Goal: Task Accomplishment & Management: Use online tool/utility

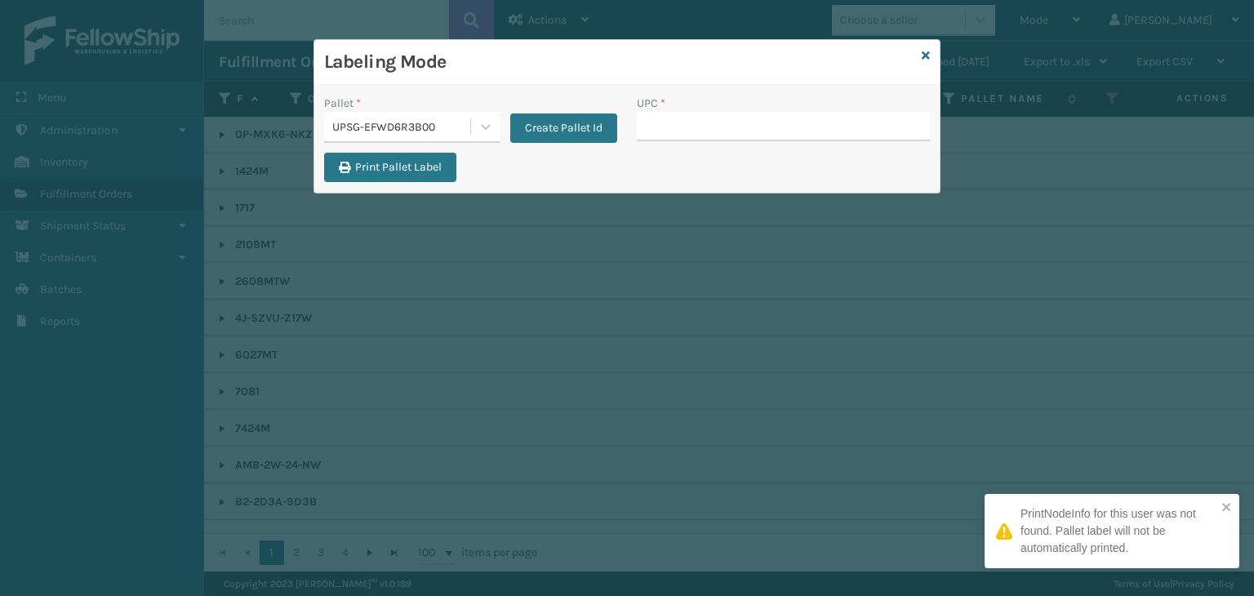
scroll to position [82, 0]
click at [467, 127] on div "UPSG-EFWD6R3B00" at bounding box center [402, 126] width 140 height 17
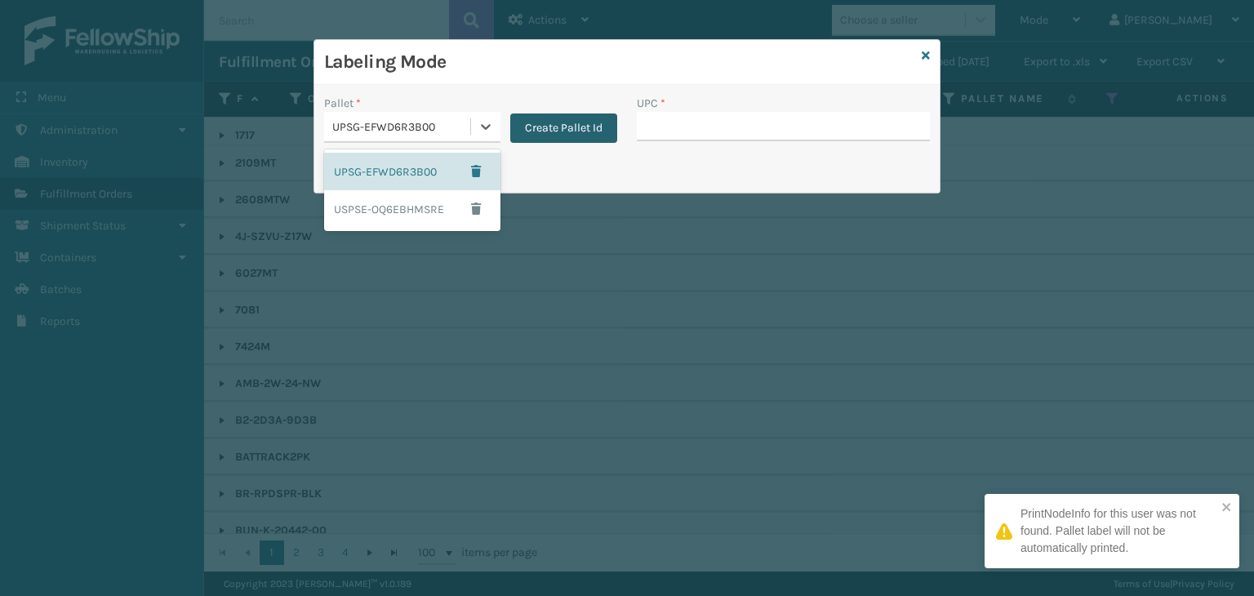
click at [525, 133] on button "Create Pallet Id" at bounding box center [563, 127] width 107 height 29
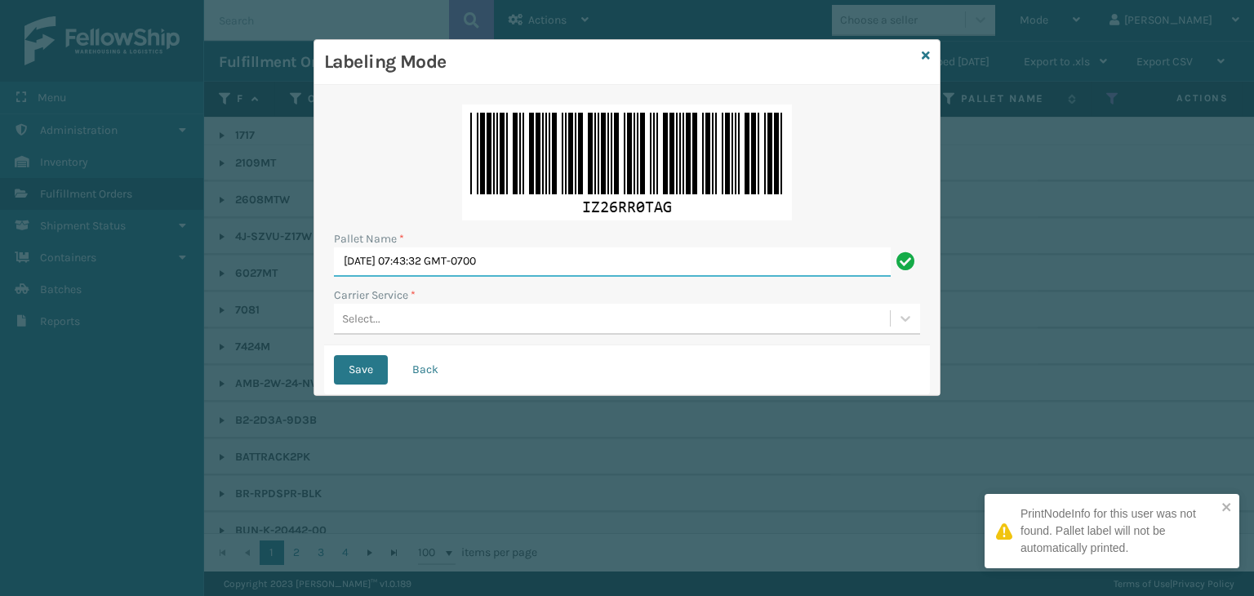
drag, startPoint x: 542, startPoint y: 260, endPoint x: 0, endPoint y: 255, distance: 542.0
click at [0, 255] on div "Labeling Mode Pallet Name * [DATE] 07:43:32 GMT-0700 Carrier Service * Select..…" at bounding box center [627, 298] width 1254 height 596
paste input "FEDZ568301"
type input "FEDZ568301"
click at [408, 327] on div "Select..." at bounding box center [612, 318] width 556 height 27
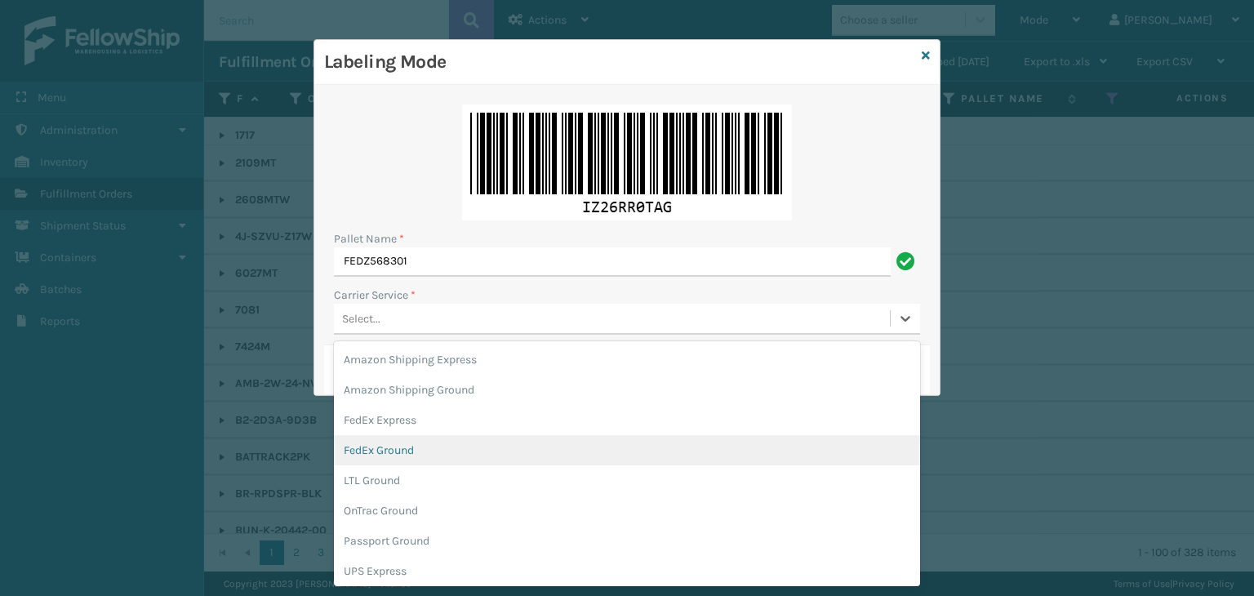
drag, startPoint x: 413, startPoint y: 458, endPoint x: 384, endPoint y: 414, distance: 53.0
click at [413, 457] on div "FedEx Ground" at bounding box center [627, 450] width 586 height 30
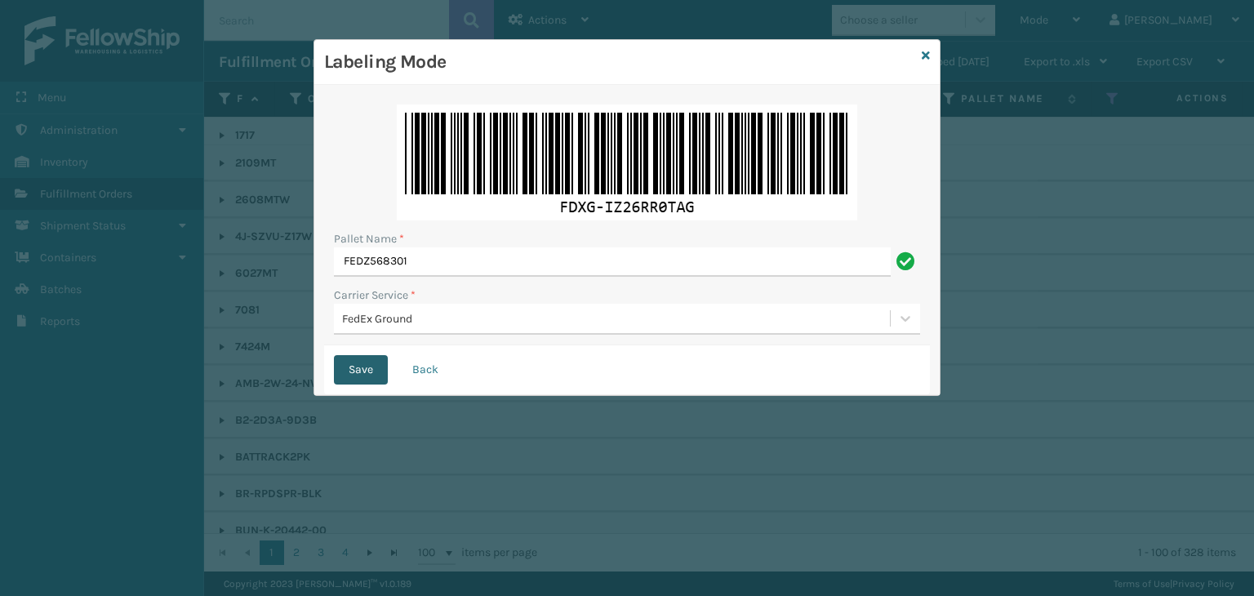
click at [353, 374] on button "Save" at bounding box center [361, 369] width 54 height 29
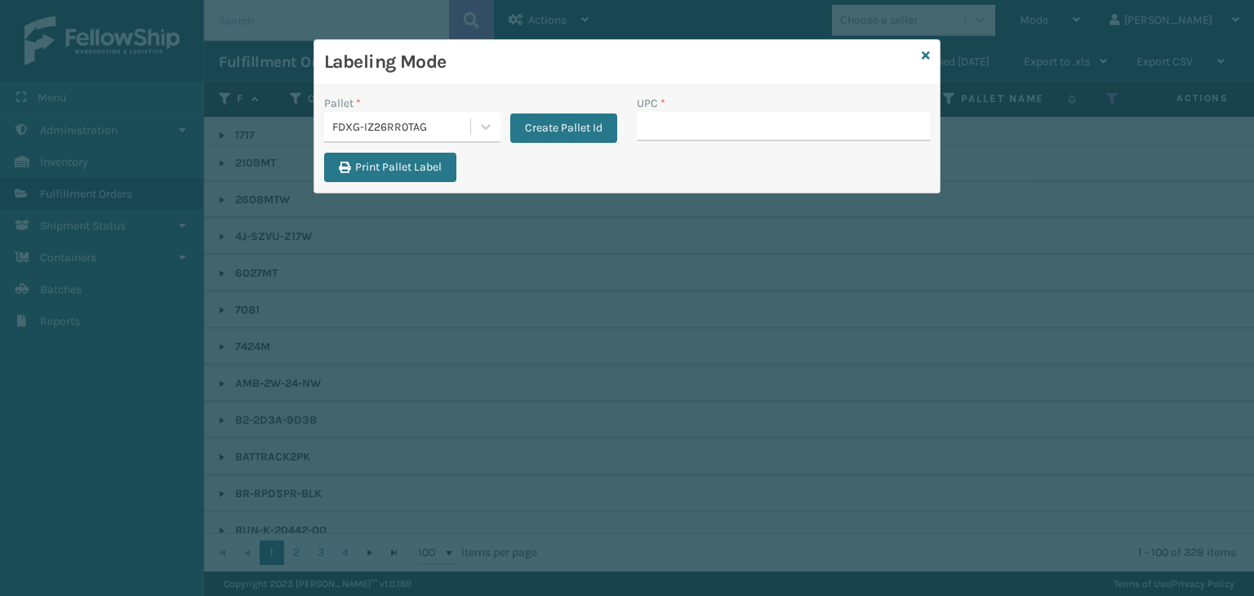
click at [420, 123] on div "FDXG-IZ26RR0TAG" at bounding box center [402, 126] width 140 height 17
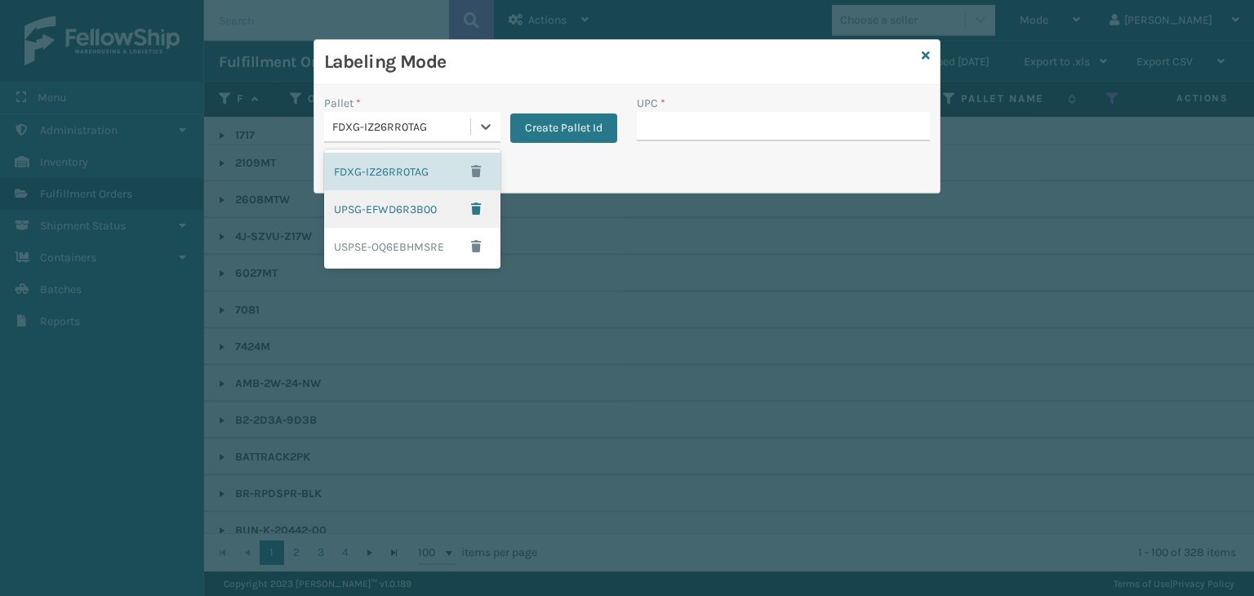
click at [385, 213] on div "UPSG-EFWD6R3B00" at bounding box center [412, 209] width 176 height 38
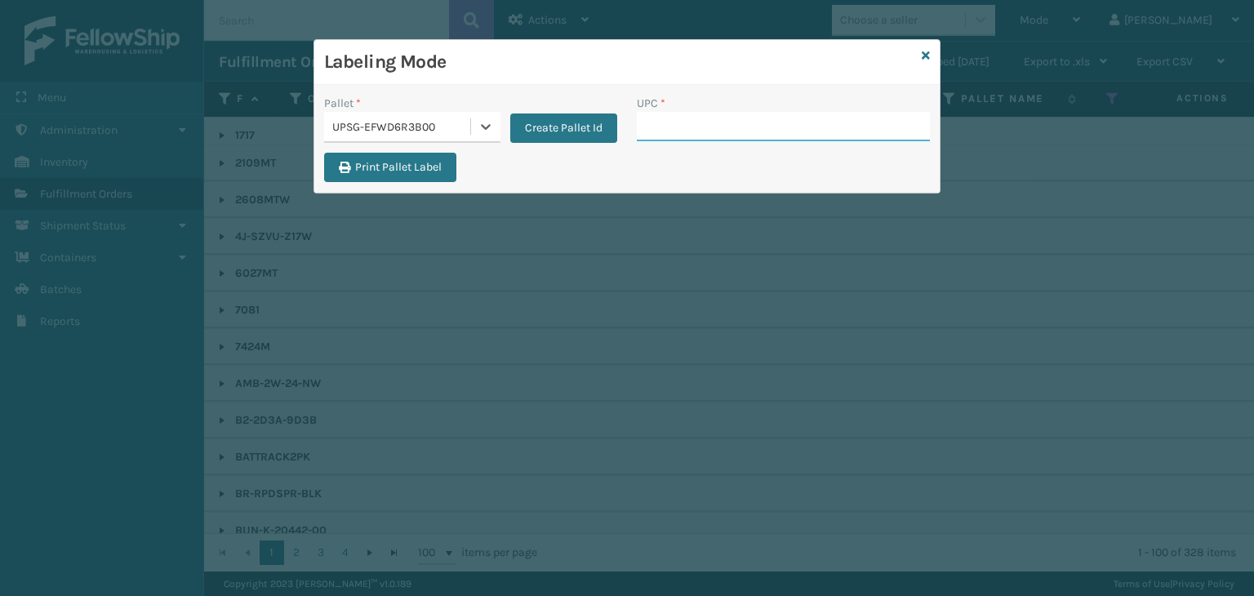
drag, startPoint x: 665, startPoint y: 131, endPoint x: 668, endPoint y: 122, distance: 9.3
click at [665, 131] on input "UPC *" at bounding box center [783, 126] width 293 height 29
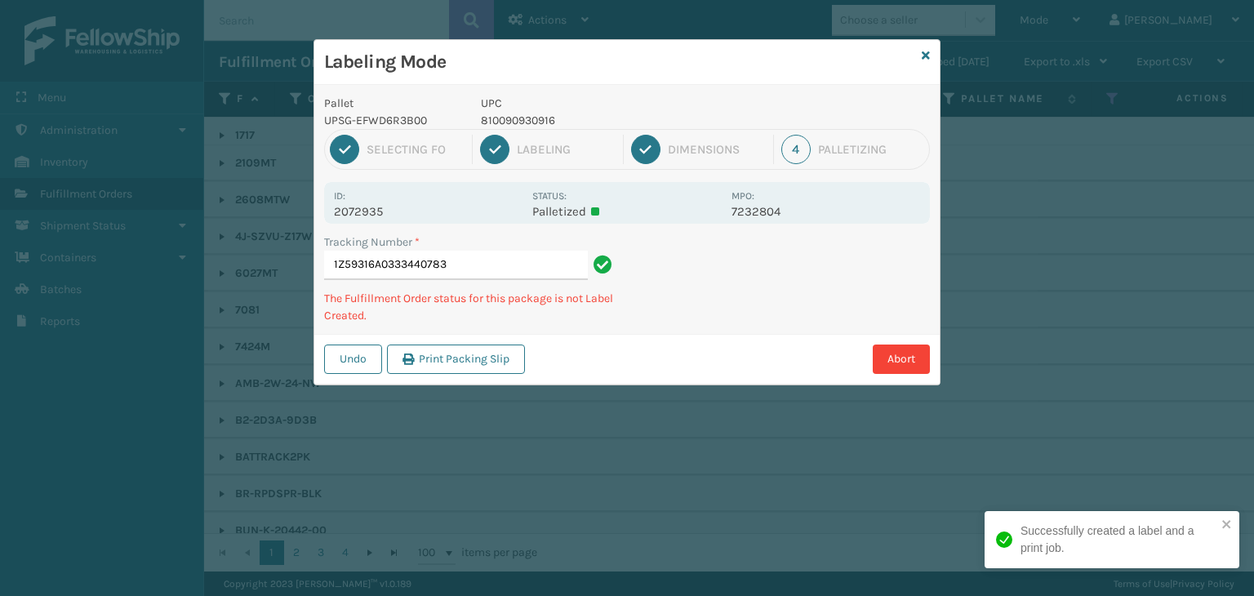
click at [513, 116] on p "810090930916" at bounding box center [601, 120] width 241 height 17
copy p "810090930916"
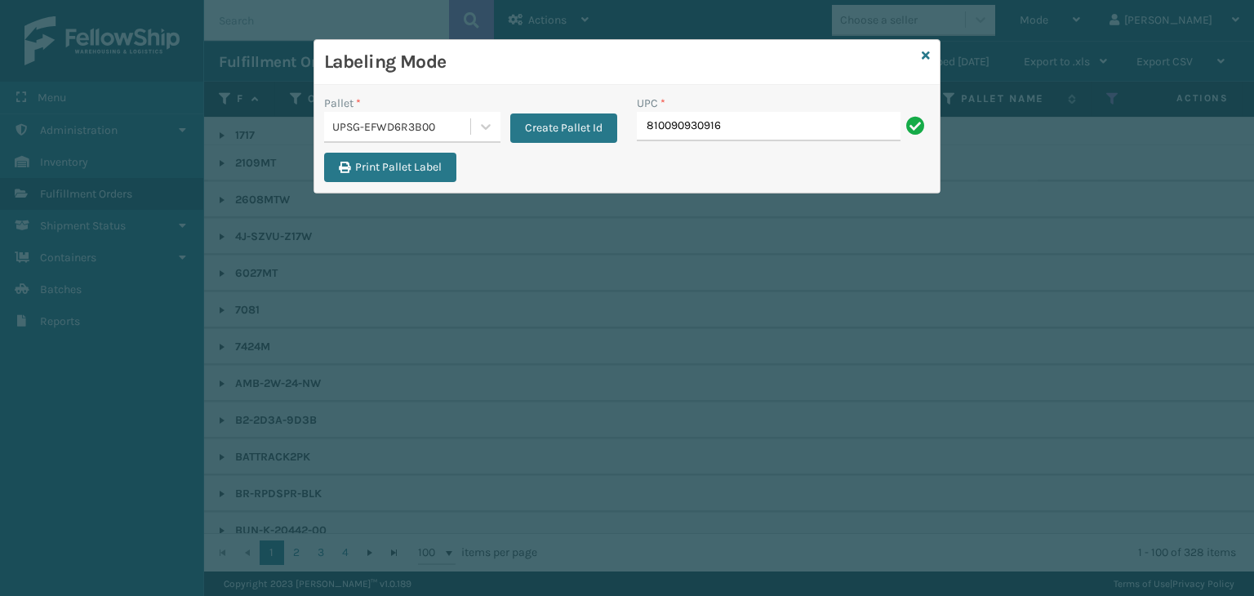
type input "810090930916"
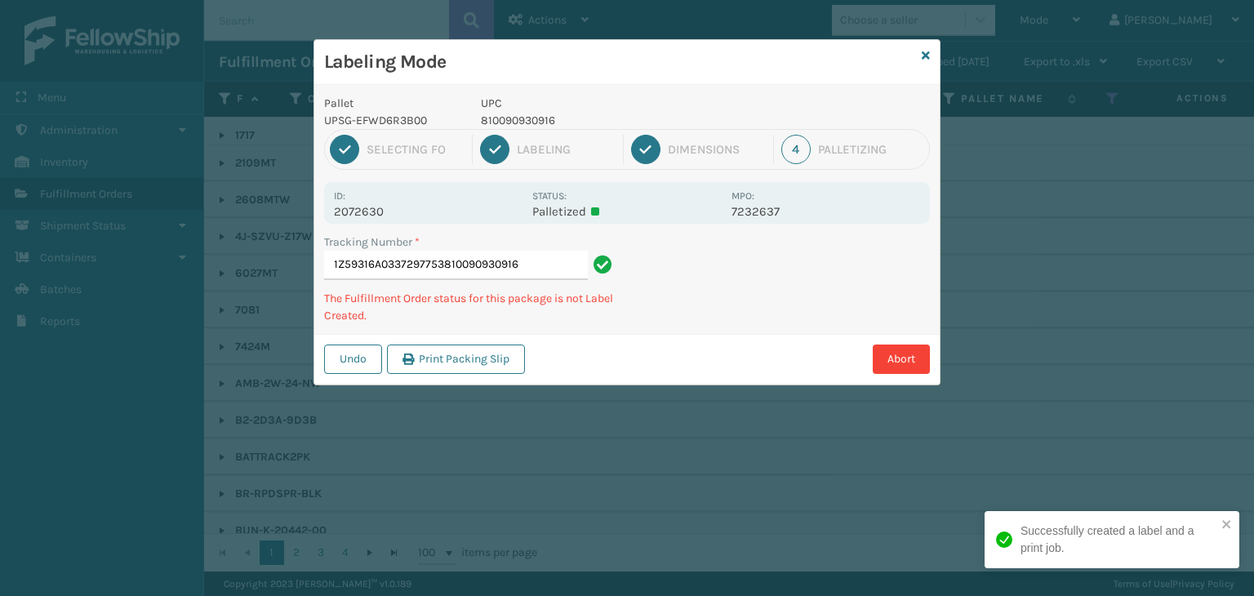
type input "1Z59316A0337297753810090930916810090930916"
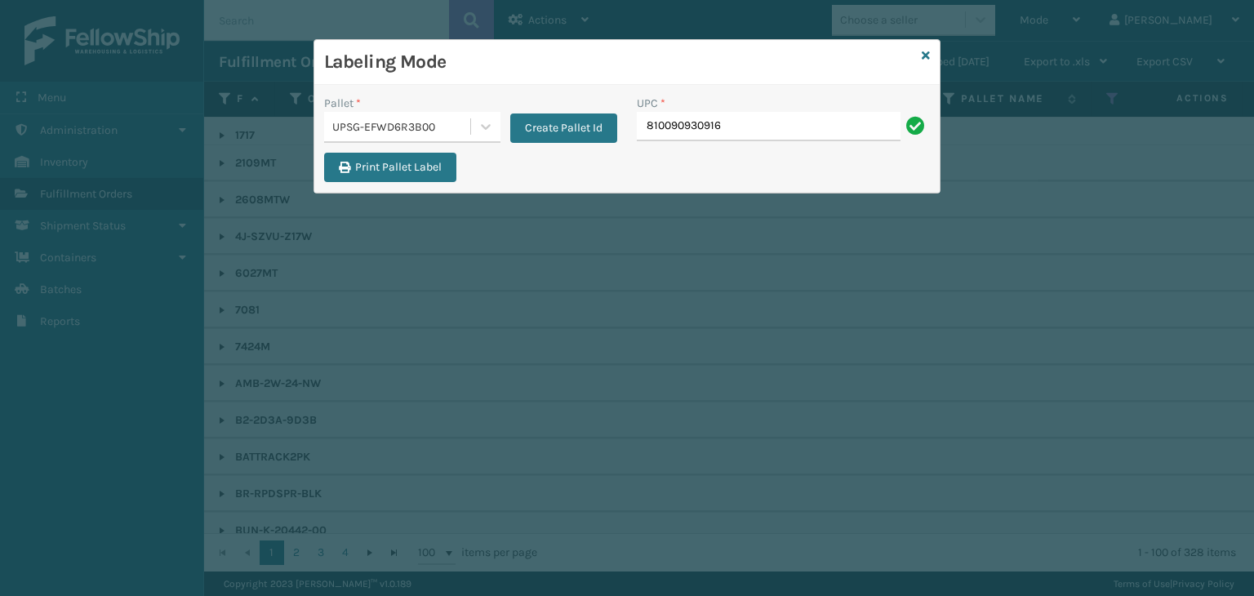
type input "810090930916"
type input "LP-STMRC-SLV"
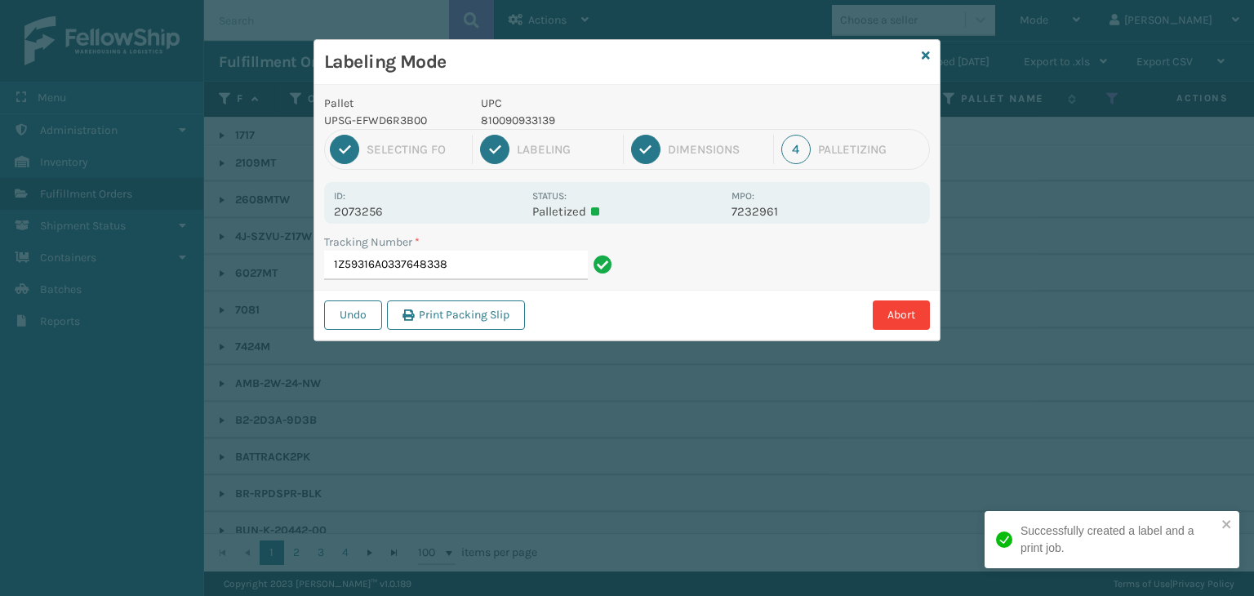
click at [542, 121] on p "810090933139" at bounding box center [601, 120] width 241 height 17
click at [540, 121] on p "810090933139" at bounding box center [601, 120] width 241 height 17
copy p "810090933139"
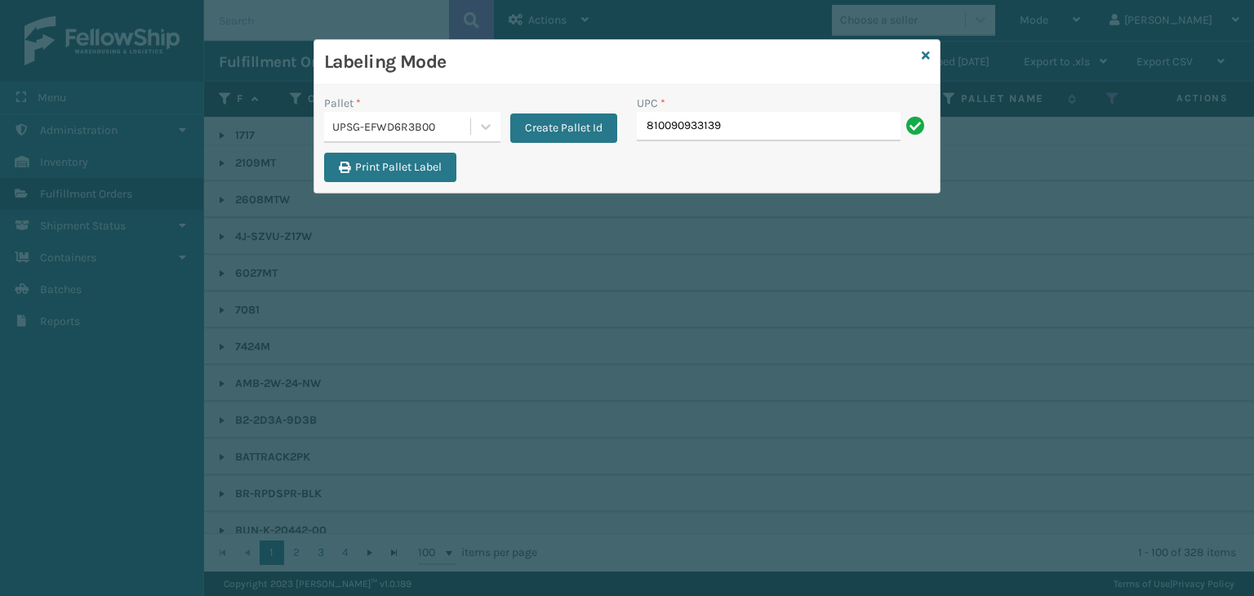
type input "810090933139"
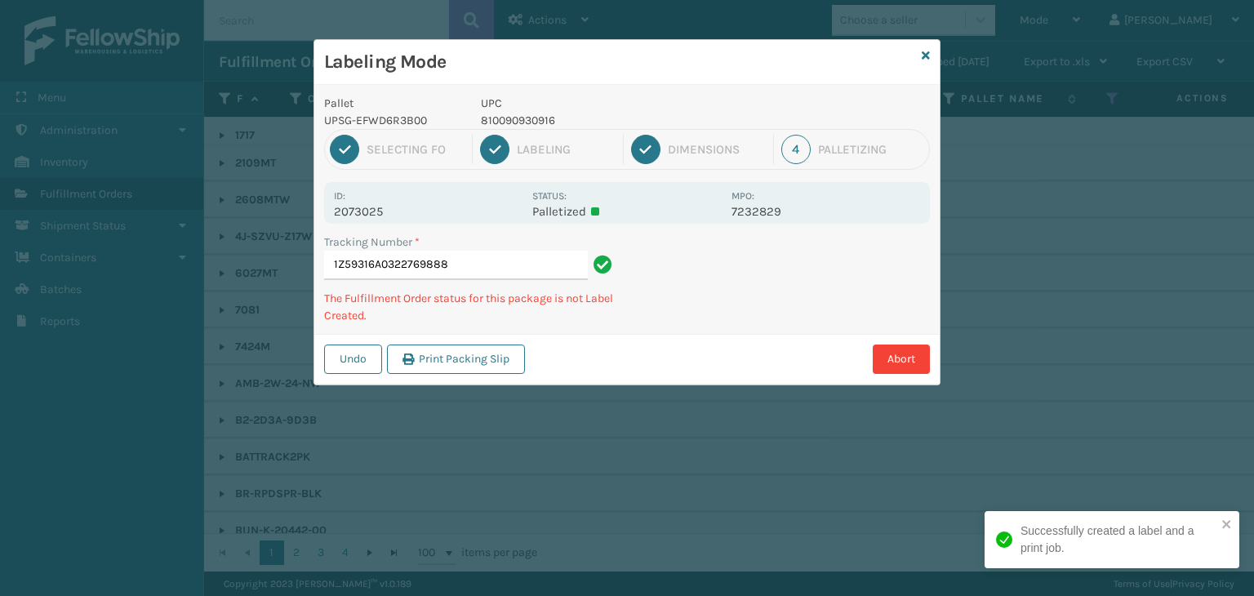
click at [493, 125] on p "810090930916" at bounding box center [601, 120] width 241 height 17
copy p "810090930916"
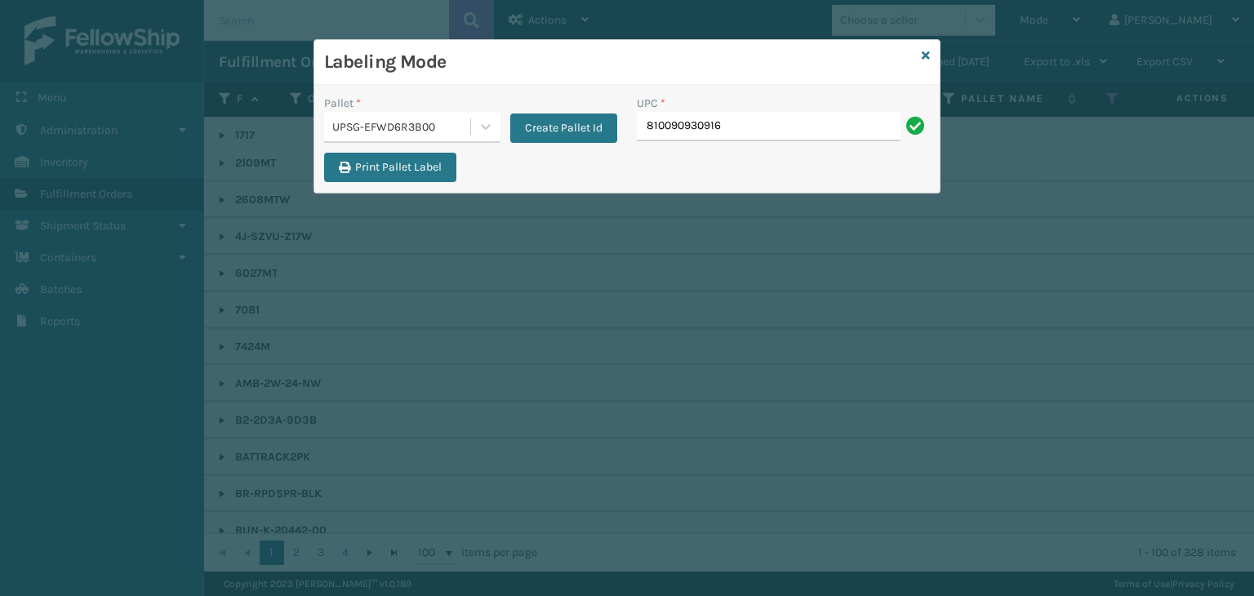
type input "810090930916"
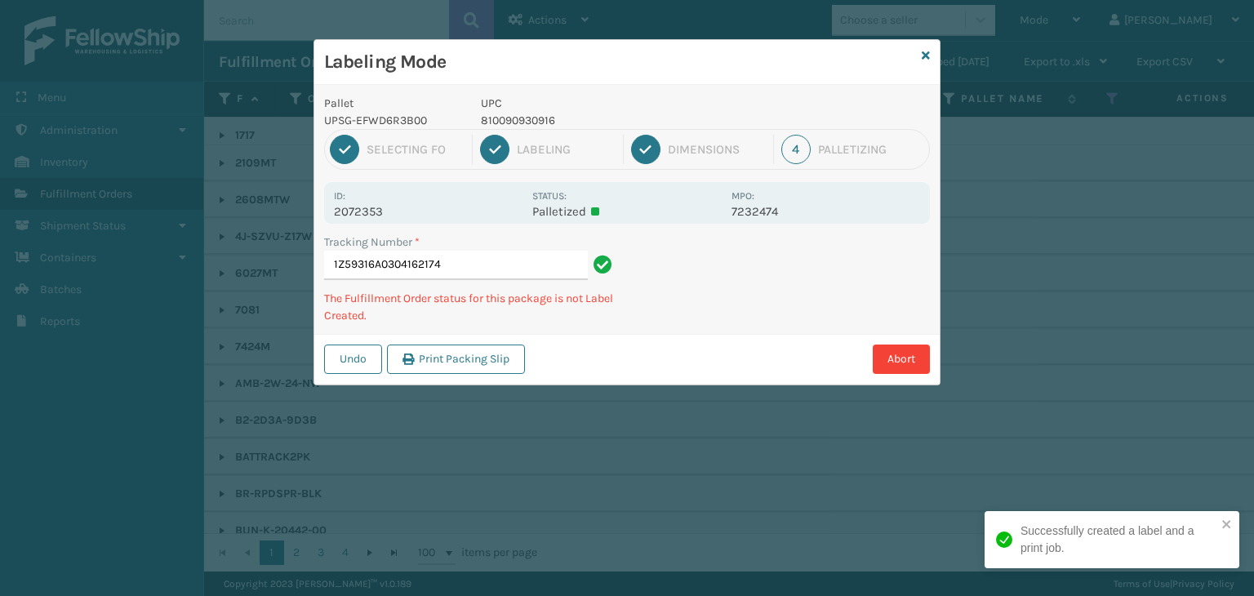
type input "1Z59316A0304162174810090930916"
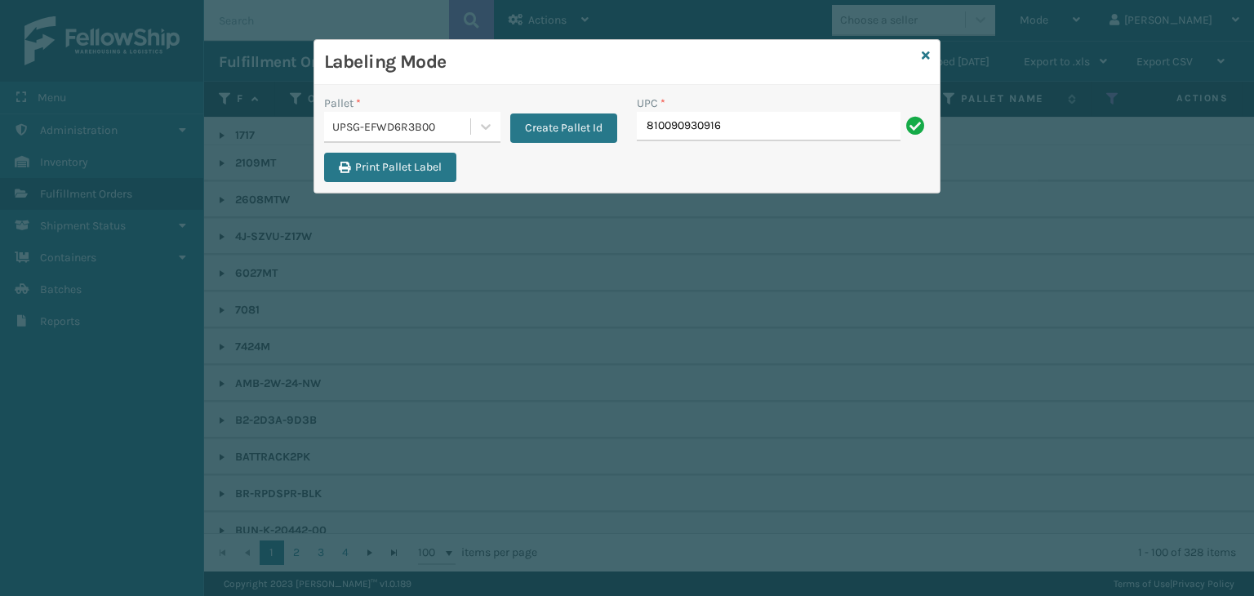
type input "810090930916"
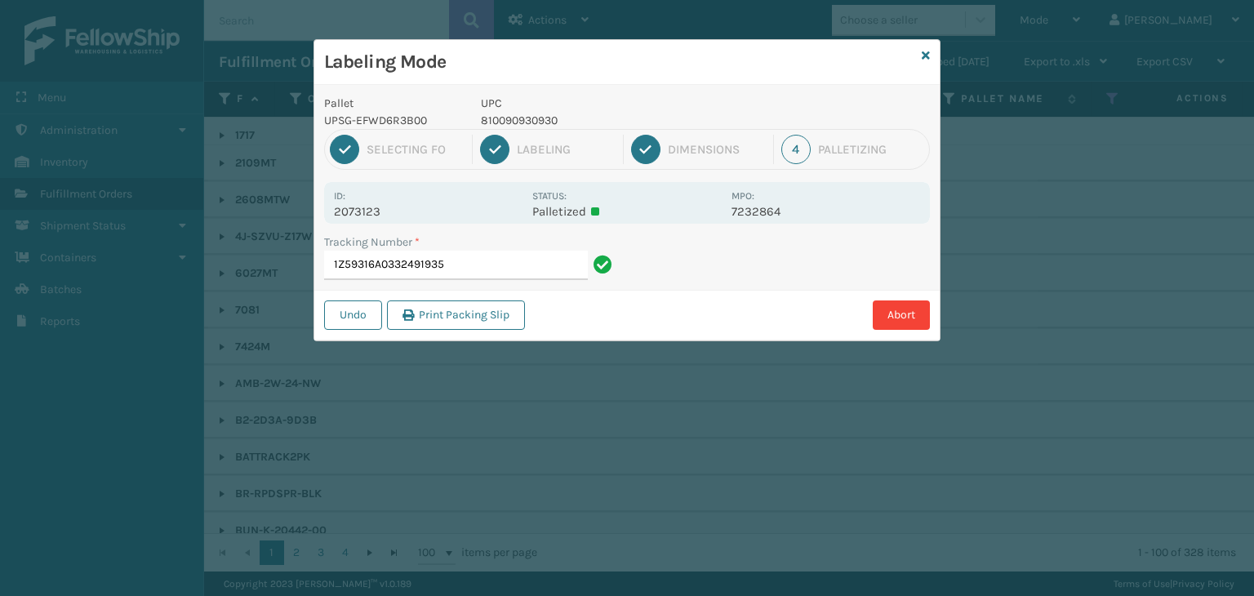
click at [522, 121] on p "810090930930" at bounding box center [601, 120] width 241 height 17
copy p "810090930930"
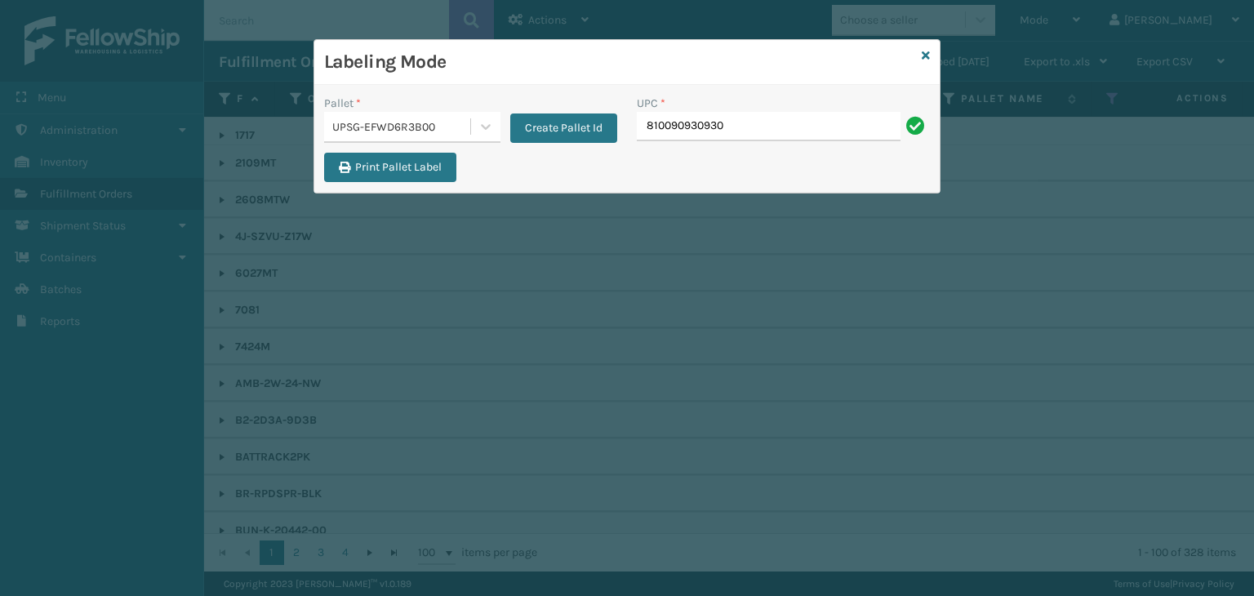
type input "810090930930"
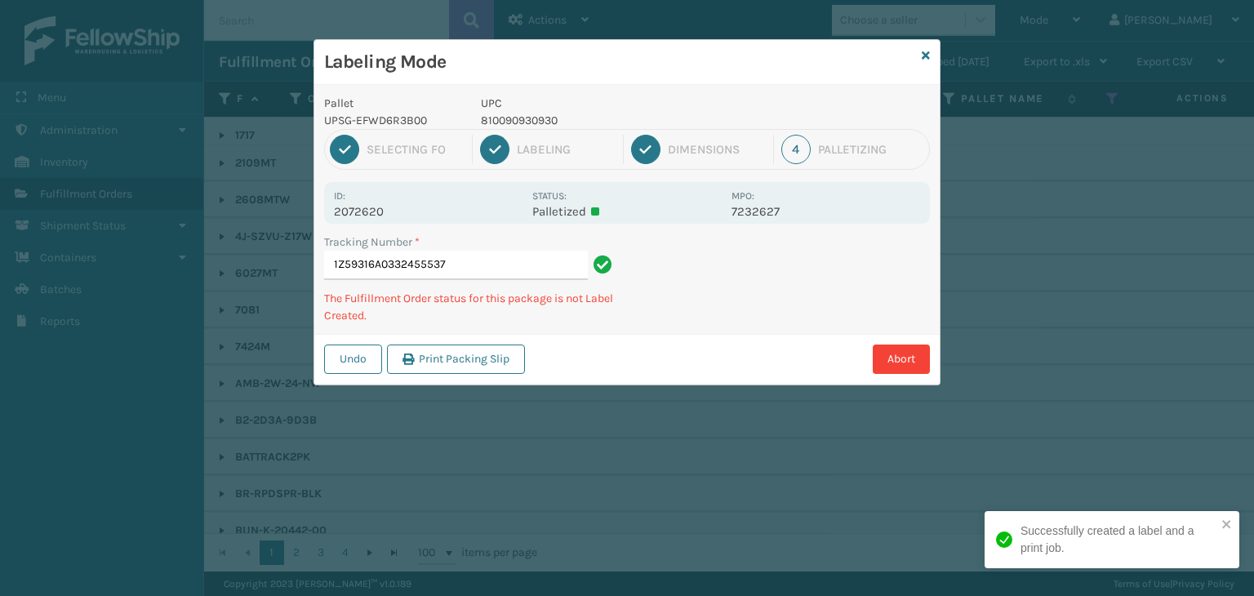
type input "1Z59316A0332455537810090930930"
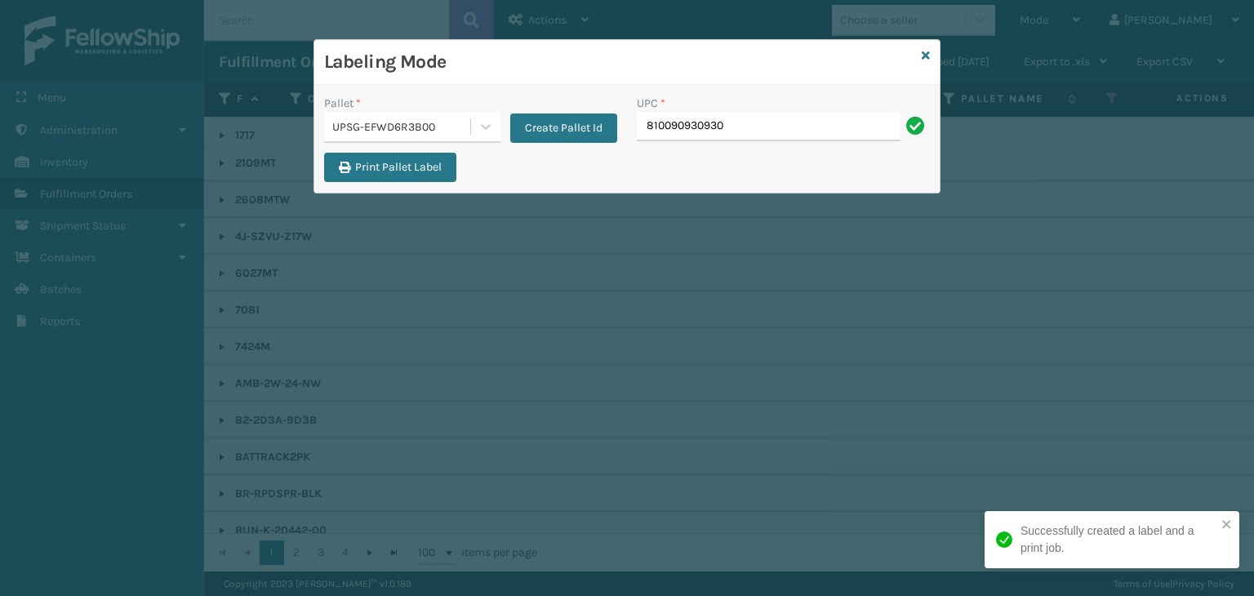
type input "810090930930"
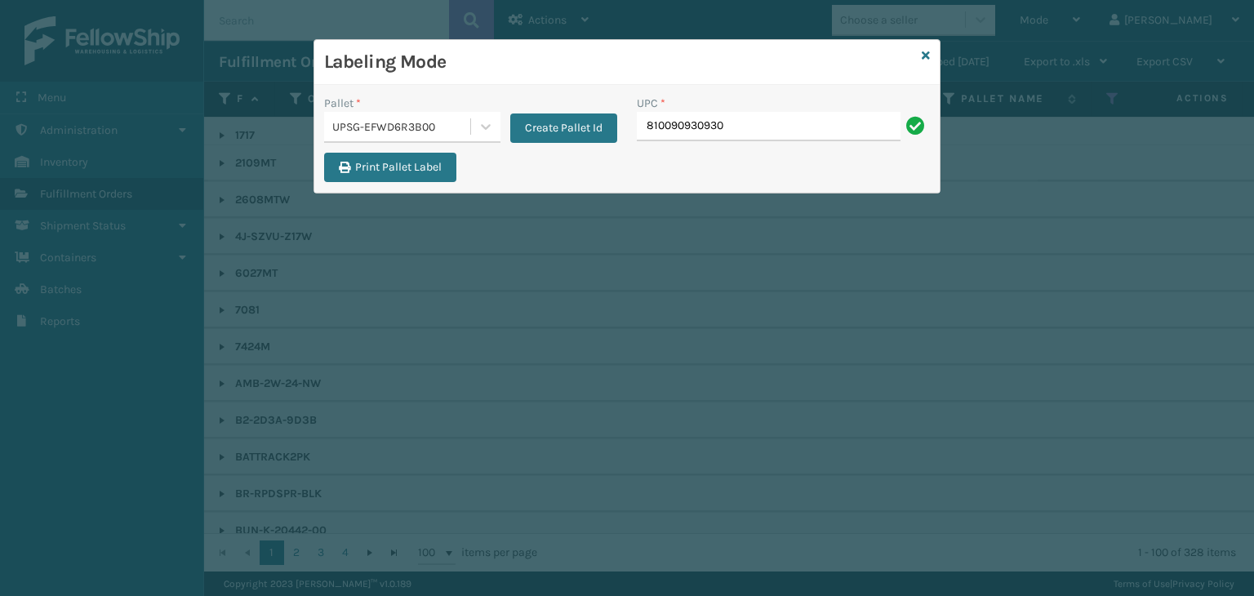
type input "810090930930"
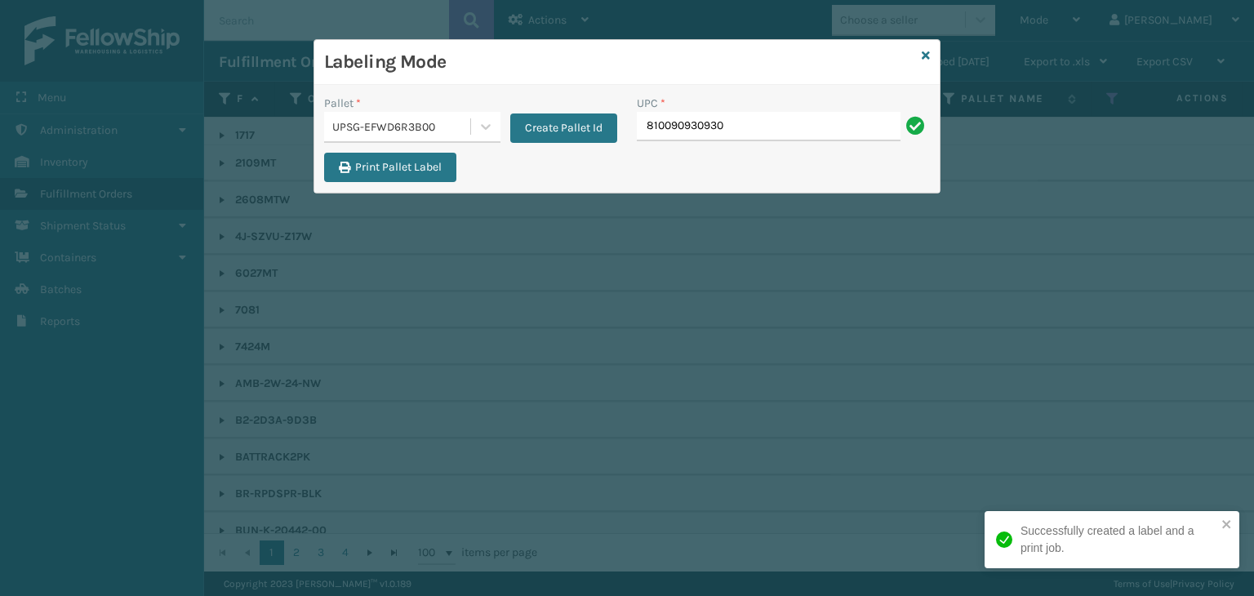
type input "810090930930"
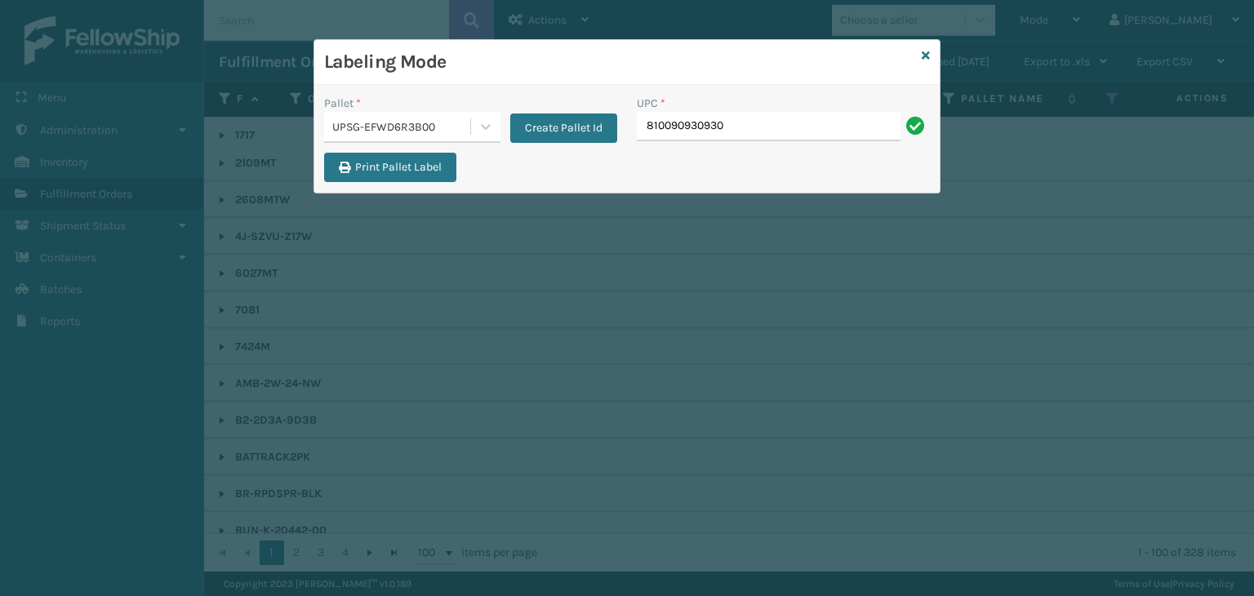
type input "810090930930"
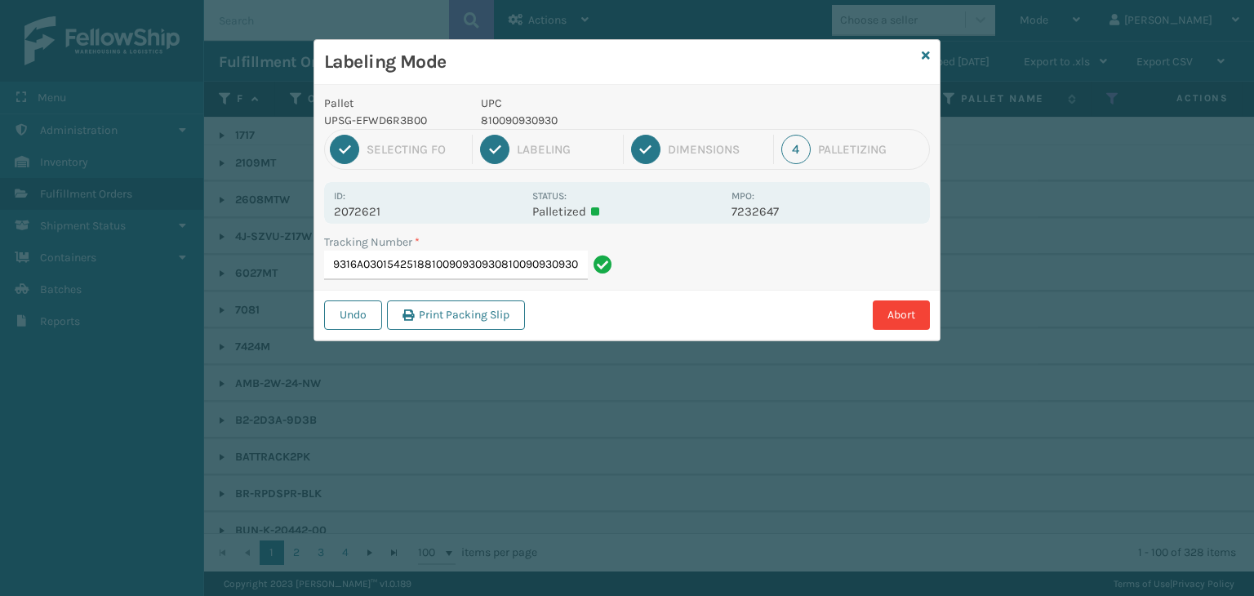
type input "1Z59316A0301542518810090930930810090930930810090930930"
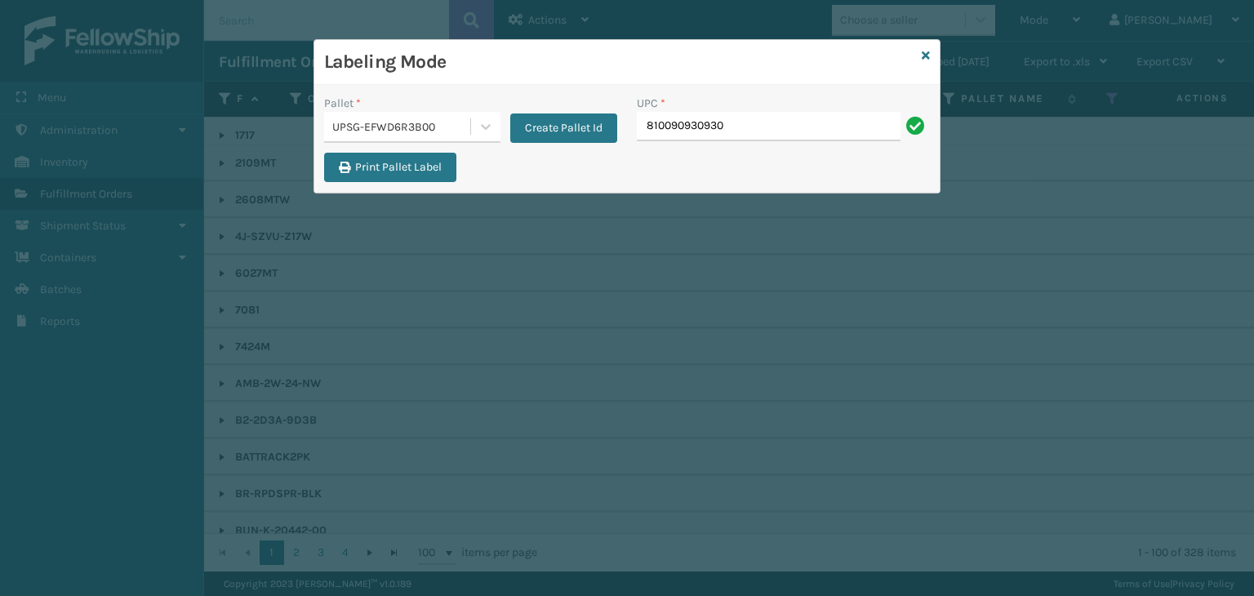
type input "810090930930"
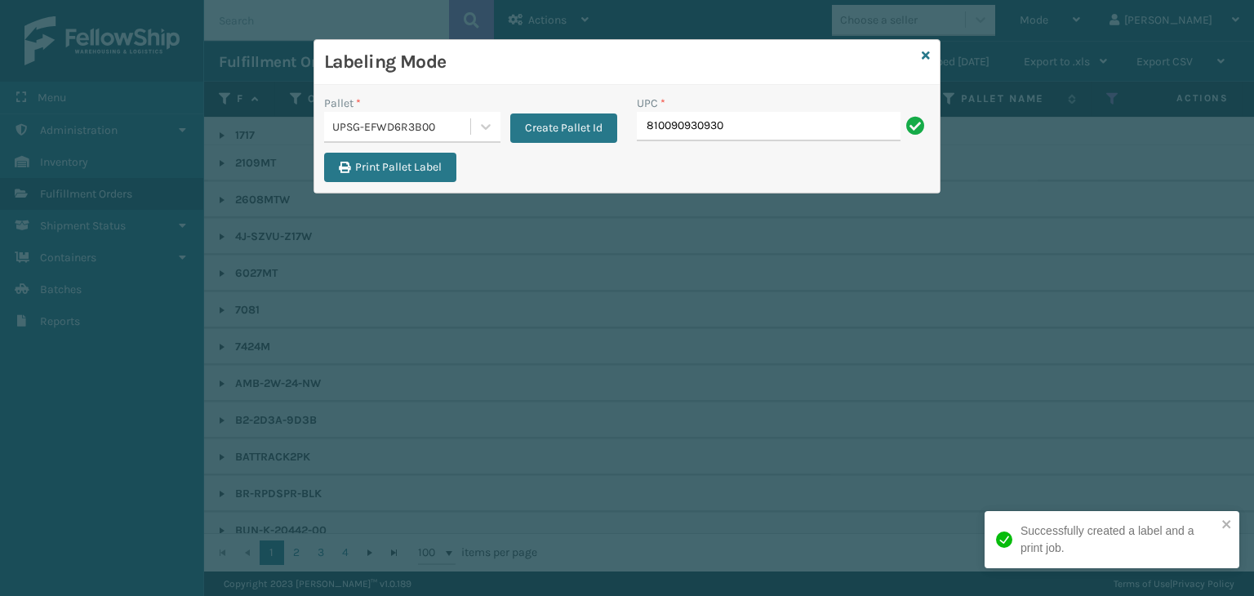
type input "810090930930"
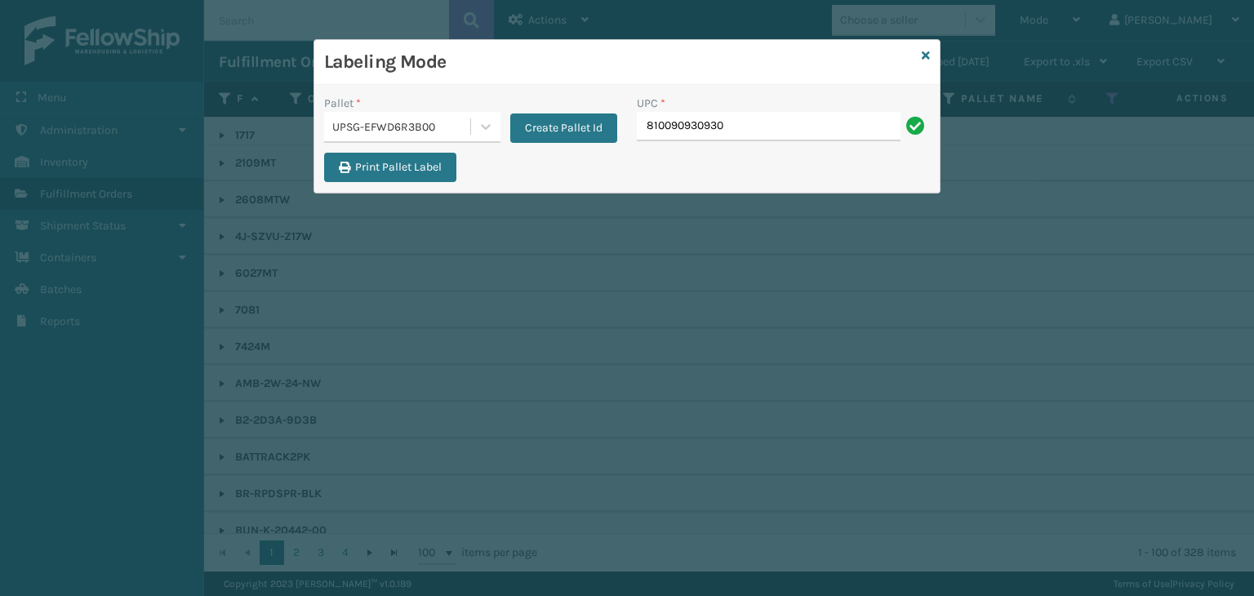
type input "810090930930"
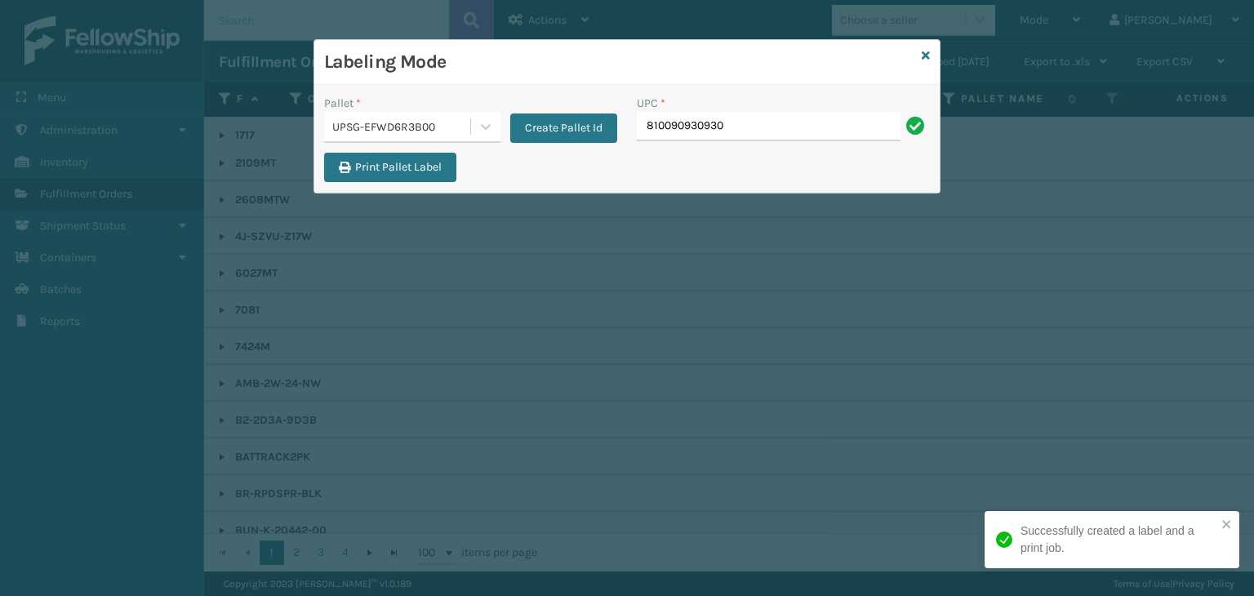
type input "810090930930"
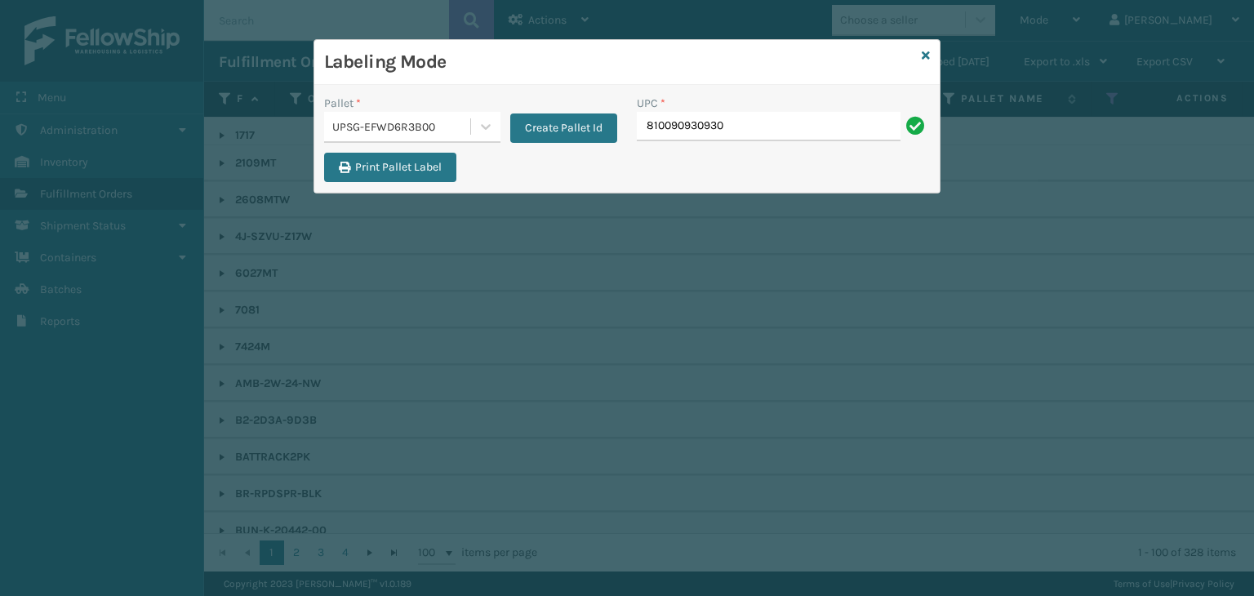
type input "810090930930"
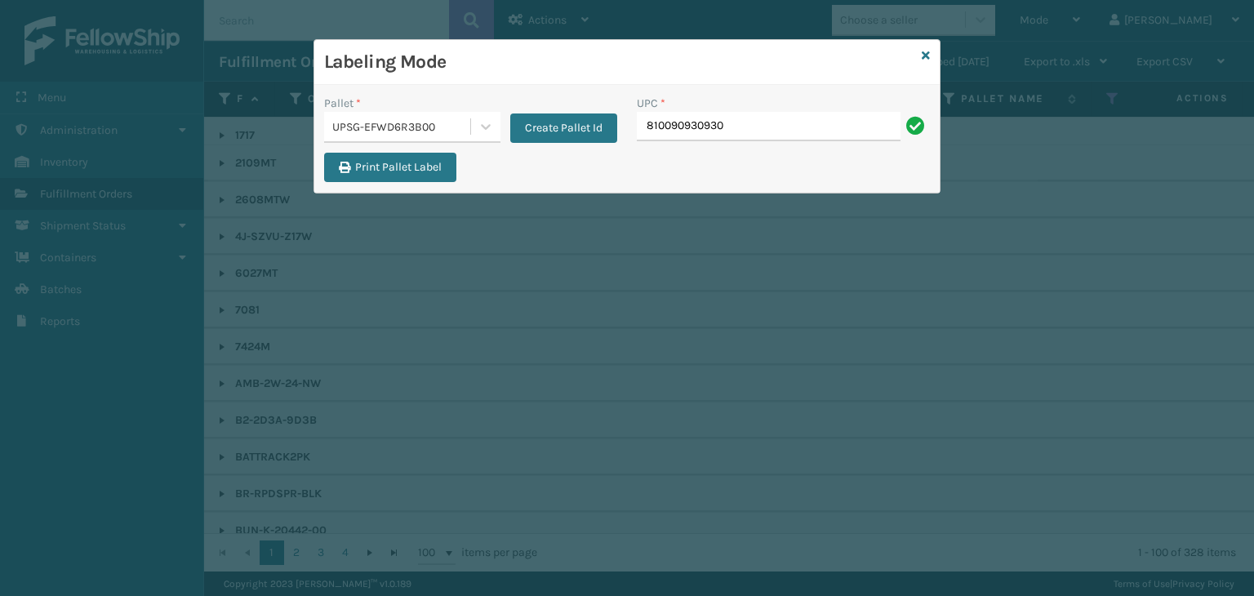
type input "810090930930"
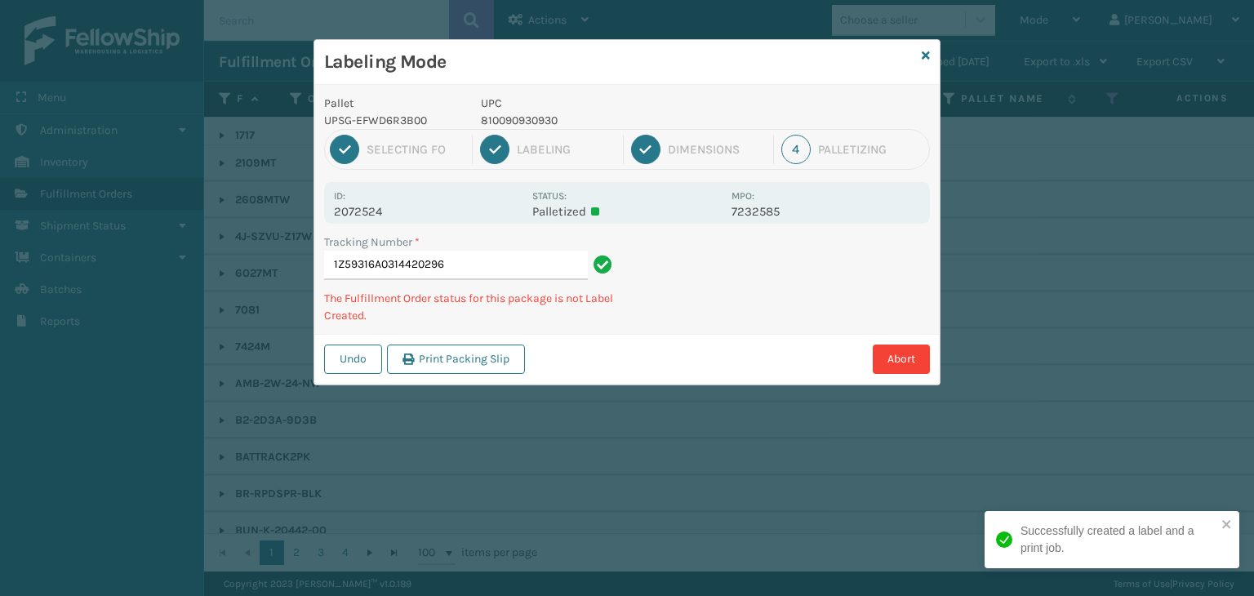
type input "1Z59316A0314420296810090930930"
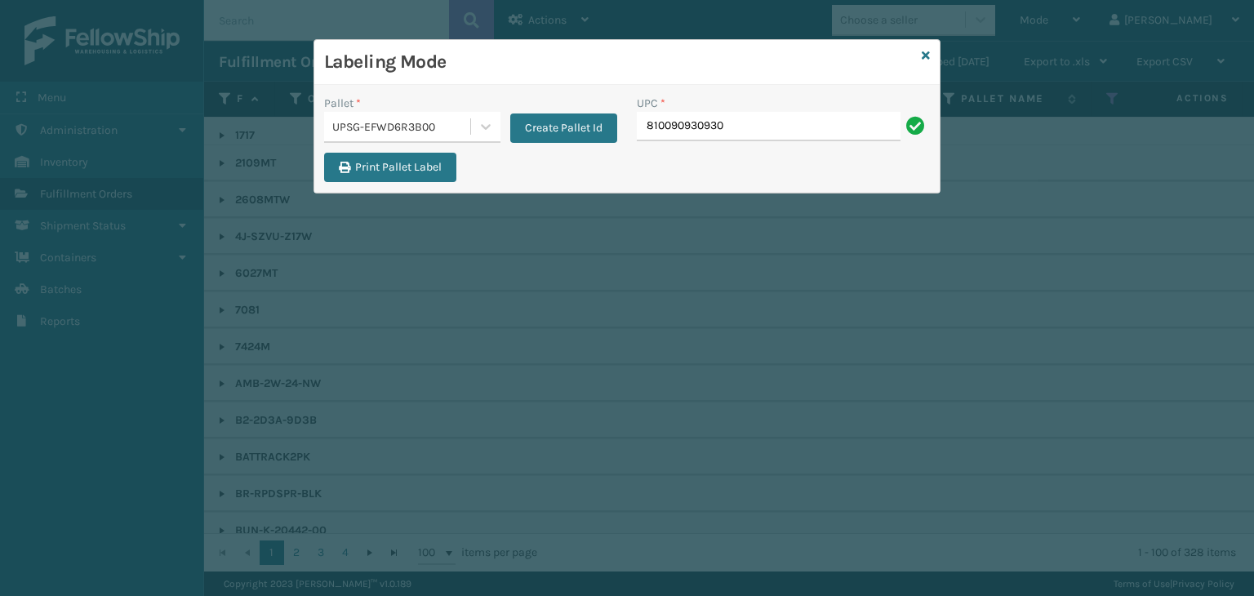
type input "810090930930"
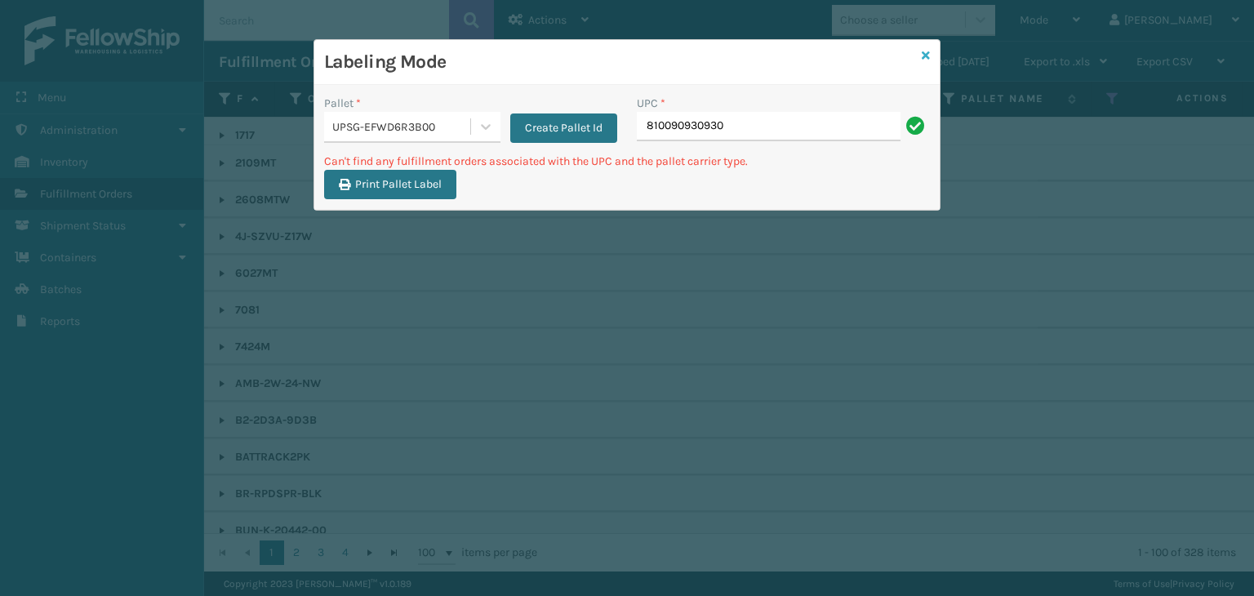
click at [922, 55] on icon at bounding box center [925, 55] width 8 height 11
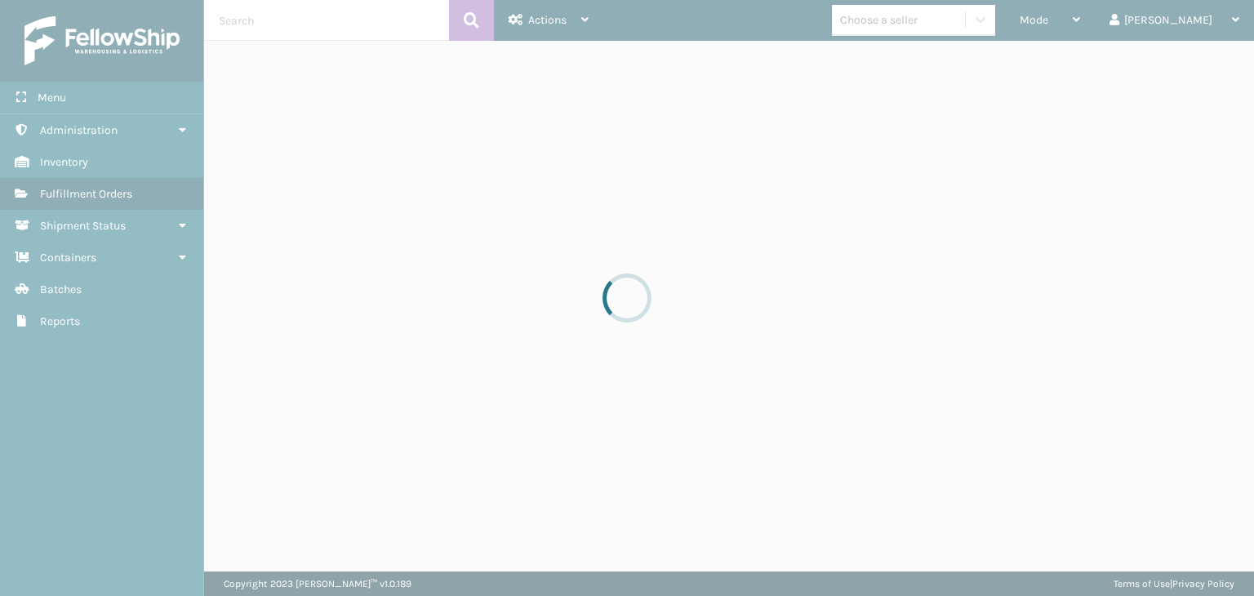
click at [923, 27] on div at bounding box center [627, 298] width 1254 height 596
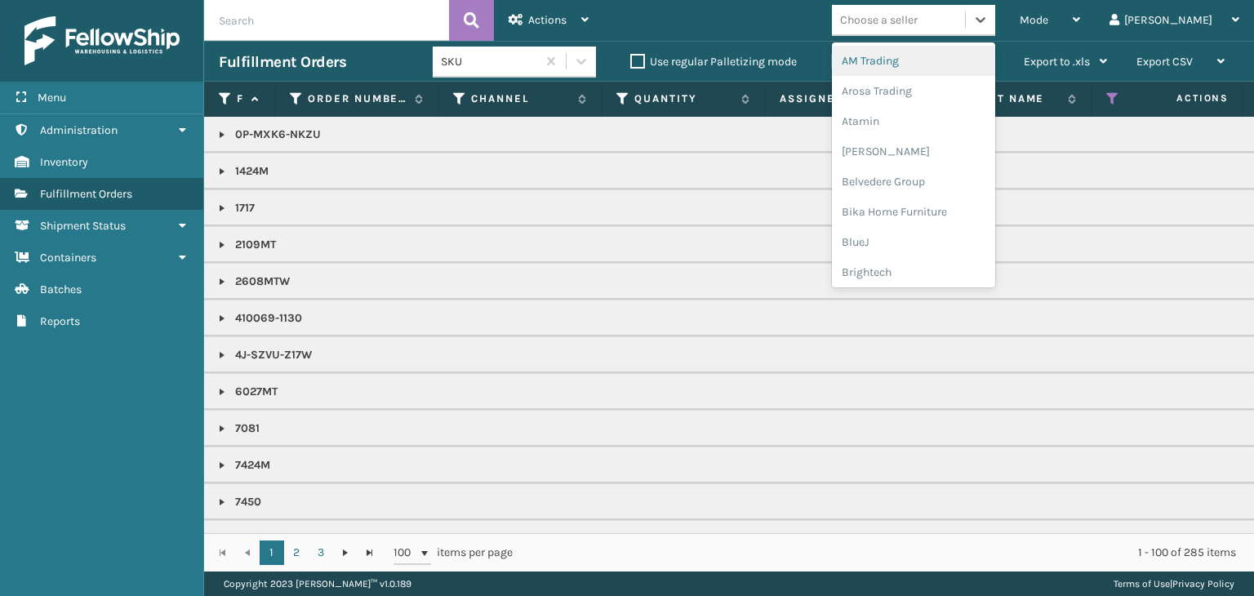
click at [917, 27] on div "Choose a seller" at bounding box center [879, 19] width 78 height 17
type input "LI"
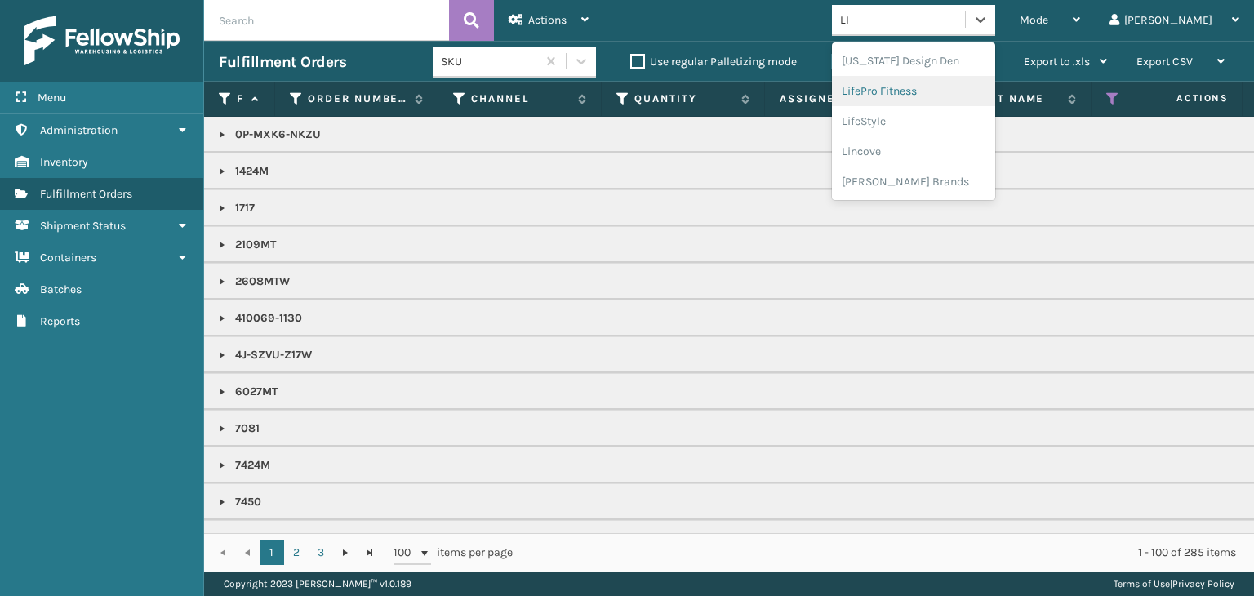
click at [937, 98] on div "LifePro Fitness" at bounding box center [913, 91] width 163 height 30
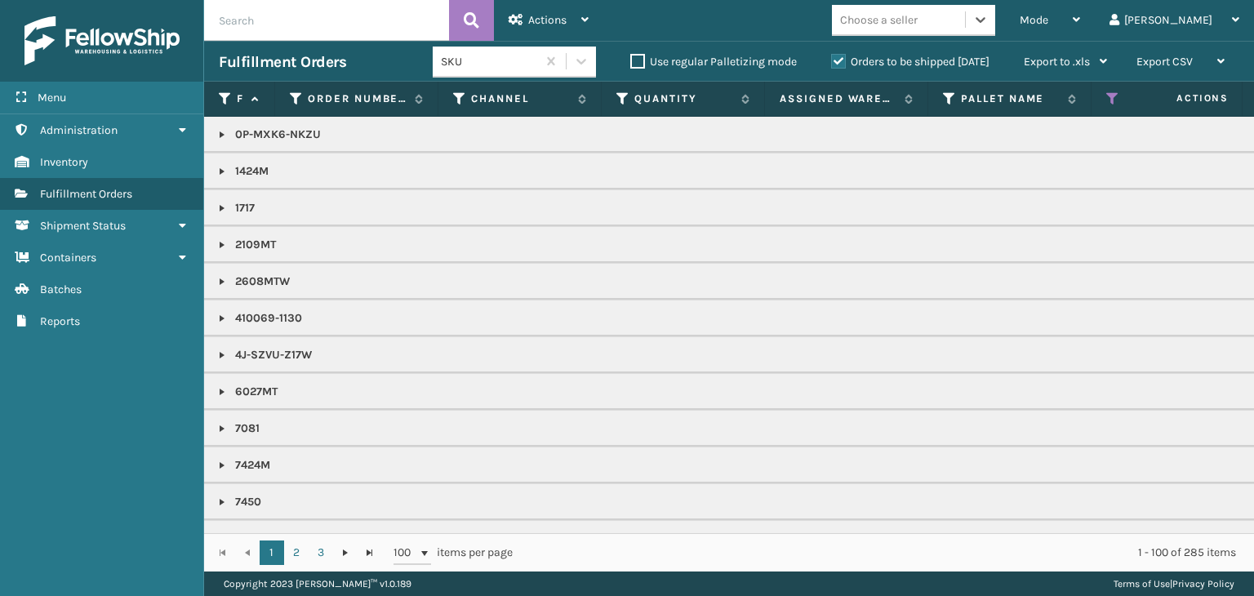
scroll to position [571, 0]
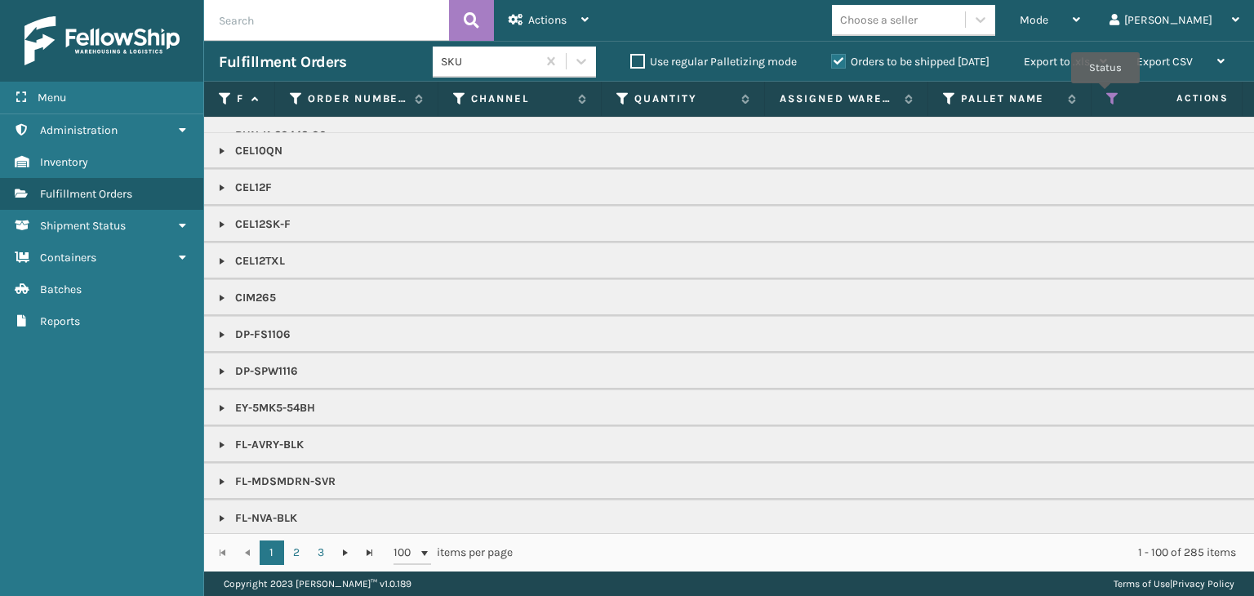
drag, startPoint x: 1105, startPoint y: 95, endPoint x: 1118, endPoint y: 107, distance: 17.9
click at [1107, 95] on icon at bounding box center [1112, 98] width 13 height 15
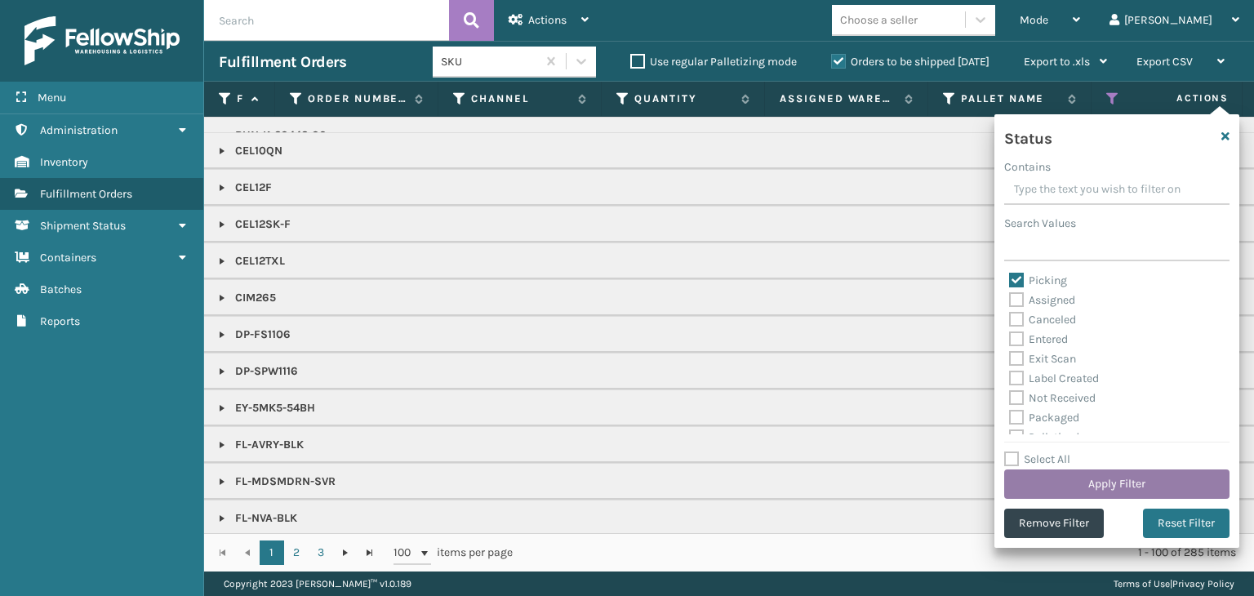
click at [1099, 480] on button "Apply Filter" at bounding box center [1116, 483] width 225 height 29
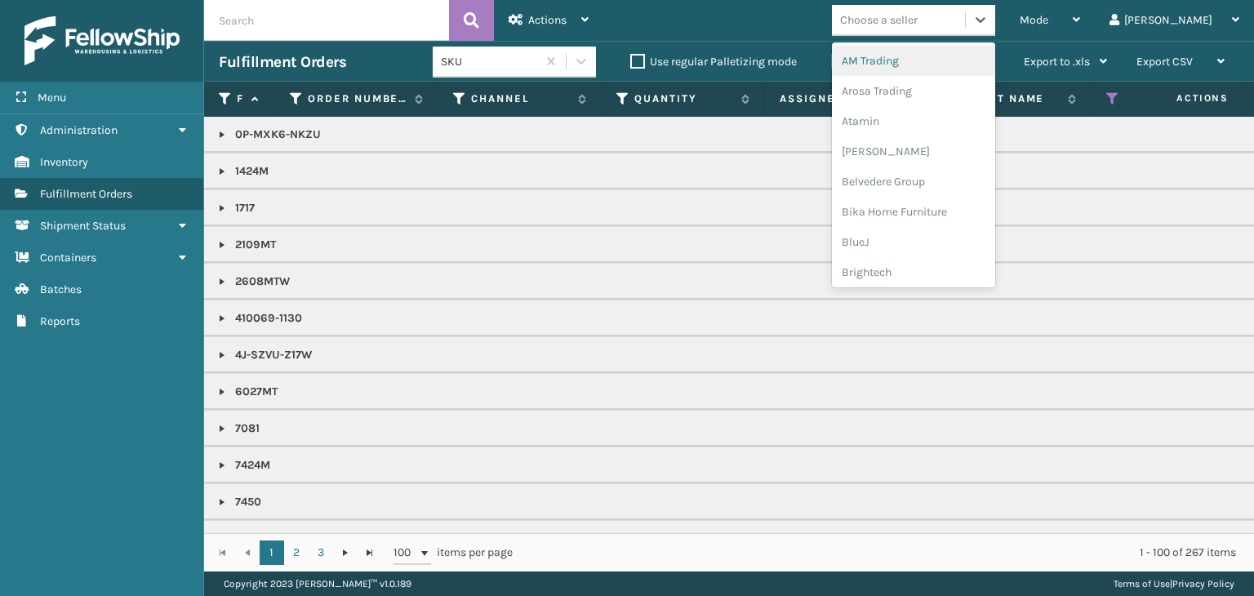
click at [965, 20] on div "Choose a seller" at bounding box center [898, 20] width 133 height 27
type input "BR"
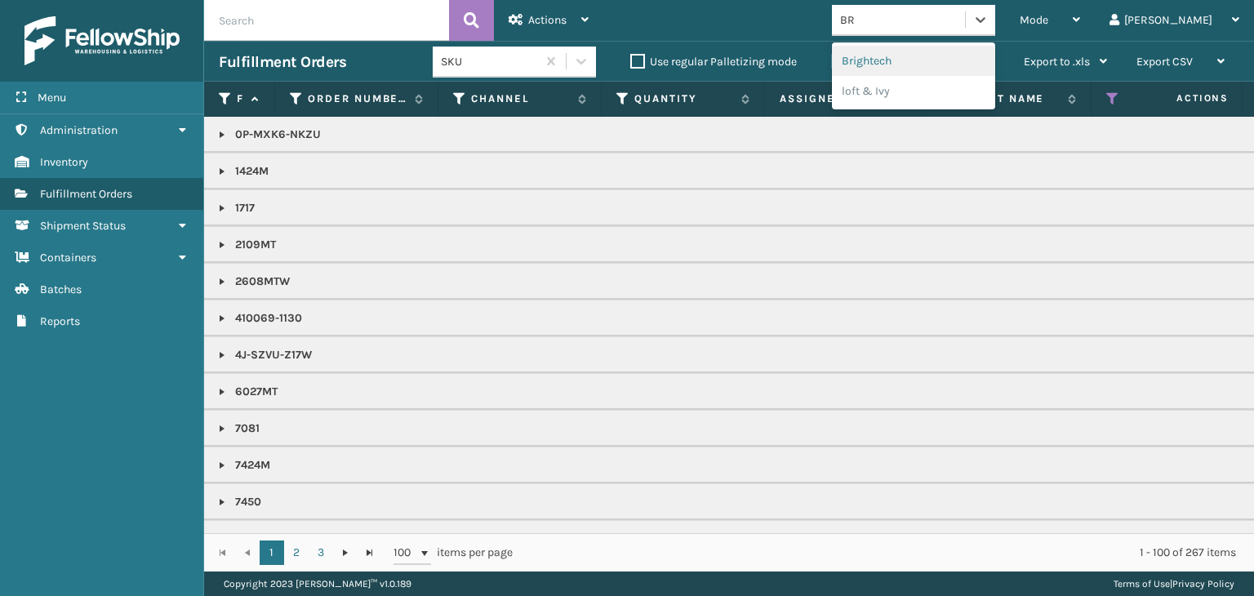
click at [975, 48] on div "Brightech" at bounding box center [913, 61] width 163 height 30
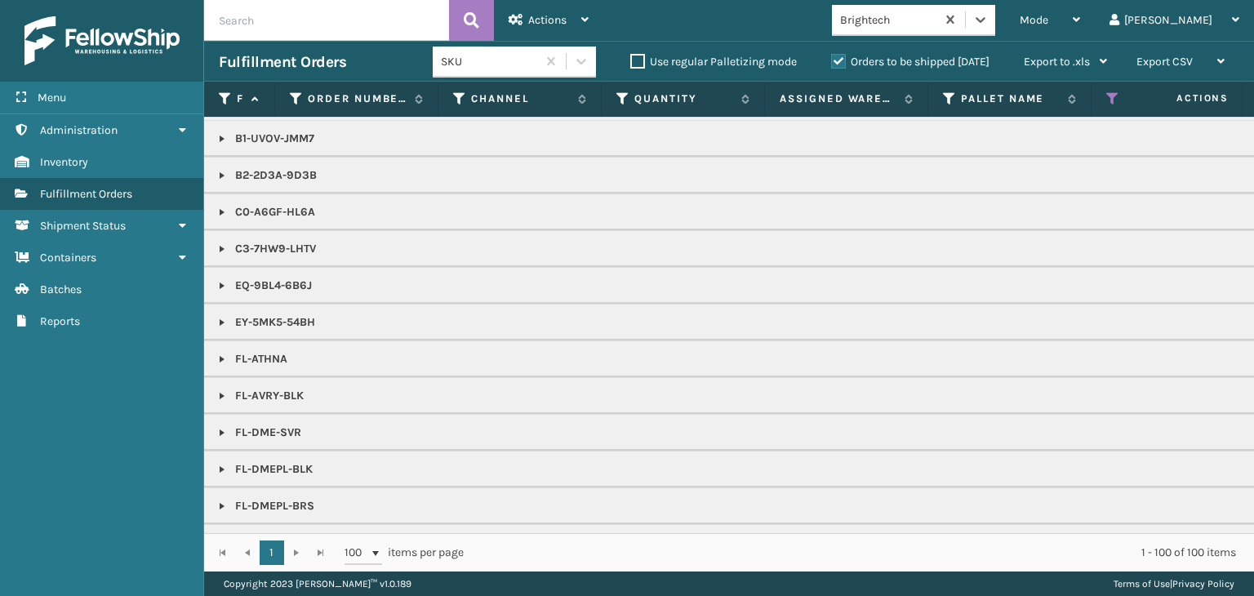
scroll to position [245, 0]
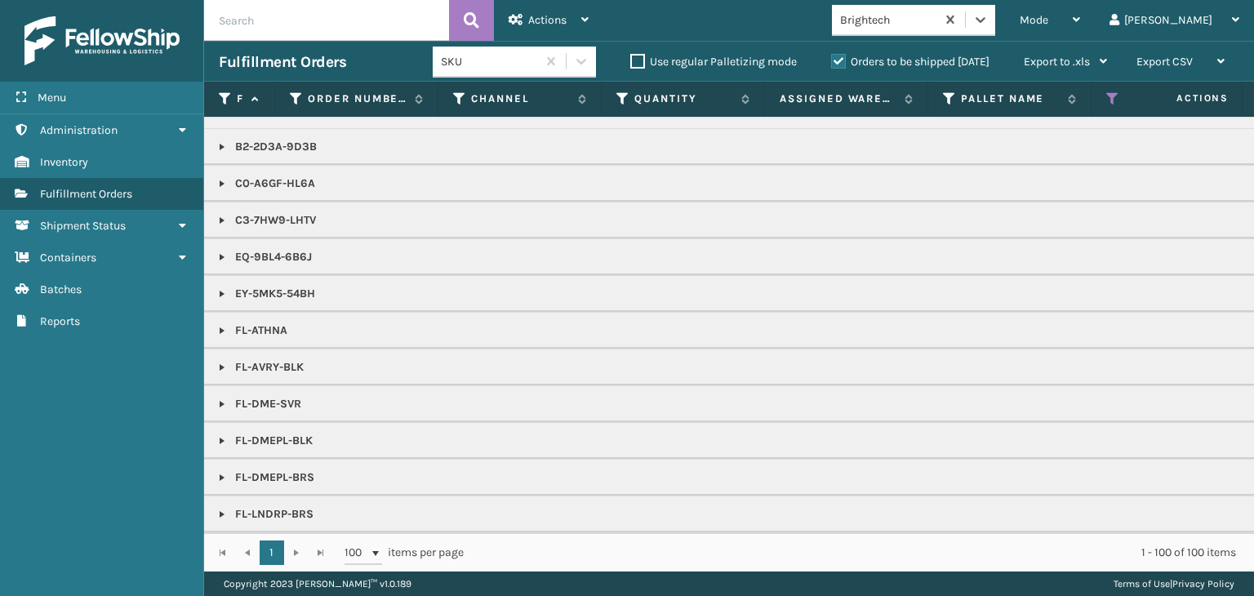
click at [217, 291] on link at bounding box center [221, 293] width 13 height 13
click at [224, 362] on link at bounding box center [221, 368] width 13 height 13
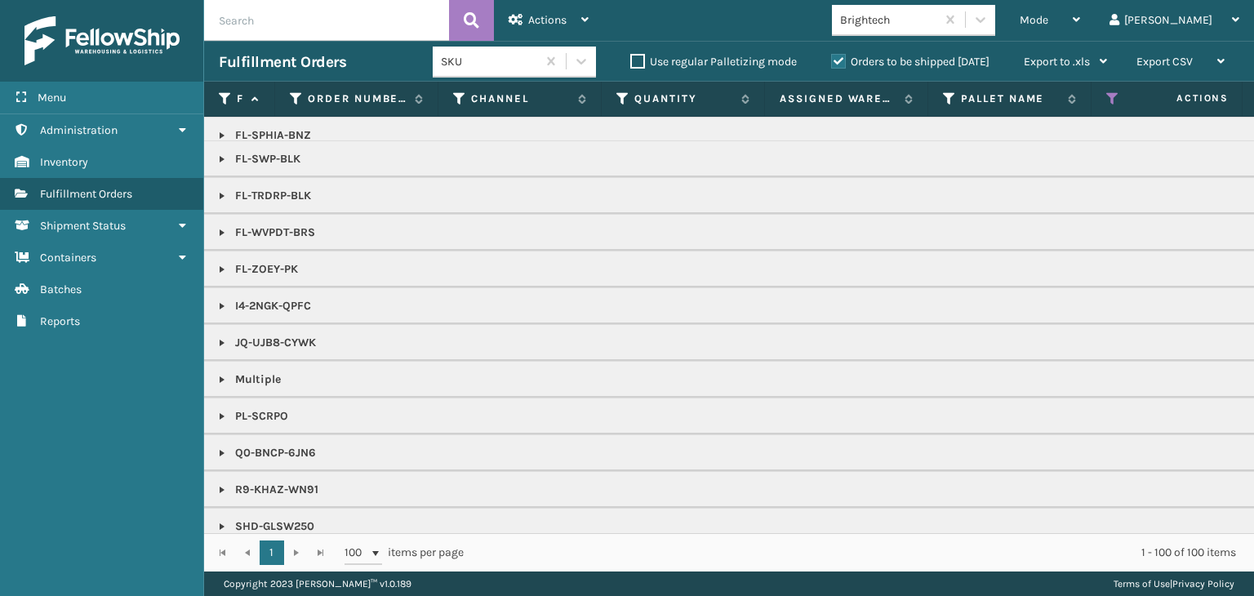
click at [218, 446] on link at bounding box center [221, 452] width 13 height 13
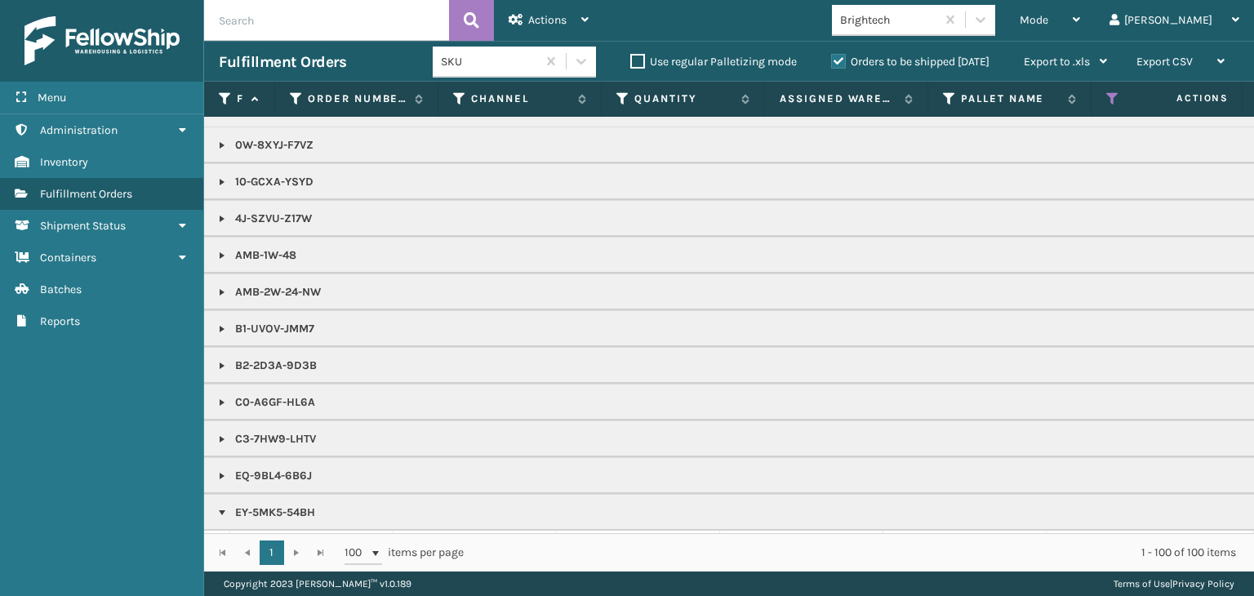
scroll to position [0, 0]
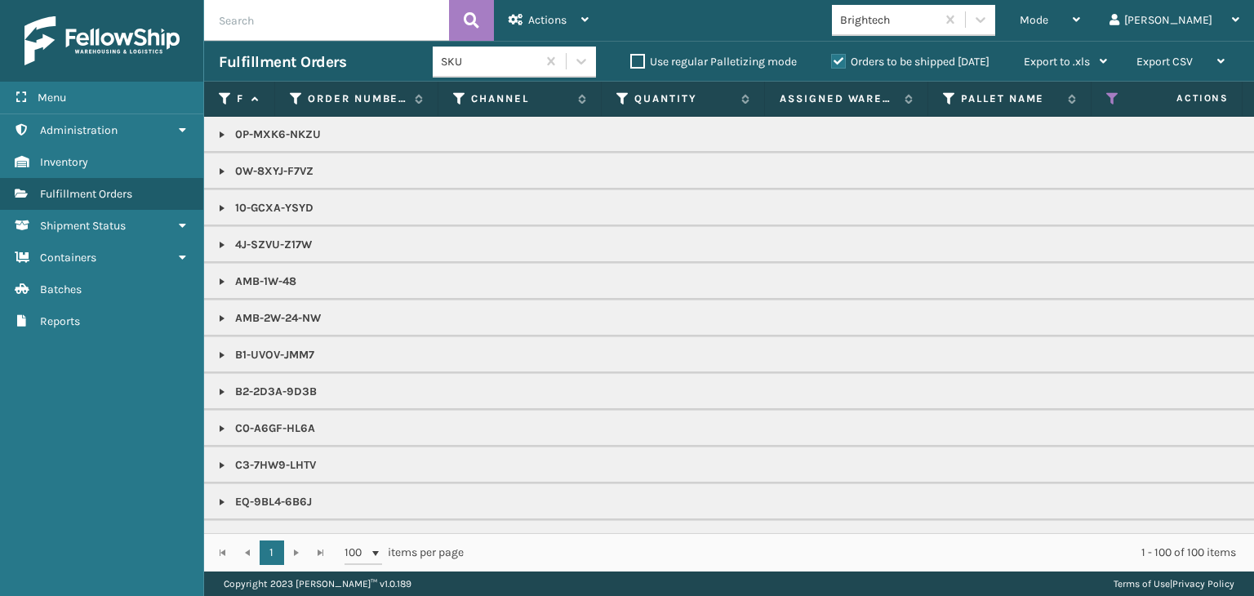
click at [222, 310] on p "AMB-2W-24-NW" at bounding box center [1258, 318] width 2078 height 16
click at [222, 314] on link at bounding box center [221, 318] width 13 height 13
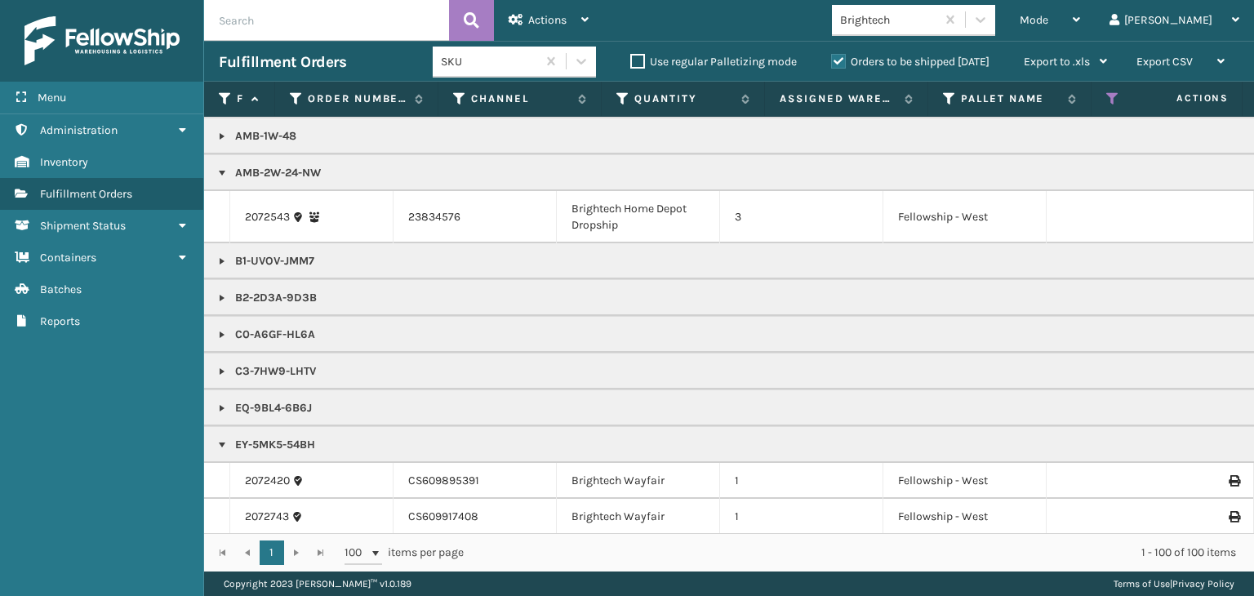
scroll to position [163, 0]
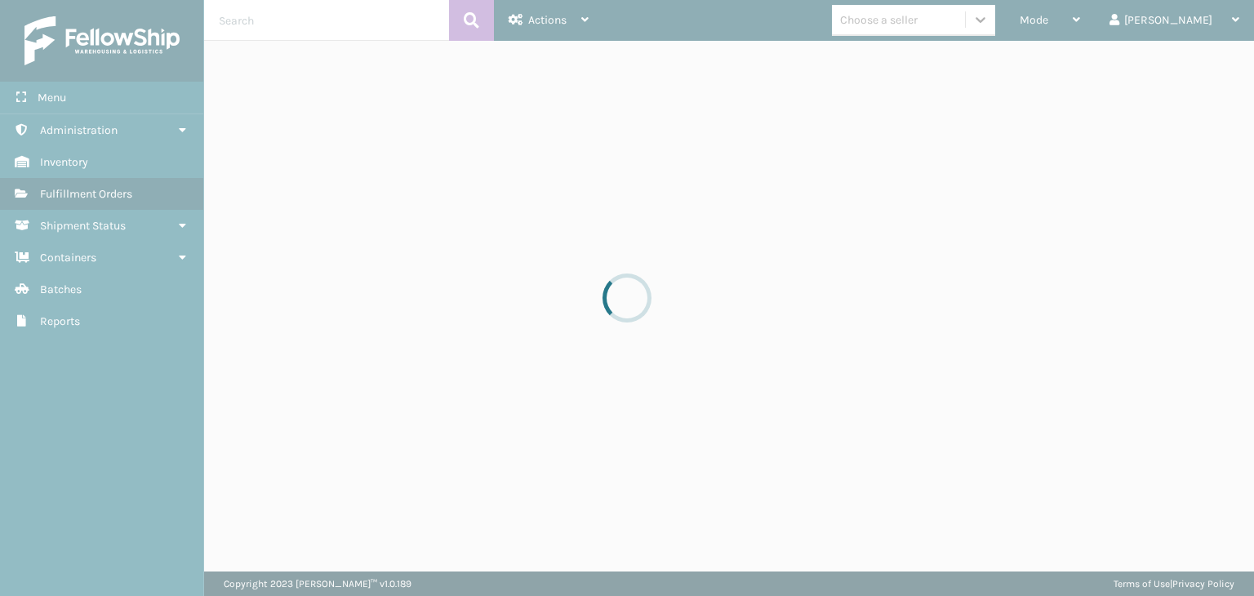
drag, startPoint x: 1006, startPoint y: 24, endPoint x: 970, endPoint y: 35, distance: 36.9
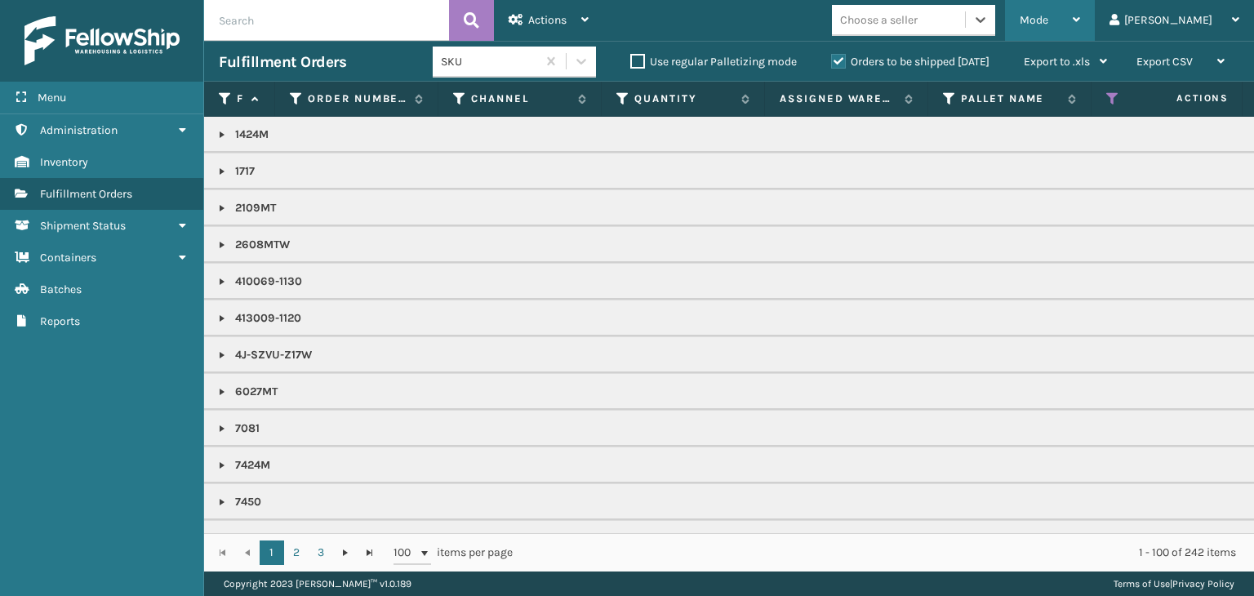
click at [1080, 20] on div "Mode" at bounding box center [1049, 20] width 60 height 41
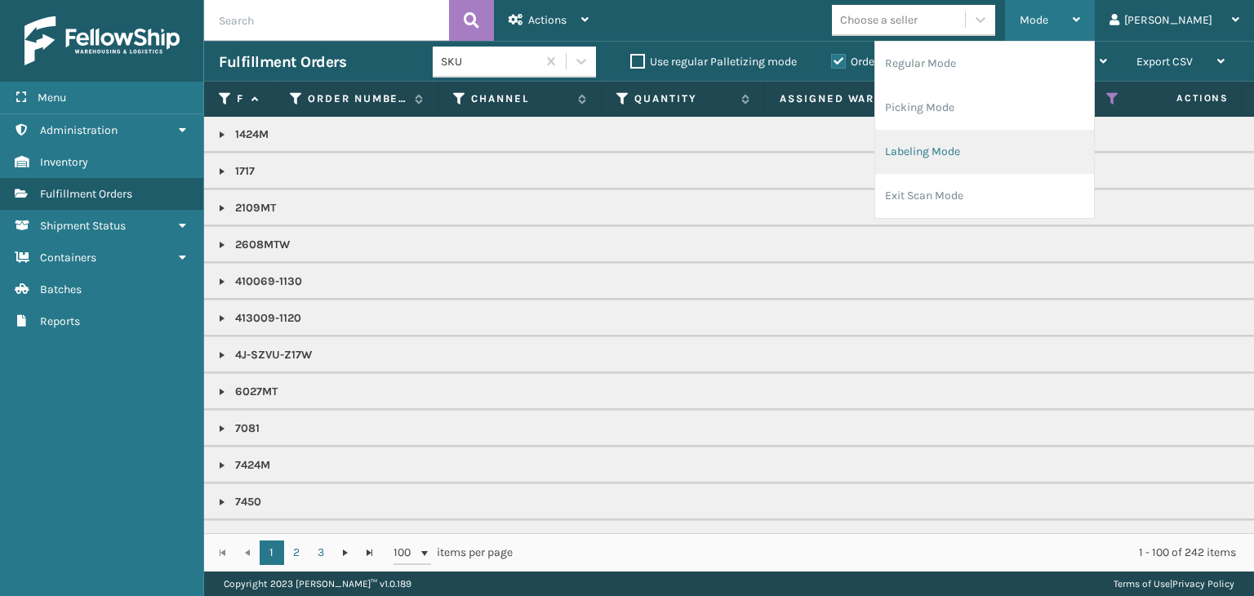
click at [1002, 151] on li "Labeling Mode" at bounding box center [984, 152] width 219 height 44
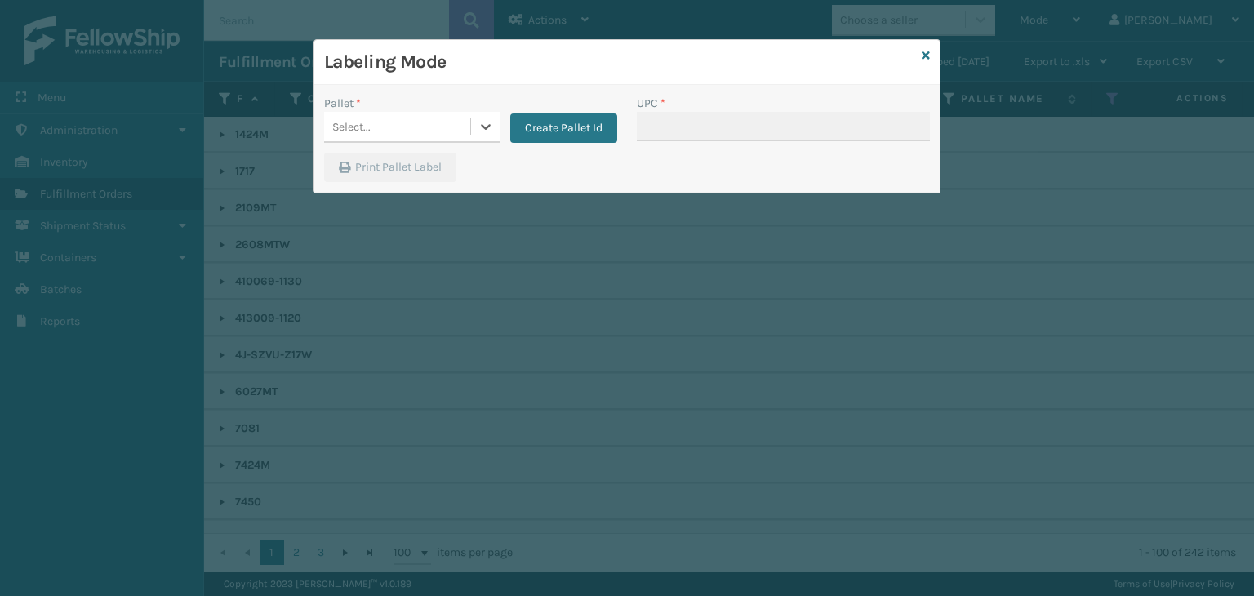
click at [428, 126] on div "Select..." at bounding box center [397, 126] width 146 height 27
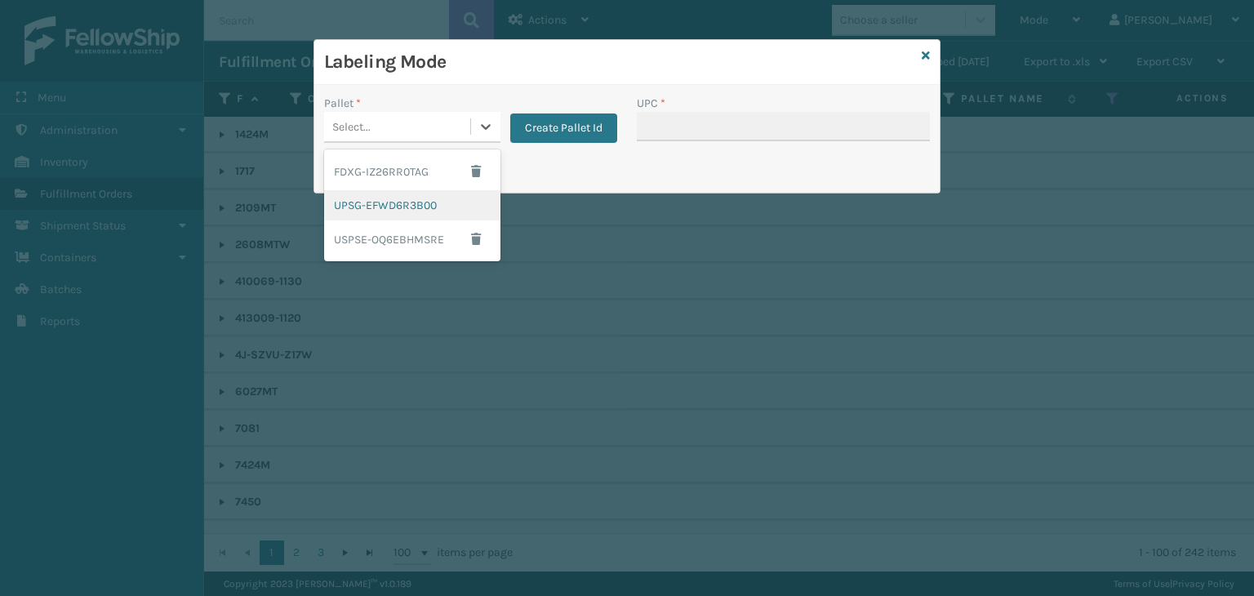
click at [409, 208] on div "UPSG-EFWD6R3B00" at bounding box center [412, 205] width 176 height 30
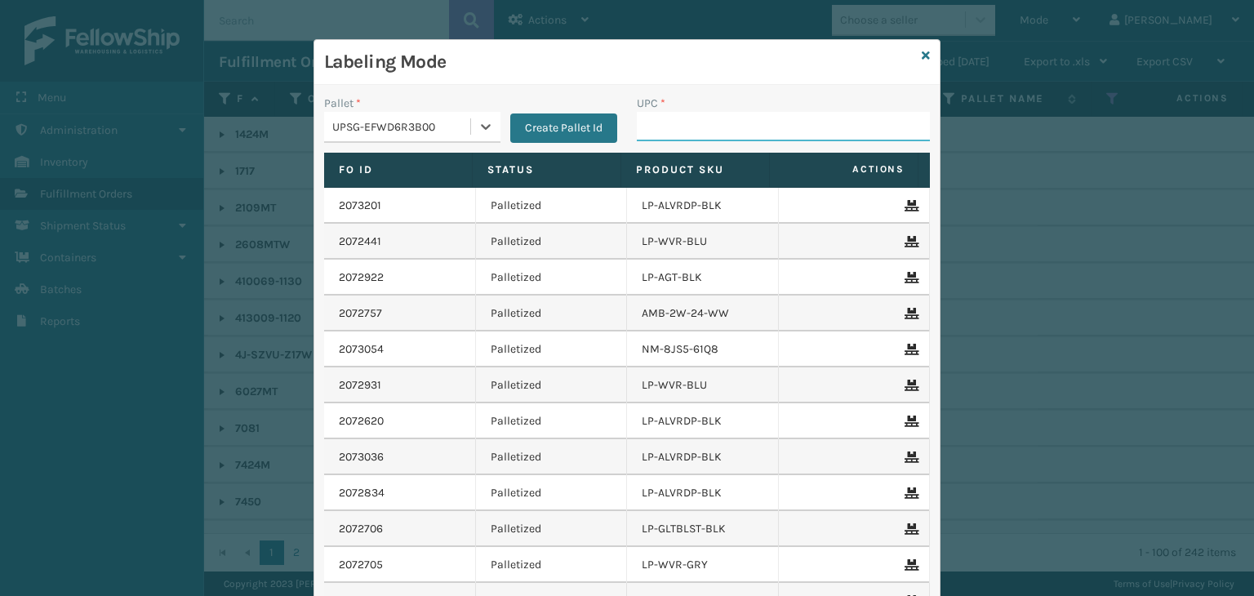
click at [690, 125] on input "UPC *" at bounding box center [783, 126] width 293 height 29
type input "LP-WVR-PRPL"
drag, startPoint x: 726, startPoint y: 126, endPoint x: 224, endPoint y: 103, distance: 502.5
click at [224, 103] on div "Labeling Mode Pallet * UPSG-EFWD6R3B00 Create Pallet Id UPC * LP-WVR-PRPL Fo Id…" at bounding box center [627, 298] width 1254 height 596
type input "LP-WVR-PRPL"
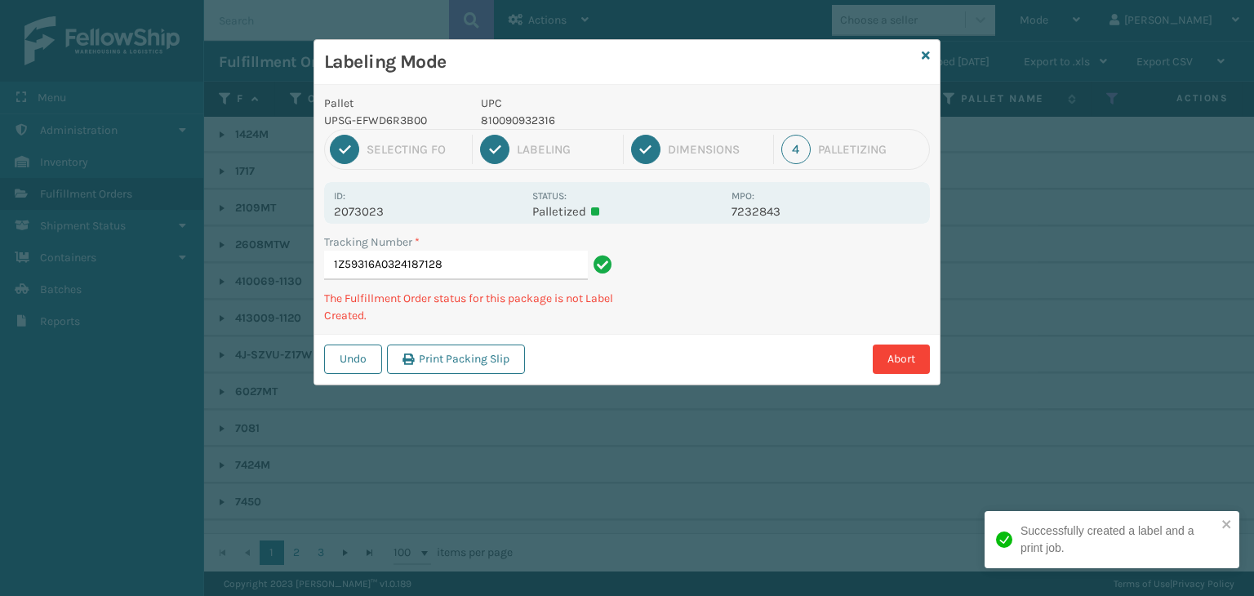
click at [516, 118] on p "810090932316" at bounding box center [601, 120] width 241 height 17
copy p "810090932316"
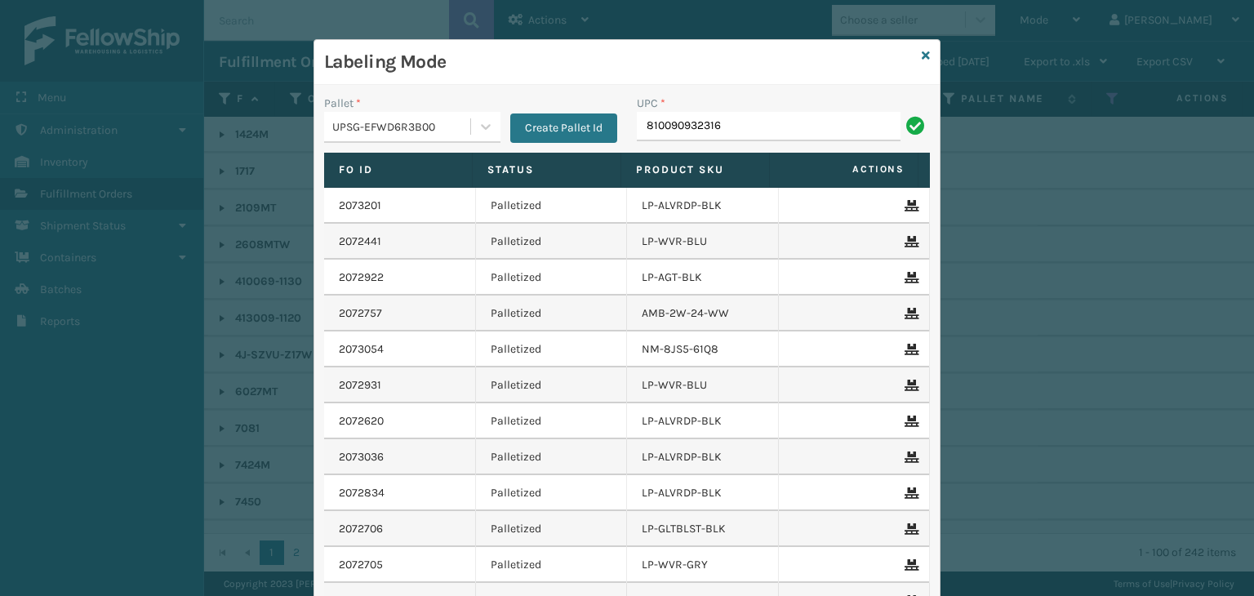
type input "810090932316"
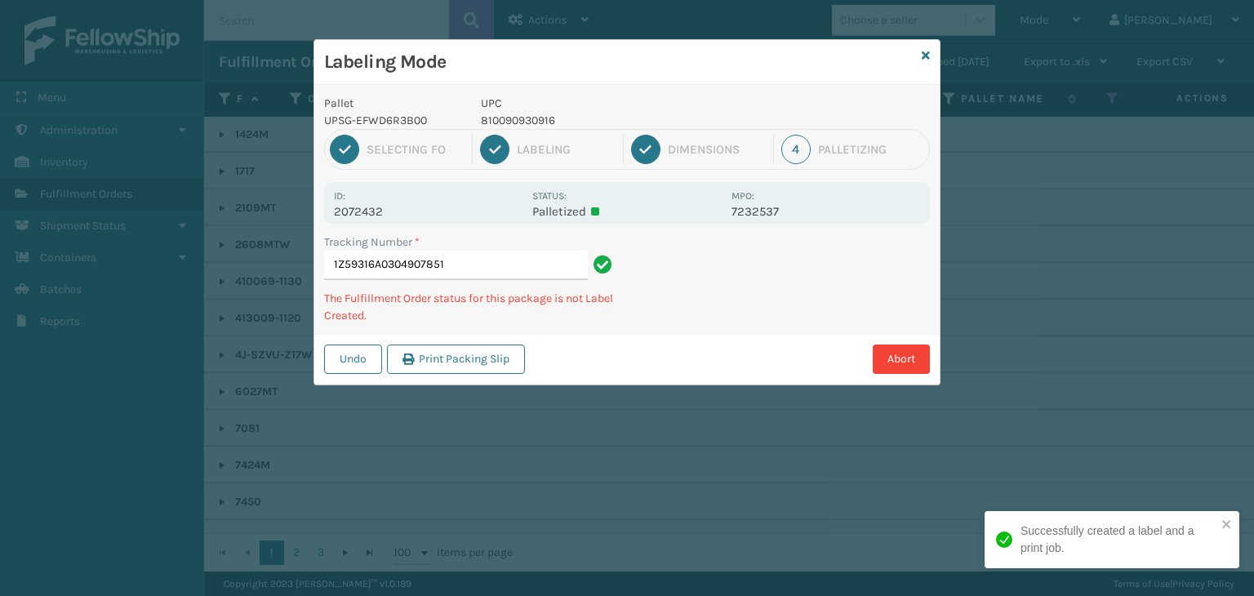
click at [543, 119] on p "810090930916" at bounding box center [601, 120] width 241 height 17
click at [542, 119] on p "810090930916" at bounding box center [601, 120] width 241 height 17
copy p "810090930916"
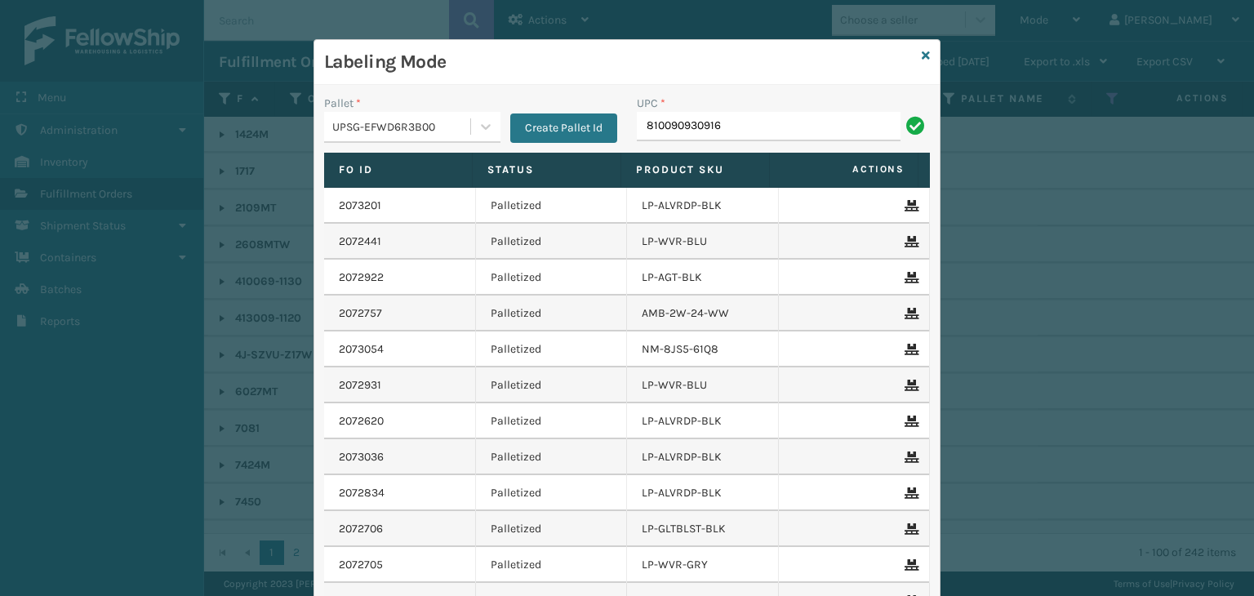
type input "810090930916"
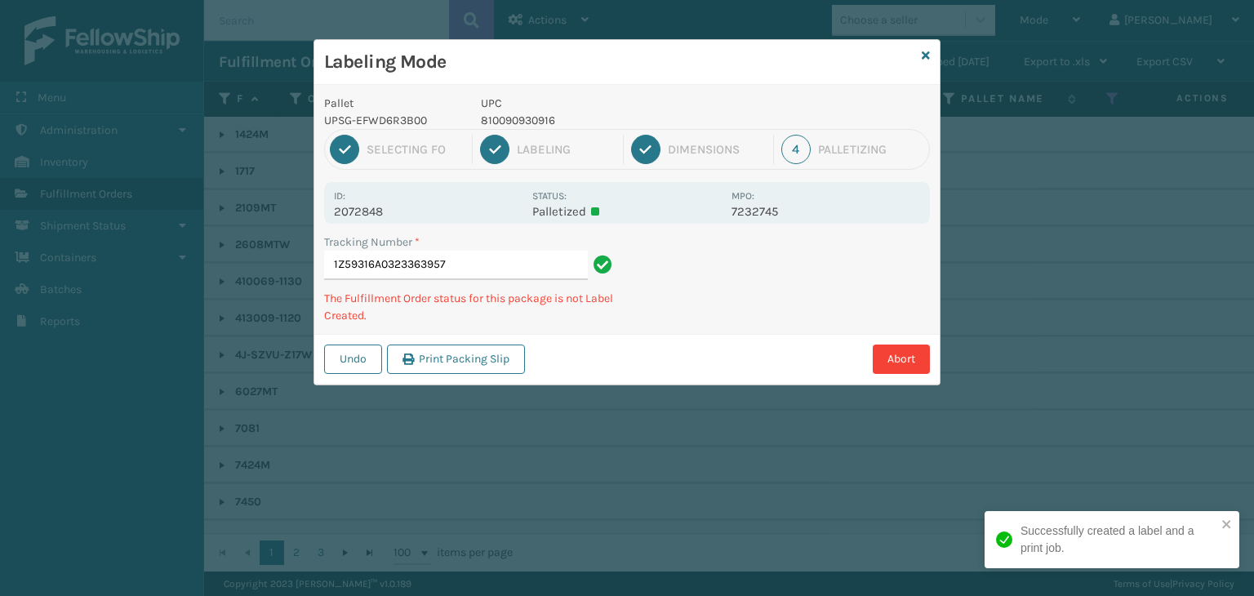
type input "1Z59316A0323363957810090930916"
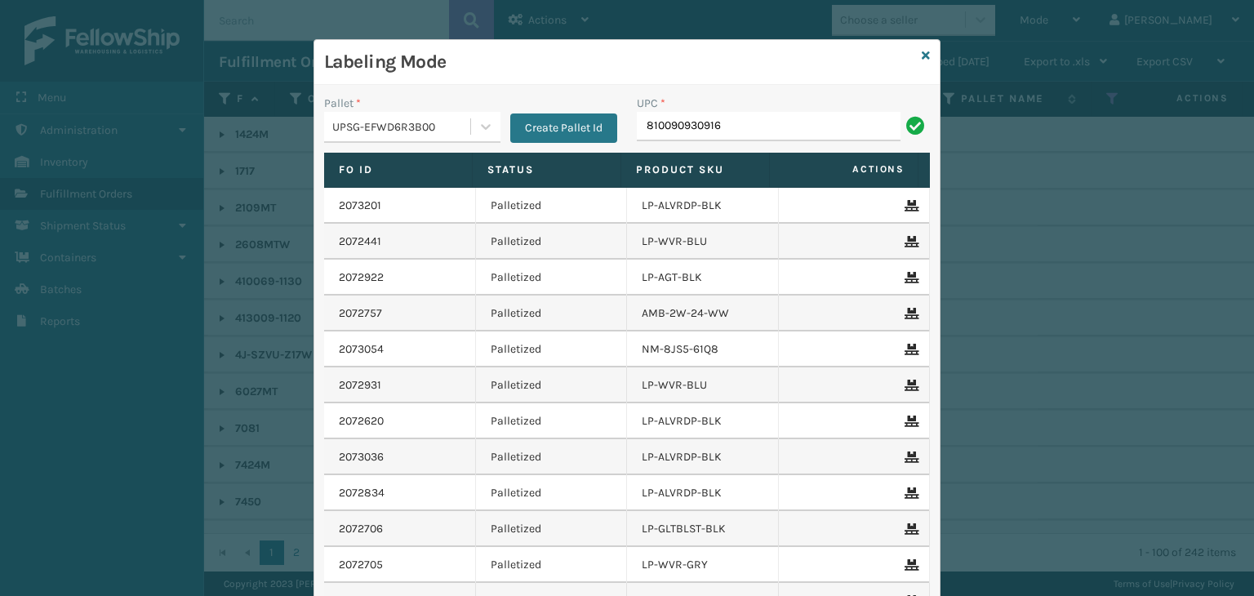
type input "810090930916"
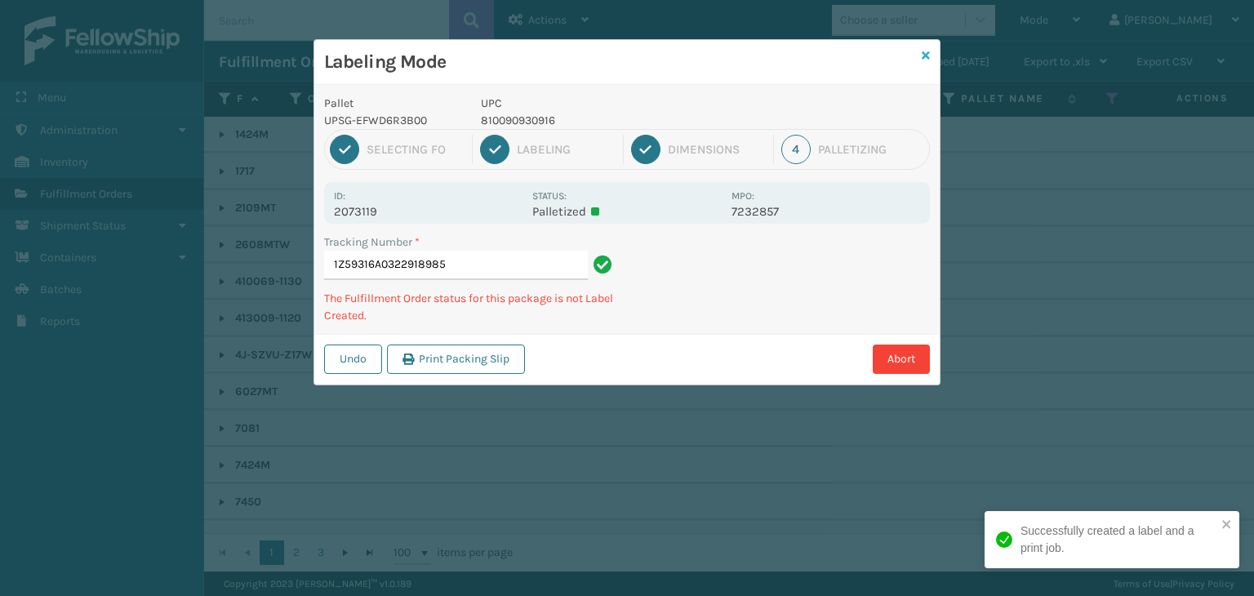
click at [926, 57] on icon at bounding box center [925, 55] width 8 height 11
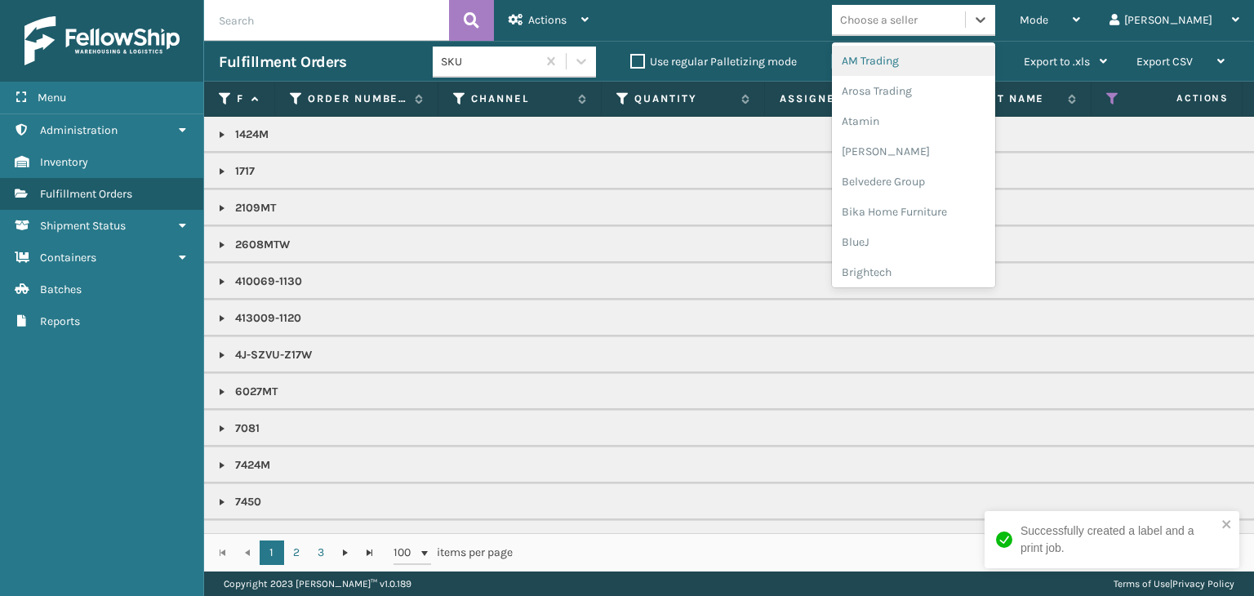
click at [917, 22] on div "Choose a seller" at bounding box center [879, 19] width 78 height 17
type input "LI"
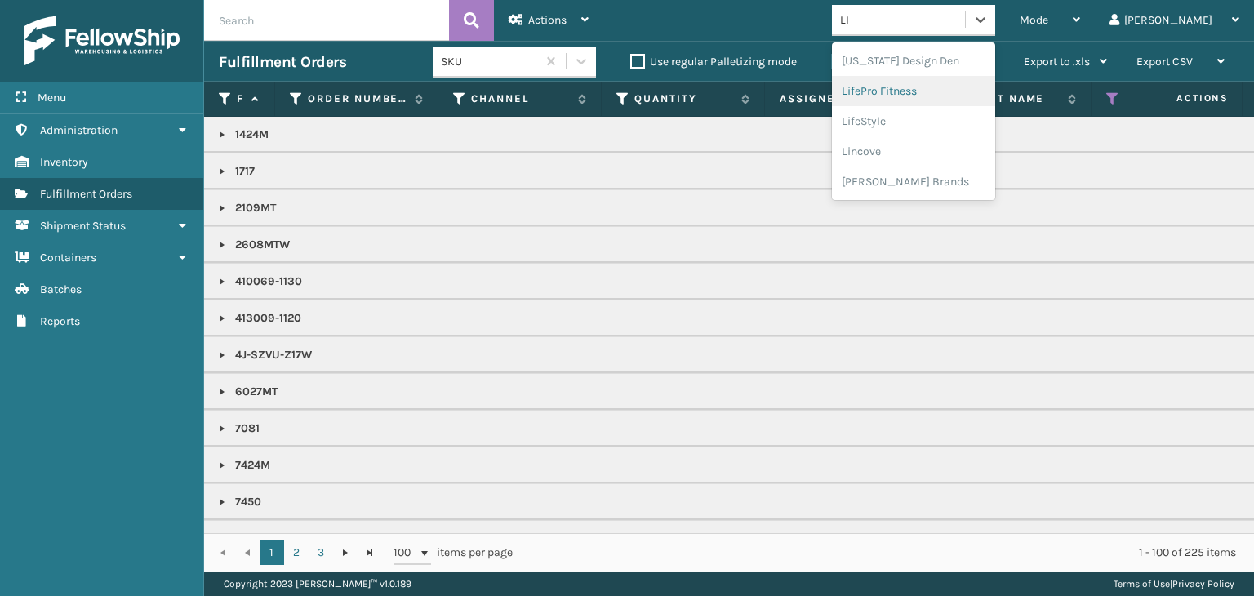
click at [915, 95] on div "LifePro Fitness" at bounding box center [913, 91] width 163 height 30
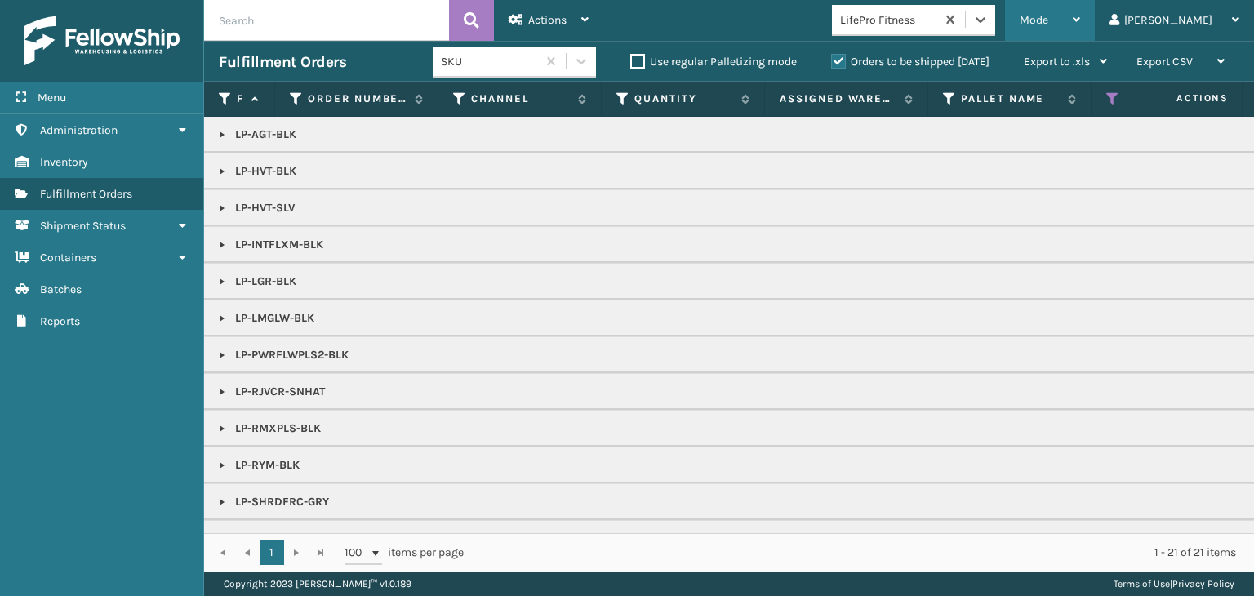
click at [1048, 26] on span "Mode" at bounding box center [1033, 20] width 29 height 14
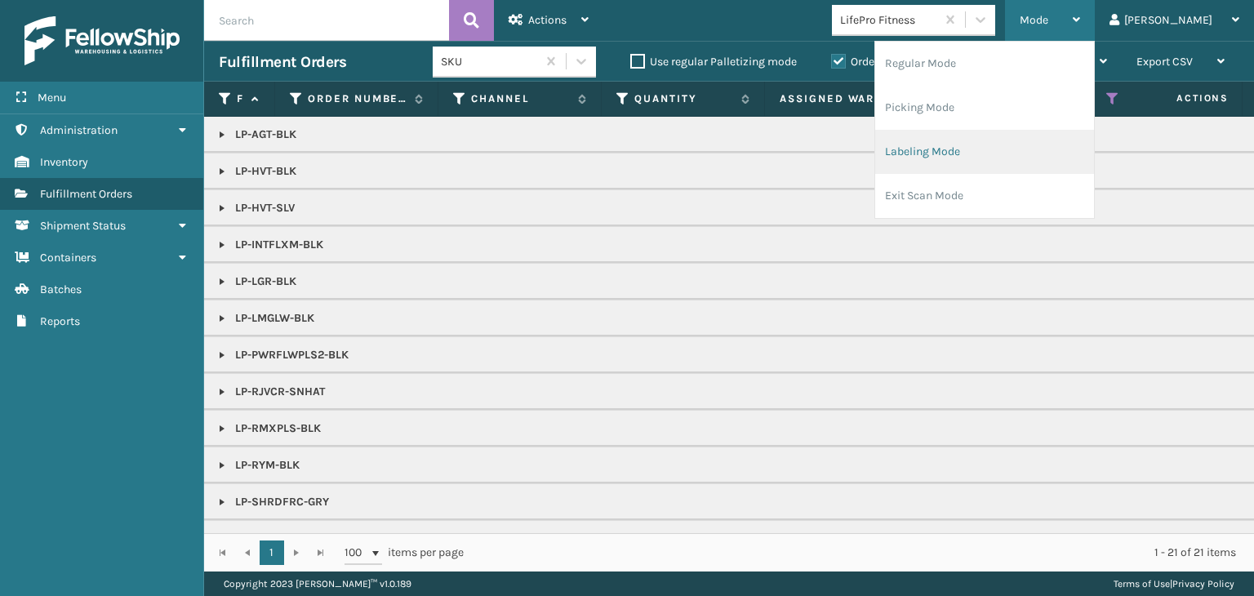
click at [1025, 157] on li "Labeling Mode" at bounding box center [984, 152] width 219 height 44
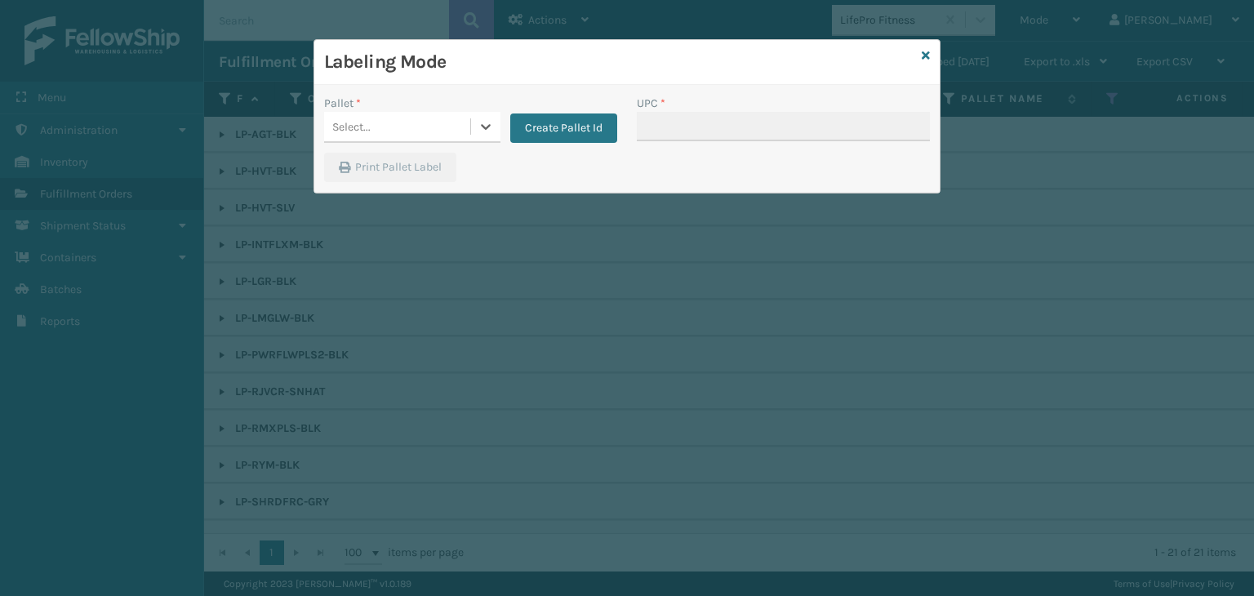
click at [375, 122] on div "Select..." at bounding box center [397, 126] width 146 height 27
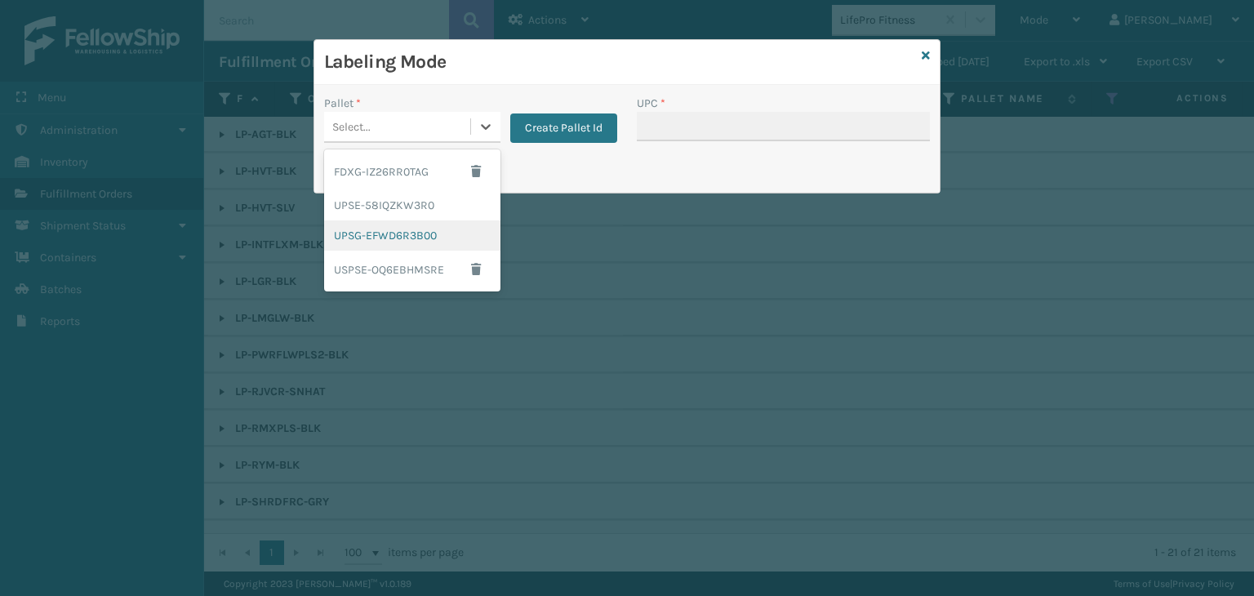
click at [392, 235] on div "UPSG-EFWD6R3B00" at bounding box center [412, 235] width 176 height 30
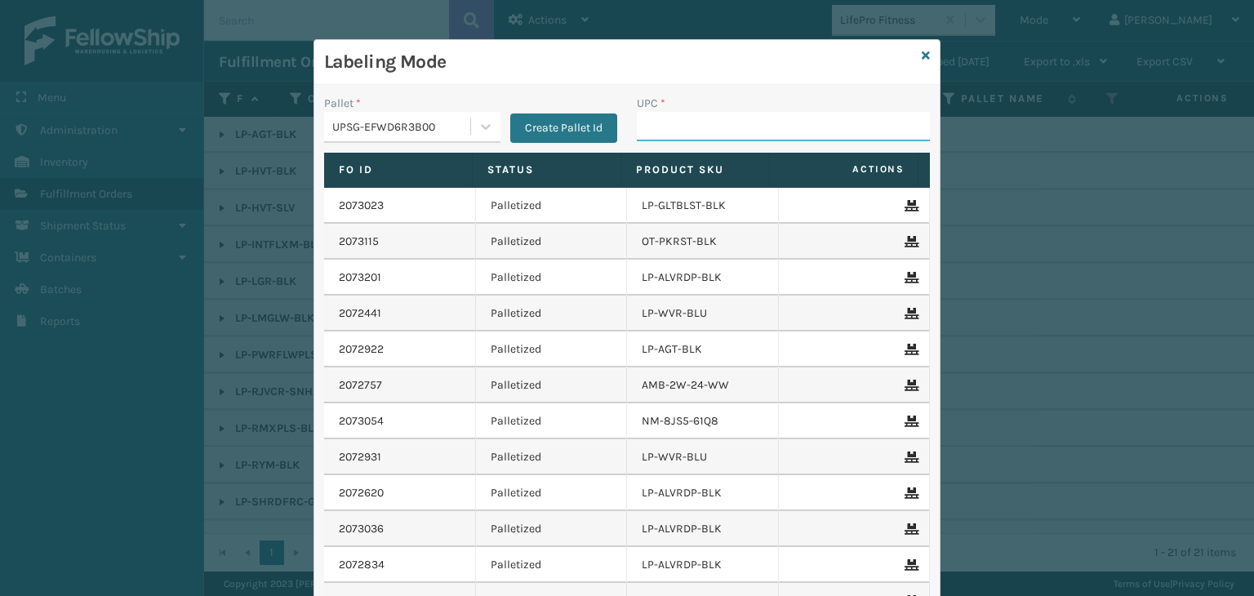
click at [715, 122] on input "UPC *" at bounding box center [783, 126] width 293 height 29
type input "LP-RMXPLS-BLK"
type input "LP-STMRC-SLV"
type input "LP-SNCLTM-BLK"
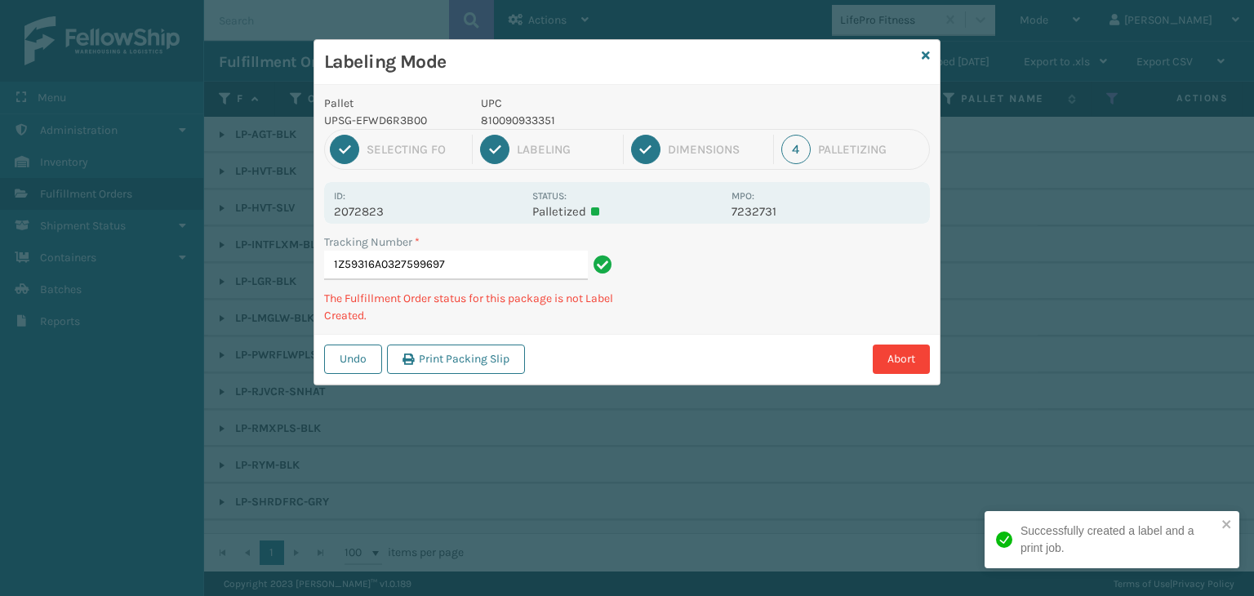
click at [534, 120] on p "810090933351" at bounding box center [601, 120] width 241 height 17
copy p "810090933351"
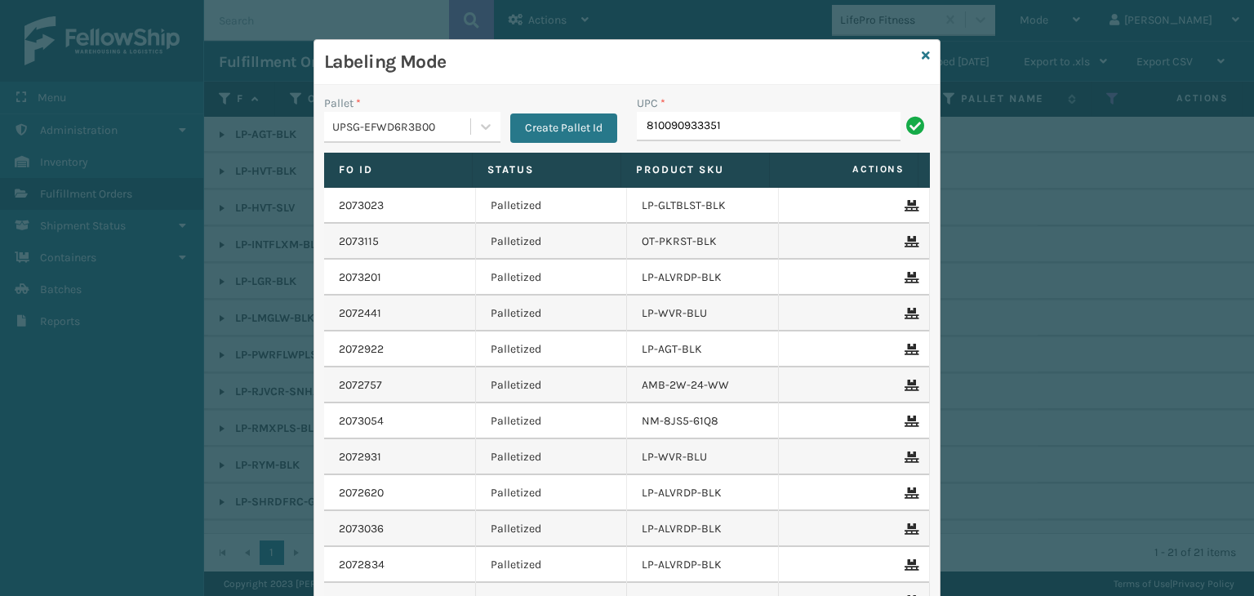
type input "810090933351"
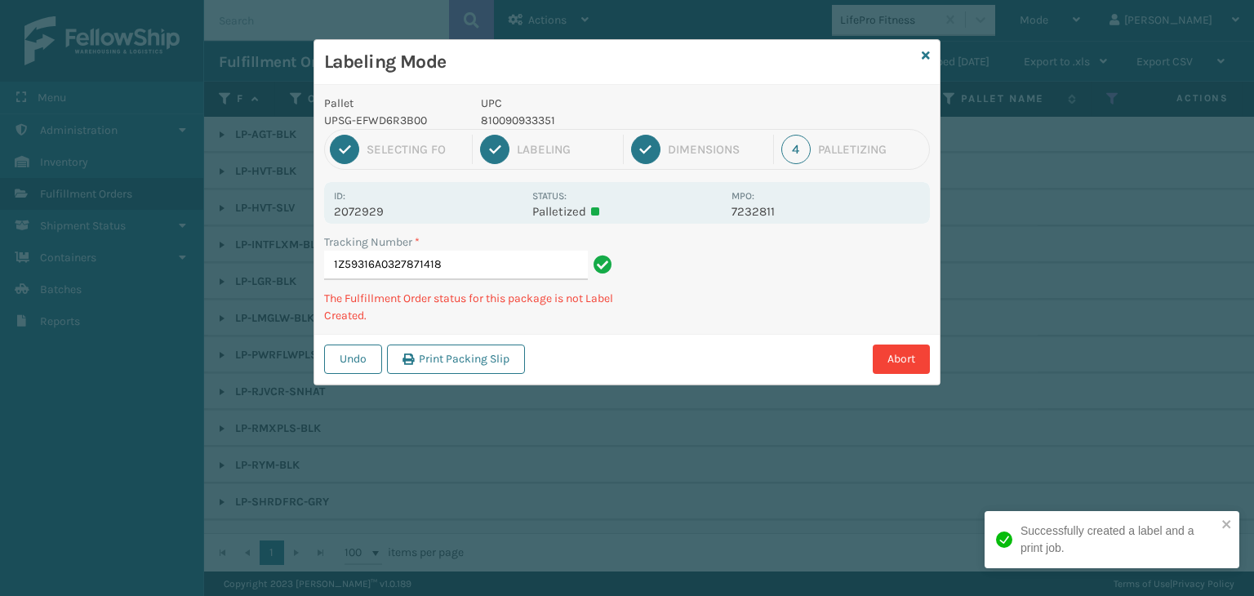
type input "1Z59316A0327871418810090933351"
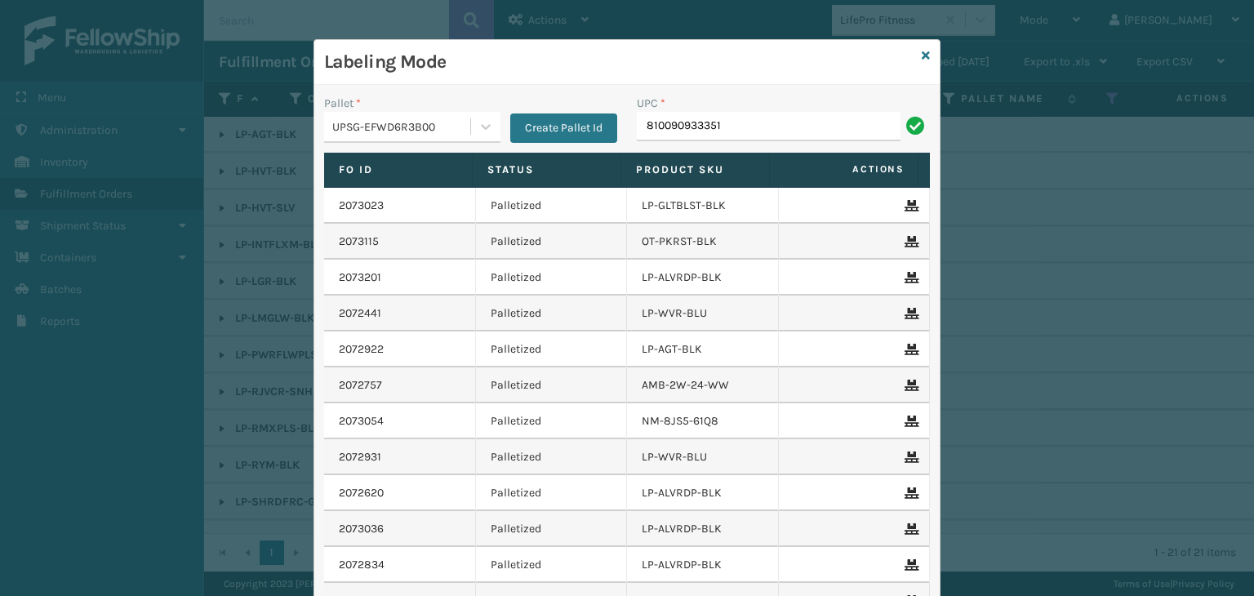
type input "810090933351"
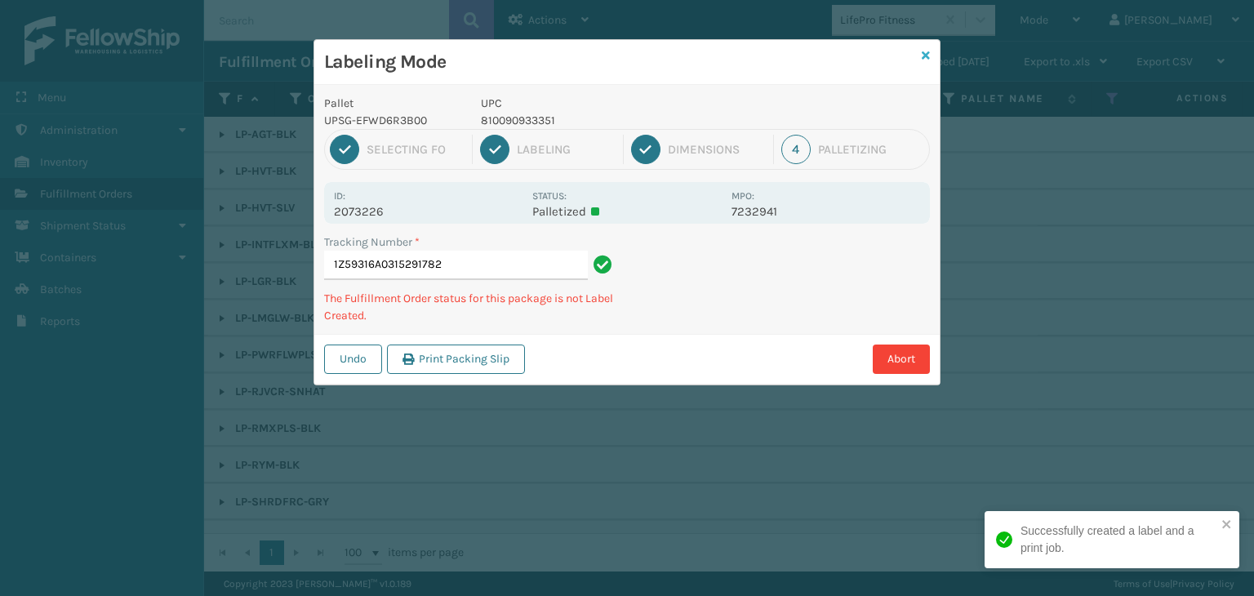
click at [926, 52] on icon at bounding box center [925, 55] width 8 height 11
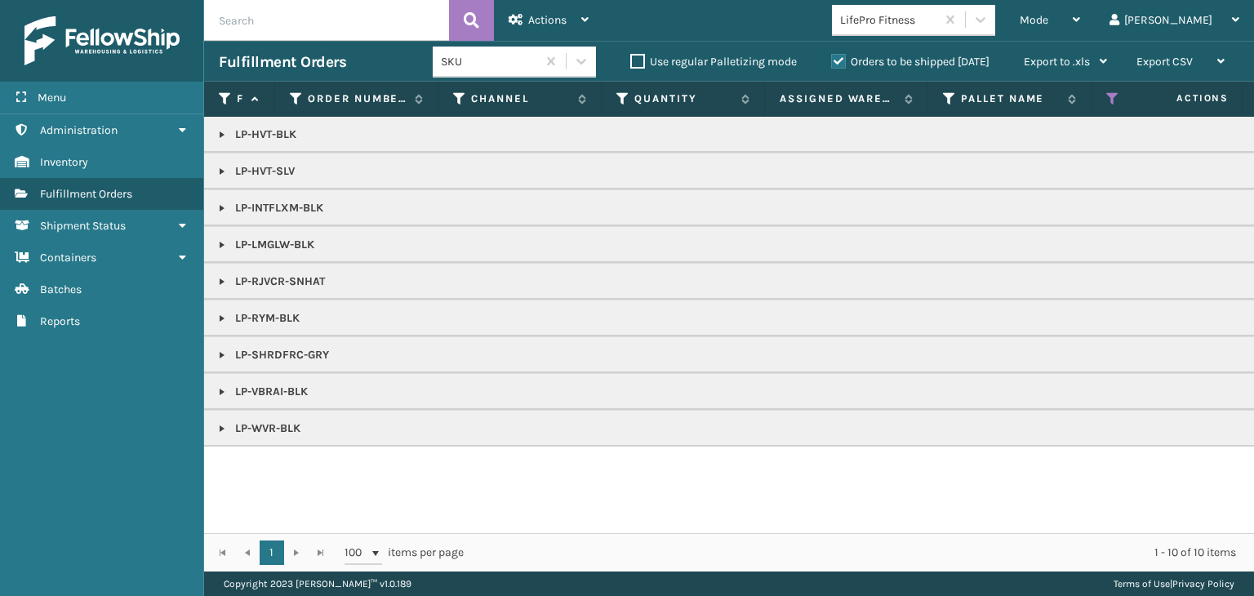
click at [222, 425] on link at bounding box center [221, 428] width 13 height 13
click at [222, 393] on link at bounding box center [221, 391] width 13 height 13
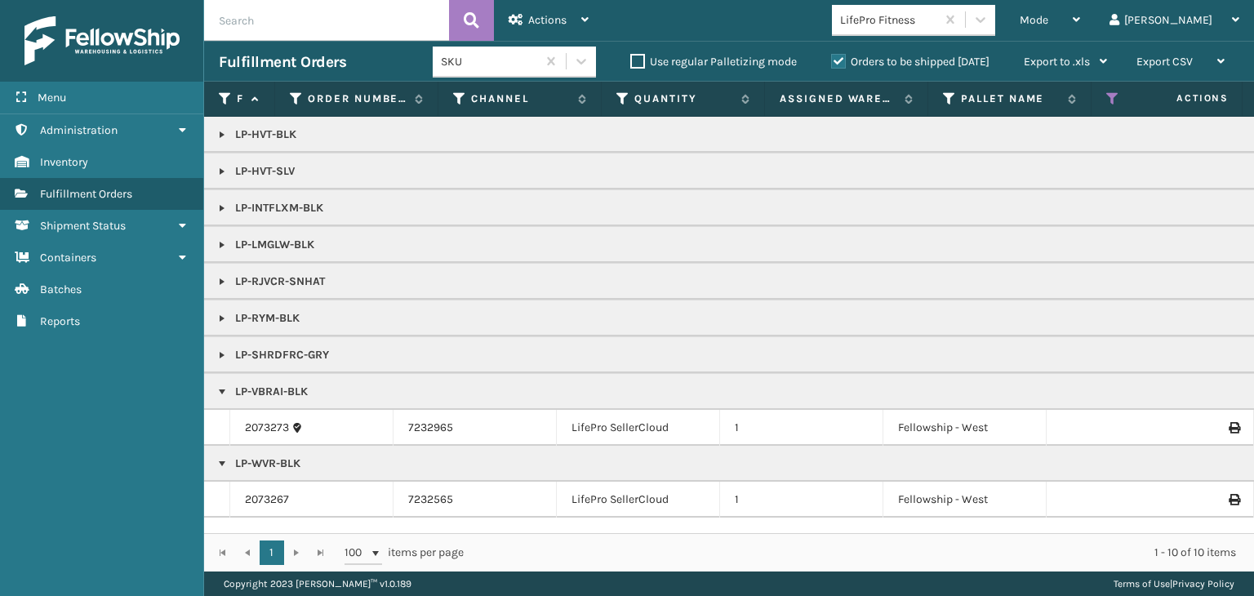
click at [223, 354] on link at bounding box center [221, 355] width 13 height 13
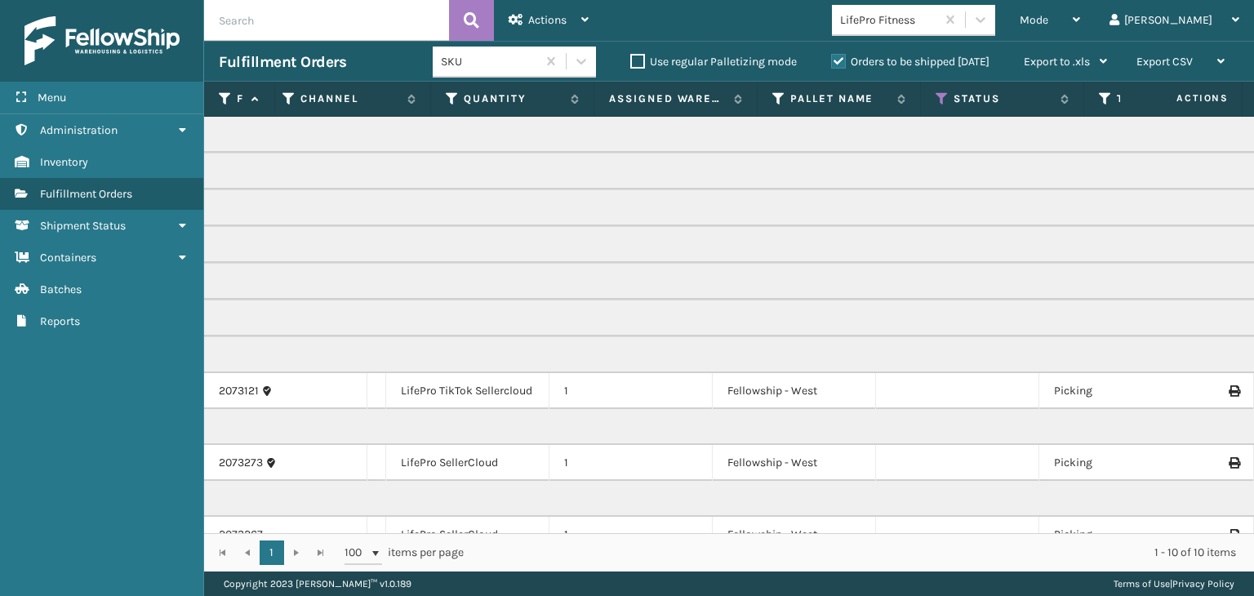
scroll to position [0, 0]
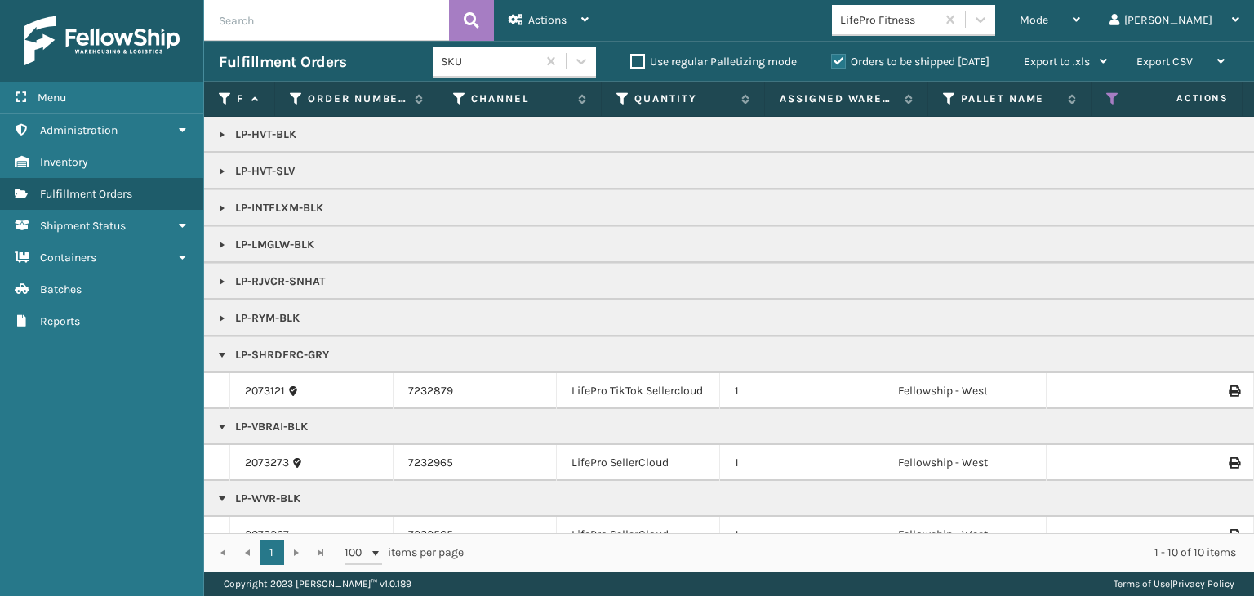
click at [219, 209] on link at bounding box center [221, 208] width 13 height 13
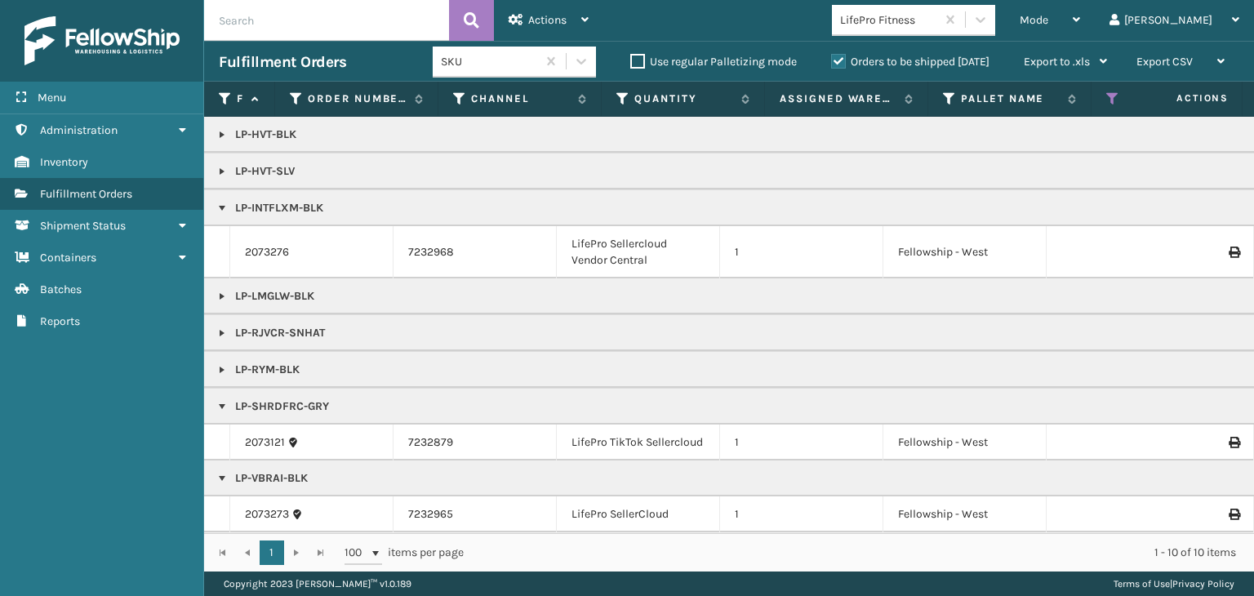
click at [221, 296] on link at bounding box center [221, 296] width 13 height 13
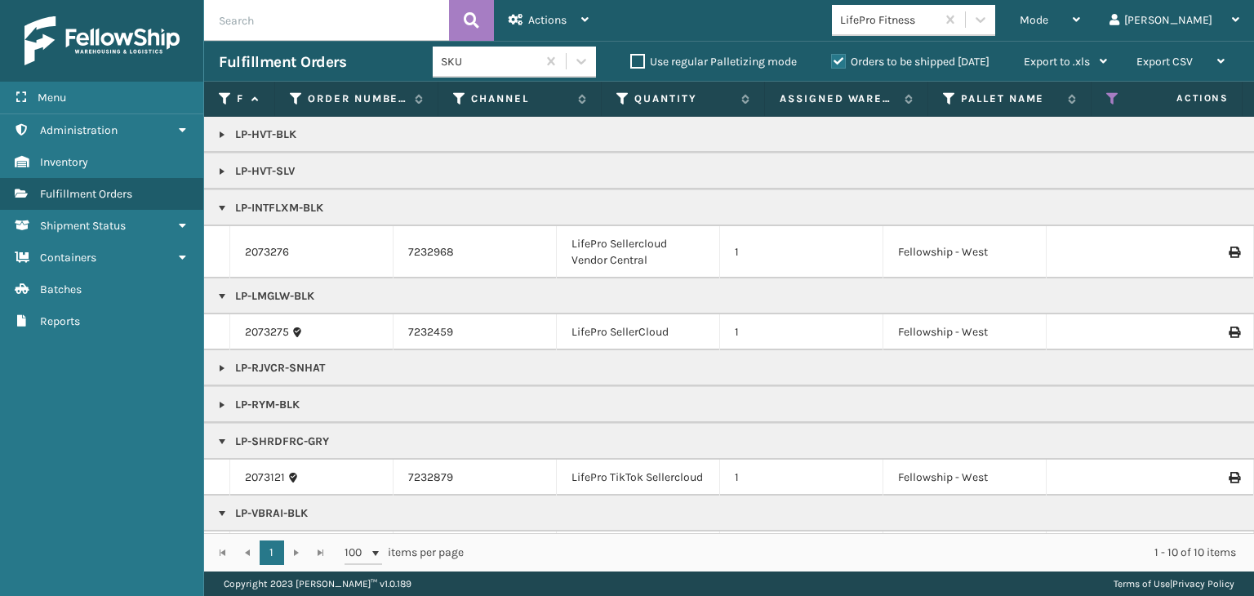
click at [219, 364] on link at bounding box center [221, 368] width 13 height 13
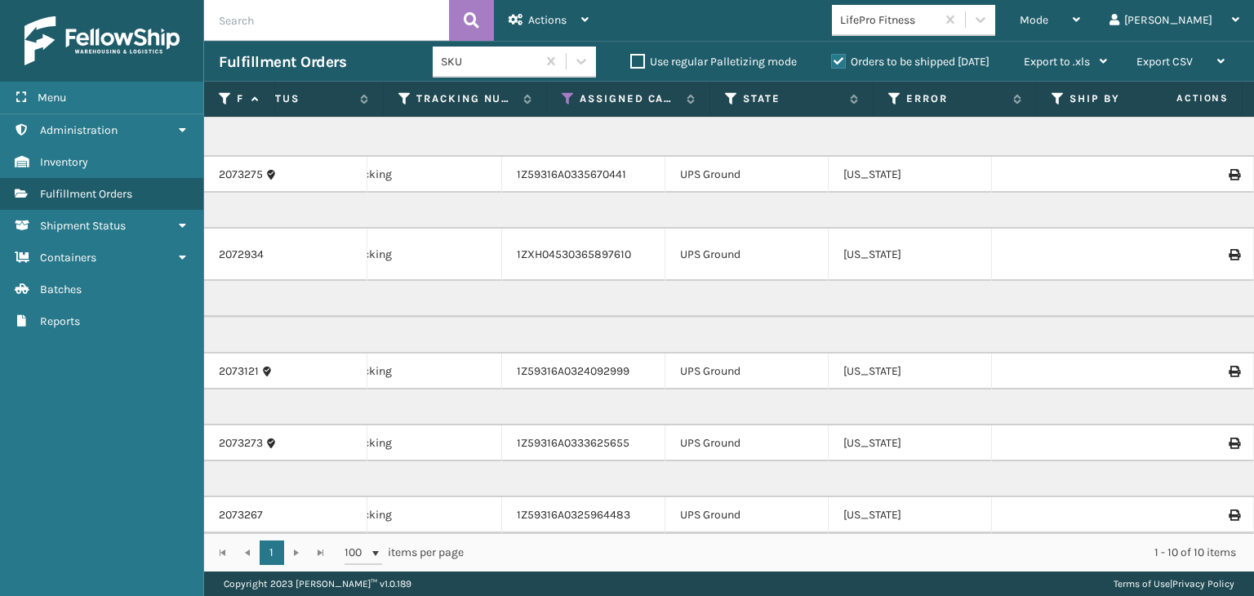
scroll to position [169, 863]
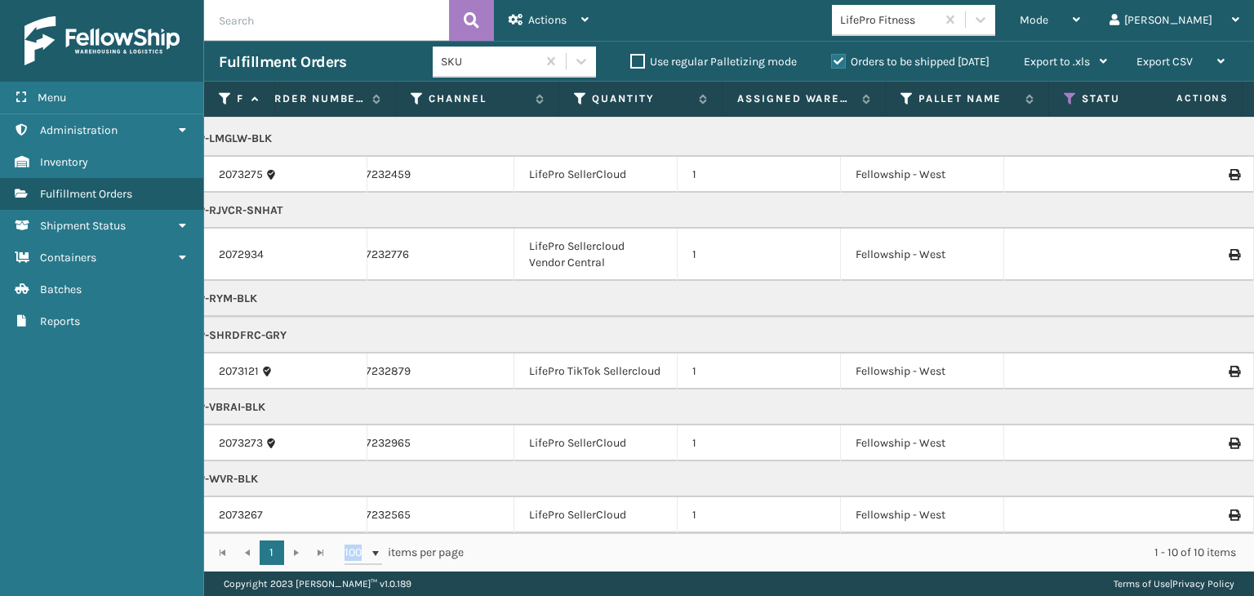
drag, startPoint x: 398, startPoint y: 535, endPoint x: 323, endPoint y: 535, distance: 75.1
click at [323, 535] on div "1 1 100 items per page 1 - 10 of 10 items" at bounding box center [729, 552] width 1050 height 38
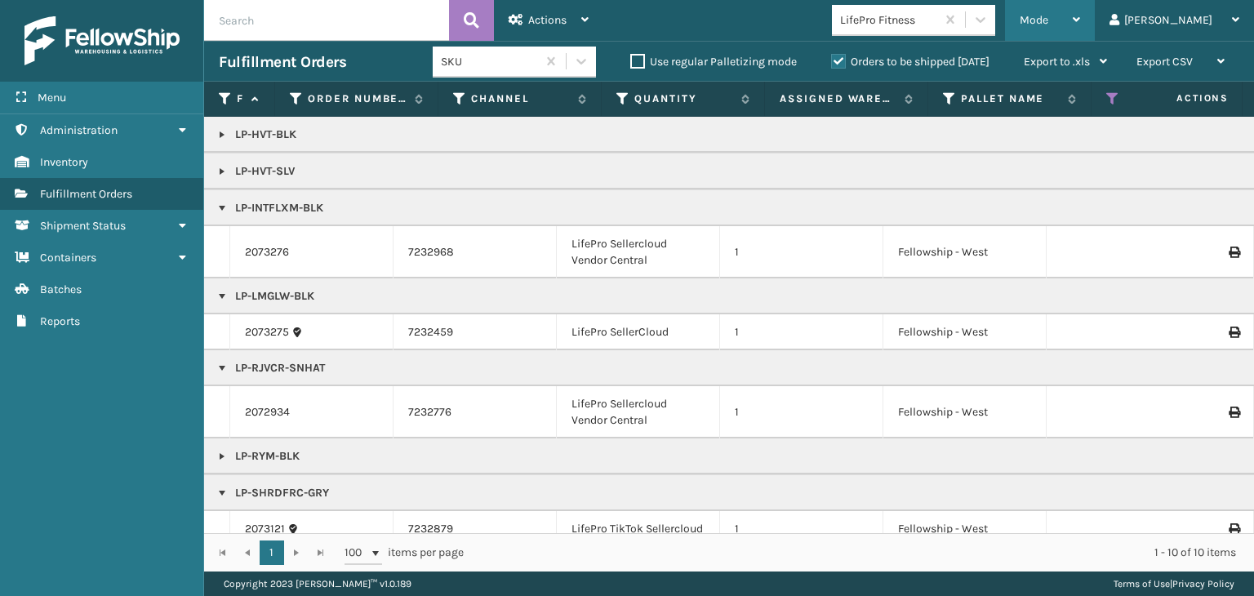
click at [1080, 17] on div "Mode" at bounding box center [1049, 20] width 60 height 41
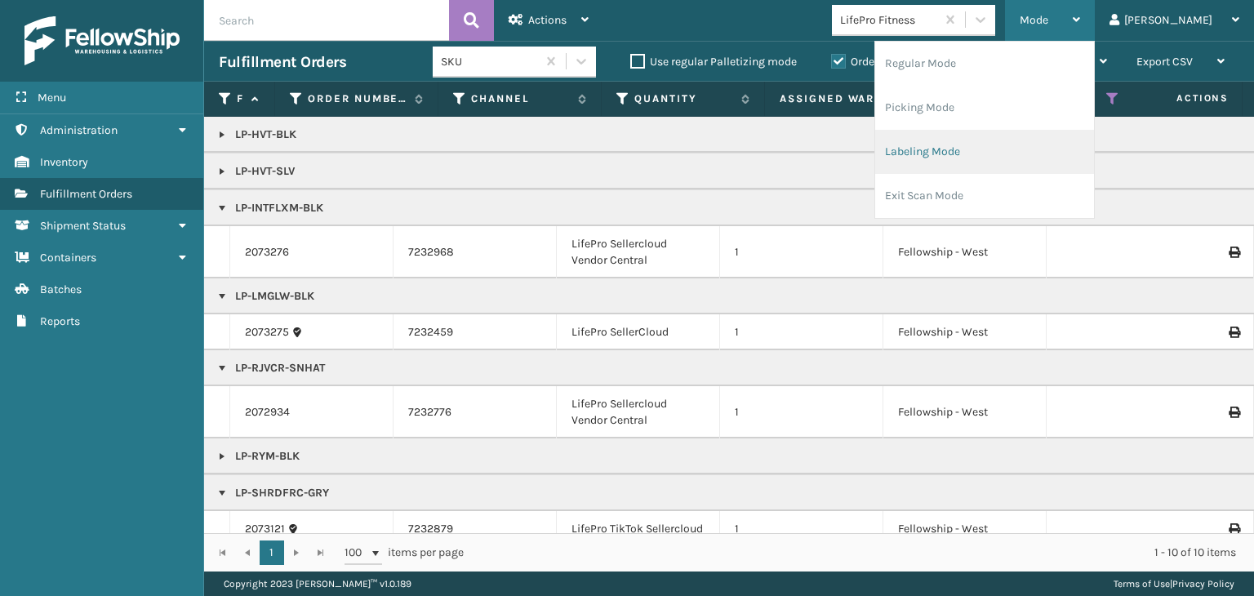
click at [997, 141] on li "Labeling Mode" at bounding box center [984, 152] width 219 height 44
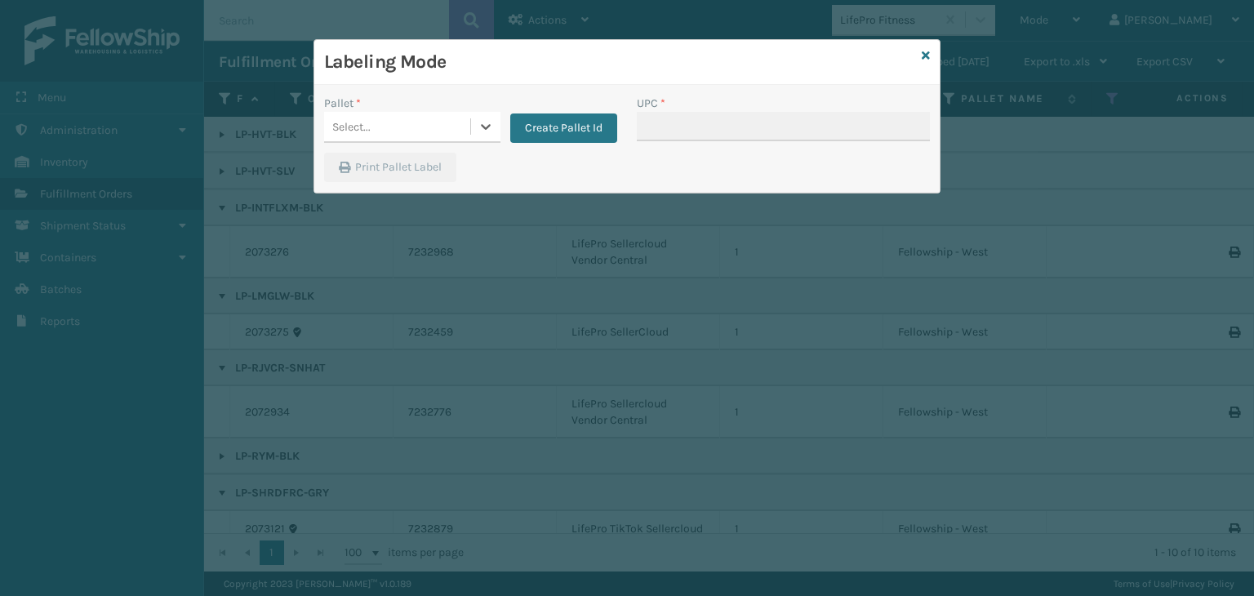
click at [367, 115] on div "Select..." at bounding box center [397, 126] width 146 height 27
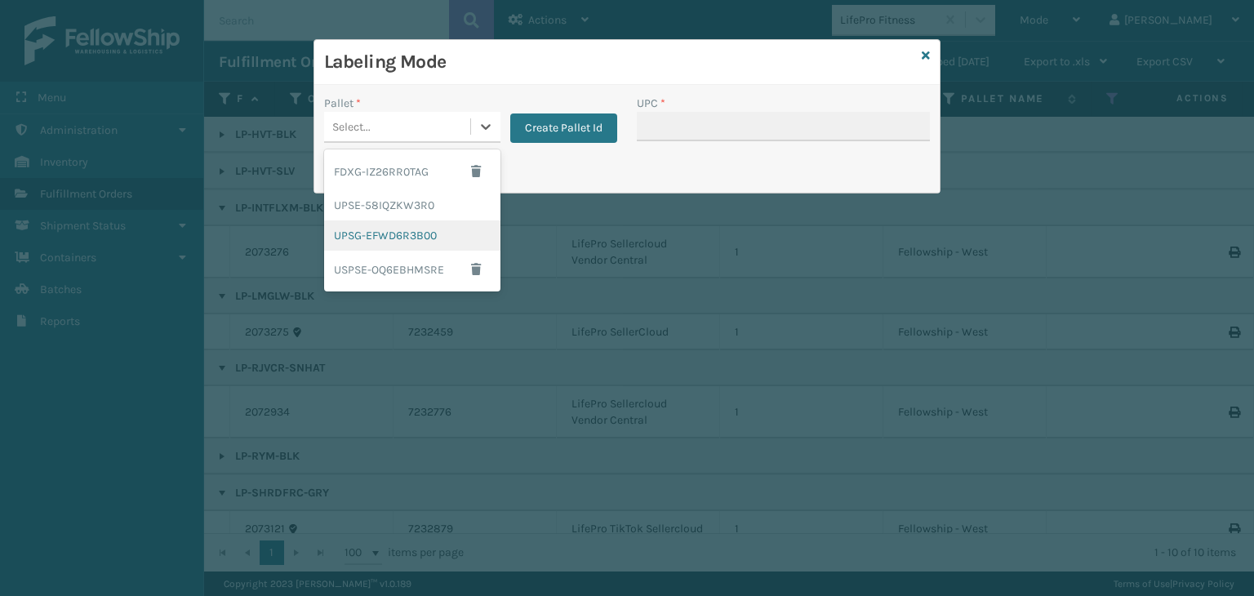
click at [374, 229] on div "UPSG-EFWD6R3B00" at bounding box center [412, 235] width 176 height 30
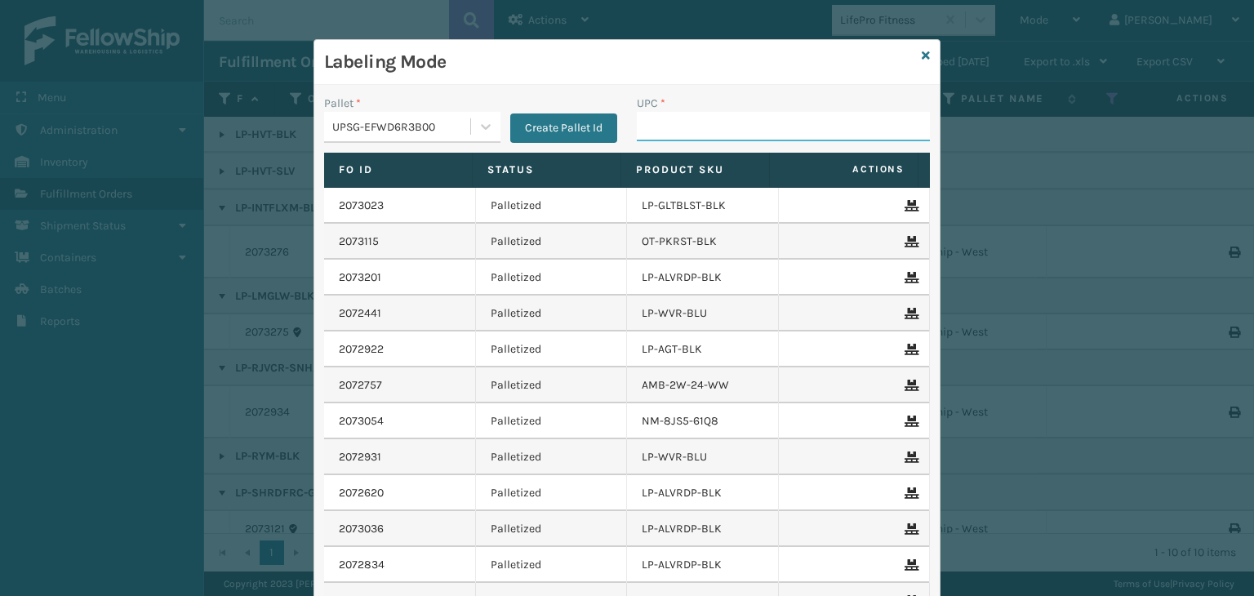
drag, startPoint x: 689, startPoint y: 112, endPoint x: 686, endPoint y: 120, distance: 8.5
click at [689, 112] on input "UPC *" at bounding box center [783, 126] width 293 height 29
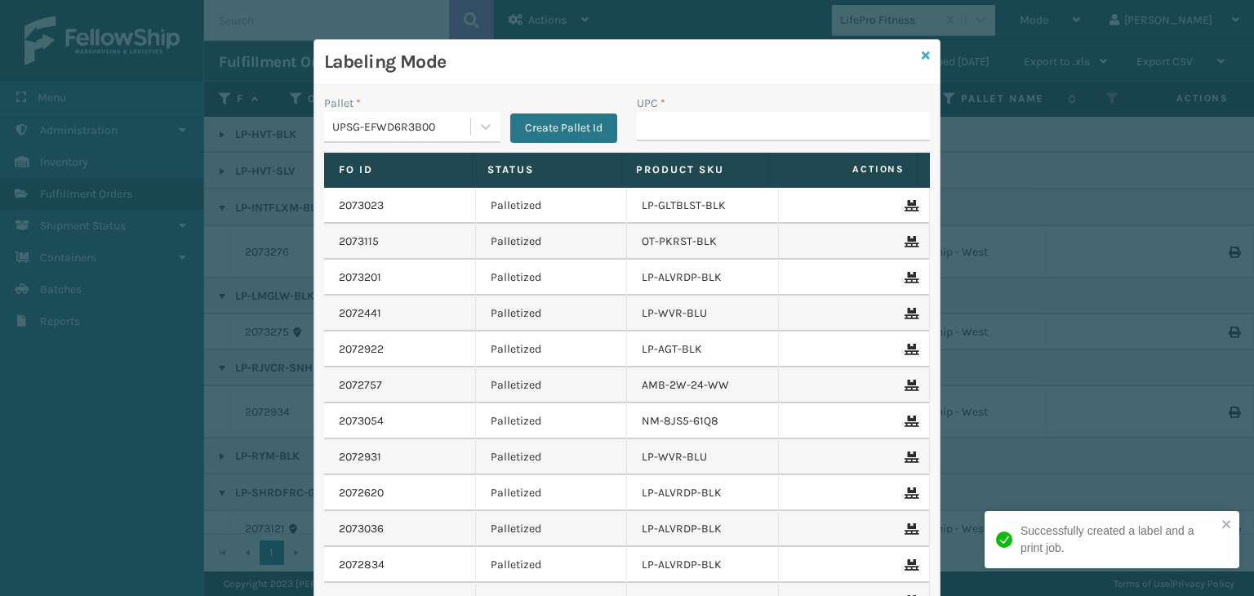
click at [921, 50] on icon at bounding box center [925, 55] width 8 height 11
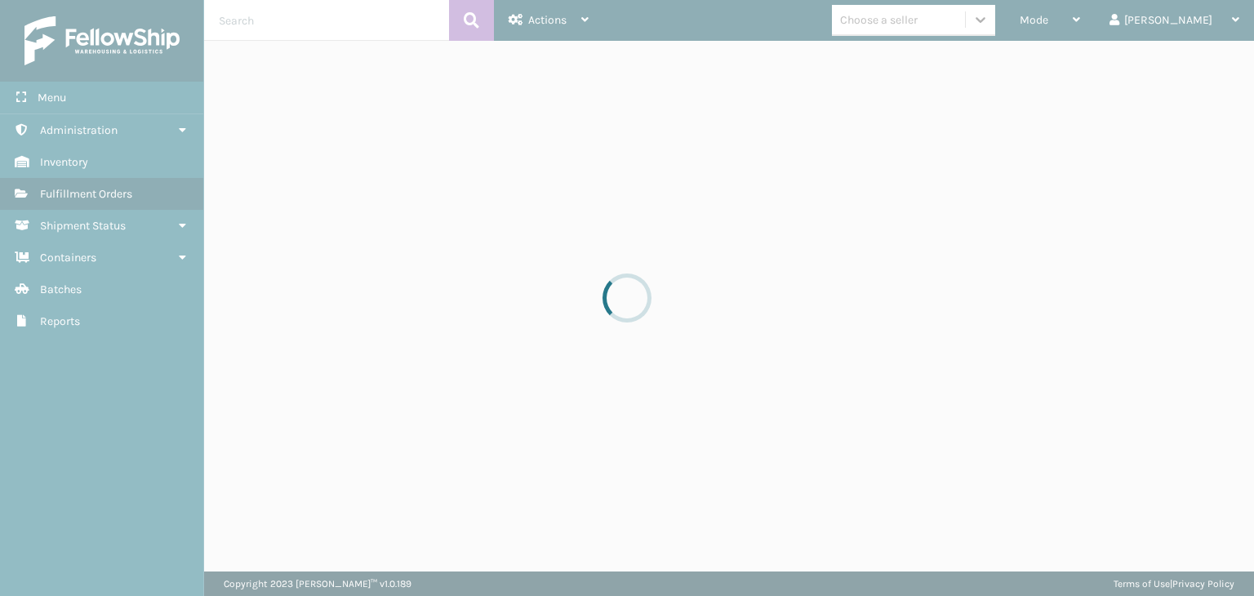
click at [988, 21] on div at bounding box center [627, 298] width 1254 height 596
click at [965, 21] on div "Choose a seller" at bounding box center [898, 20] width 133 height 27
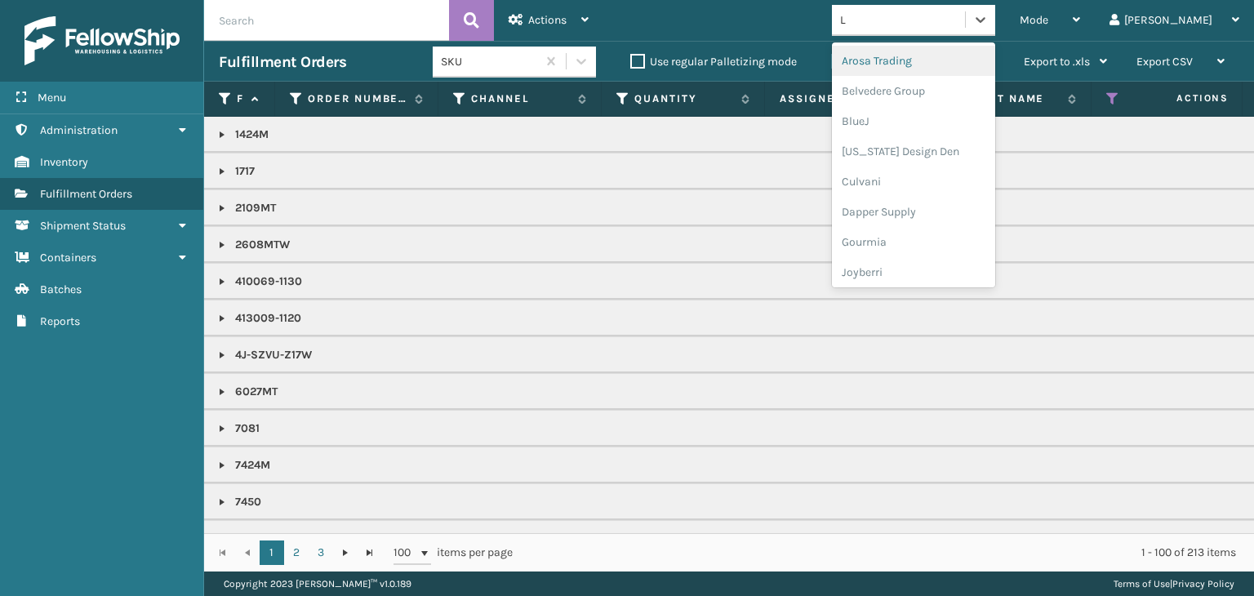
type input "LI"
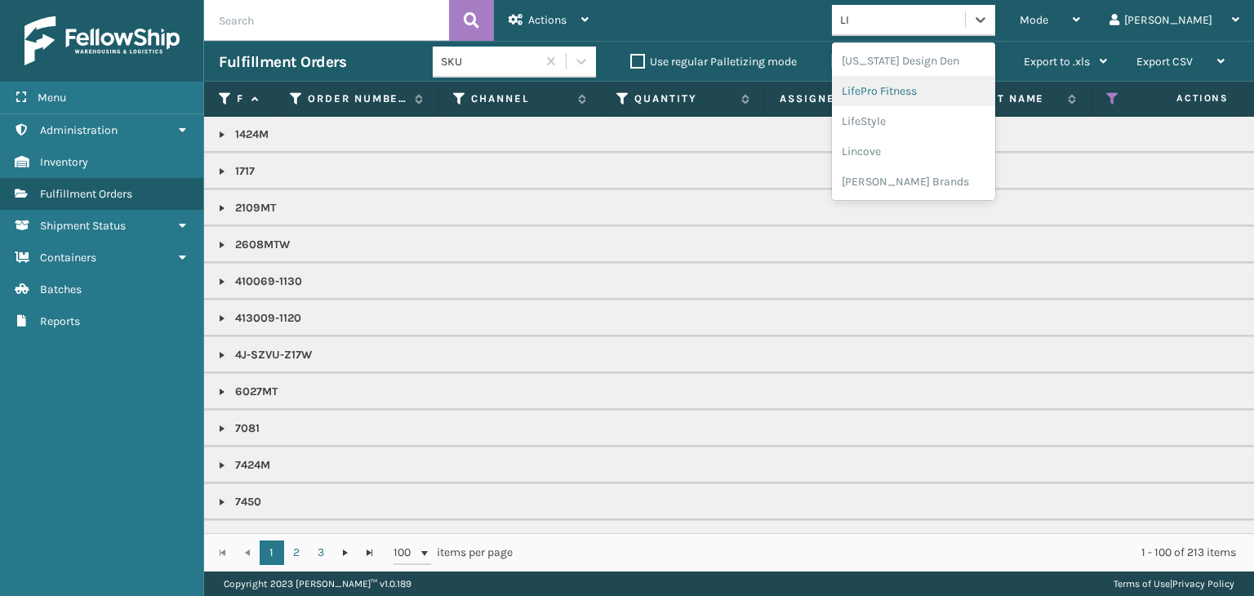
click at [921, 78] on div "LifePro Fitness" at bounding box center [913, 91] width 163 height 30
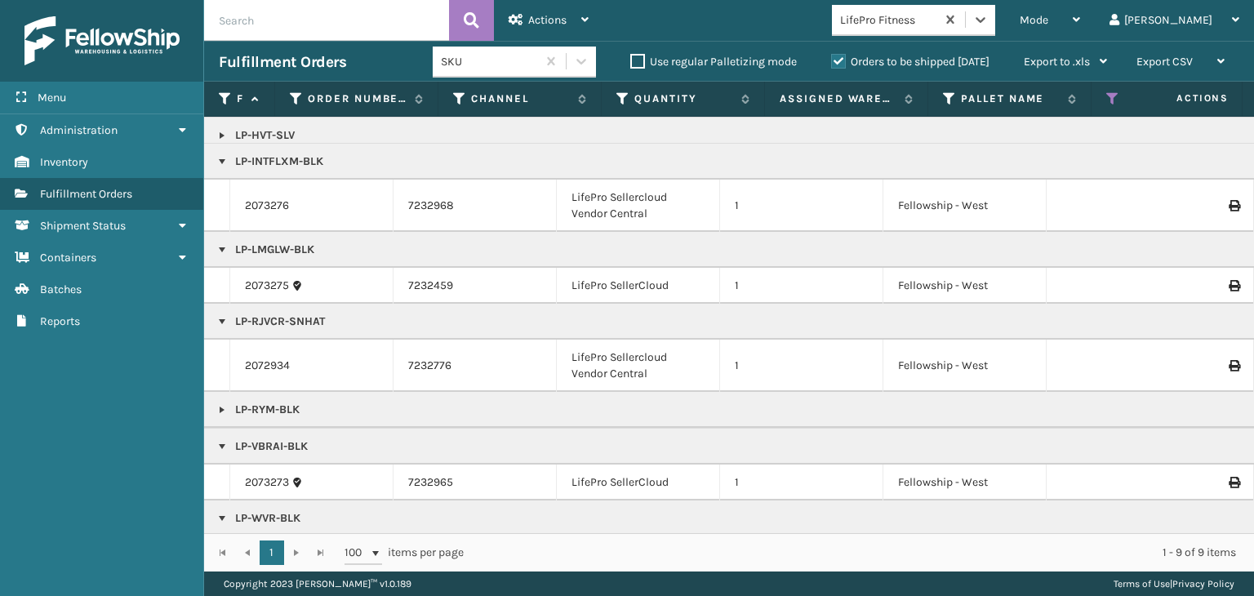
scroll to position [0, 0]
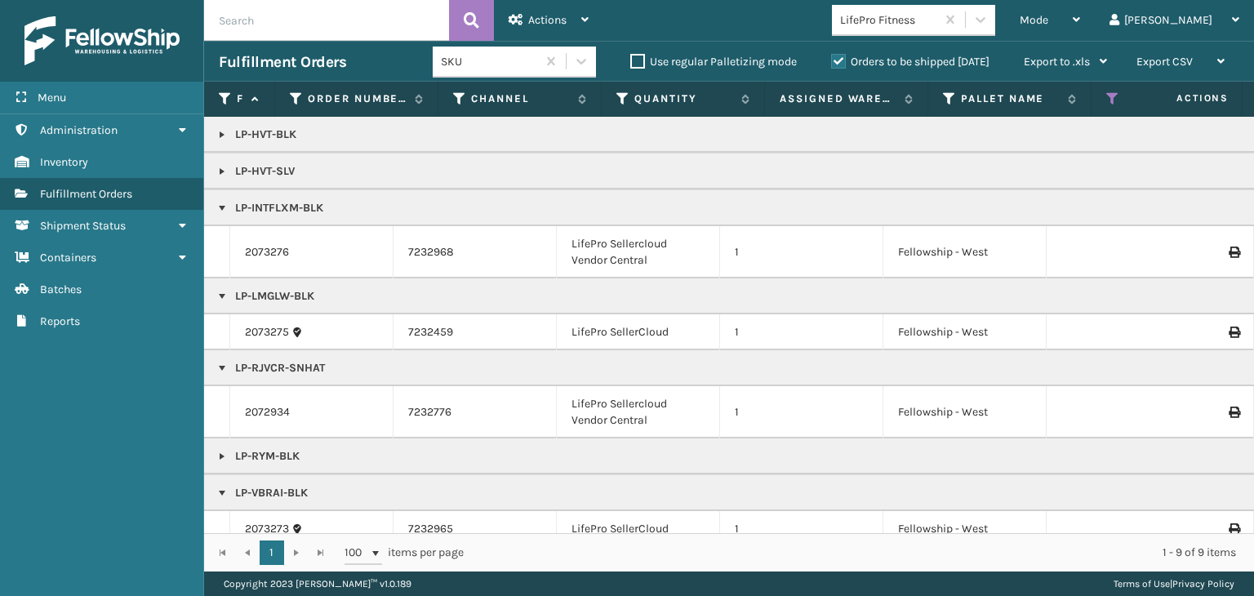
click at [224, 453] on link at bounding box center [221, 456] width 13 height 13
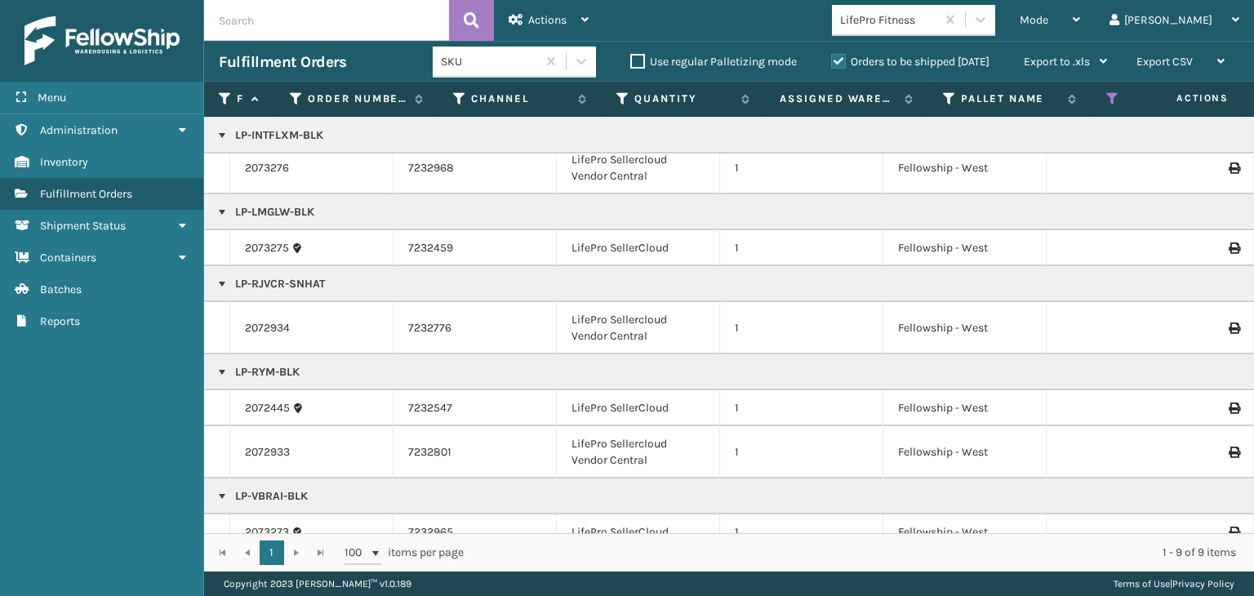
scroll to position [163, 0]
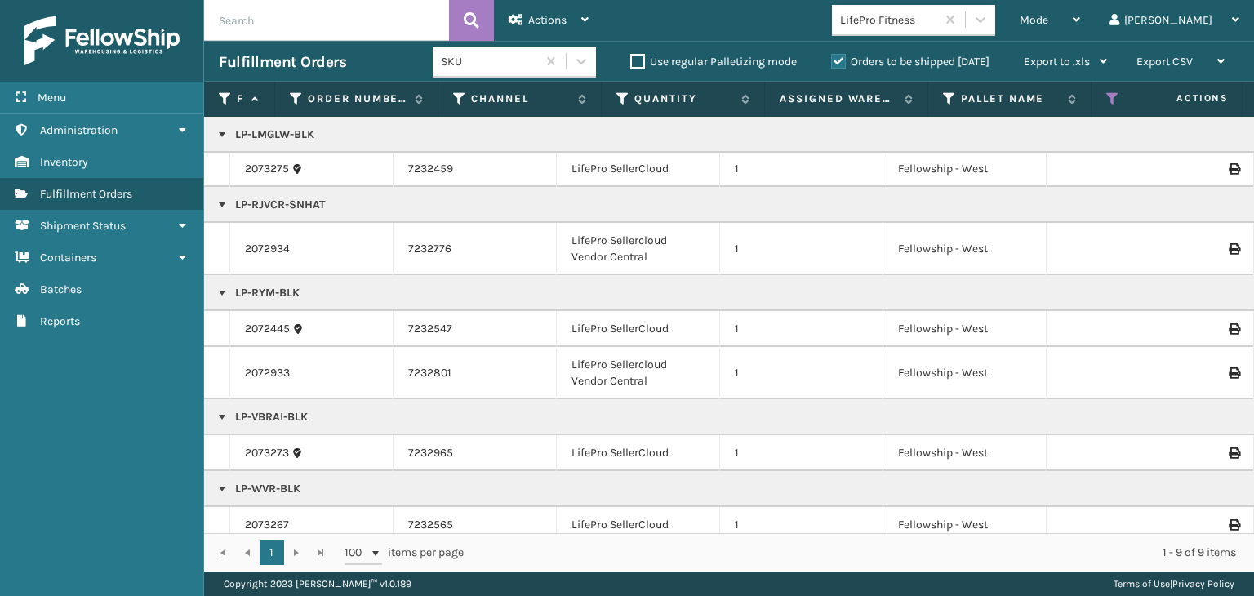
click at [283, 294] on p "LP-RYM-BLK" at bounding box center [1258, 293] width 2078 height 16
copy p "LP-RYM-BLK"
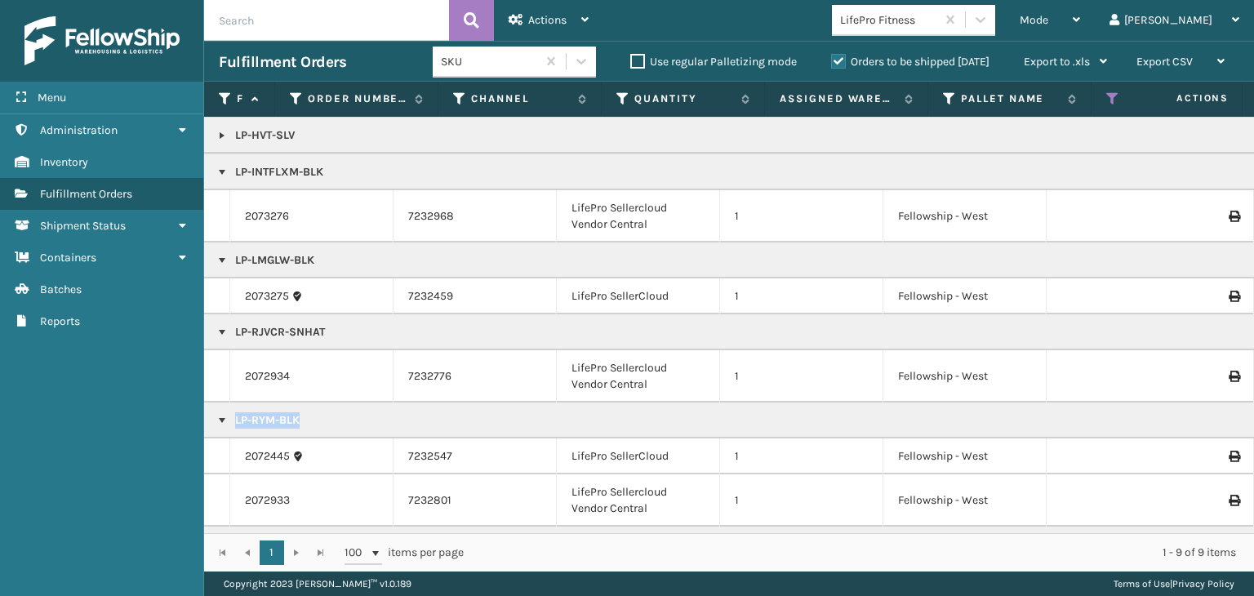
scroll to position [21, 0]
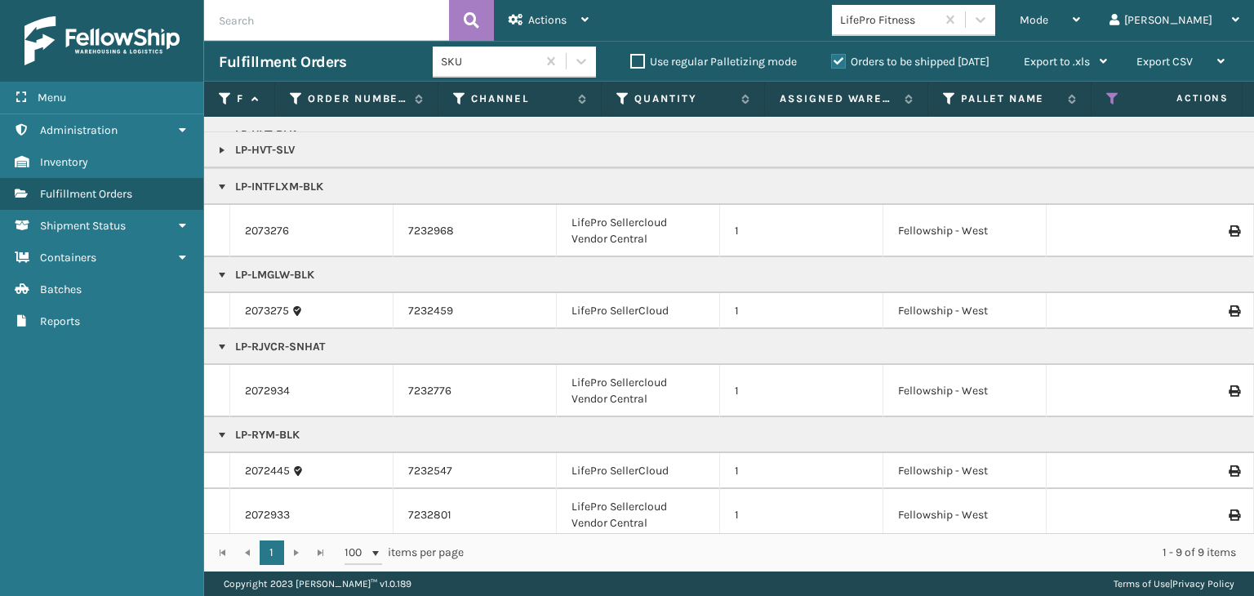
click at [287, 347] on p "LP-RJVCR-SNHAT" at bounding box center [1258, 347] width 2078 height 16
click at [289, 349] on p "LP-RJVCR-SNHAT" at bounding box center [1258, 347] width 2078 height 16
click at [1080, 20] on div "Mode" at bounding box center [1049, 20] width 60 height 41
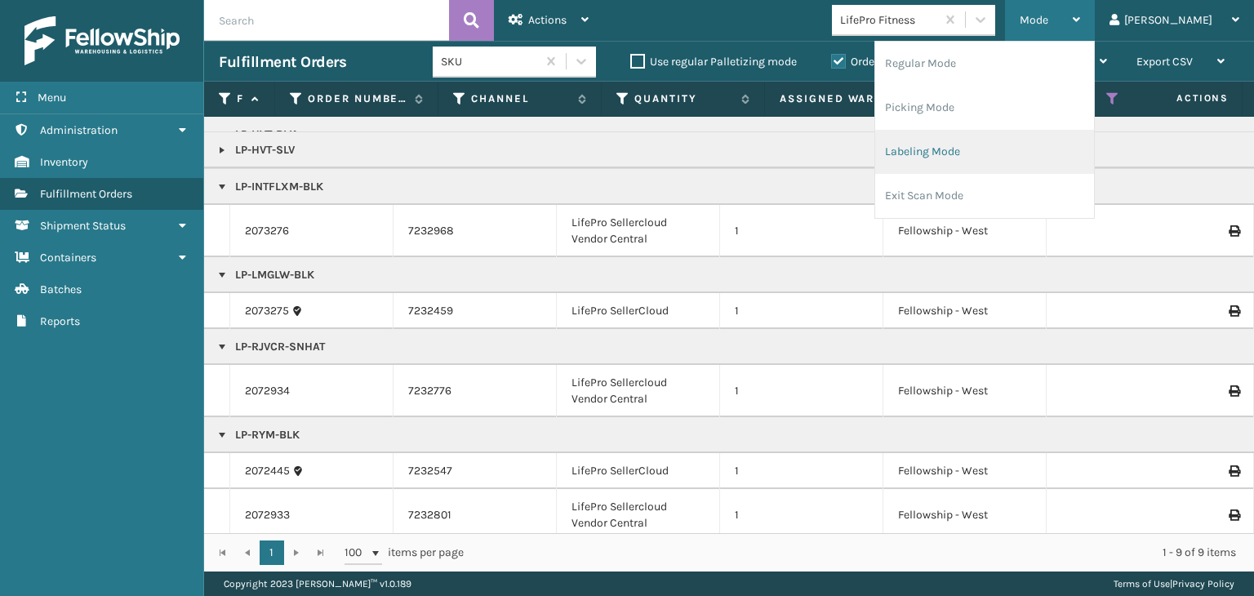
click at [1041, 165] on li "Labeling Mode" at bounding box center [984, 152] width 219 height 44
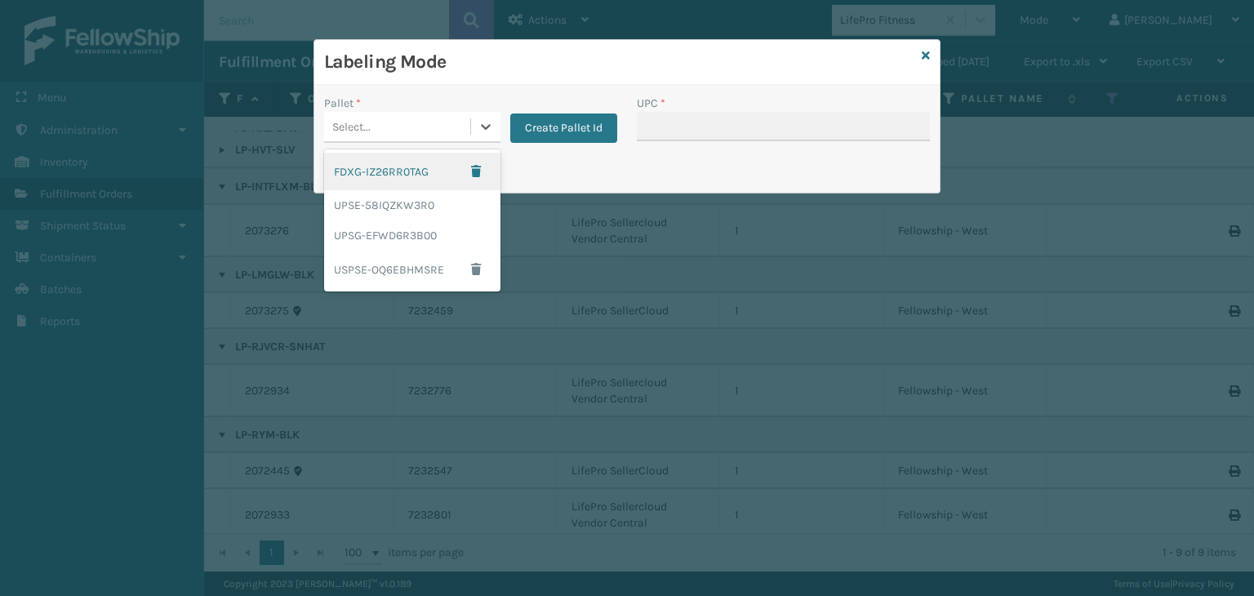
click at [437, 123] on div "Select..." at bounding box center [397, 126] width 146 height 27
click at [408, 229] on div "UPSG-EFWD6R3B00" at bounding box center [412, 235] width 176 height 30
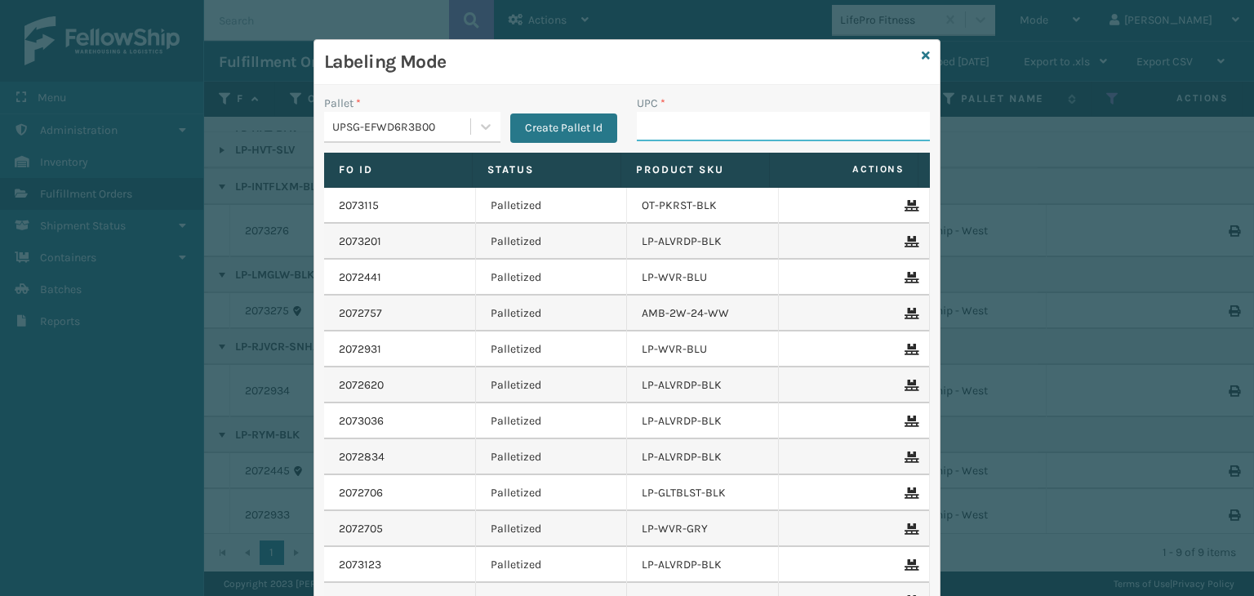
click at [679, 115] on input "UPC *" at bounding box center [783, 126] width 293 height 29
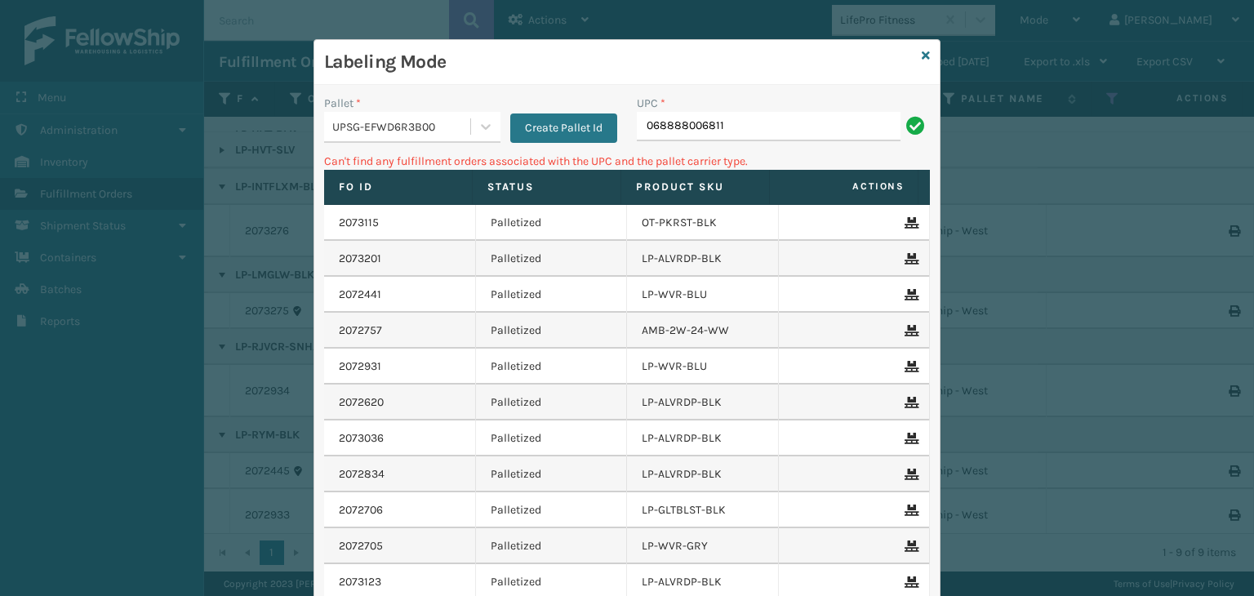
drag, startPoint x: 784, startPoint y: 122, endPoint x: 62, endPoint y: 184, distance: 724.2
click at [62, 184] on div "Labeling Mode Pallet * UPSG-EFWD6R3B00 Create Pallet Id UPC * 068888006811 Can'…" at bounding box center [627, 298] width 1254 height 596
type input "LP-HVT-BLU"
drag, startPoint x: 750, startPoint y: 134, endPoint x: 353, endPoint y: 128, distance: 397.5
click at [353, 127] on div "Pallet * UPSG-EFWD6R3B00 Create Pallet Id UPC * LP-HVT-BLU" at bounding box center [626, 124] width 625 height 58
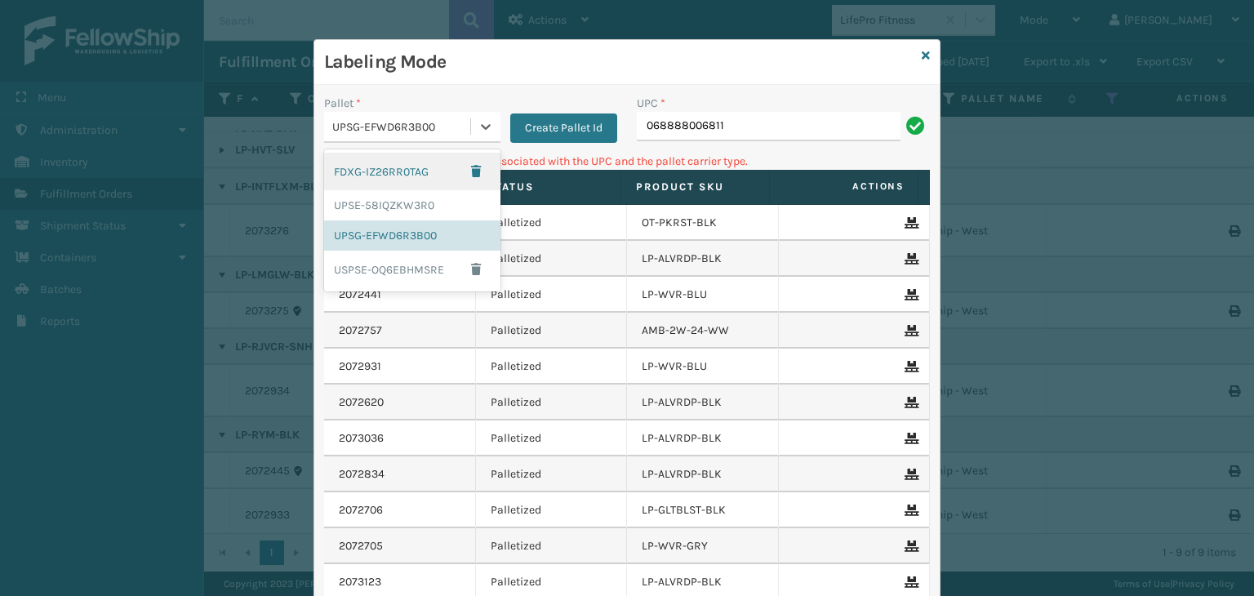
click at [402, 123] on div "UPSG-EFWD6R3B00" at bounding box center [402, 126] width 140 height 17
click at [405, 194] on div "UPSE-58IQZKW3R0" at bounding box center [412, 205] width 176 height 30
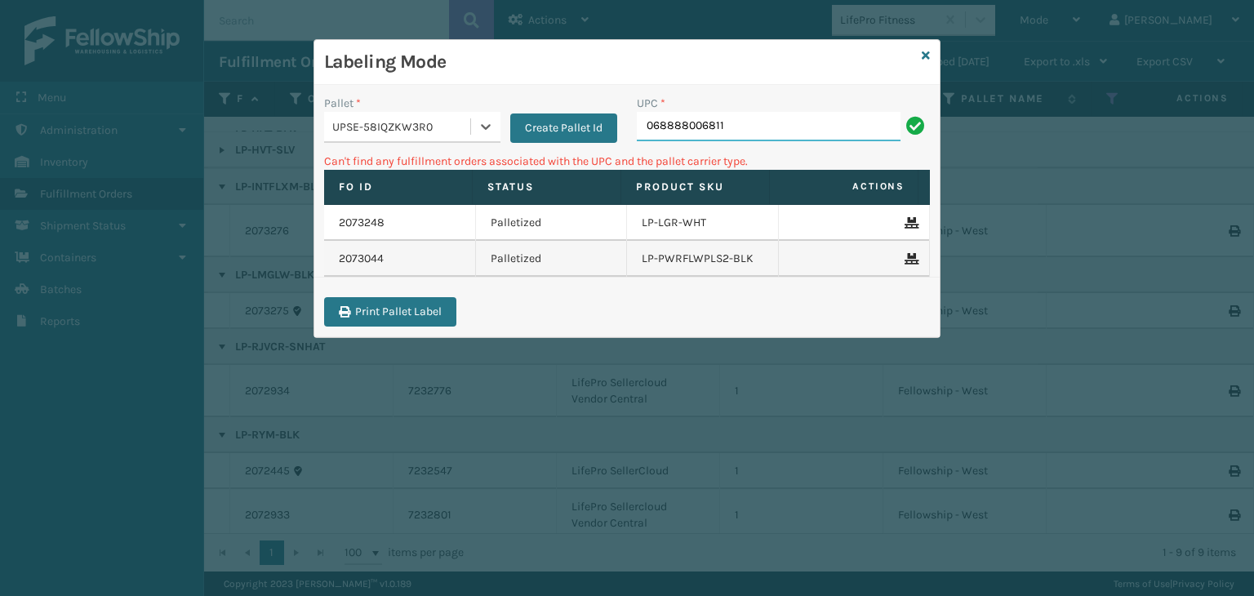
click at [767, 126] on input "068888006811" at bounding box center [769, 126] width 264 height 29
click at [652, 123] on input "068888006811" at bounding box center [769, 126] width 264 height 29
type input "68888006811"
click at [432, 131] on div "UPSE-58IQZKW3R0" at bounding box center [402, 126] width 140 height 17
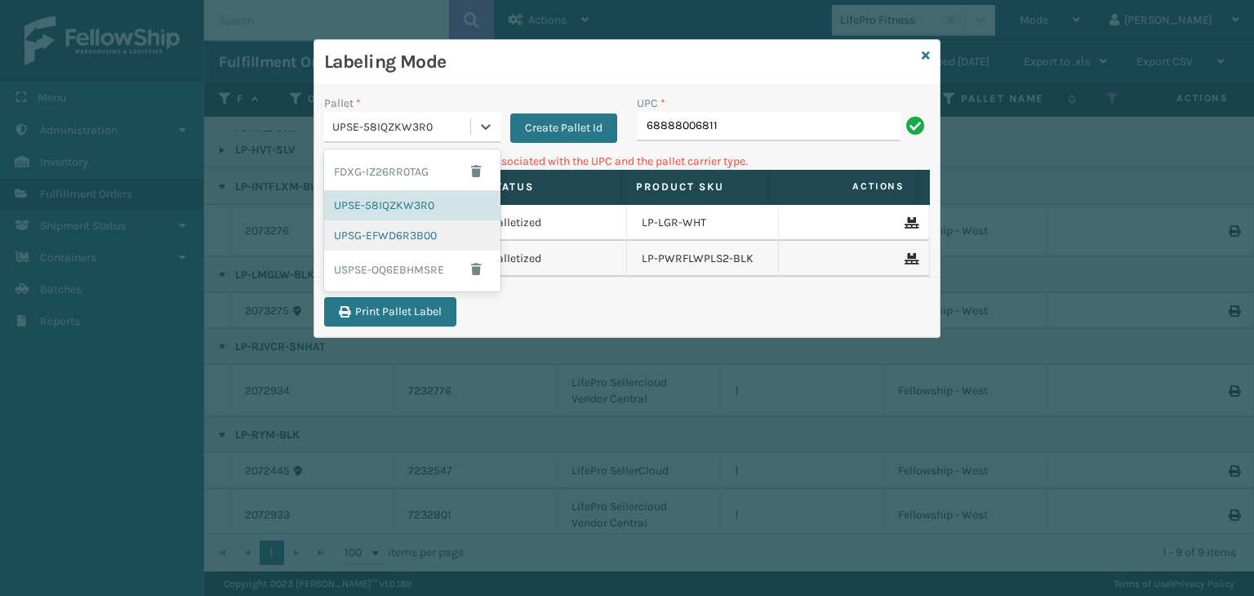
drag, startPoint x: 395, startPoint y: 238, endPoint x: 655, endPoint y: 175, distance: 267.2
click at [417, 239] on div "UPSG-EFWD6R3B00" at bounding box center [412, 235] width 176 height 30
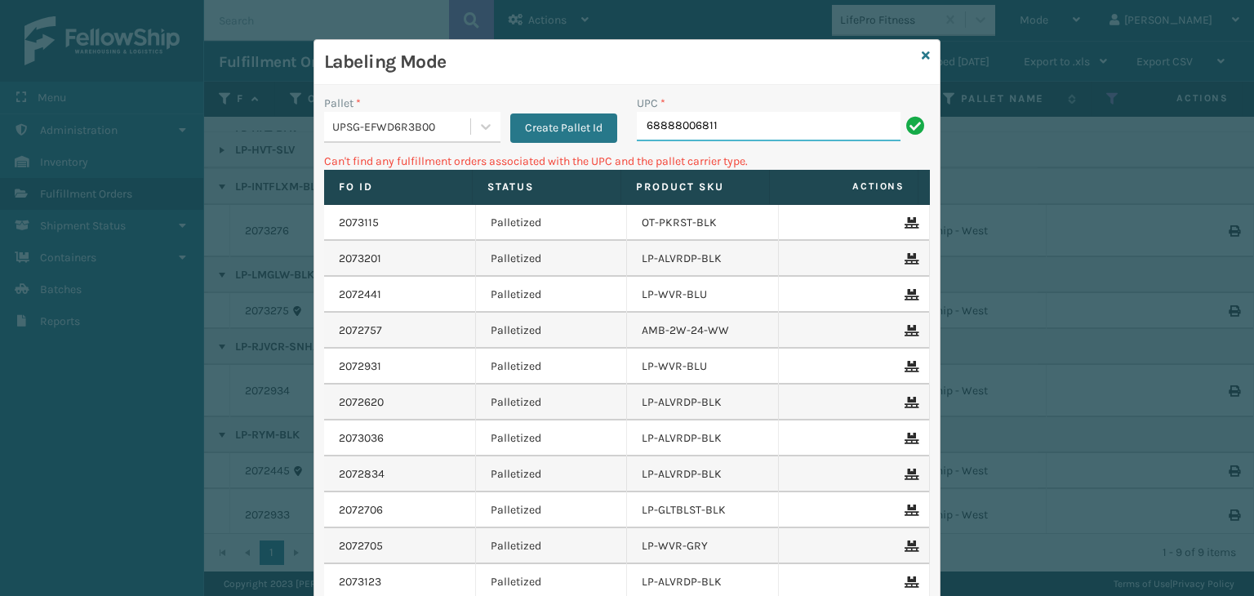
click at [728, 130] on input "68888006811" at bounding box center [769, 126] width 264 height 29
click at [922, 59] on icon at bounding box center [925, 55] width 8 height 11
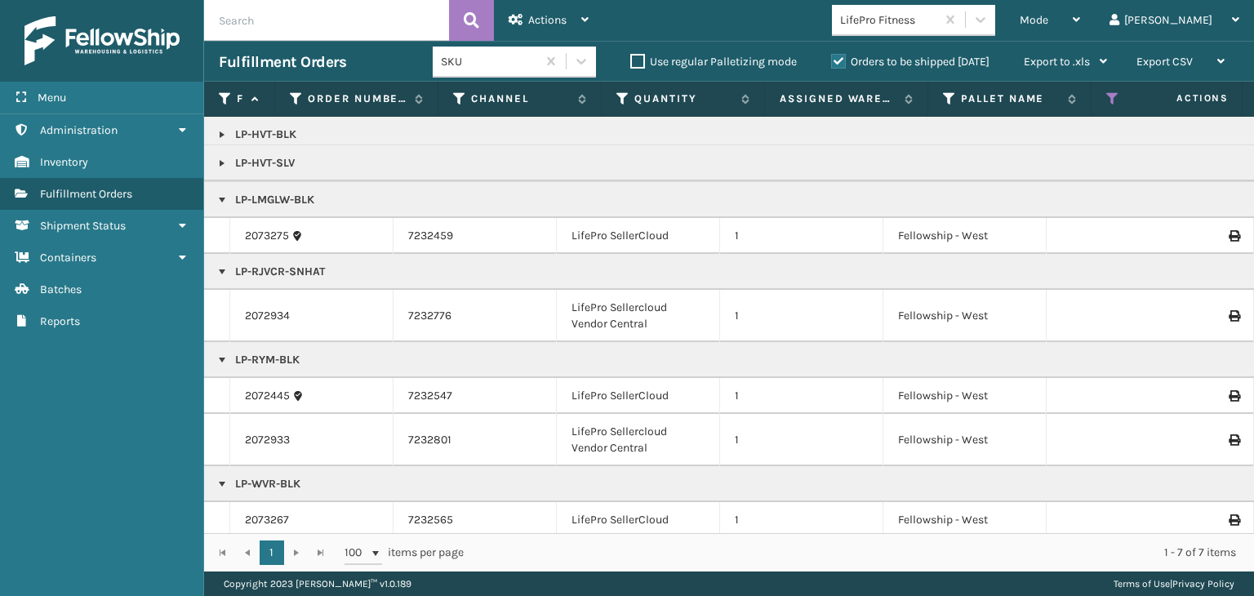
scroll to position [0, 0]
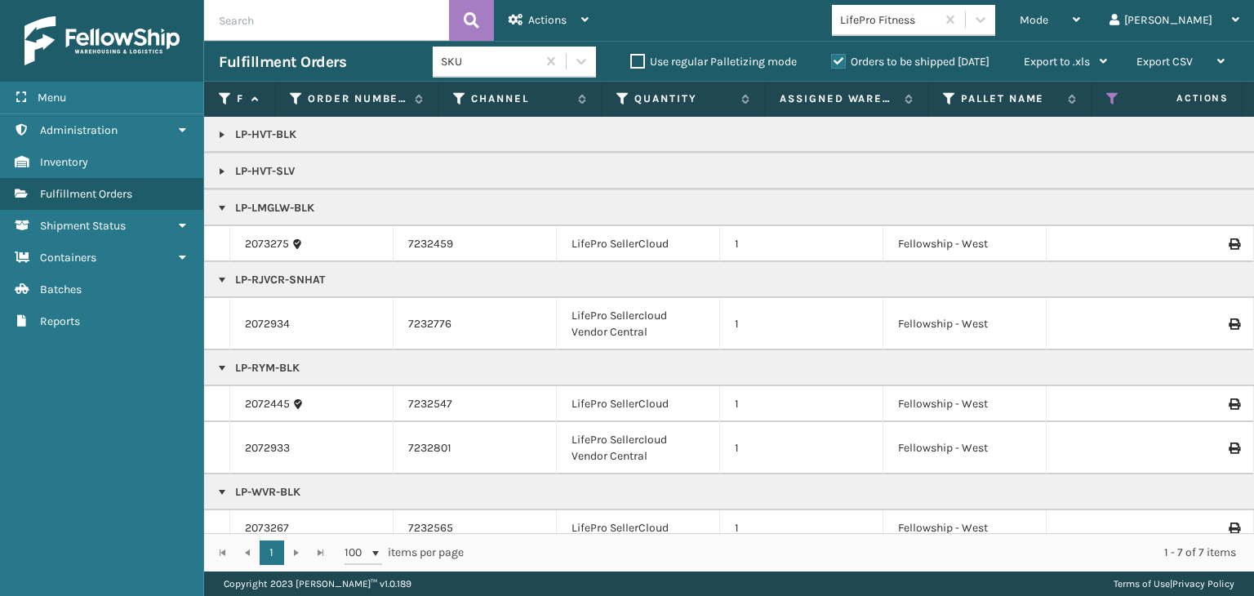
click at [222, 131] on link at bounding box center [221, 134] width 13 height 13
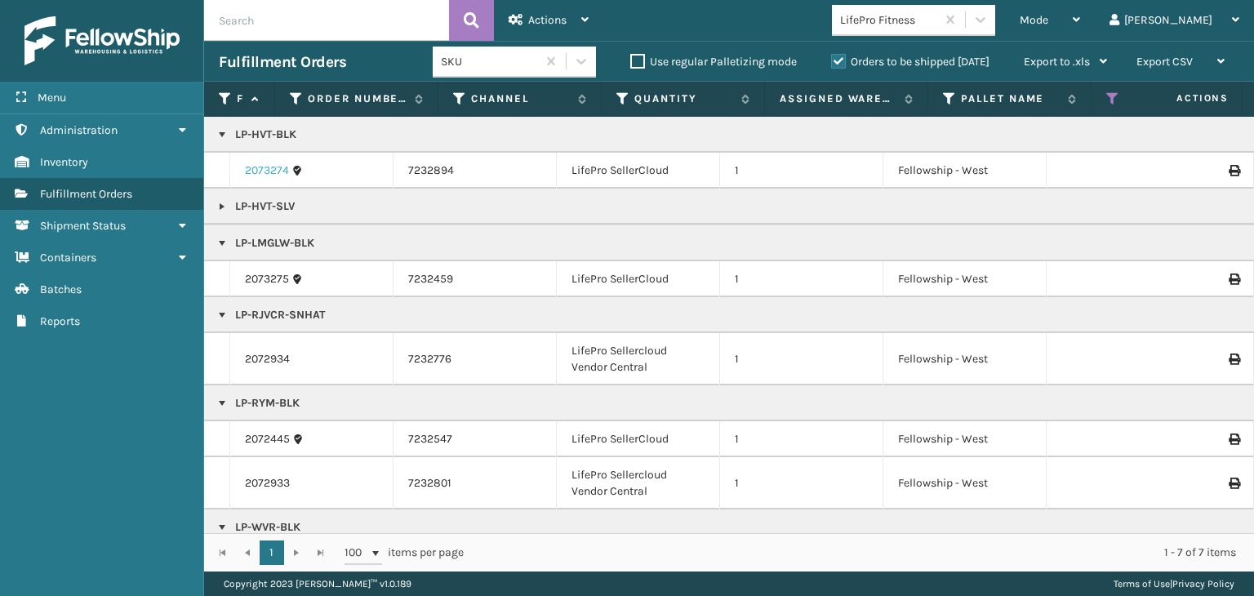
click at [255, 174] on link "2073274" at bounding box center [267, 170] width 44 height 16
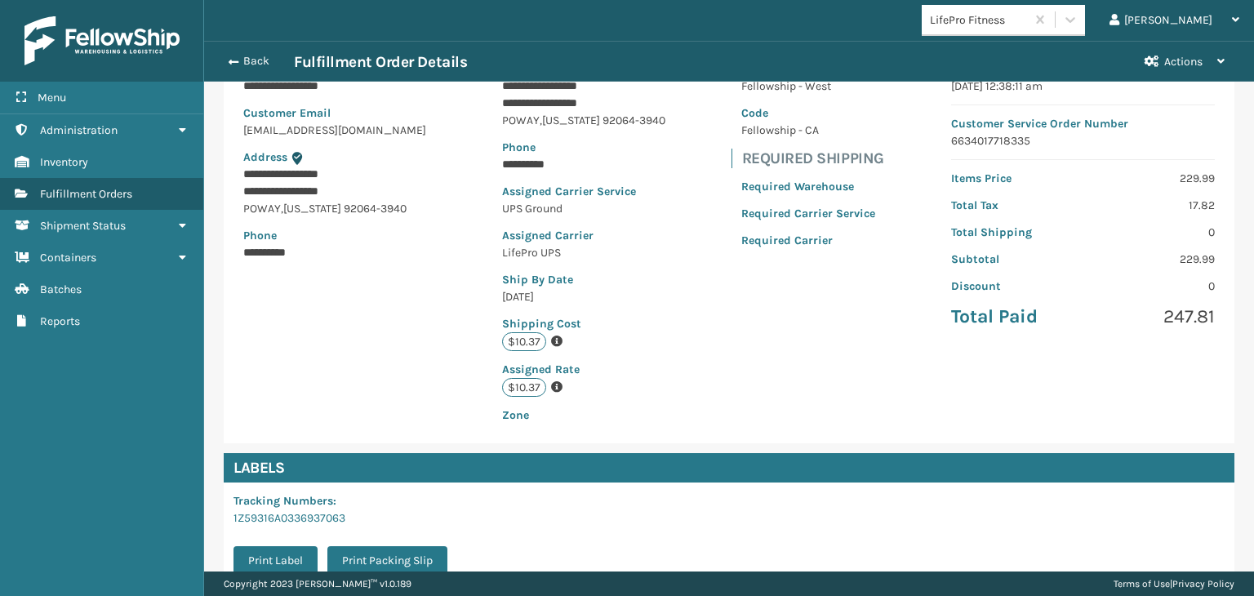
scroll to position [326, 0]
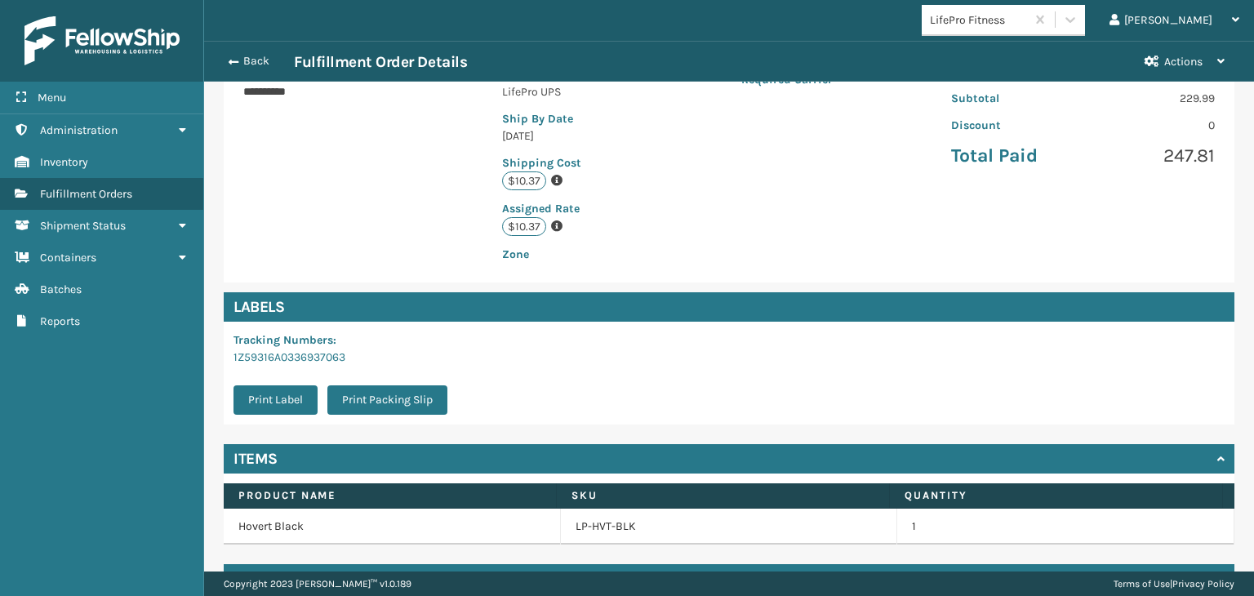
click at [582, 536] on td "LP-HVT-BLK" at bounding box center [729, 526] width 337 height 36
click at [579, 525] on link "LP-HVT-BLK" at bounding box center [605, 526] width 60 height 16
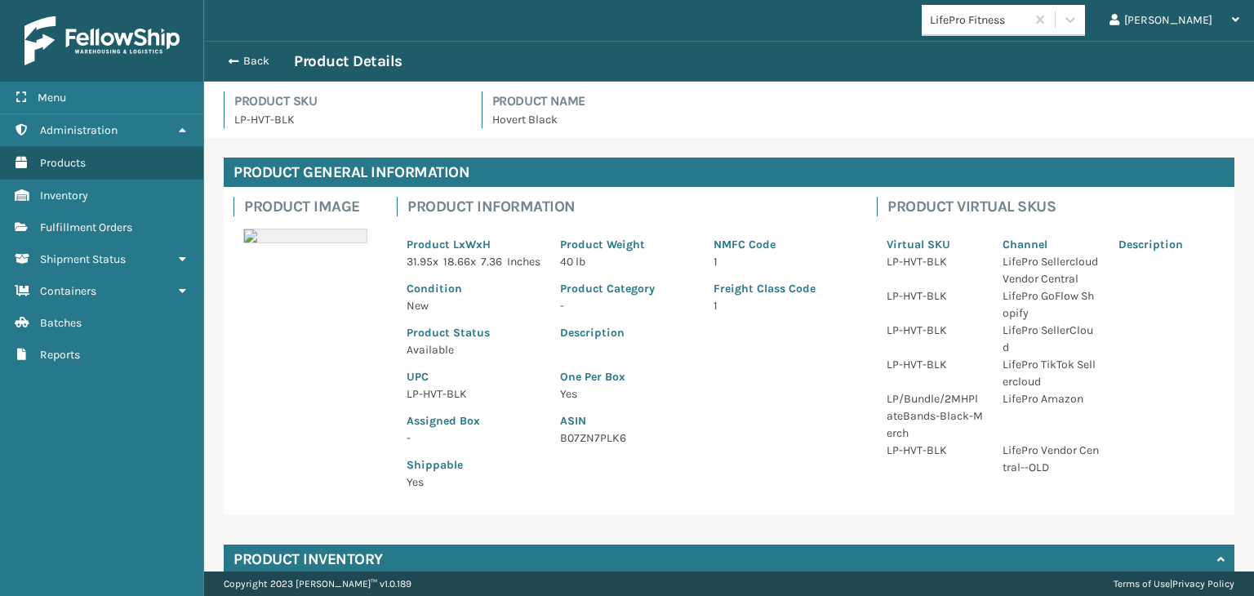
click at [450, 402] on p "LP-HVT-BLK" at bounding box center [473, 393] width 134 height 17
copy p "LP-HVT-BLK"
click at [249, 62] on button "Back" at bounding box center [256, 61] width 75 height 15
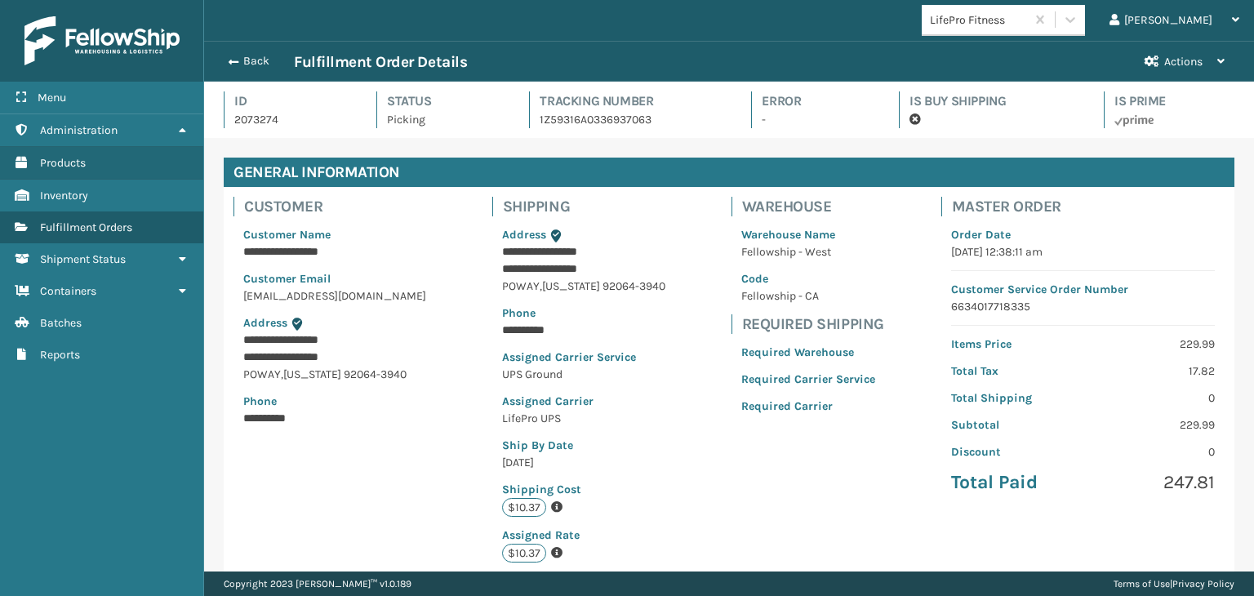
scroll to position [39, 1049]
click at [249, 62] on button "Back" at bounding box center [256, 61] width 75 height 15
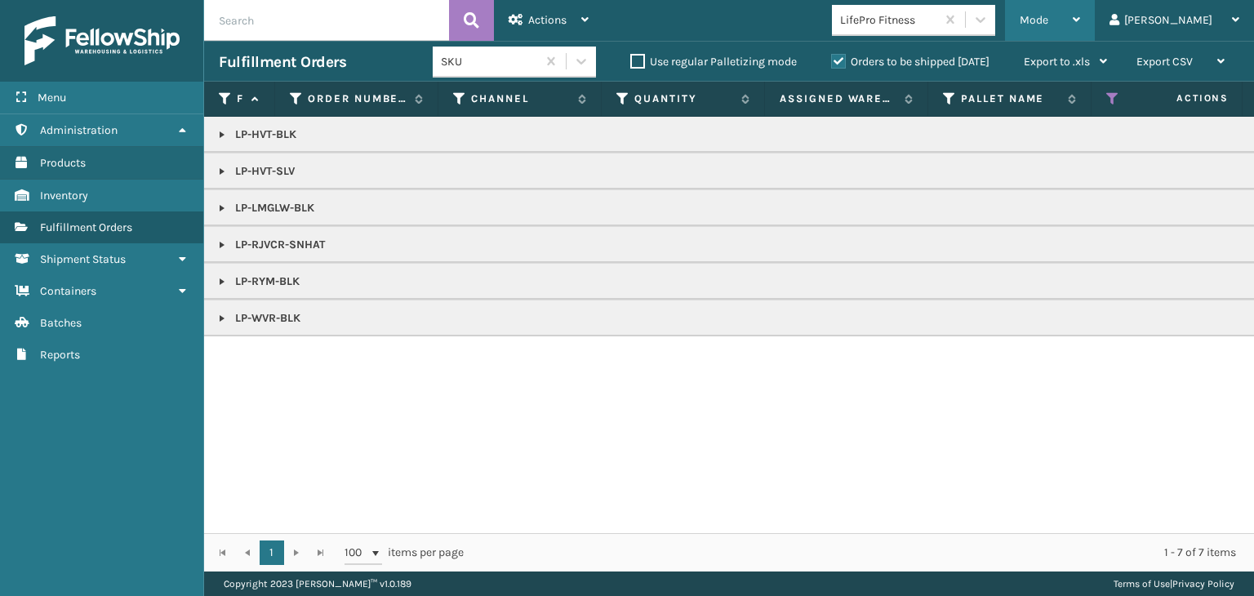
click at [1080, 6] on div "Mode" at bounding box center [1049, 20] width 60 height 41
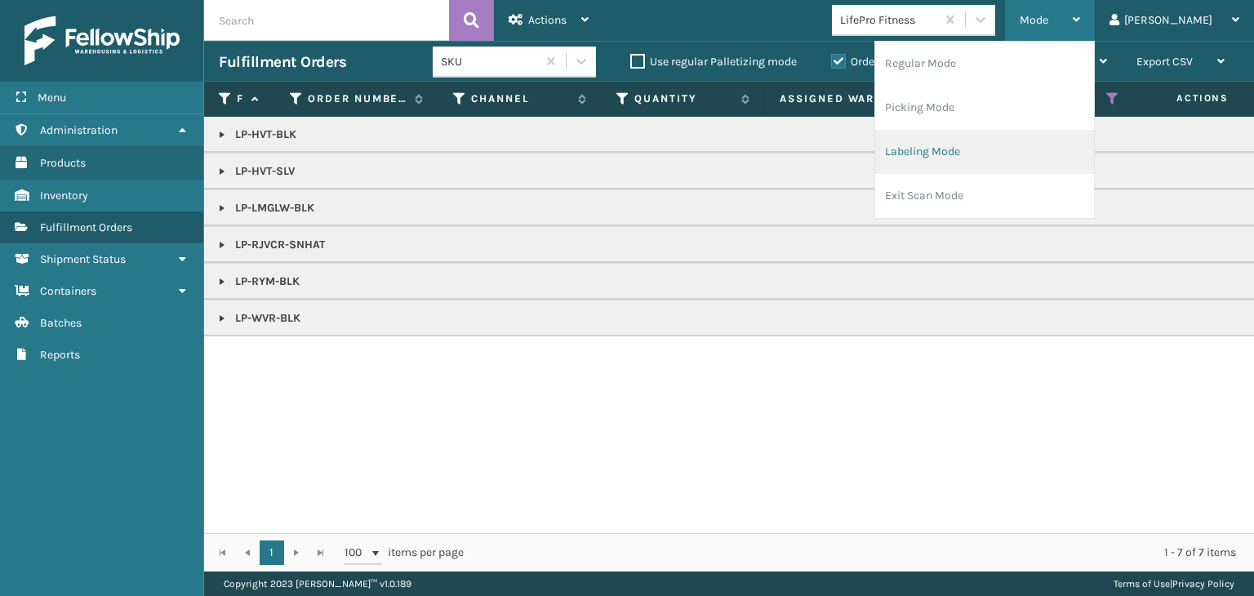
click at [1009, 148] on li "Labeling Mode" at bounding box center [984, 152] width 219 height 44
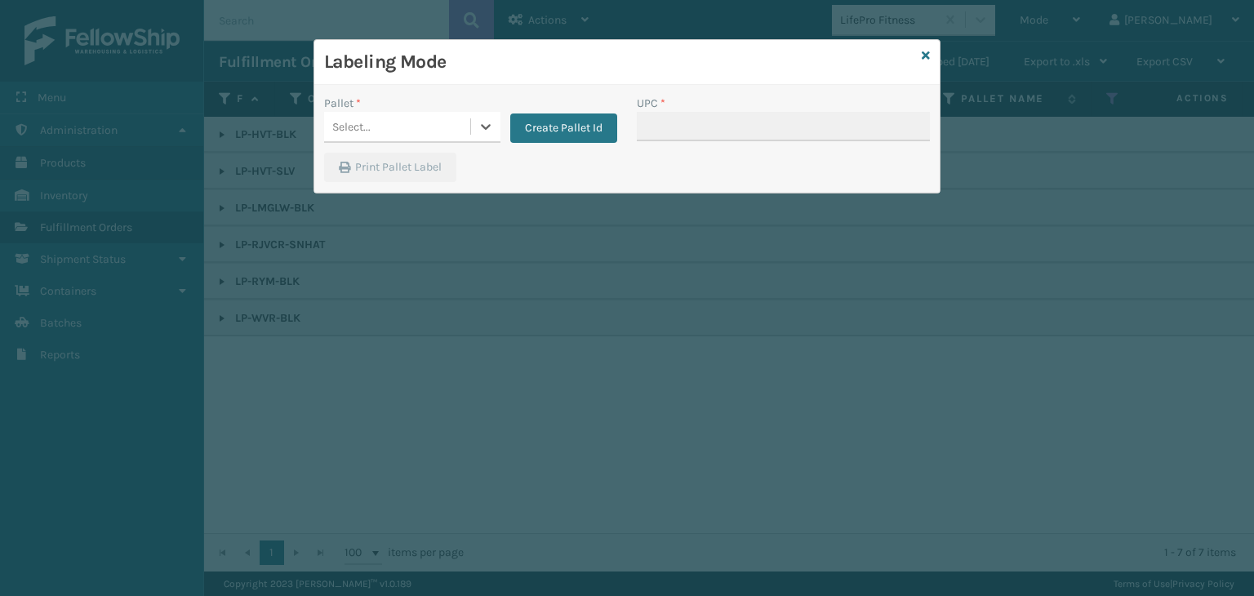
click at [366, 128] on div "Select..." at bounding box center [351, 126] width 38 height 17
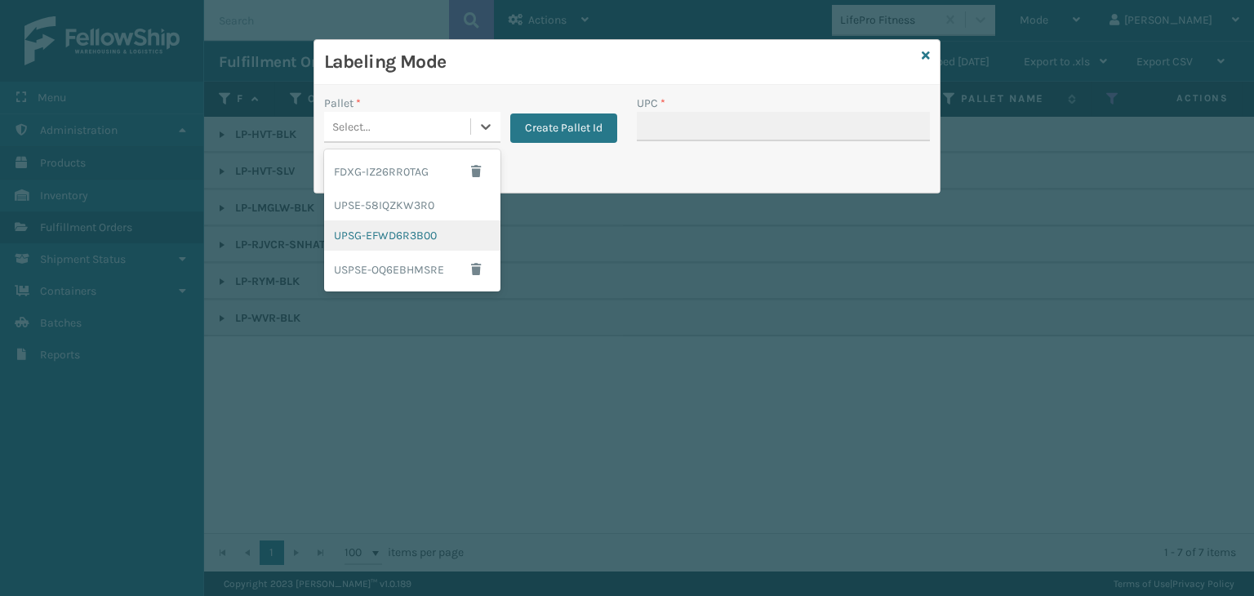
click at [385, 229] on div "UPSG-EFWD6R3B00" at bounding box center [412, 235] width 176 height 30
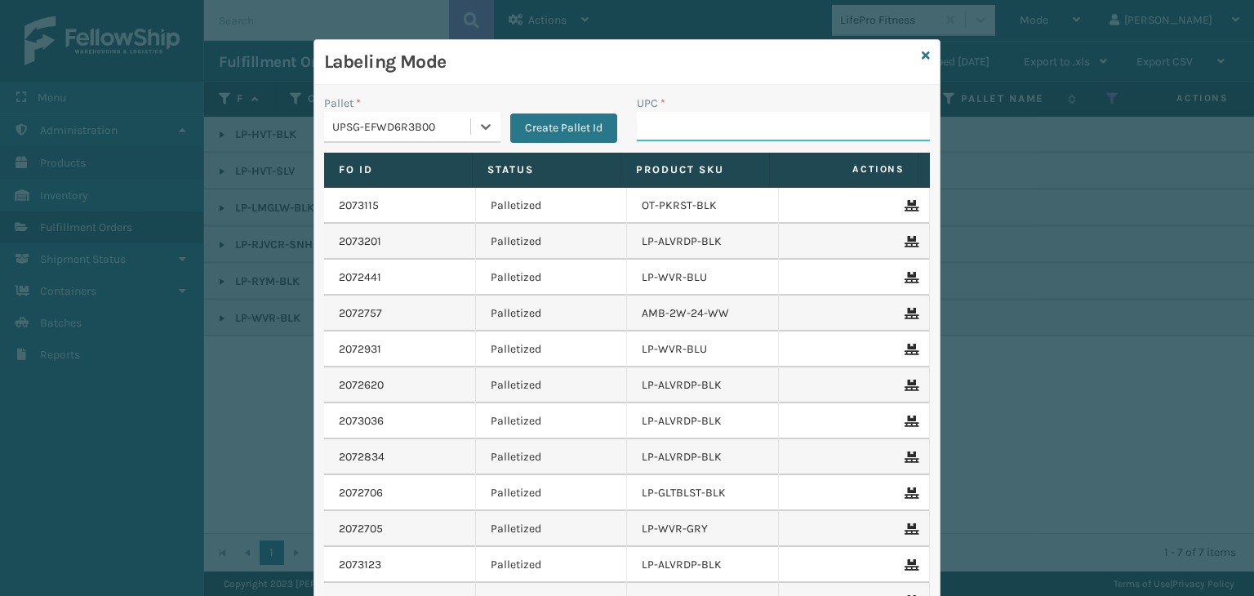
click at [663, 114] on input "UPC *" at bounding box center [783, 126] width 293 height 29
paste input "LP-HVT-BLK"
type input "LP-HVT-BLK"
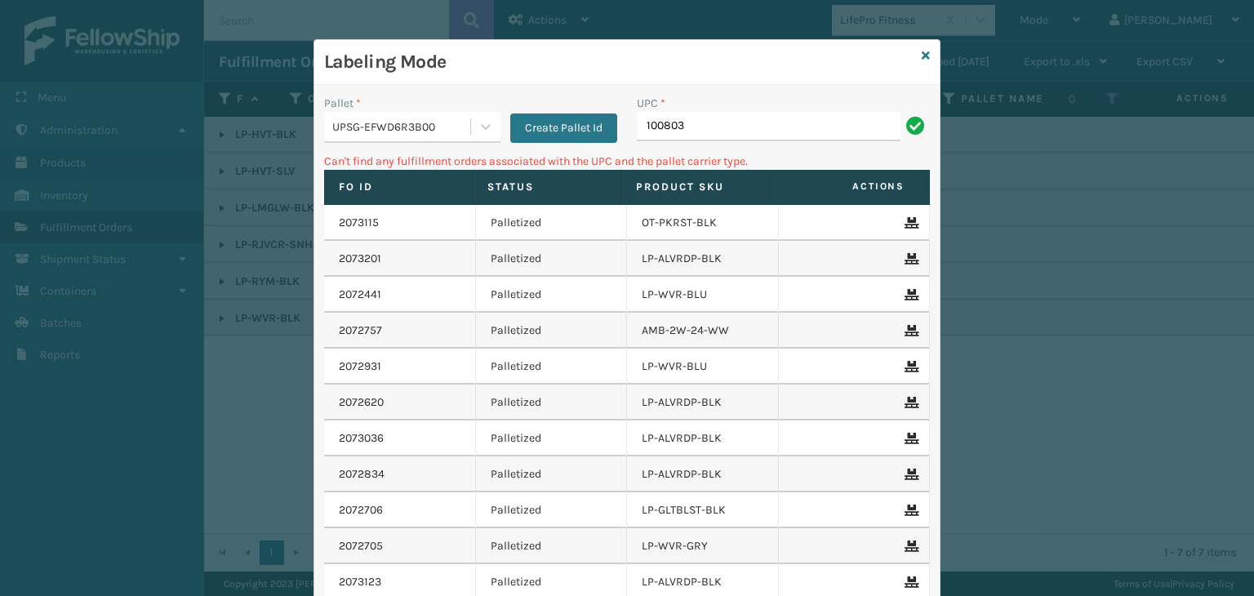
drag, startPoint x: 760, startPoint y: 123, endPoint x: 7, endPoint y: 100, distance: 753.7
click at [0, 100] on div "Labeling Mode Pallet * UPSG-EFWD6R3B00 Create Pallet Id UPC * 100803 Can't find…" at bounding box center [627, 298] width 1254 height 596
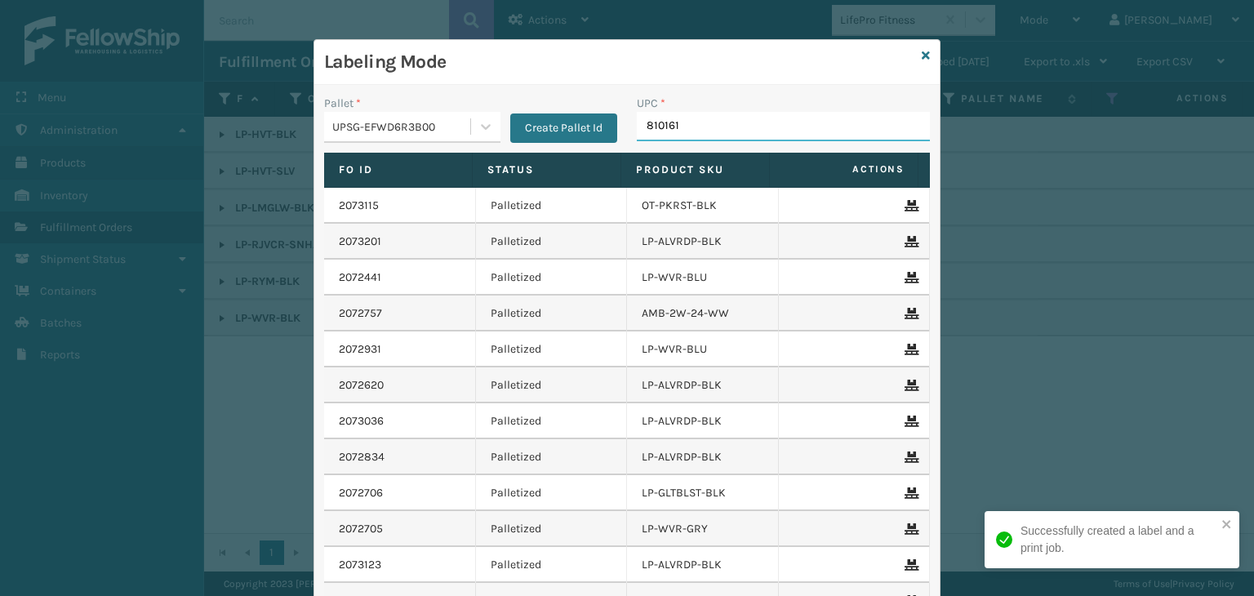
type input "8101613"
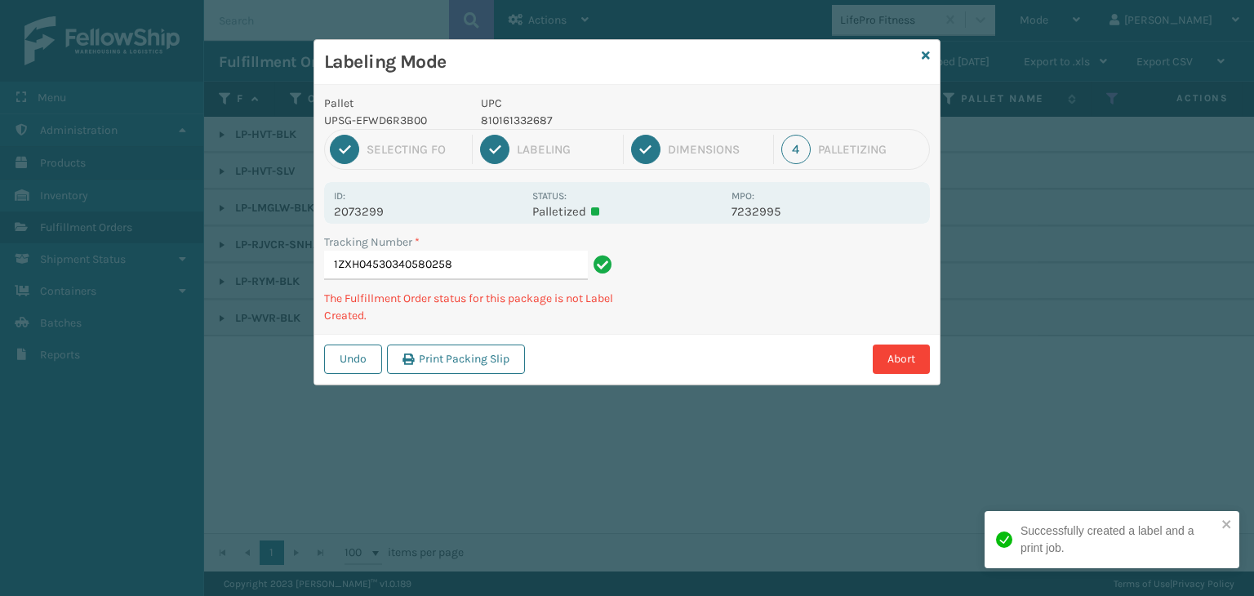
click at [495, 109] on p "UPC" at bounding box center [601, 103] width 241 height 17
copy p "UPC"
click at [503, 115] on p "810161332687" at bounding box center [601, 120] width 241 height 17
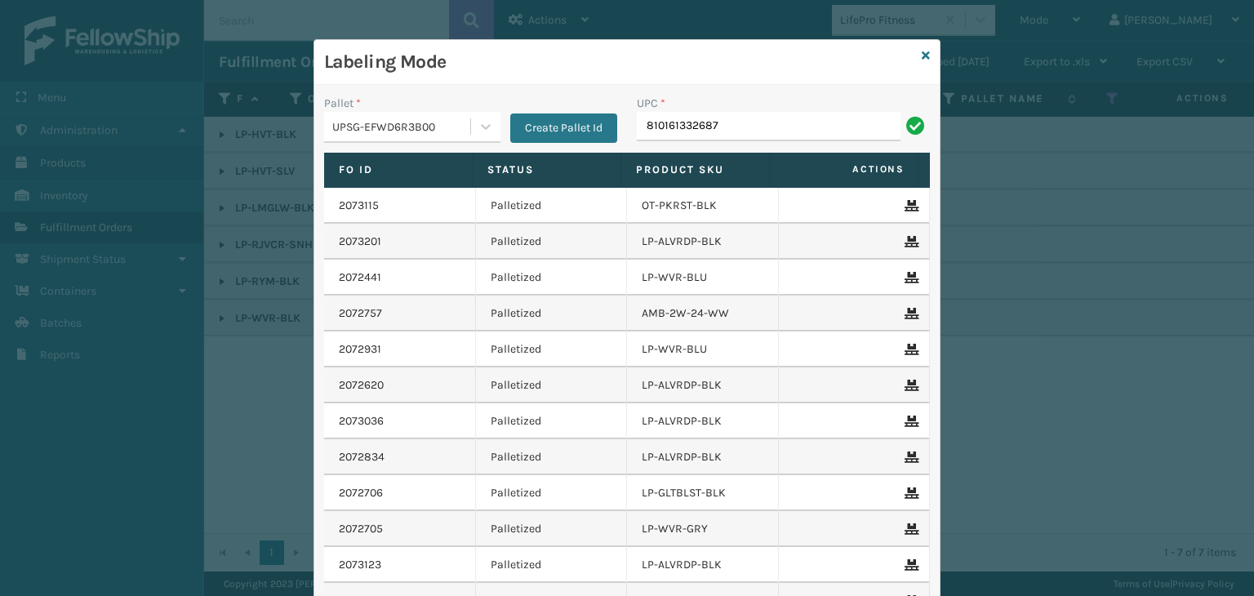
type input "810161332687"
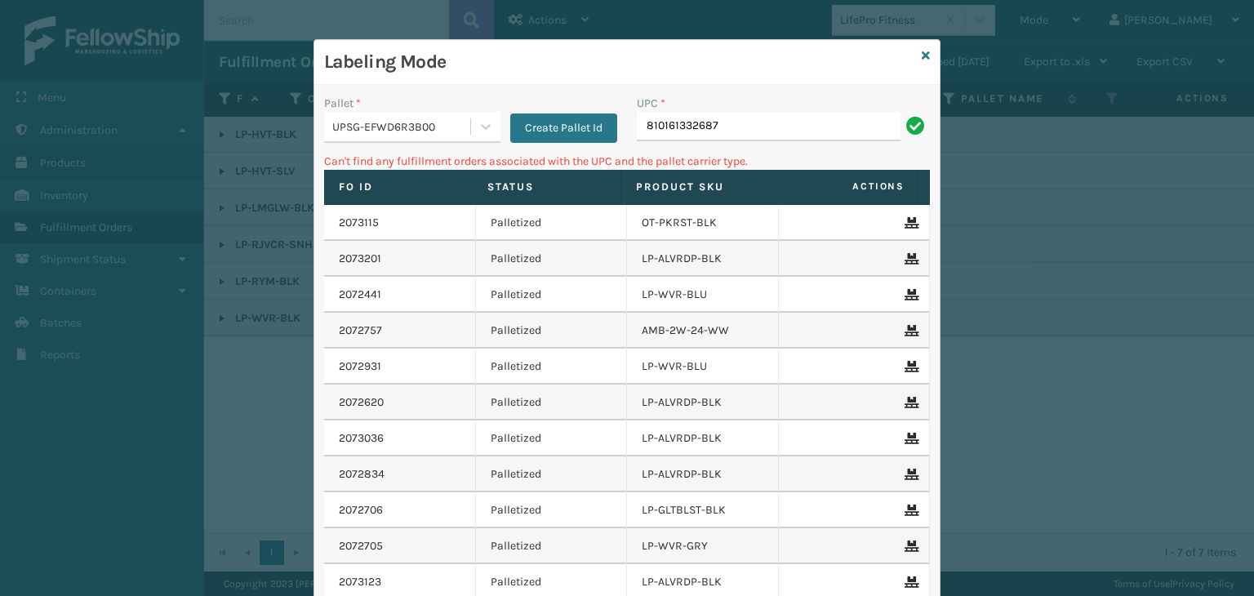
drag, startPoint x: 740, startPoint y: 128, endPoint x: 331, endPoint y: 88, distance: 410.9
click at [331, 88] on div "Pallet * UPSG-EFWD6R3B00 Create Pallet Id UPC * 810161332687 Can't find any ful…" at bounding box center [626, 402] width 625 height 635
type input "81009"
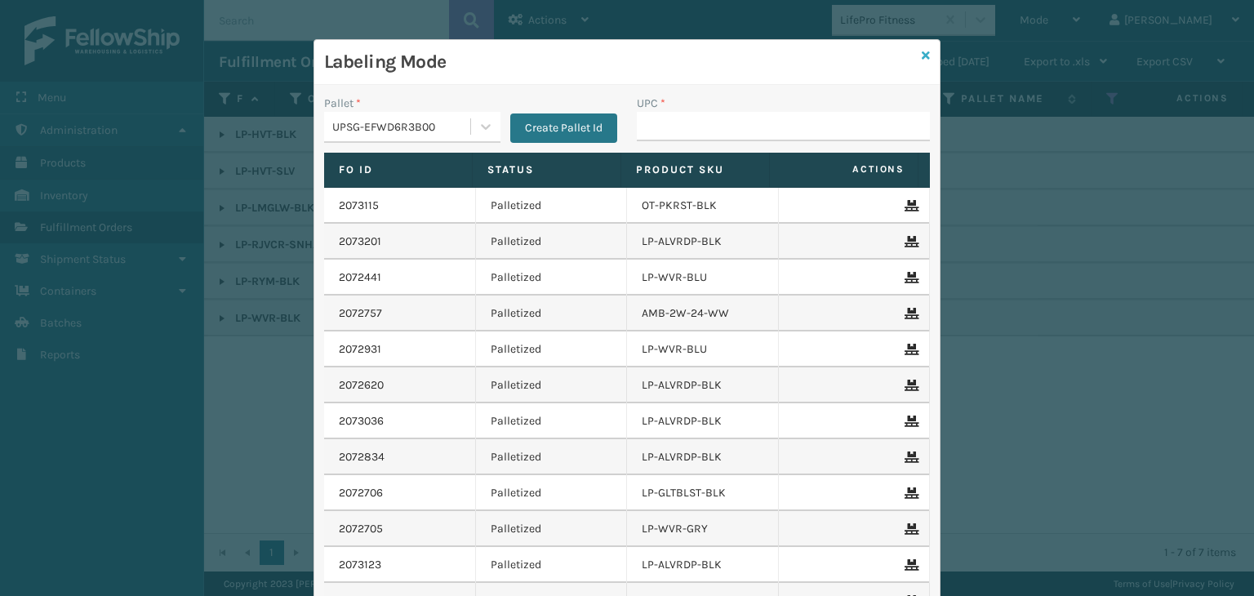
click at [921, 61] on link at bounding box center [925, 55] width 8 height 17
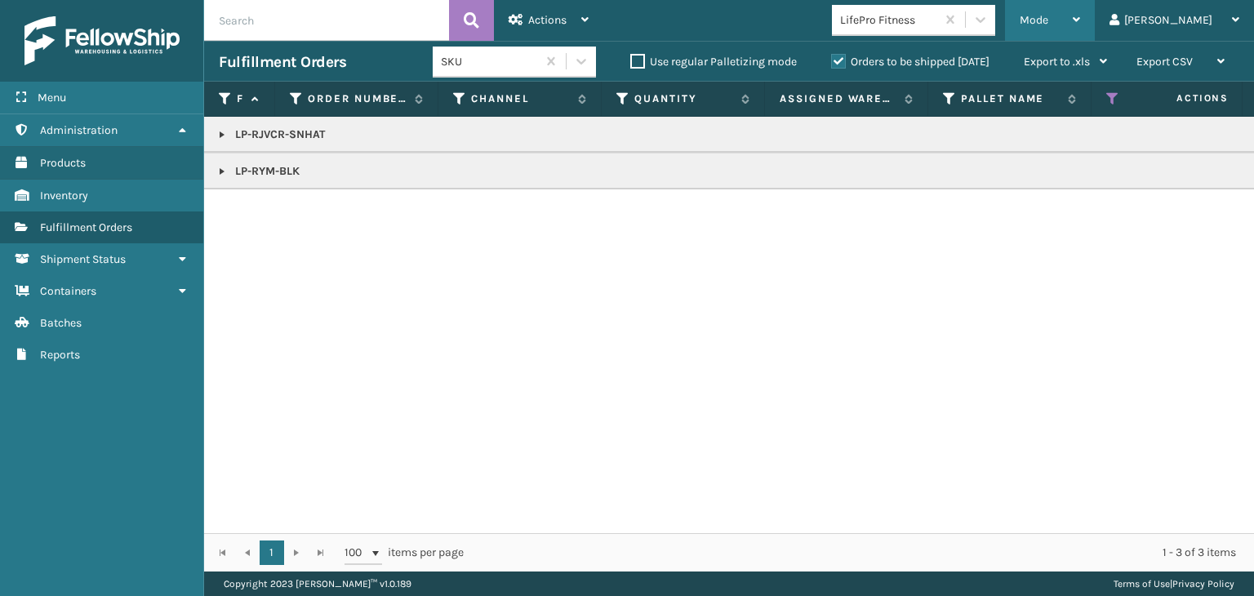
click at [1068, 17] on div "Mode Regular Mode Picking Mode Labeling Mode Exit Scan Mode" at bounding box center [1050, 20] width 90 height 41
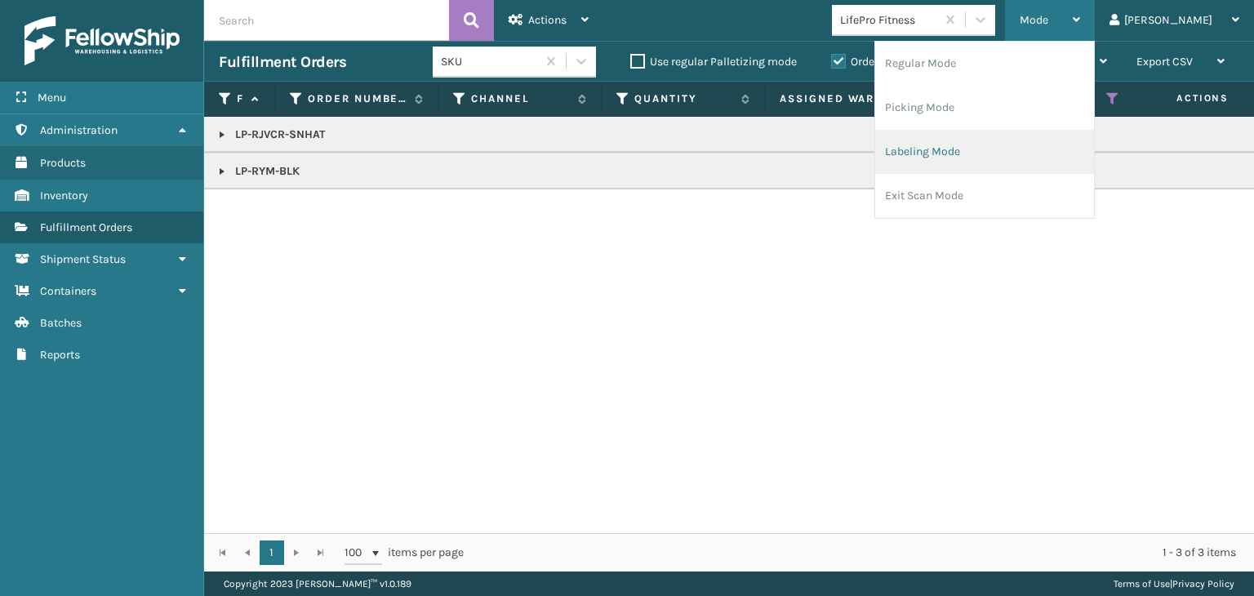
click at [986, 140] on li "Labeling Mode" at bounding box center [984, 152] width 219 height 44
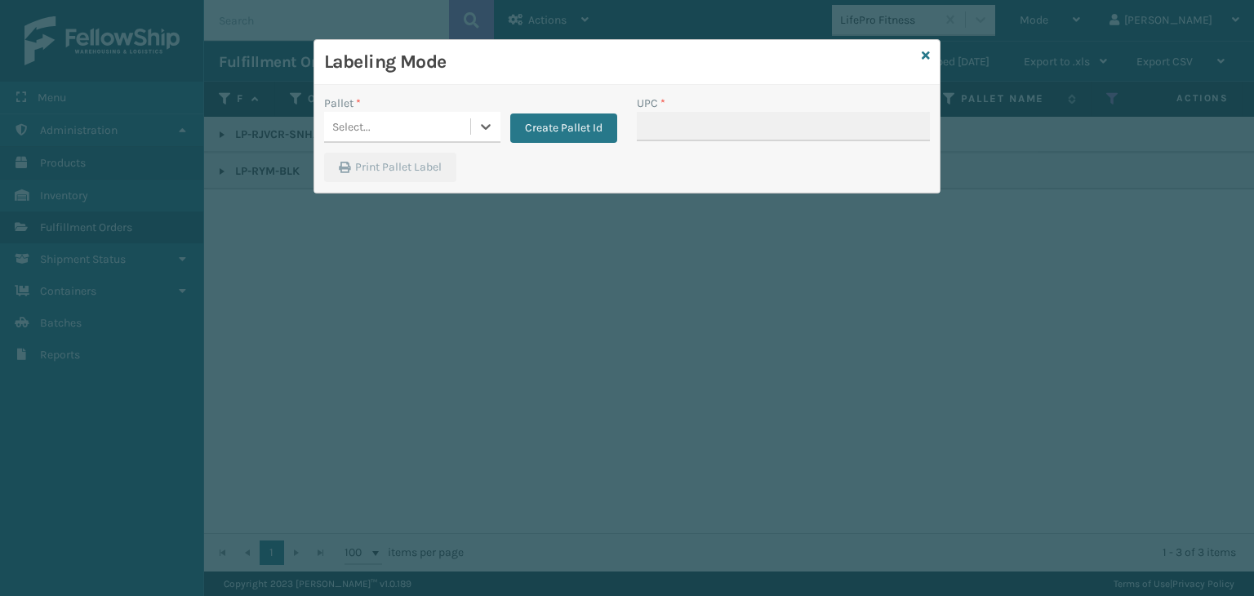
click at [387, 128] on div "Select..." at bounding box center [397, 126] width 146 height 27
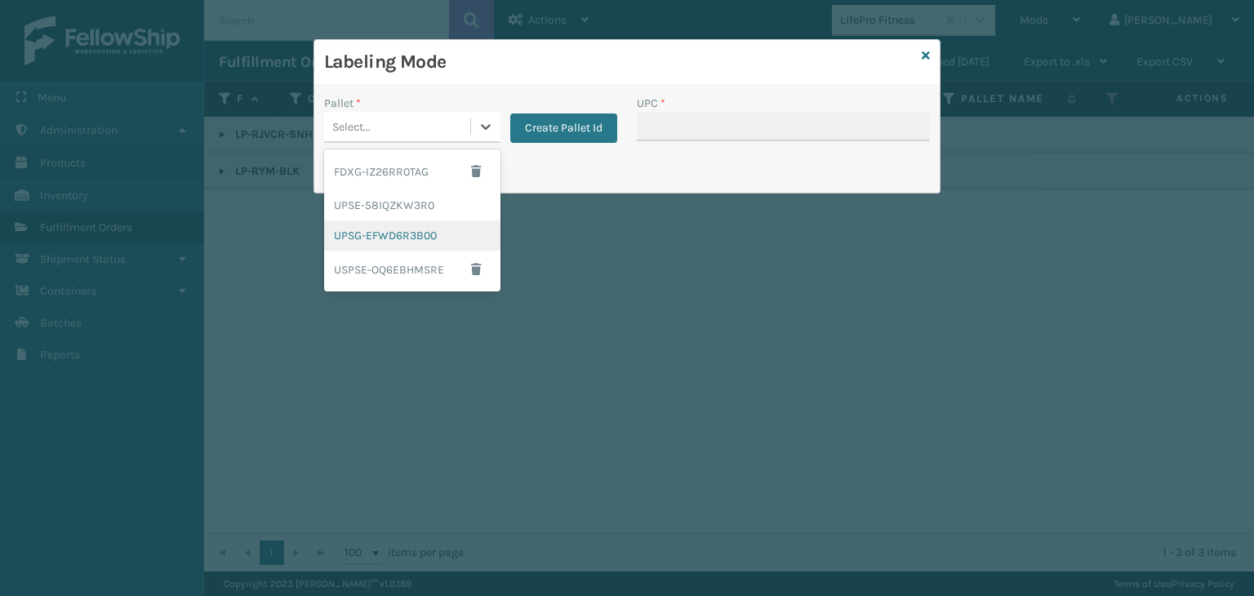
click at [408, 228] on div "UPSG-EFWD6R3B00" at bounding box center [412, 235] width 176 height 30
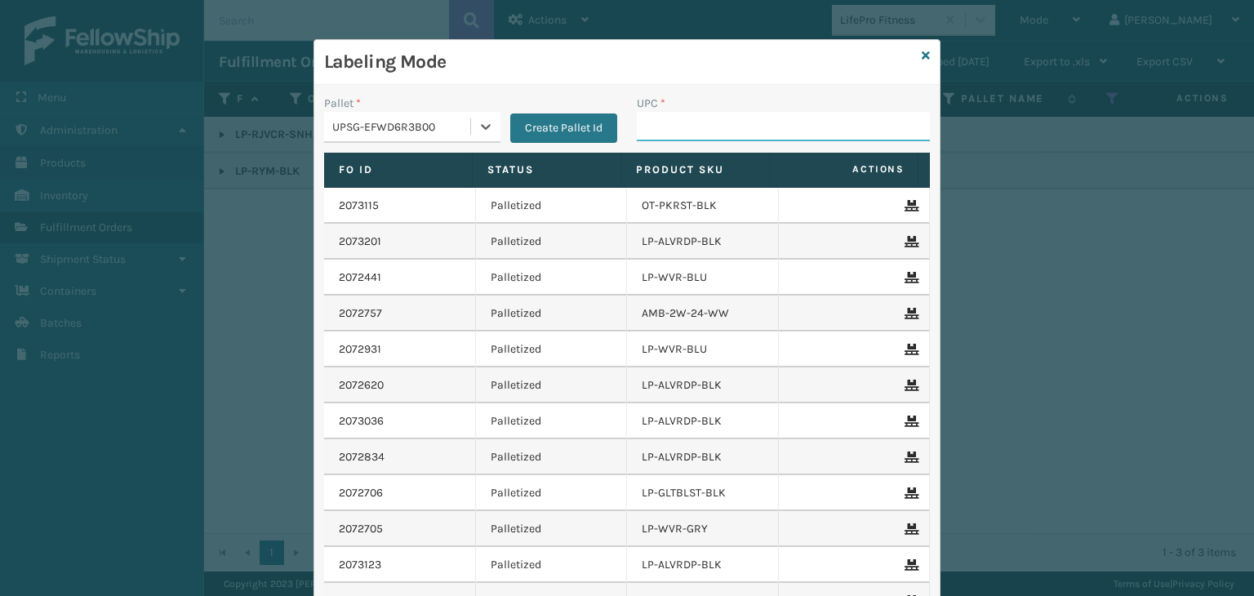
click at [789, 125] on input "UPC *" at bounding box center [783, 126] width 293 height 29
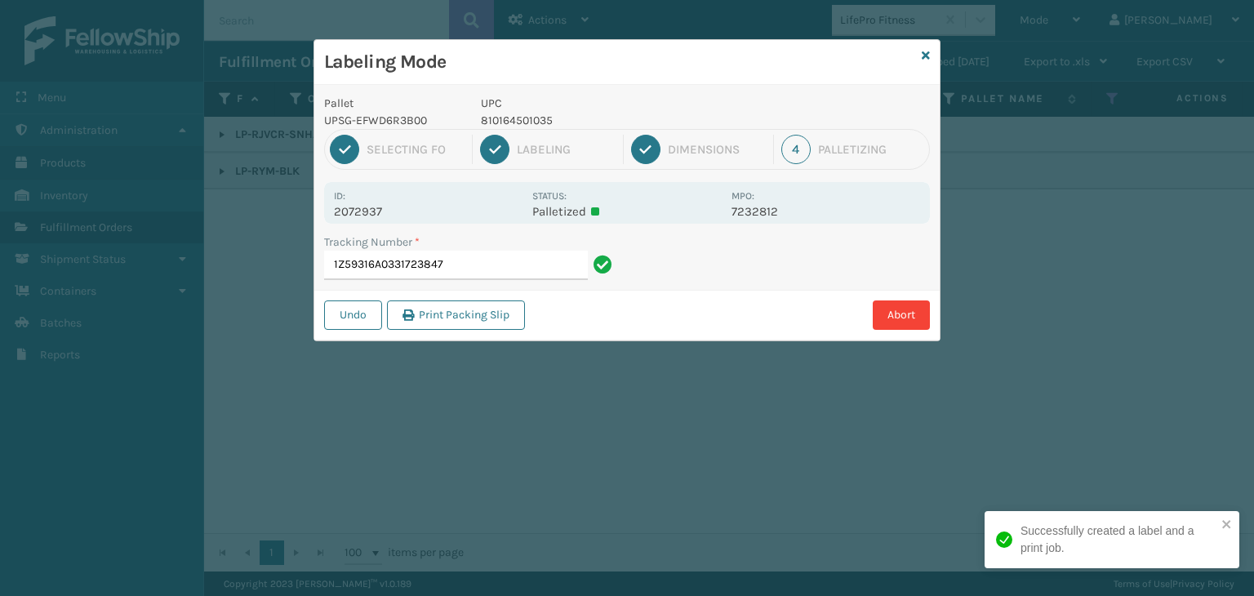
click at [506, 122] on p "810164501035" at bounding box center [601, 120] width 241 height 17
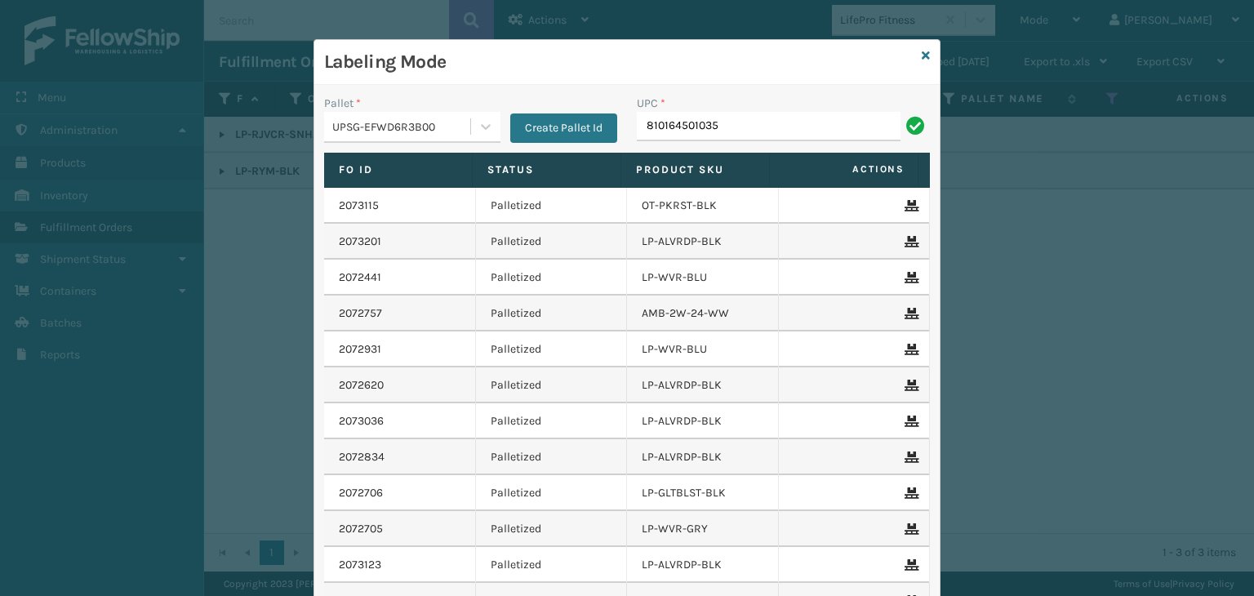
type input "810164501035"
paste input "810164501035"
type input "810164501035"
click at [921, 58] on icon at bounding box center [925, 55] width 8 height 11
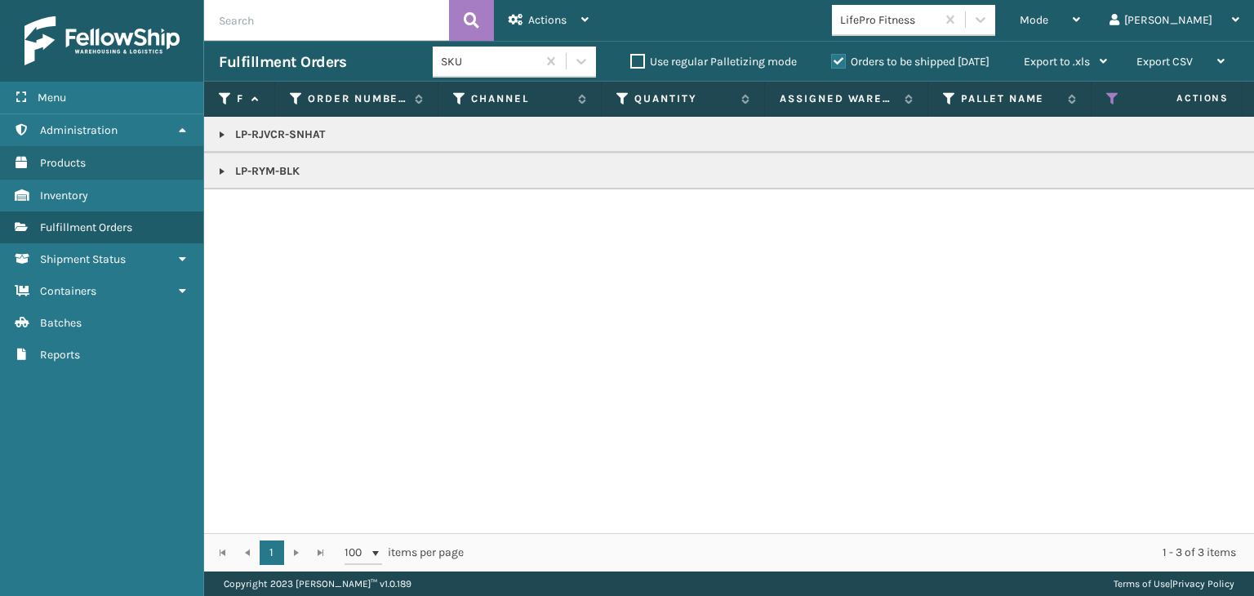
click at [935, 17] on div "LifePro Fitness" at bounding box center [888, 19] width 97 height 17
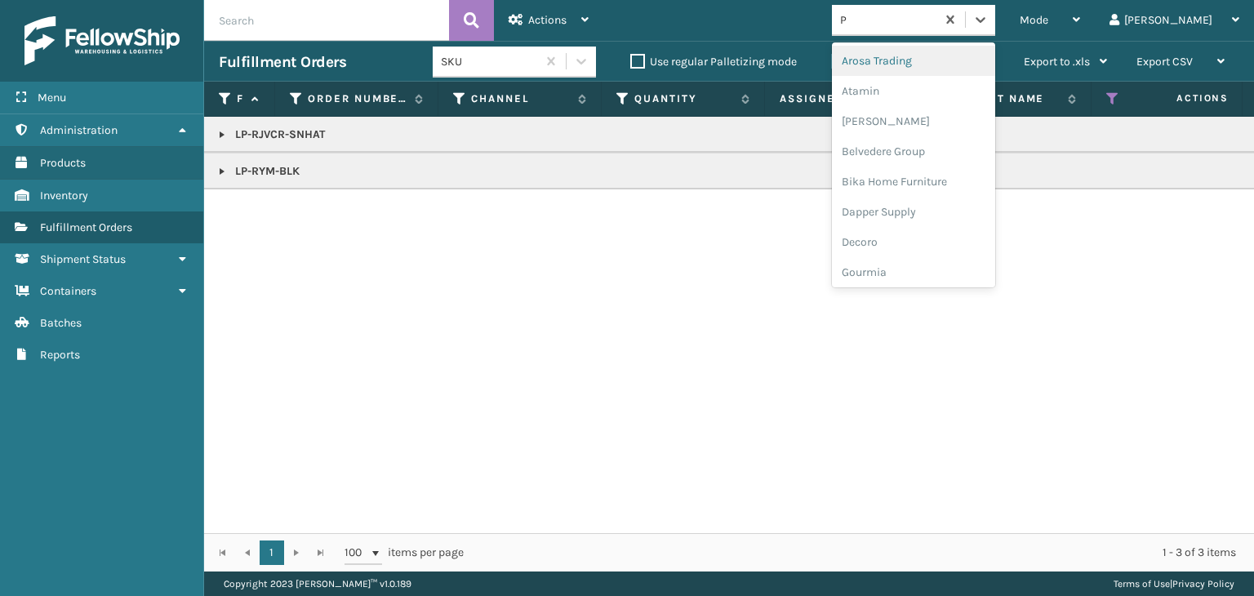
type input "PE"
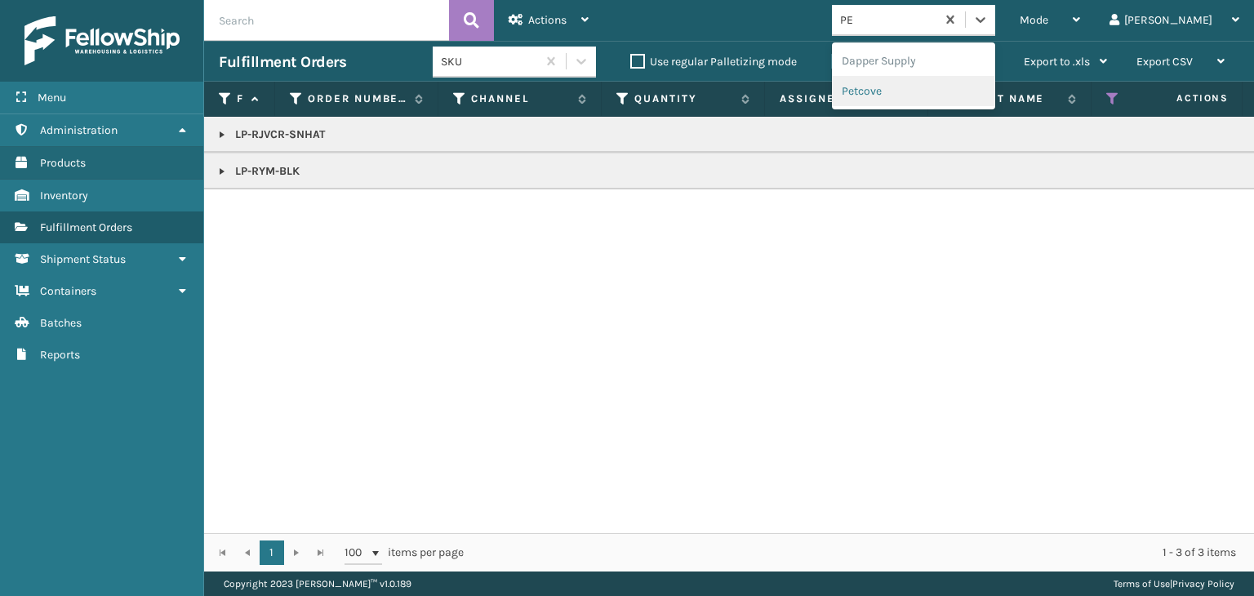
click at [926, 89] on div "Petcove" at bounding box center [913, 91] width 163 height 30
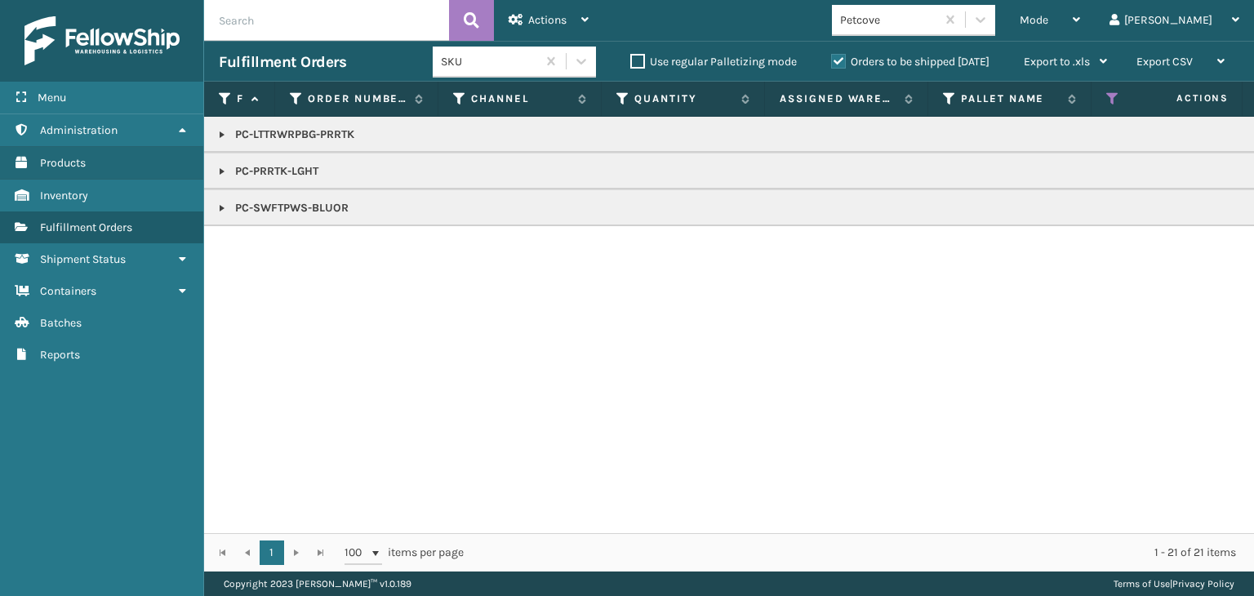
click at [213, 135] on td "PC-LTTRWRPBG-PRRTK" at bounding box center [1257, 135] width 2107 height 36
click at [217, 135] on link at bounding box center [221, 134] width 13 height 13
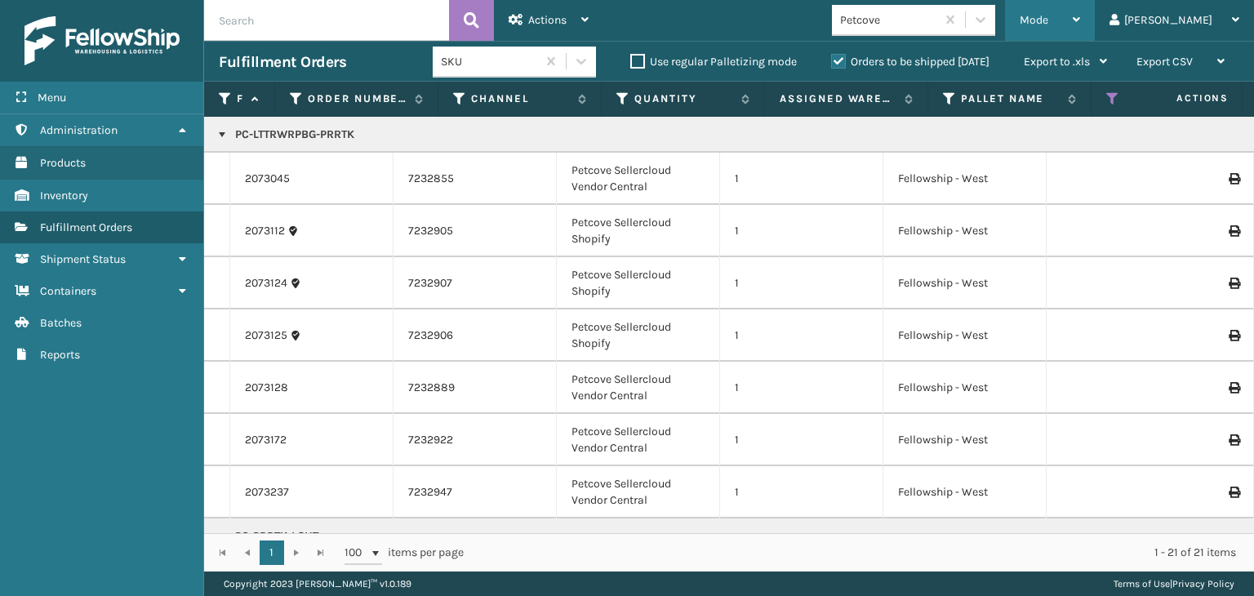
drag, startPoint x: 1096, startPoint y: 7, endPoint x: 1096, endPoint y: 34, distance: 26.9
click at [1080, 8] on div "Mode" at bounding box center [1049, 20] width 60 height 41
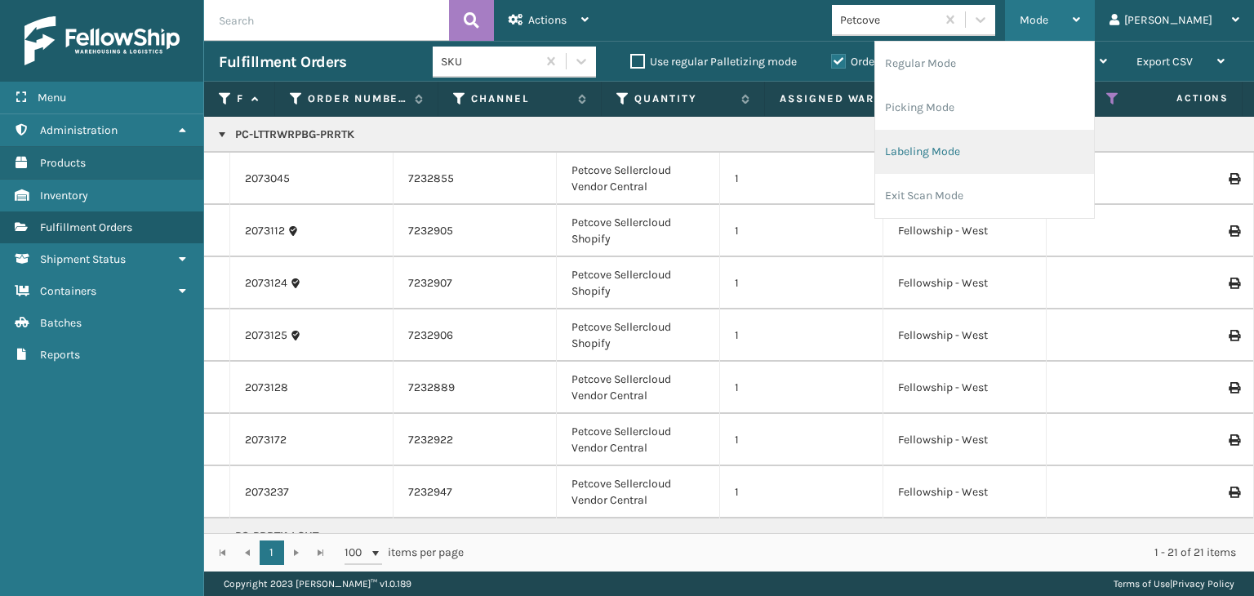
click at [1046, 141] on li "Labeling Mode" at bounding box center [984, 152] width 219 height 44
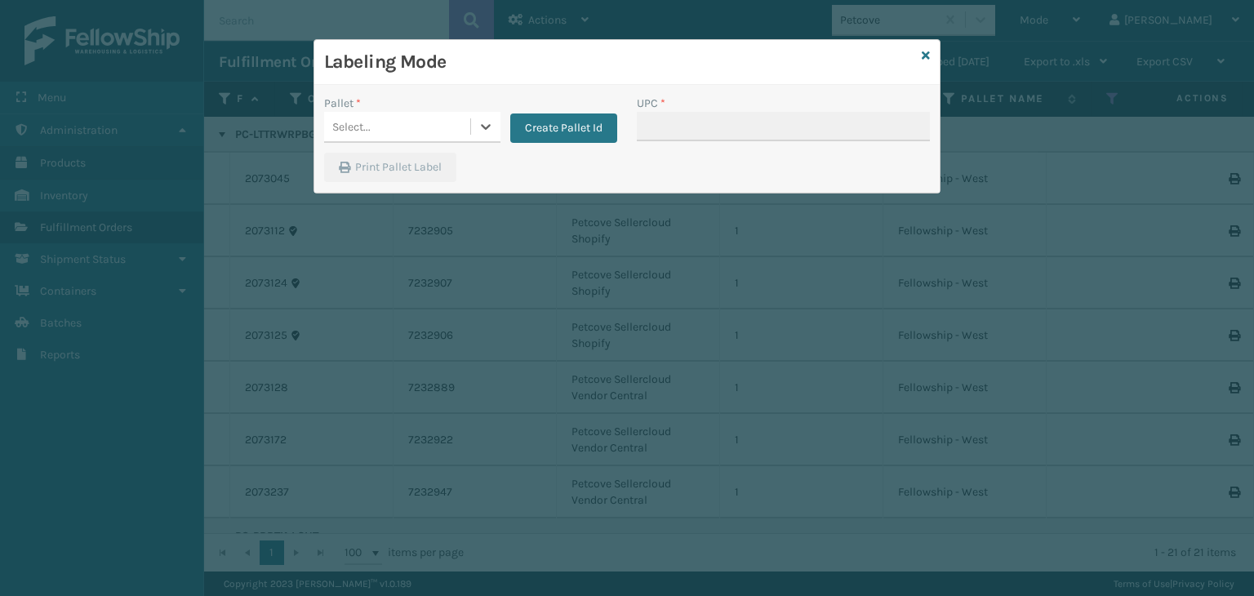
click at [365, 125] on div "Select..." at bounding box center [351, 126] width 38 height 17
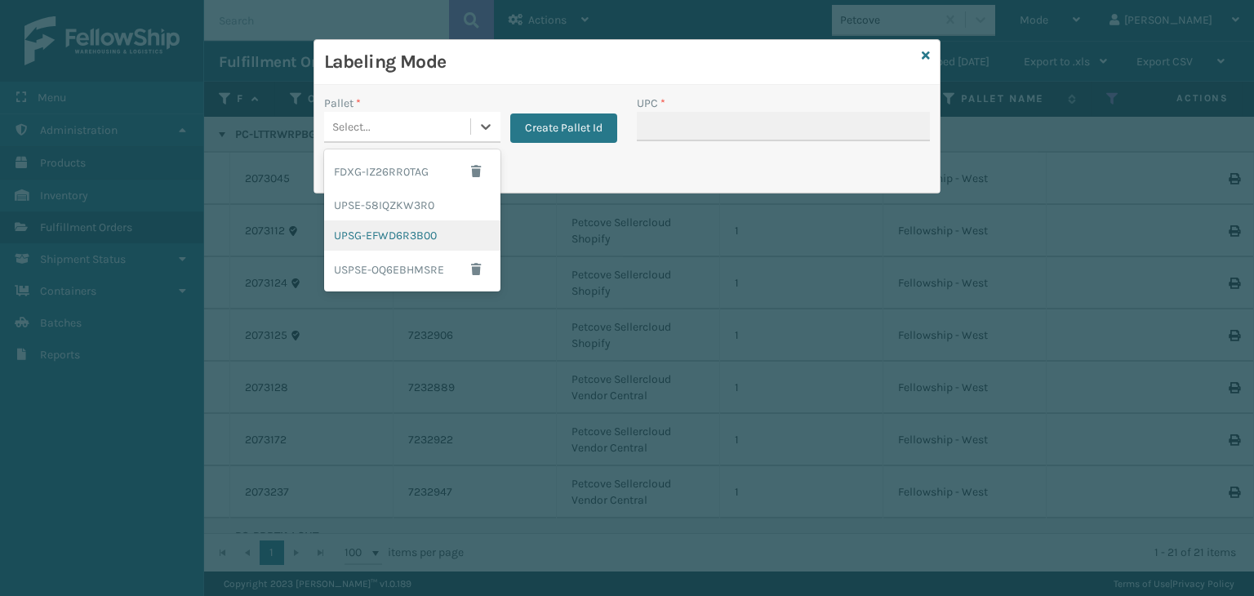
click at [386, 229] on div "UPSG-EFWD6R3B00" at bounding box center [412, 235] width 176 height 30
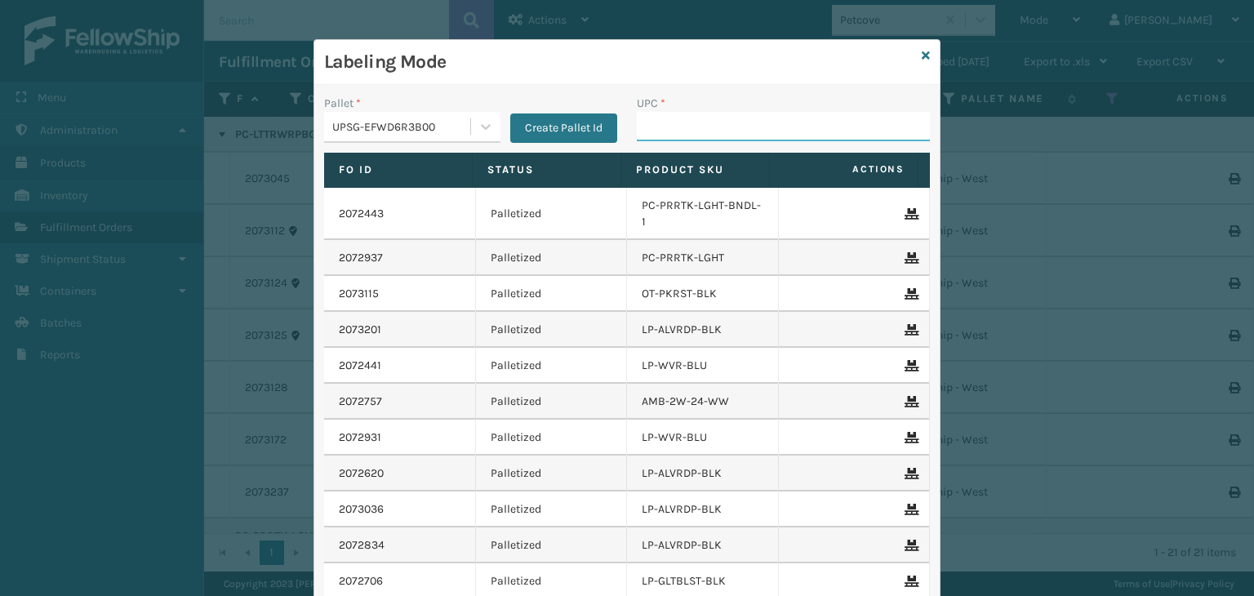
click at [696, 125] on input "UPC *" at bounding box center [783, 126] width 293 height 29
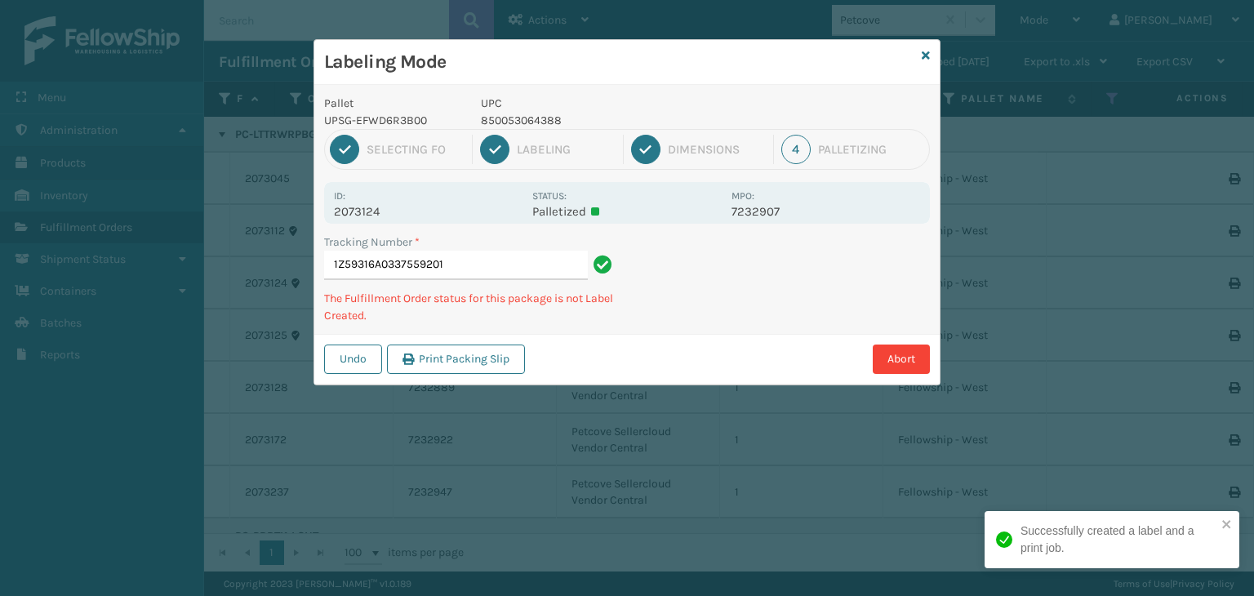
click at [517, 122] on p "850053064388" at bounding box center [601, 120] width 241 height 17
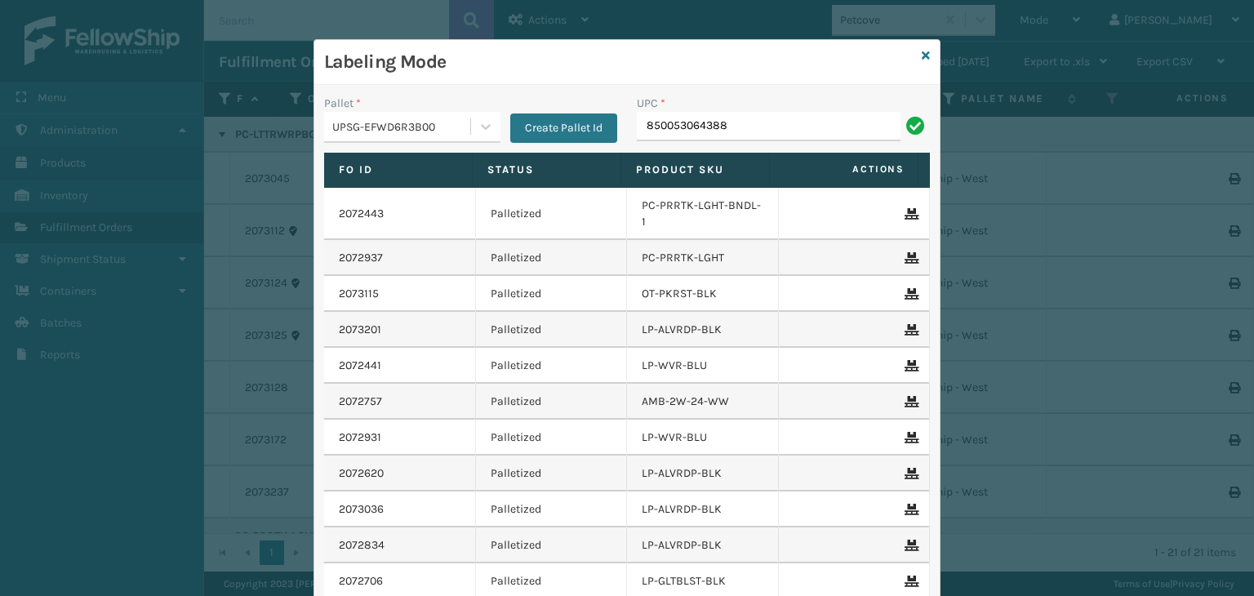
type input "850053064388"
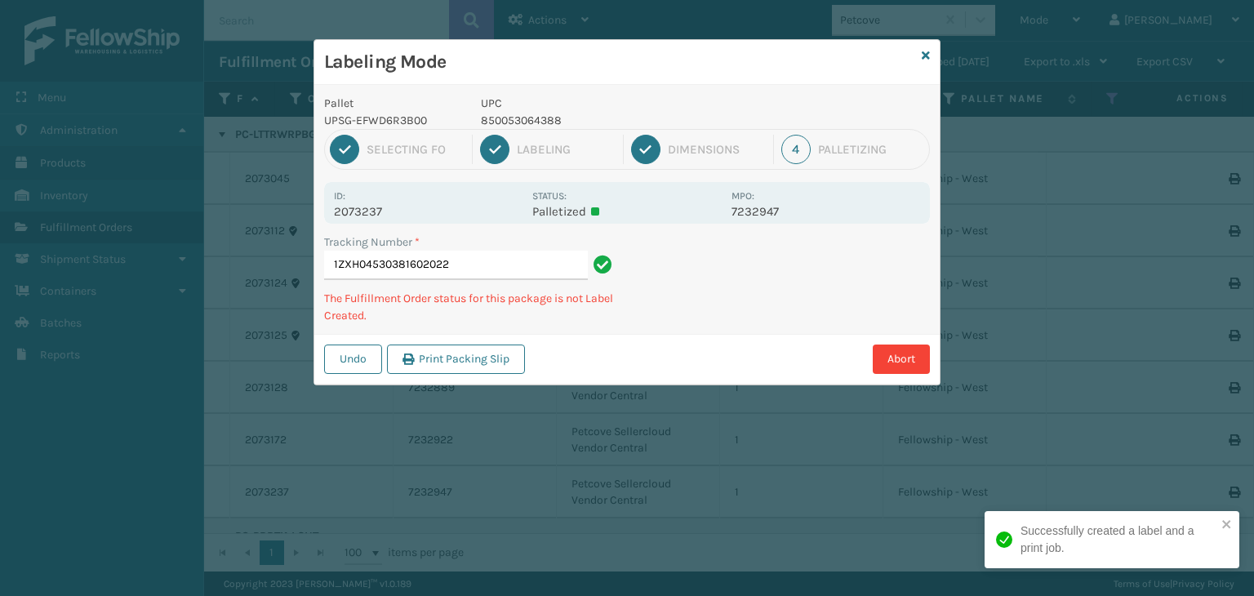
type input "1ZXH04530381602022850053064388"
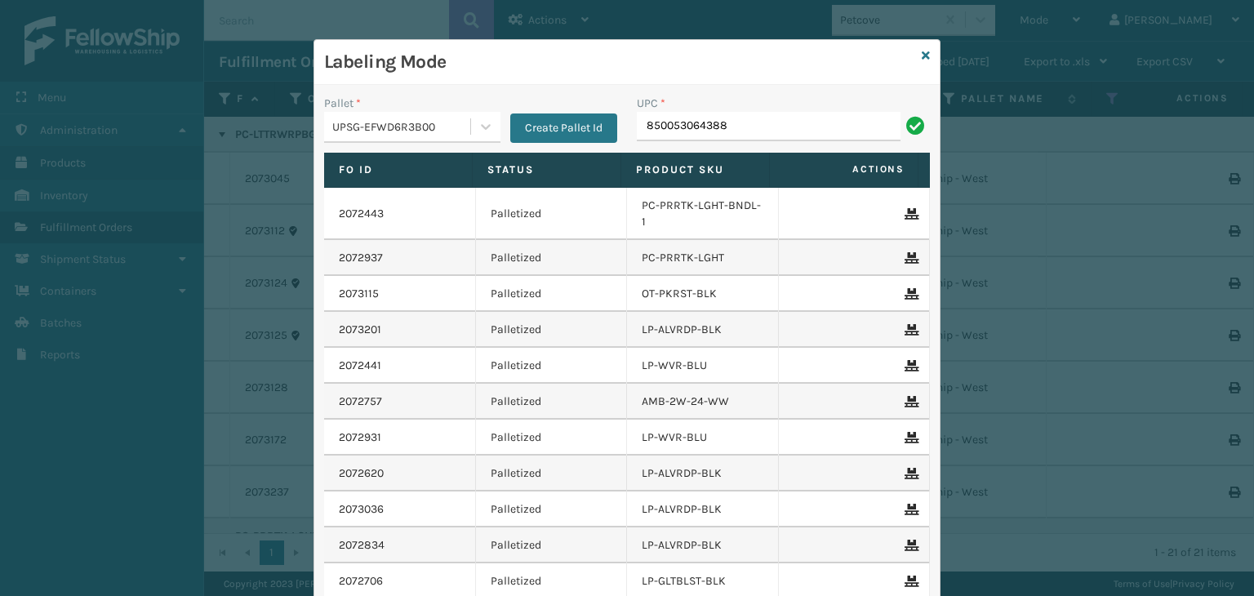
type input "850053064388"
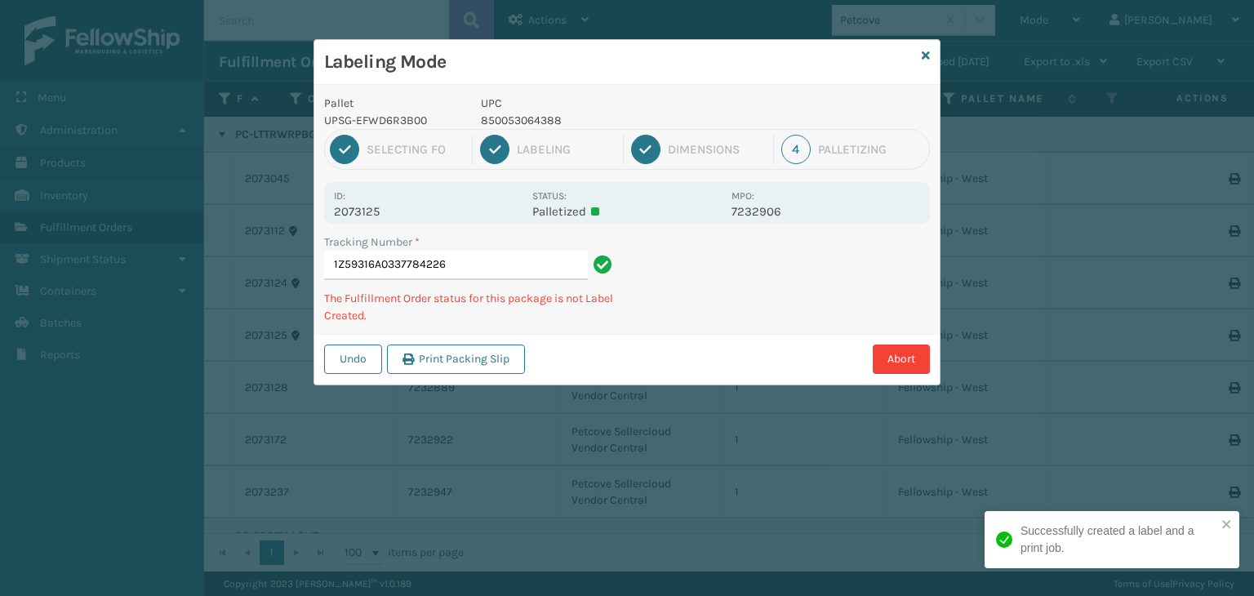
type input "1Z59316A0337784226850053064388"
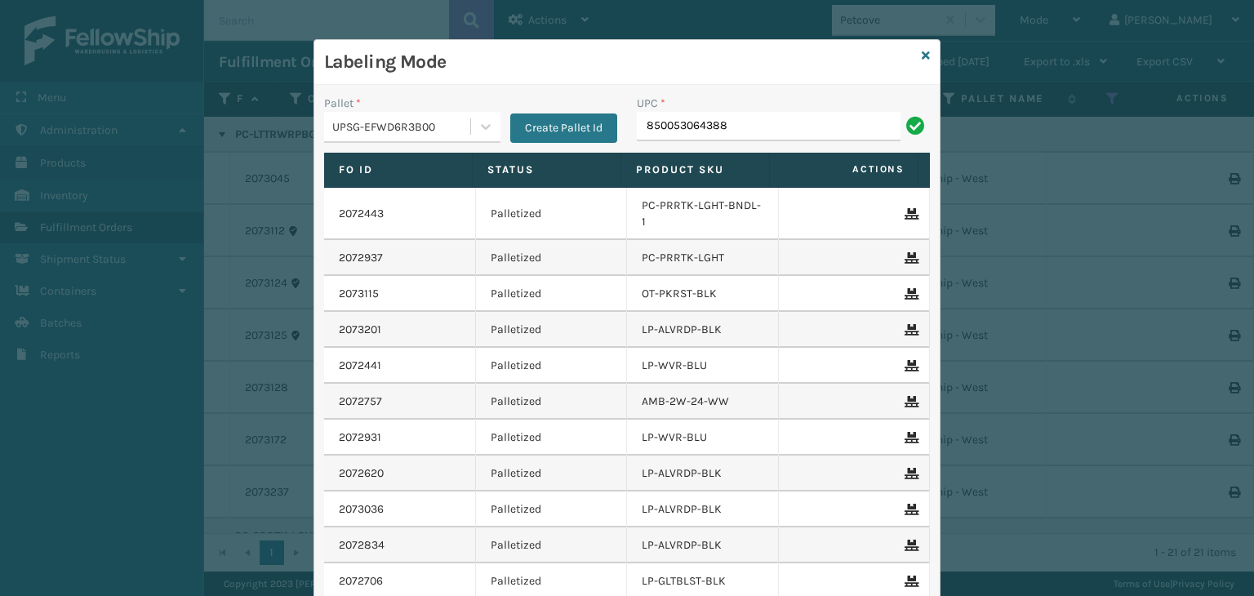
type input "850053064388"
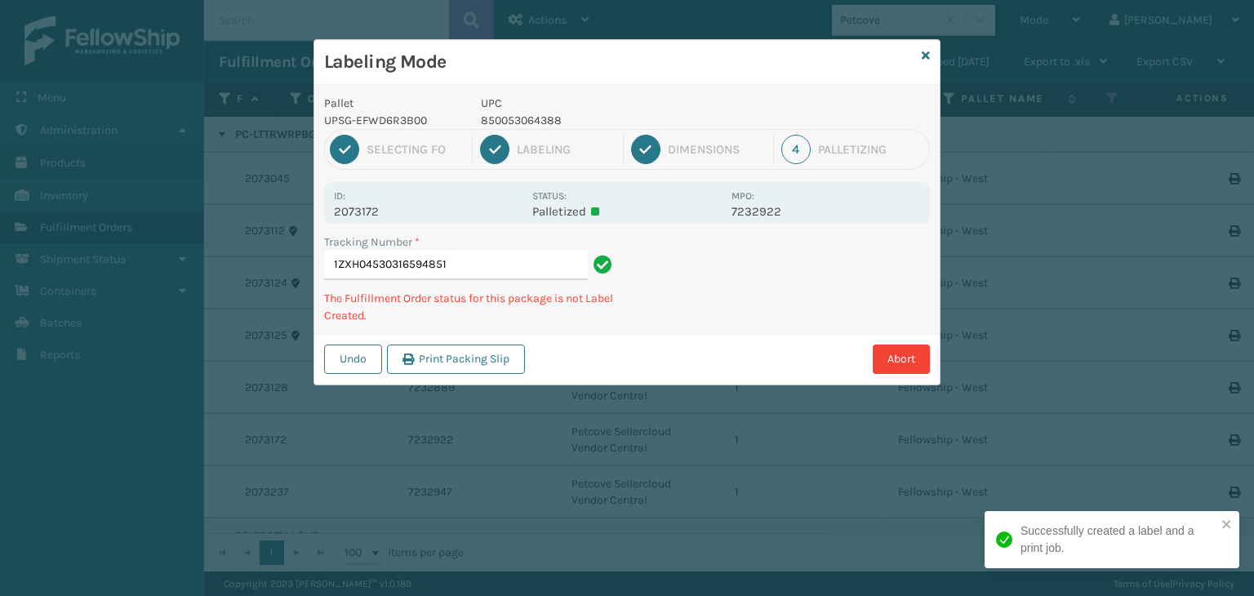
type input "1ZXH04530316594851850053064388"
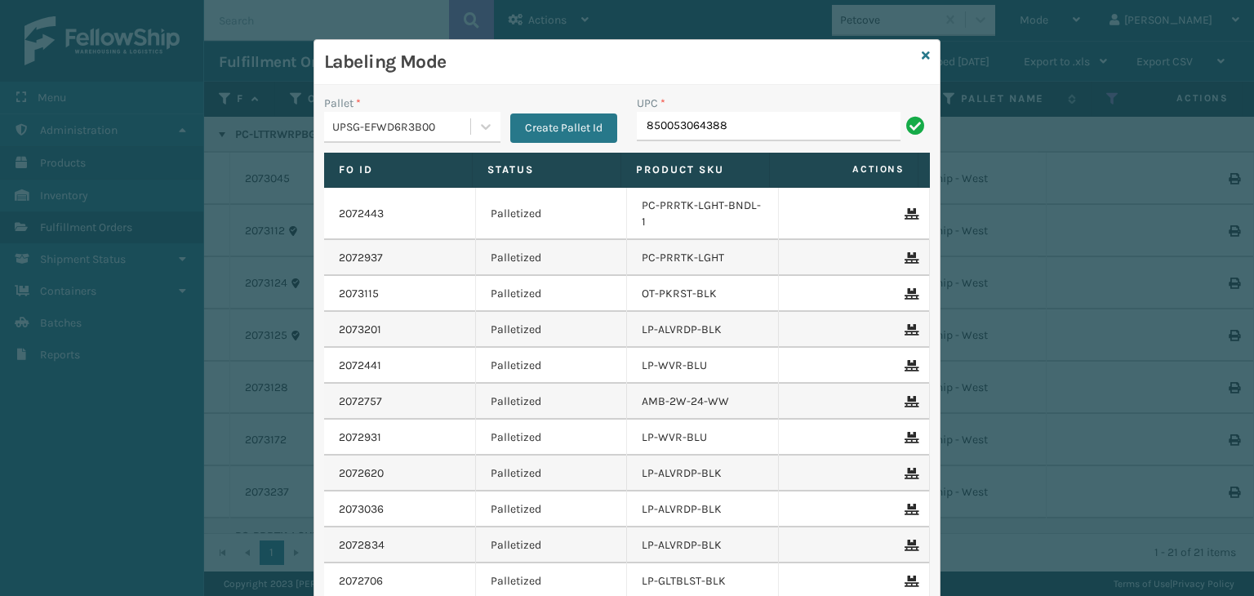
type input "850053064388"
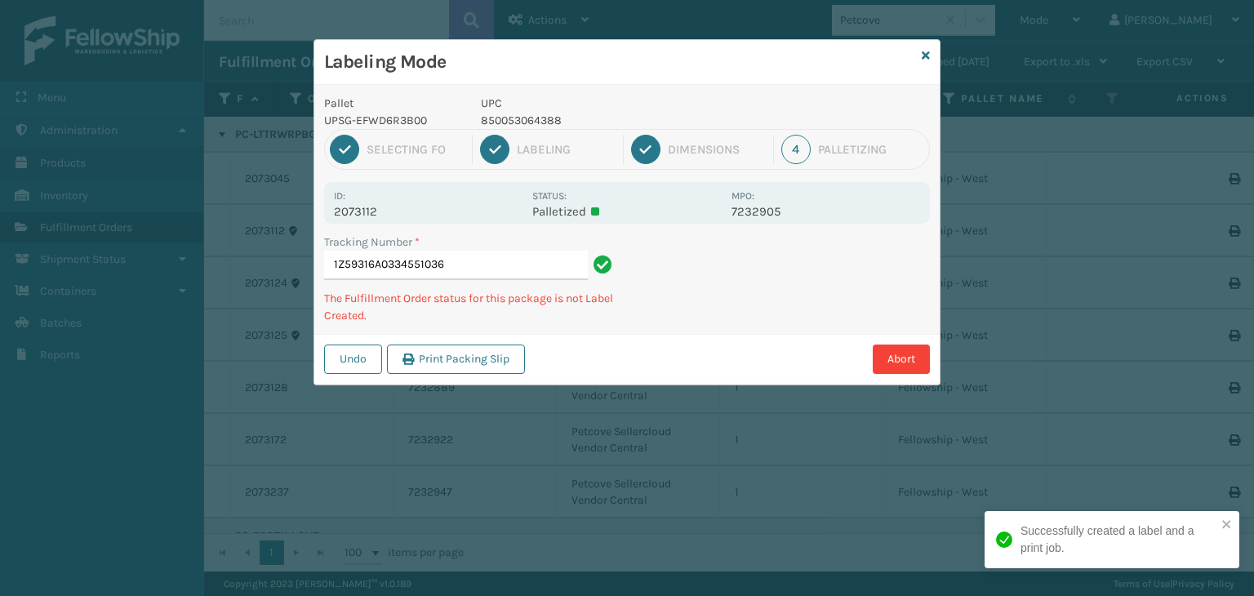
click at [934, 54] on div "Labeling Mode" at bounding box center [626, 62] width 625 height 45
click at [925, 51] on icon at bounding box center [925, 55] width 8 height 11
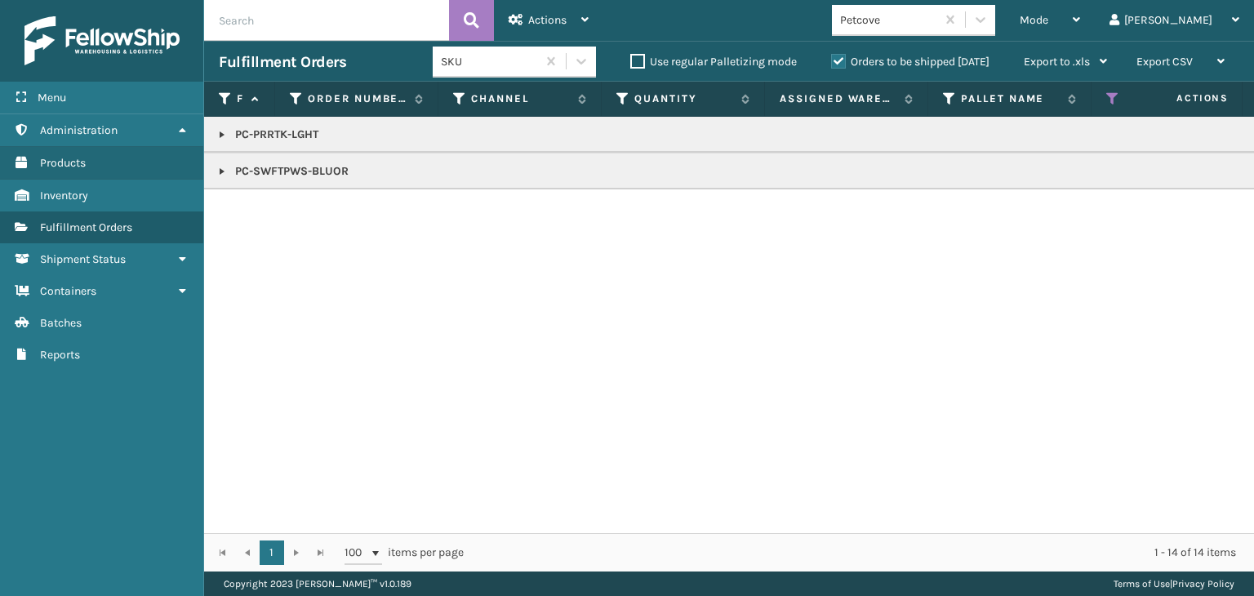
drag, startPoint x: 221, startPoint y: 171, endPoint x: 245, endPoint y: 173, distance: 23.8
click at [221, 171] on link at bounding box center [221, 171] width 13 height 13
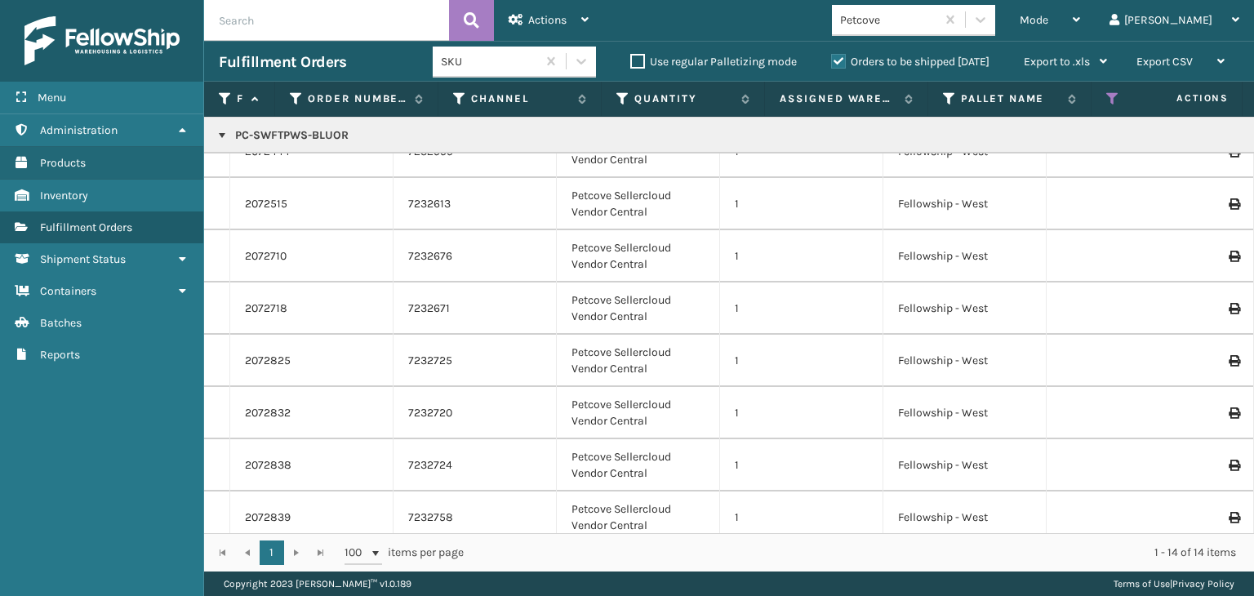
scroll to position [347, 0]
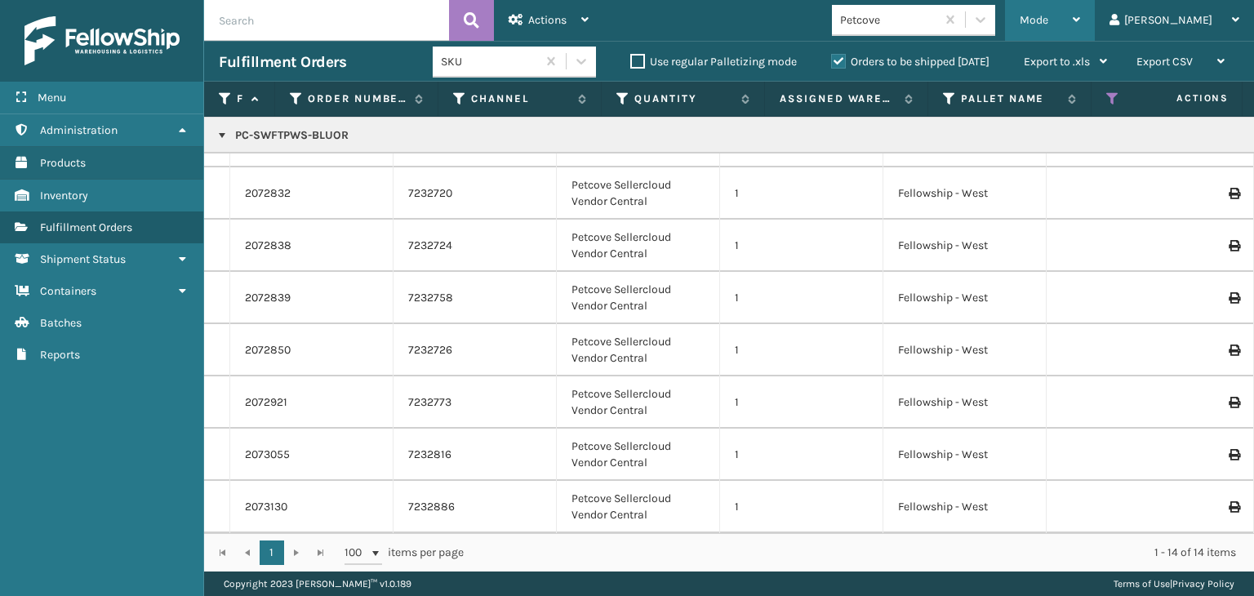
click at [1080, 30] on div "Mode" at bounding box center [1049, 20] width 60 height 41
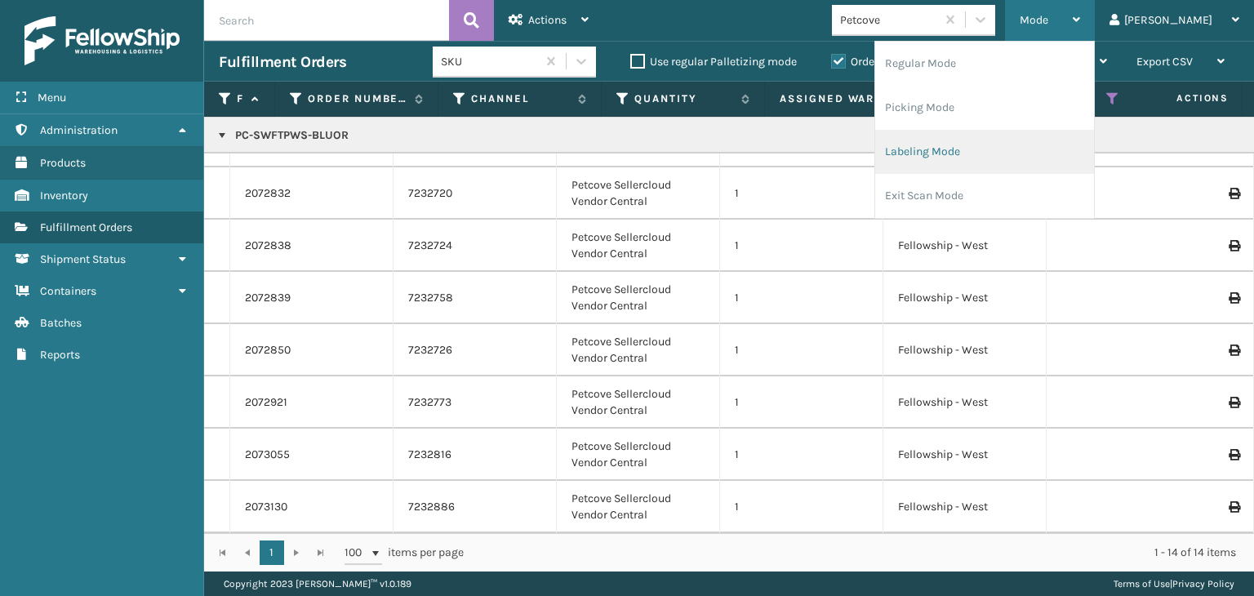
click at [987, 161] on li "Labeling Mode" at bounding box center [984, 152] width 219 height 44
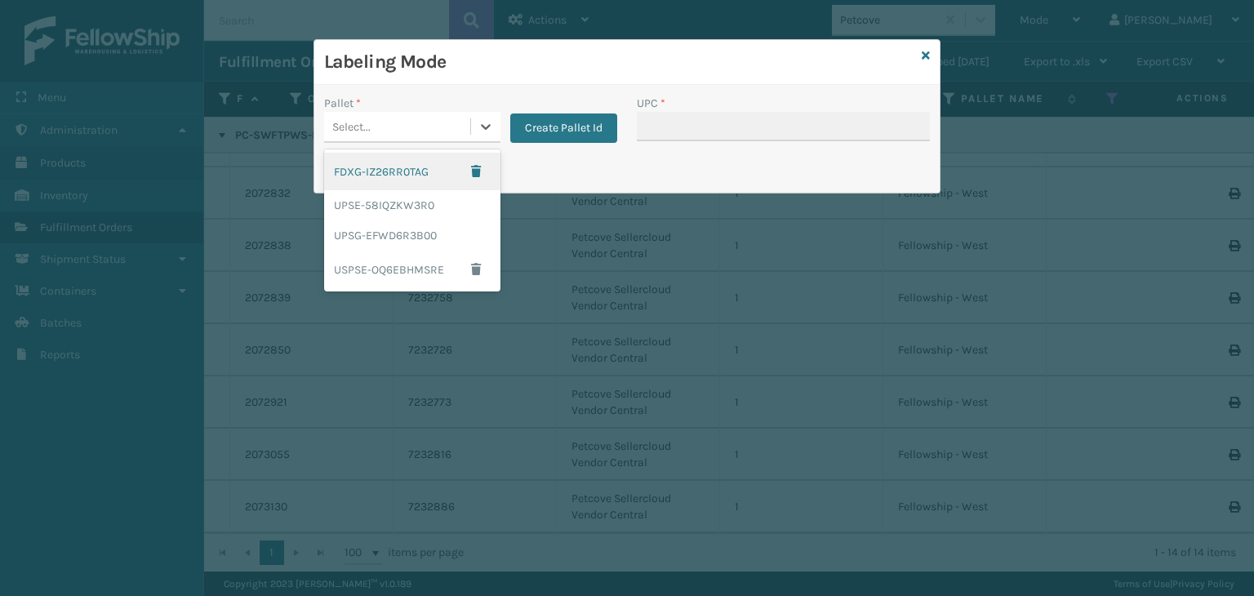
click at [364, 126] on div "Select..." at bounding box center [351, 126] width 38 height 17
click at [361, 229] on div "UPSG-EFWD6R3B00" at bounding box center [412, 235] width 176 height 30
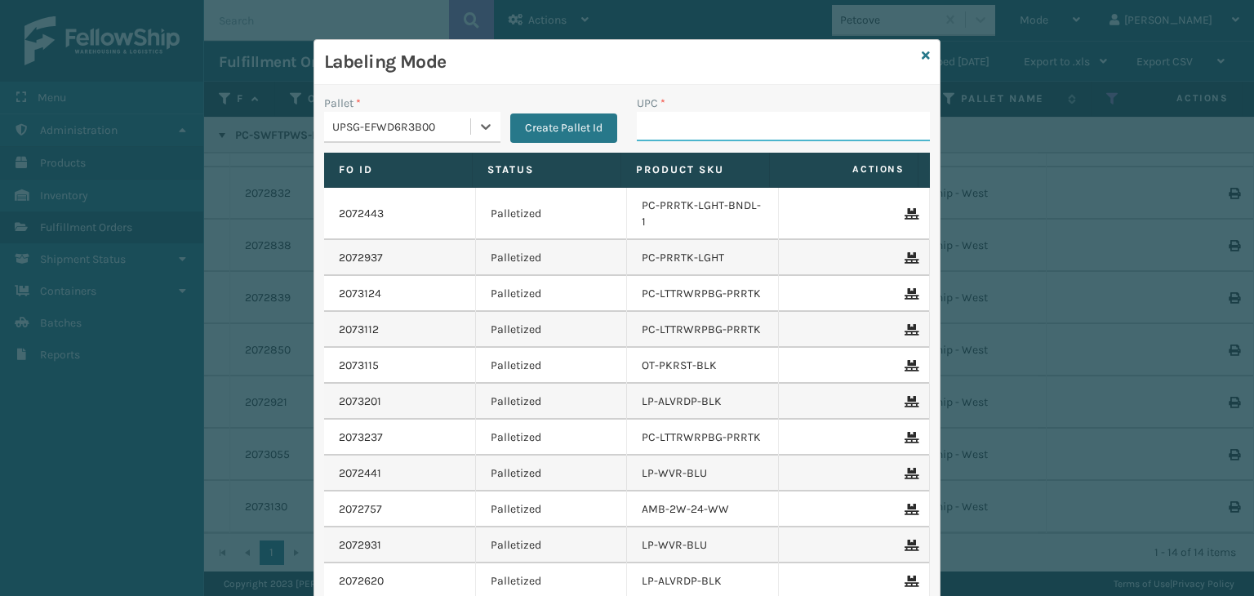
click at [646, 127] on input "UPC *" at bounding box center [783, 126] width 293 height 29
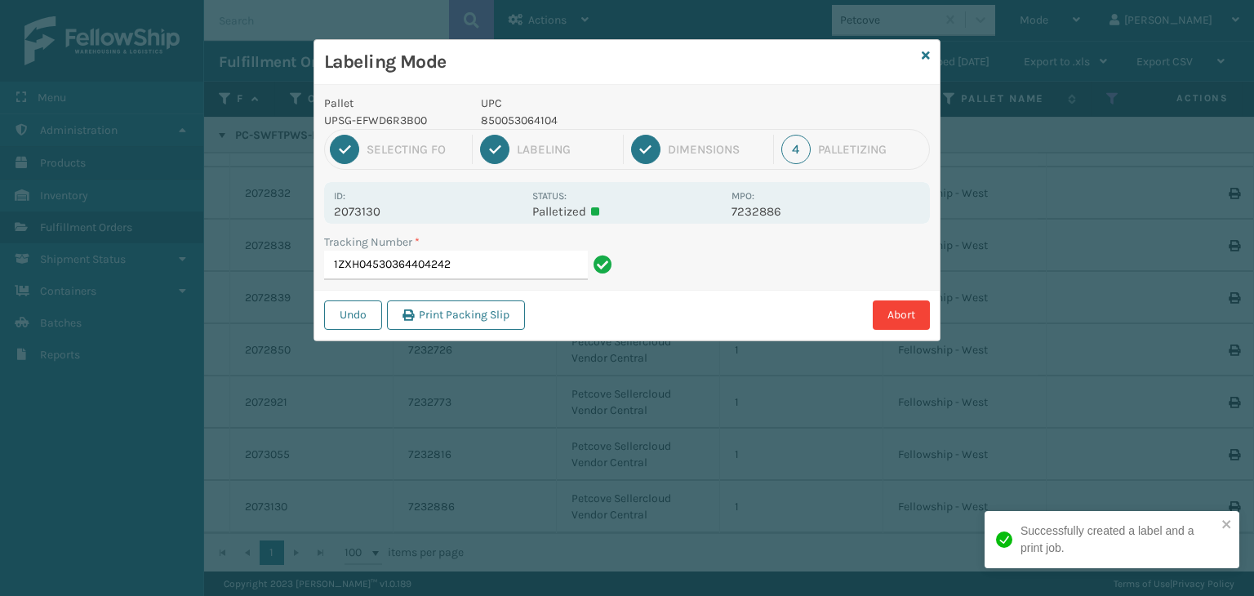
click at [514, 115] on p "850053064104" at bounding box center [601, 120] width 241 height 17
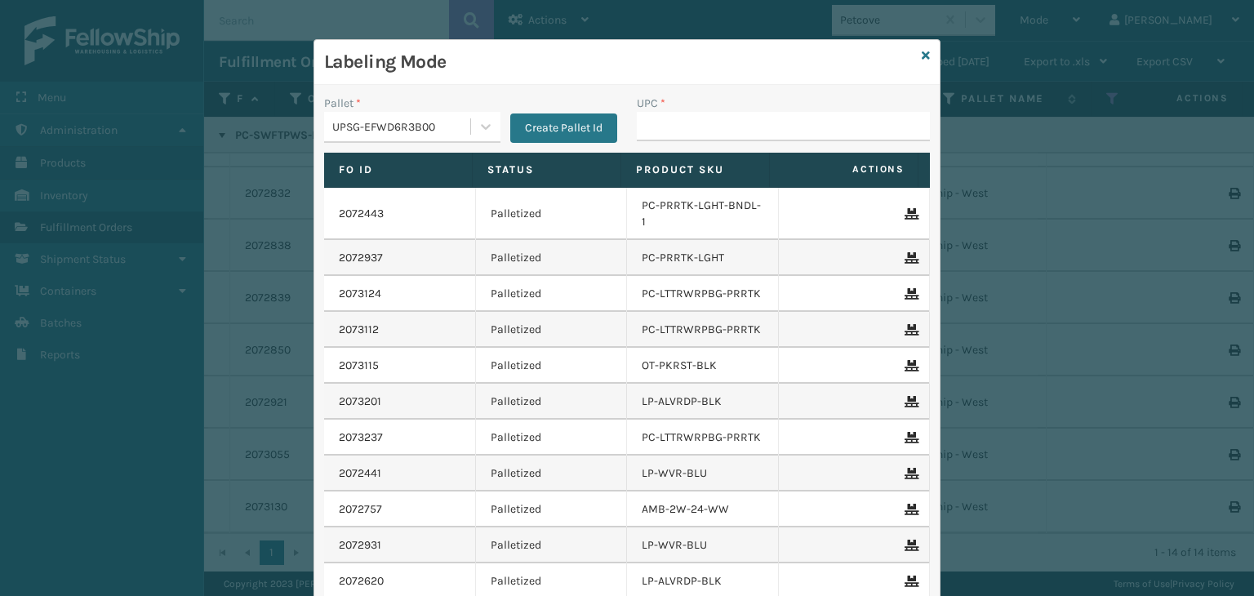
type input "V"
type input "850053064104"
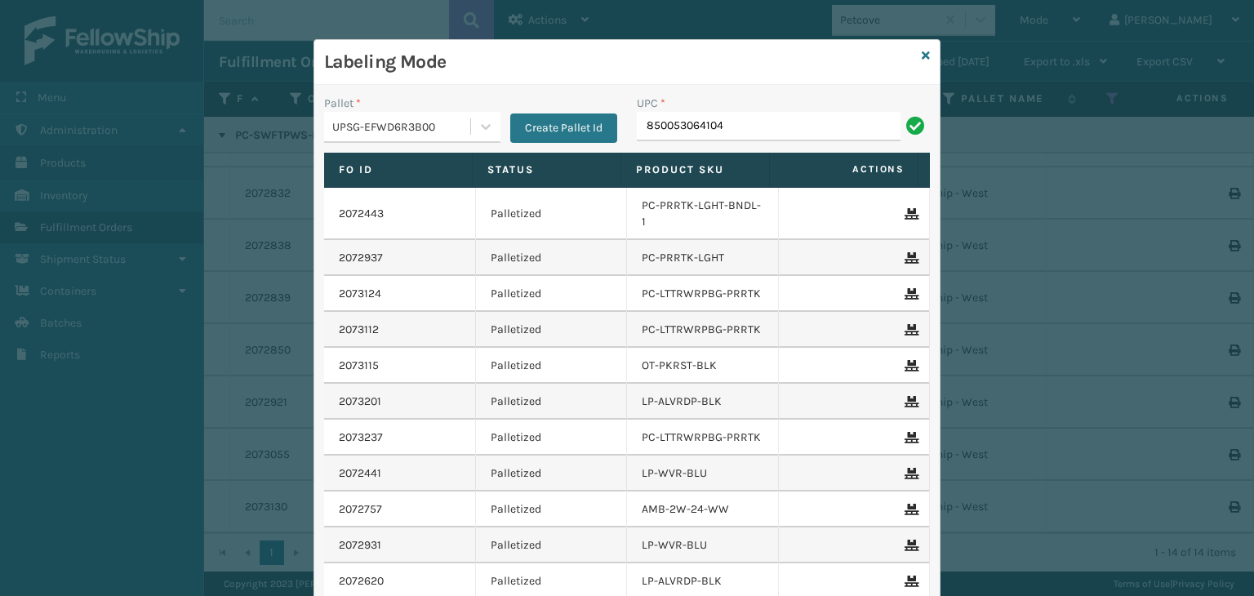
type input "850053064104"
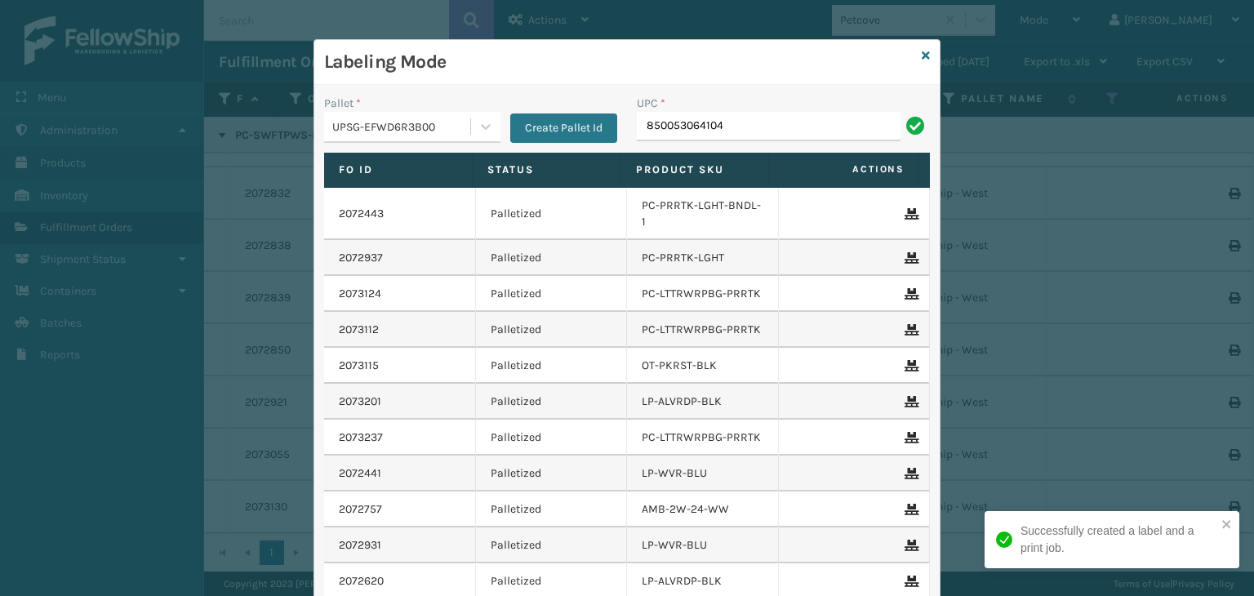
type input "850053064104"
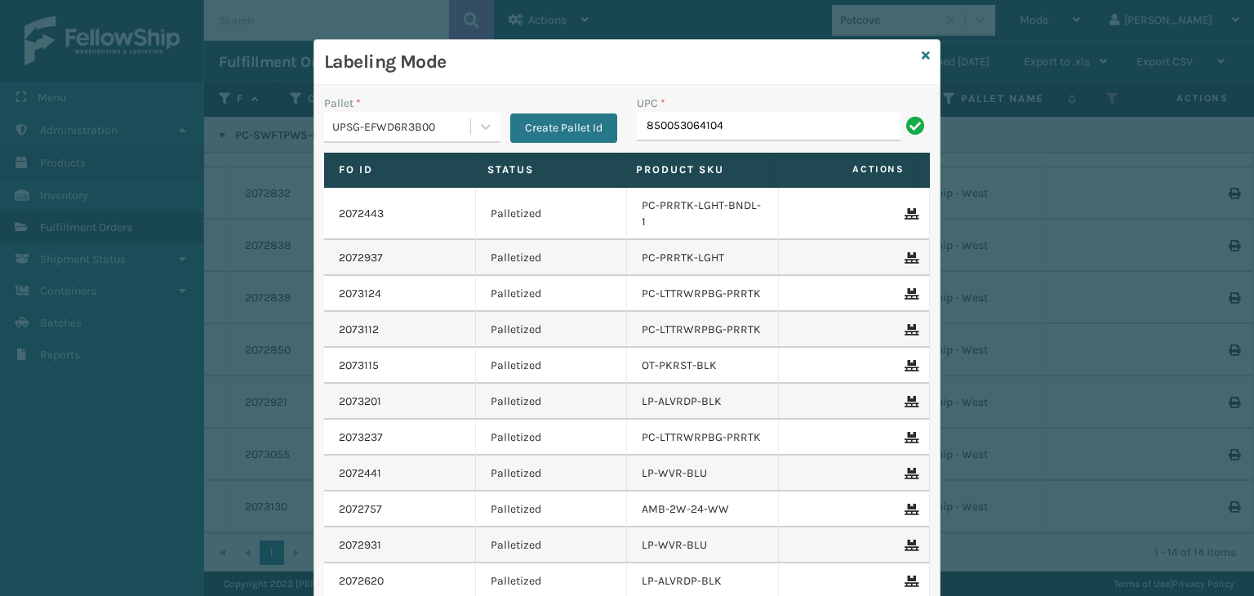
type input "850053064104"
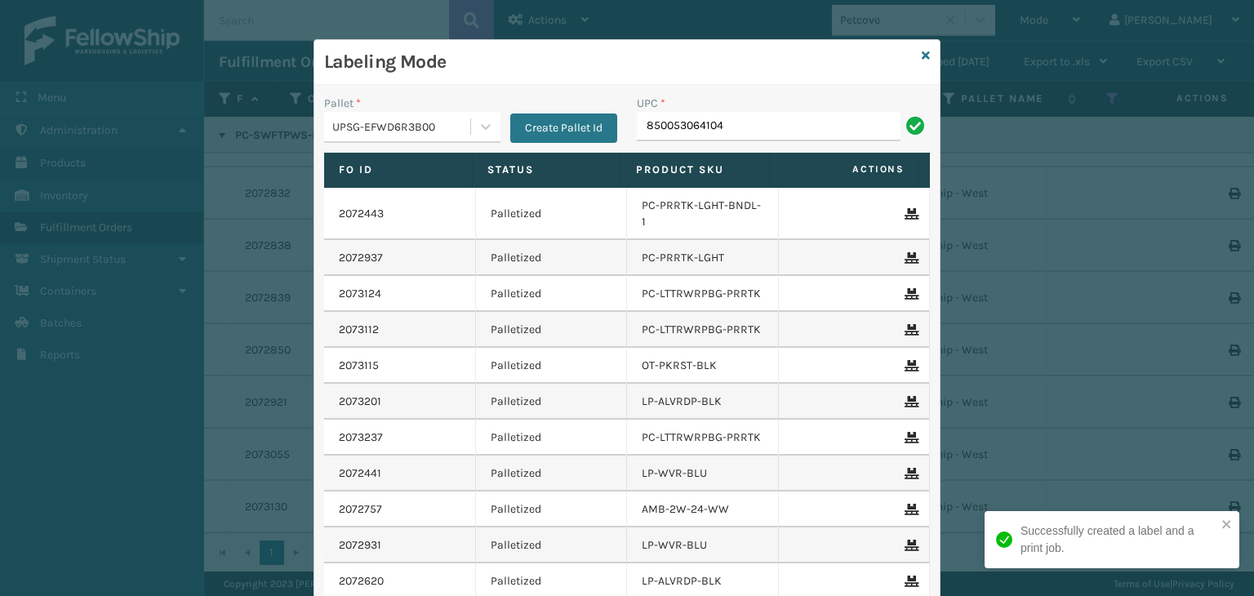
type input "850053064104"
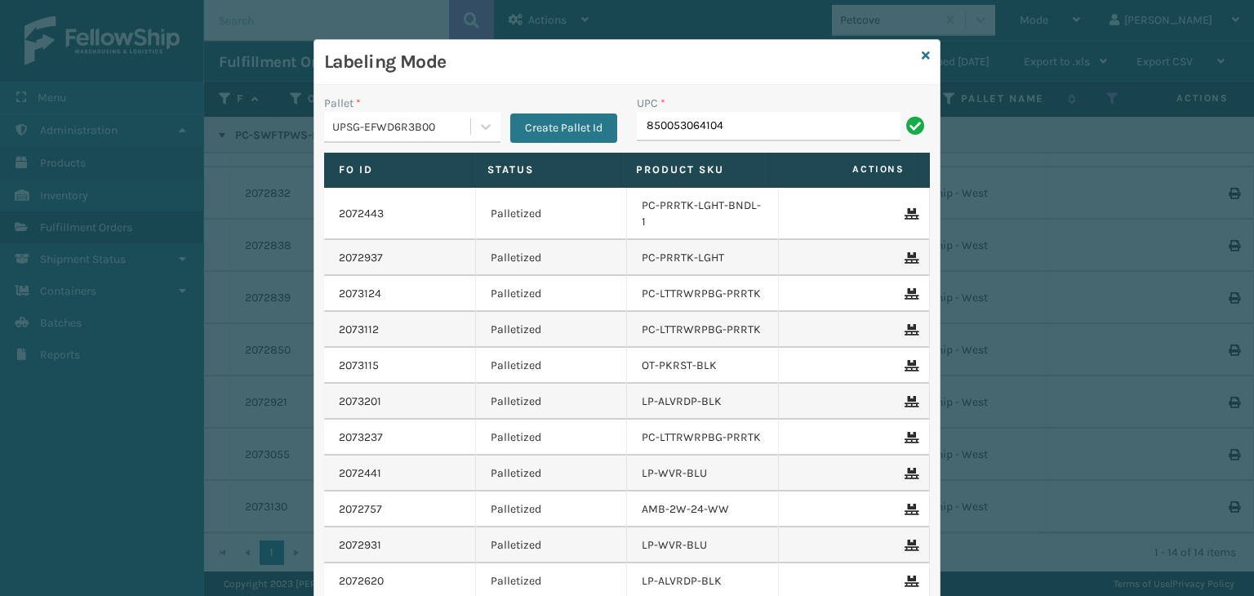
type input "850053064104"
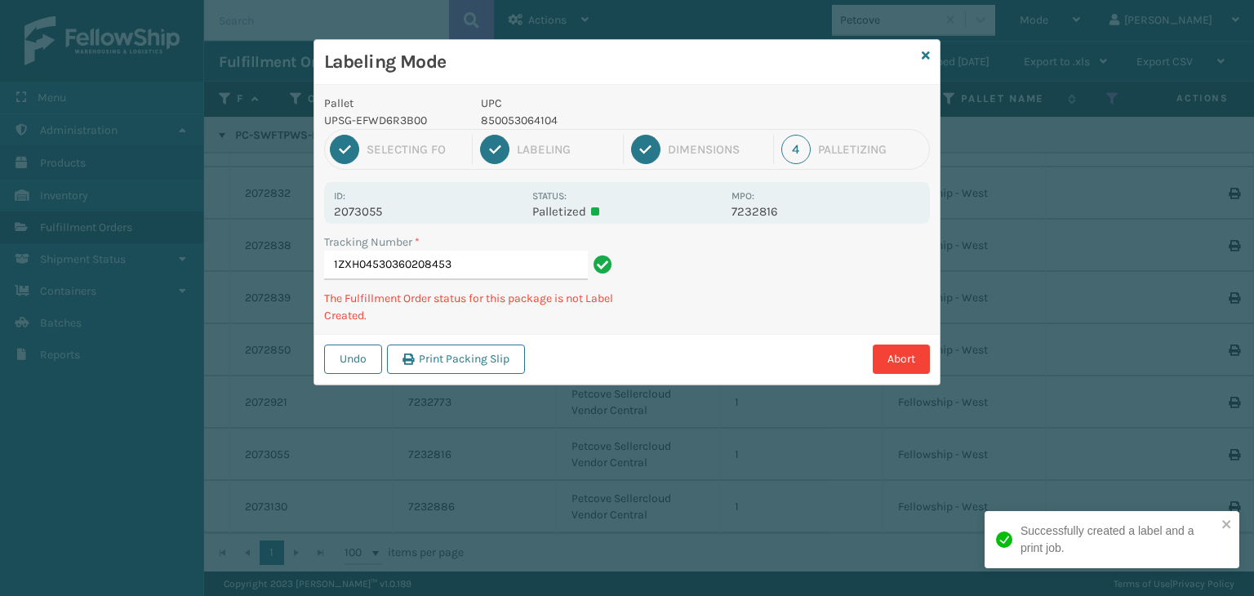
type input "1ZXH04530360208453850053064104"
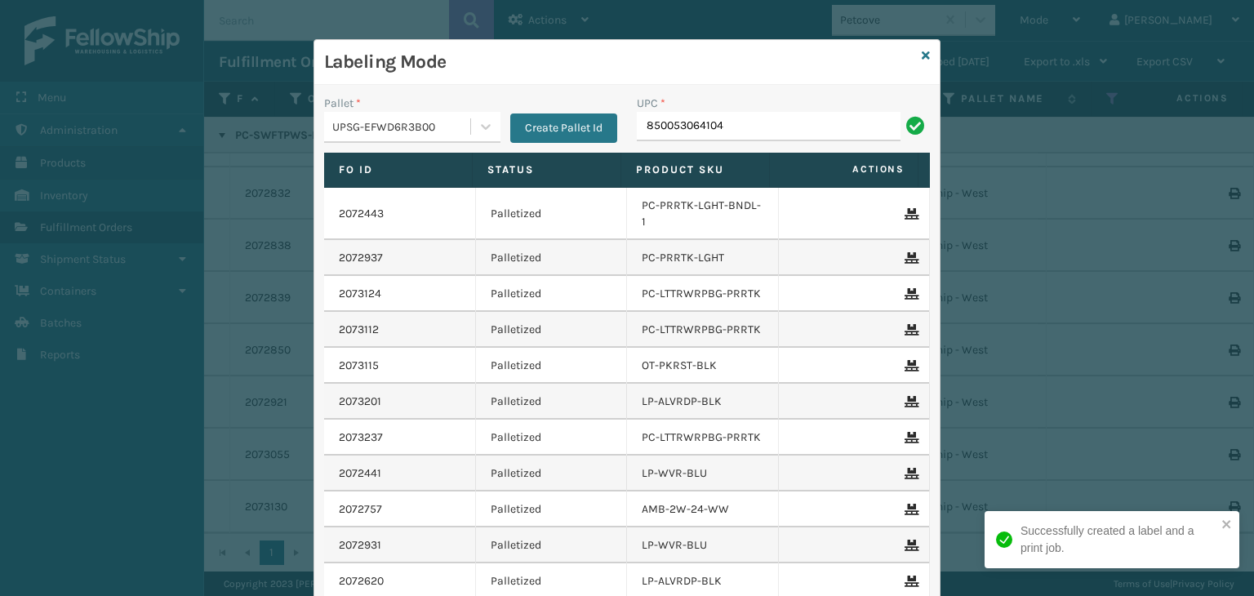
type input "850053064104"
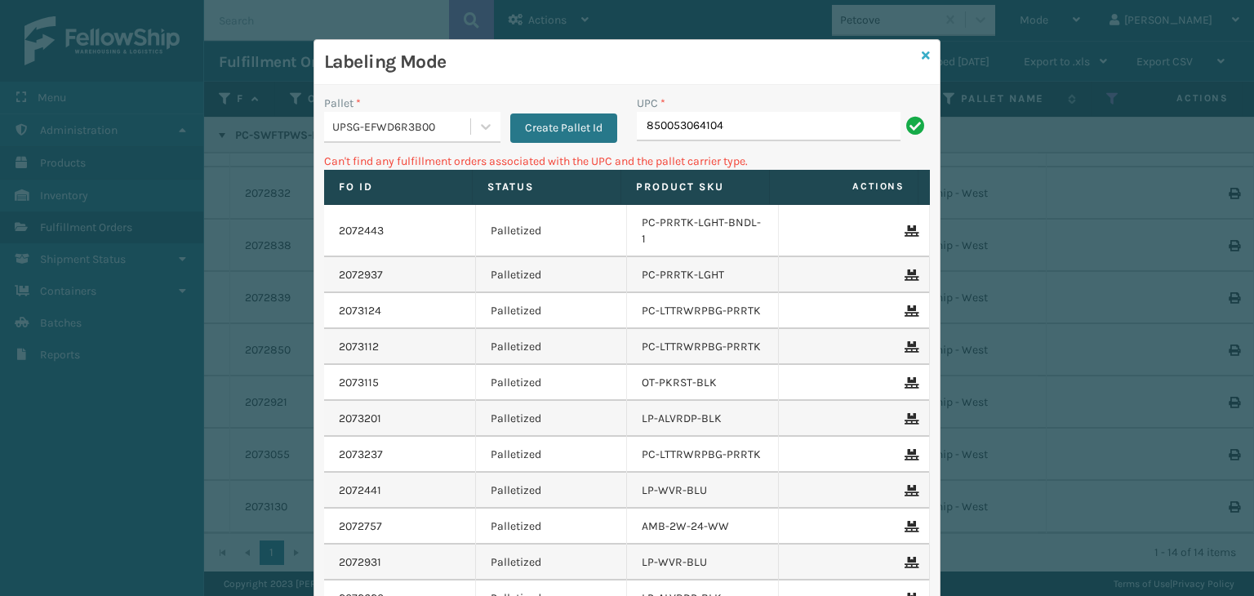
click at [921, 54] on icon at bounding box center [925, 55] width 8 height 11
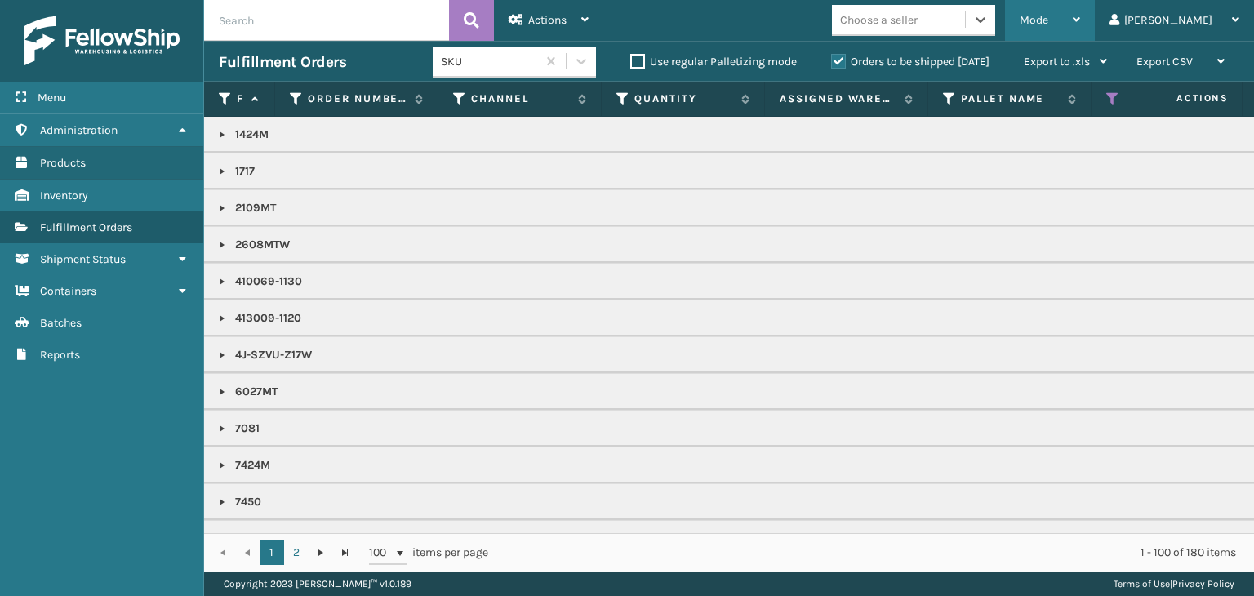
click at [1048, 24] on span "Mode" at bounding box center [1033, 20] width 29 height 14
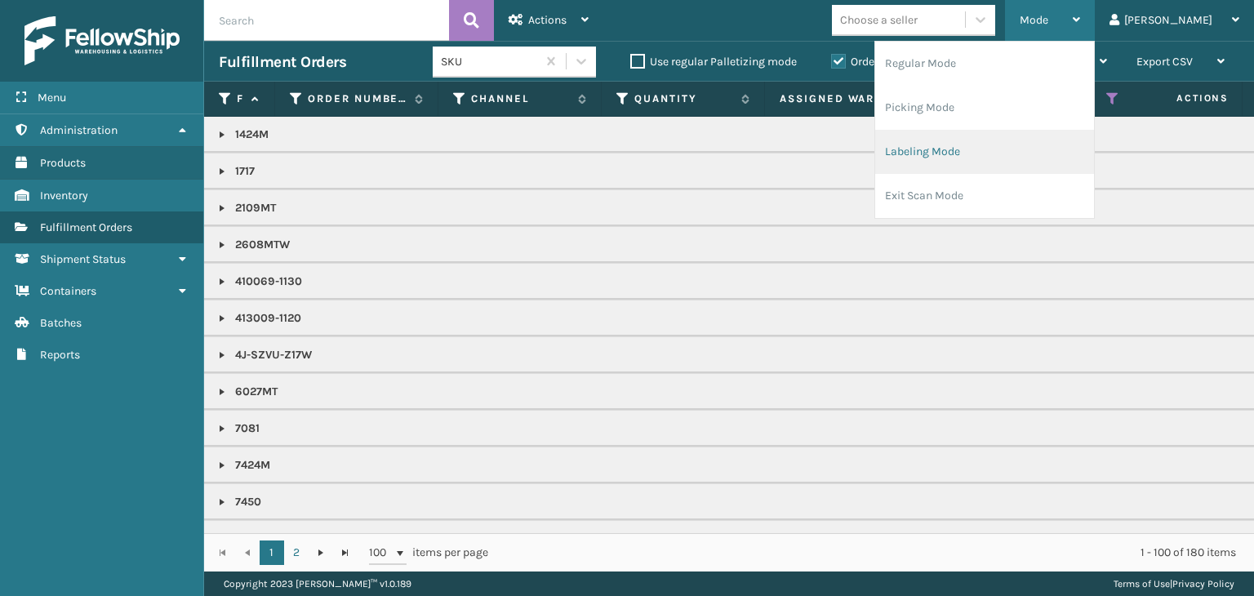
click at [1037, 153] on li "Labeling Mode" at bounding box center [984, 152] width 219 height 44
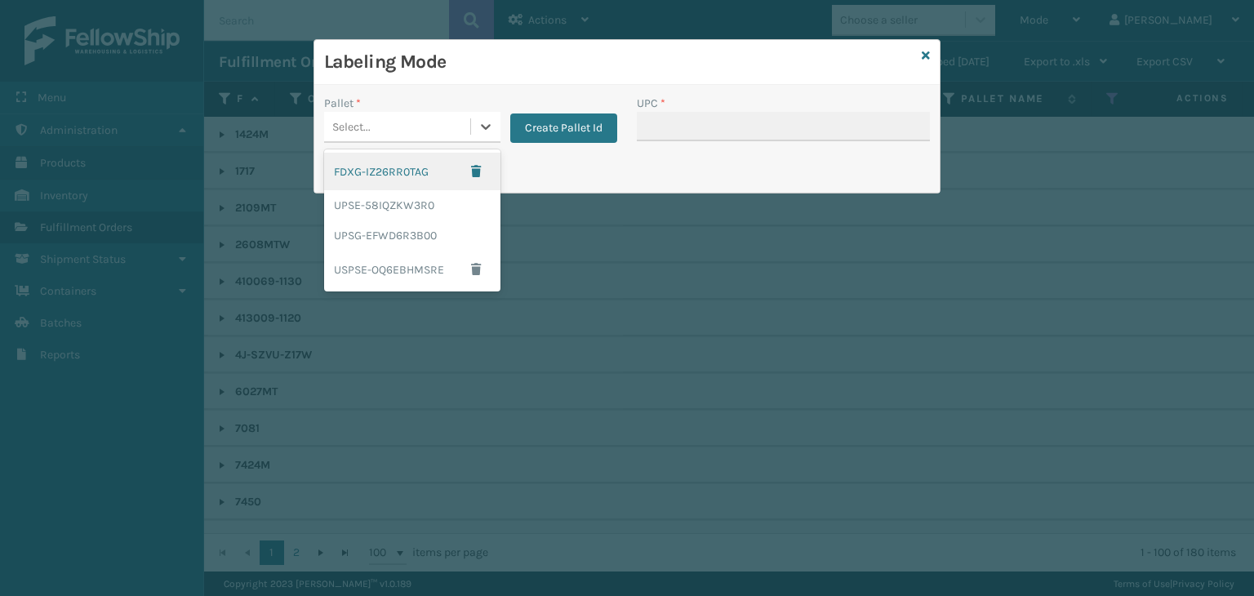
click at [415, 117] on div "Select..." at bounding box center [397, 126] width 146 height 27
click at [367, 239] on div "UPSG-EFWD6R3B00" at bounding box center [412, 235] width 176 height 30
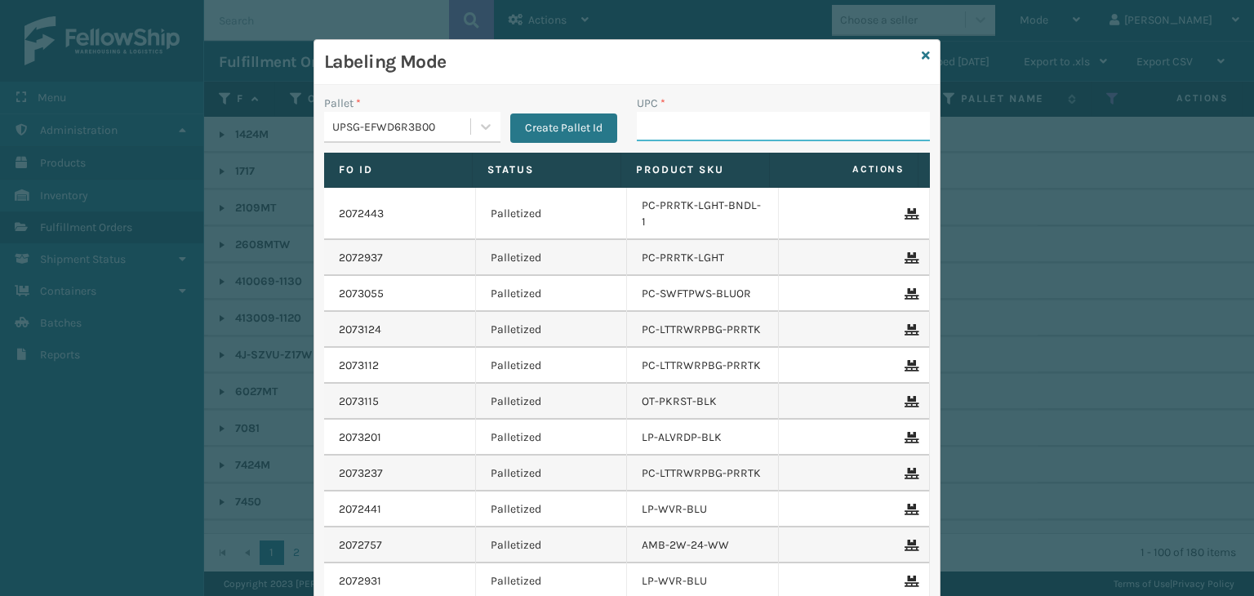
click at [722, 121] on input "UPC *" at bounding box center [783, 126] width 293 height 29
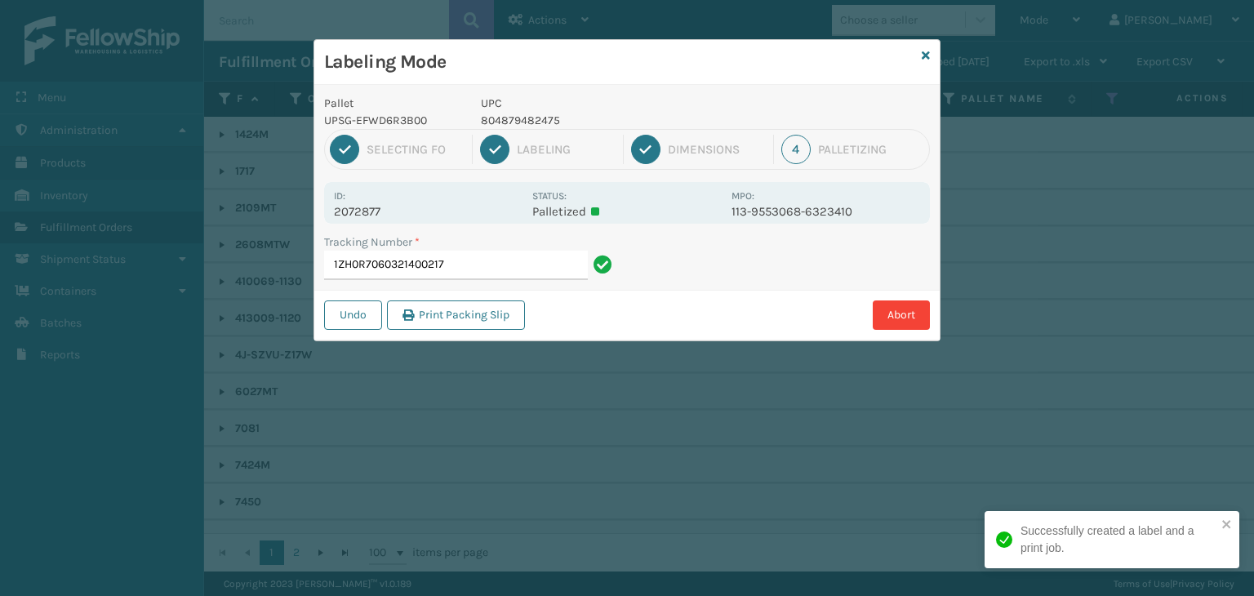
click at [504, 122] on p "804879482475" at bounding box center [601, 120] width 241 height 17
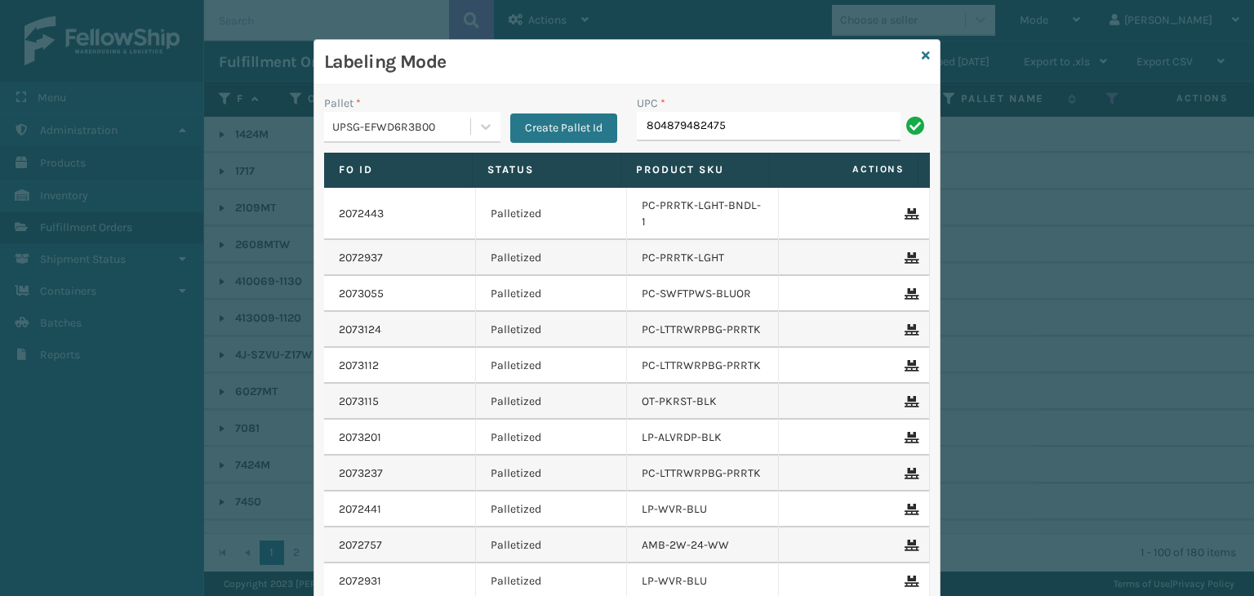
type input "804879482475"
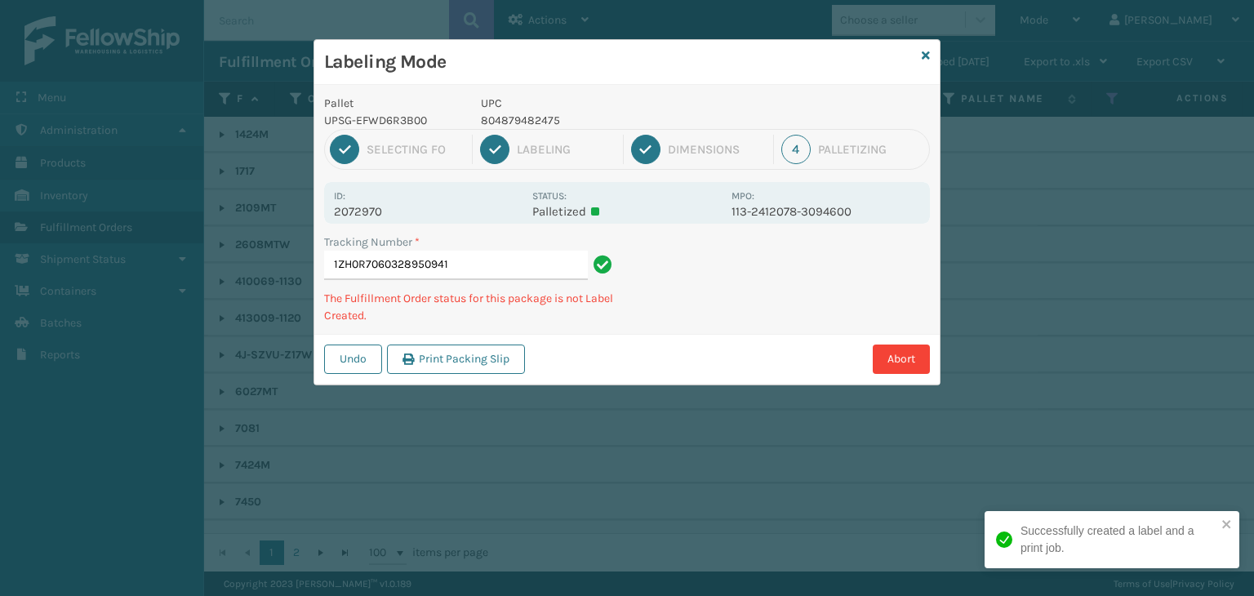
type input "1ZH0R7060328950941804879482475"
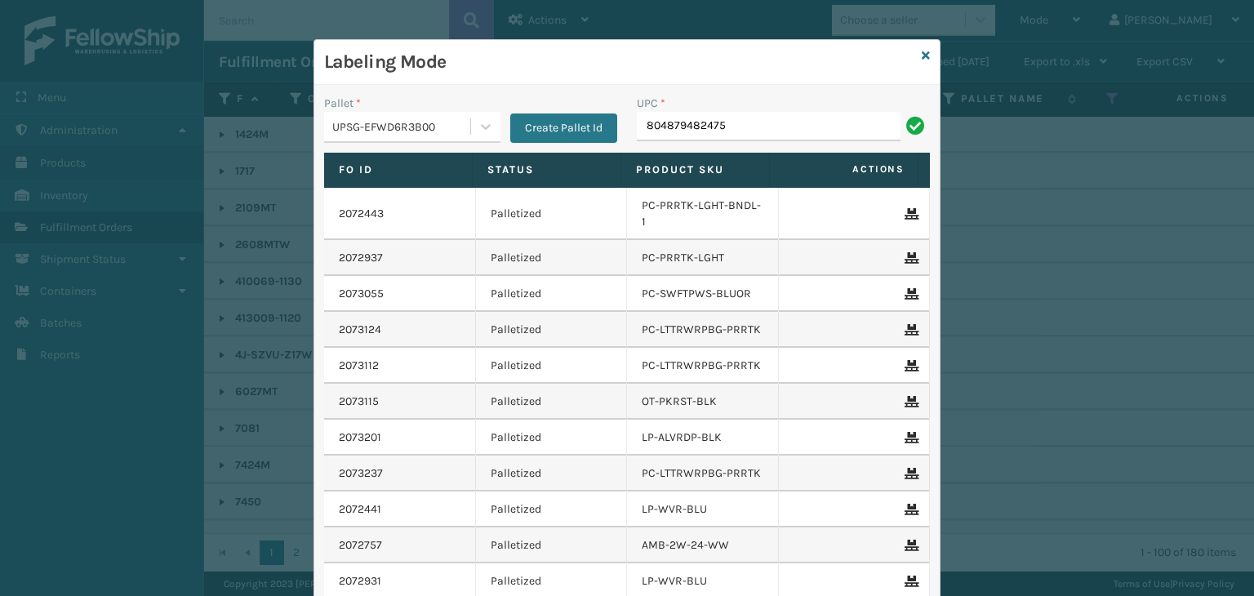
type input "804879482475"
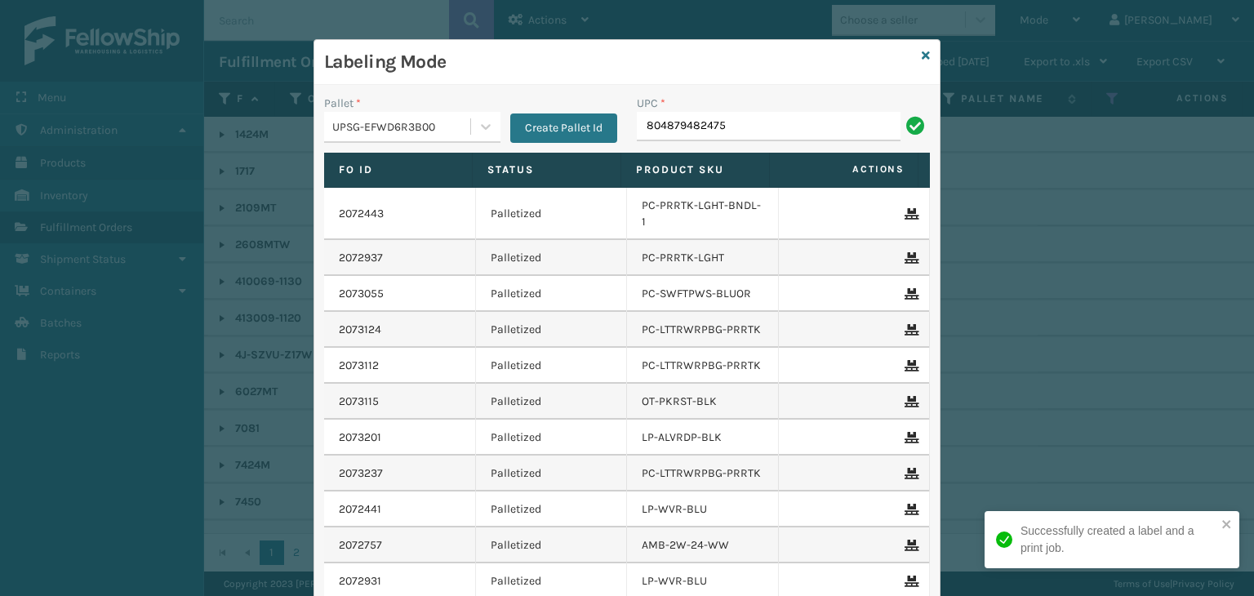
type input "804879482475"
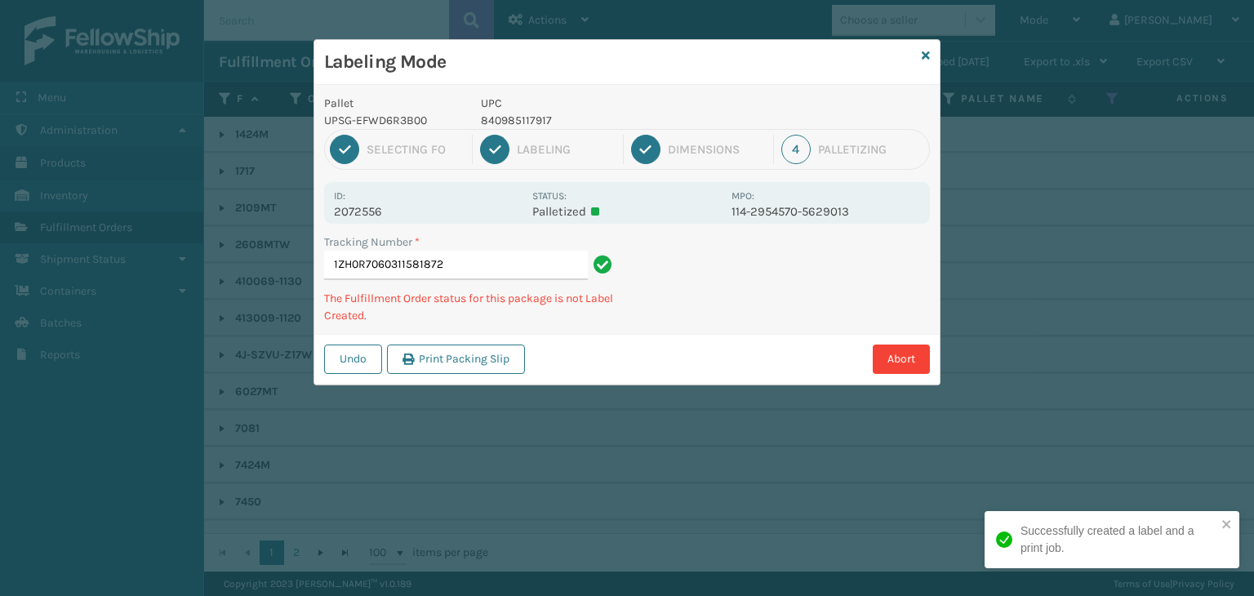
click at [504, 113] on p "840985117917" at bounding box center [601, 120] width 241 height 17
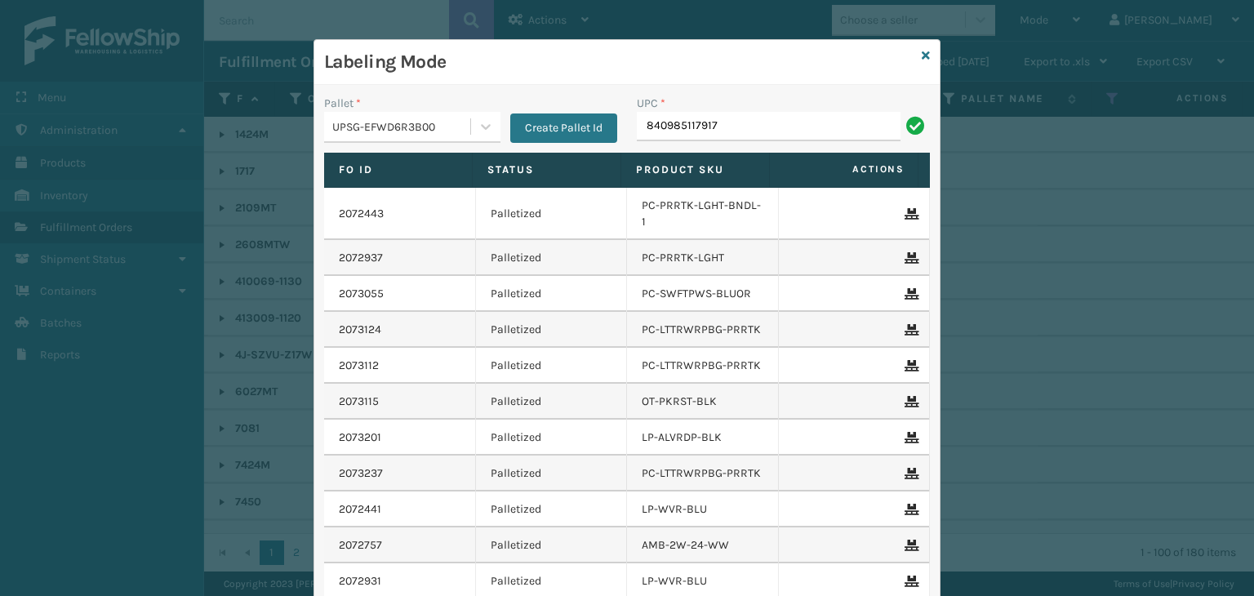
type input "840985117917"
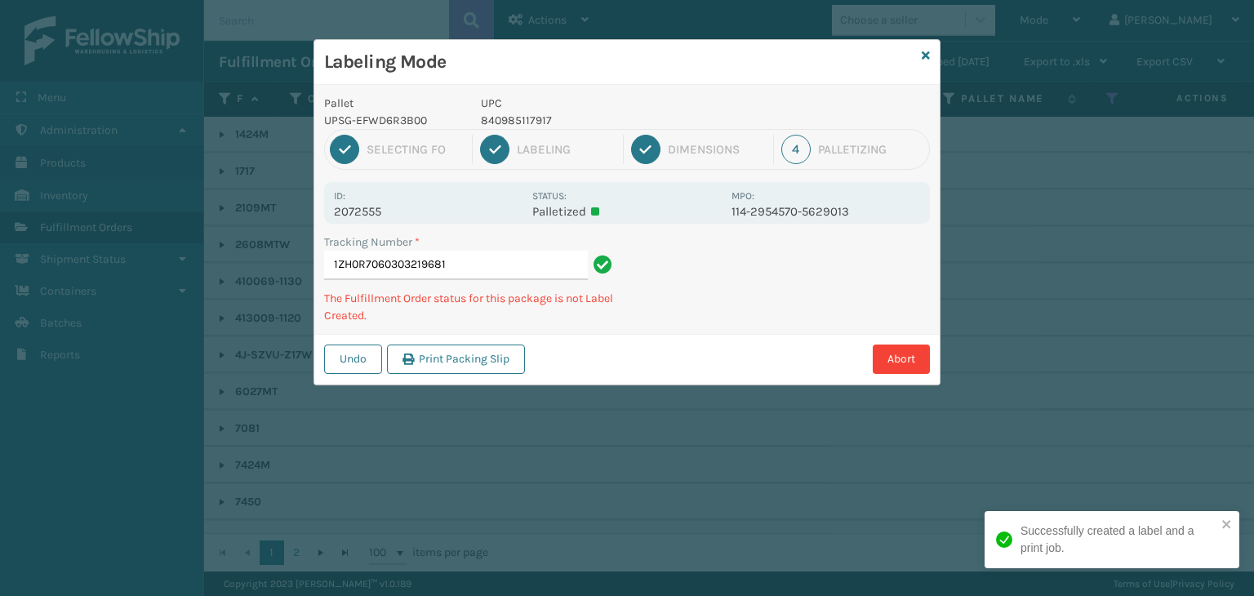
click at [504, 113] on p "840985117917" at bounding box center [601, 120] width 241 height 17
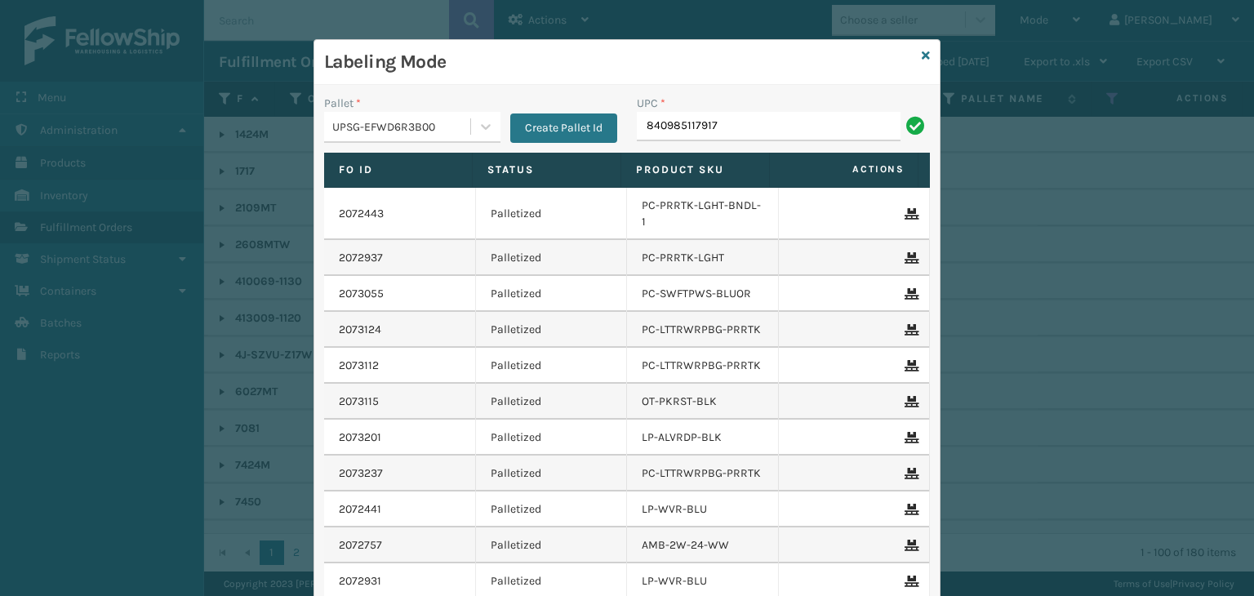
type input "840985117917"
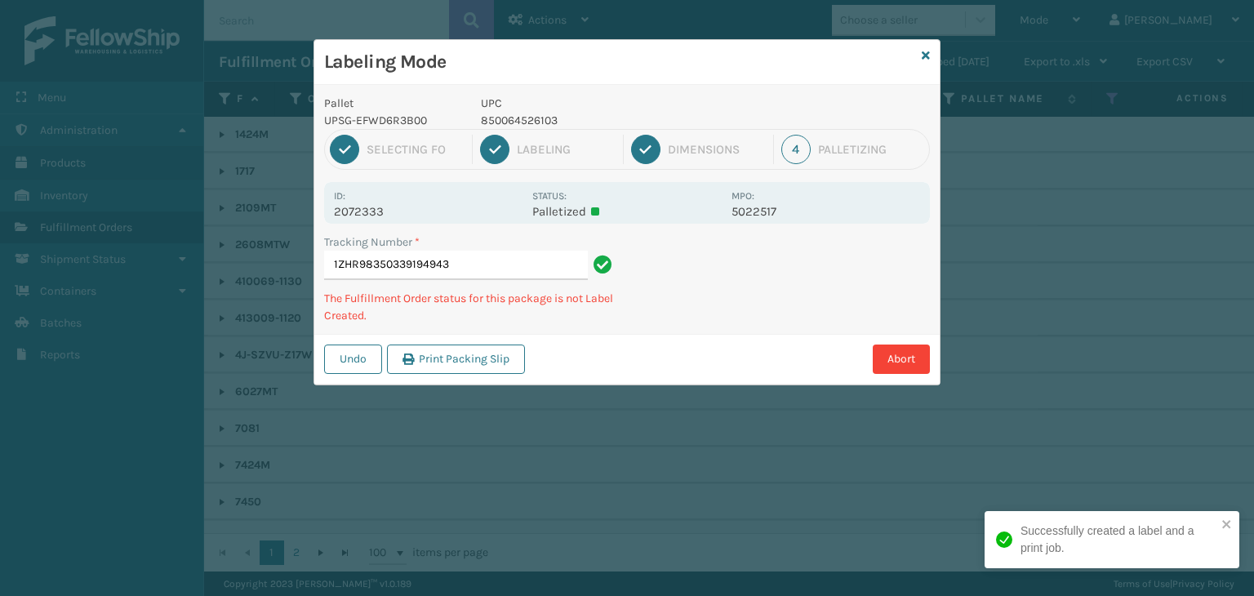
click at [505, 123] on p "850064526103" at bounding box center [601, 120] width 241 height 17
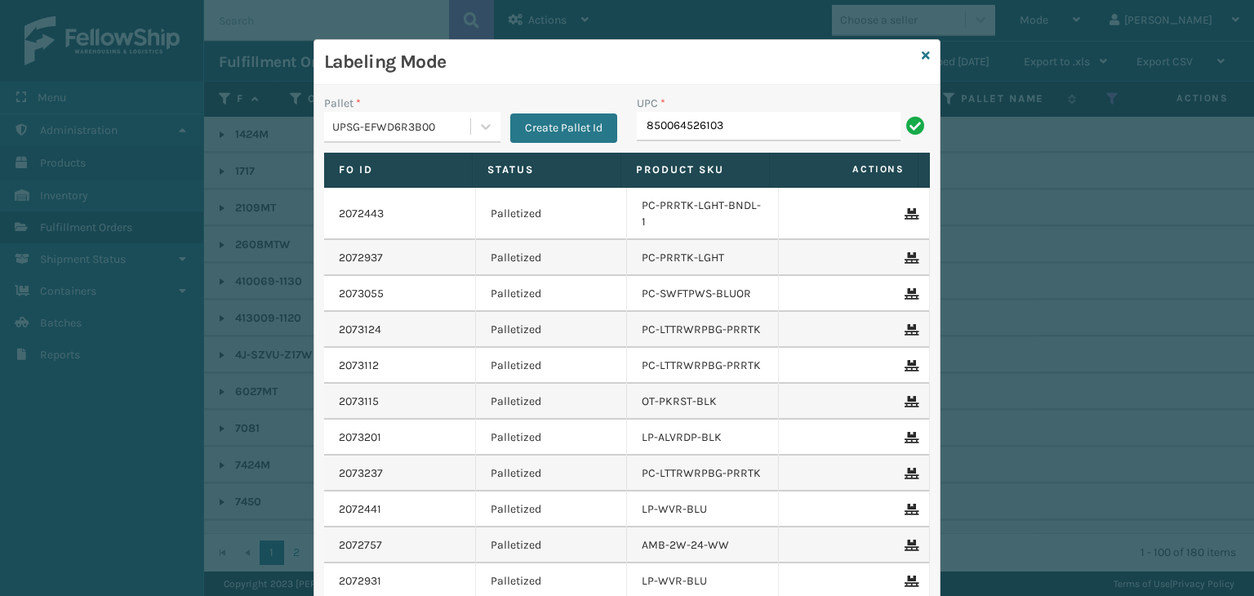
type input "850064526103"
click at [921, 56] on icon at bounding box center [925, 55] width 8 height 11
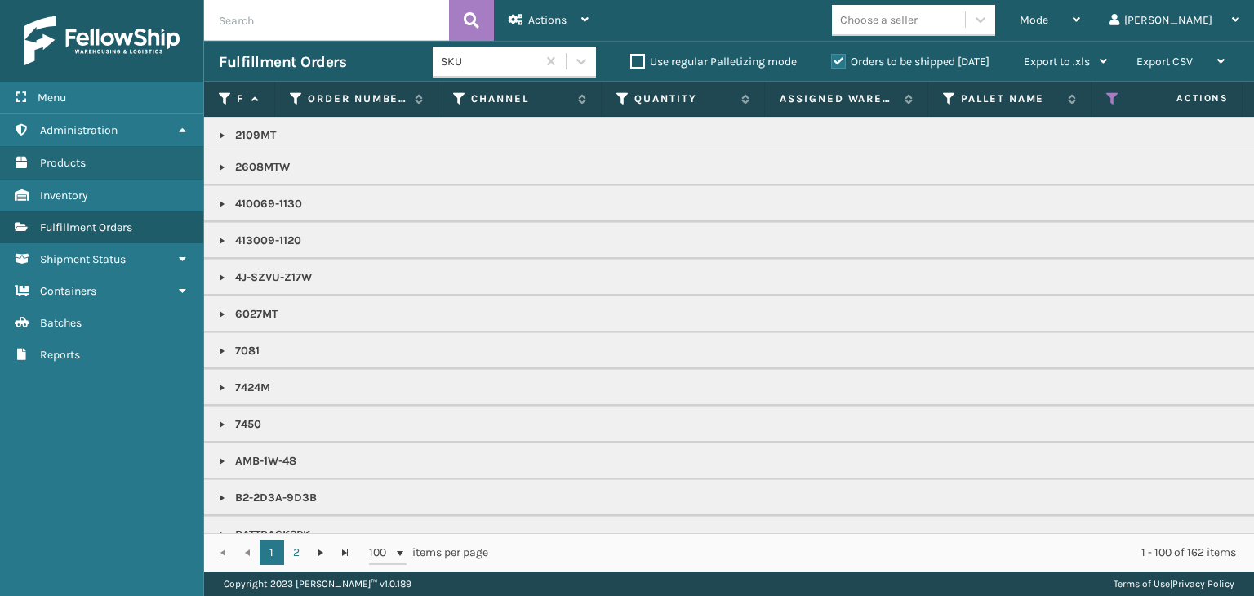
scroll to position [326, 0]
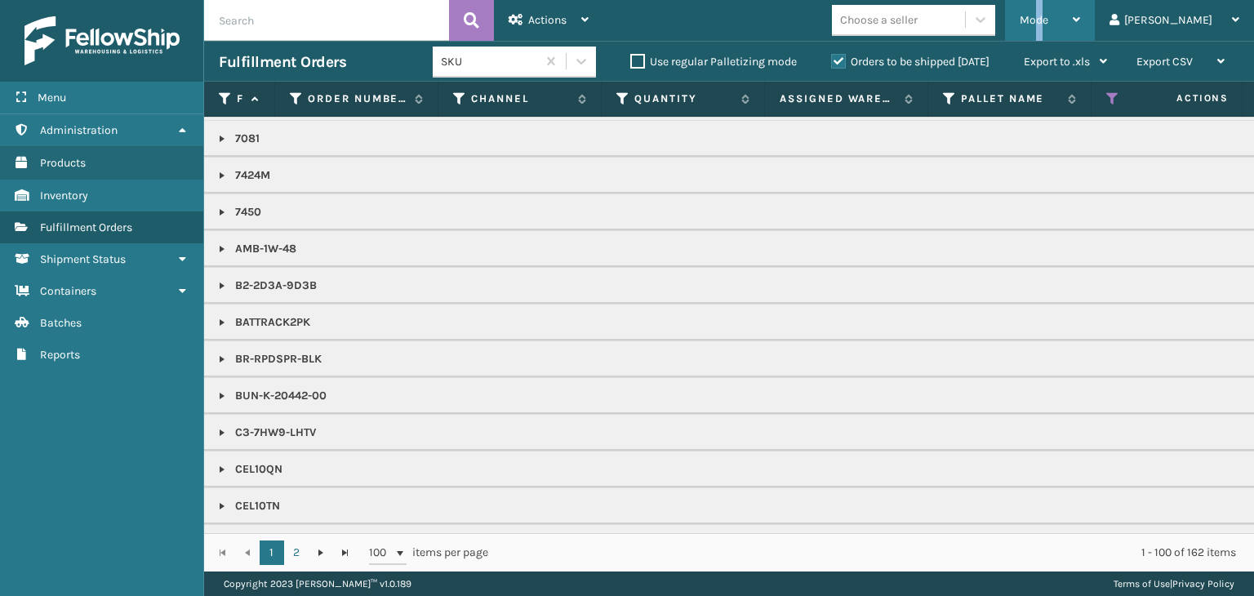
drag, startPoint x: 1099, startPoint y: 7, endPoint x: 1072, endPoint y: 37, distance: 39.9
click at [1080, 12] on div "Mode" at bounding box center [1049, 20] width 60 height 41
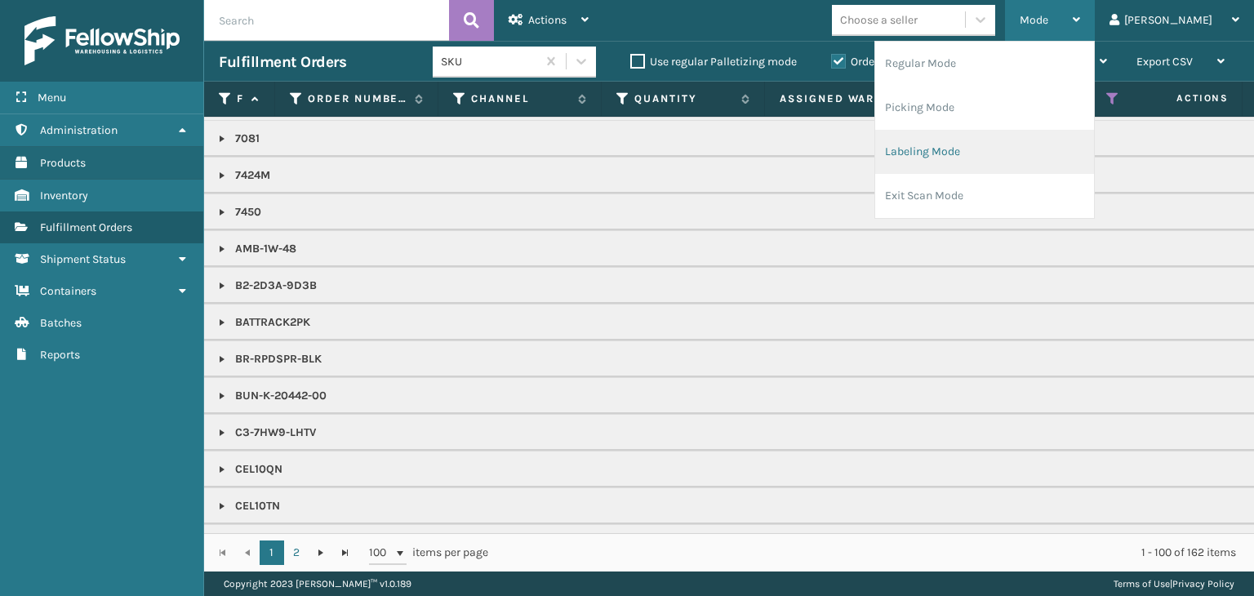
click at [1012, 151] on li "Labeling Mode" at bounding box center [984, 152] width 219 height 44
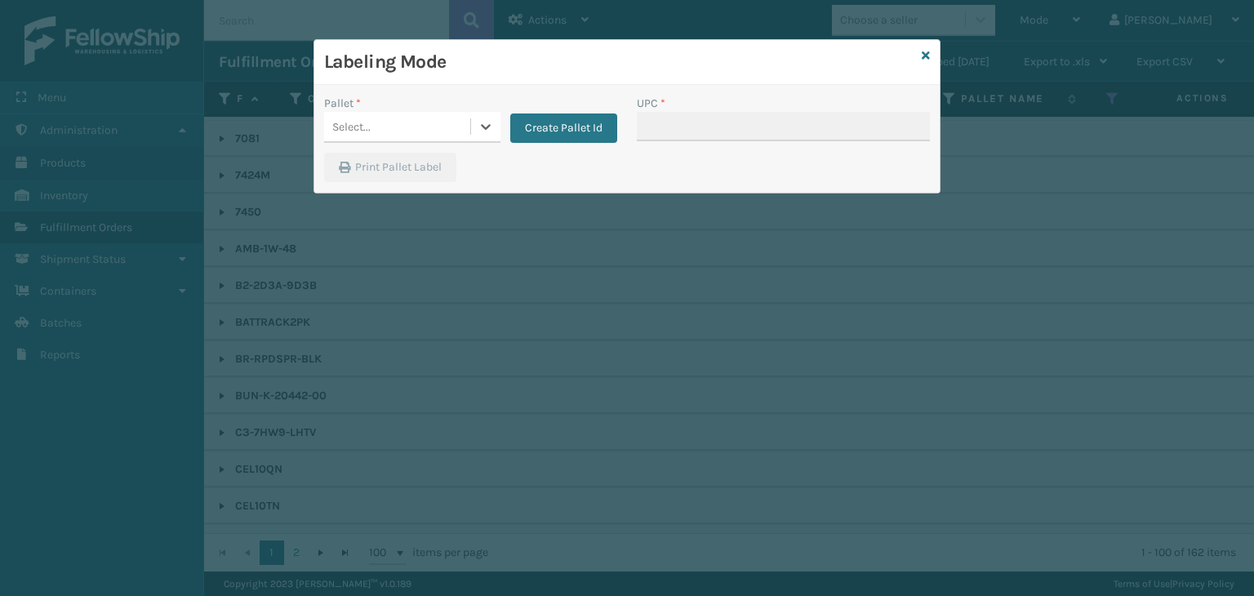
click at [451, 118] on div "Select..." at bounding box center [397, 126] width 146 height 27
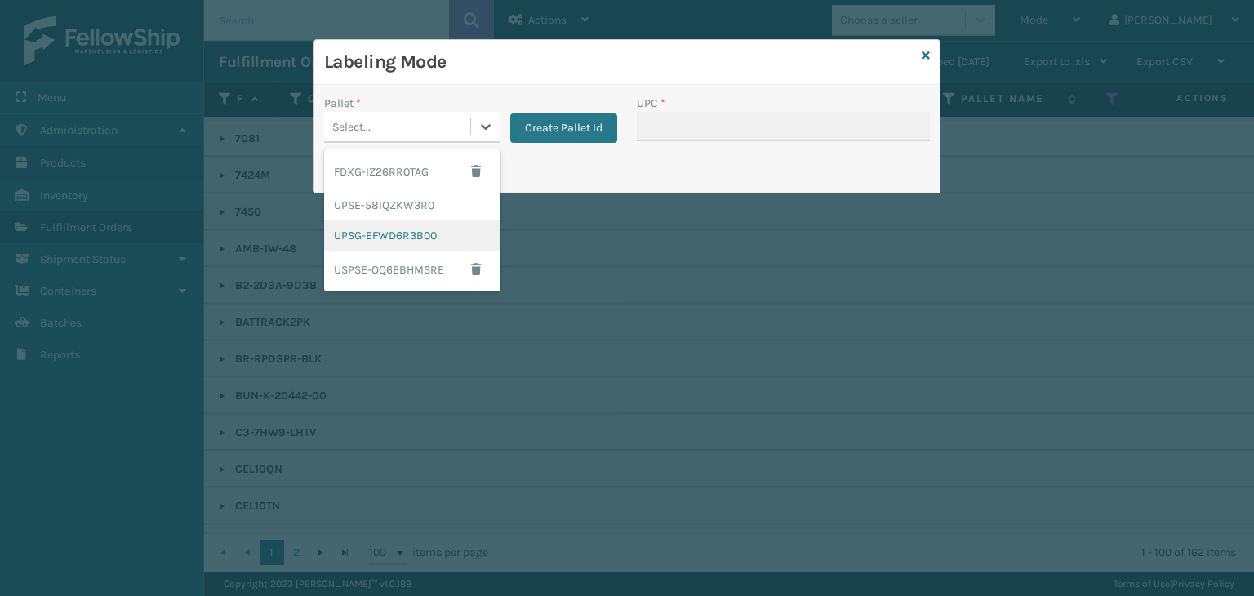
click at [410, 230] on div "UPSG-EFWD6R3B00" at bounding box center [412, 235] width 176 height 30
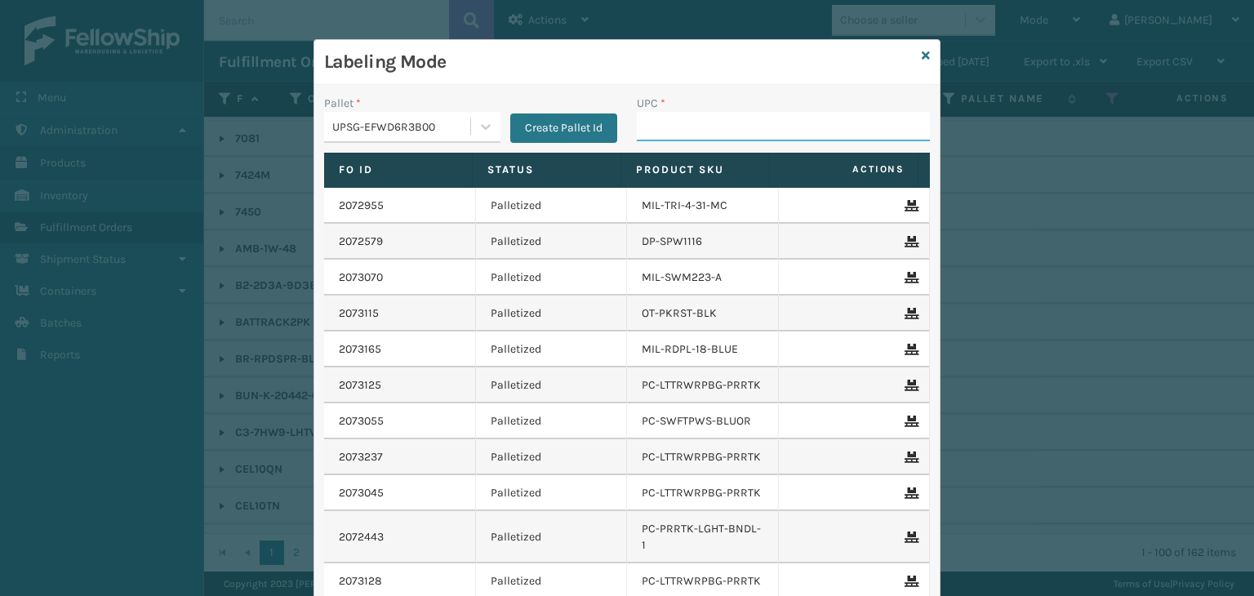
drag, startPoint x: 689, startPoint y: 113, endPoint x: 689, endPoint y: 128, distance: 15.5
click at [689, 113] on input "UPC *" at bounding box center [783, 126] width 293 height 29
type input "KM-MD-1SS"
drag, startPoint x: 729, startPoint y: 125, endPoint x: 202, endPoint y: 140, distance: 526.7
click at [215, 132] on div "Labeling Mode Pallet * UPSG-EFWD6R3B00 Create Pallet Id UPC * KM-MD-1SS Fo Id S…" at bounding box center [627, 298] width 1254 height 596
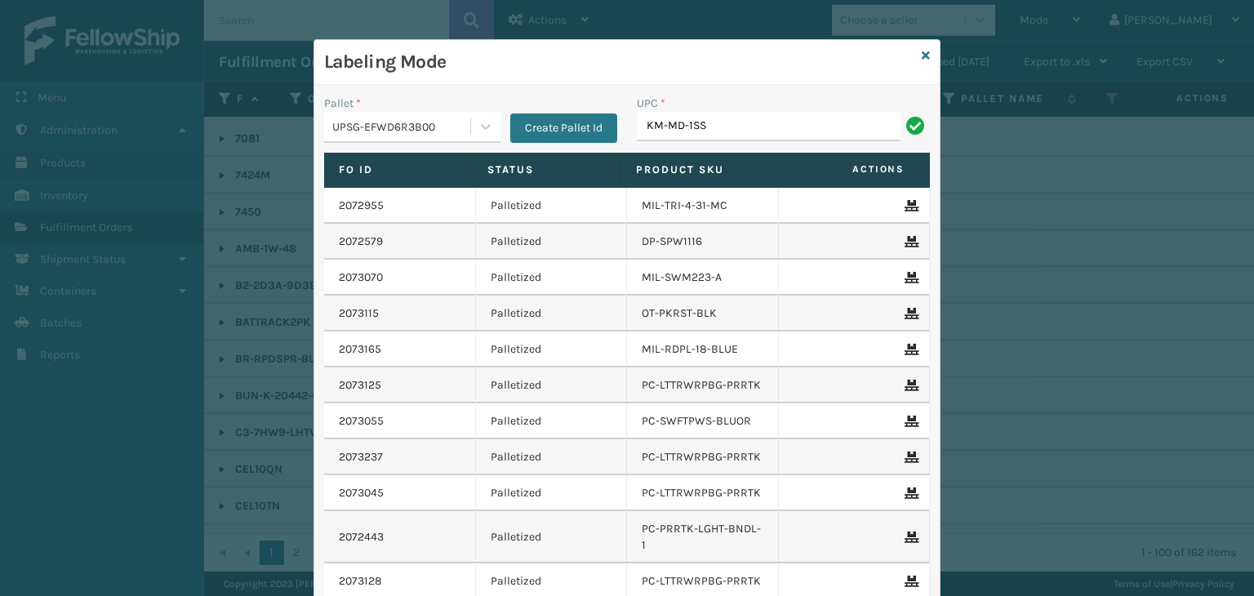
type input "KM-MD-1SS"
type input "K"
type input "KM-MOT-OP1SS"
type input "KM-OKS-OFRC-44SS"
click at [921, 53] on icon at bounding box center [925, 55] width 8 height 11
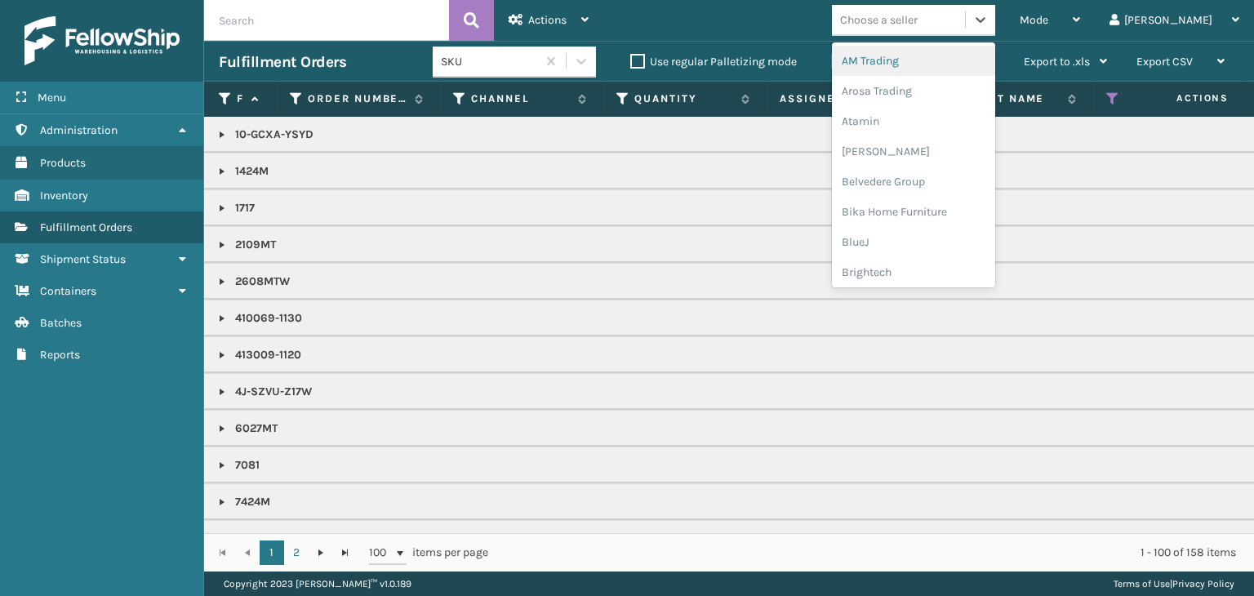
click at [917, 20] on div "Choose a seller" at bounding box center [879, 19] width 78 height 17
type input "BR"
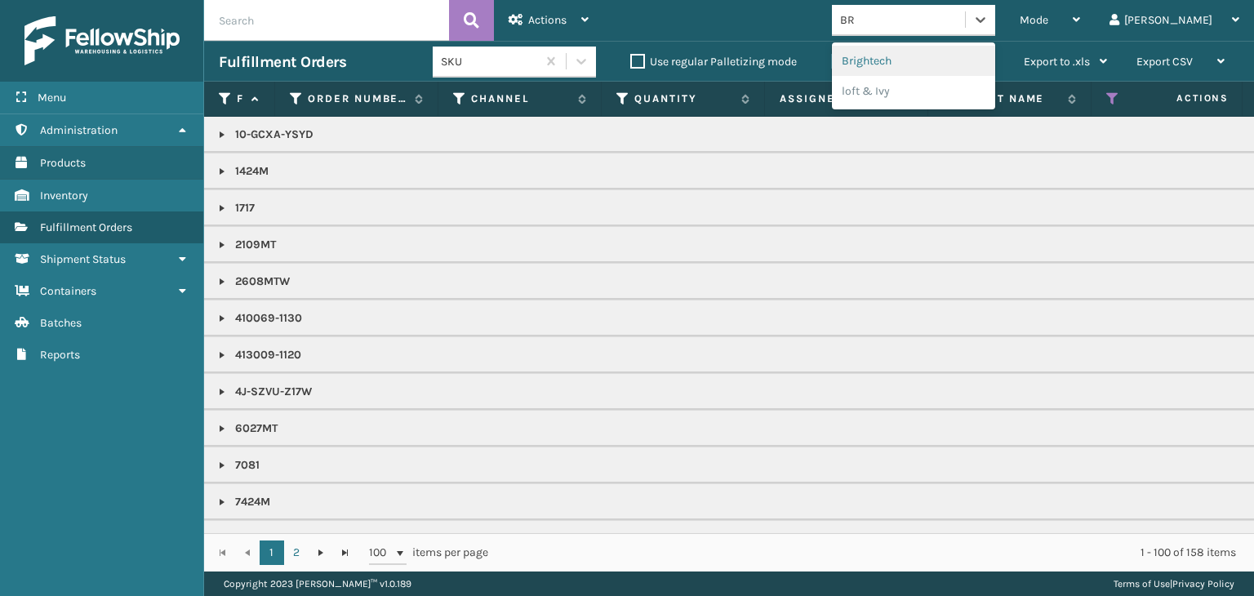
click at [927, 63] on div "Brightech" at bounding box center [913, 61] width 163 height 30
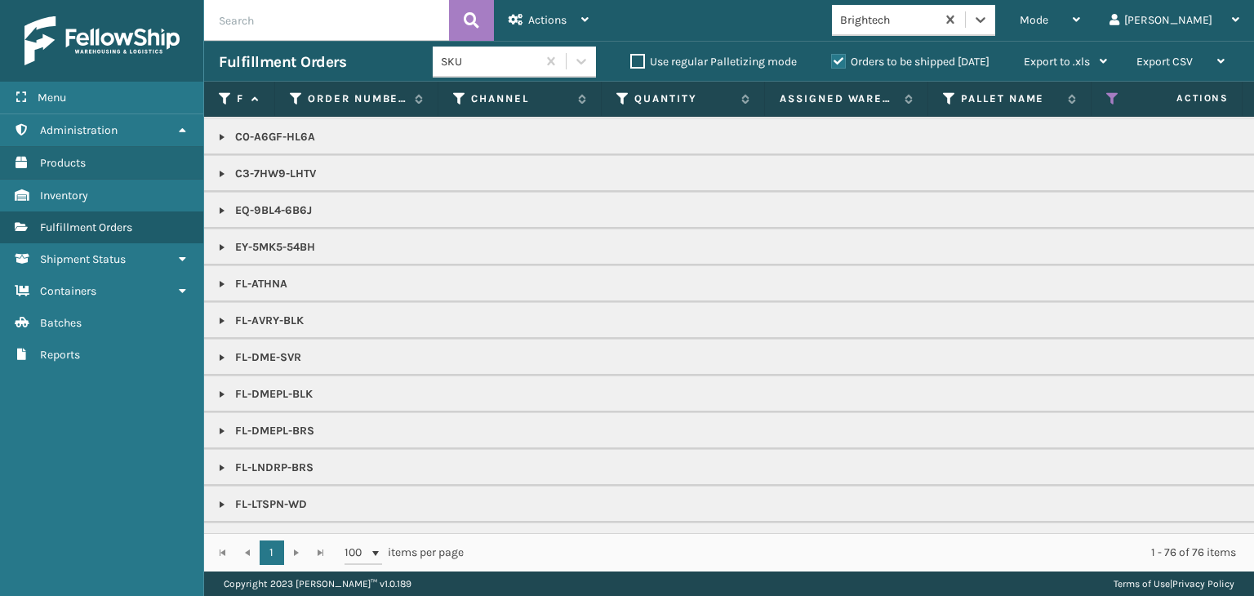
scroll to position [245, 0]
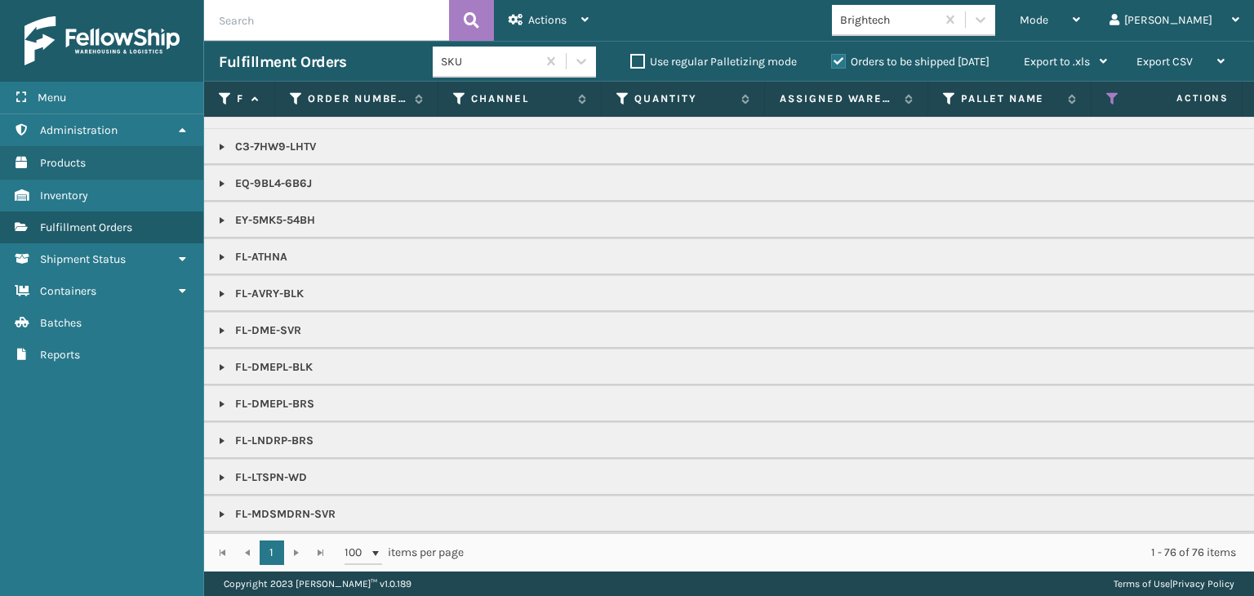
click at [220, 289] on link at bounding box center [221, 293] width 13 height 13
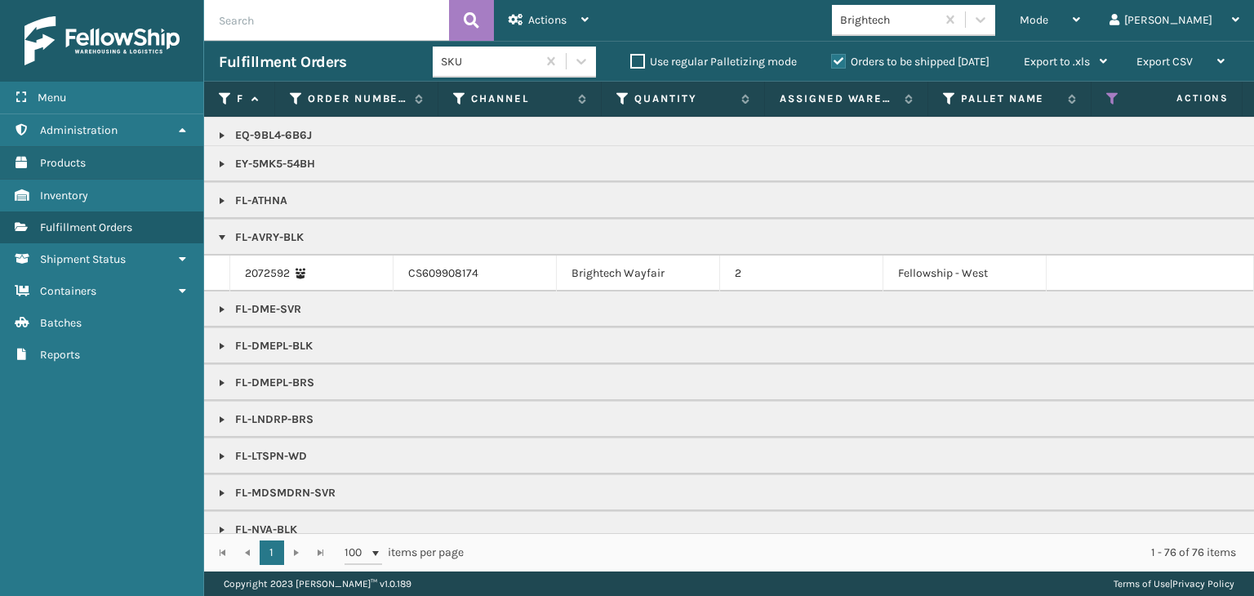
scroll to position [408, 0]
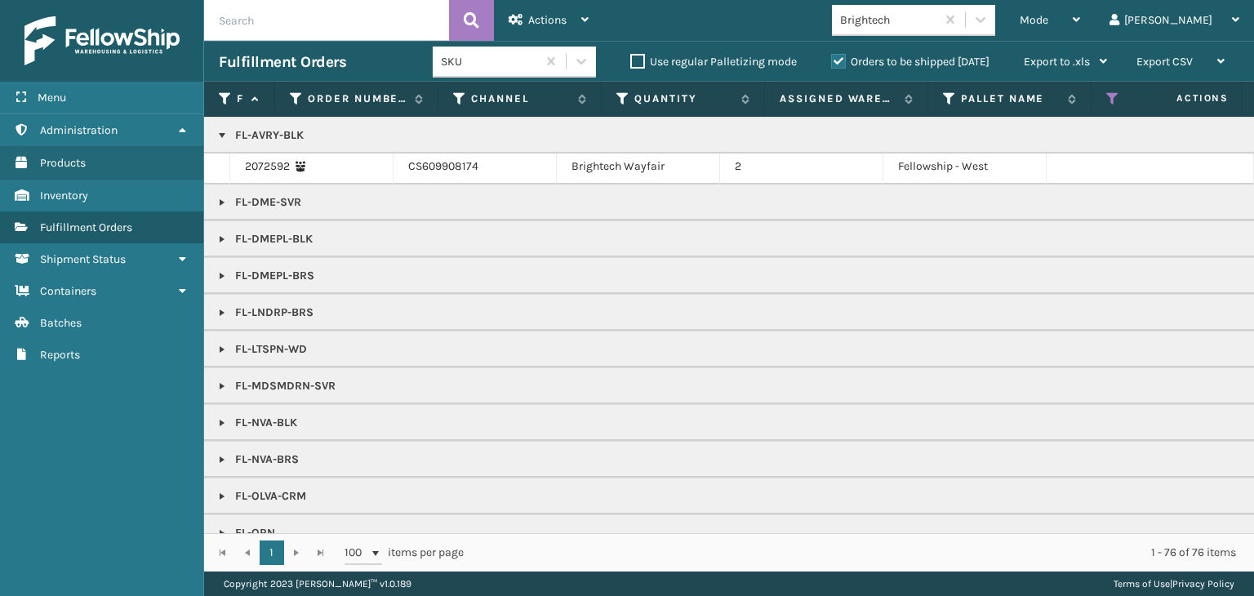
click at [225, 381] on link at bounding box center [221, 386] width 13 height 13
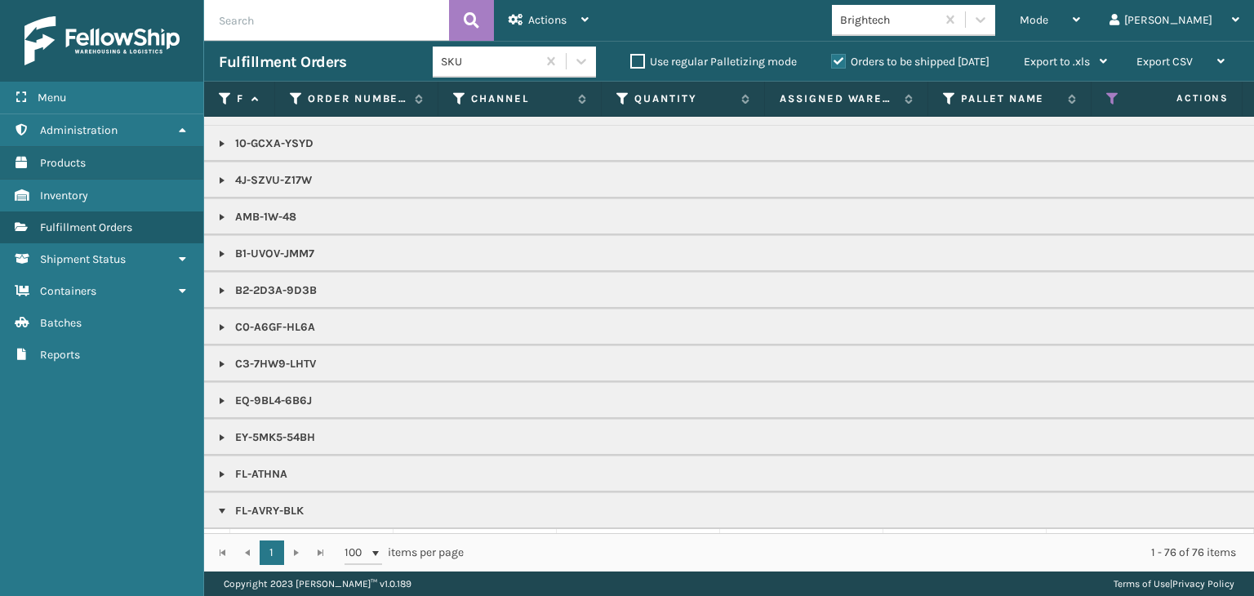
scroll to position [0, 0]
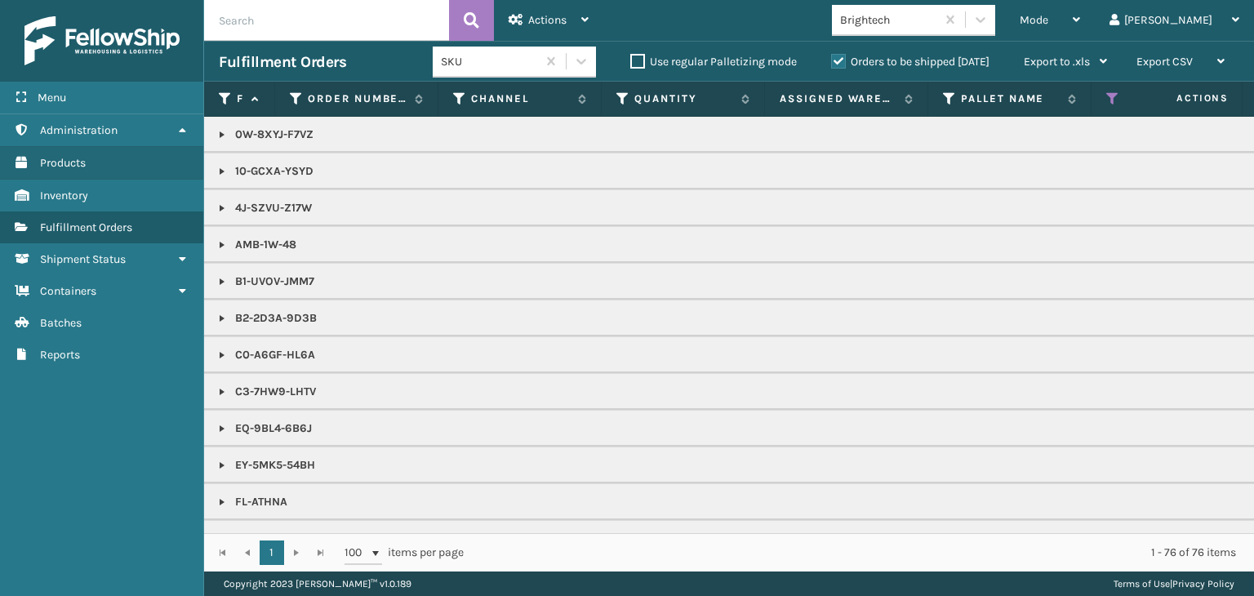
click at [215, 460] on link at bounding box center [221, 465] width 13 height 13
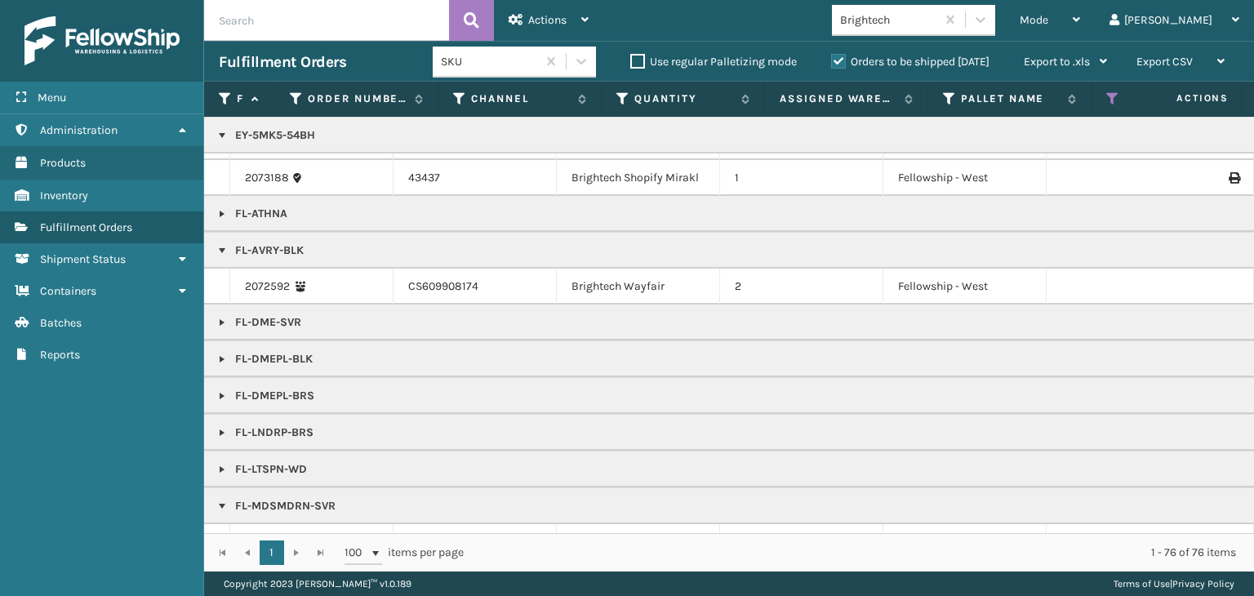
scroll to position [735, 0]
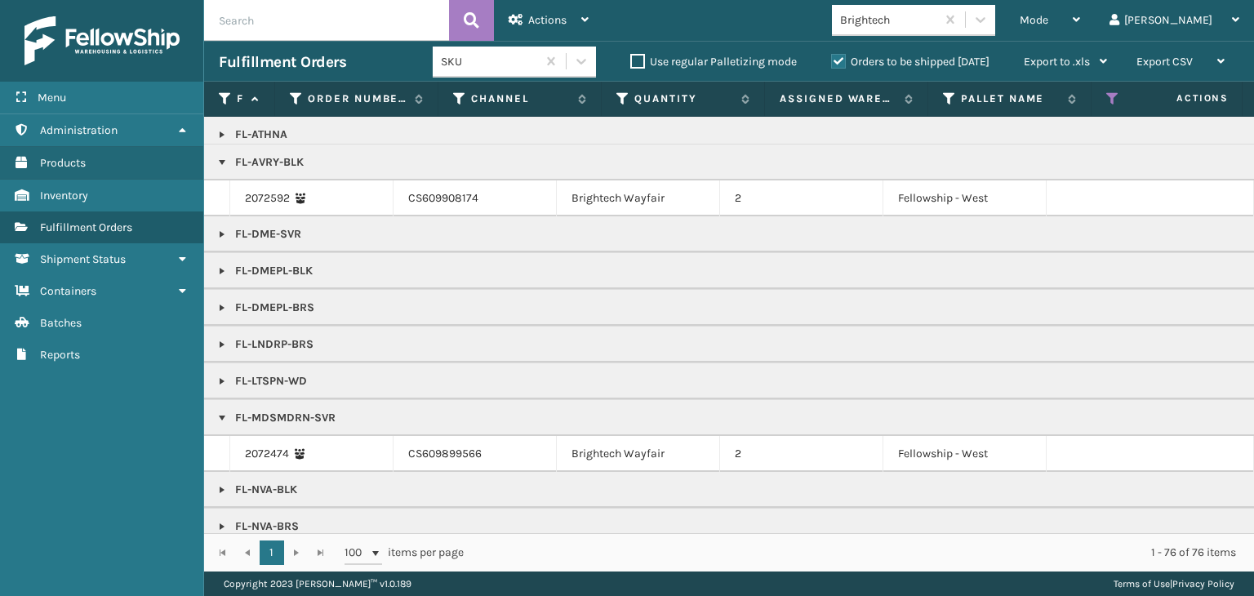
click at [220, 265] on link at bounding box center [221, 270] width 13 height 13
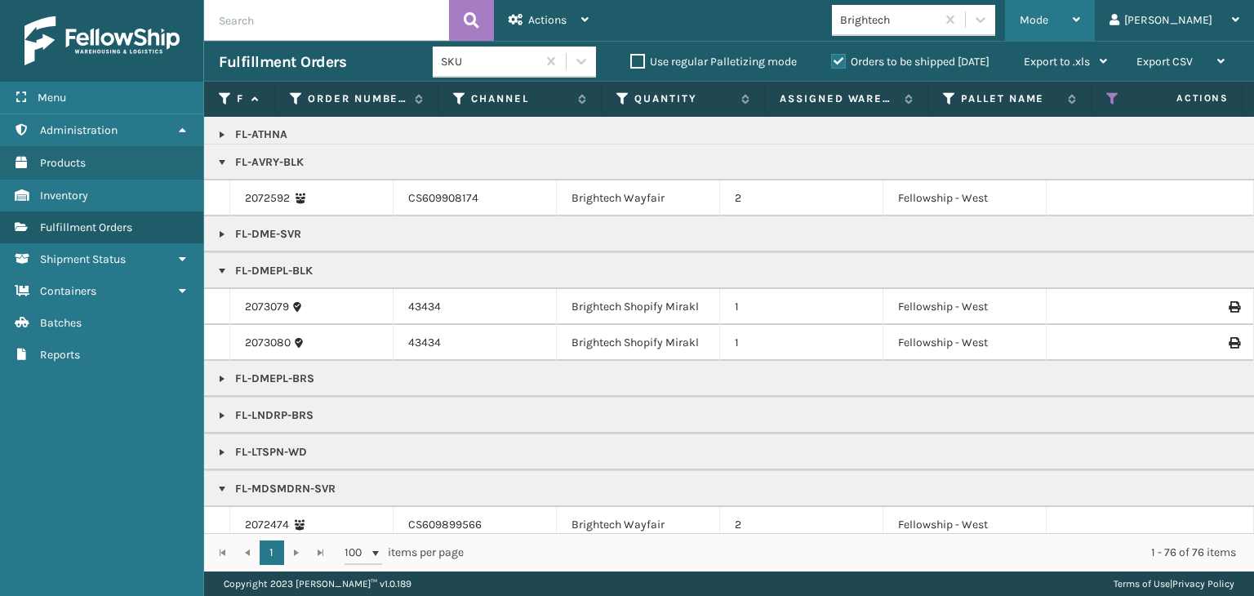
click at [1048, 20] on span "Mode" at bounding box center [1033, 20] width 29 height 14
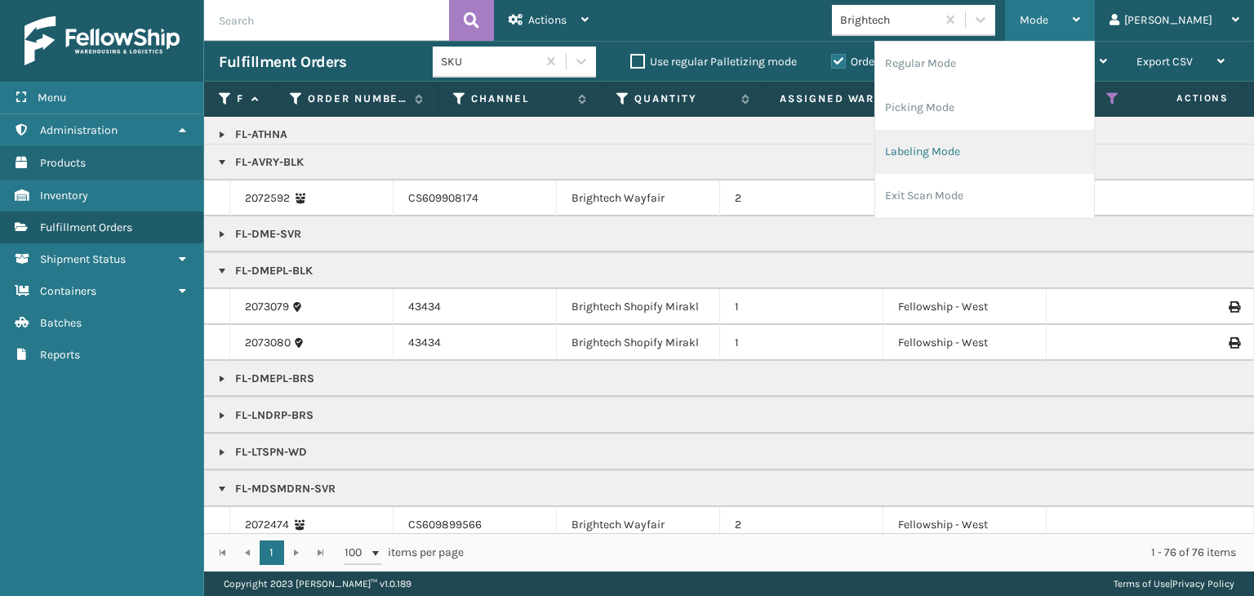
click at [1068, 138] on li "Labeling Mode" at bounding box center [984, 152] width 219 height 44
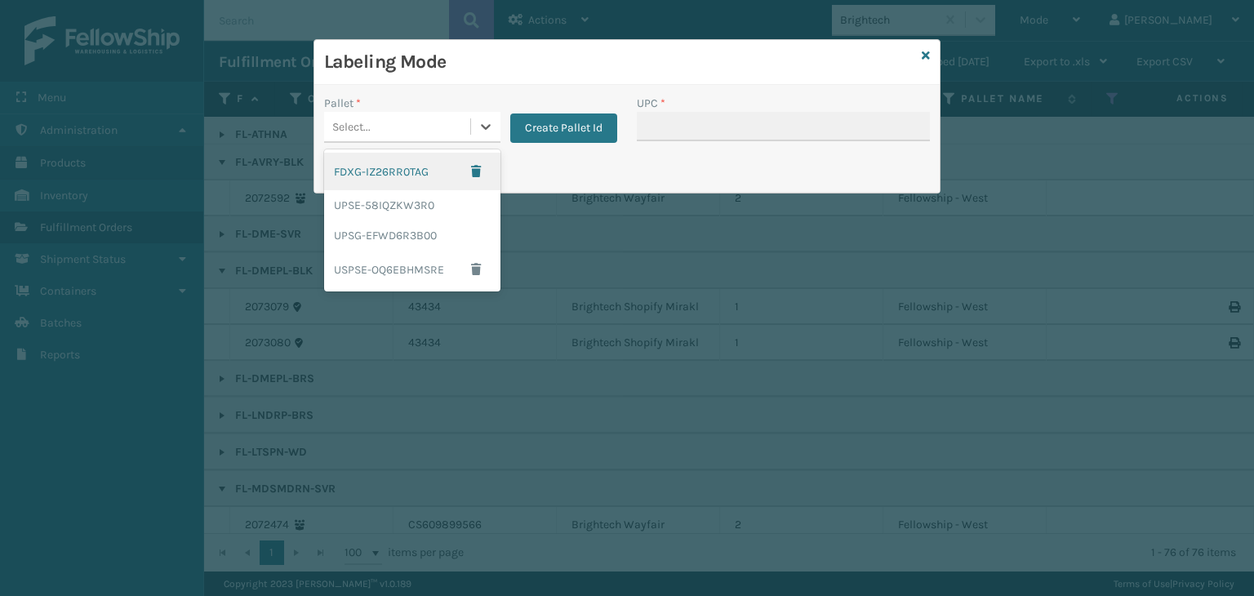
click at [397, 122] on div "Select..." at bounding box center [397, 126] width 146 height 27
click at [385, 162] on div "FDXG-IZ26RR0TAG" at bounding box center [412, 172] width 176 height 38
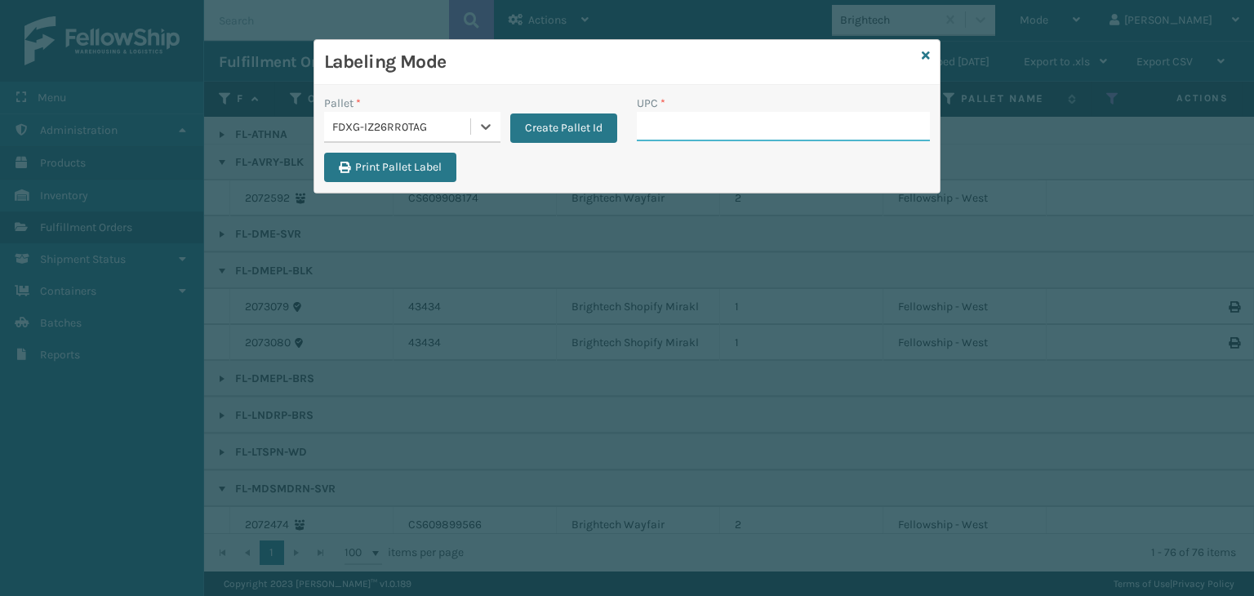
click at [678, 121] on input "UPC *" at bounding box center [783, 126] width 293 height 29
type input "858100007920"
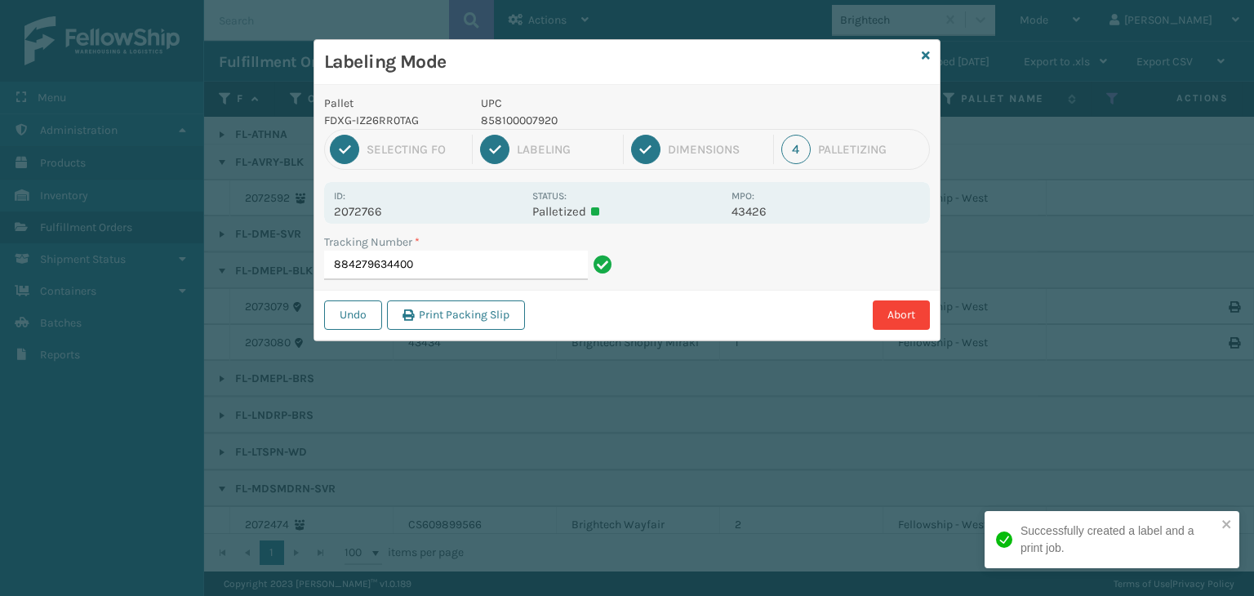
click at [539, 120] on p "858100007920" at bounding box center [601, 120] width 241 height 17
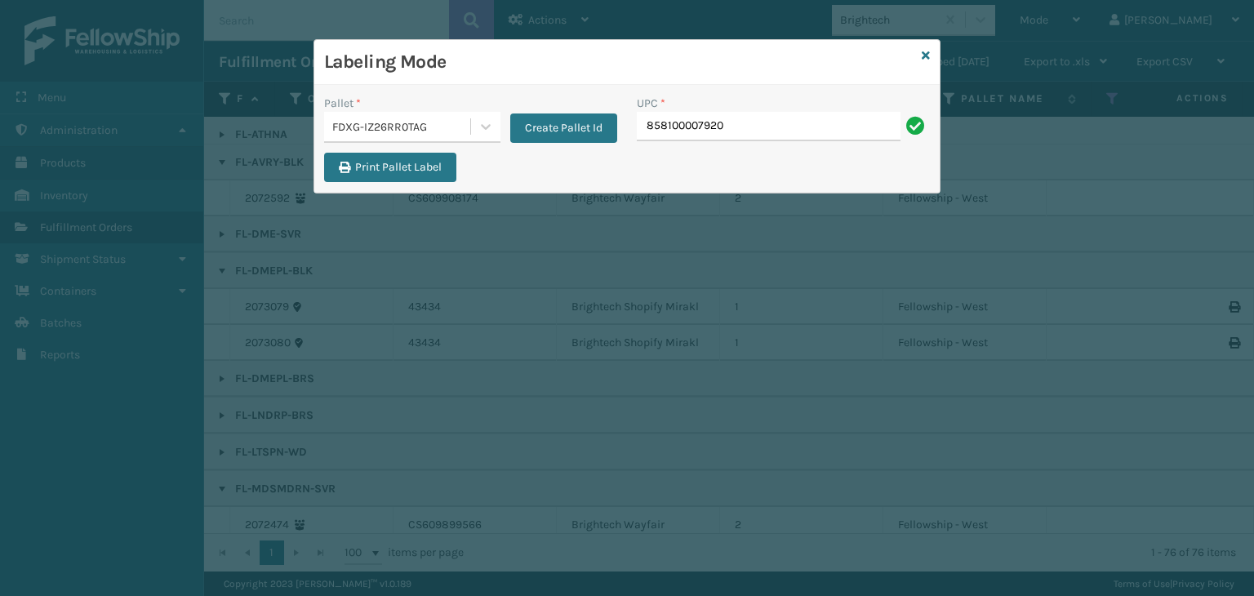
type input "858100007920"
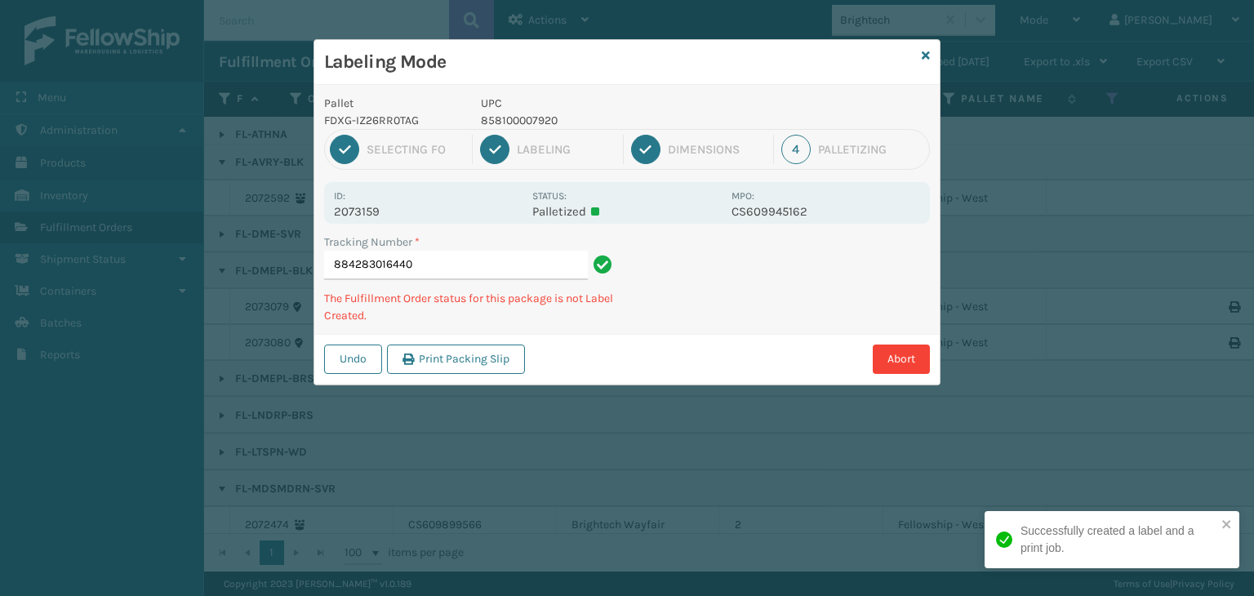
click at [539, 120] on p "858100007920" at bounding box center [601, 120] width 241 height 17
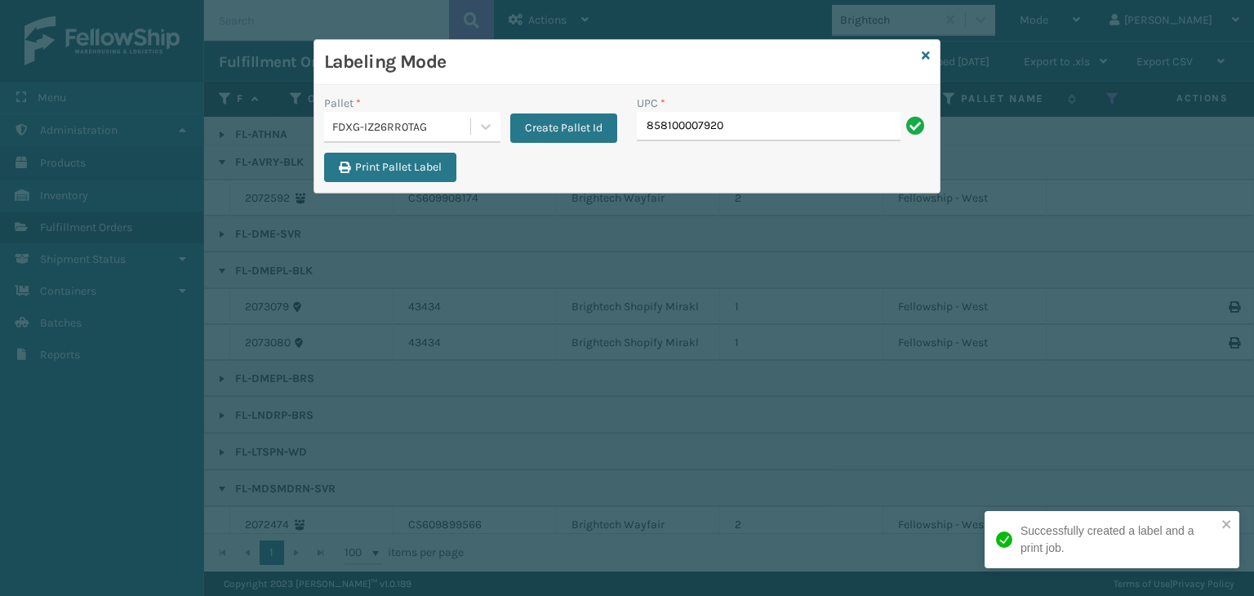
type input "858100007920"
paste input "858100007920"
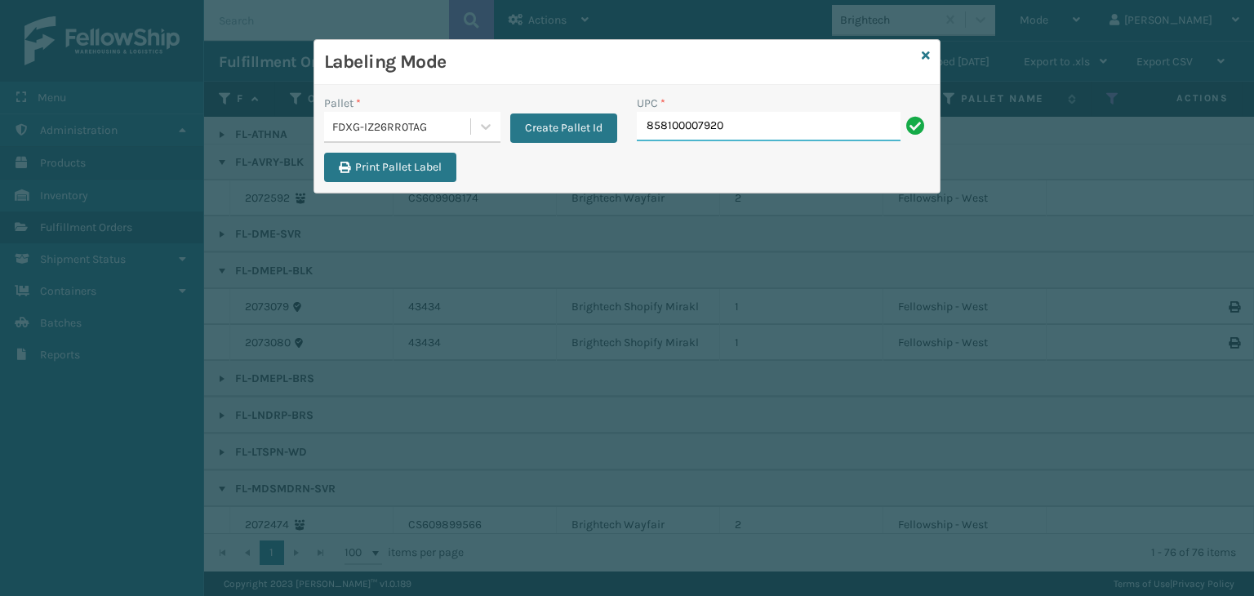
type input "858100007920"
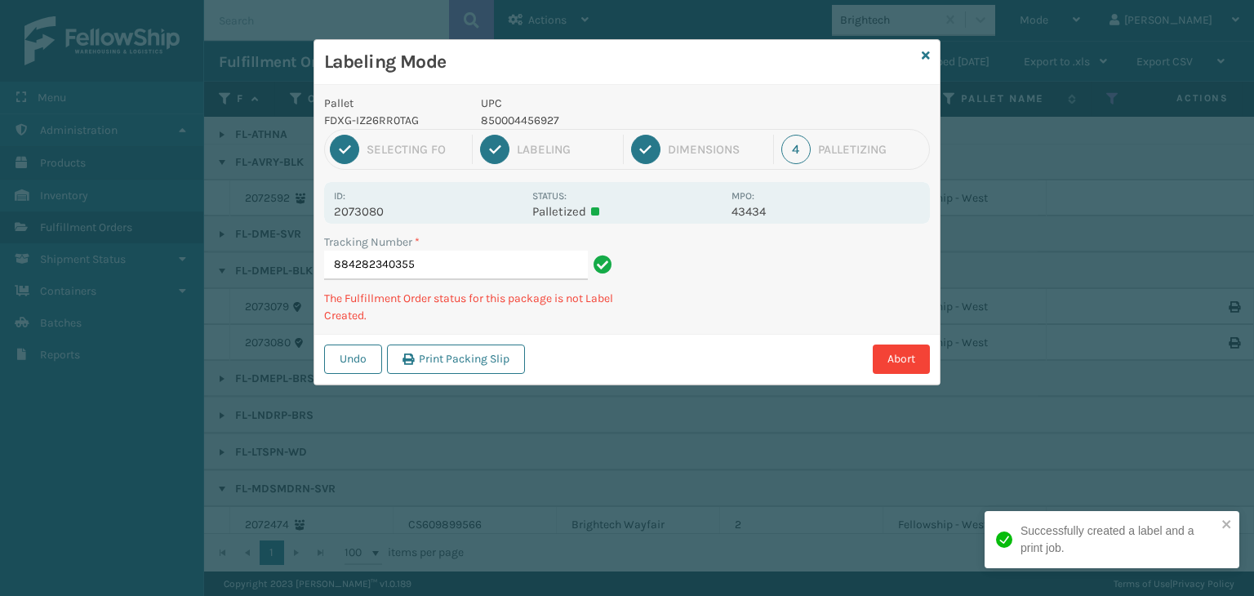
click at [528, 117] on p "850004456927" at bounding box center [601, 120] width 241 height 17
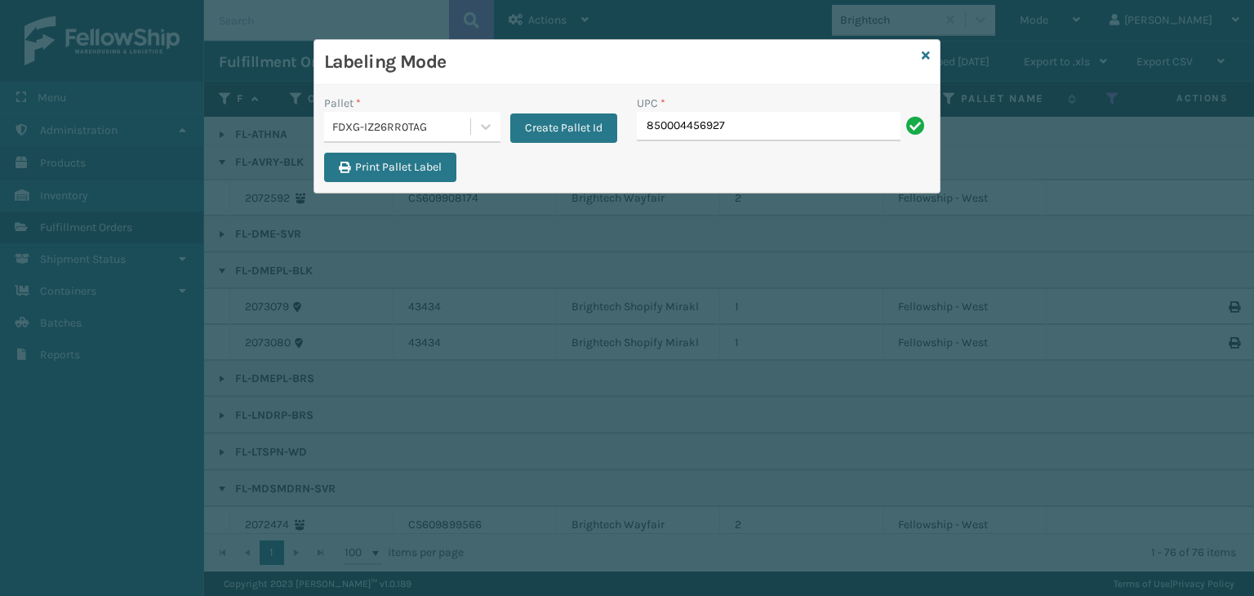
type input "850004456927"
type input "85004066"
type input "850012486015"
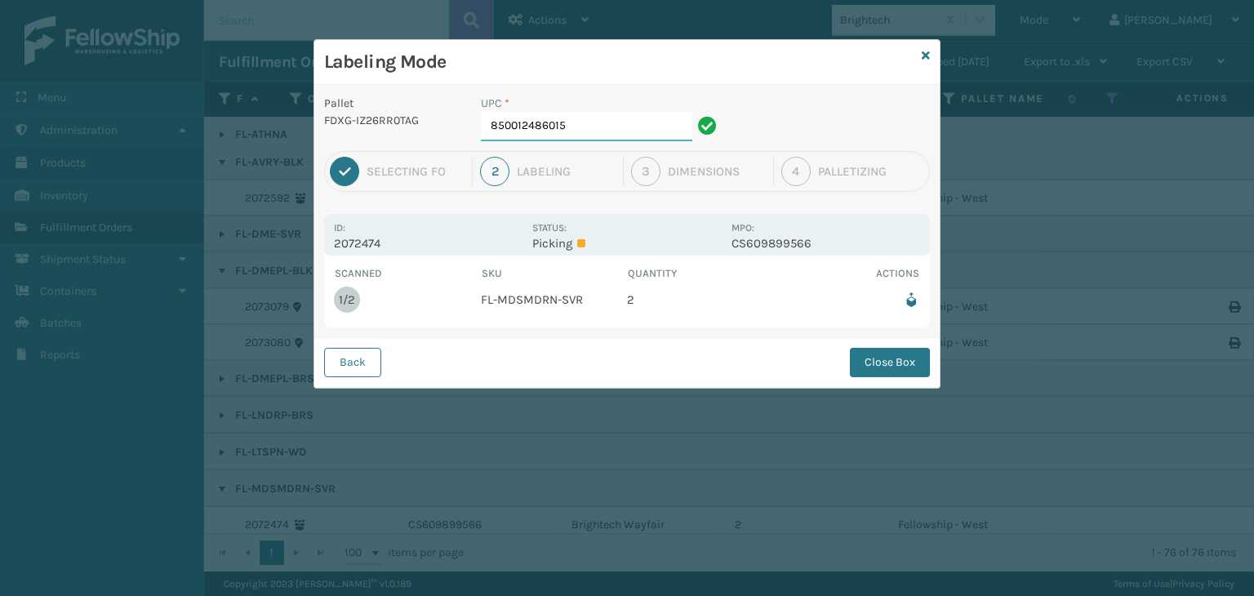
click at [637, 135] on input "850012486015" at bounding box center [586, 126] width 211 height 29
click at [892, 362] on button "Close Box" at bounding box center [890, 362] width 80 height 29
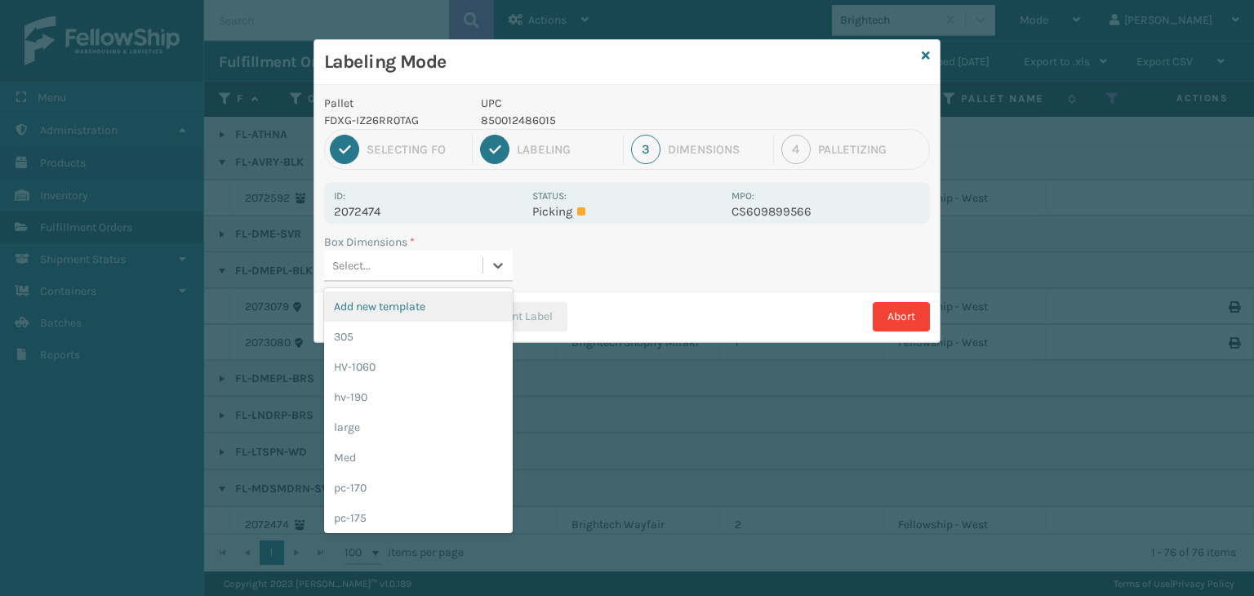
click at [407, 260] on div "Select..." at bounding box center [403, 265] width 158 height 27
click at [349, 455] on div "Med" at bounding box center [418, 457] width 189 height 30
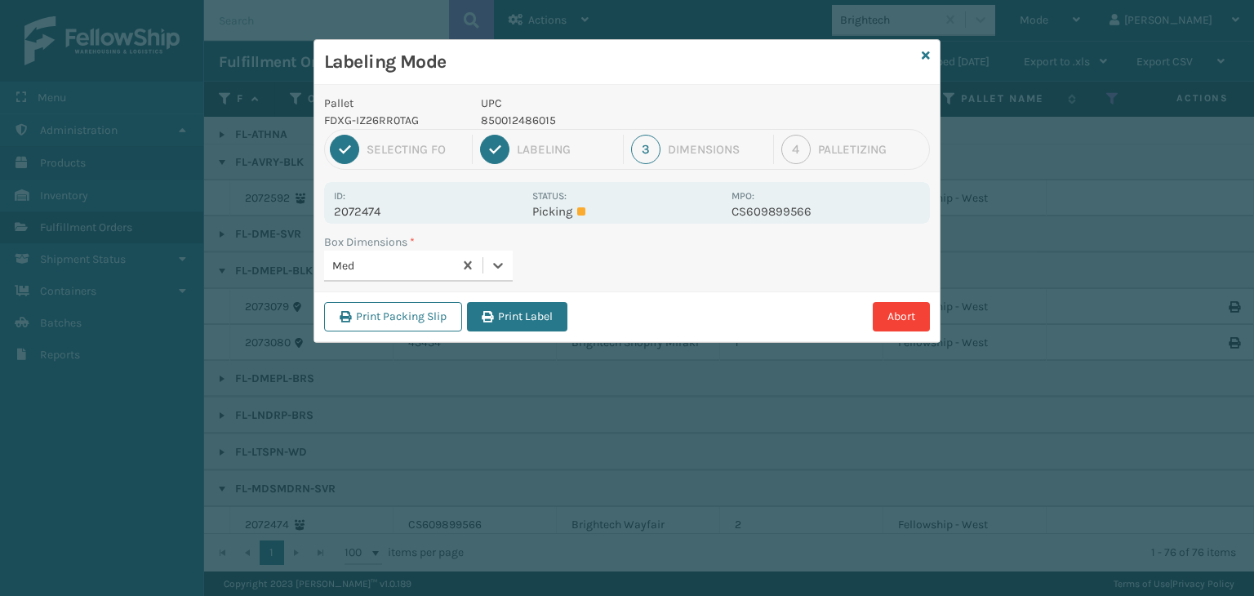
click at [539, 289] on div "Box Dimensions * option Med, selected. 0 results available. Select is focused ,…" at bounding box center [626, 262] width 625 height 58
click at [539, 302] on div "Print Packing Slip Print Label Abort" at bounding box center [626, 316] width 625 height 50
click at [532, 321] on button "Print Label" at bounding box center [517, 316] width 100 height 29
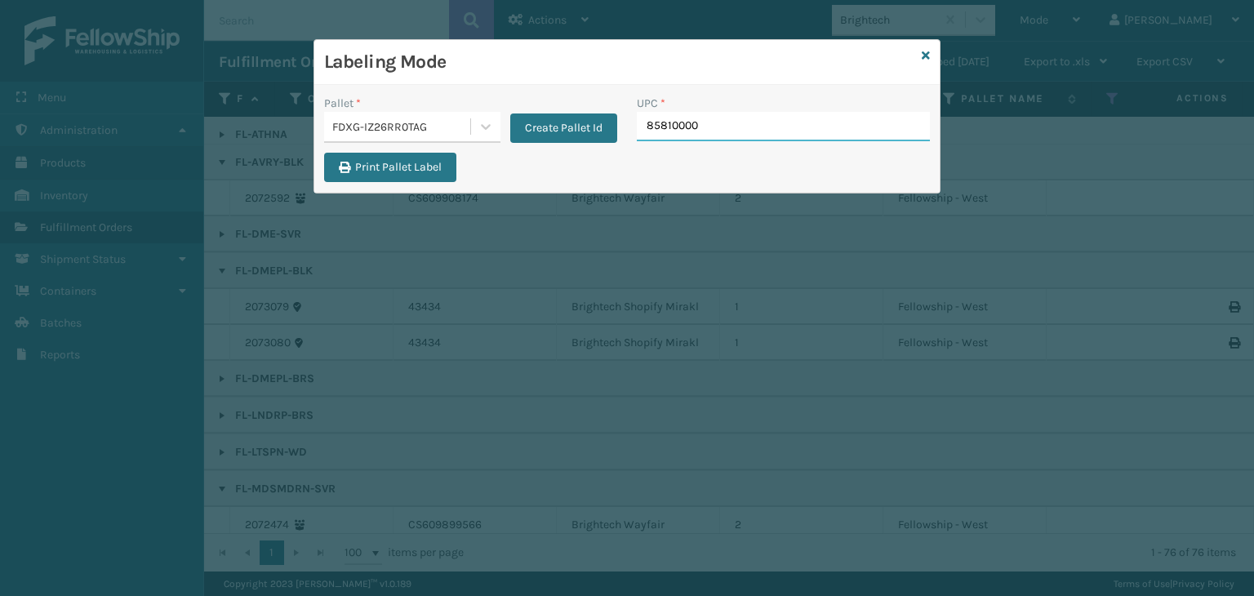
type input "858100007"
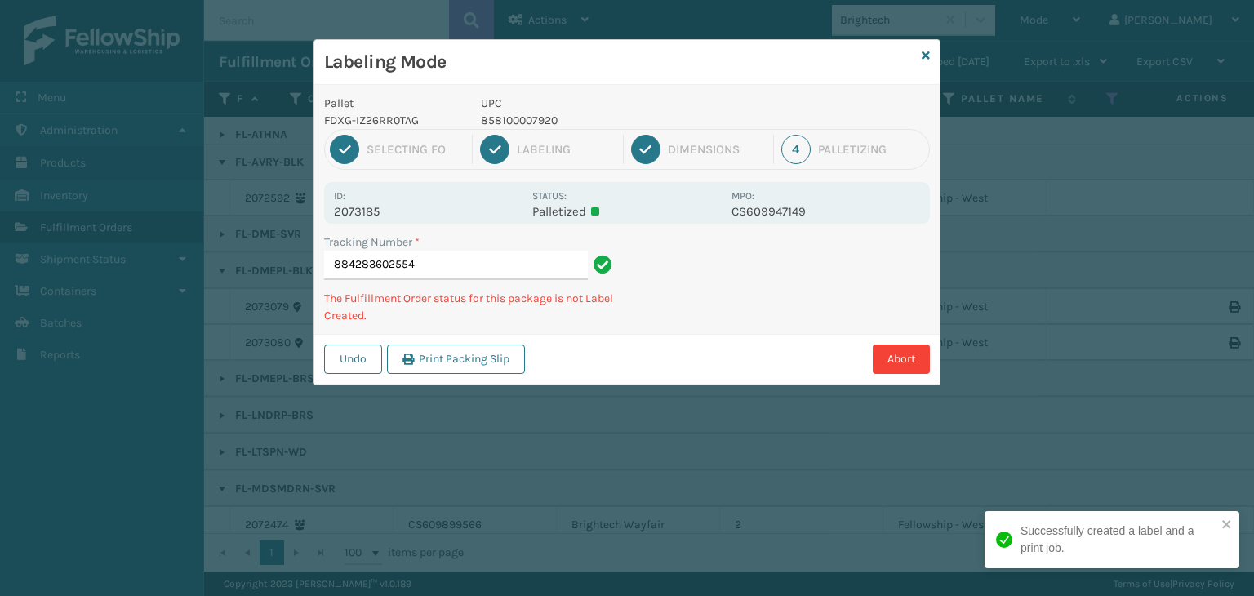
click at [531, 120] on p "858100007920" at bounding box center [601, 120] width 241 height 17
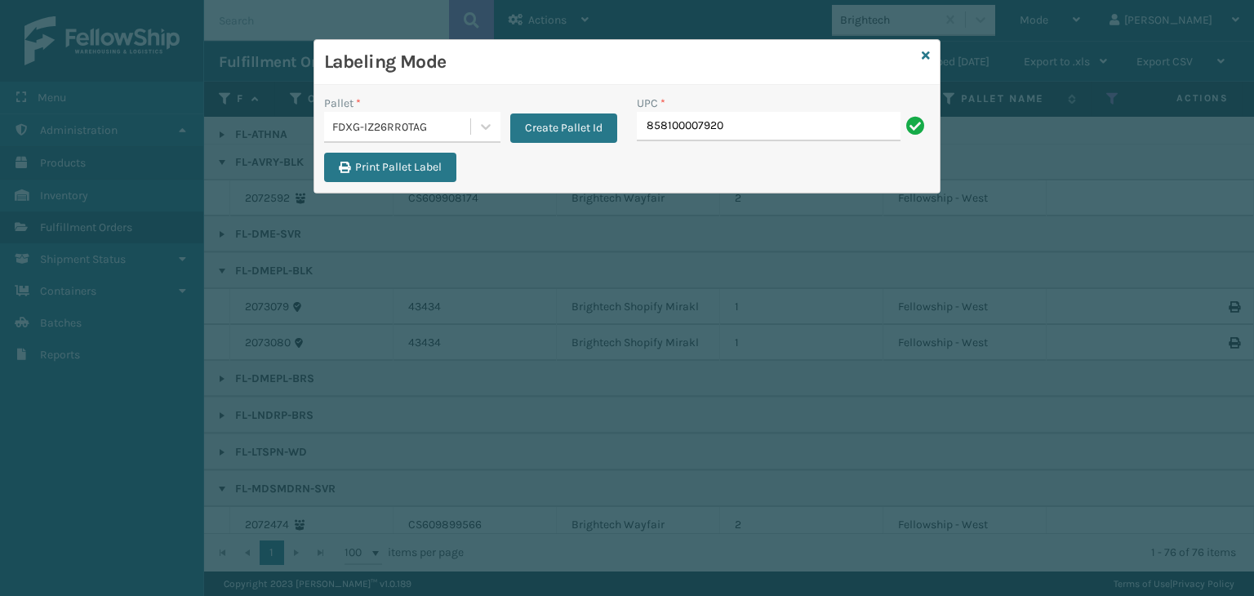
type input "858100007920"
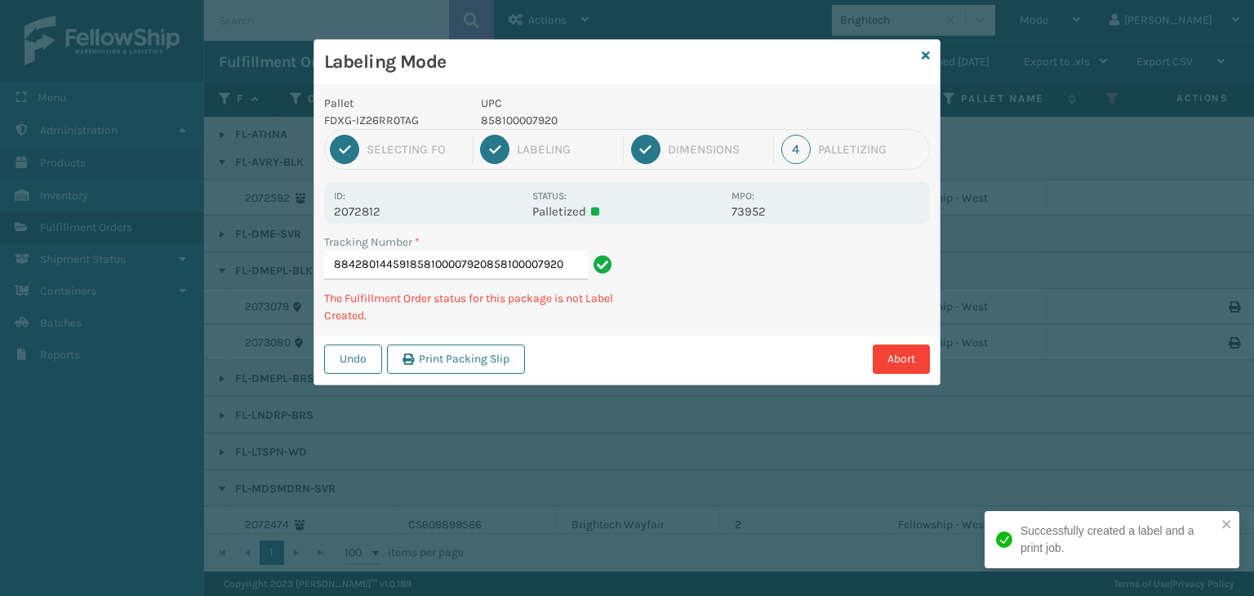
type input "884280144591858100007920858100007920858100007920"
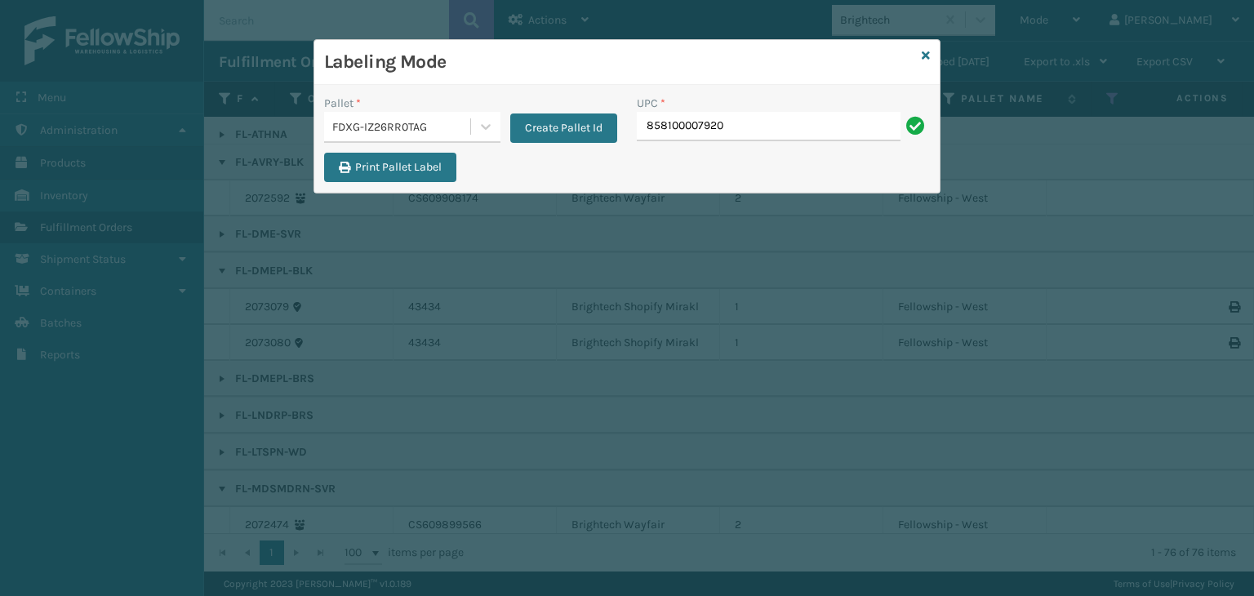
type input "858100007920"
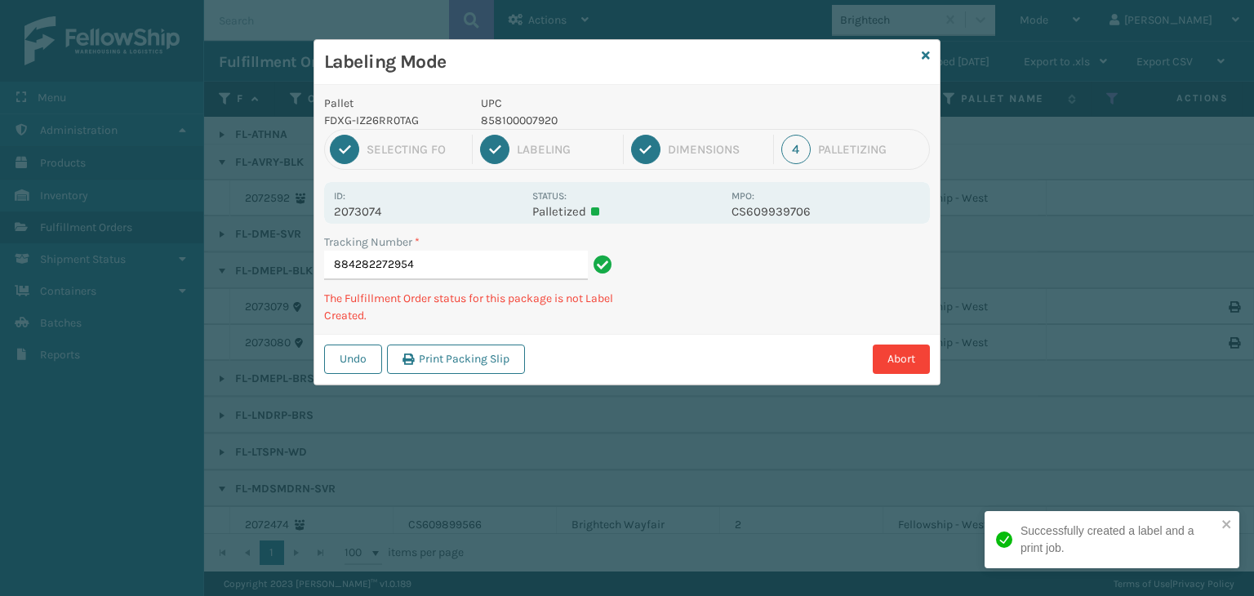
type input "884282272954858100007920"
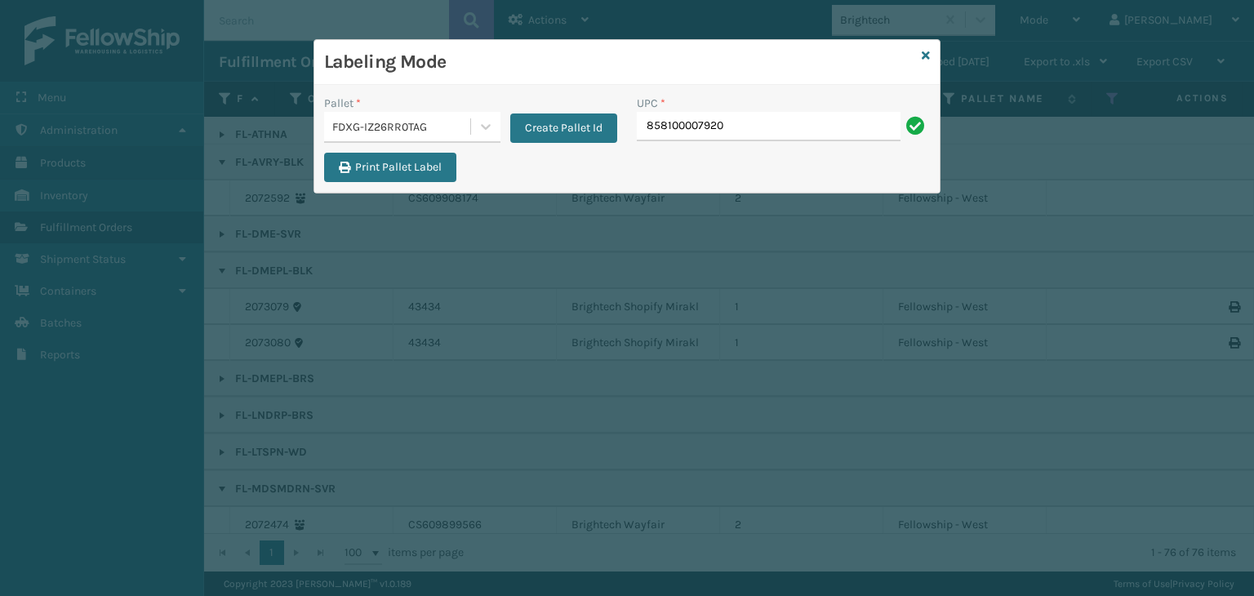
type input "858100007920"
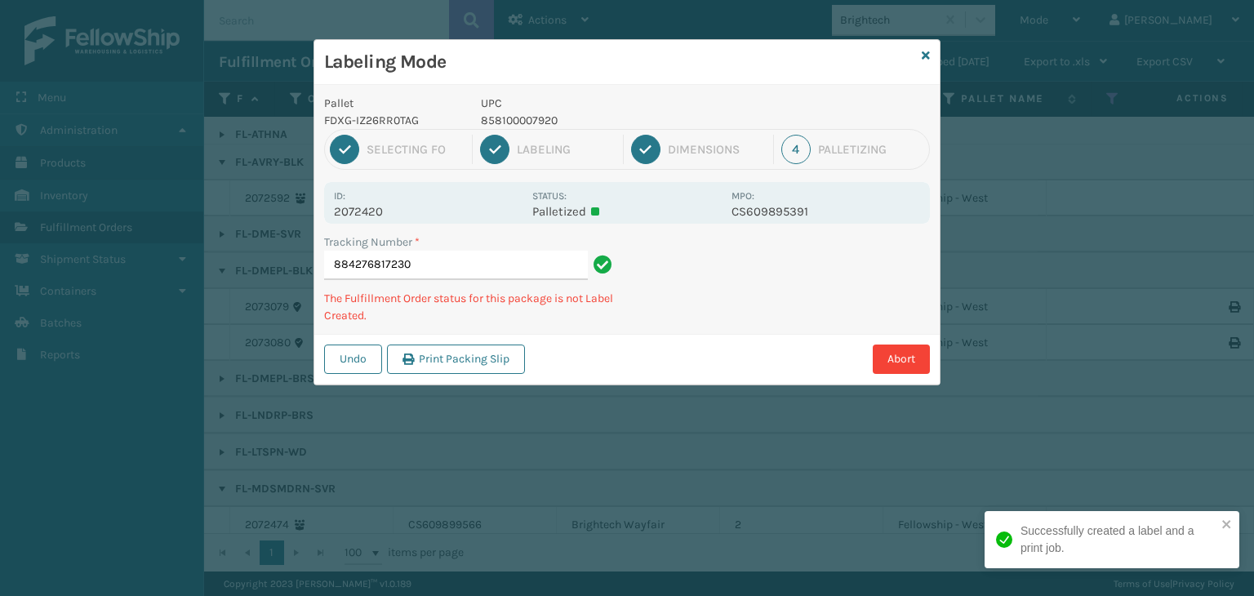
type input "884276817230858100007920"
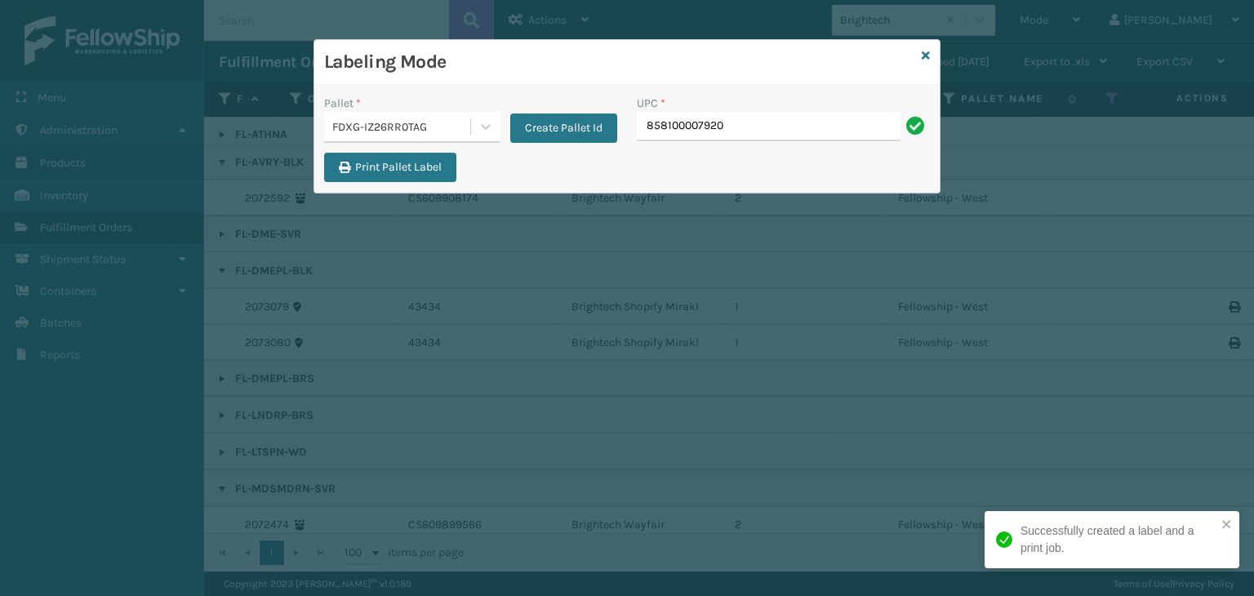
type input "858100007920"
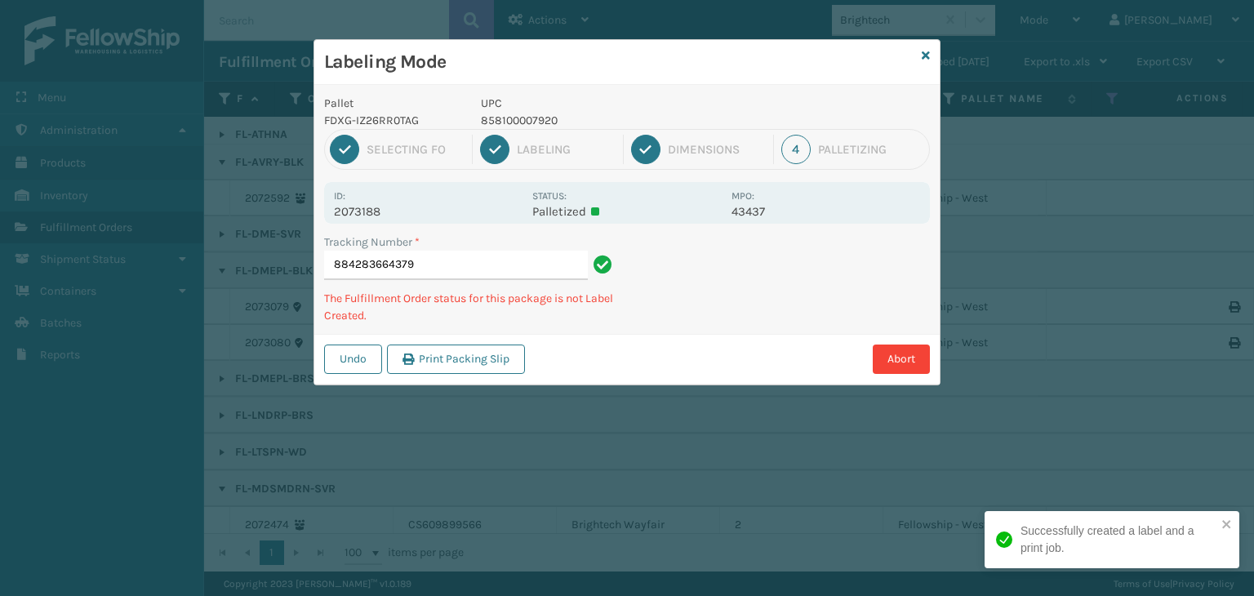
type input "884283664379858100007920"
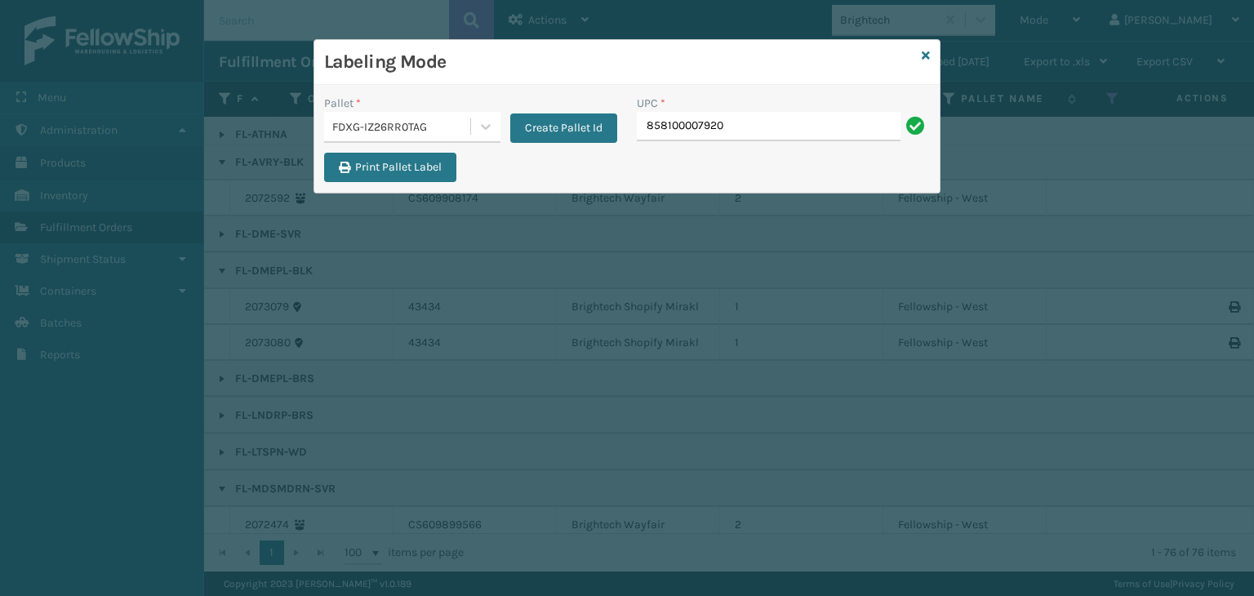
type input "858100007920"
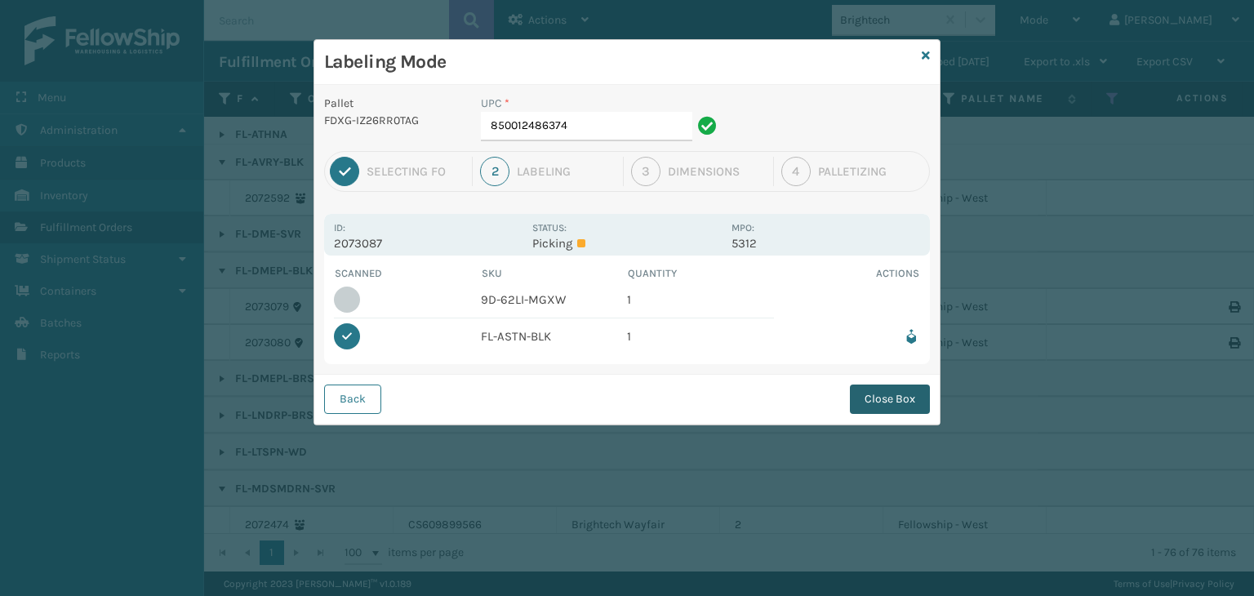
click at [873, 410] on button "Close Box" at bounding box center [890, 398] width 80 height 29
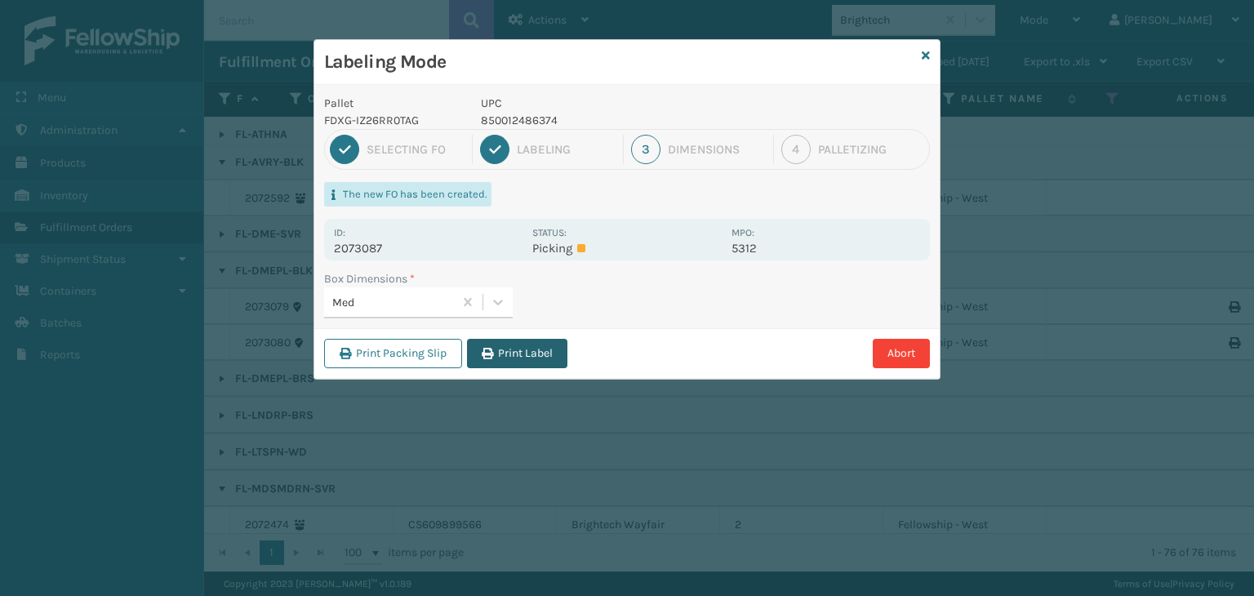
click at [493, 348] on icon "button" at bounding box center [487, 353] width 11 height 11
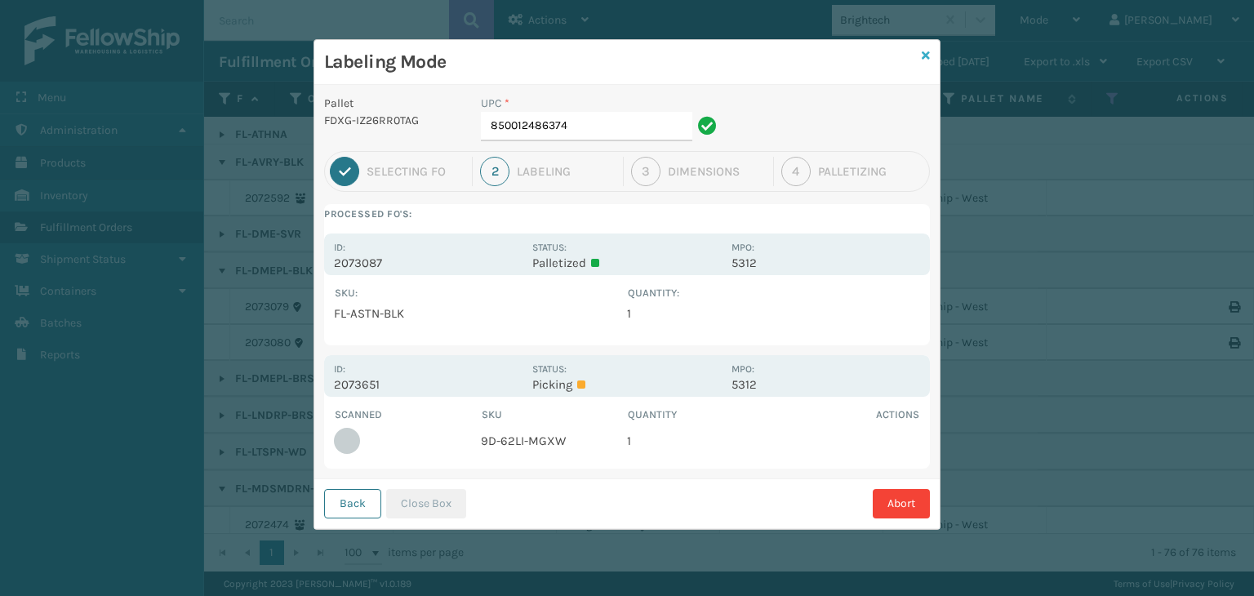
click at [926, 56] on icon at bounding box center [925, 55] width 8 height 11
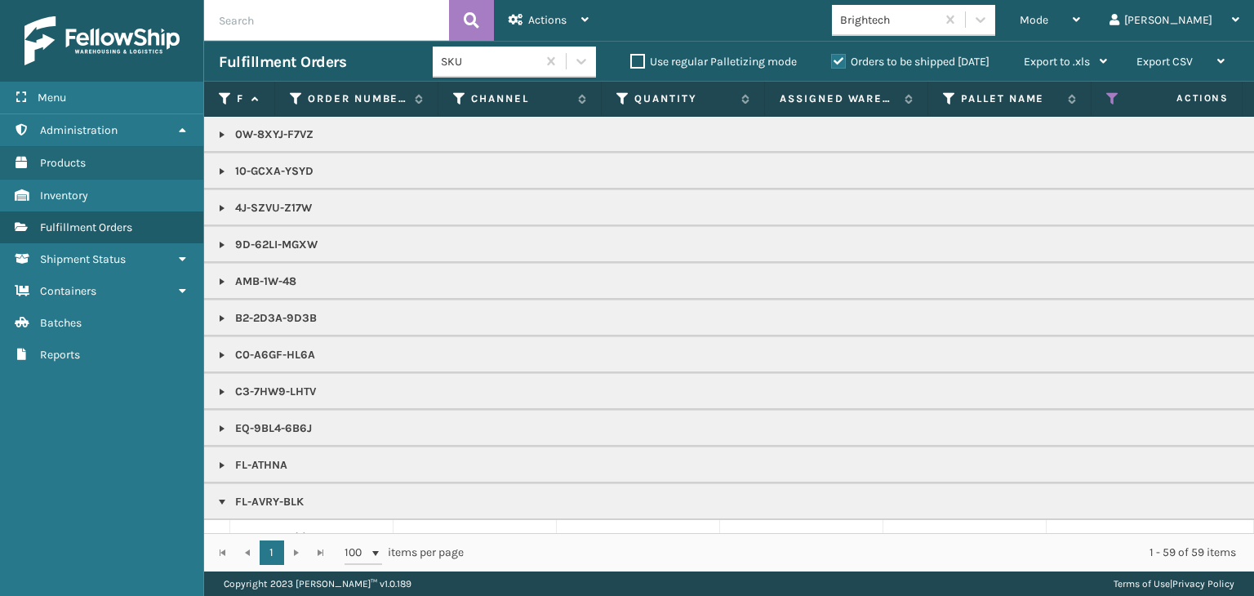
click at [1077, 27] on div "Mode Regular Mode Picking Mode Labeling Mode Exit Scan Mode" at bounding box center [1050, 20] width 90 height 41
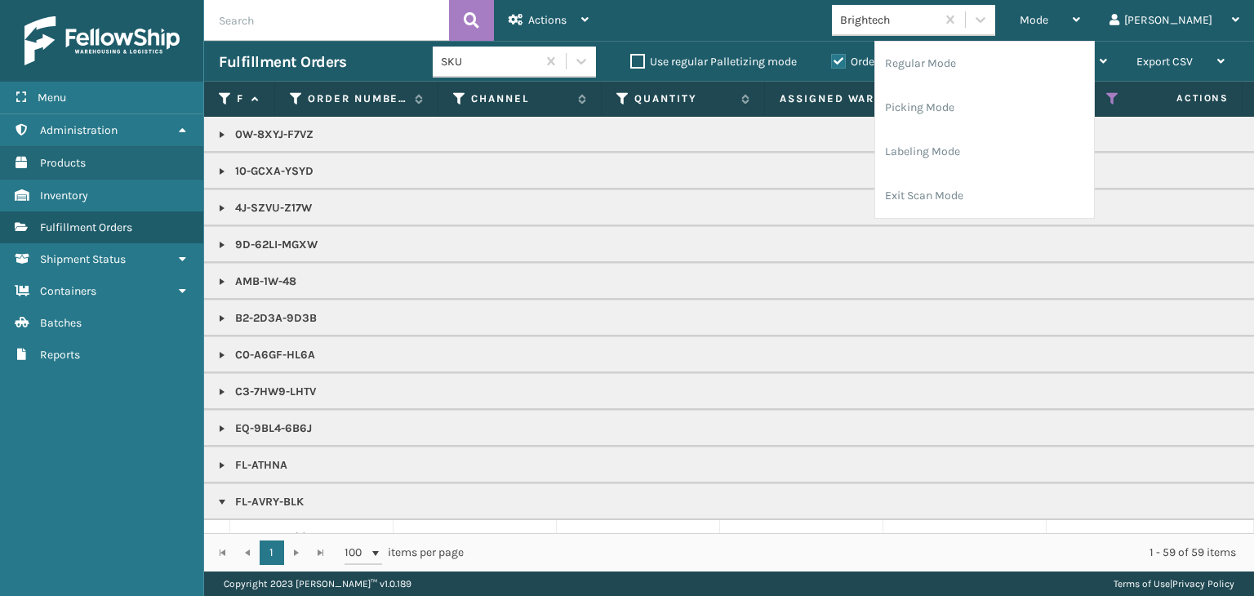
click at [1077, 27] on div "Mode Regular Mode Picking Mode Labeling Mode Exit Scan Mode" at bounding box center [1050, 20] width 90 height 41
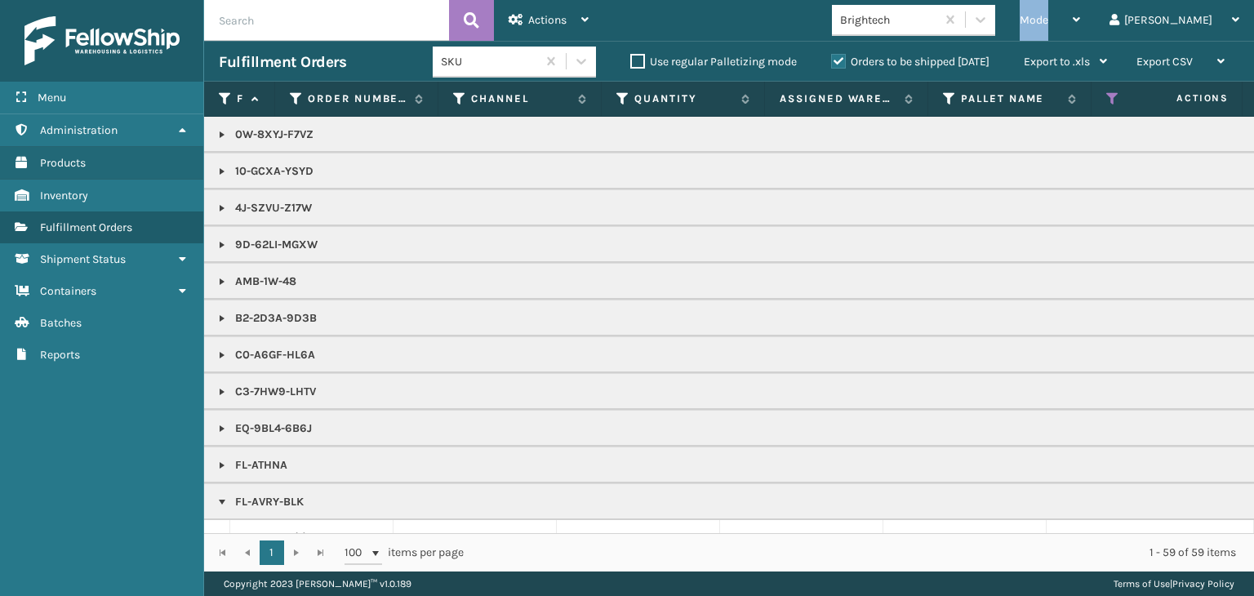
click at [1077, 27] on div "Mode Regular Mode Picking Mode Labeling Mode Exit Scan Mode" at bounding box center [1050, 20] width 90 height 41
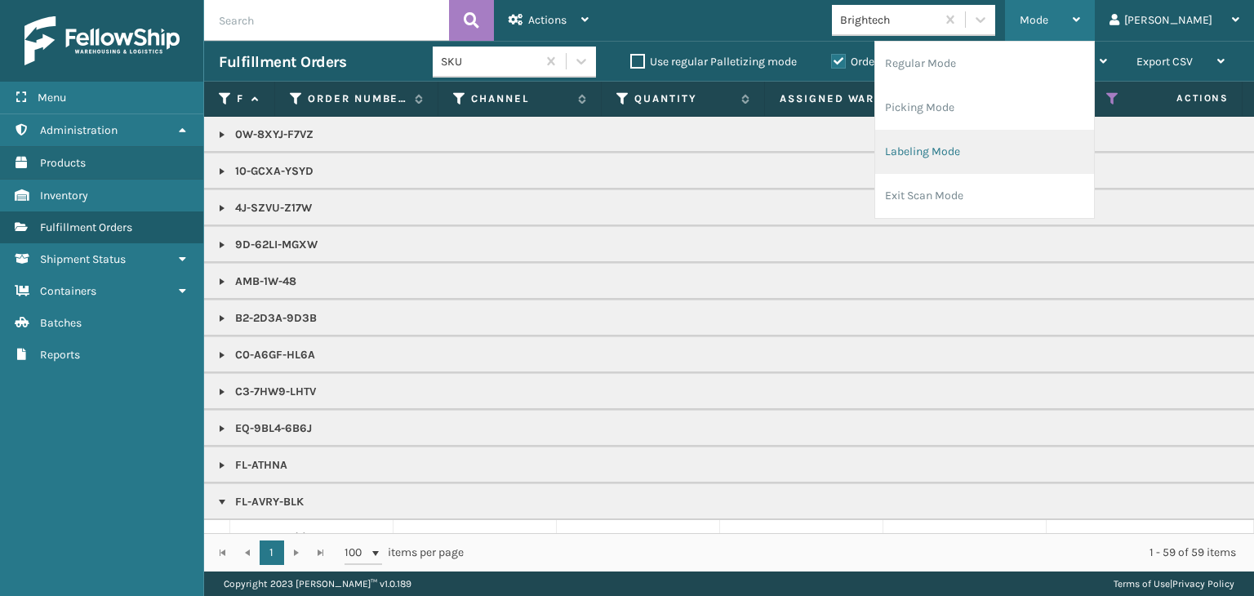
click at [1032, 140] on li "Labeling Mode" at bounding box center [984, 152] width 219 height 44
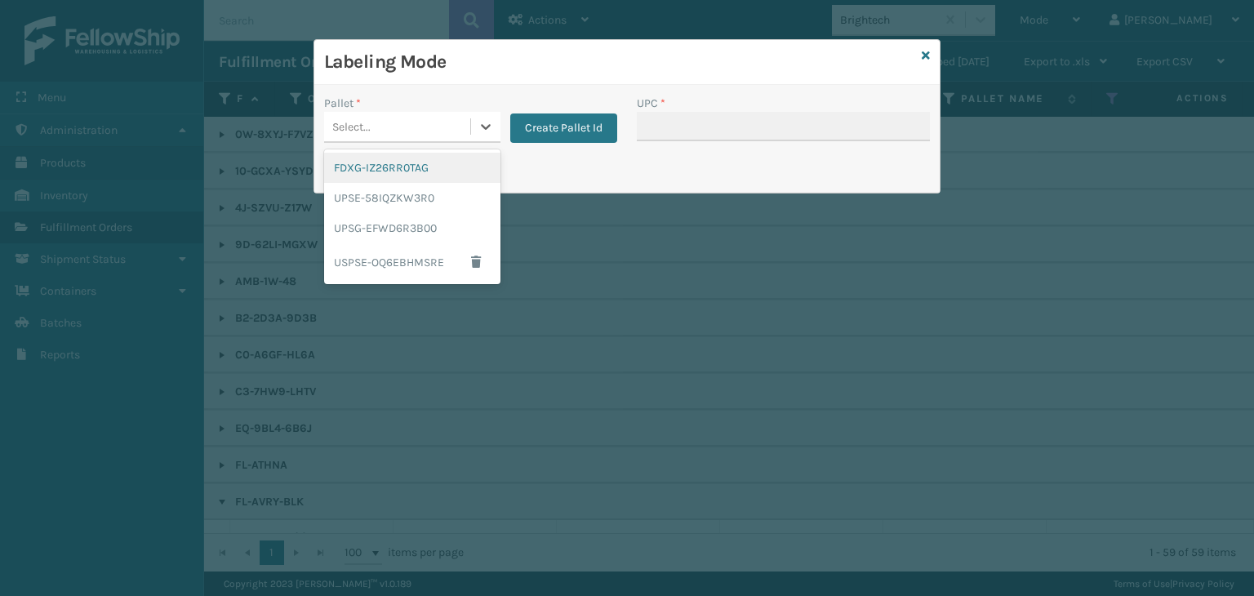
click at [437, 123] on div "Select..." at bounding box center [397, 126] width 146 height 27
click at [402, 171] on div "FDXG-IZ26RR0TAG" at bounding box center [412, 168] width 176 height 30
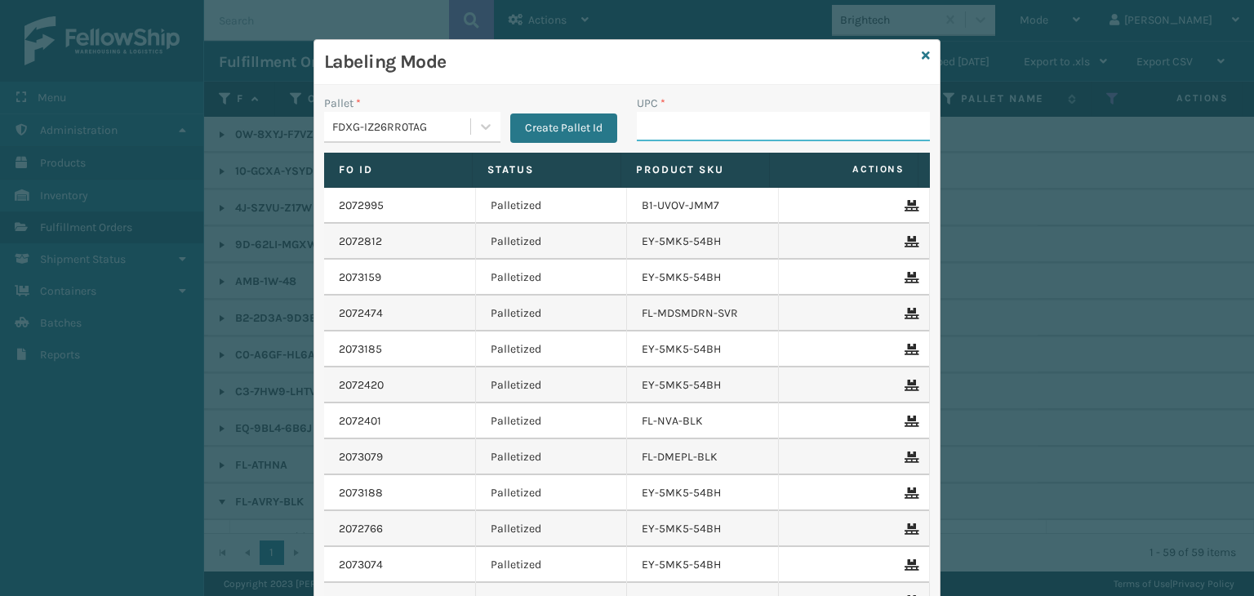
click at [699, 122] on input "UPC *" at bounding box center [783, 126] width 293 height 29
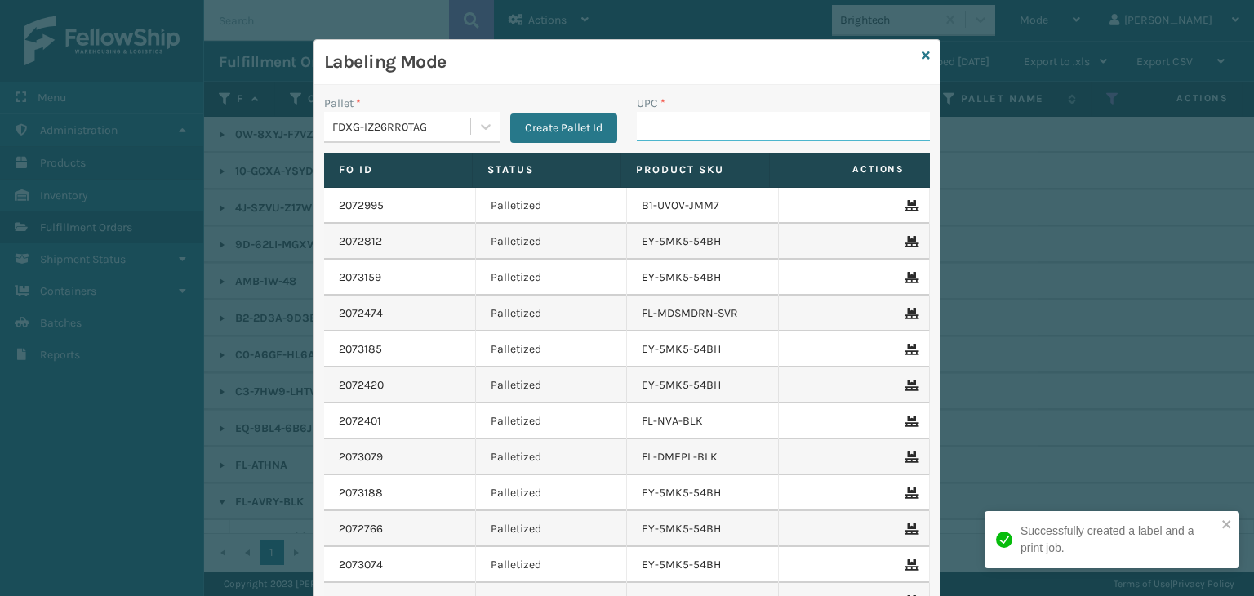
paste input "858100007920"
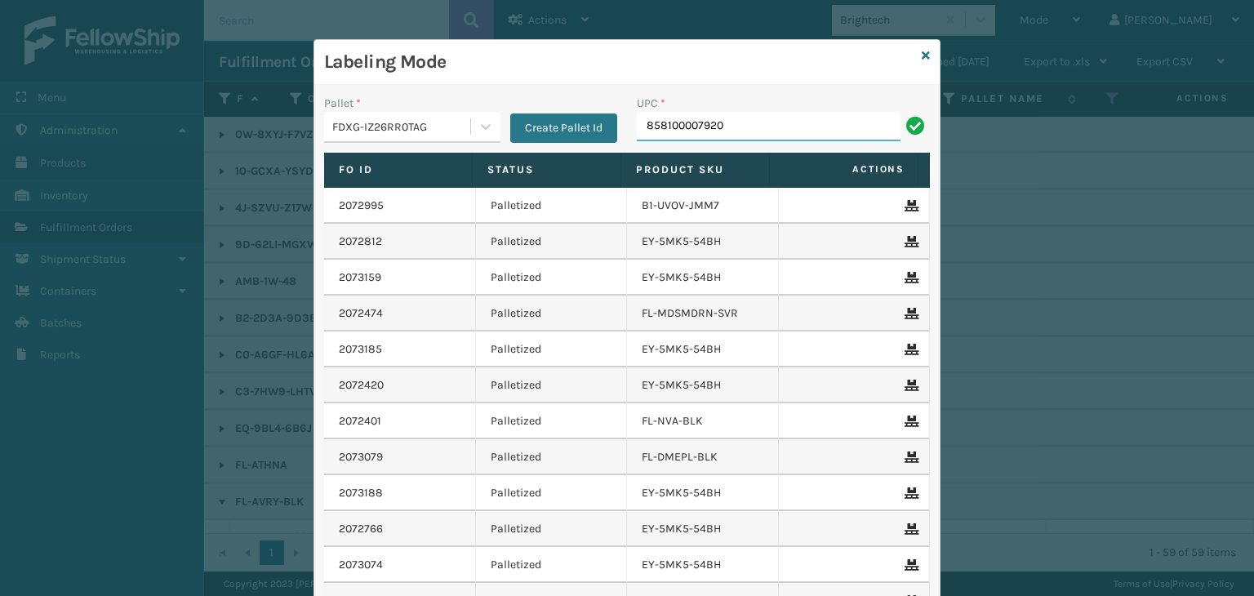
type input "858100007920"
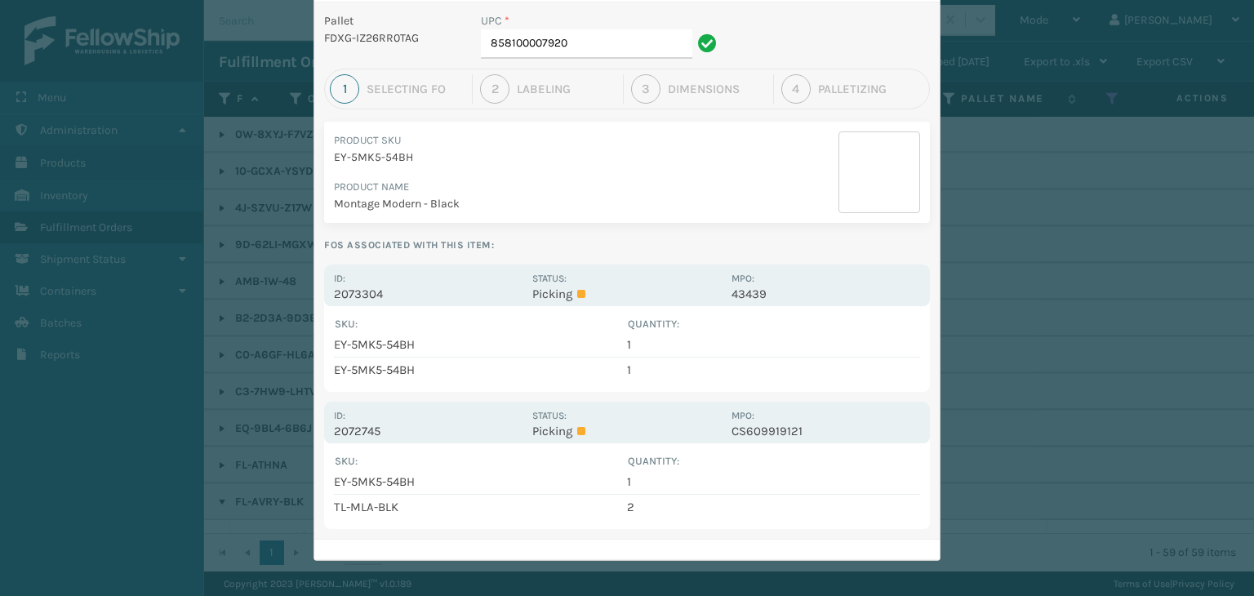
scroll to position [85, 0]
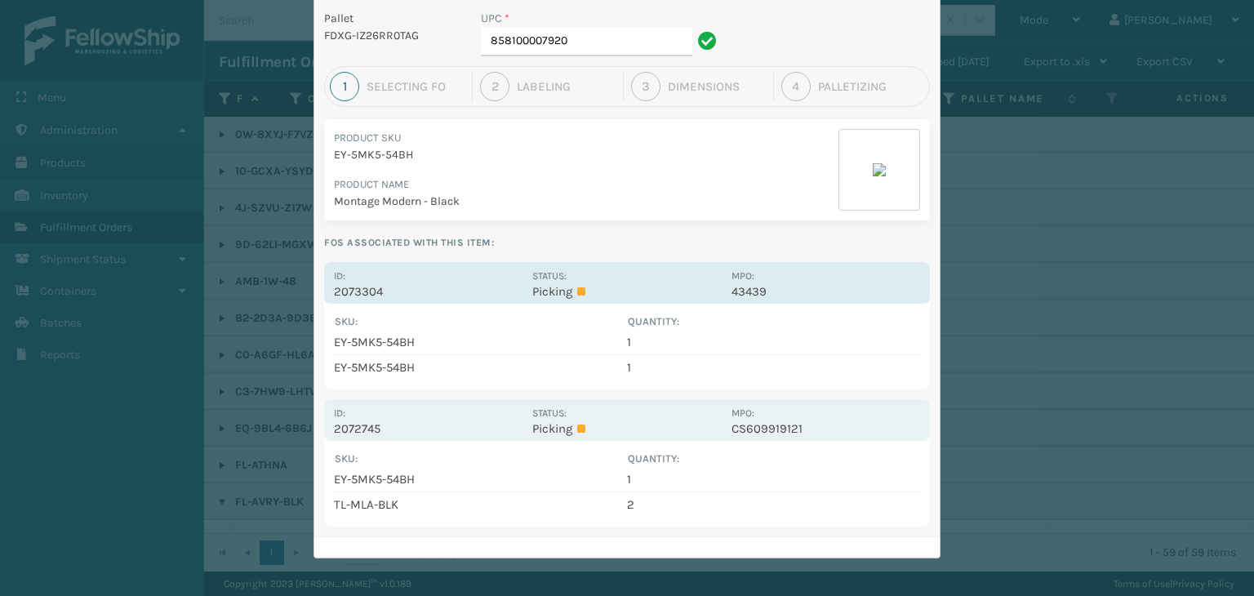
click at [607, 282] on div "Status: Picking" at bounding box center [626, 283] width 189 height 32
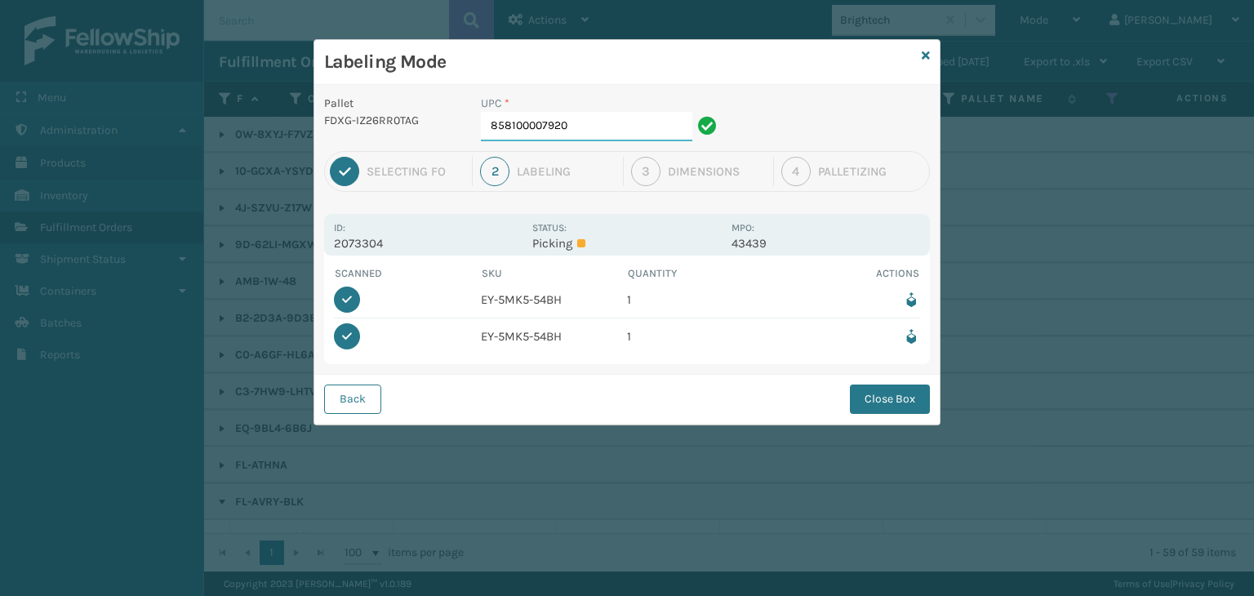
scroll to position [0, 0]
click at [913, 336] on icon at bounding box center [911, 336] width 17 height 17
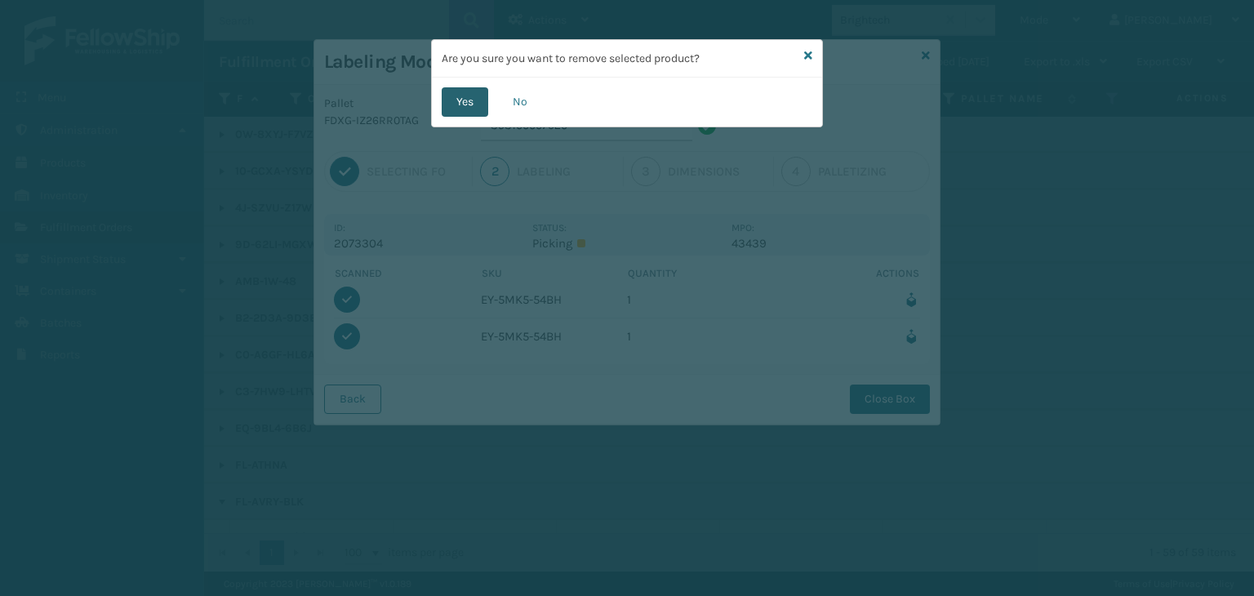
click at [462, 100] on button "Yes" at bounding box center [465, 101] width 47 height 29
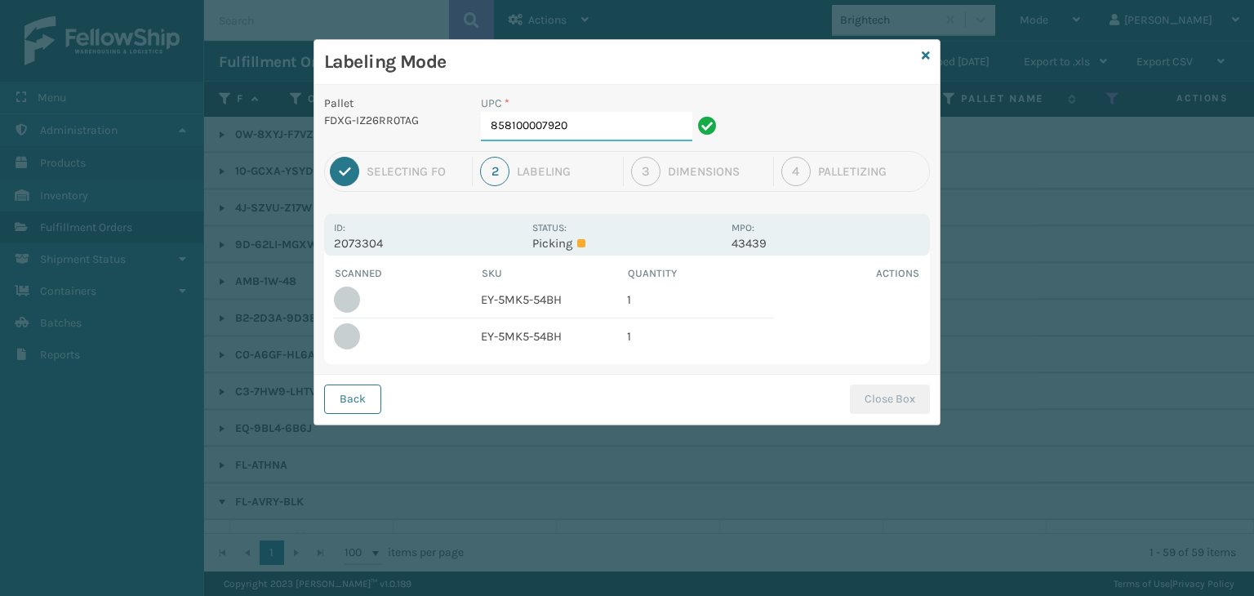
click at [628, 113] on input "858100007920" at bounding box center [586, 126] width 211 height 29
click at [917, 393] on button "Close Box" at bounding box center [890, 398] width 80 height 29
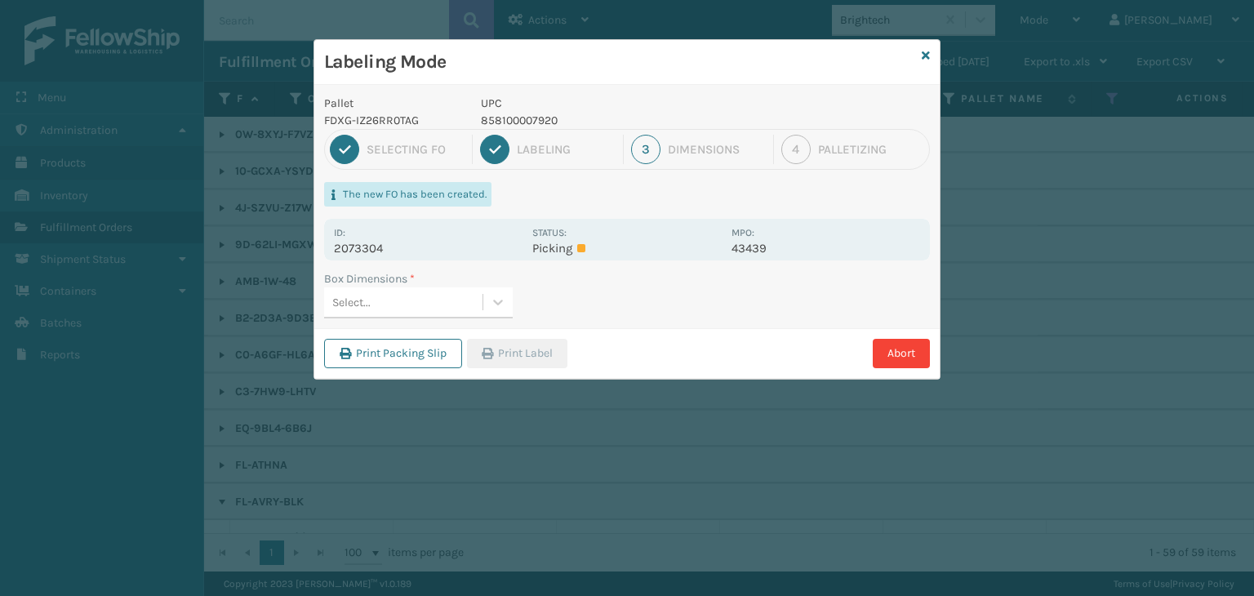
click at [408, 308] on div "Select..." at bounding box center [403, 302] width 158 height 27
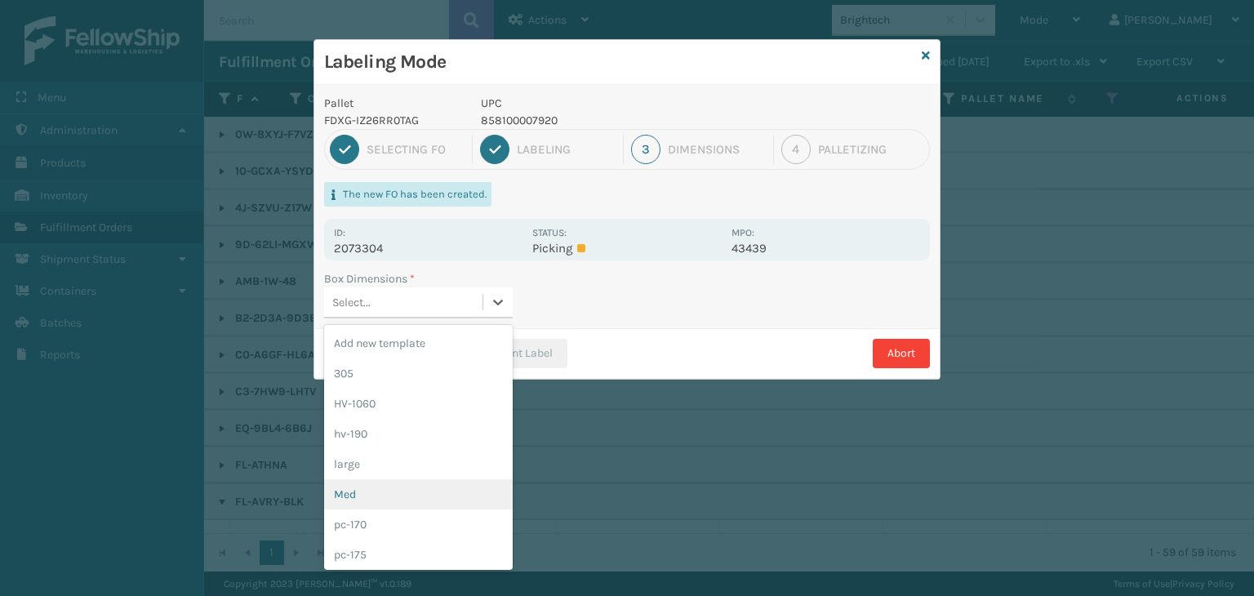
click at [418, 492] on div "Med" at bounding box center [418, 494] width 189 height 30
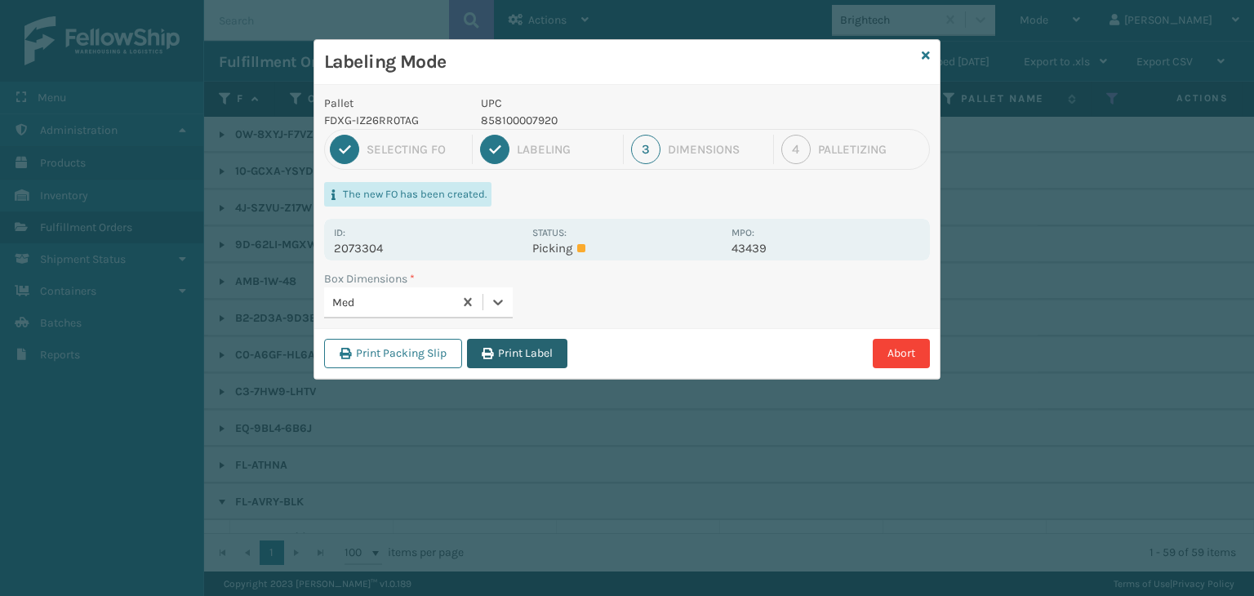
click at [518, 339] on button "Print Label" at bounding box center [517, 353] width 100 height 29
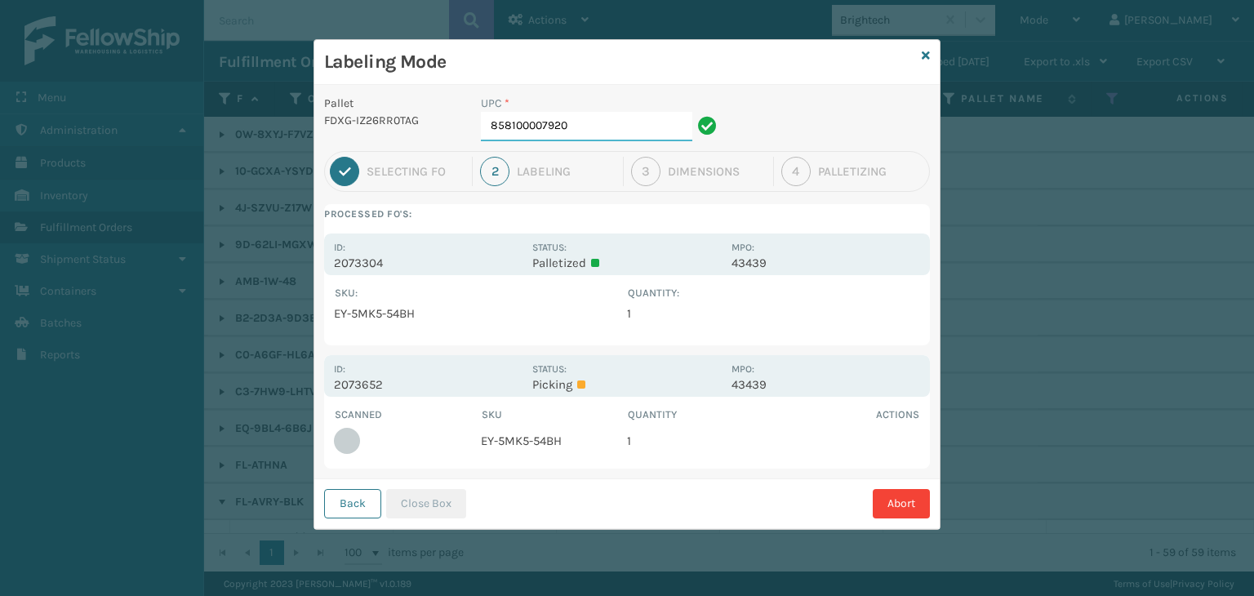
click at [640, 127] on input "858100007920" at bounding box center [586, 126] width 211 height 29
click at [448, 496] on button "Close Box" at bounding box center [426, 503] width 80 height 29
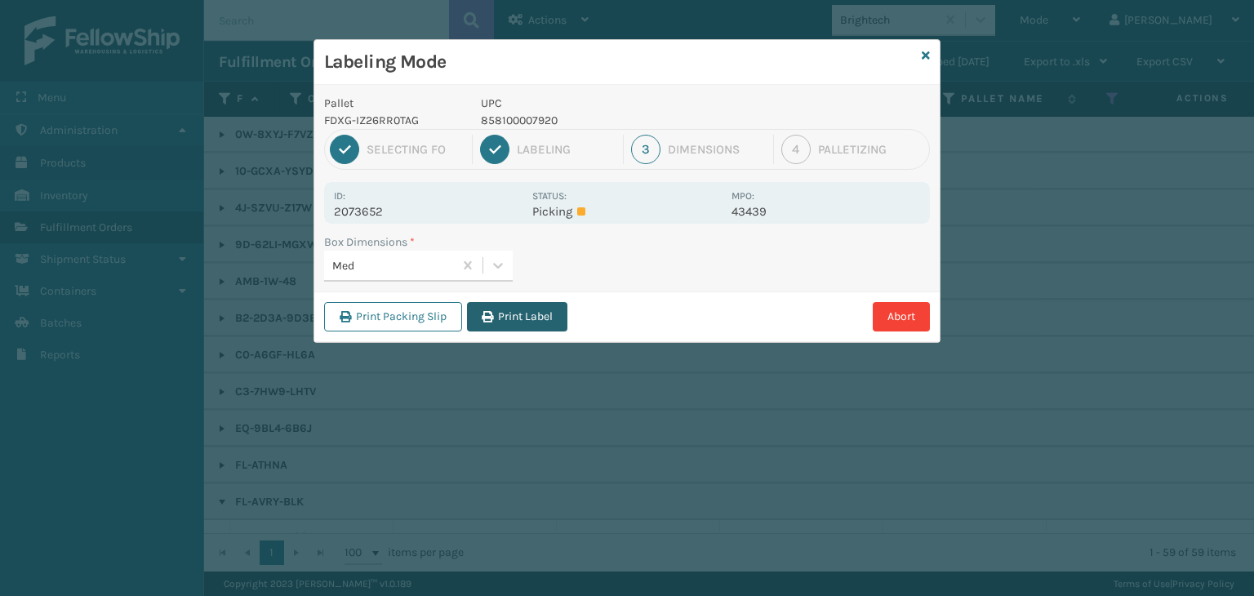
click at [534, 304] on button "Print Label" at bounding box center [517, 316] width 100 height 29
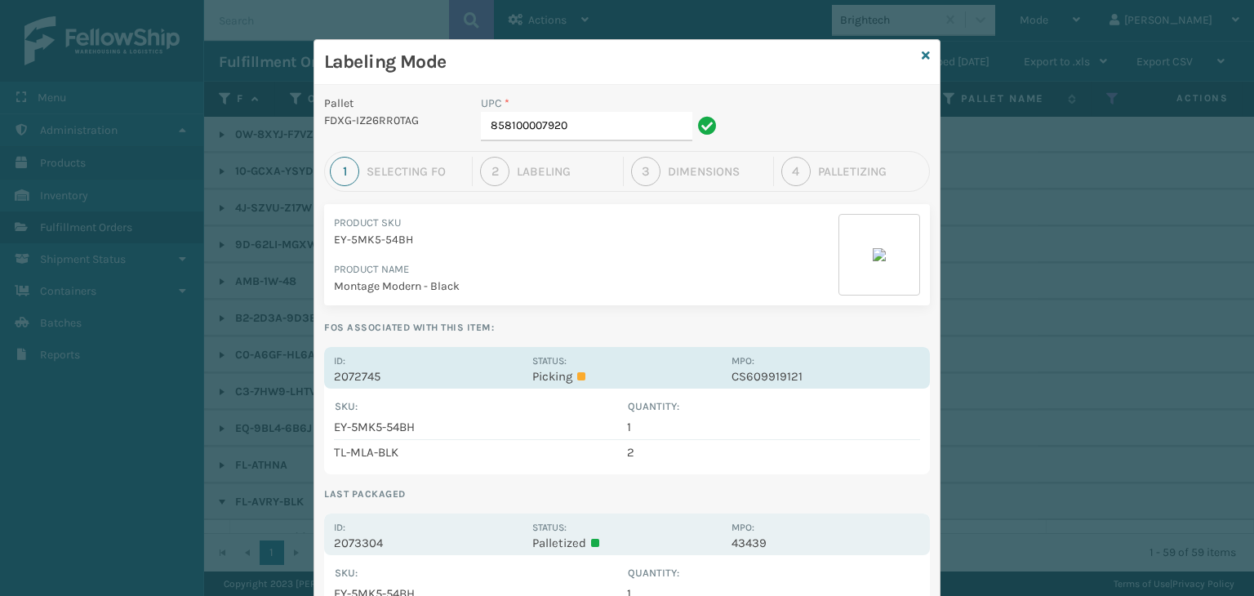
click at [653, 376] on p "Picking" at bounding box center [626, 376] width 189 height 15
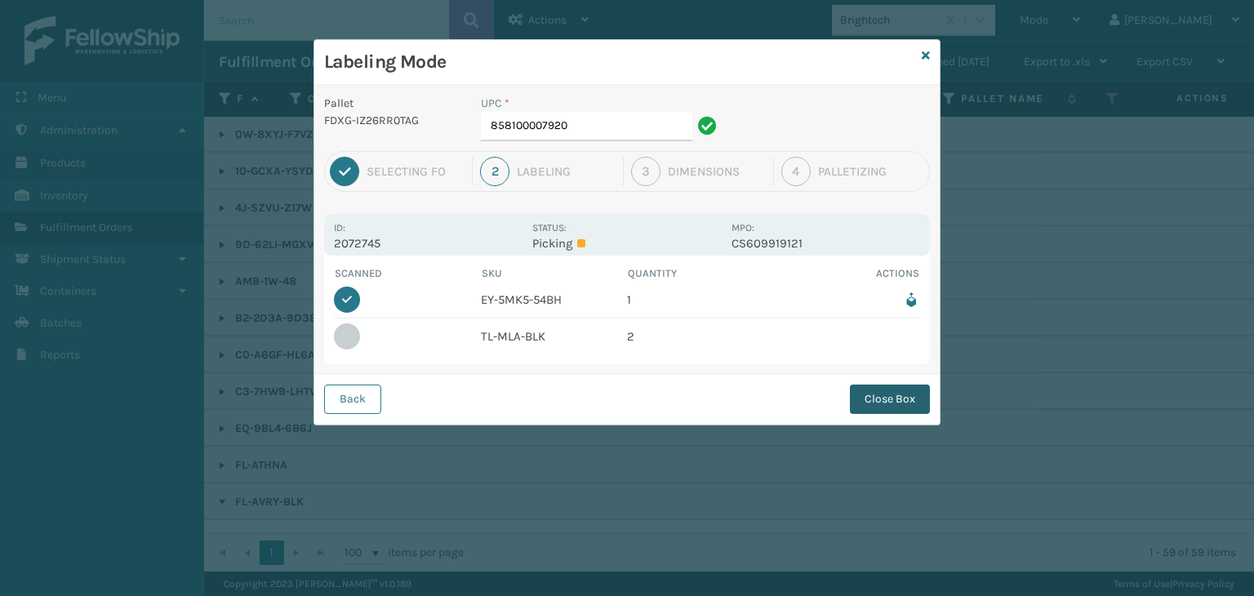
click at [866, 402] on button "Close Box" at bounding box center [890, 398] width 80 height 29
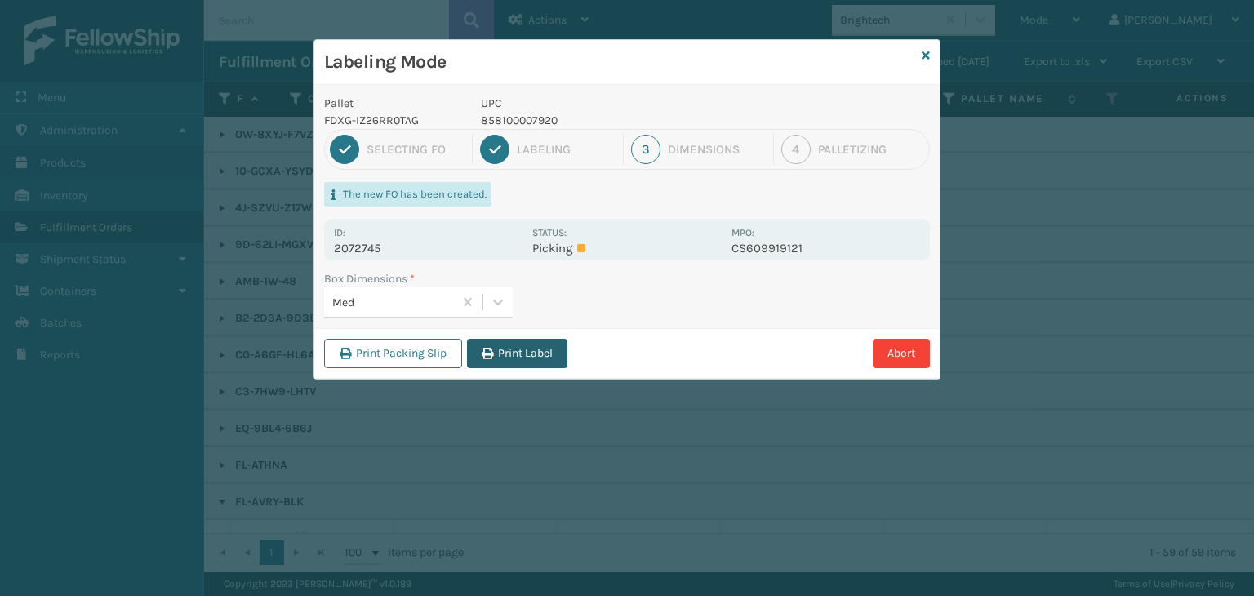
click at [505, 356] on button "Print Label" at bounding box center [517, 353] width 100 height 29
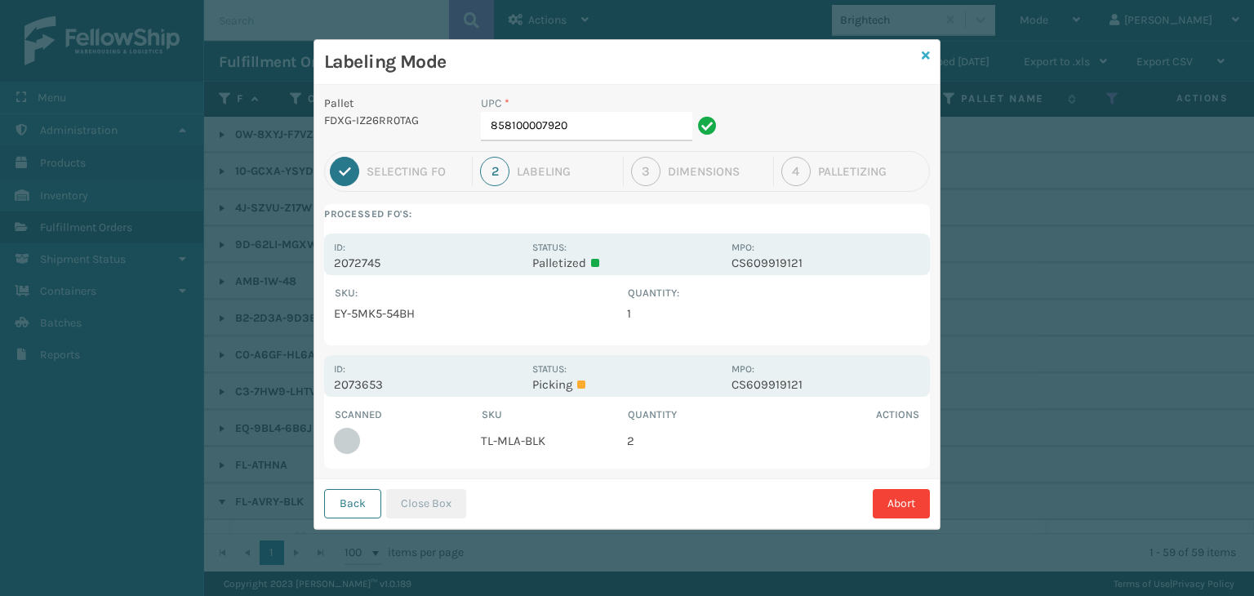
click at [924, 52] on icon at bounding box center [925, 55] width 8 height 11
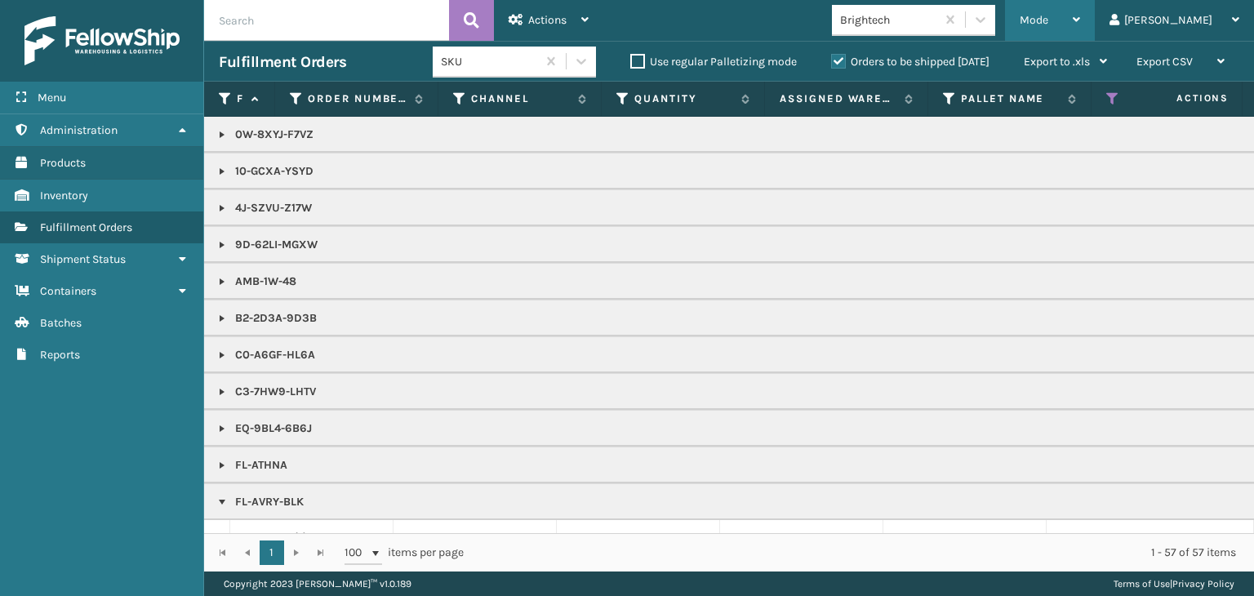
click at [1048, 25] on span "Mode" at bounding box center [1033, 20] width 29 height 14
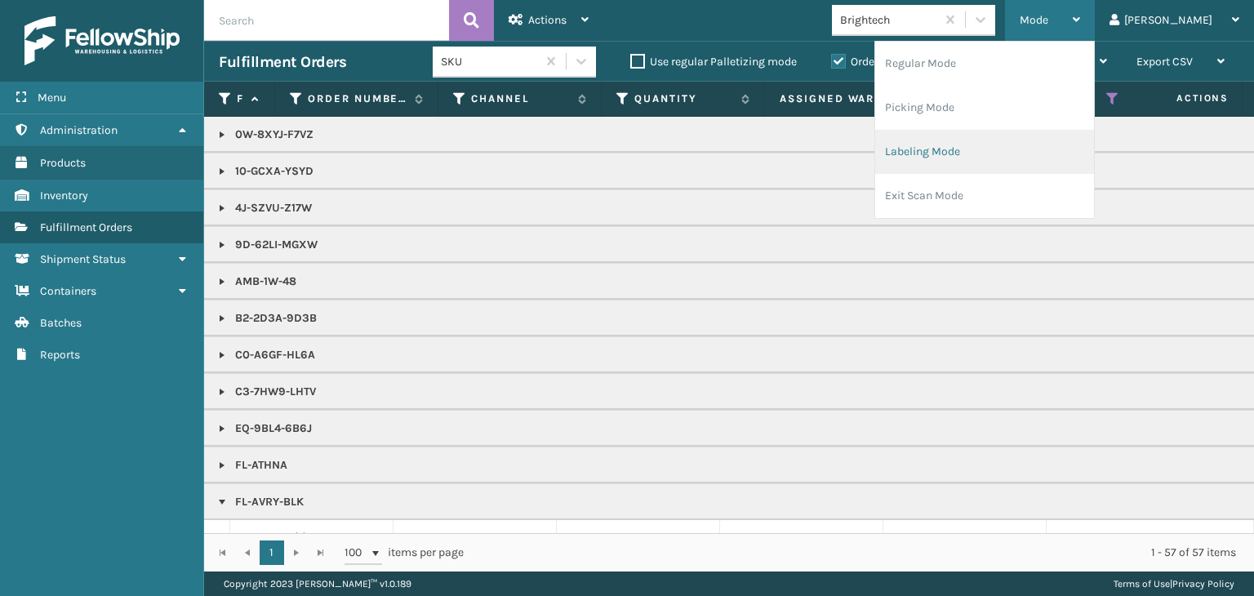
click at [1033, 164] on li "Labeling Mode" at bounding box center [984, 152] width 219 height 44
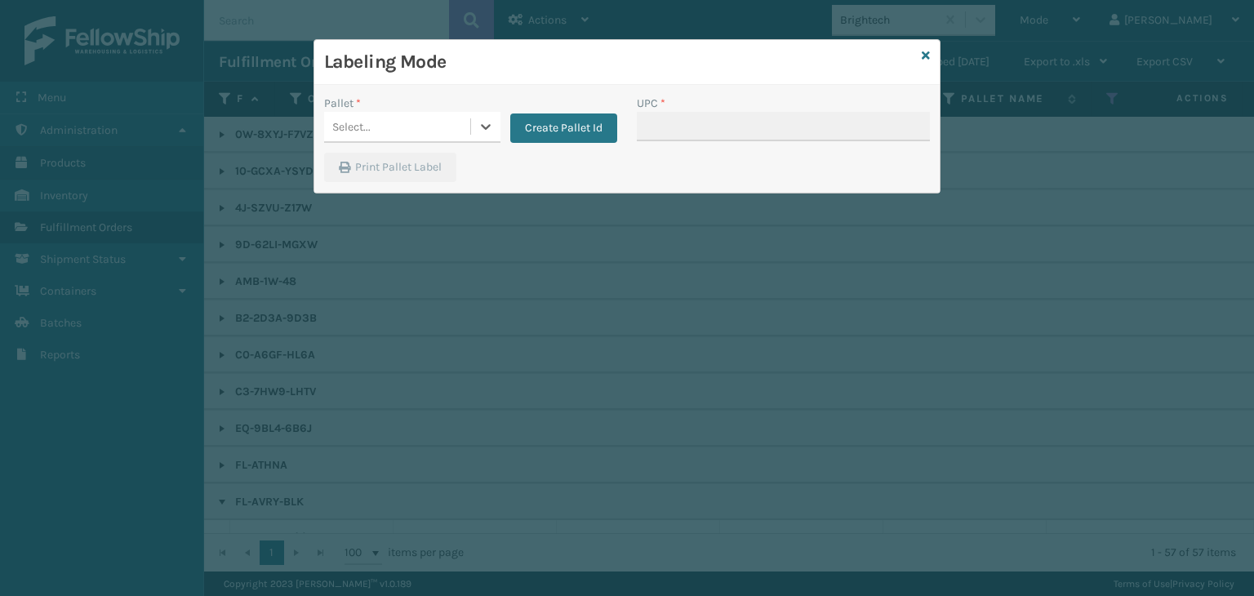
click at [361, 119] on div "Select..." at bounding box center [351, 126] width 38 height 17
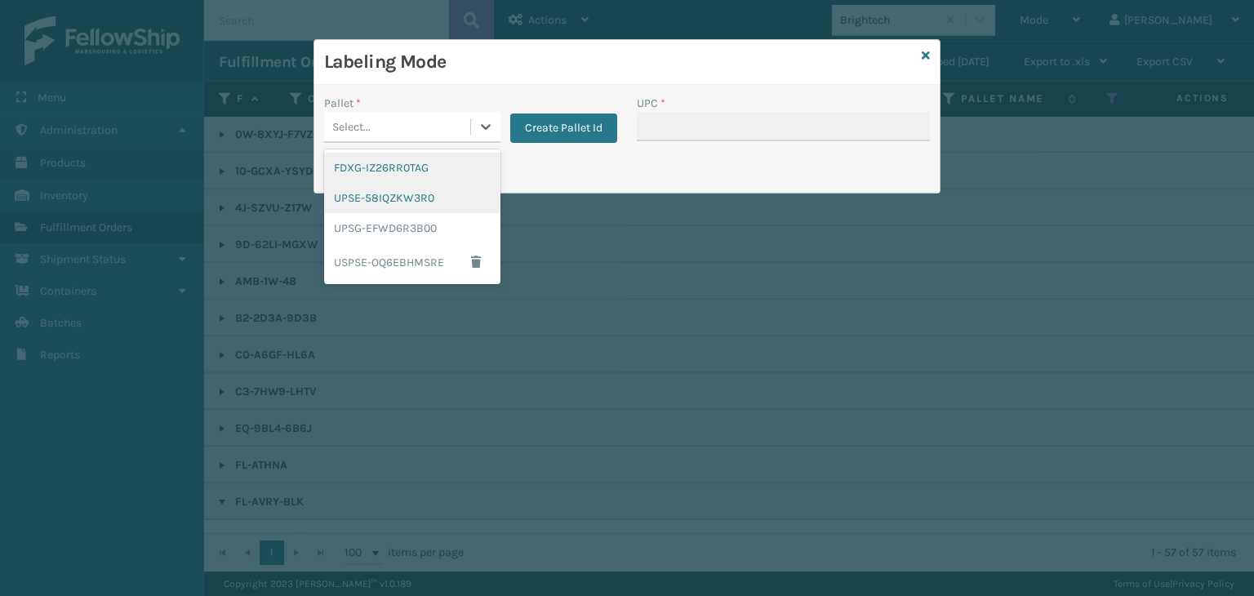
click at [378, 175] on div "FDXG-IZ26RR0TAG" at bounding box center [412, 168] width 176 height 30
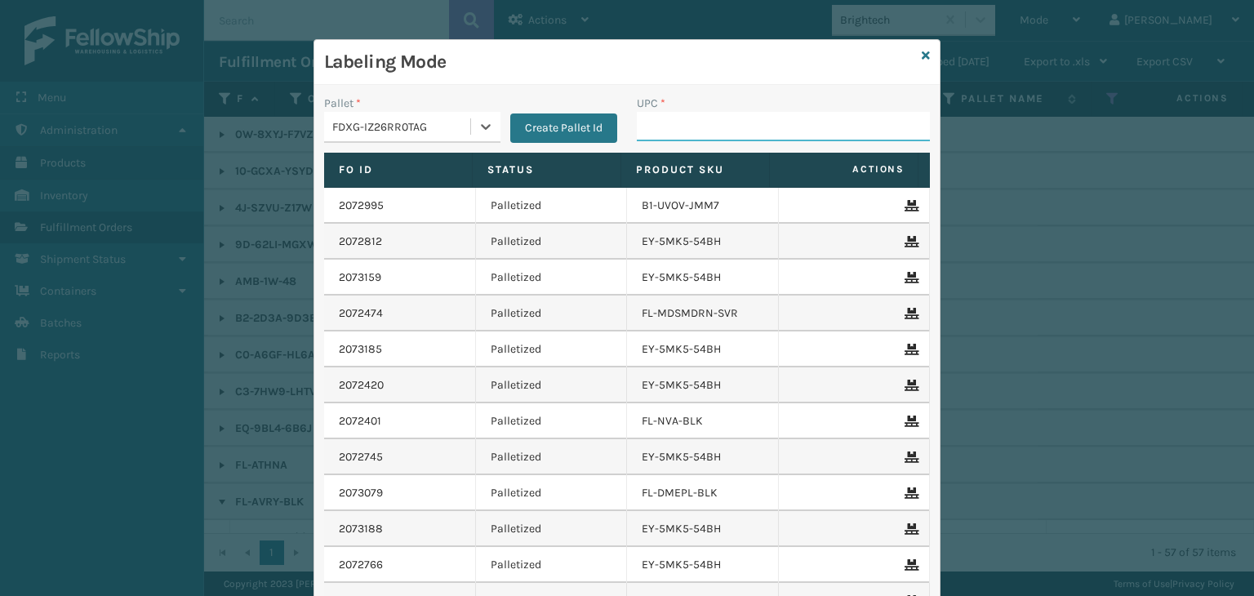
drag, startPoint x: 751, startPoint y: 130, endPoint x: 712, endPoint y: 113, distance: 42.4
click at [751, 130] on input "UPC *" at bounding box center [783, 126] width 293 height 29
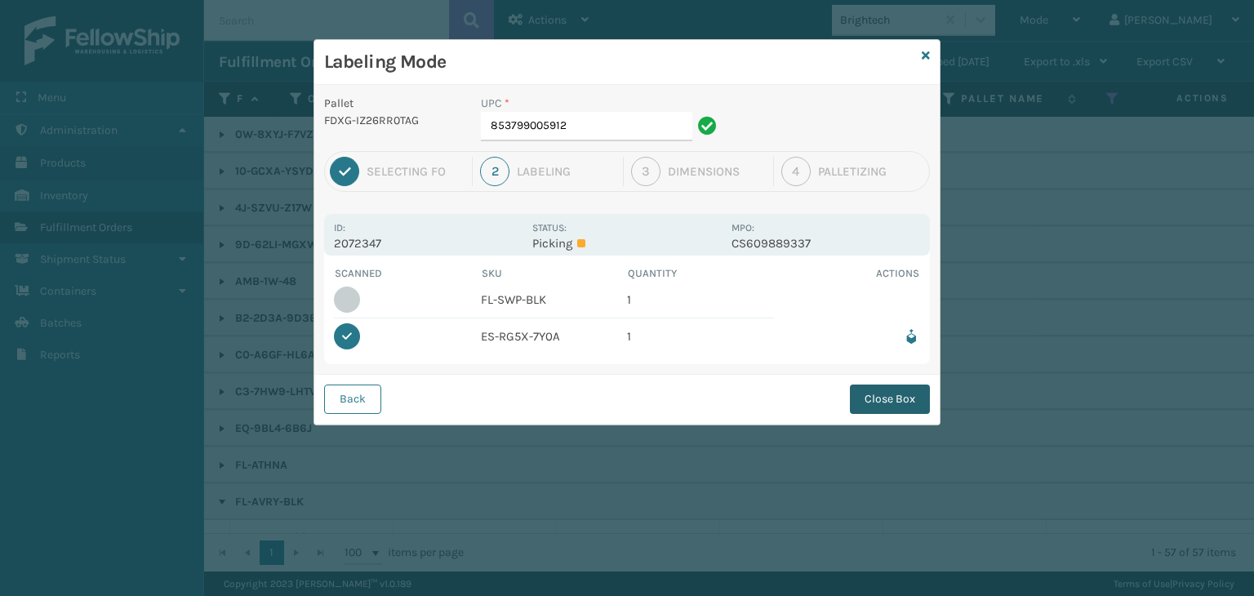
click at [872, 400] on button "Close Box" at bounding box center [890, 398] width 80 height 29
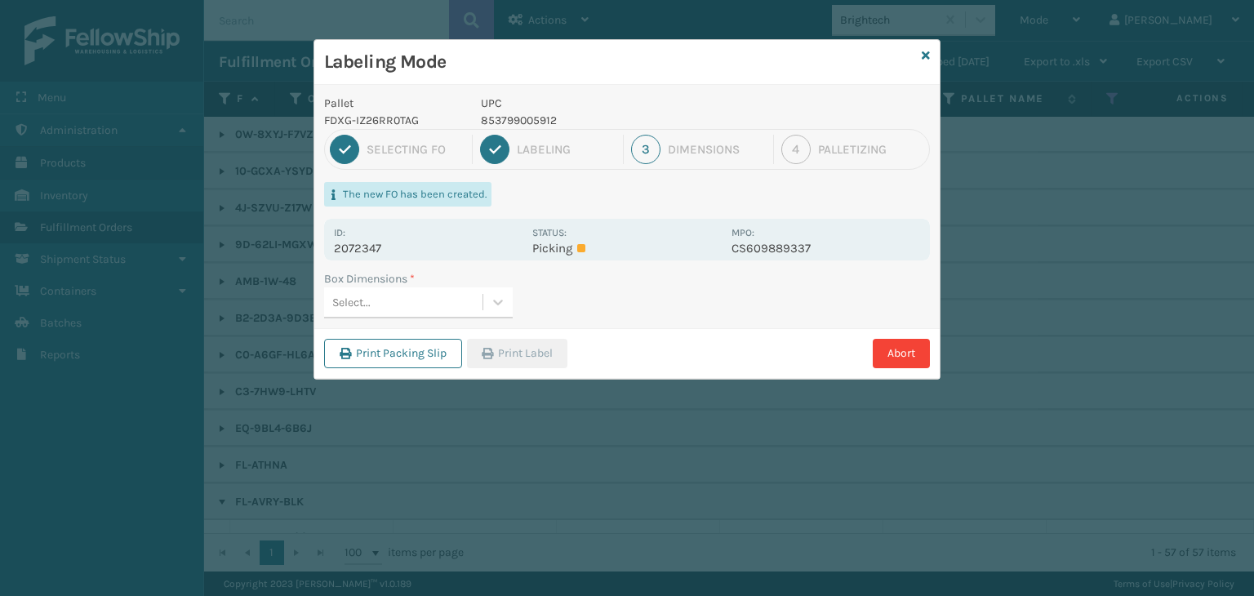
click at [433, 317] on div "Select..." at bounding box center [418, 302] width 189 height 31
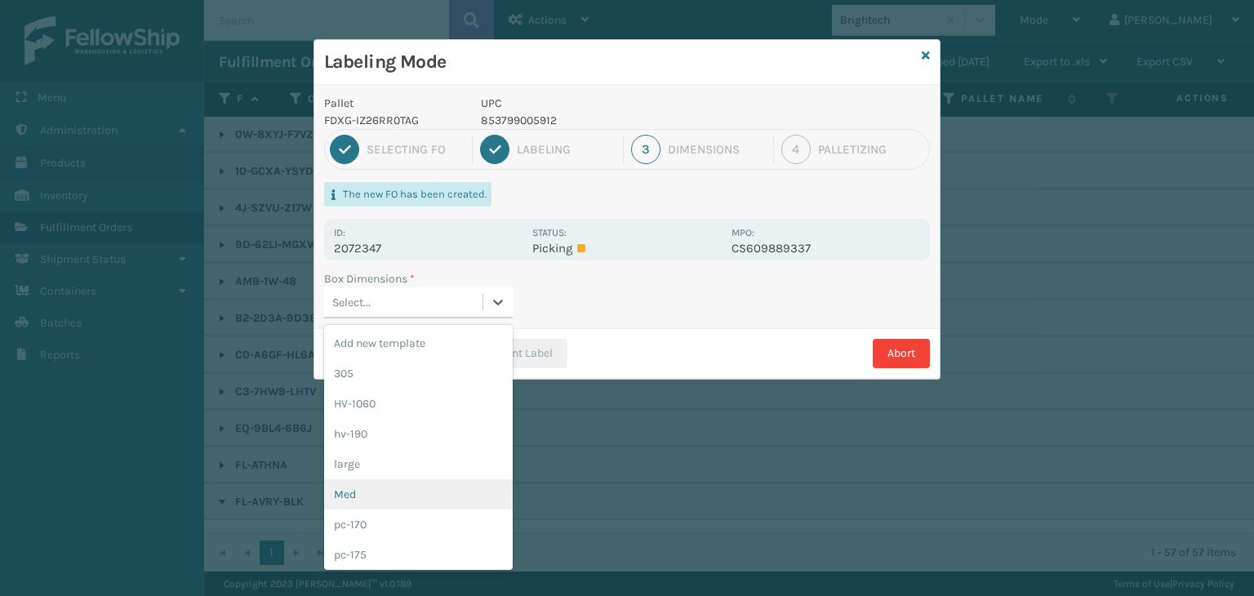
click at [378, 481] on div "Med" at bounding box center [418, 494] width 189 height 30
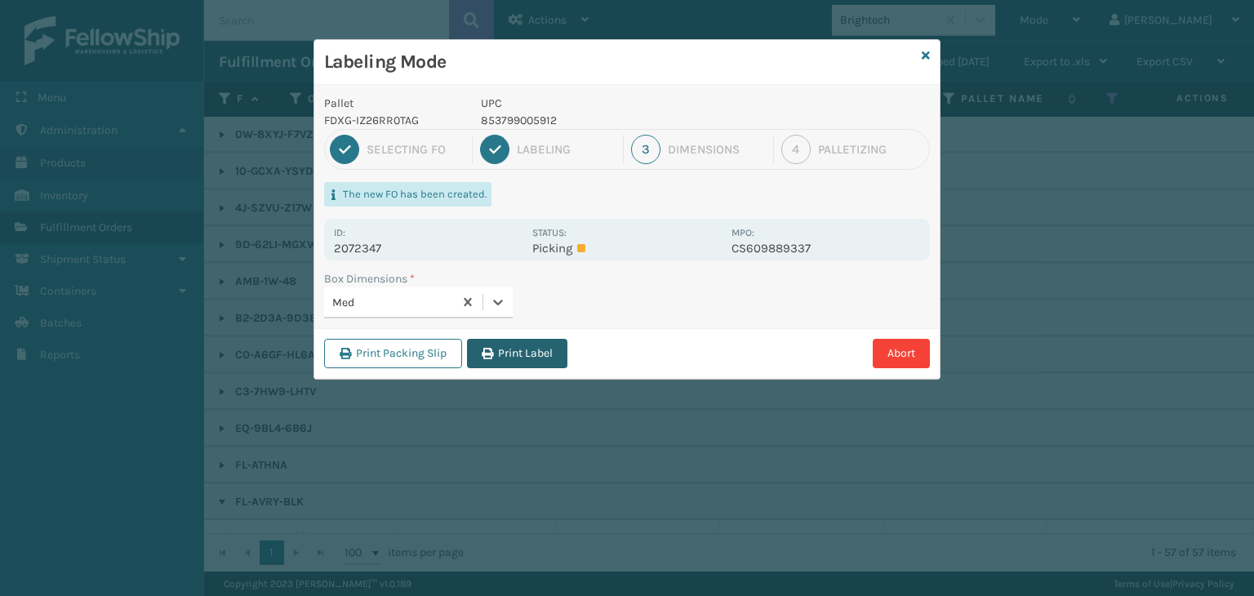
click at [506, 337] on div "Print Packing Slip Print Label Abort" at bounding box center [626, 353] width 625 height 50
click at [483, 334] on div "Print Packing Slip Print Label Abort" at bounding box center [626, 353] width 625 height 50
click at [491, 362] on button "Print Label" at bounding box center [517, 353] width 100 height 29
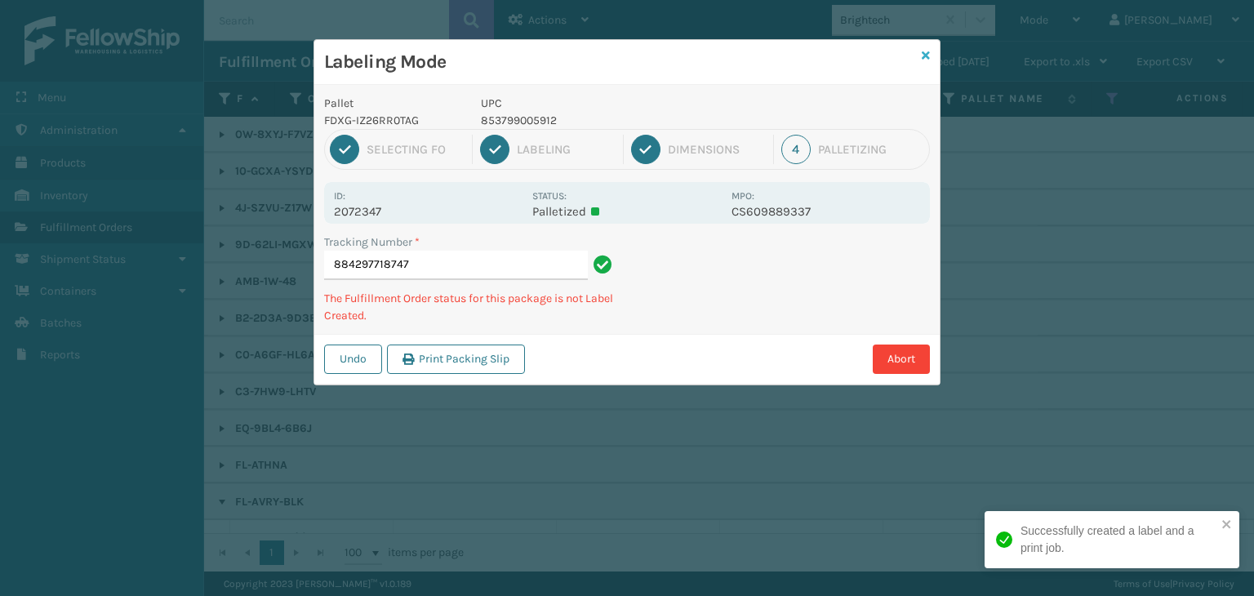
click at [927, 54] on icon at bounding box center [925, 55] width 8 height 11
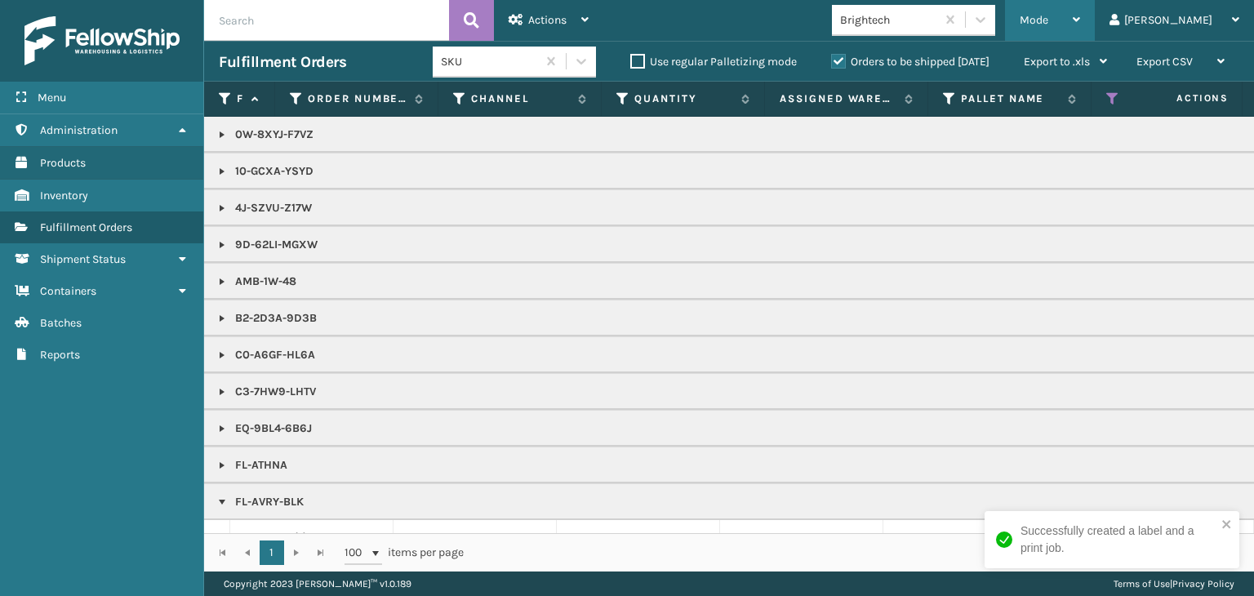
click at [1048, 21] on span "Mode" at bounding box center [1033, 20] width 29 height 14
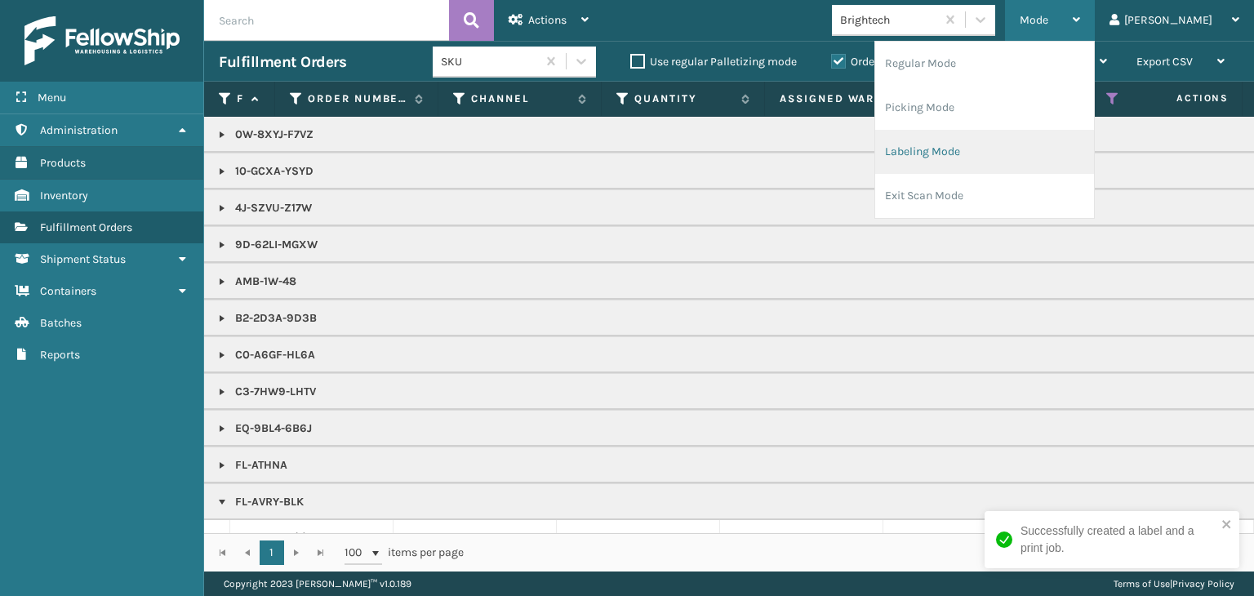
click at [1050, 154] on li "Labeling Mode" at bounding box center [984, 152] width 219 height 44
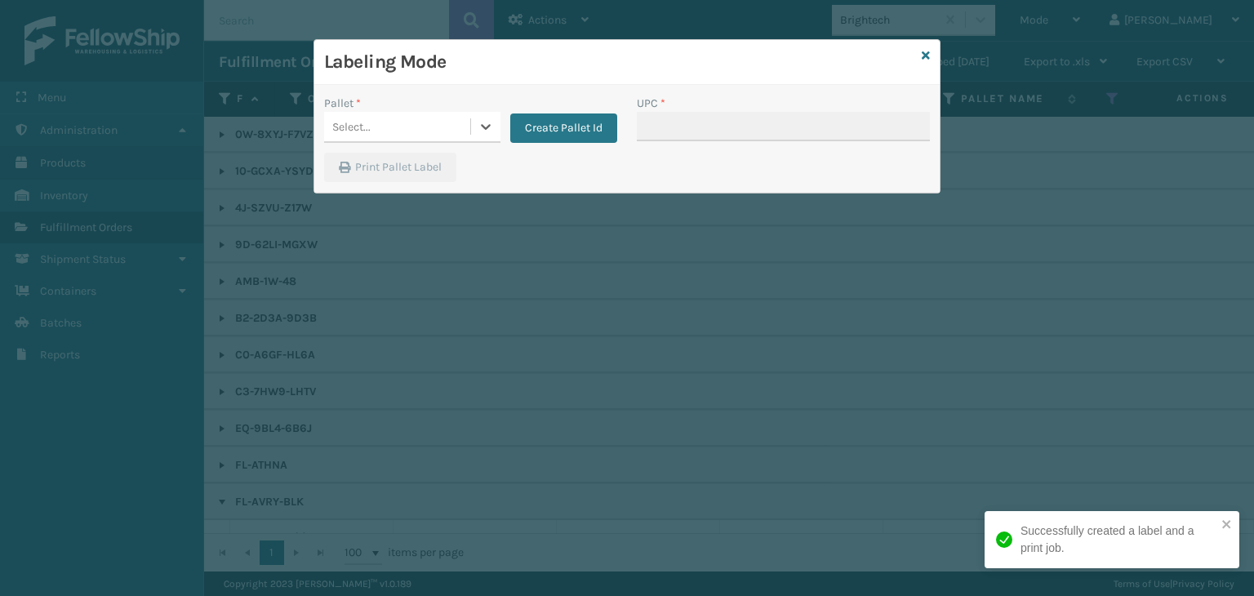
click at [420, 127] on div "Select..." at bounding box center [397, 126] width 146 height 27
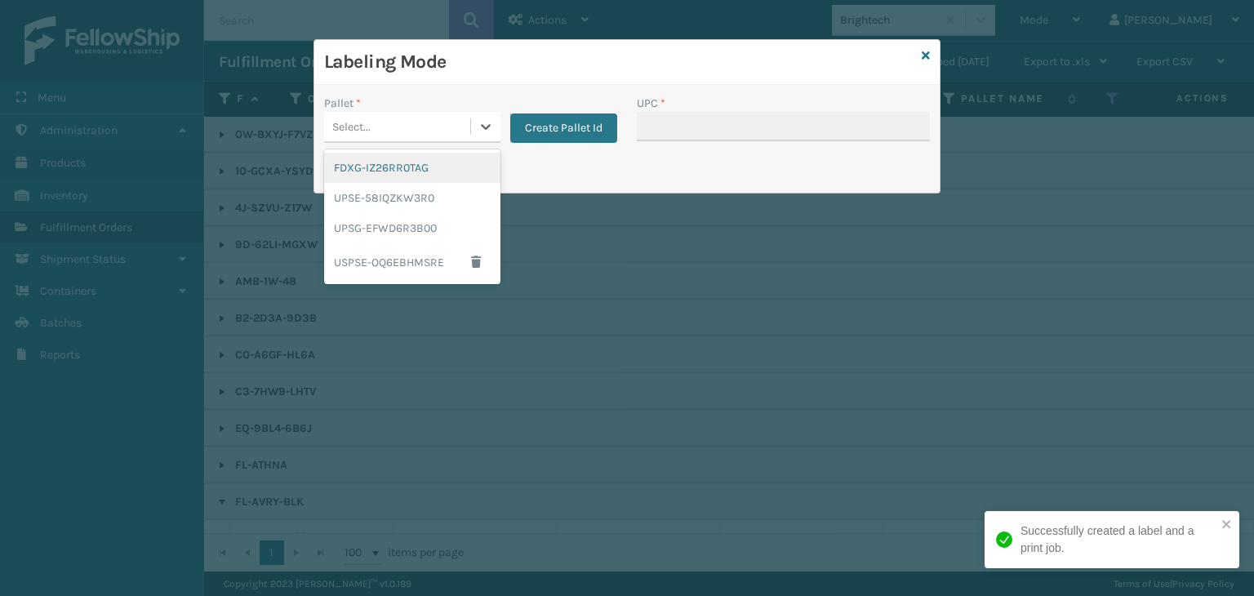
click at [391, 171] on div "FDXG-IZ26RR0TAG" at bounding box center [412, 168] width 176 height 30
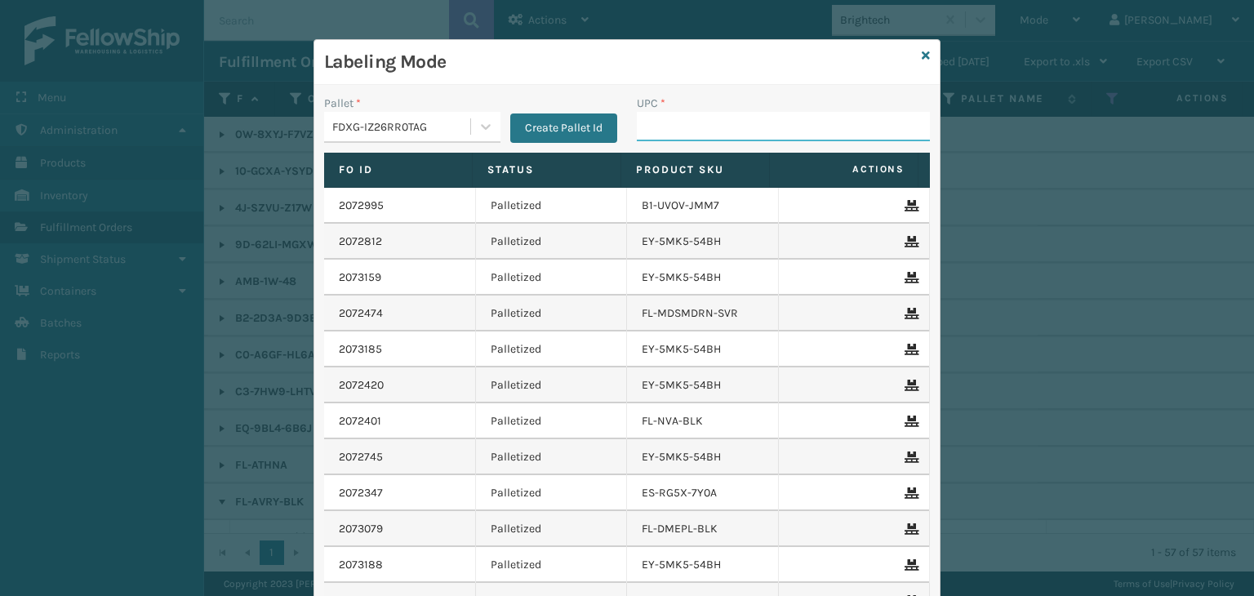
click at [660, 120] on input "UPC *" at bounding box center [783, 126] width 293 height 29
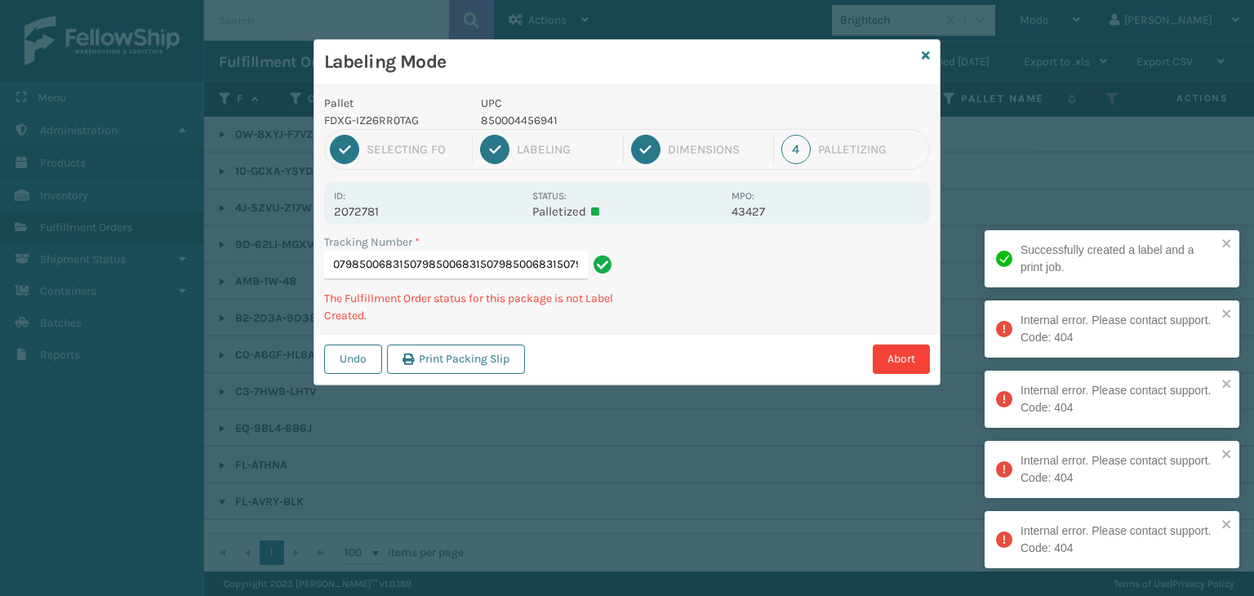
type input "884279843811850068315079850068315079850068315079850068315079850068315079"
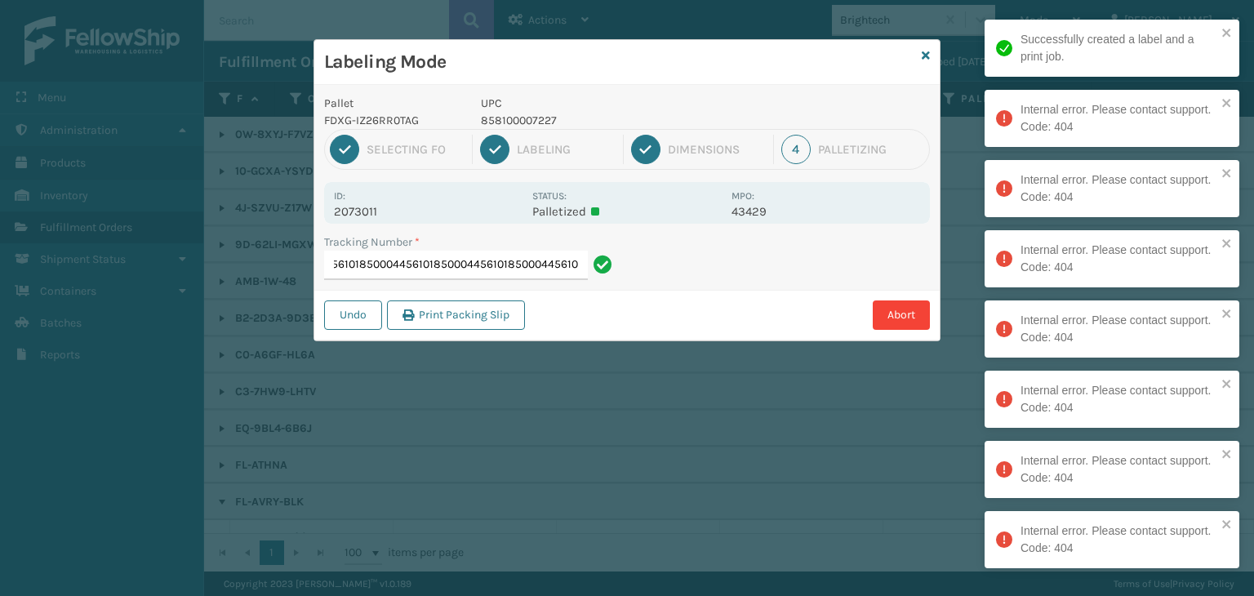
type input "8842819301708500044561018500044561018500044561018500044561018500044561018500044…"
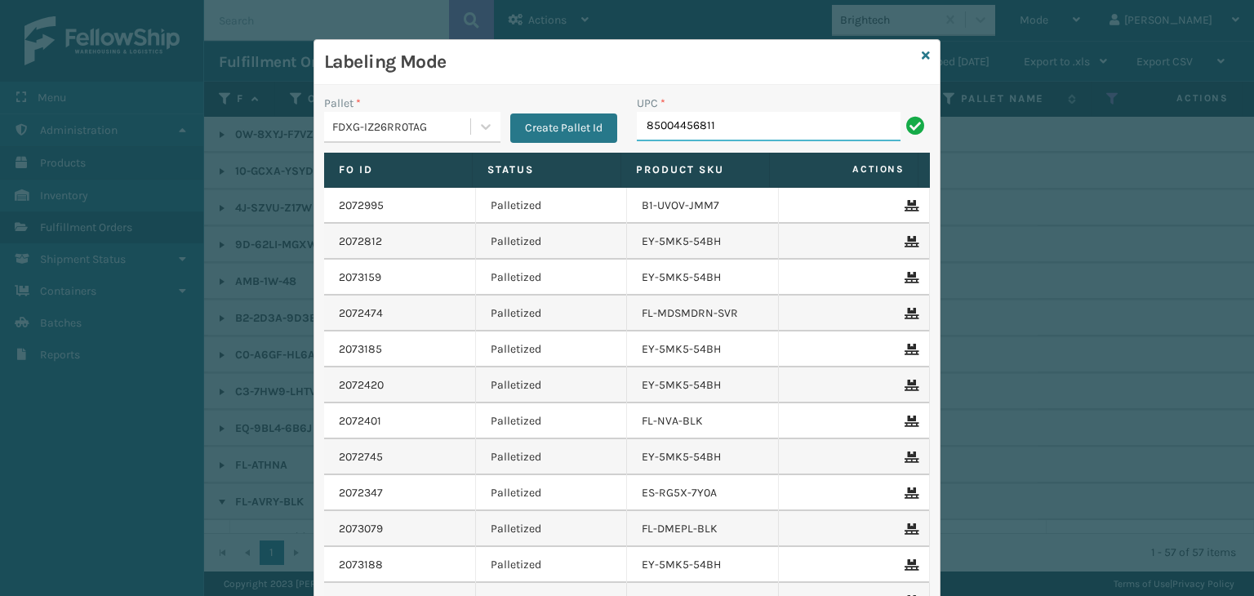
type input "85004456811"
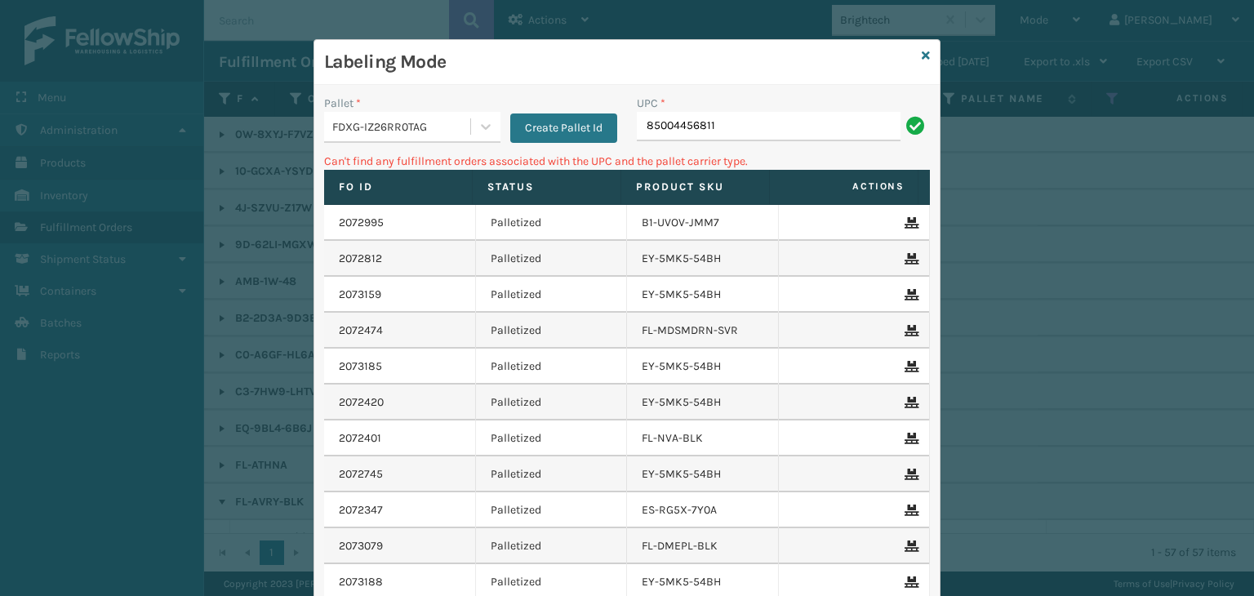
drag, startPoint x: 746, startPoint y: 134, endPoint x: 329, endPoint y: 131, distance: 417.1
click at [334, 131] on div "Pallet * FDXG-IZ26RR0TAG Create Pallet Id UPC * 85004456811" at bounding box center [626, 124] width 625 height 58
type input "850004456811"
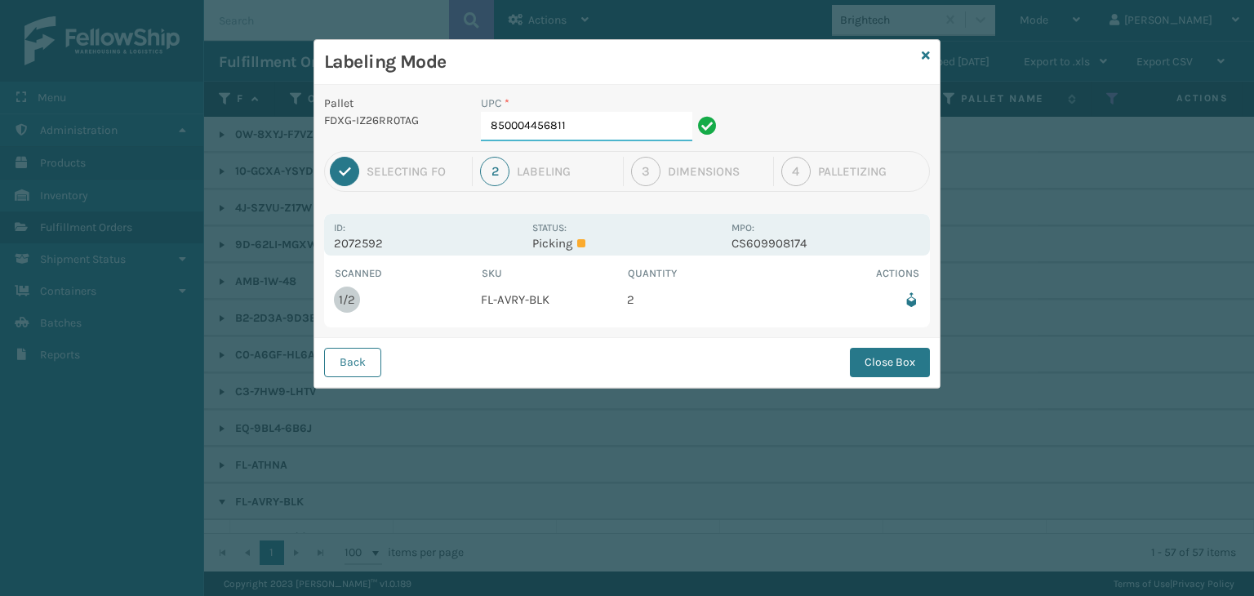
click at [594, 137] on input "850004456811" at bounding box center [586, 126] width 211 height 29
click at [905, 345] on div "Back Close Box" at bounding box center [626, 362] width 625 height 50
click at [905, 354] on button "Close Box" at bounding box center [890, 362] width 80 height 29
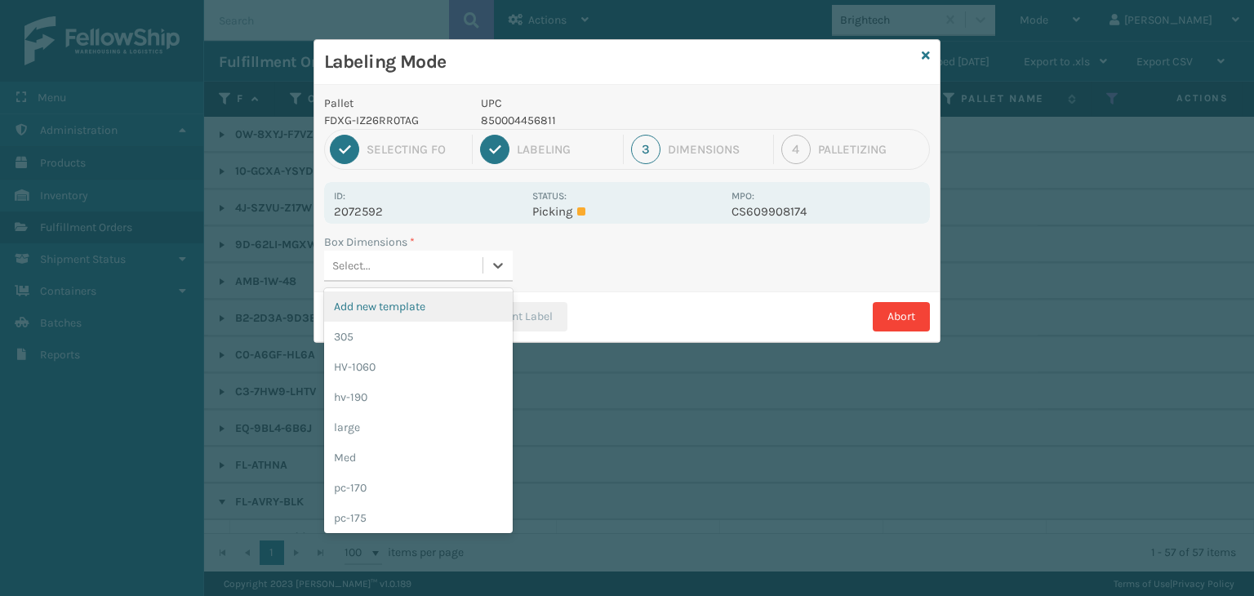
click at [422, 262] on div "Select..." at bounding box center [403, 265] width 158 height 27
click at [367, 451] on div "Med" at bounding box center [418, 457] width 189 height 30
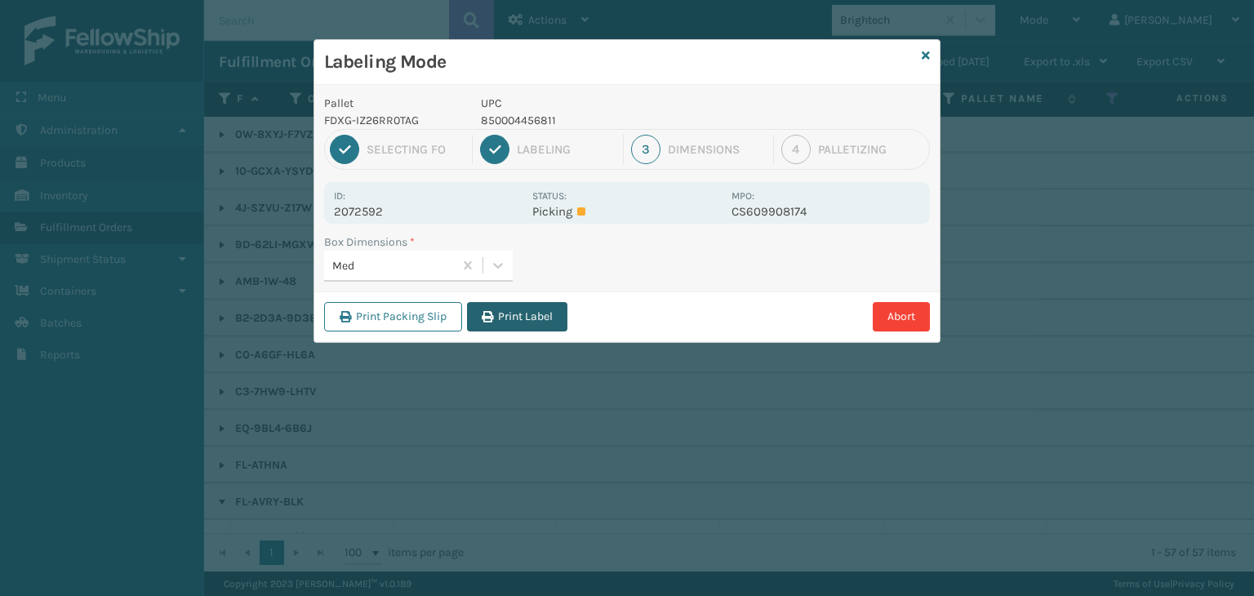
click at [544, 315] on button "Print Label" at bounding box center [517, 316] width 100 height 29
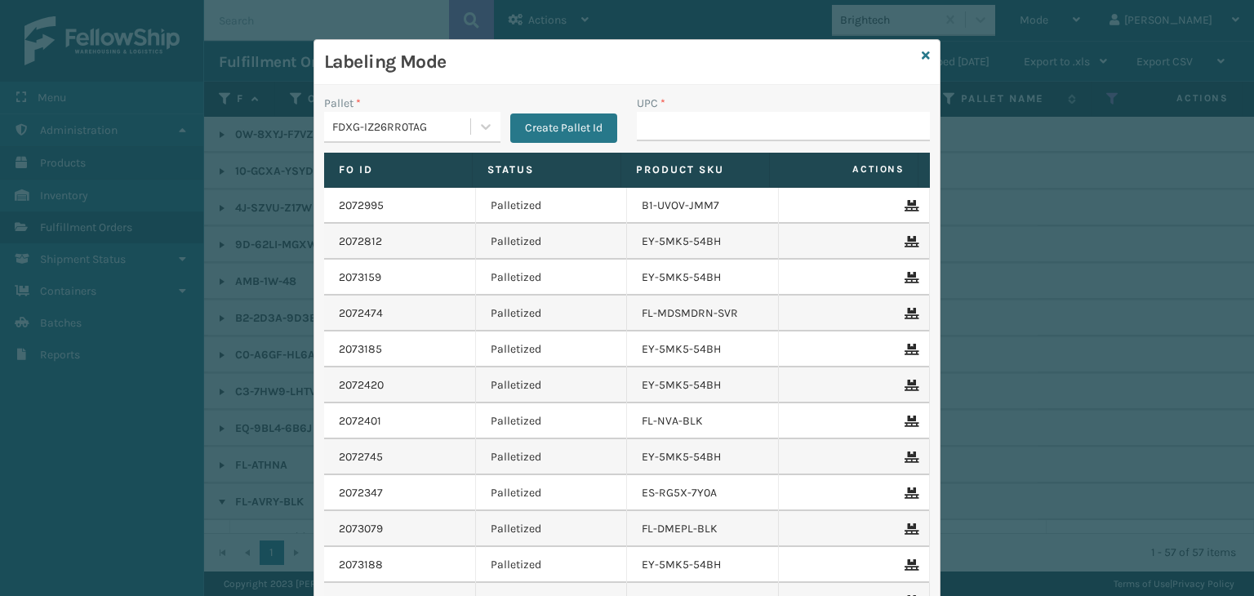
drag, startPoint x: 940, startPoint y: 47, endPoint x: 930, endPoint y: 53, distance: 12.5
drag, startPoint x: 930, startPoint y: 53, endPoint x: 914, endPoint y: 56, distance: 15.8
click at [914, 56] on div "Labeling Mode" at bounding box center [626, 62] width 625 height 45
click at [912, 58] on div "Labeling Mode" at bounding box center [626, 62] width 625 height 45
click at [921, 53] on icon at bounding box center [925, 55] width 8 height 11
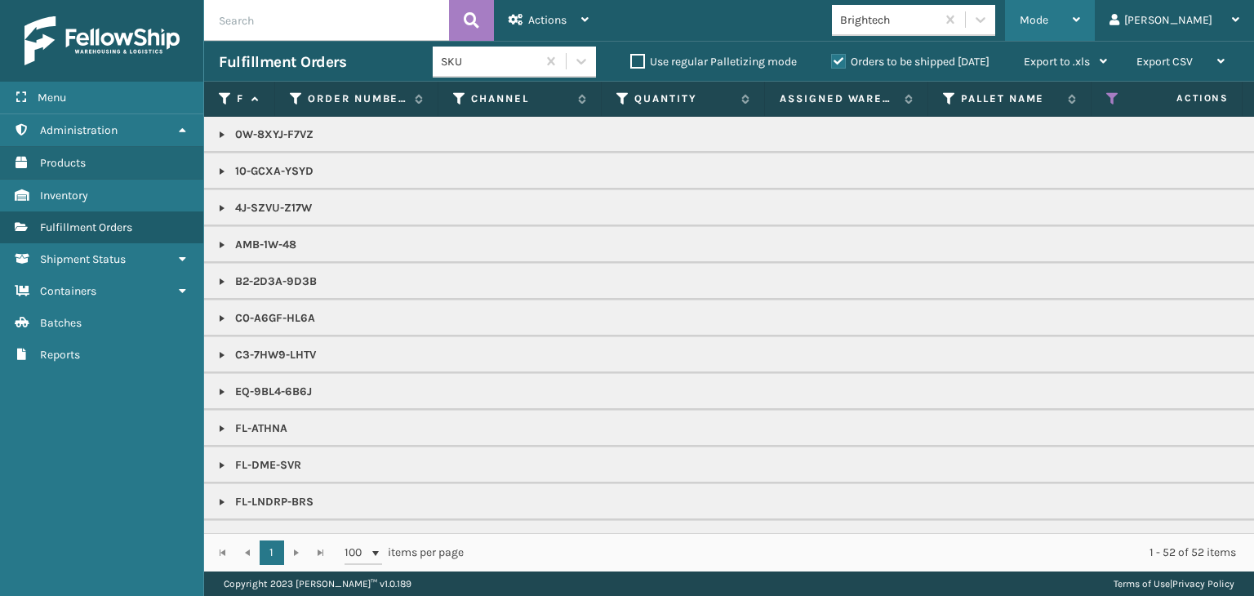
click at [1080, 30] on div "Mode" at bounding box center [1049, 20] width 60 height 41
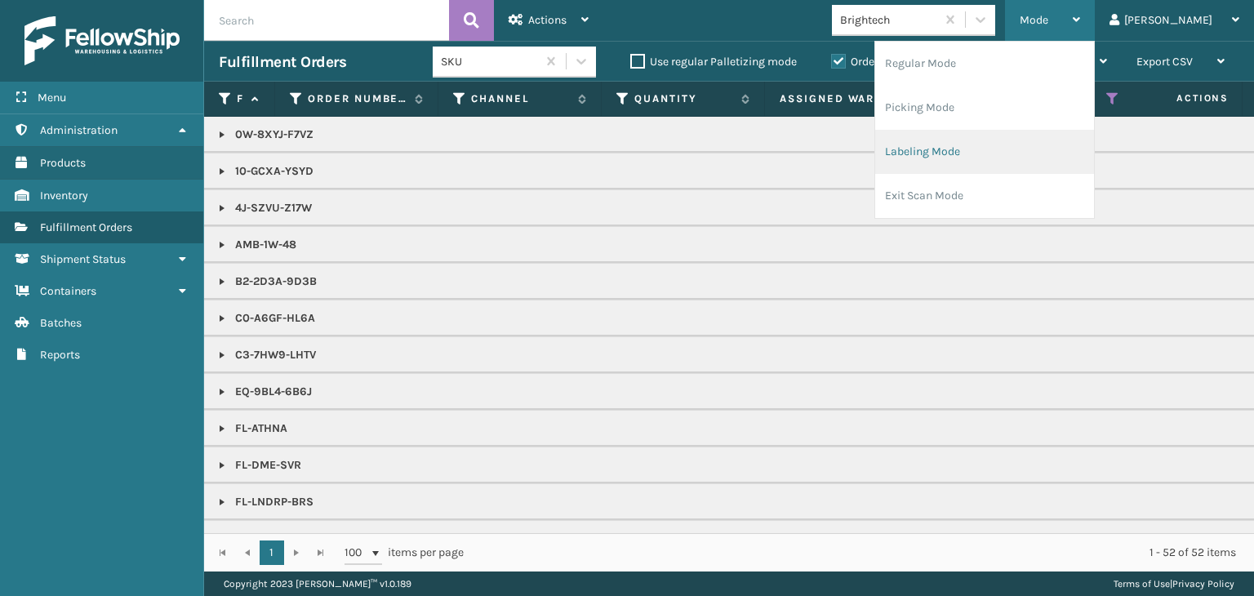
click at [1033, 155] on li "Labeling Mode" at bounding box center [984, 152] width 219 height 44
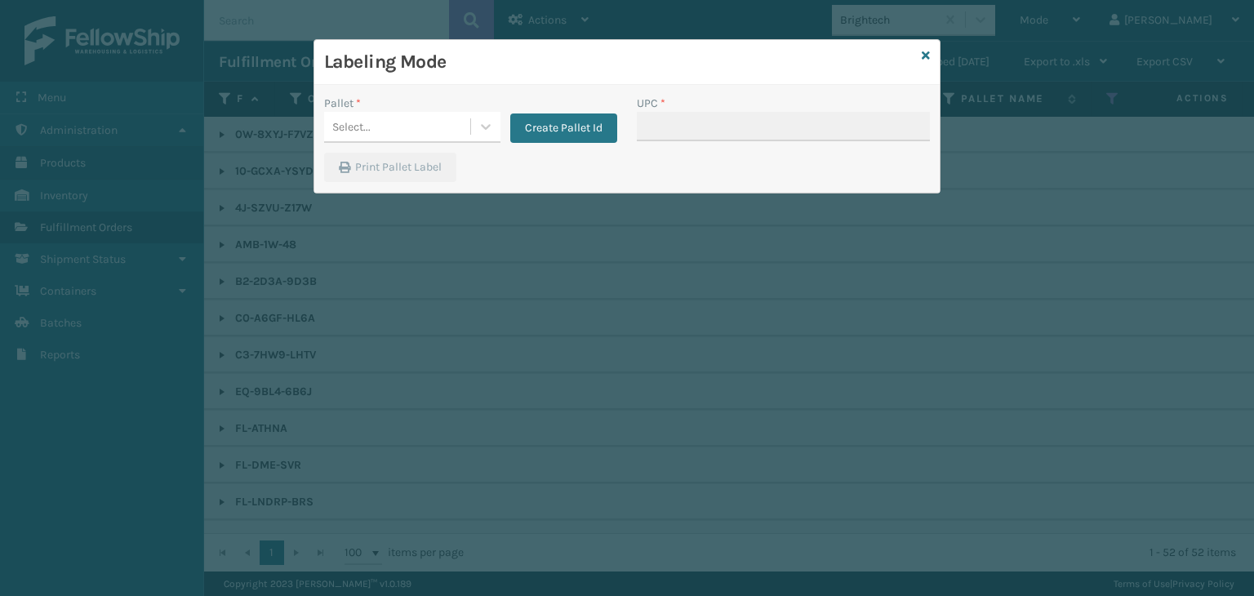
click at [372, 146] on div "Pallet * Select... Create Pallet Id" at bounding box center [470, 124] width 313 height 58
click at [378, 135] on div "Select..." at bounding box center [397, 126] width 146 height 27
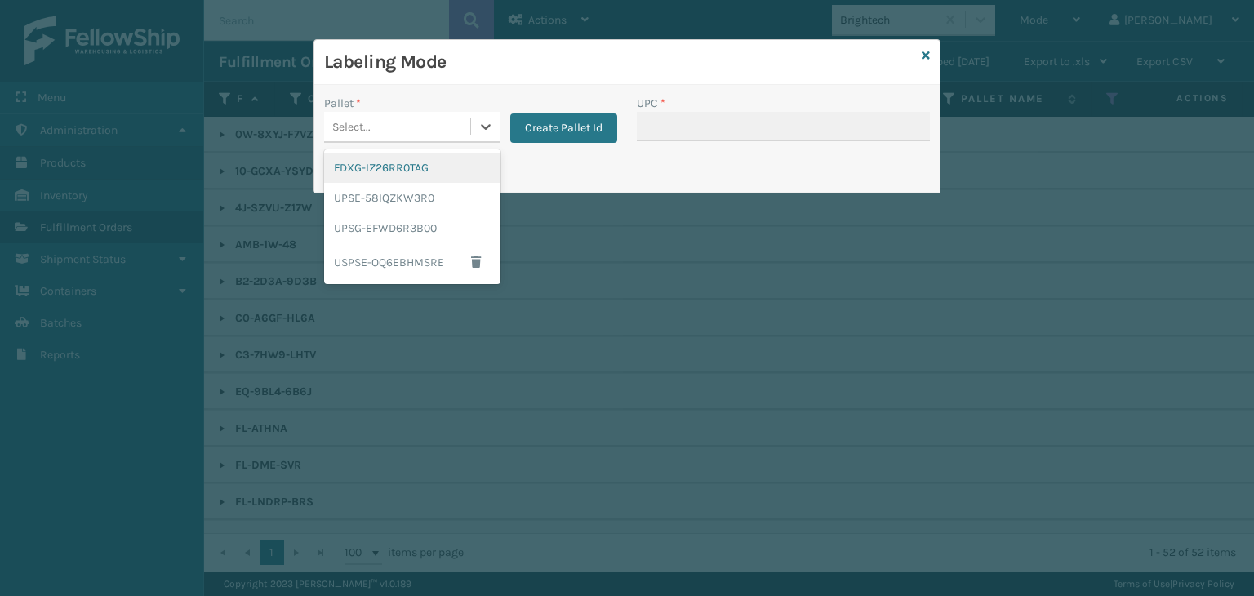
click at [391, 179] on div "FDXG-IZ26RR0TAG" at bounding box center [412, 168] width 176 height 30
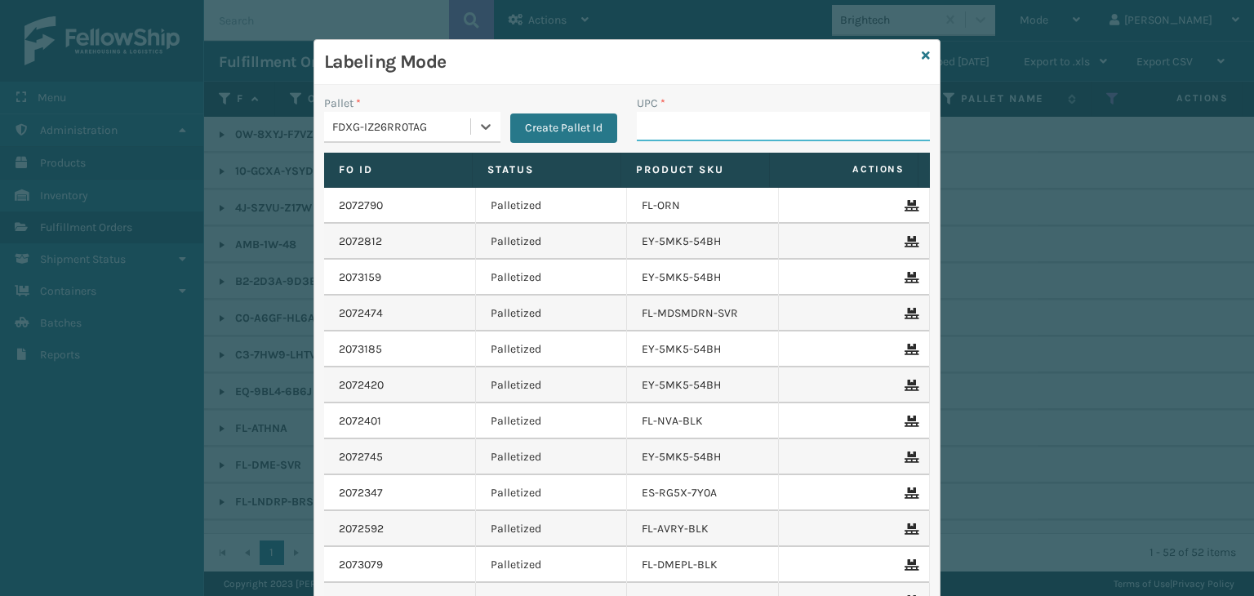
click at [686, 122] on input "UPC *" at bounding box center [783, 126] width 293 height 29
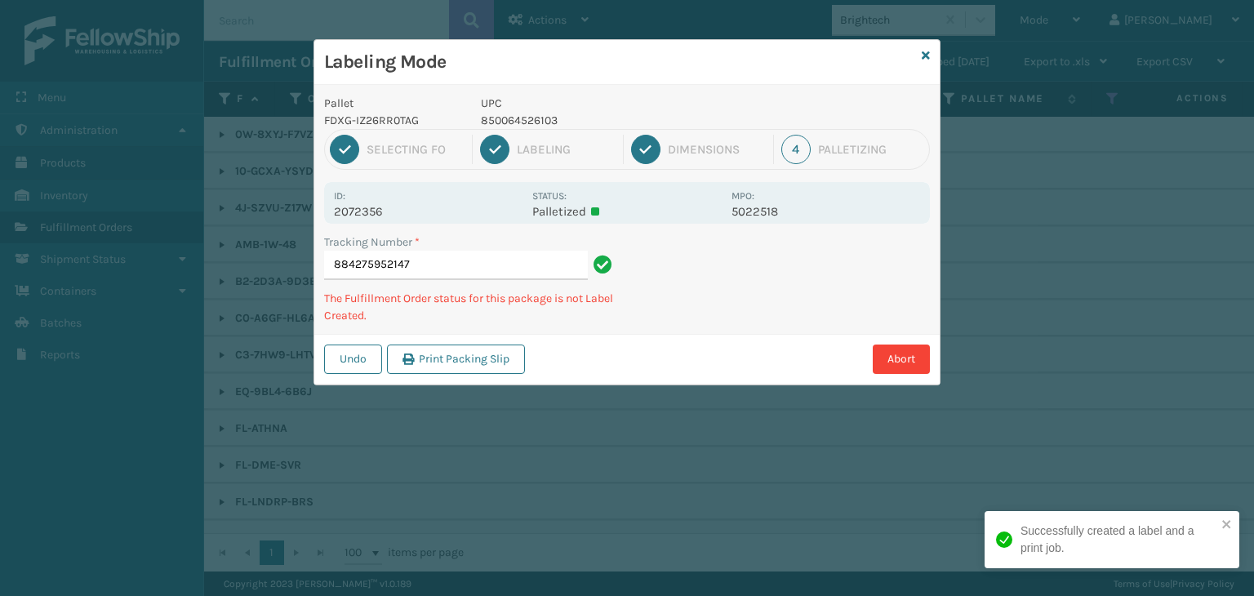
drag, startPoint x: 509, startPoint y: 101, endPoint x: 509, endPoint y: 113, distance: 12.2
click at [509, 104] on p "UPC" at bounding box center [601, 103] width 241 height 17
click at [509, 114] on p "850064526103" at bounding box center [601, 120] width 241 height 17
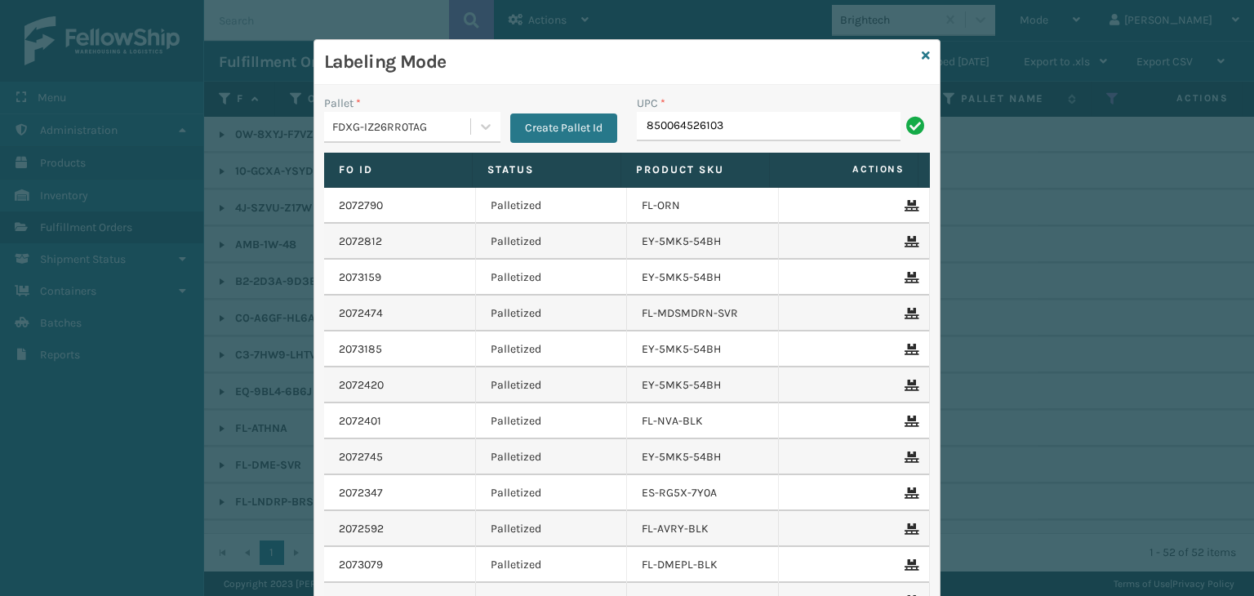
type input "850064526103"
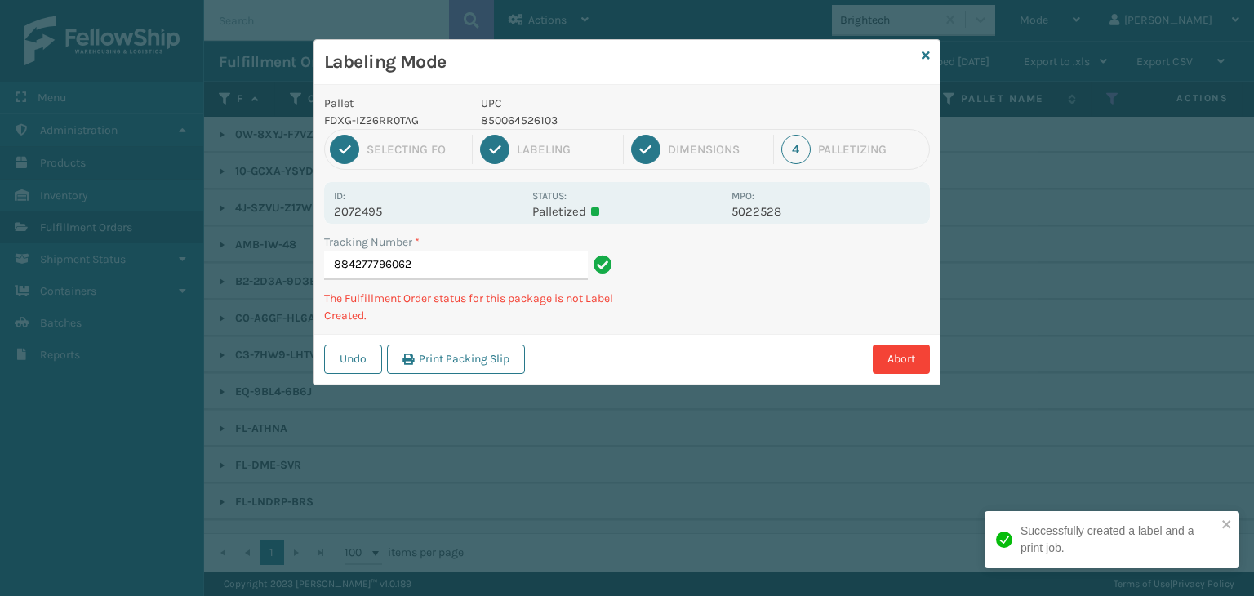
click at [510, 114] on p "850064526103" at bounding box center [601, 120] width 241 height 17
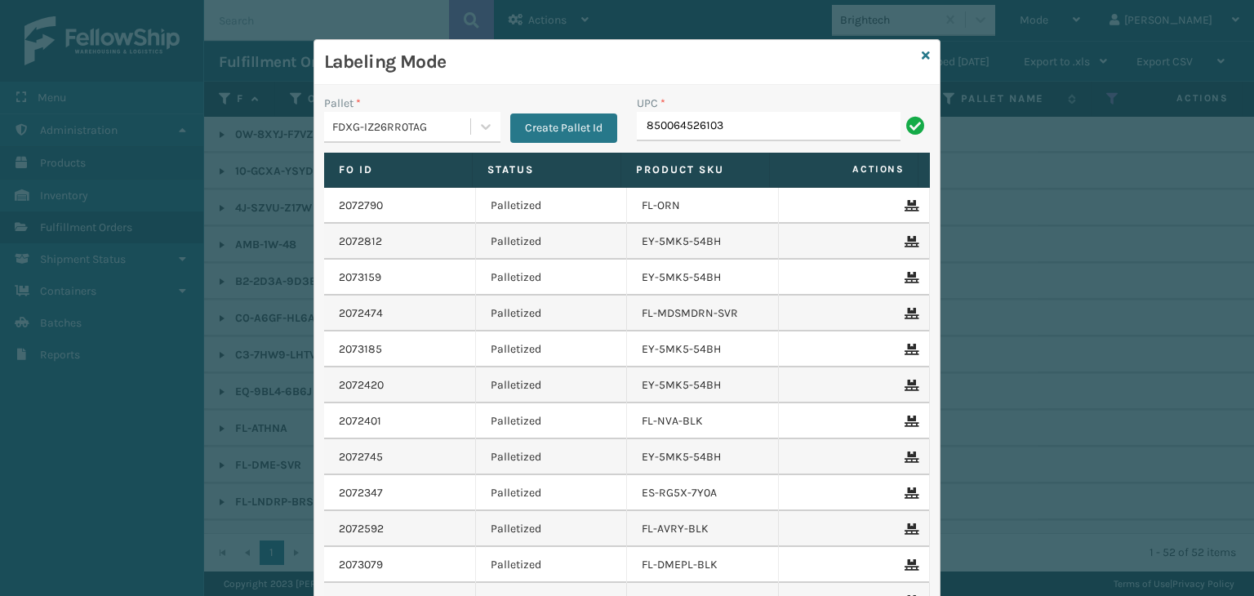
type input "850064526103"
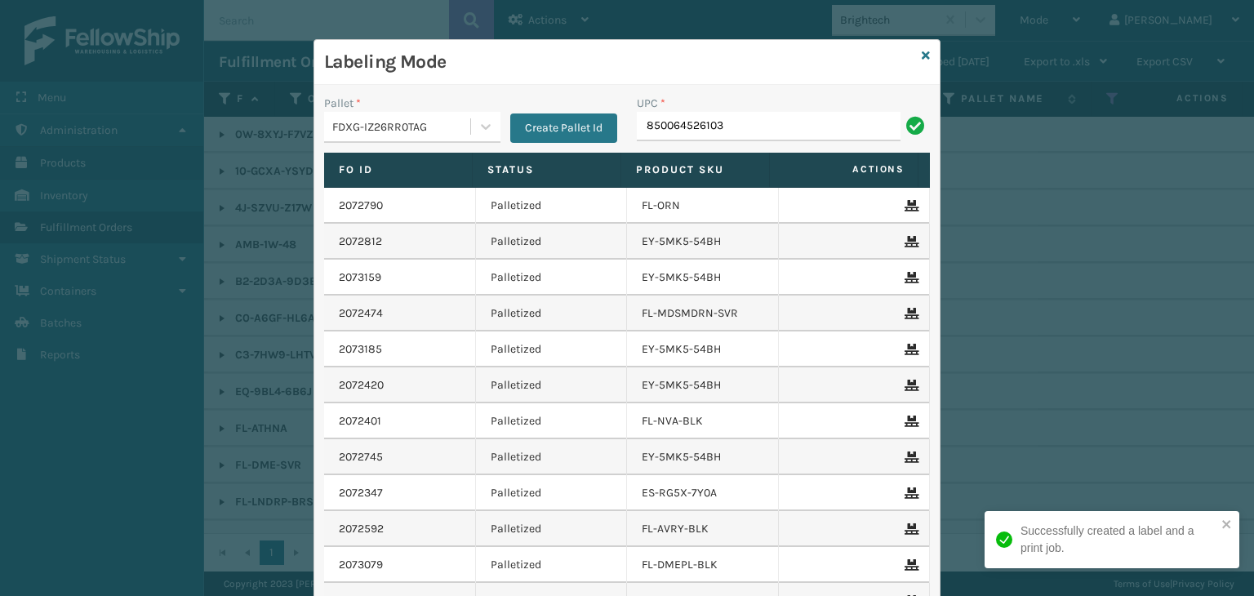
type input "850064526103"
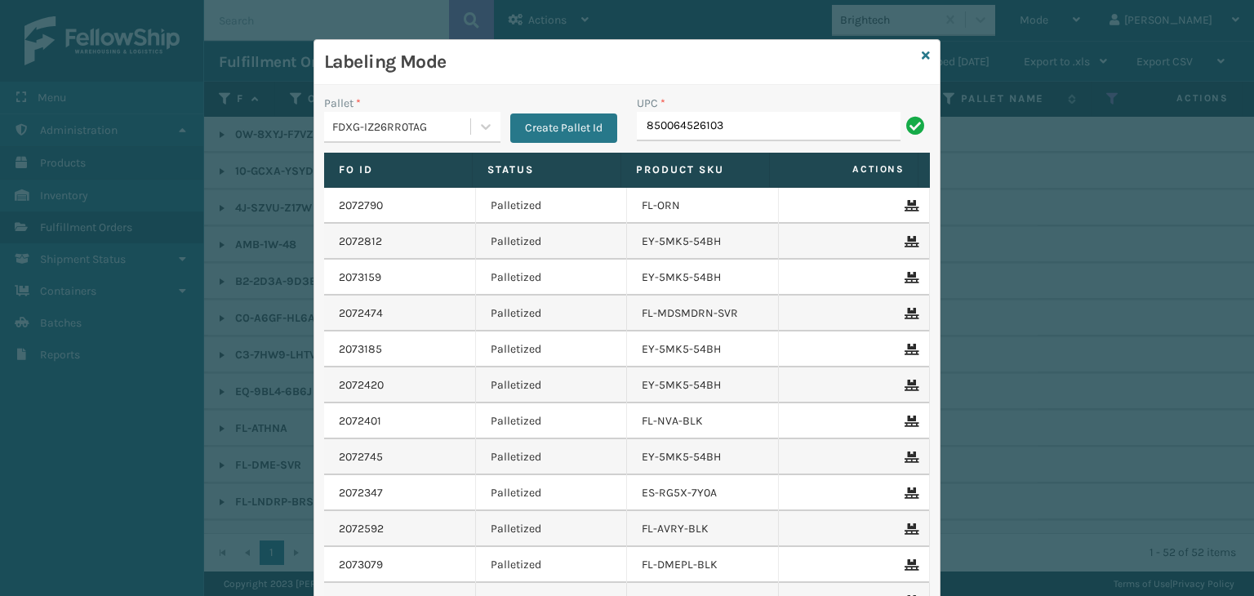
type input "850064526103"
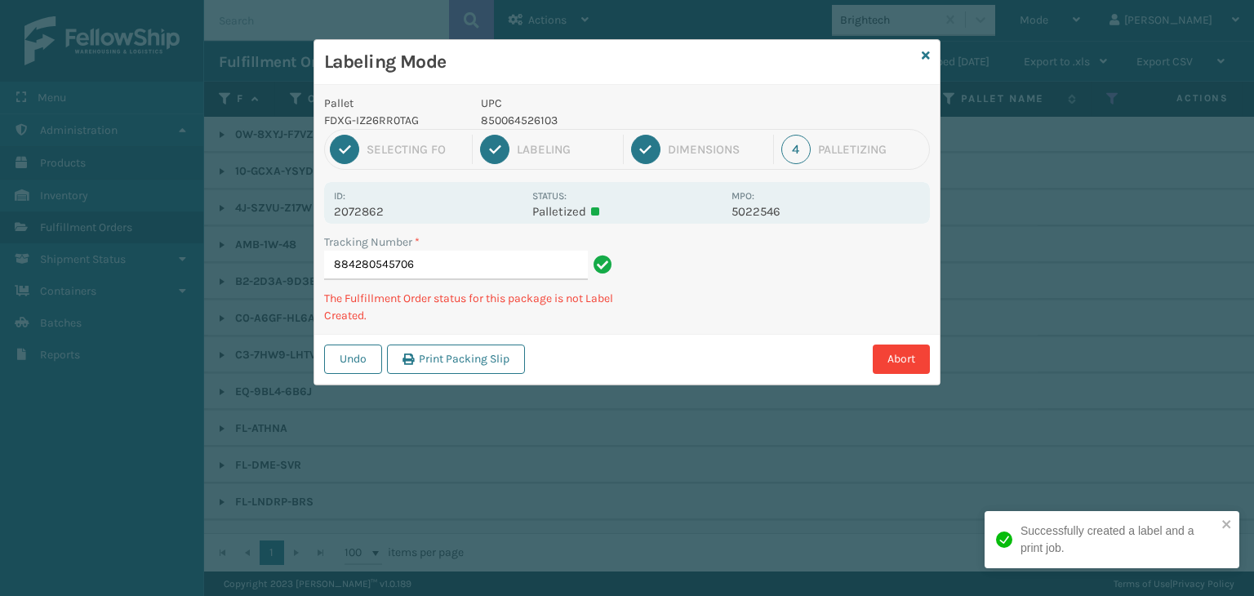
type input "884280545706850064526103"
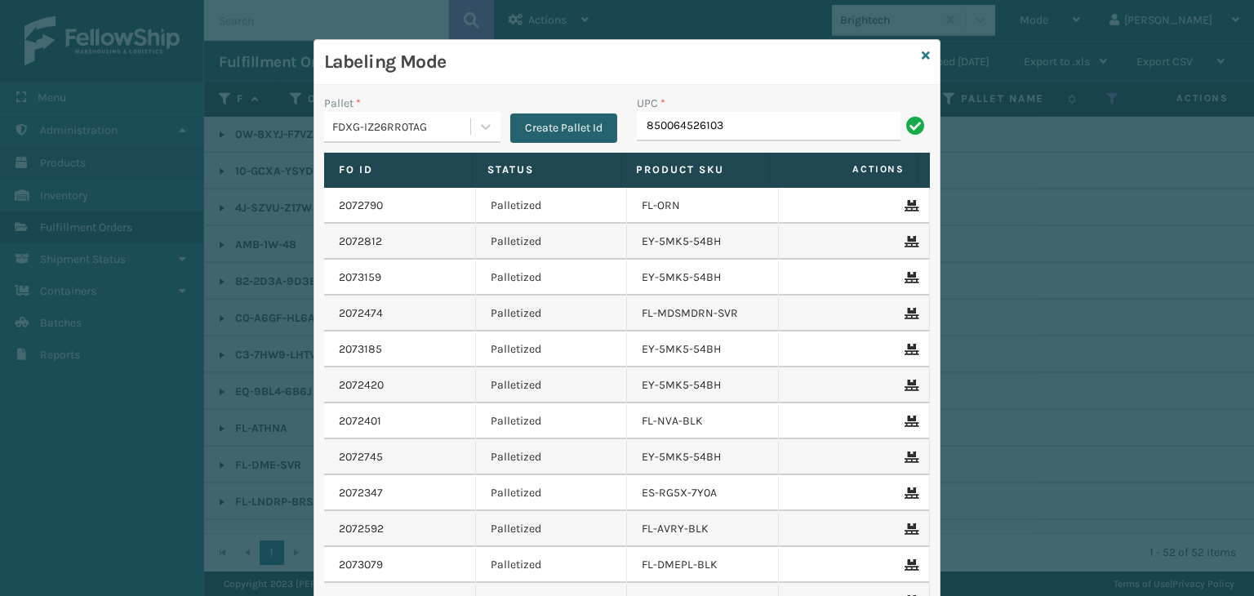
type input "850064526103"
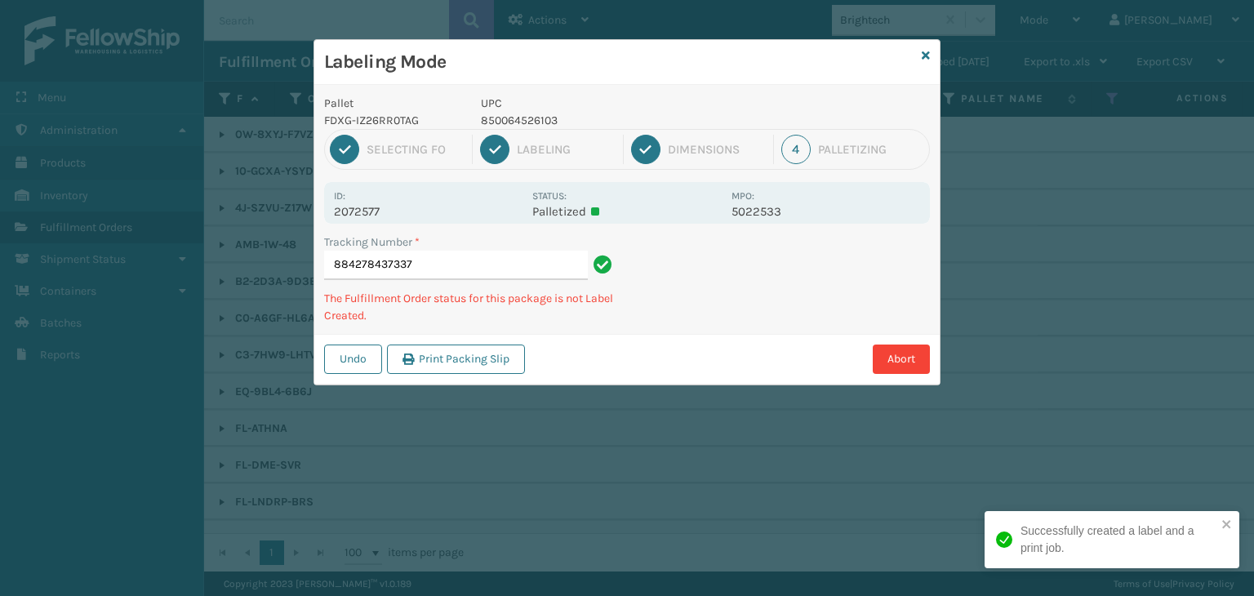
type input "884278437337850064526103"
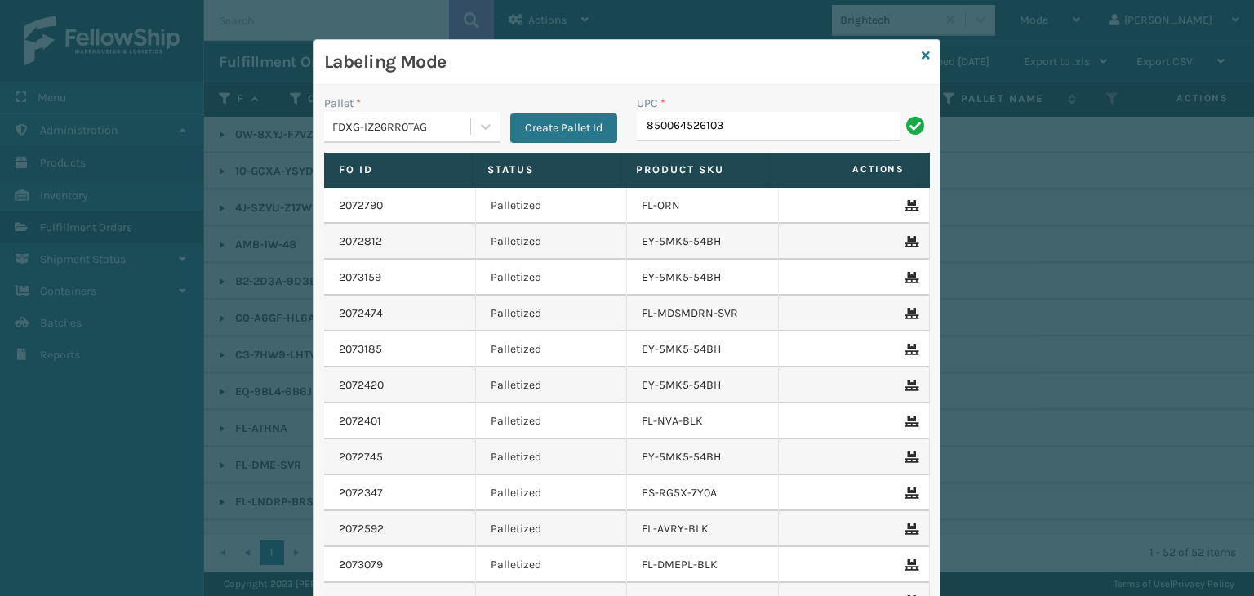
type input "850064526103"
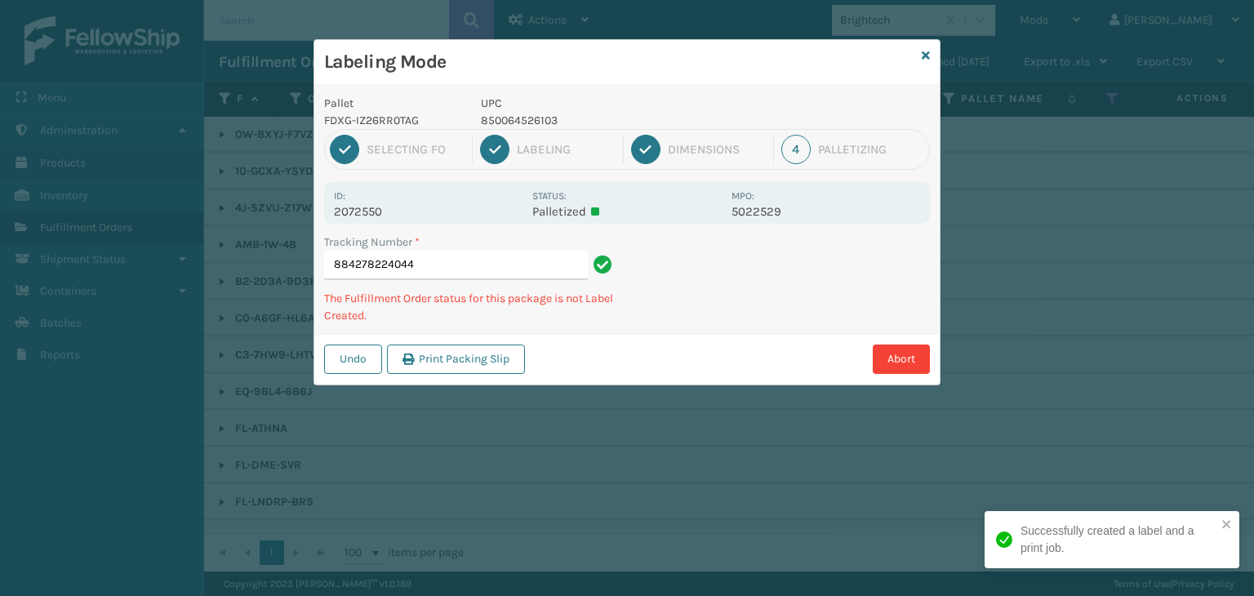
type input "884278224044850064526103"
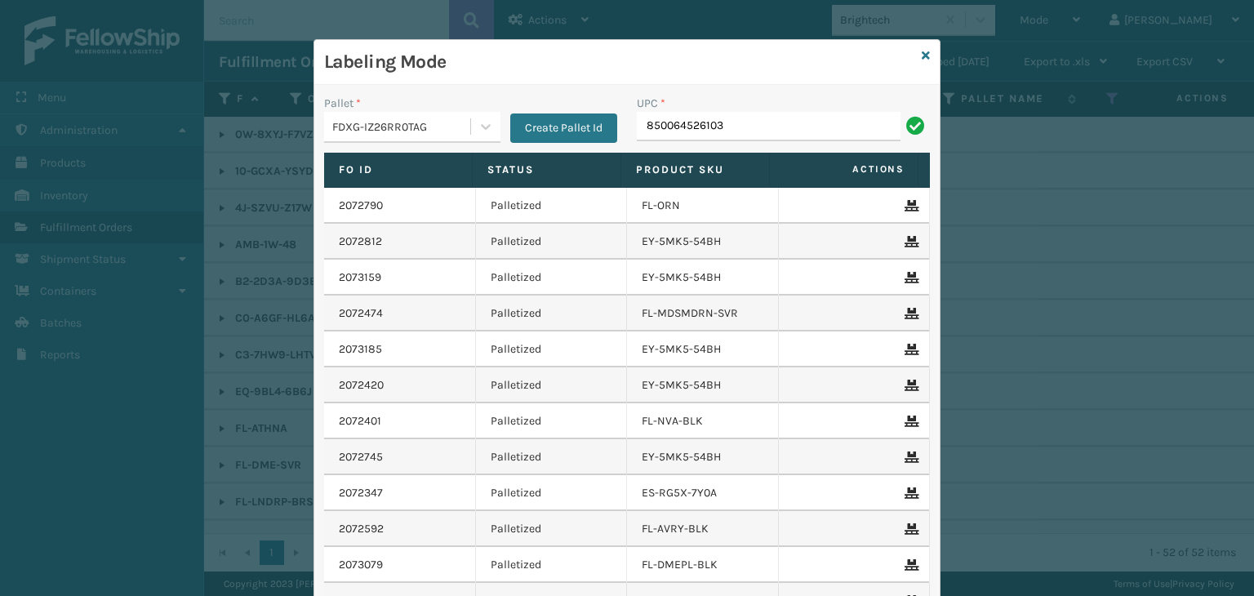
type input "850064526103"
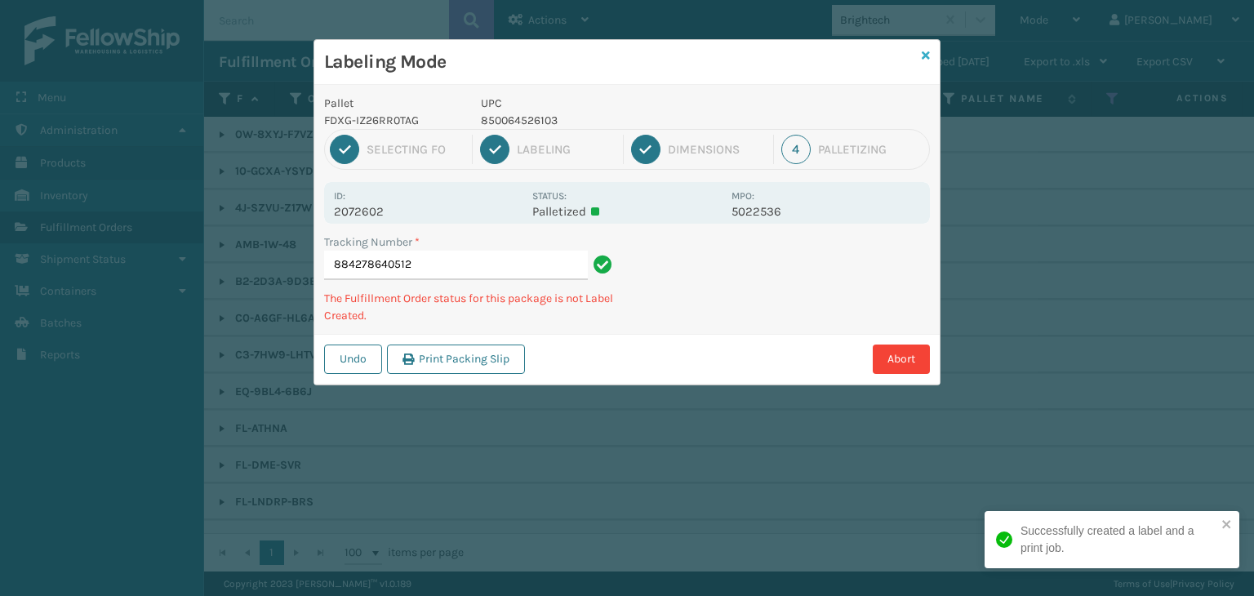
click at [926, 56] on icon at bounding box center [925, 55] width 8 height 11
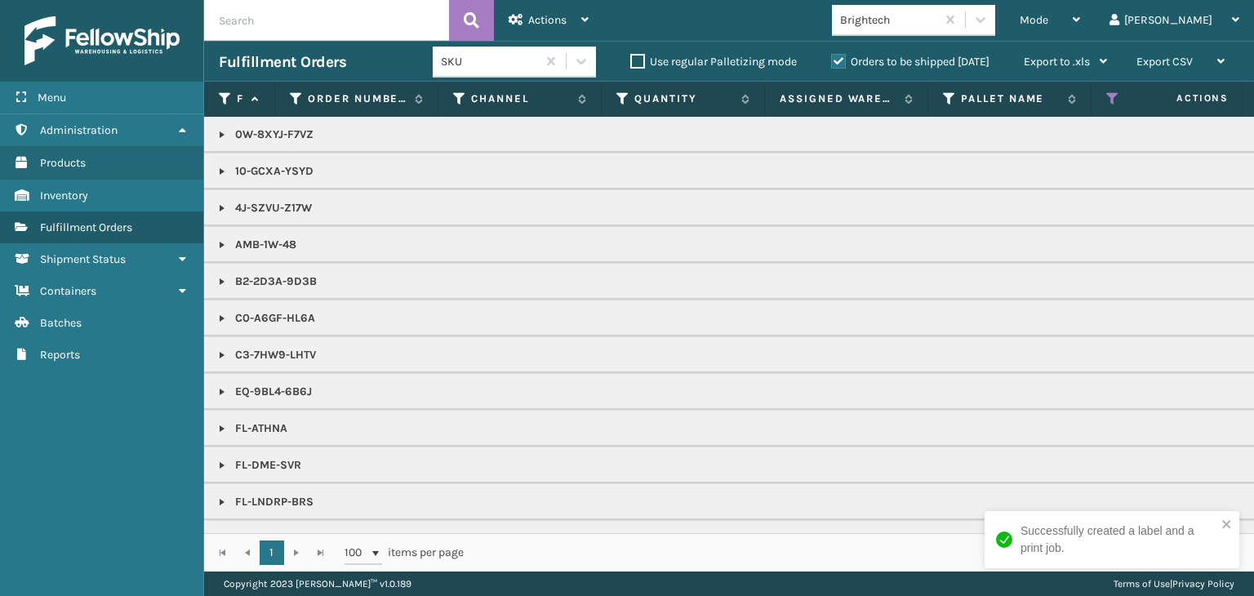
click at [933, 20] on div "Brightech" at bounding box center [888, 19] width 97 height 17
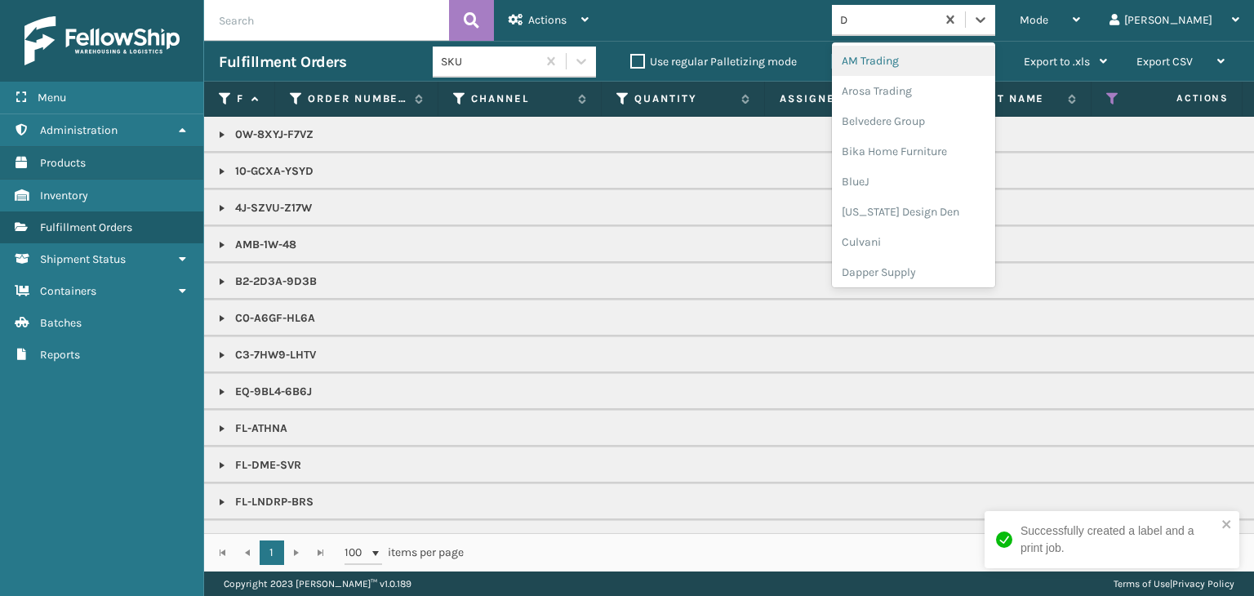
type input "DA"
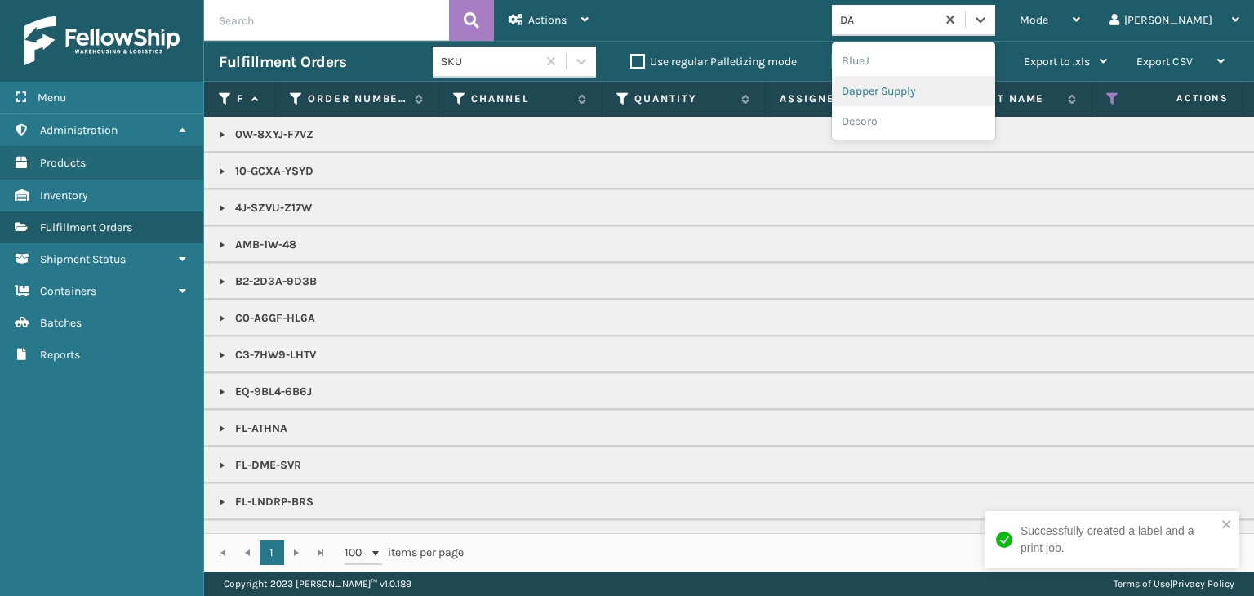
click at [921, 95] on div "Dapper Supply" at bounding box center [913, 91] width 163 height 30
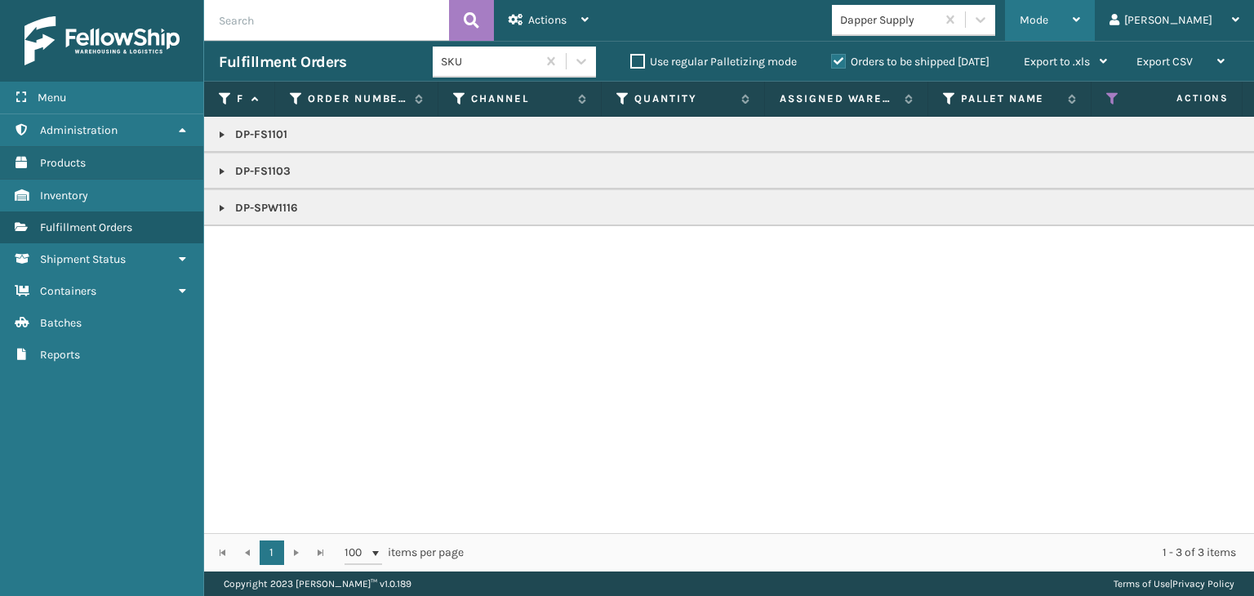
click at [1080, 11] on div "Mode" at bounding box center [1049, 20] width 60 height 41
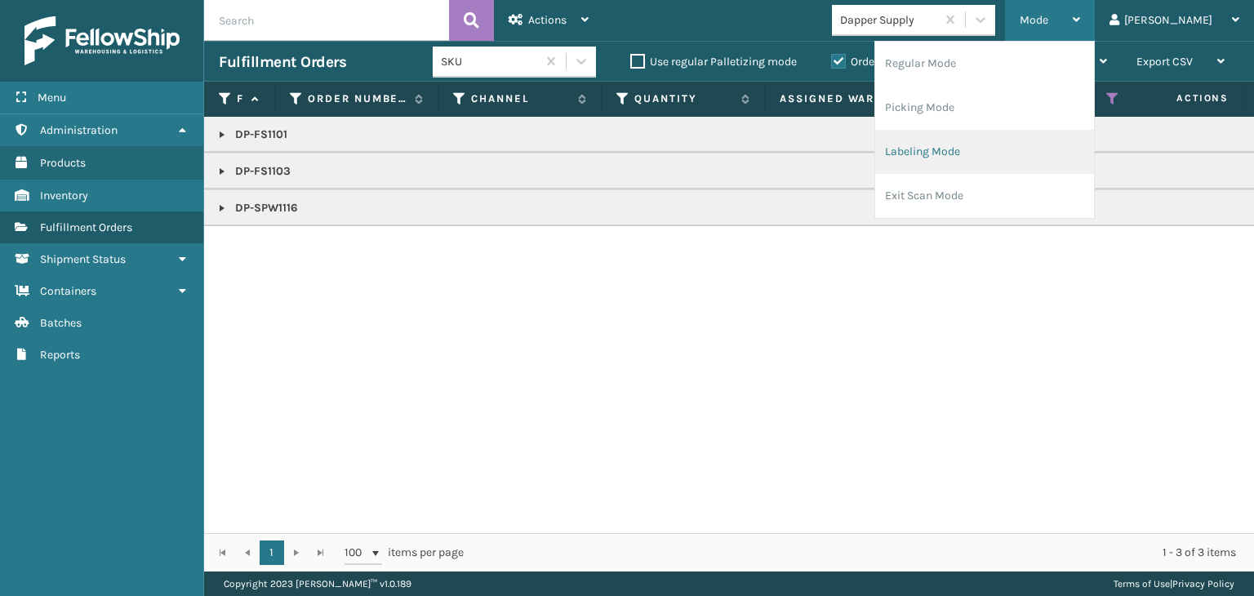
click at [954, 158] on li "Labeling Mode" at bounding box center [984, 152] width 219 height 44
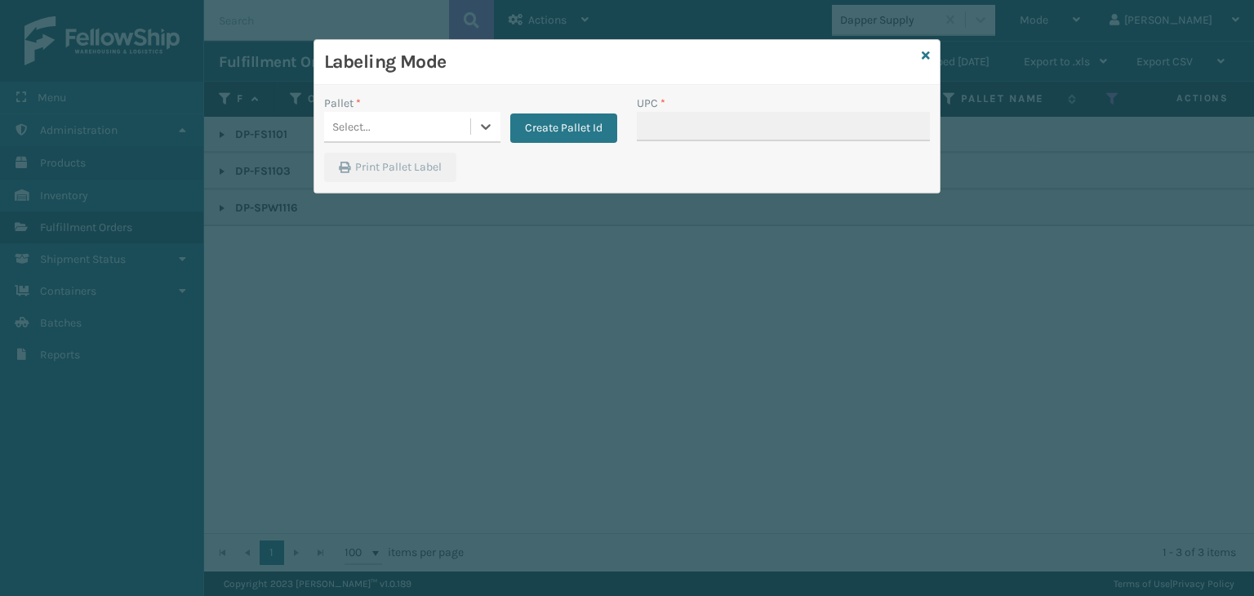
click at [372, 135] on div "Select..." at bounding box center [397, 126] width 146 height 27
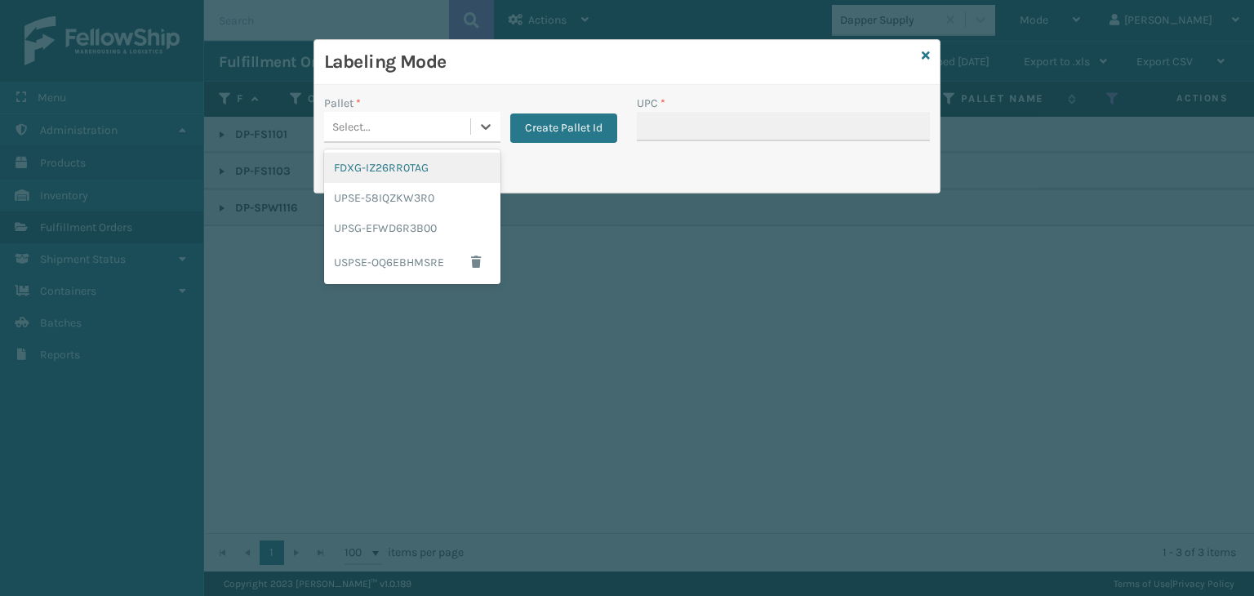
click at [373, 171] on div "FDXG-IZ26RR0TAG" at bounding box center [412, 168] width 176 height 30
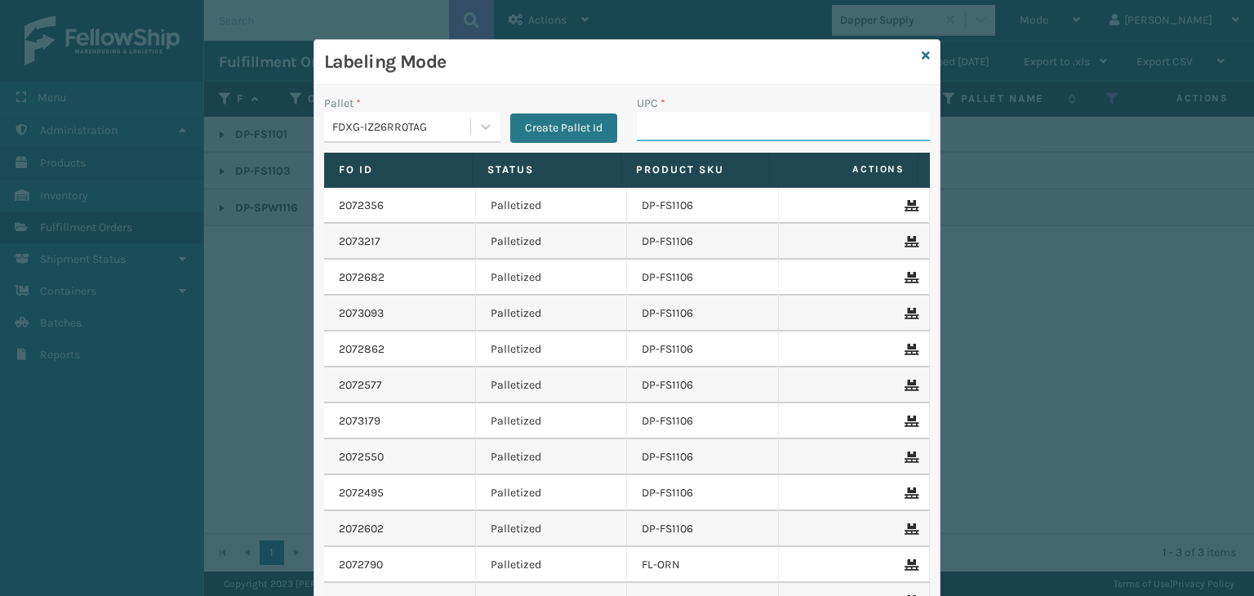
click at [647, 134] on input "UPC *" at bounding box center [783, 126] width 293 height 29
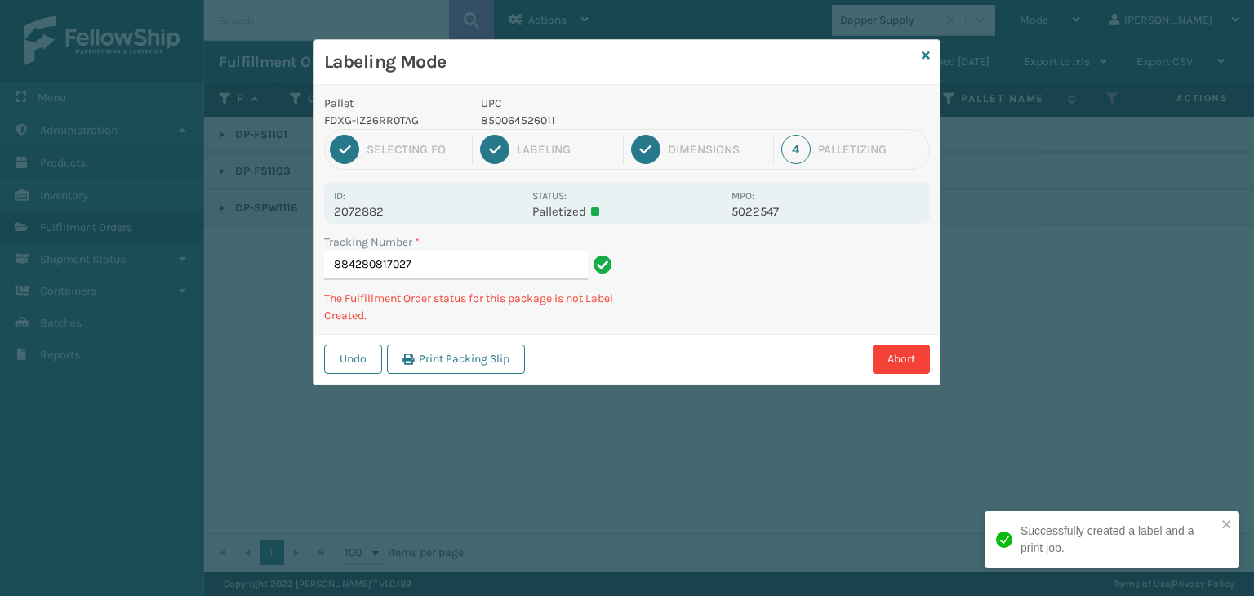
click at [540, 120] on p "850064526011" at bounding box center [601, 120] width 241 height 17
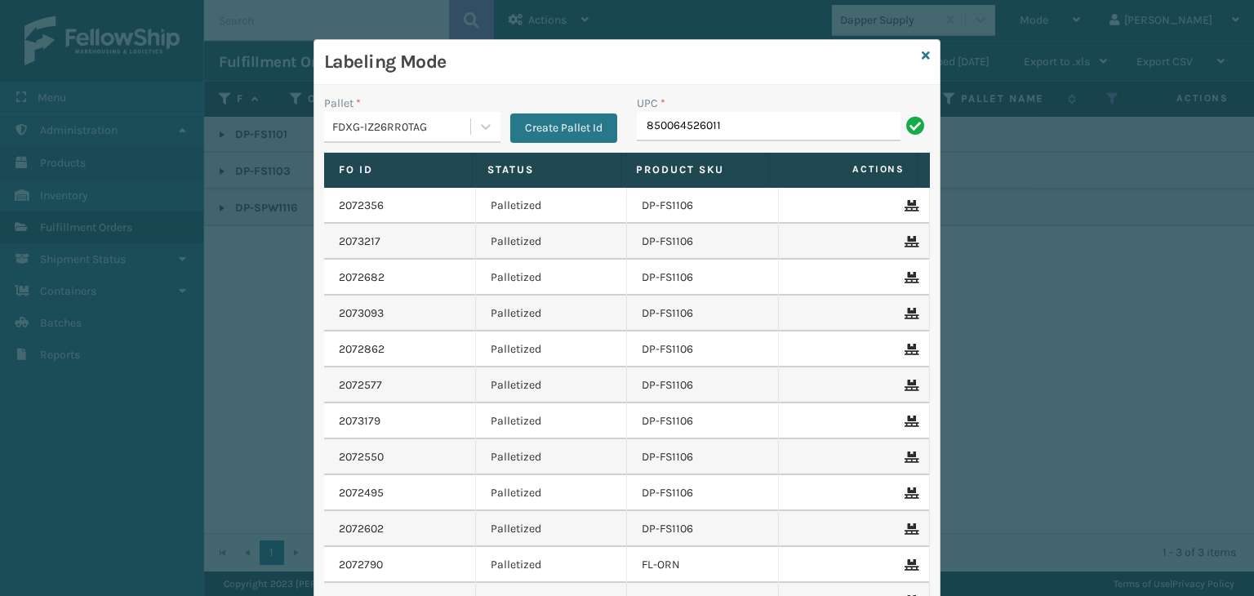
type input "850064526011"
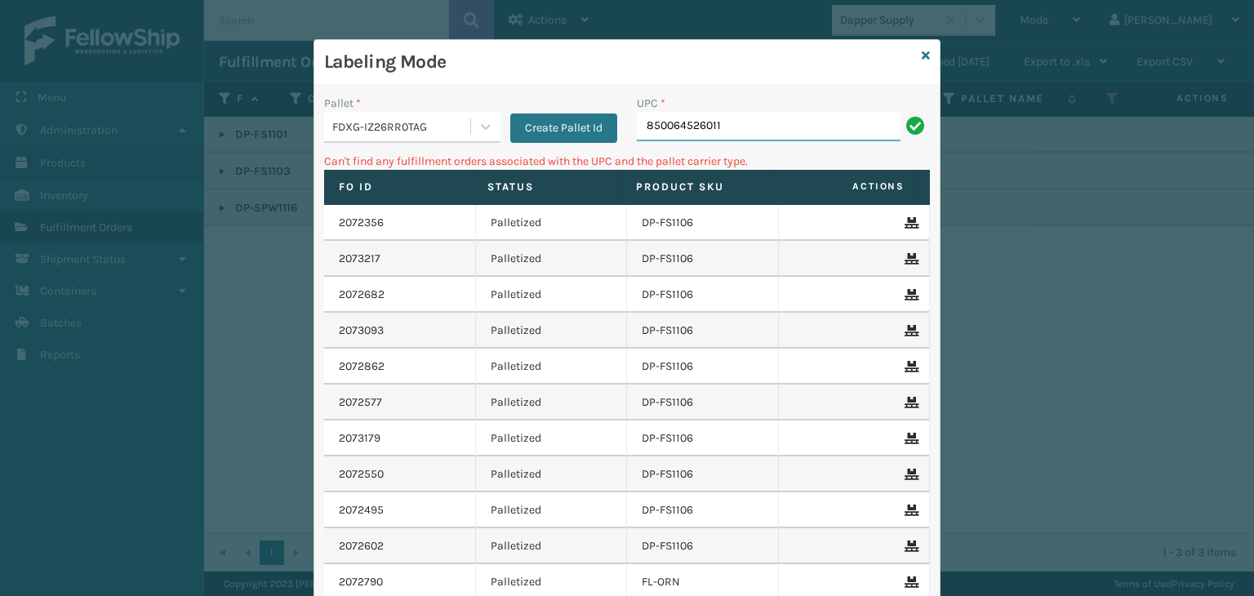
drag, startPoint x: 735, startPoint y: 124, endPoint x: 480, endPoint y: 77, distance: 259.8
click at [487, 101] on div "Pallet * FDXG-IZ26RR0TAG Create Pallet Id UPC * 850064526011" at bounding box center [626, 124] width 625 height 58
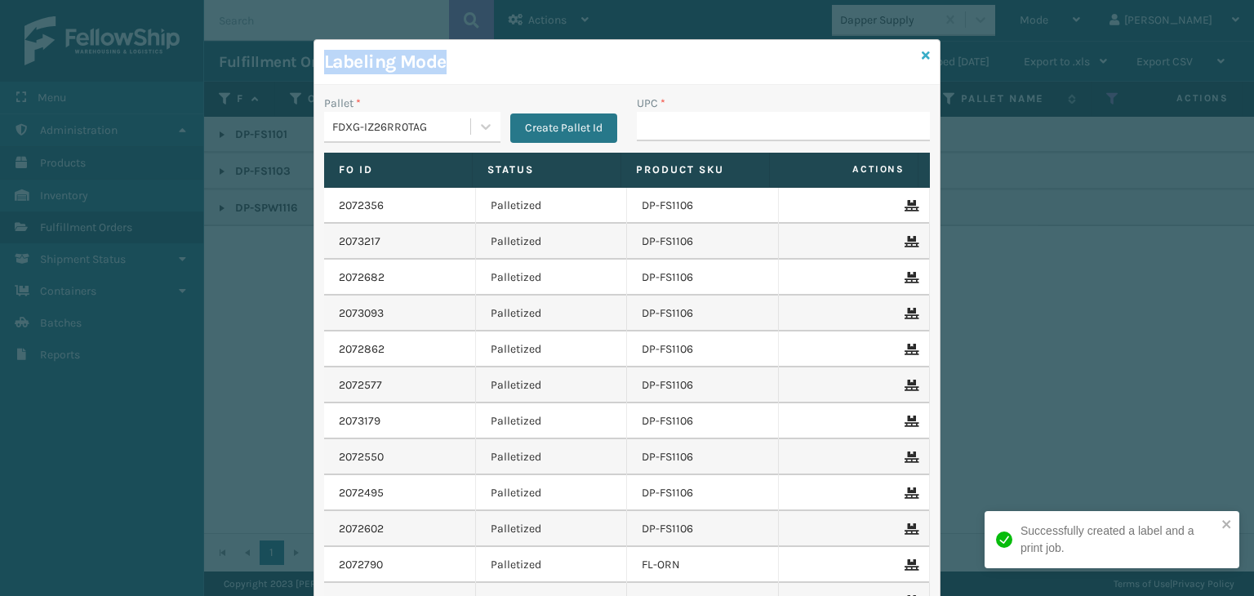
click at [918, 54] on div "Labeling Mode Pallet * FDXG-IZ26RR0TAG Create Pallet Id UPC * Fo Id Status Prod…" at bounding box center [626, 371] width 627 height 664
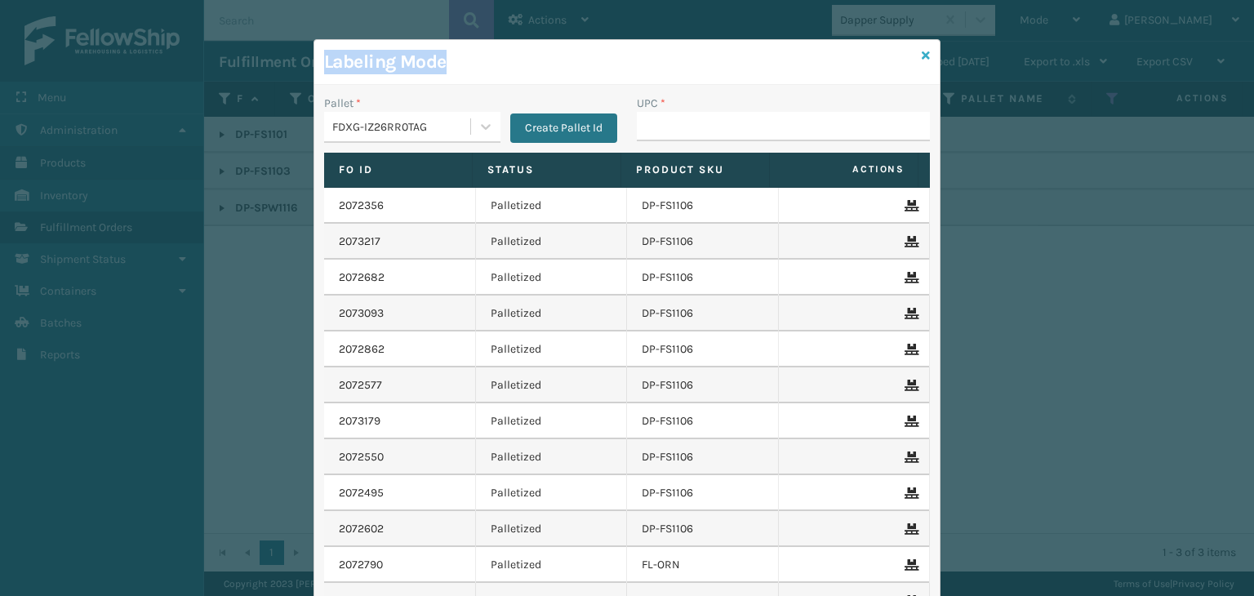
click at [921, 55] on icon at bounding box center [925, 55] width 8 height 11
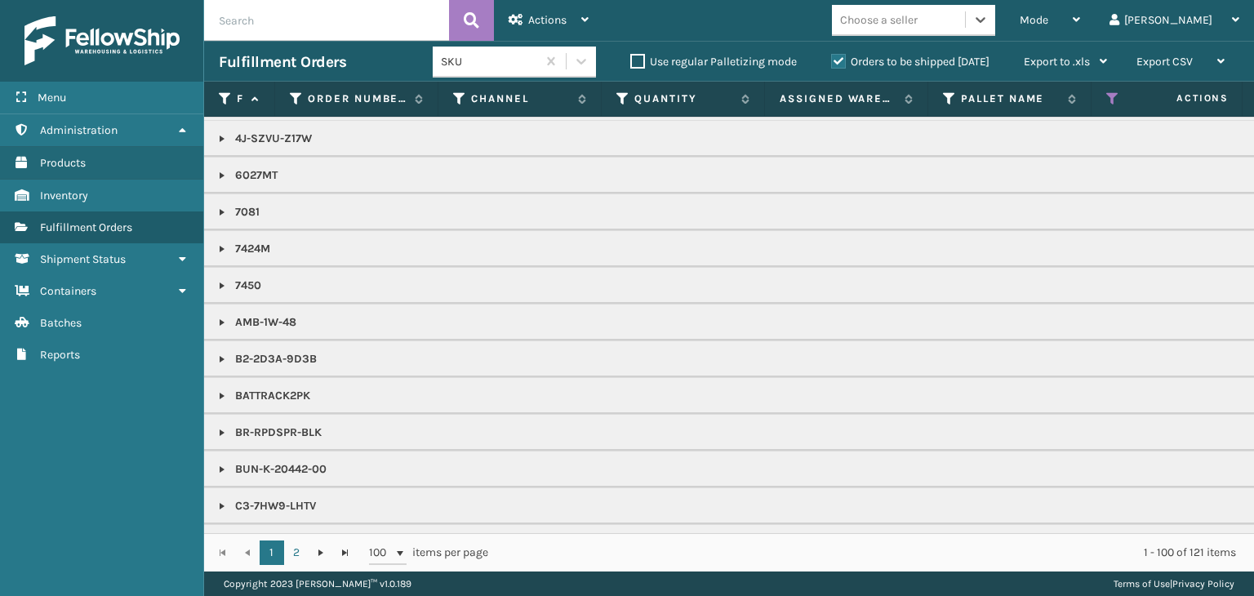
scroll to position [490, 0]
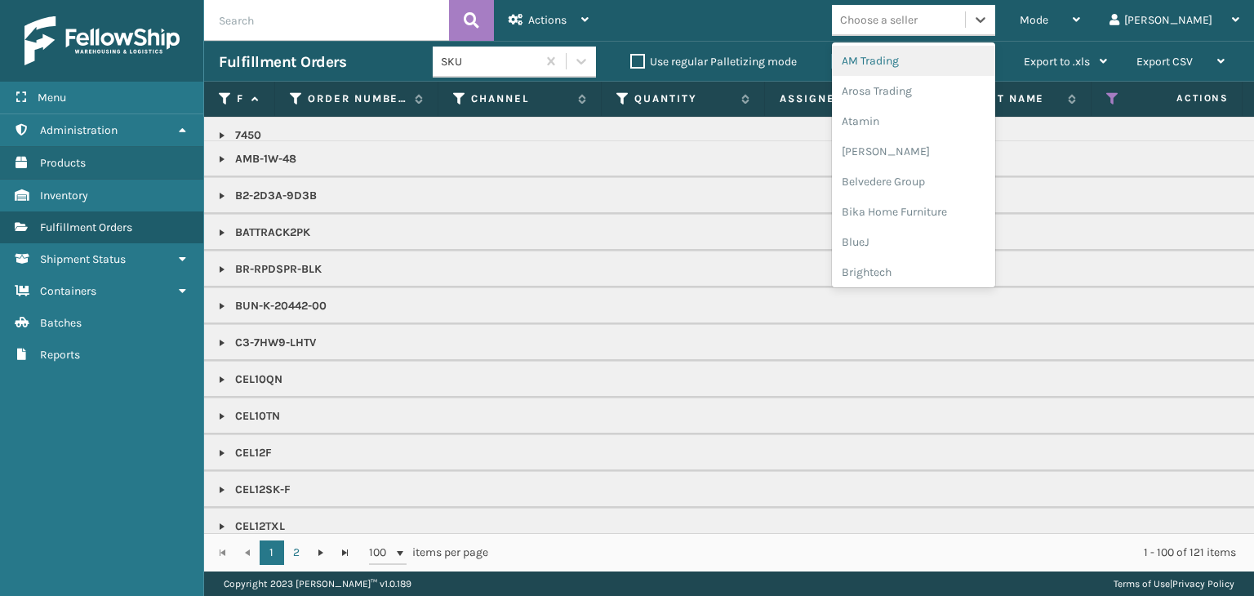
click at [917, 23] on div "Choose a seller" at bounding box center [879, 19] width 78 height 17
type input "BR"
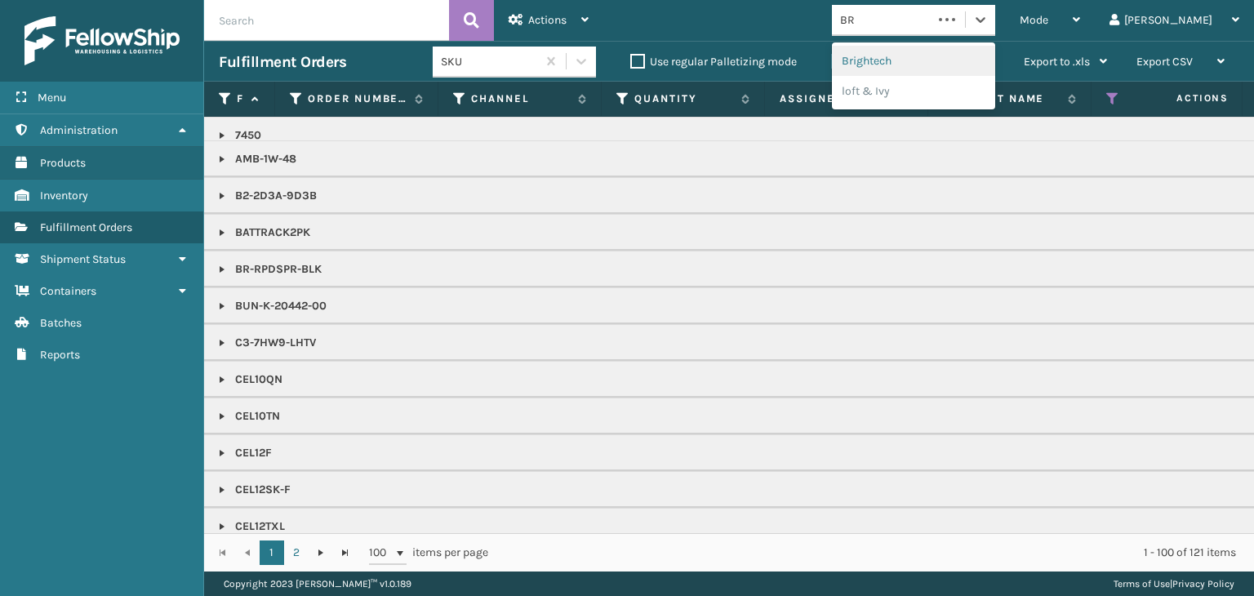
click at [954, 60] on div "Brightech" at bounding box center [913, 61] width 163 height 30
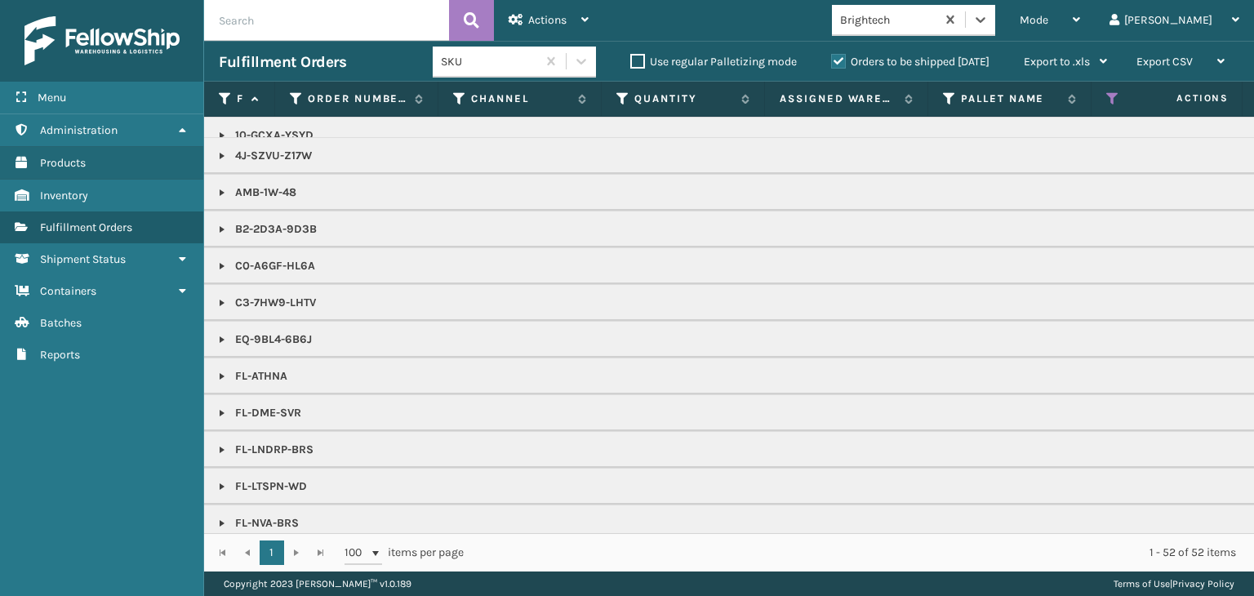
scroll to position [82, 0]
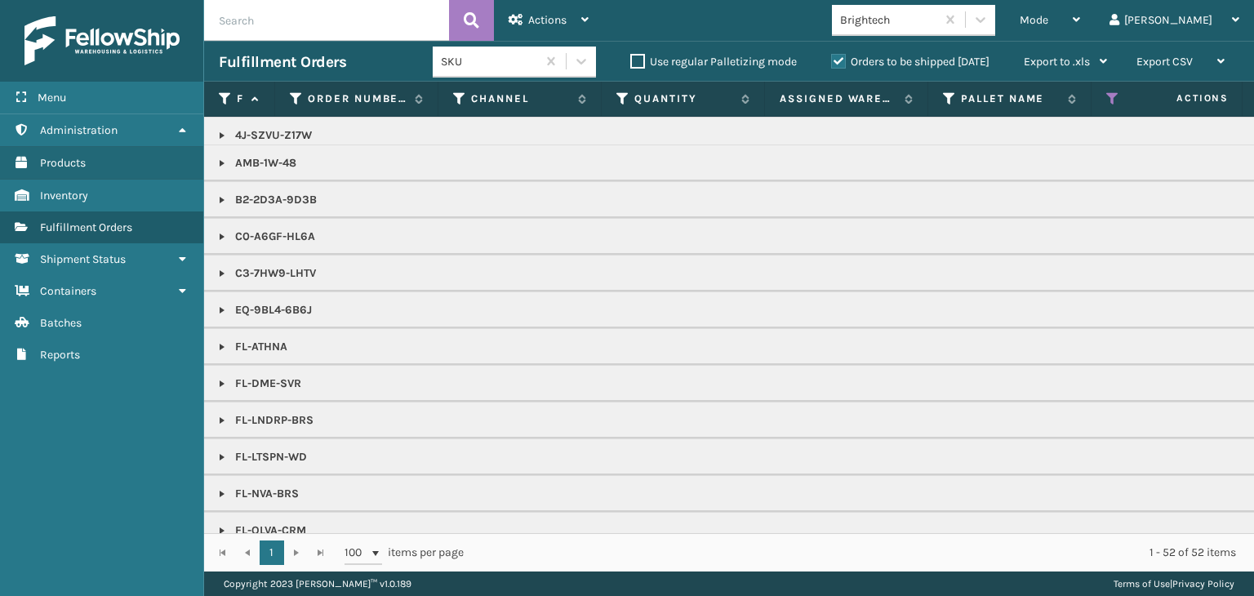
drag, startPoint x: 215, startPoint y: 238, endPoint x: 232, endPoint y: 249, distance: 19.5
click at [215, 238] on link at bounding box center [221, 236] width 13 height 13
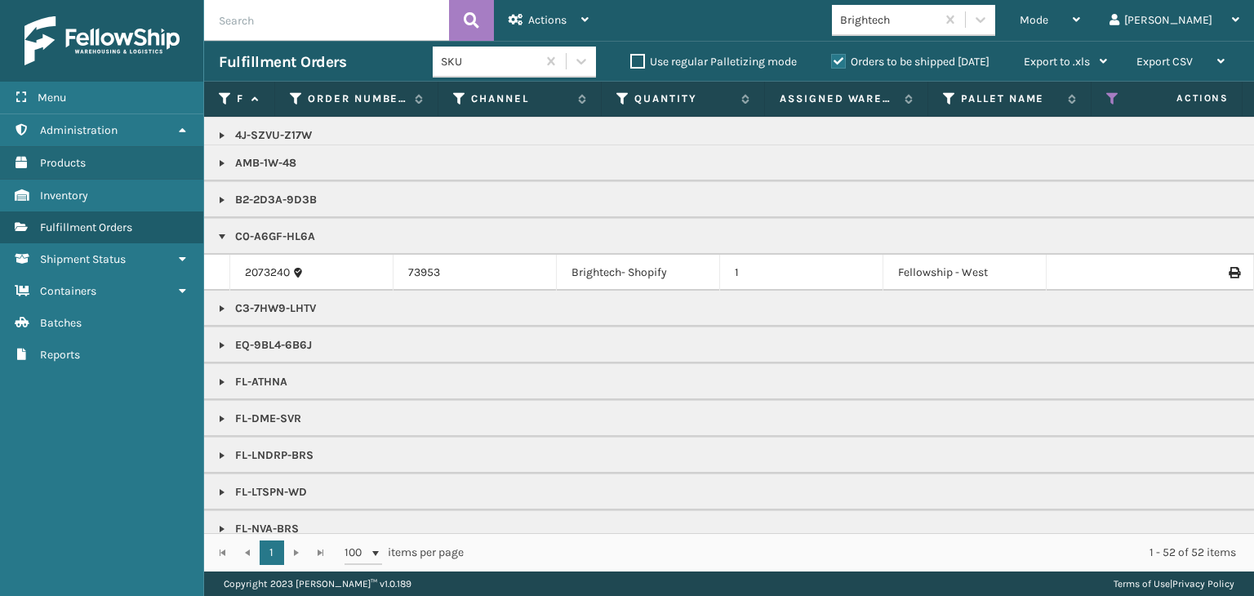
click at [258, 268] on link "2073240" at bounding box center [267, 272] width 45 height 16
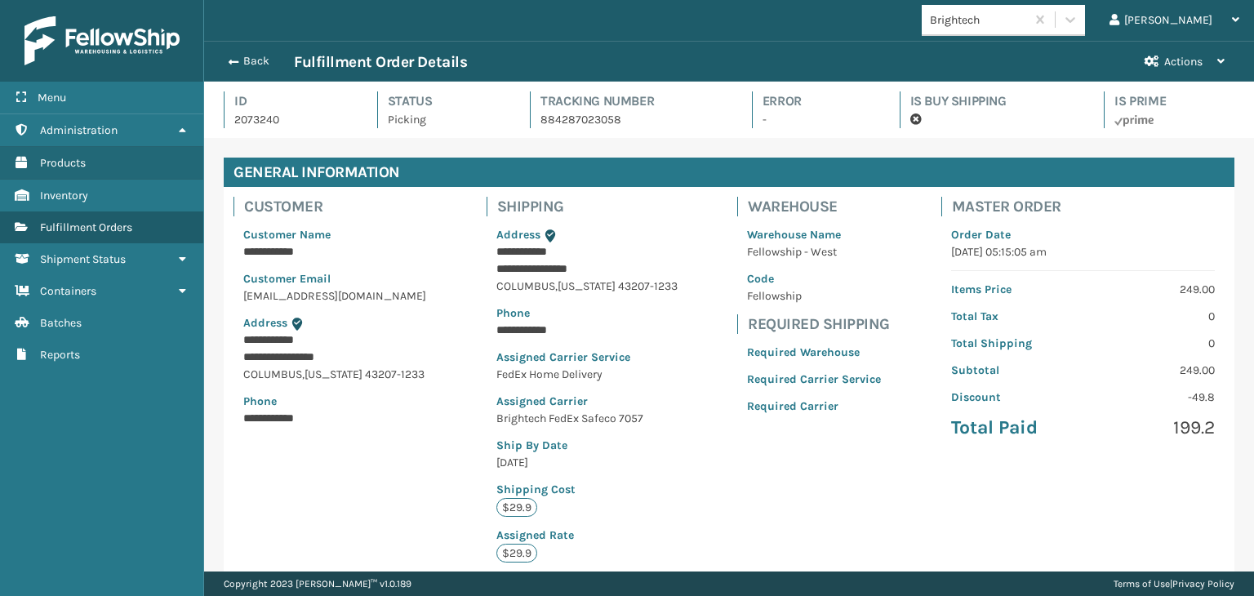
scroll to position [39, 1049]
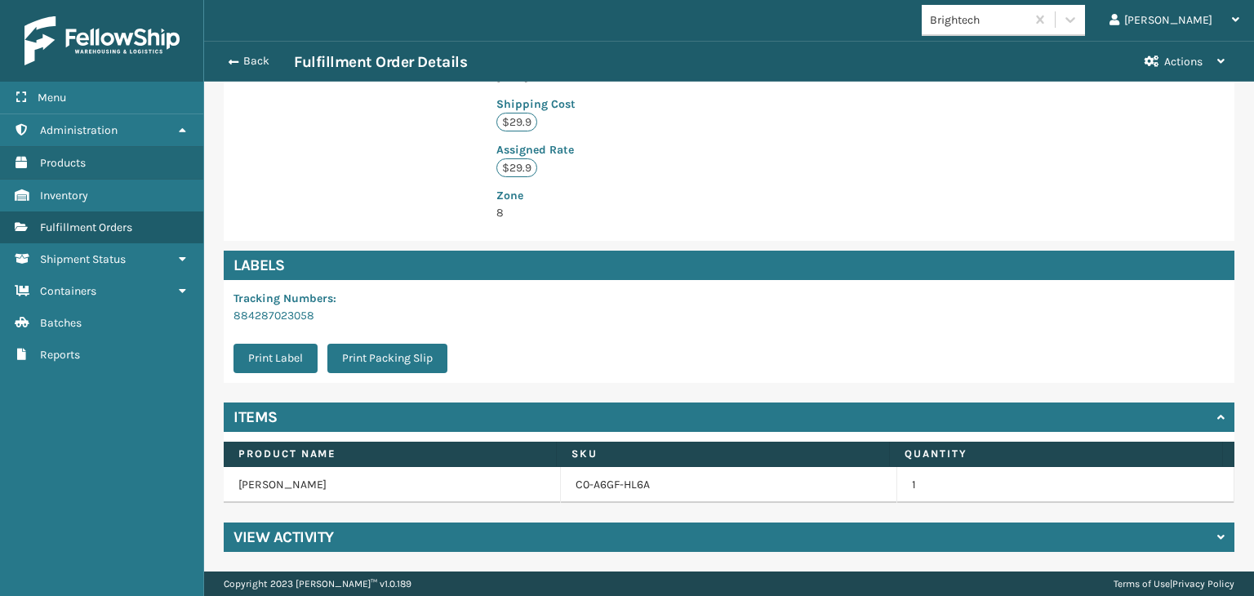
click at [569, 494] on td "C0-A6GF-HL6A" at bounding box center [729, 485] width 337 height 36
click at [590, 486] on link "C0-A6GF-HL6A" at bounding box center [612, 485] width 74 height 16
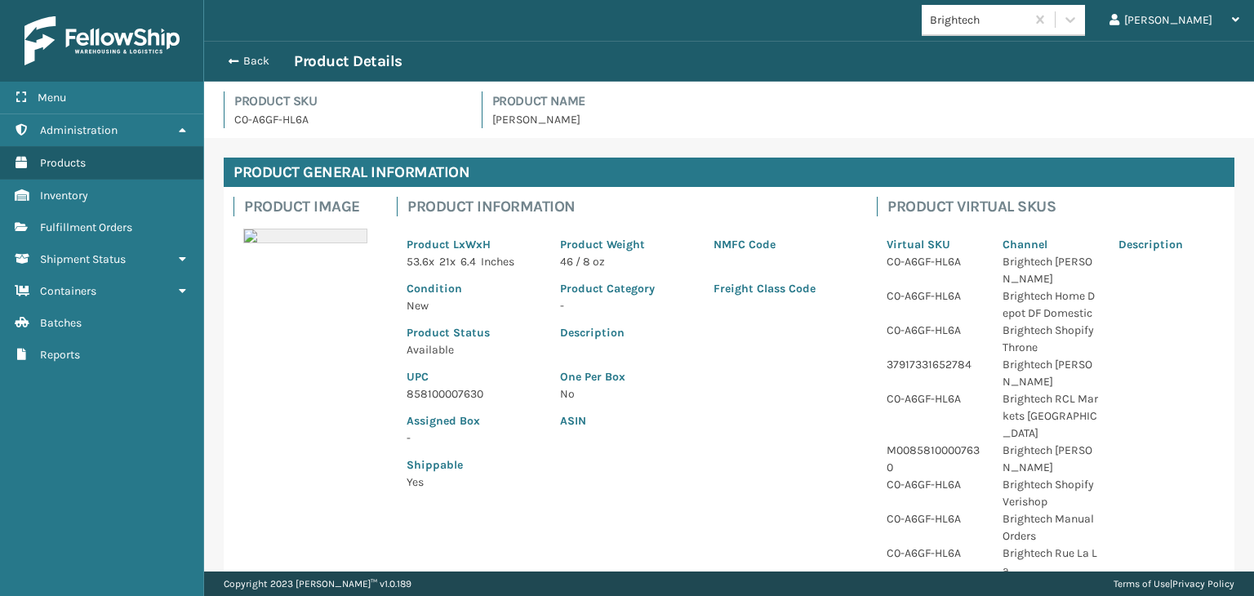
click at [430, 381] on p "UPC" at bounding box center [473, 376] width 134 height 17
click at [448, 393] on p "858100007630" at bounding box center [473, 393] width 134 height 17
click at [260, 61] on button "Back" at bounding box center [256, 61] width 75 height 15
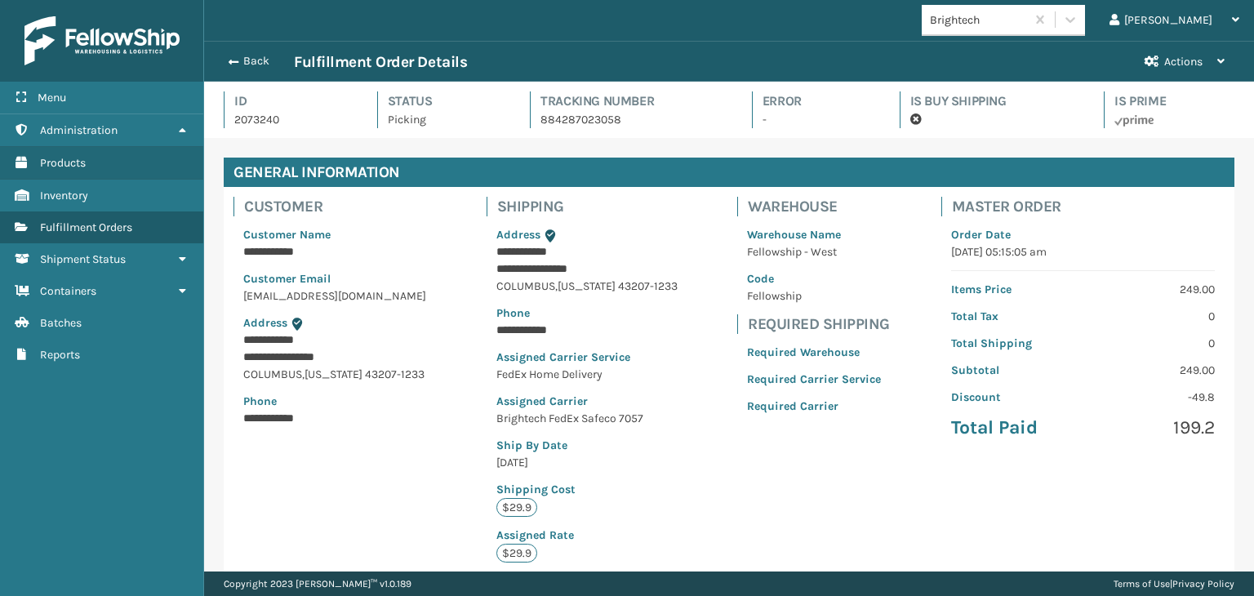
scroll to position [39, 1049]
click at [256, 57] on button "Back" at bounding box center [256, 61] width 75 height 15
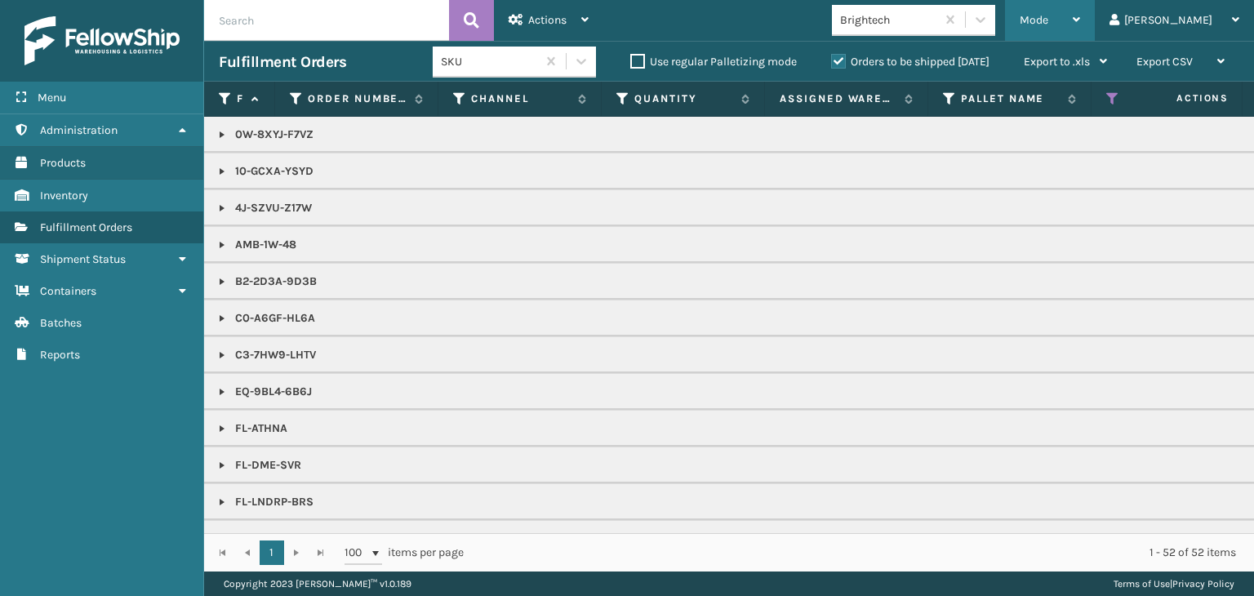
click at [1048, 20] on span "Mode" at bounding box center [1033, 20] width 29 height 14
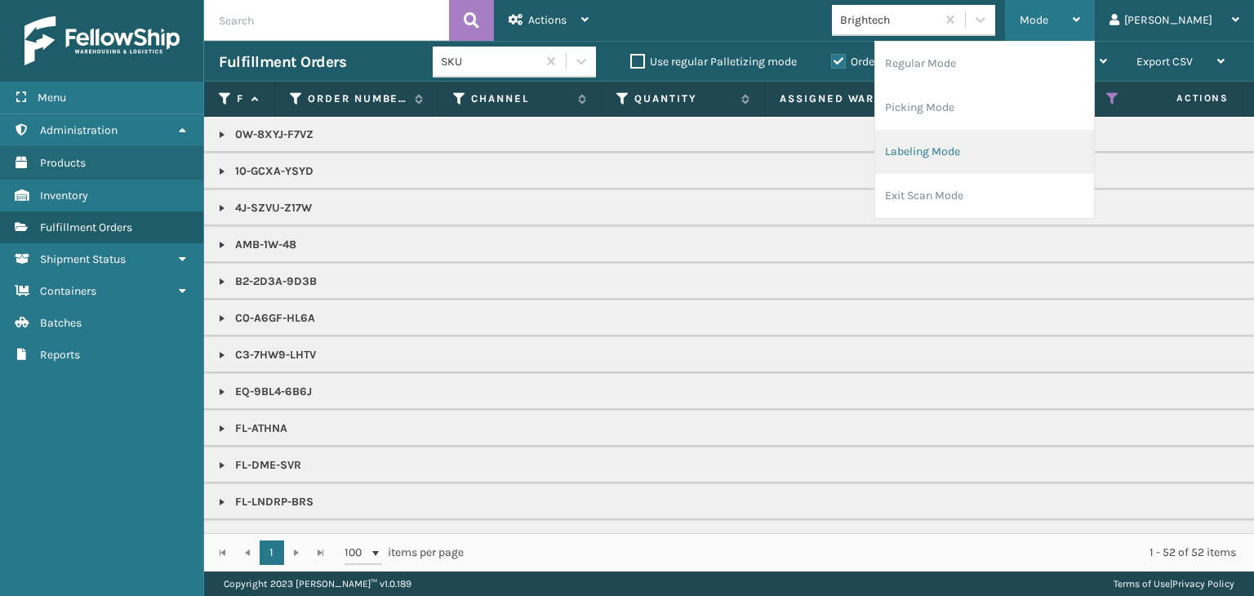
click at [1039, 162] on li "Labeling Mode" at bounding box center [984, 152] width 219 height 44
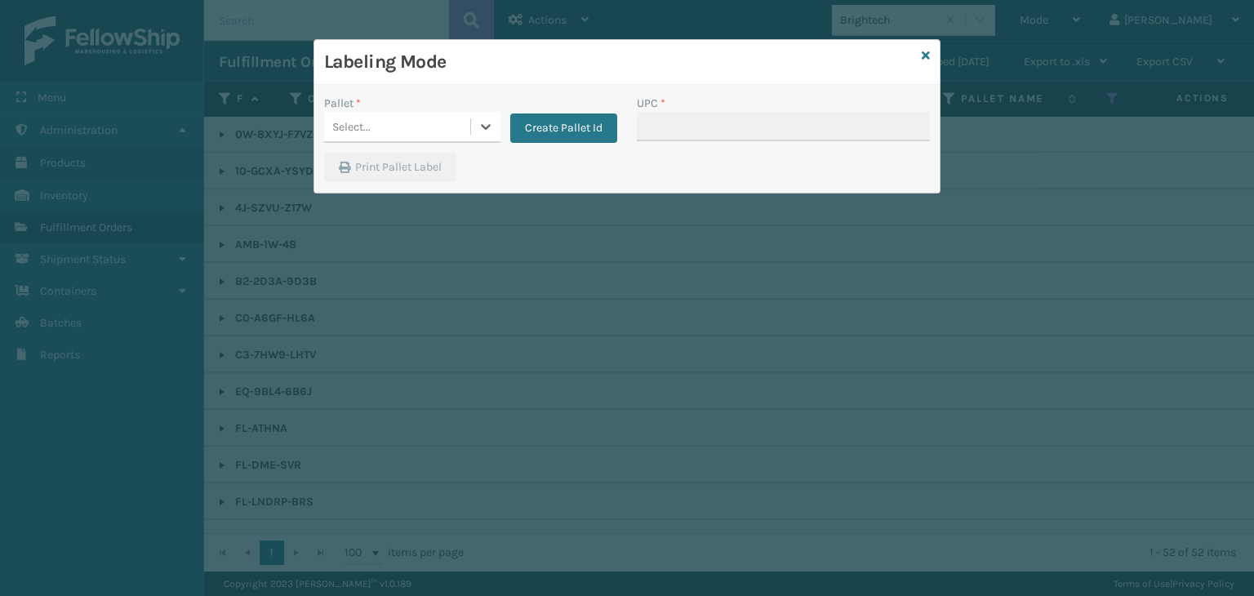
click at [426, 130] on div "Select..." at bounding box center [397, 126] width 146 height 27
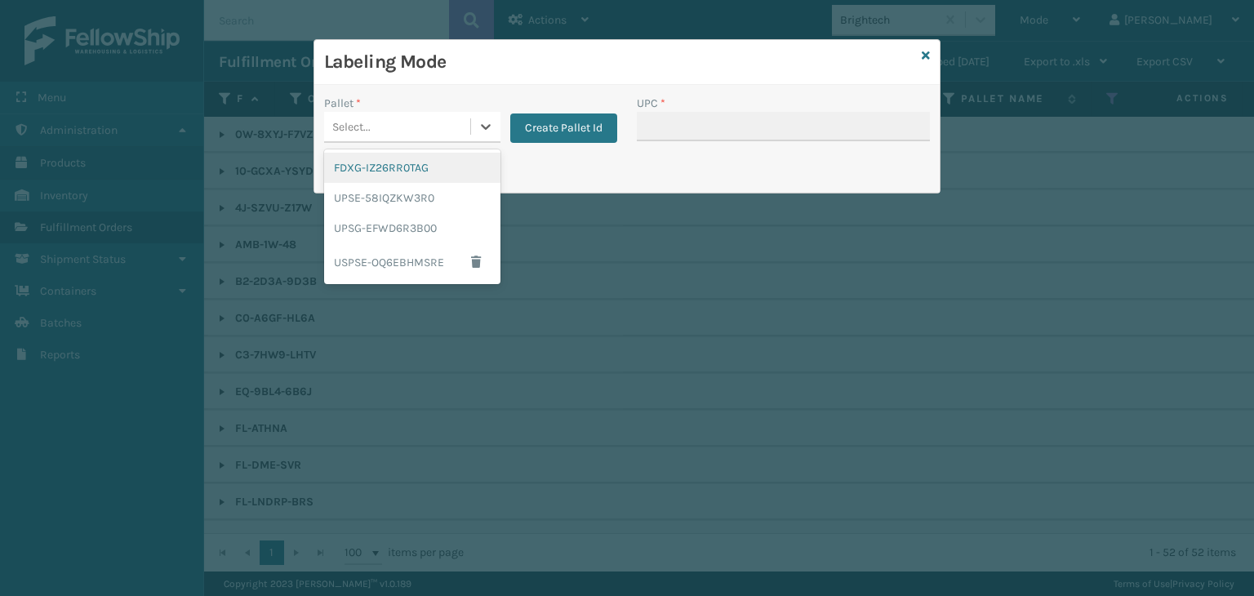
drag, startPoint x: 406, startPoint y: 174, endPoint x: 587, endPoint y: 150, distance: 181.9
click at [406, 174] on div "FDXG-IZ26RR0TAG" at bounding box center [412, 168] width 176 height 30
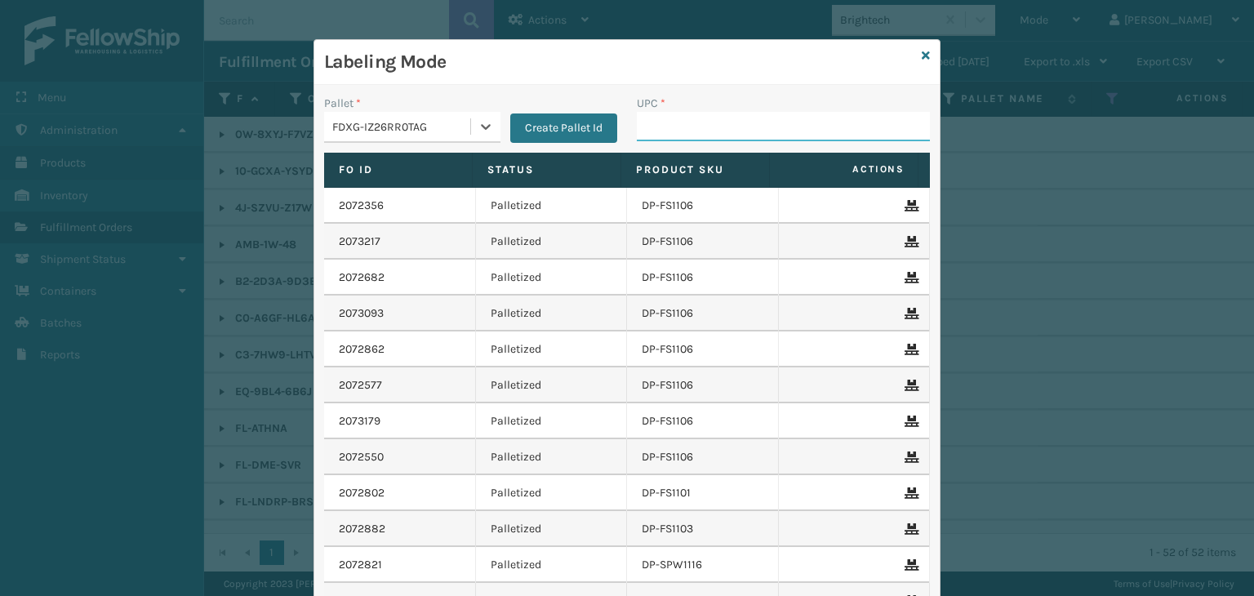
click at [663, 116] on input "UPC *" at bounding box center [783, 126] width 293 height 29
paste input "858100007630"
type input "858100007630"
click at [921, 53] on icon at bounding box center [925, 55] width 8 height 11
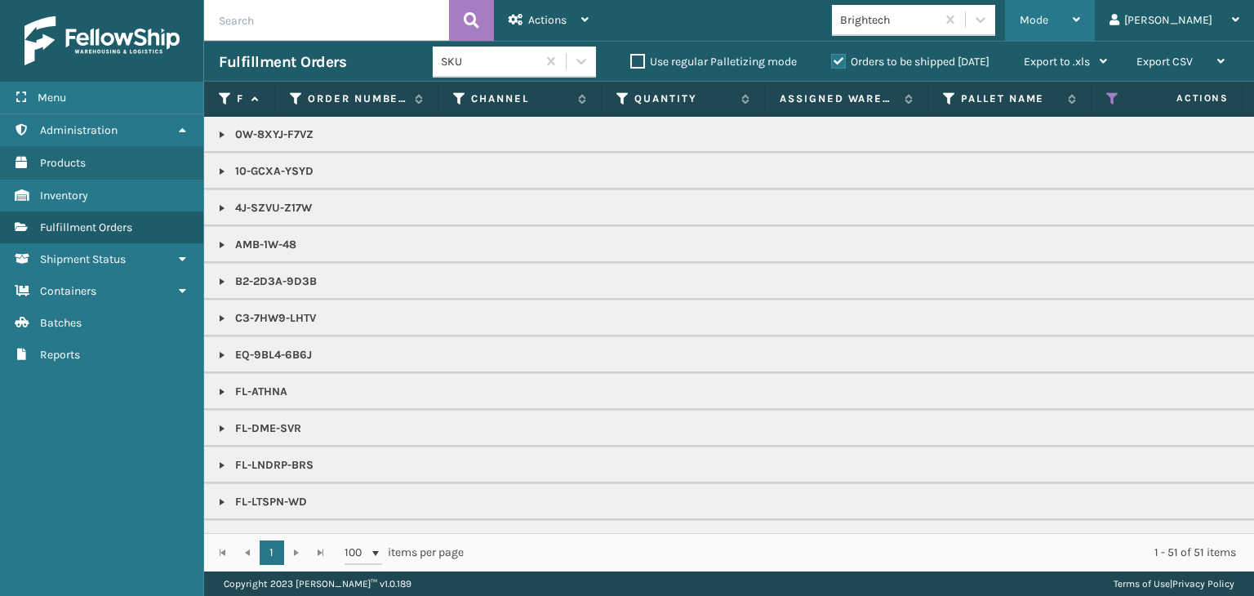
drag, startPoint x: 1108, startPoint y: 8, endPoint x: 1099, endPoint y: 20, distance: 14.5
click at [1080, 16] on div "Mode" at bounding box center [1049, 20] width 60 height 41
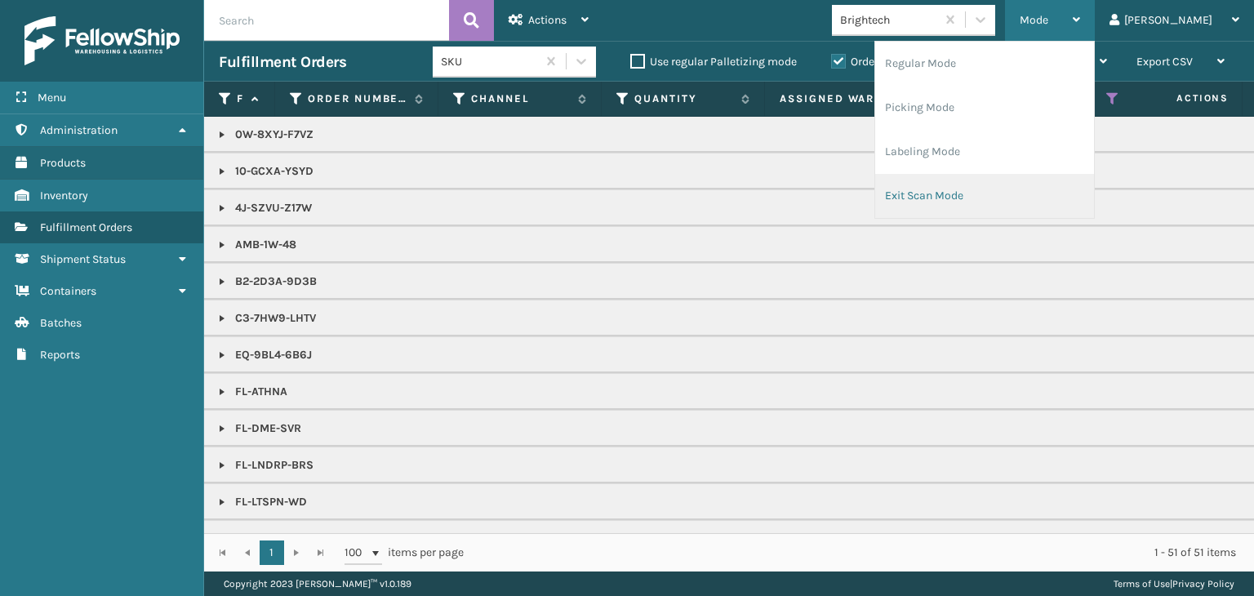
click at [996, 189] on li "Exit Scan Mode" at bounding box center [984, 196] width 219 height 44
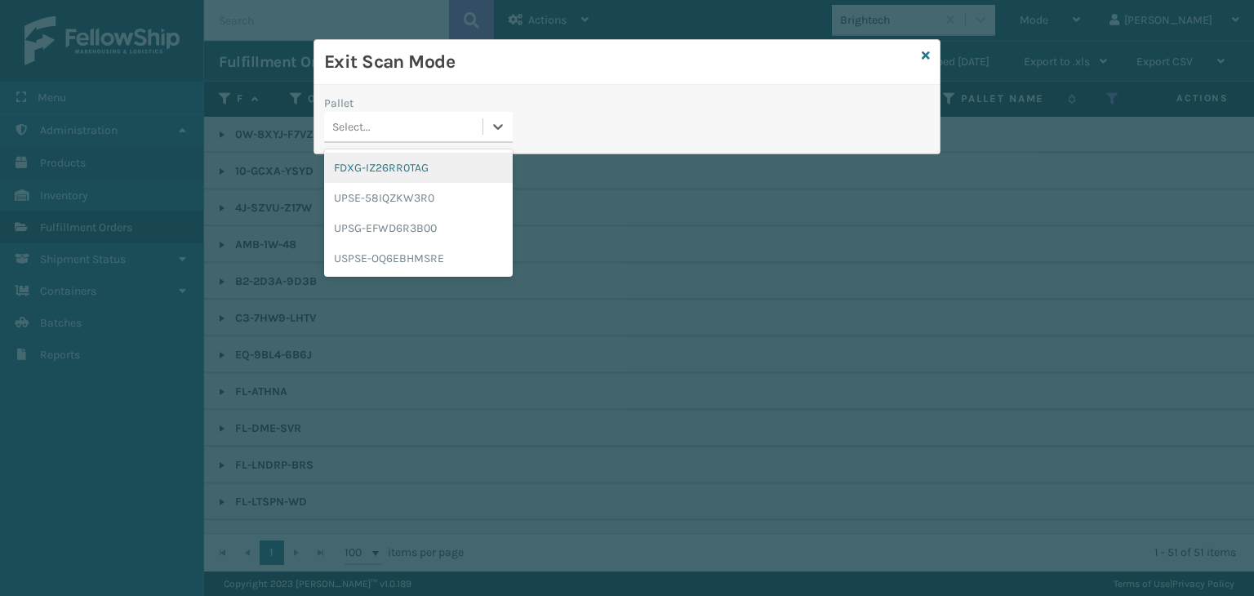
click at [480, 121] on div "Select..." at bounding box center [403, 126] width 158 height 27
click at [400, 177] on div "FDXG-IZ26RR0TAG" at bounding box center [418, 168] width 189 height 30
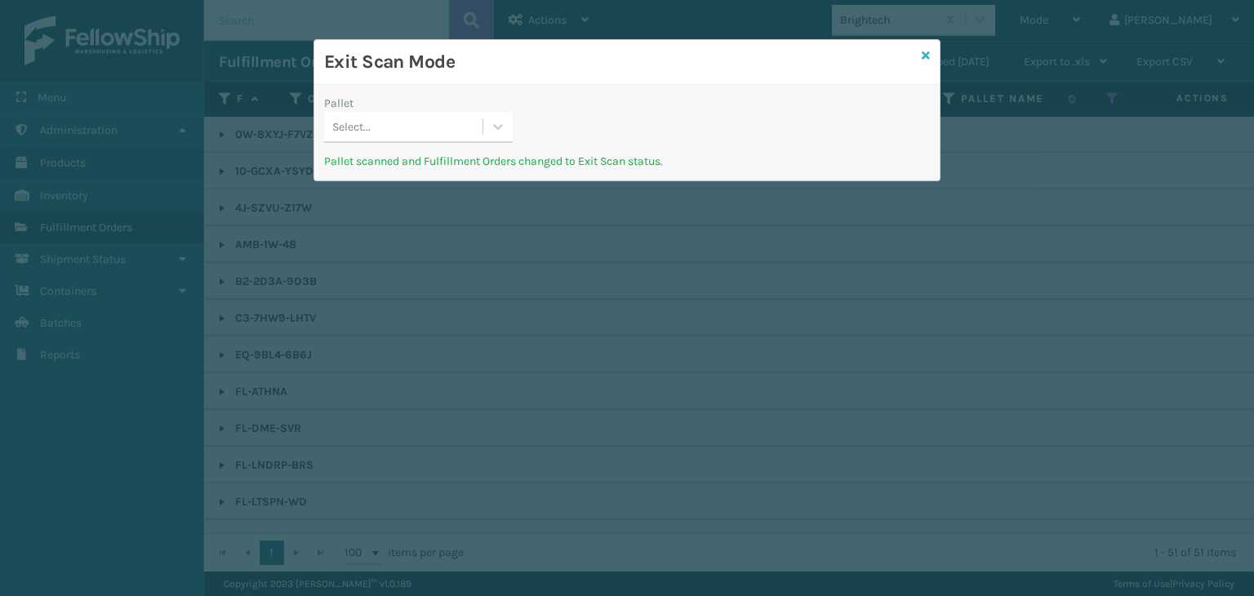
click at [925, 57] on icon at bounding box center [925, 55] width 8 height 11
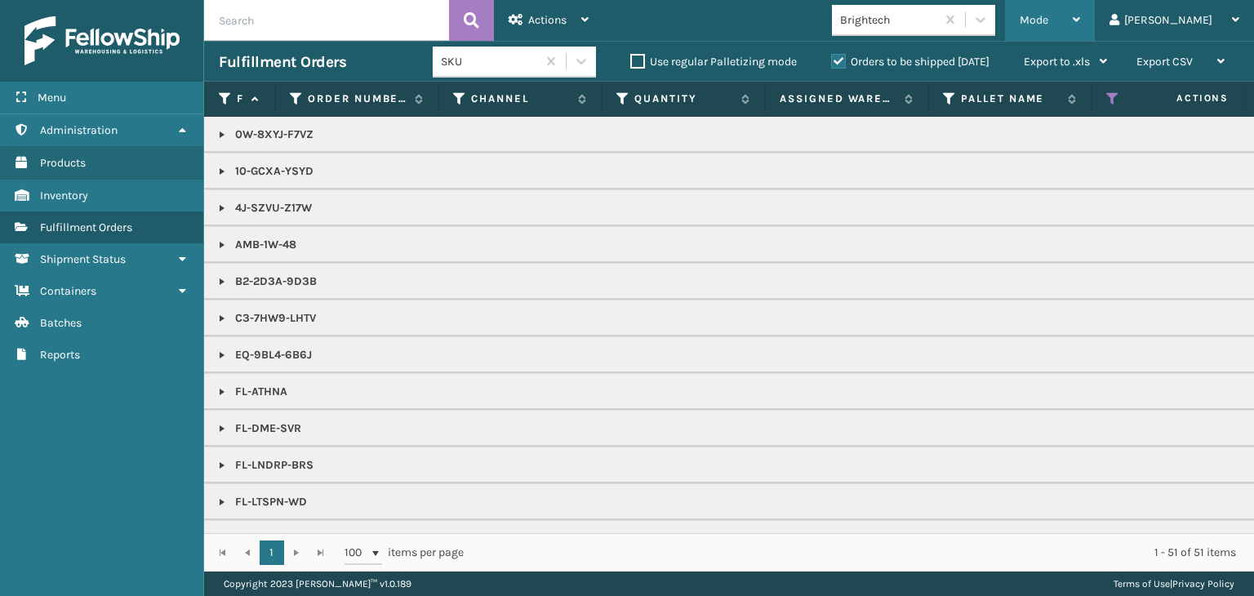
click at [1048, 24] on span "Mode" at bounding box center [1033, 20] width 29 height 14
click at [1048, 17] on span "Mode" at bounding box center [1033, 20] width 29 height 14
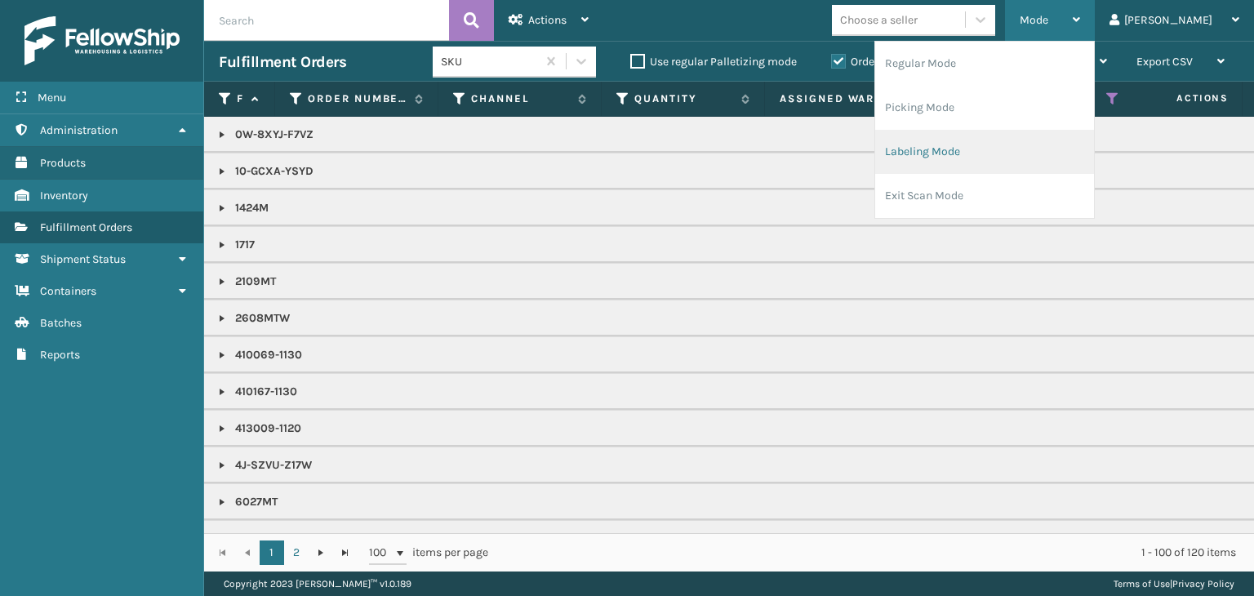
click at [1041, 146] on li "Labeling Mode" at bounding box center [984, 152] width 219 height 44
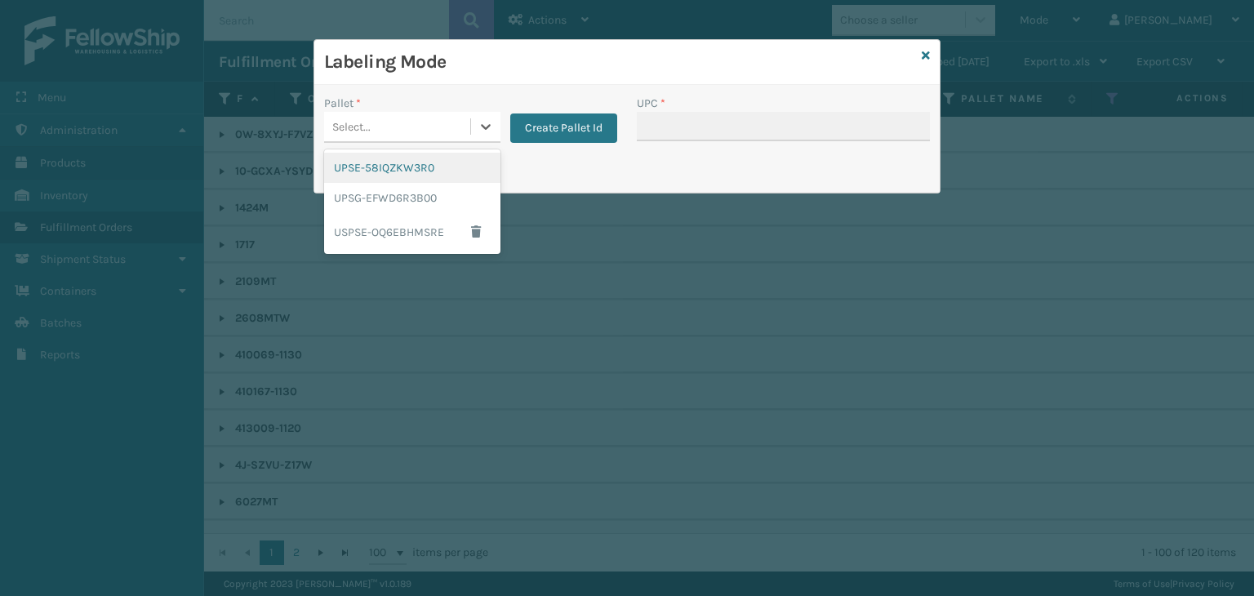
click at [415, 115] on div "Select..." at bounding box center [397, 126] width 146 height 27
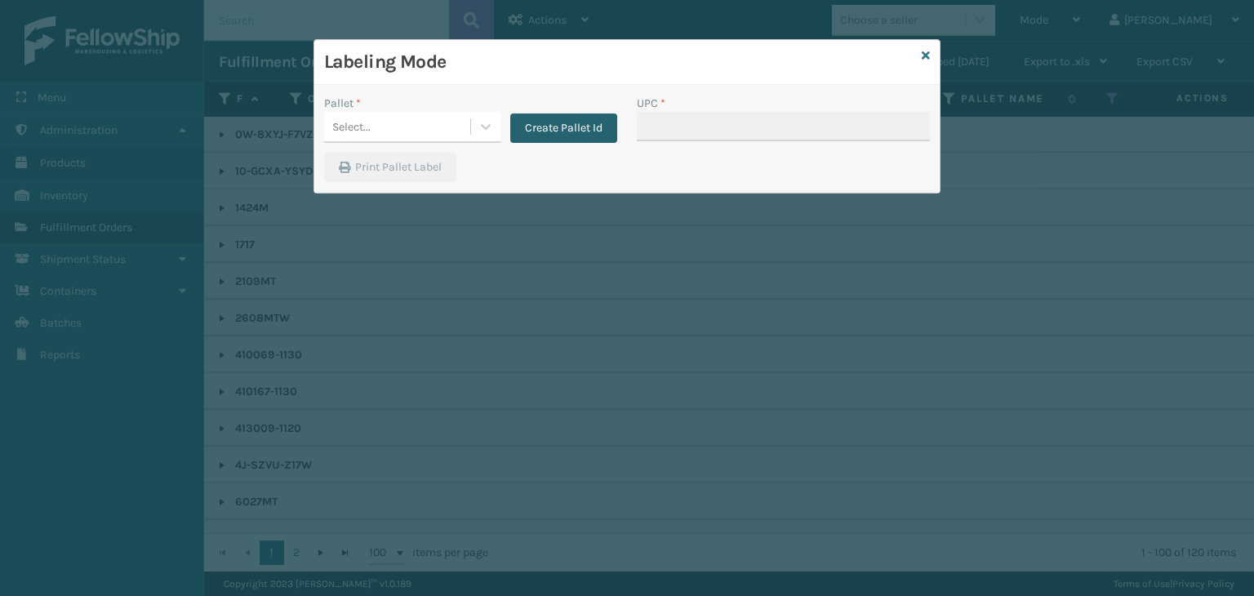
click at [579, 122] on button "Create Pallet Id" at bounding box center [563, 127] width 107 height 29
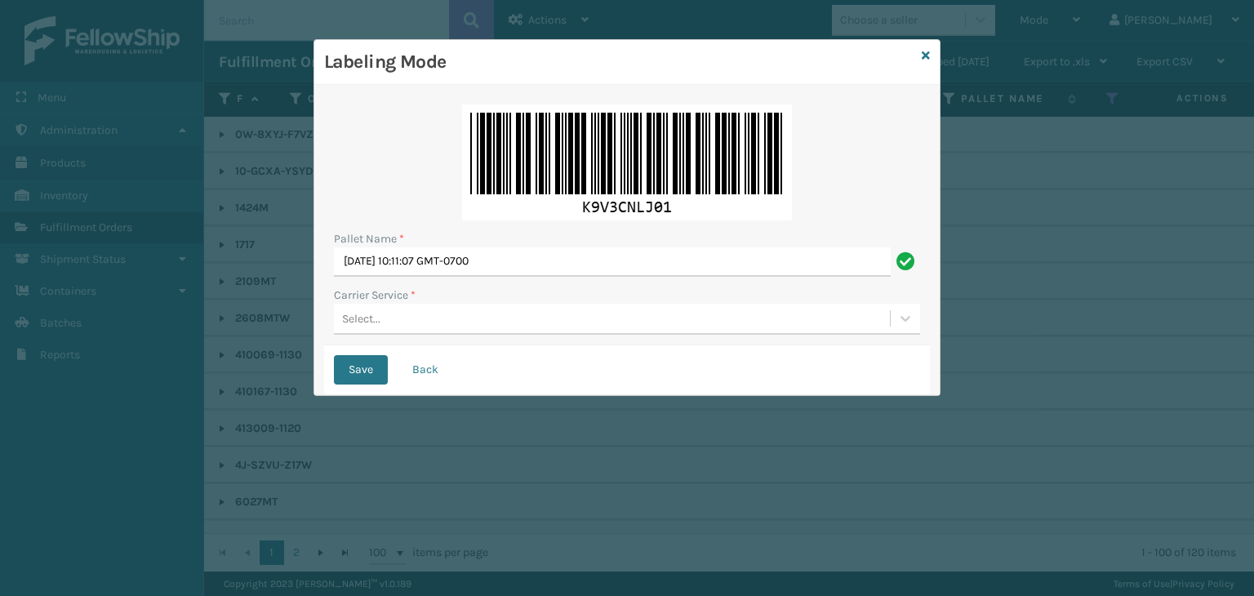
drag, startPoint x: 575, startPoint y: 243, endPoint x: 563, endPoint y: 252, distance: 14.5
click at [567, 247] on div "Pallet Name * Thu Sep 11 2025 10:11:07 GMT-0700" at bounding box center [627, 253] width 586 height 47
drag, startPoint x: 563, startPoint y: 252, endPoint x: 17, endPoint y: 209, distance: 547.7
click at [17, 209] on div "Labeling Mode Pallet Name * Thu Sep 11 2025 10:11:07 GMT-0700 Carrier Service *…" at bounding box center [627, 298] width 1254 height 596
paste input "FEDZ572243"
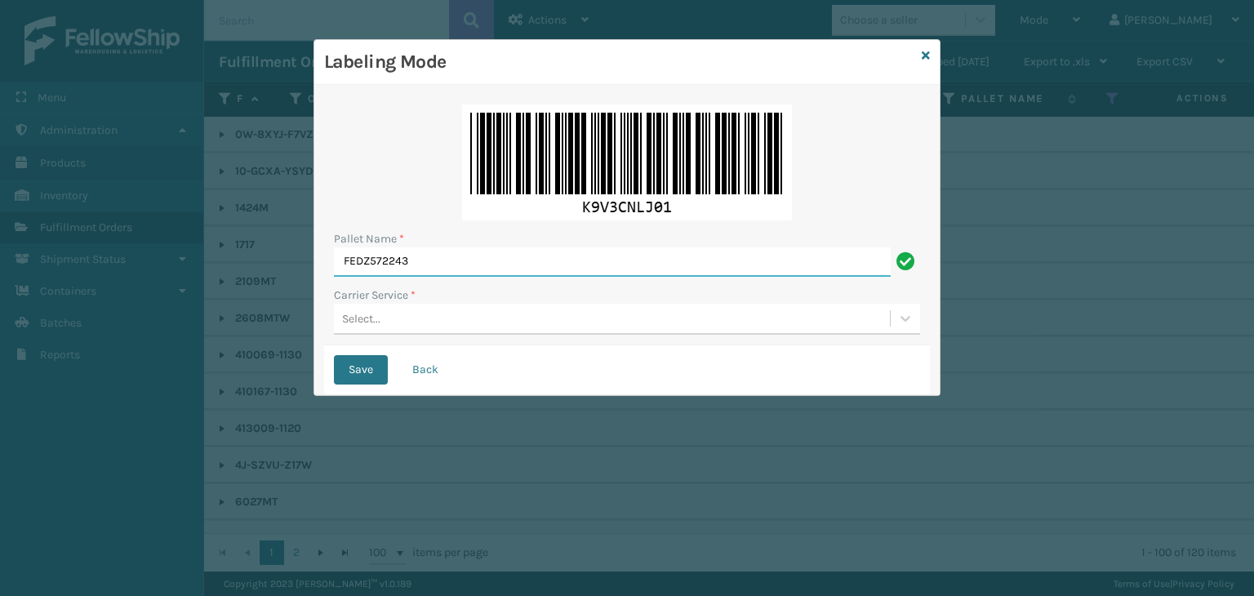
type input "FEDZ572243"
click at [366, 301] on label "Carrier Service *" at bounding box center [375, 294] width 82 height 17
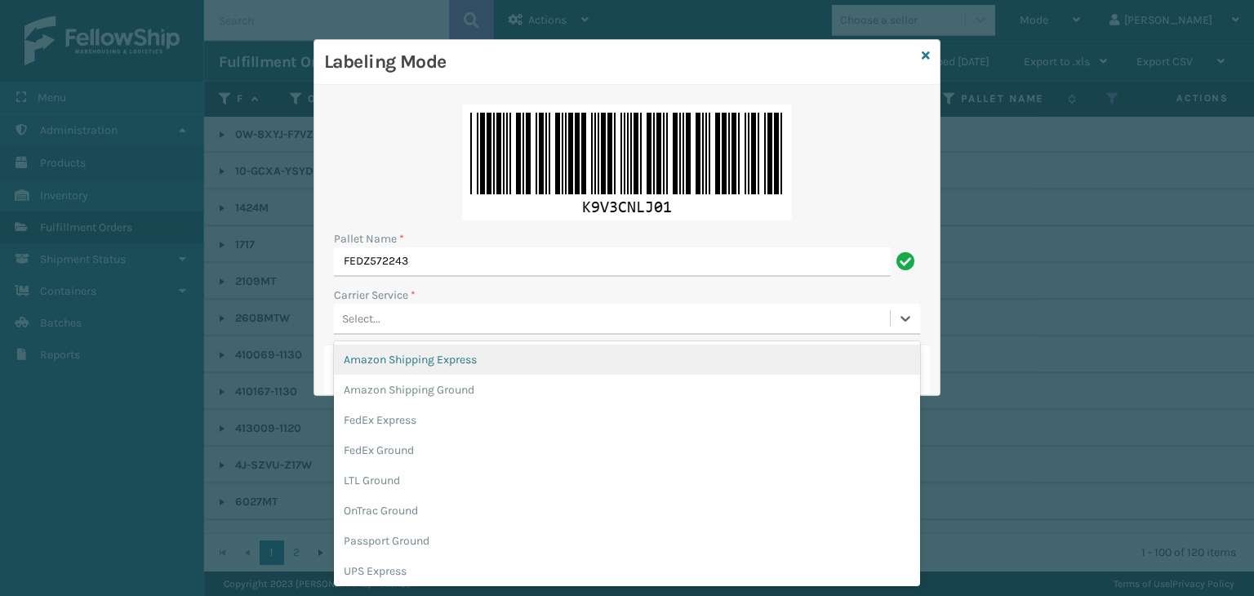
click at [370, 322] on div "Select..." at bounding box center [361, 318] width 38 height 17
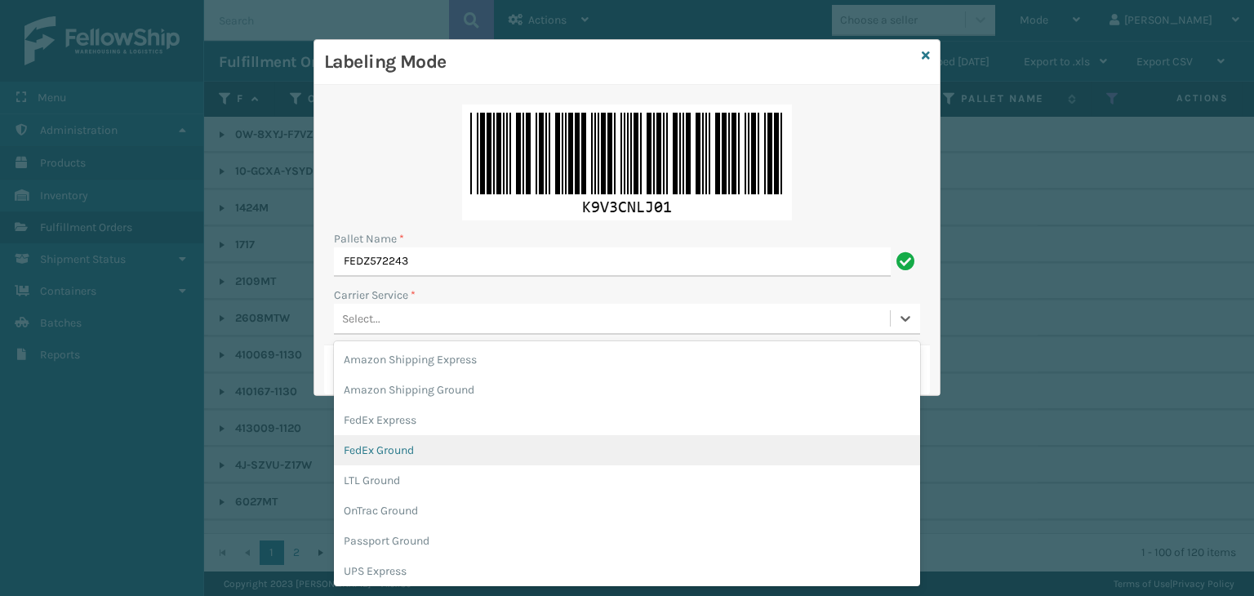
click at [414, 452] on div "FedEx Ground" at bounding box center [627, 450] width 586 height 30
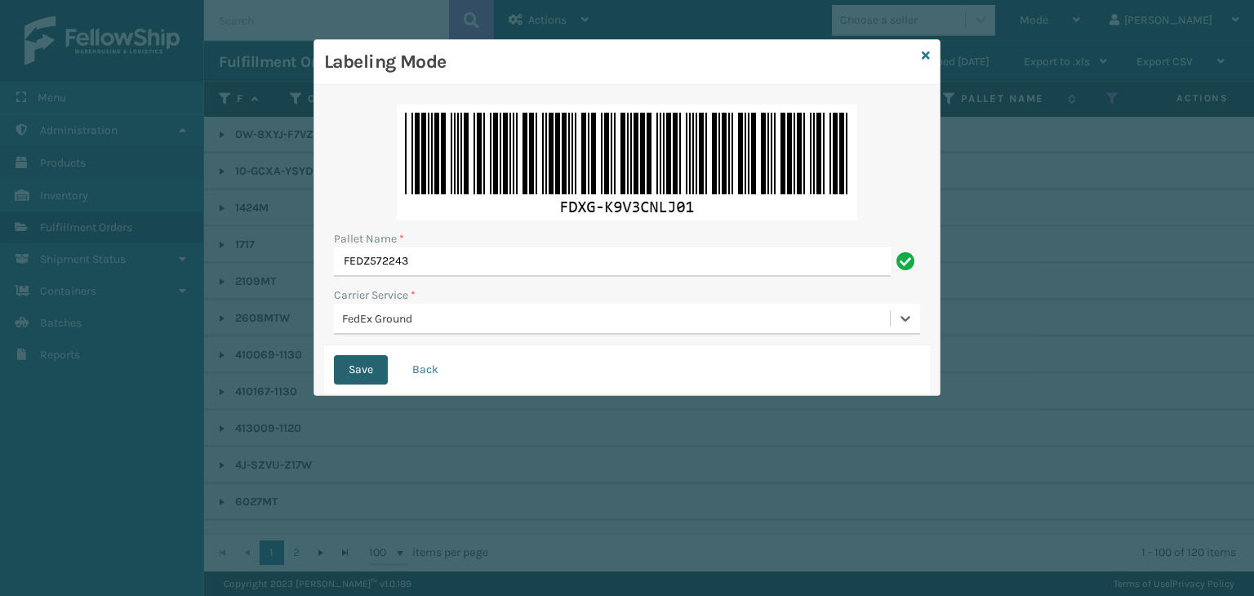
click at [378, 370] on button "Save" at bounding box center [361, 369] width 54 height 29
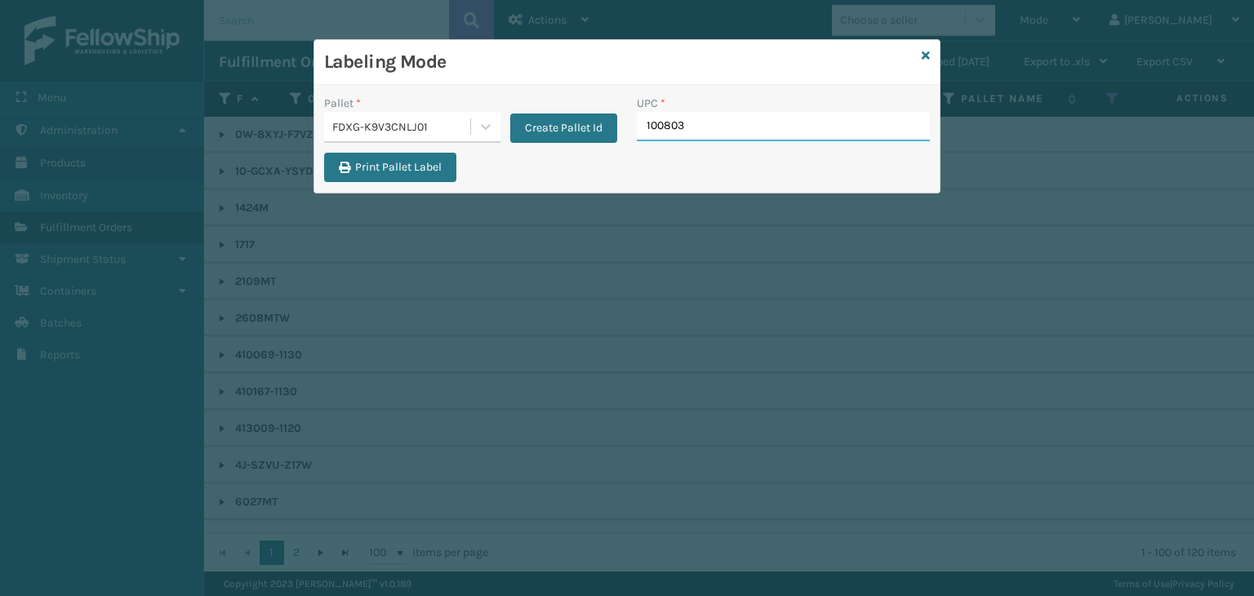
type input "1008031"
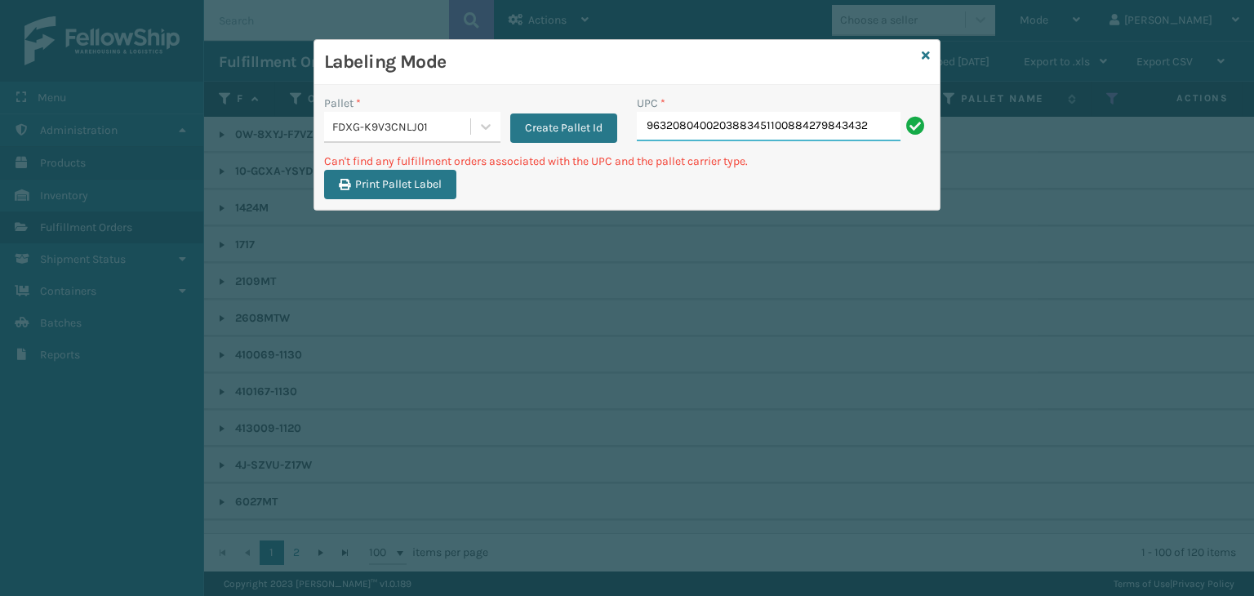
drag, startPoint x: 878, startPoint y: 128, endPoint x: 248, endPoint y: 122, distance: 630.1
click at [249, 122] on div "Labeling Mode Pallet * FDXG-K9V3CNLJ01 Create Pallet Id UPC * 96320804002038834…" at bounding box center [627, 298] width 1254 height 596
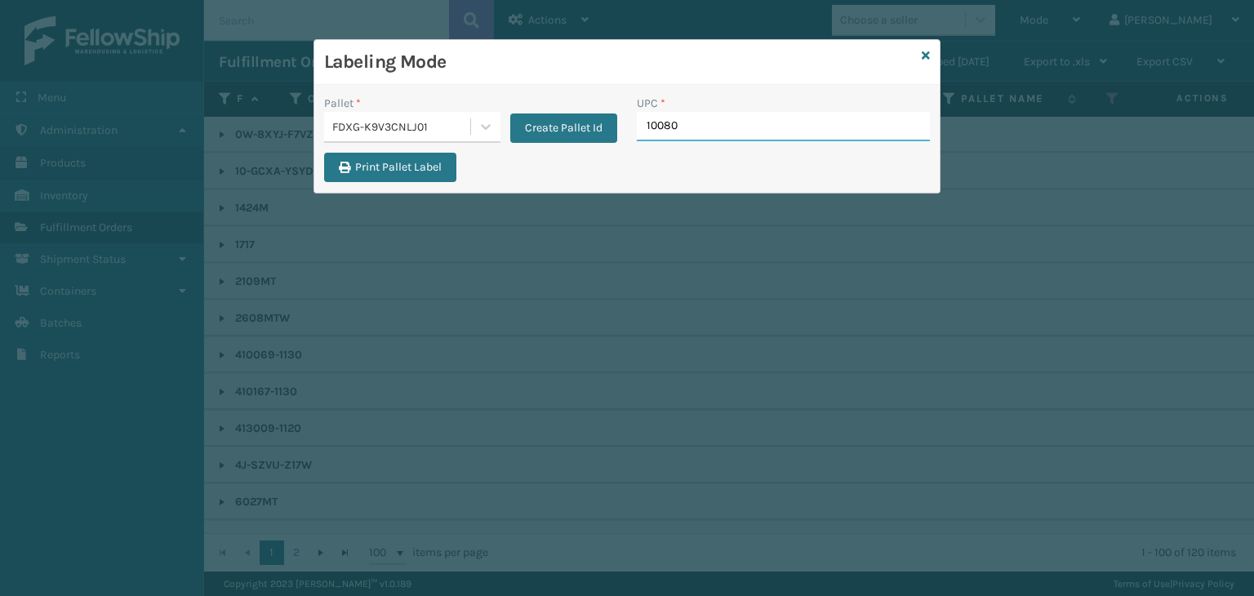
type input "100803"
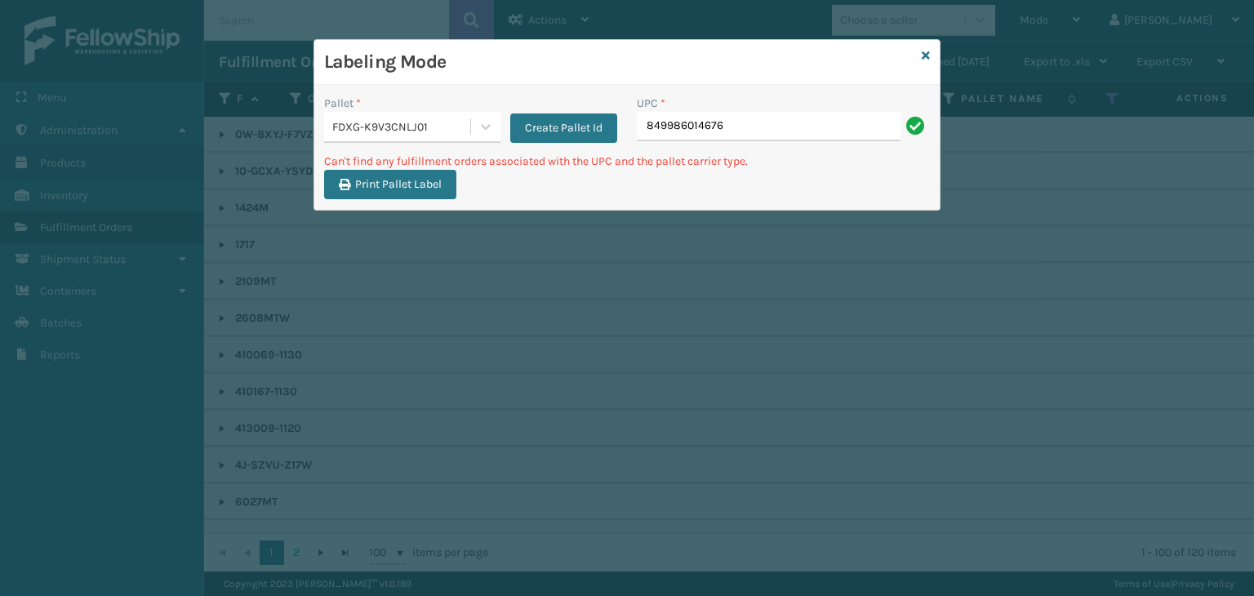
drag, startPoint x: 739, startPoint y: 125, endPoint x: 338, endPoint y: 79, distance: 404.2
click at [353, 80] on div "Labeling Mode Pallet * FDXG-K9V3CNLJ01 Create Pallet Id UPC * 849986014676 Can'…" at bounding box center [626, 125] width 625 height 170
type input "410167-1130"
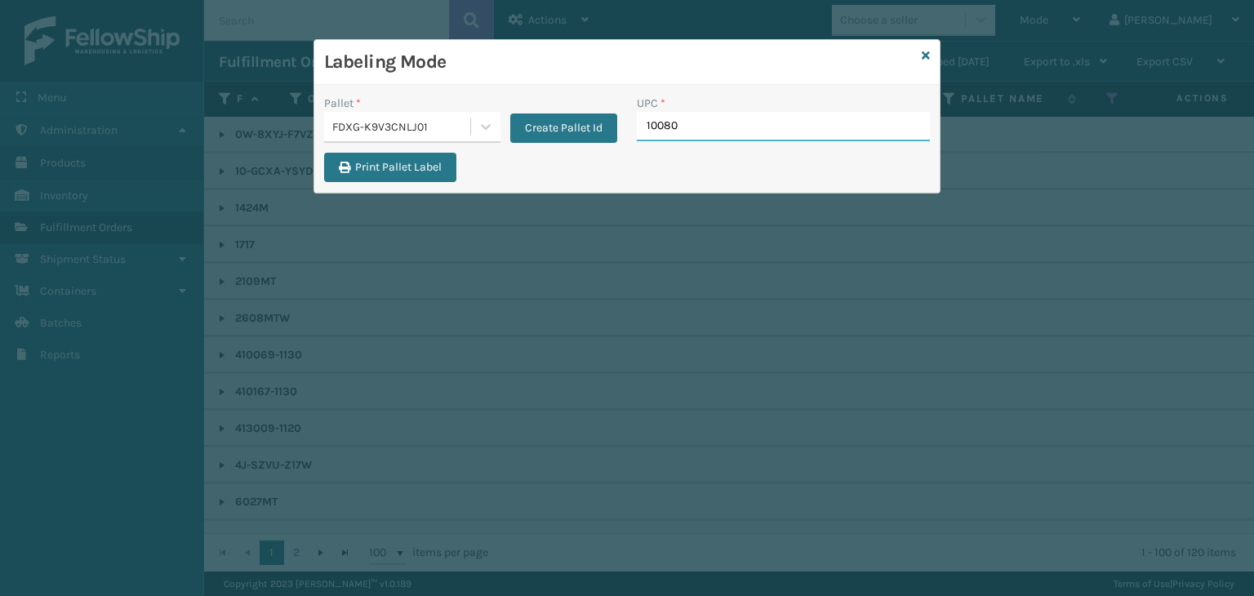
type input "100803"
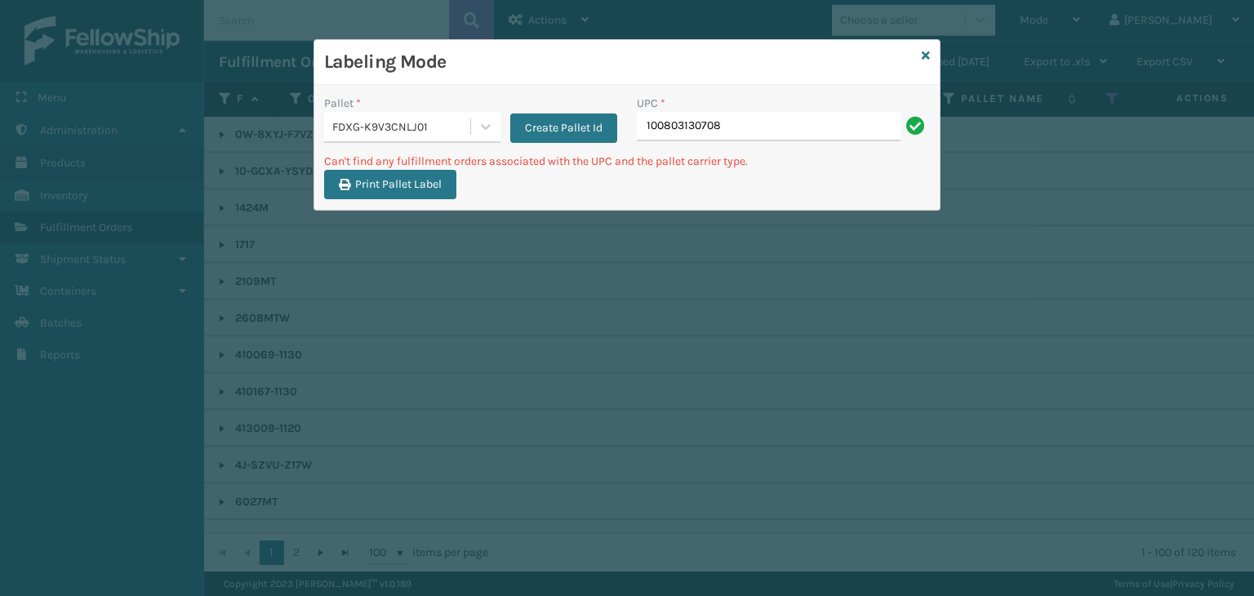
drag, startPoint x: 663, startPoint y: 104, endPoint x: 406, endPoint y: 82, distance: 257.2
click at [407, 82] on div "Labeling Mode Pallet * FDXG-K9V3CNLJ01 Create Pallet Id UPC * 100803130708 Can'…" at bounding box center [626, 125] width 625 height 170
type input "7081MU"
drag, startPoint x: 744, startPoint y: 136, endPoint x: 89, endPoint y: 63, distance: 659.5
click at [89, 63] on div "Labeling Mode Pallet * FDXG-K9V3CNLJ01 Create Pallet Id UPC * 7081MU Can't find…" at bounding box center [627, 298] width 1254 height 596
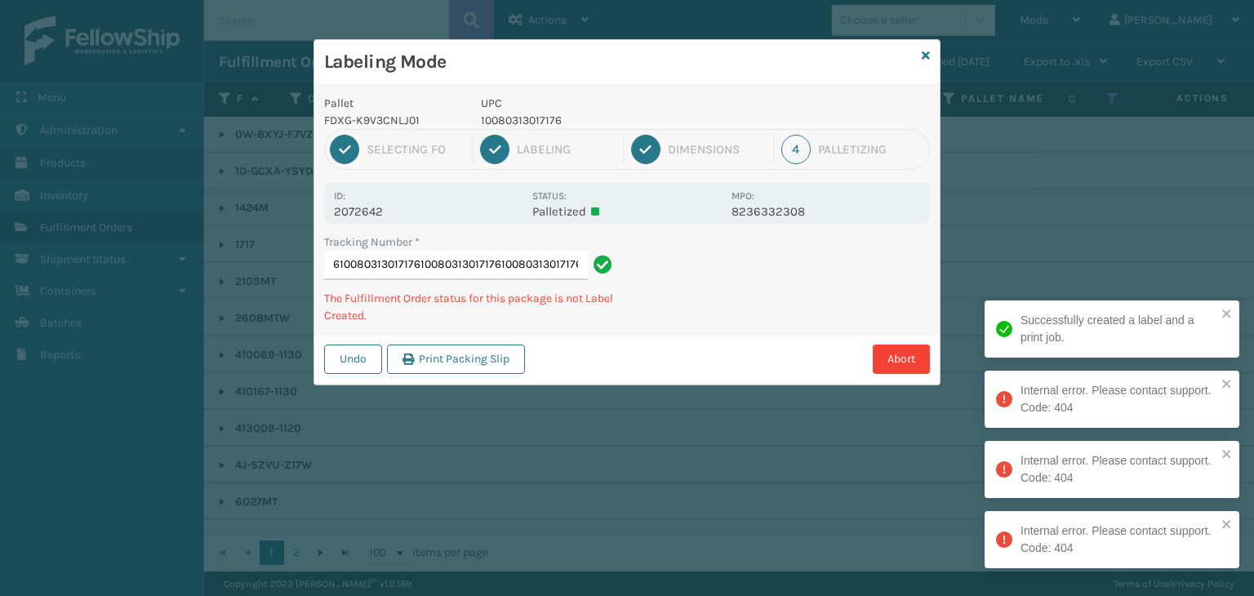
type input "88427890154610080313017176100803130171761008031301717610080313017176"
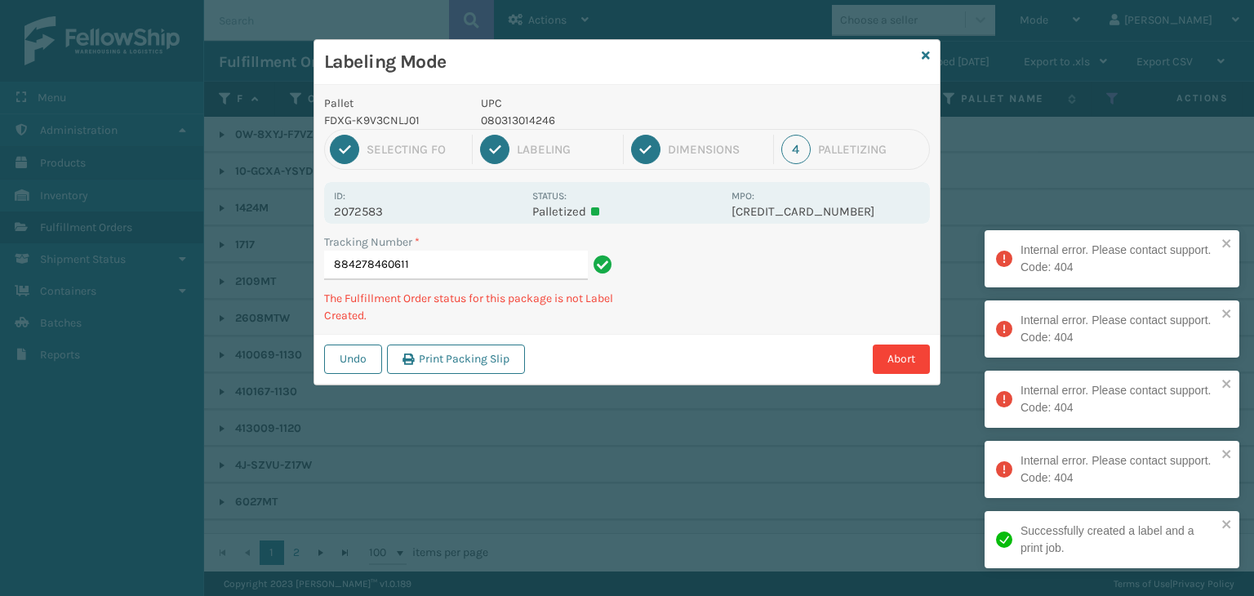
click at [535, 122] on p "080313014246" at bounding box center [601, 120] width 241 height 17
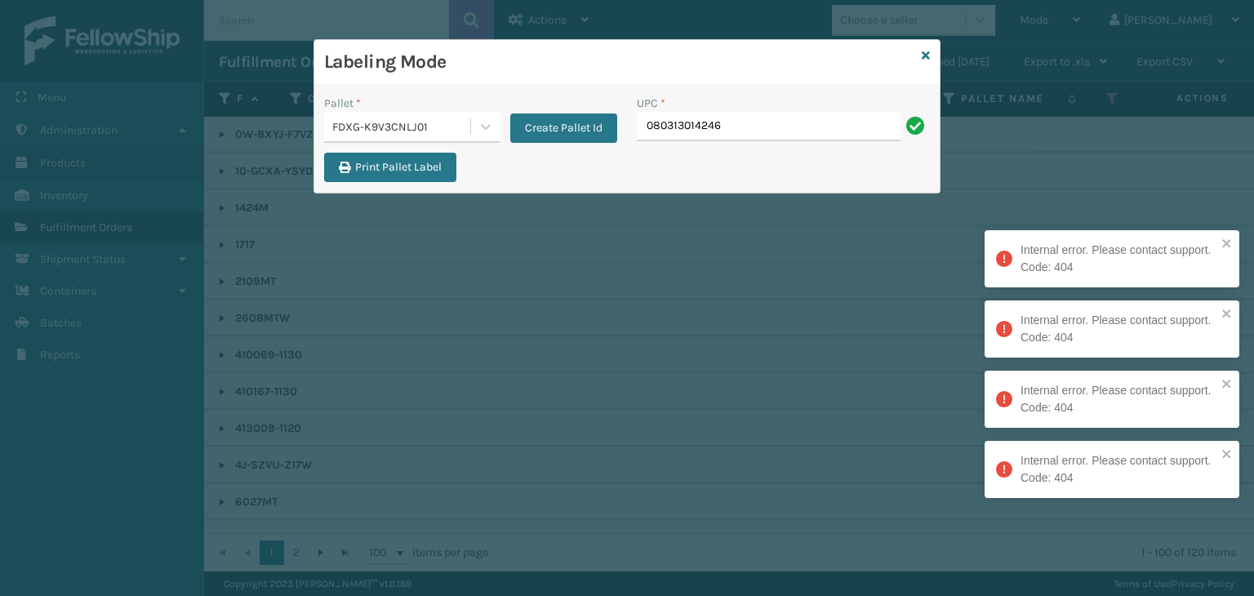
type input "080313014246"
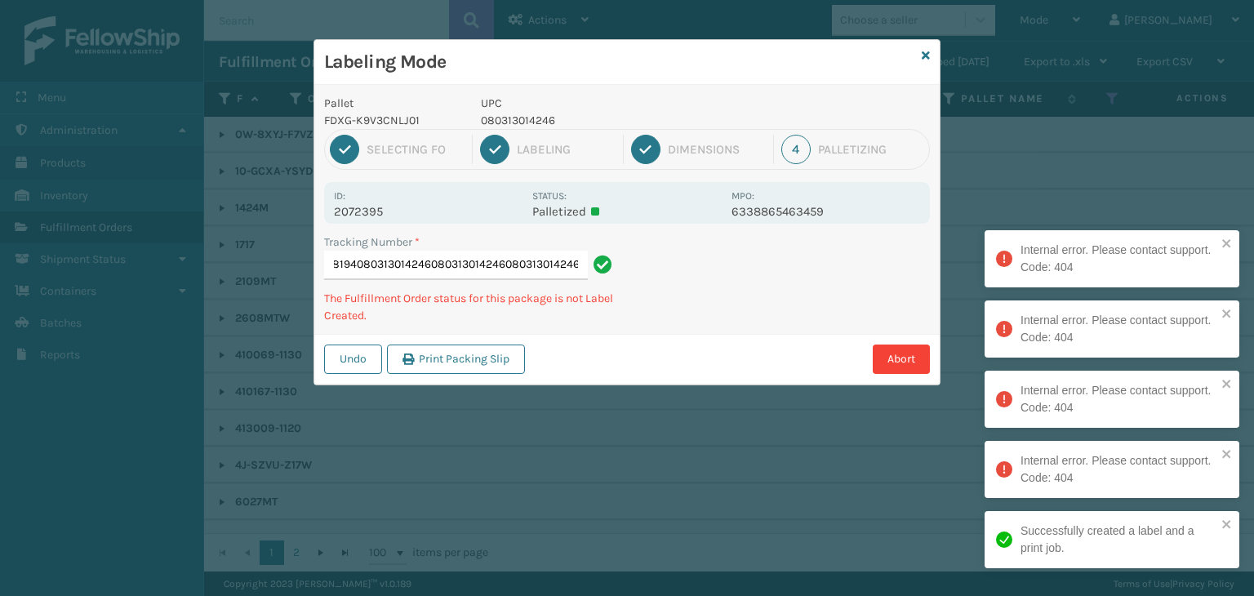
type input "884276618194080313014246080313014246080313014246080313014246"
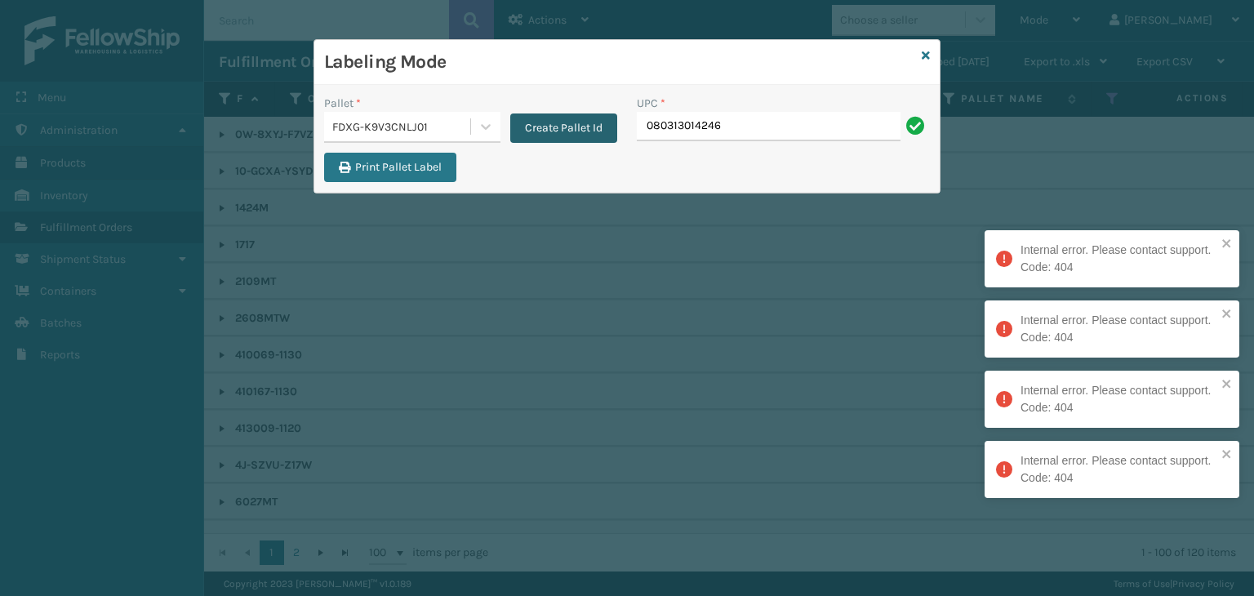
type input "080313014246"
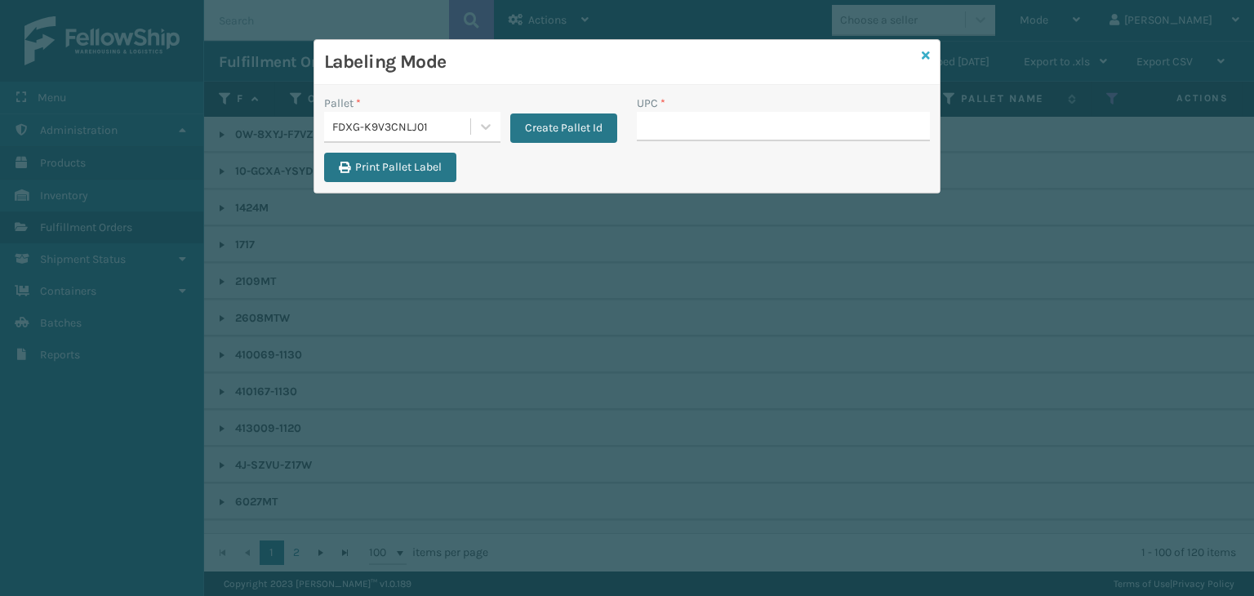
click at [924, 59] on icon at bounding box center [925, 55] width 8 height 11
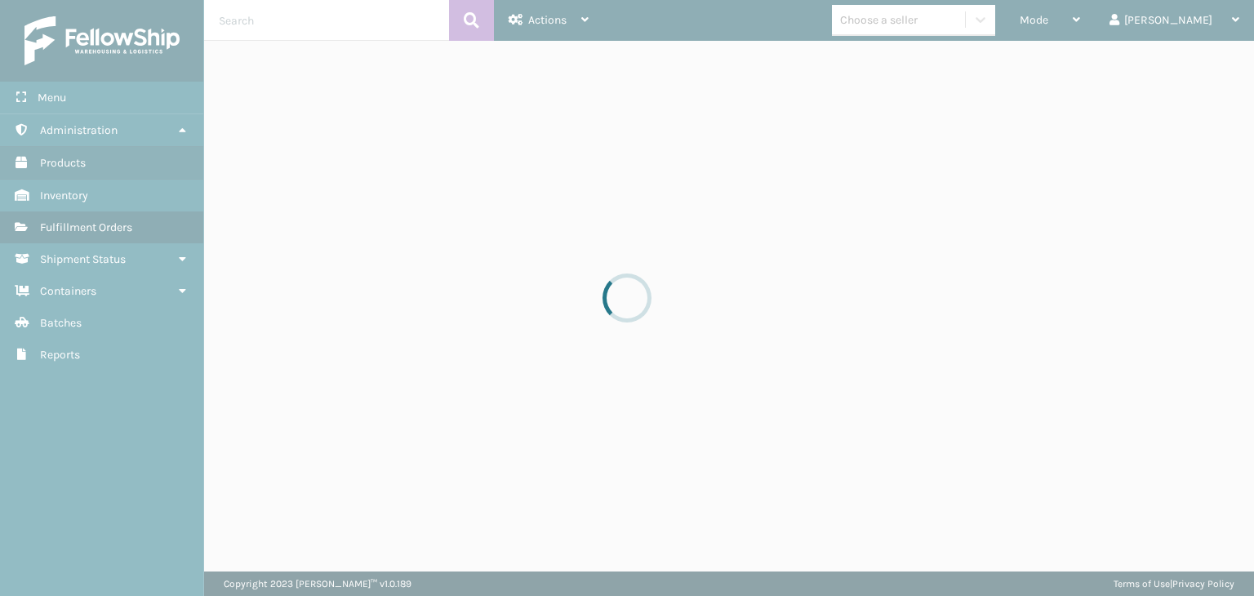
click at [936, 20] on div at bounding box center [627, 298] width 1254 height 596
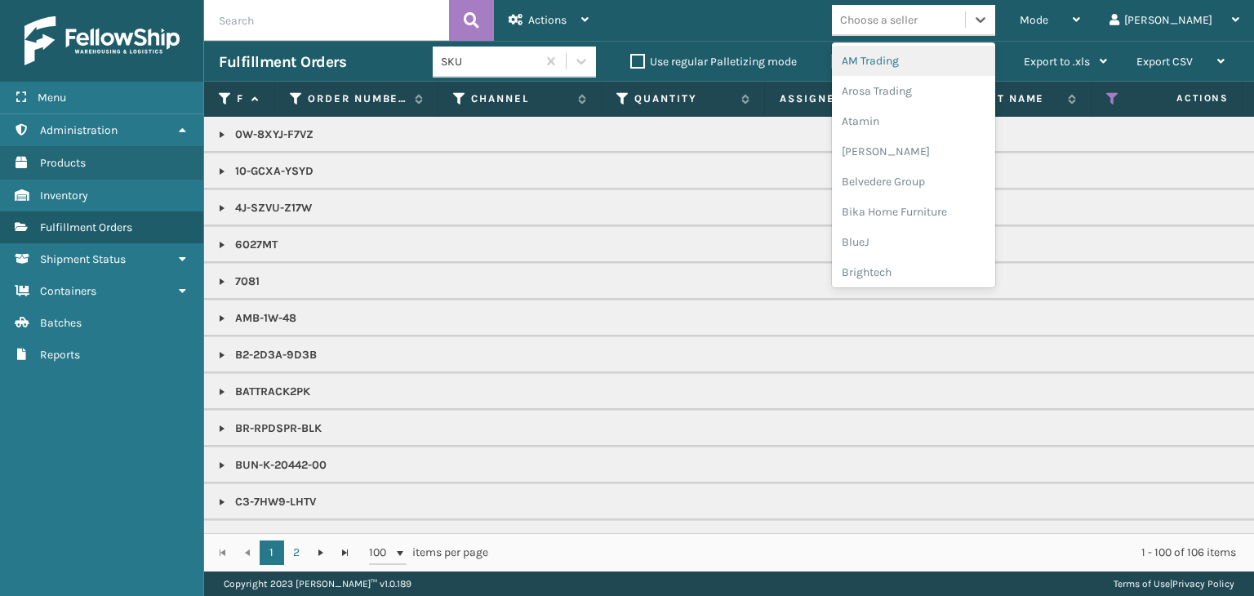
click at [917, 22] on div "Choose a seller" at bounding box center [879, 19] width 78 height 17
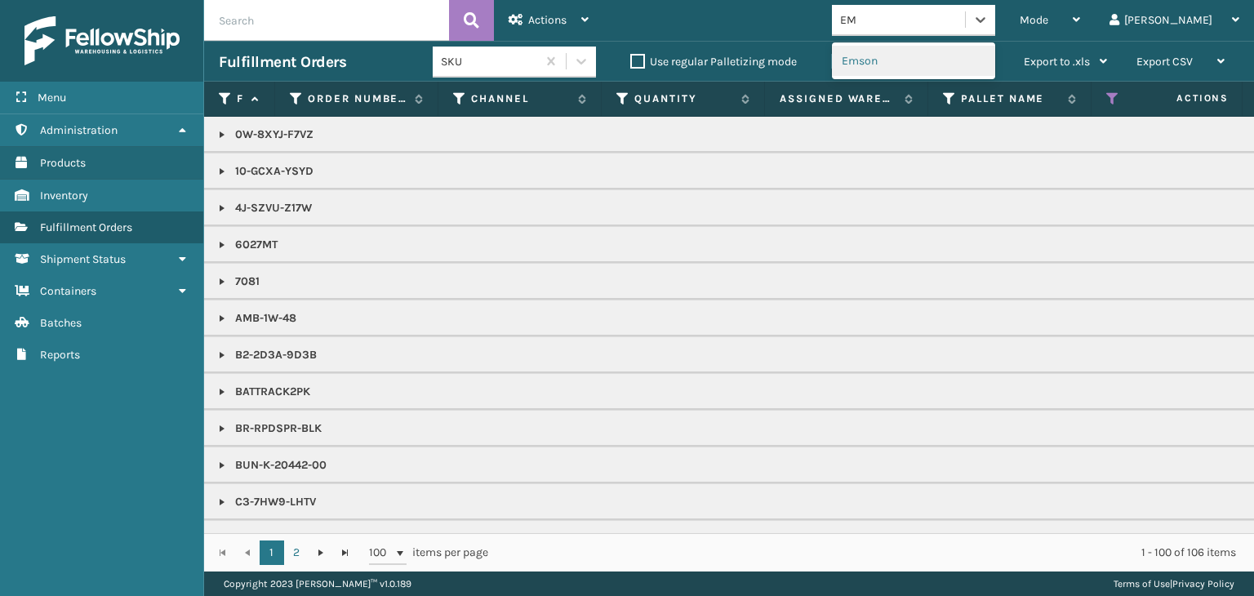
type input "EMS"
click at [904, 53] on div "Emson" at bounding box center [913, 61] width 163 height 30
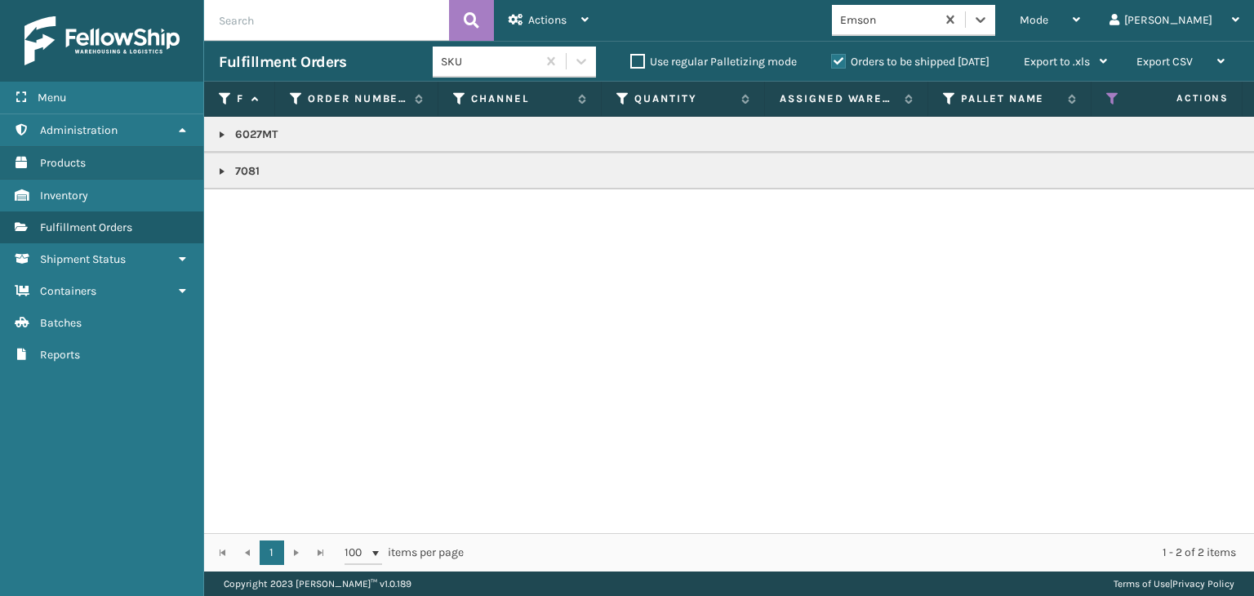
drag, startPoint x: 220, startPoint y: 175, endPoint x: 215, endPoint y: 165, distance: 10.6
click at [220, 175] on link at bounding box center [221, 171] width 13 height 13
click at [220, 131] on link at bounding box center [221, 134] width 13 height 13
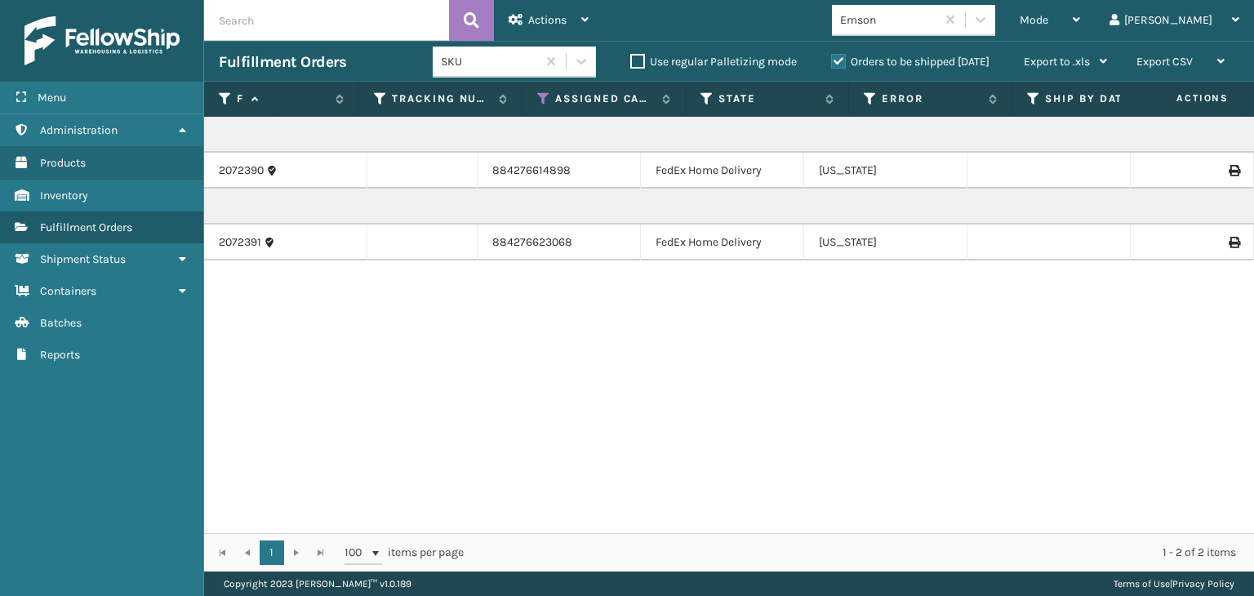
scroll to position [0, 0]
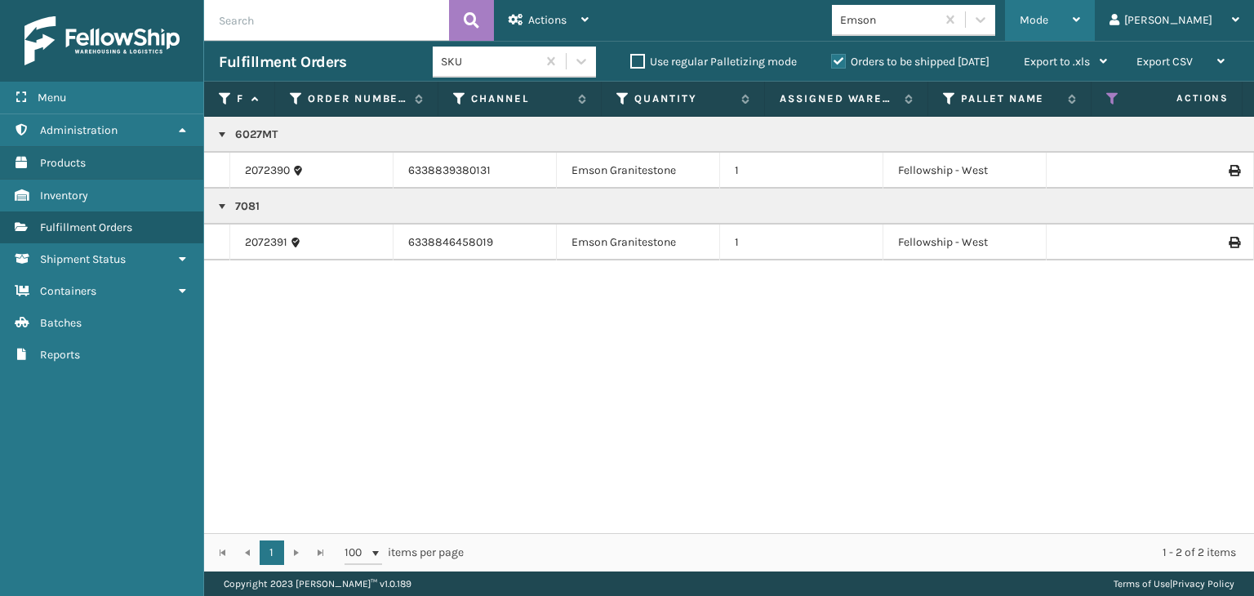
click at [1080, 24] on div "Mode" at bounding box center [1049, 20] width 60 height 41
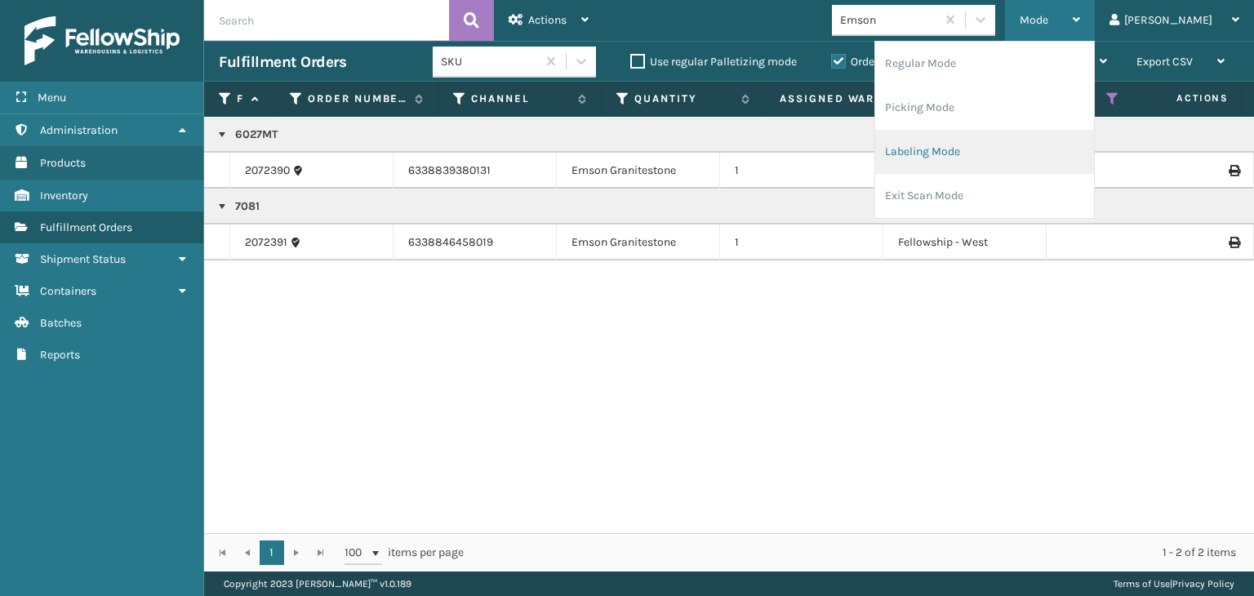
click at [971, 148] on li "Labeling Mode" at bounding box center [984, 152] width 219 height 44
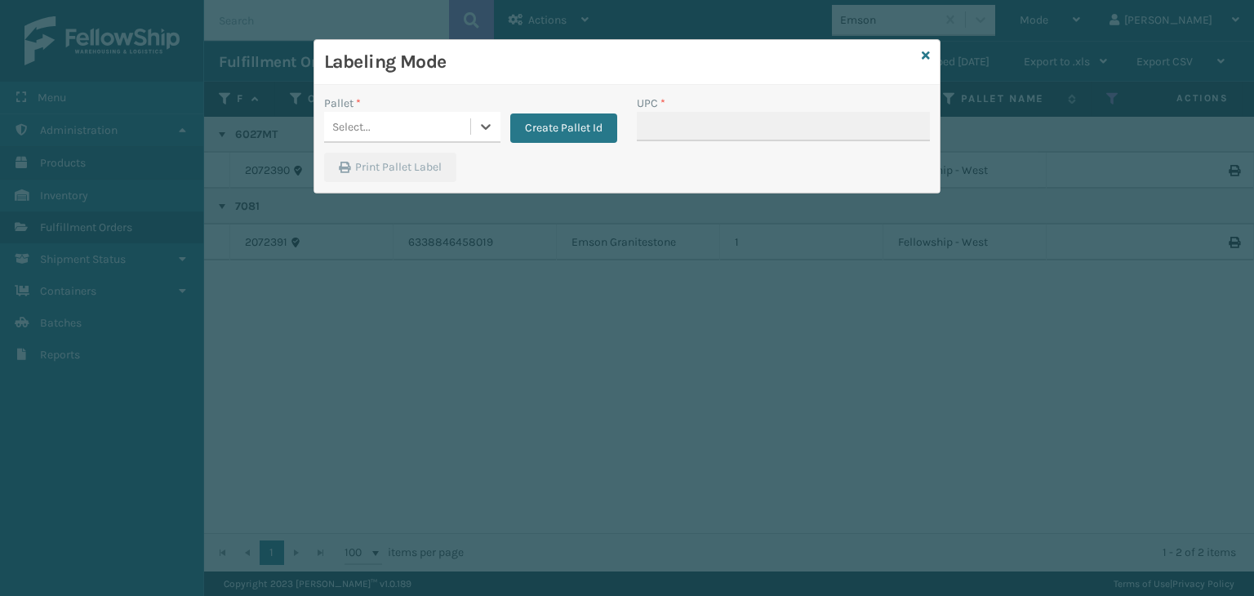
click at [353, 150] on div "Pallet * 0 results available. Select is focused ,type to refine list, press Dow…" at bounding box center [470, 124] width 313 height 58
click at [359, 132] on div "Select..." at bounding box center [351, 126] width 38 height 17
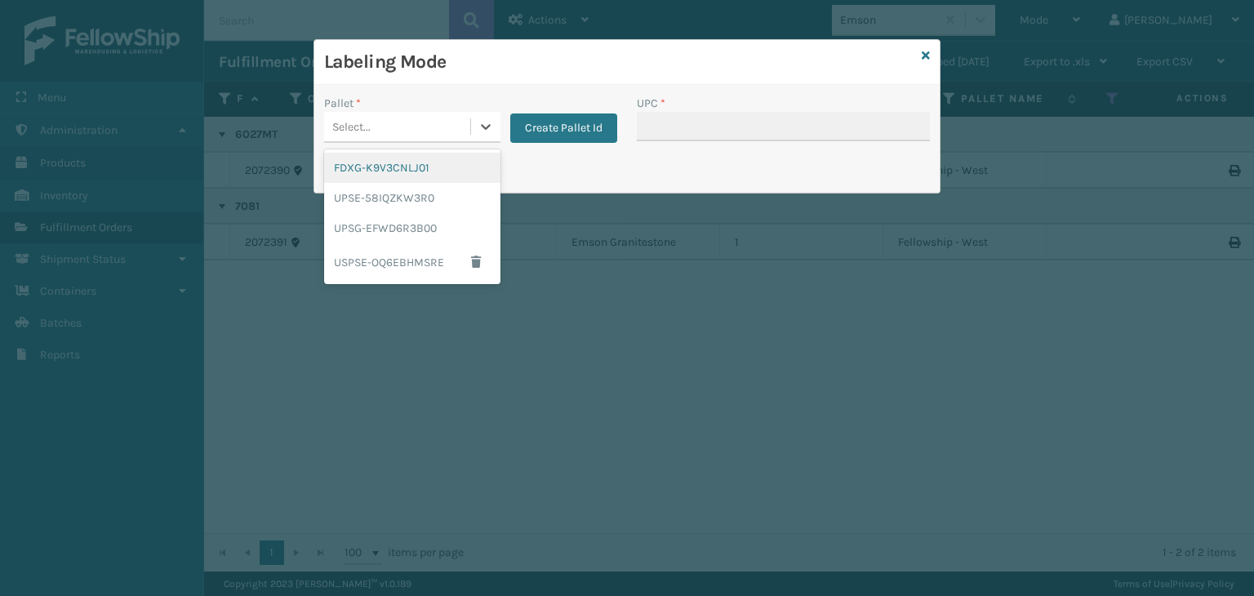
click at [362, 173] on div "FDXG-K9V3CNLJ01" at bounding box center [412, 168] width 176 height 30
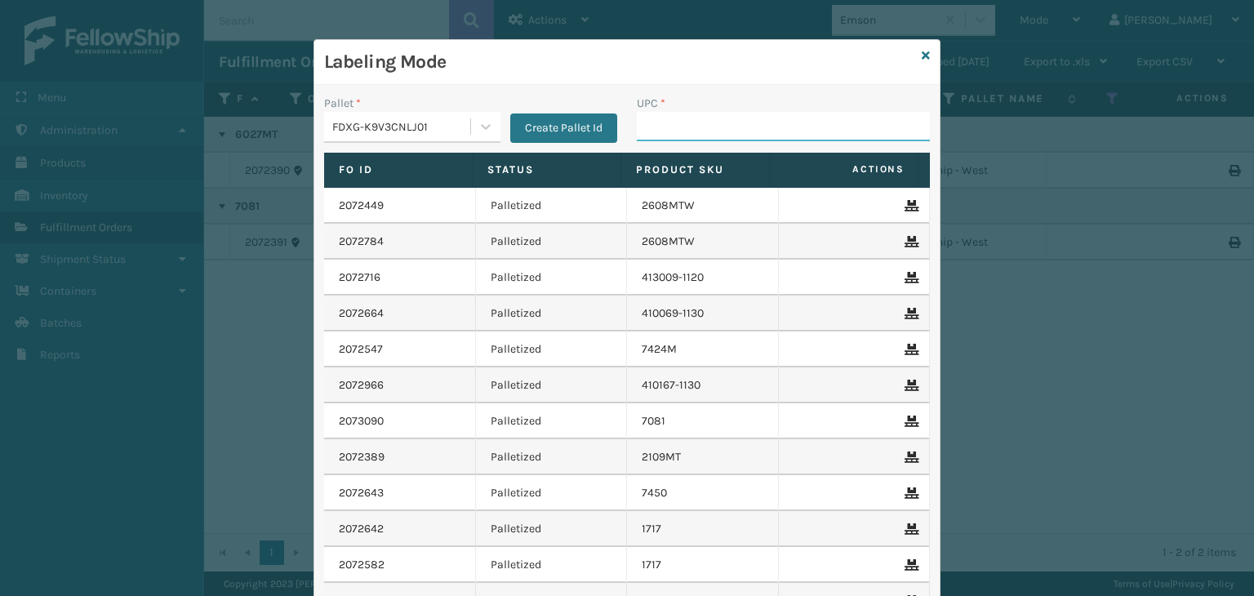
drag, startPoint x: 673, startPoint y: 126, endPoint x: 659, endPoint y: 119, distance: 15.3
click at [670, 126] on input "UPC *" at bounding box center [783, 126] width 293 height 29
paste input "080313014246"
type input "080313014246"
drag, startPoint x: 834, startPoint y: 109, endPoint x: 419, endPoint y: 82, distance: 416.3
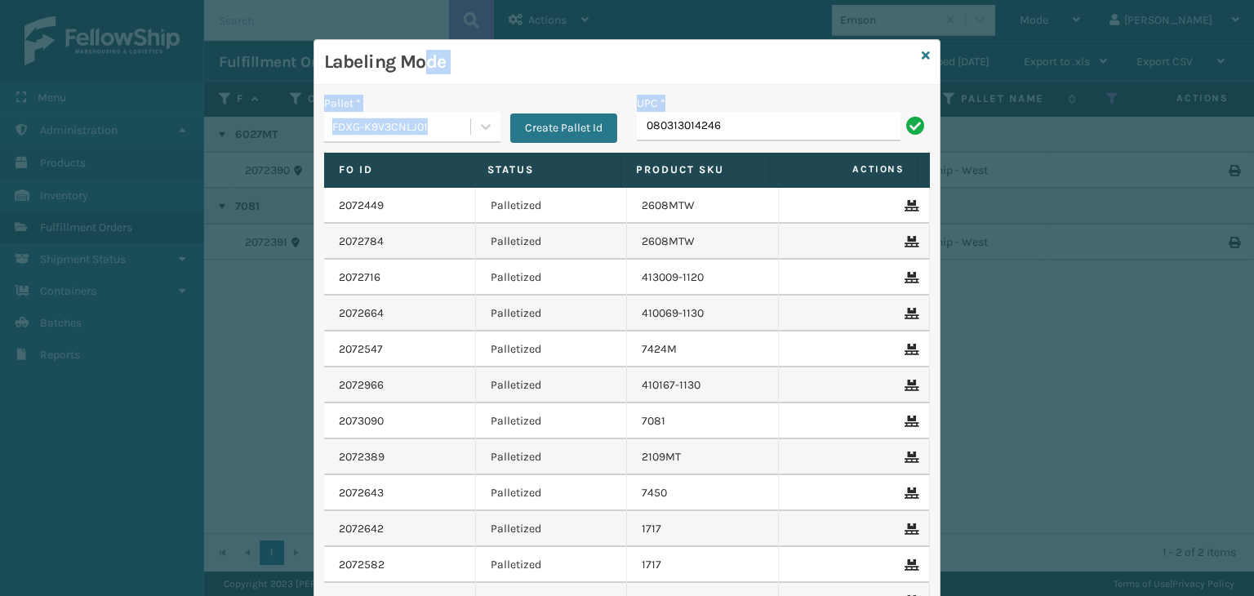
click at [419, 82] on div "Labeling Mode Pallet * FDXG-K9V3CNLJ01 Create Pallet Id UPC * 080313014246 Fo I…" at bounding box center [626, 371] width 625 height 663
drag, startPoint x: 801, startPoint y: 118, endPoint x: 0, endPoint y: 187, distance: 804.4
click at [0, 187] on div "Labeling Mode Pallet * FDXG-K9V3CNLJ01 Create Pallet Id UPC * 080313014246 Fo I…" at bounding box center [627, 298] width 1254 height 596
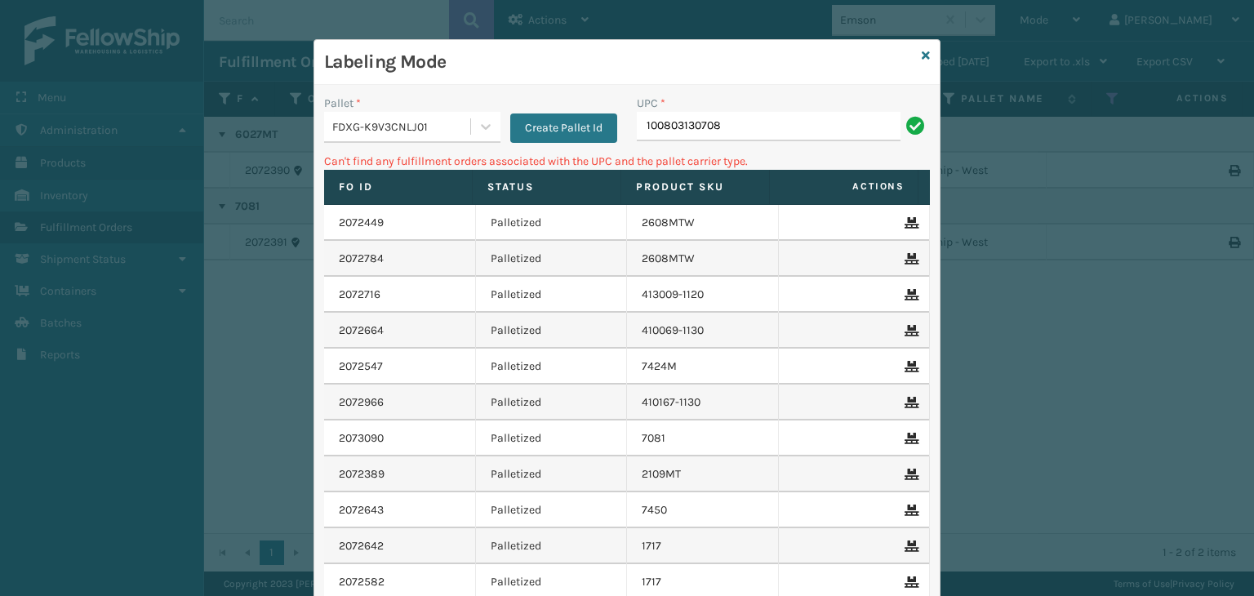
drag, startPoint x: 774, startPoint y: 126, endPoint x: 24, endPoint y: 122, distance: 750.1
click at [0, 110] on div "Labeling Mode Pallet * FDXG-K9V3CNLJ01 Create Pallet Id UPC * 100803130708 Can'…" at bounding box center [627, 298] width 1254 height 596
type input "7081MU"
click at [921, 51] on icon at bounding box center [925, 55] width 8 height 11
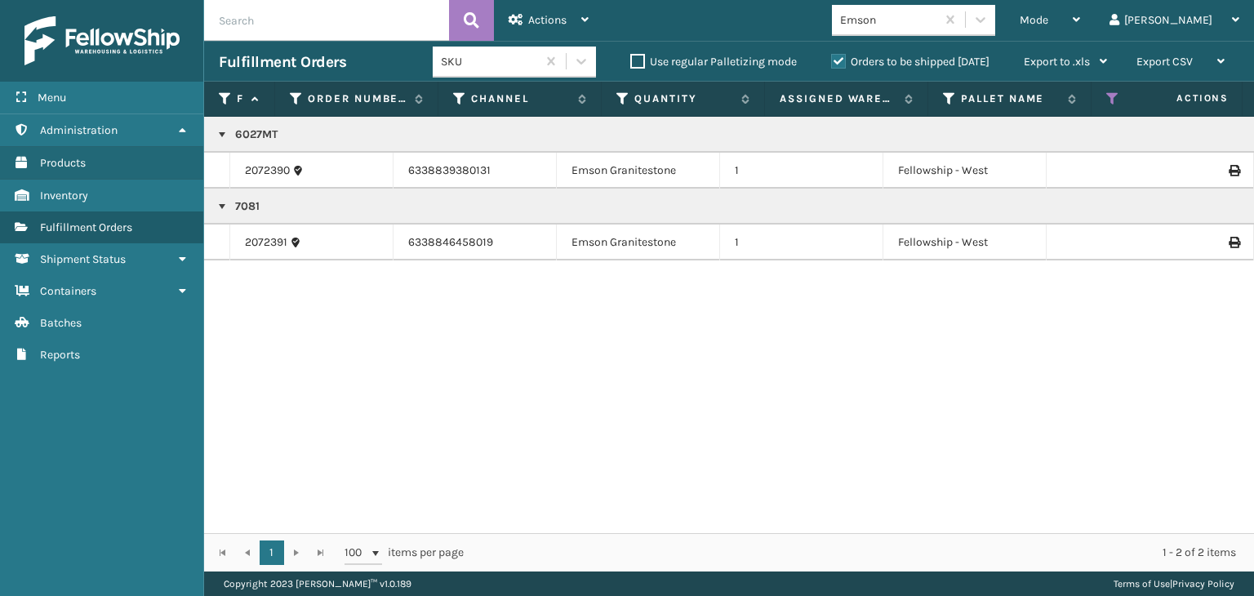
click at [243, 241] on td "2072391" at bounding box center [311, 242] width 163 height 36
click at [254, 248] on link "2072391" at bounding box center [266, 242] width 42 height 16
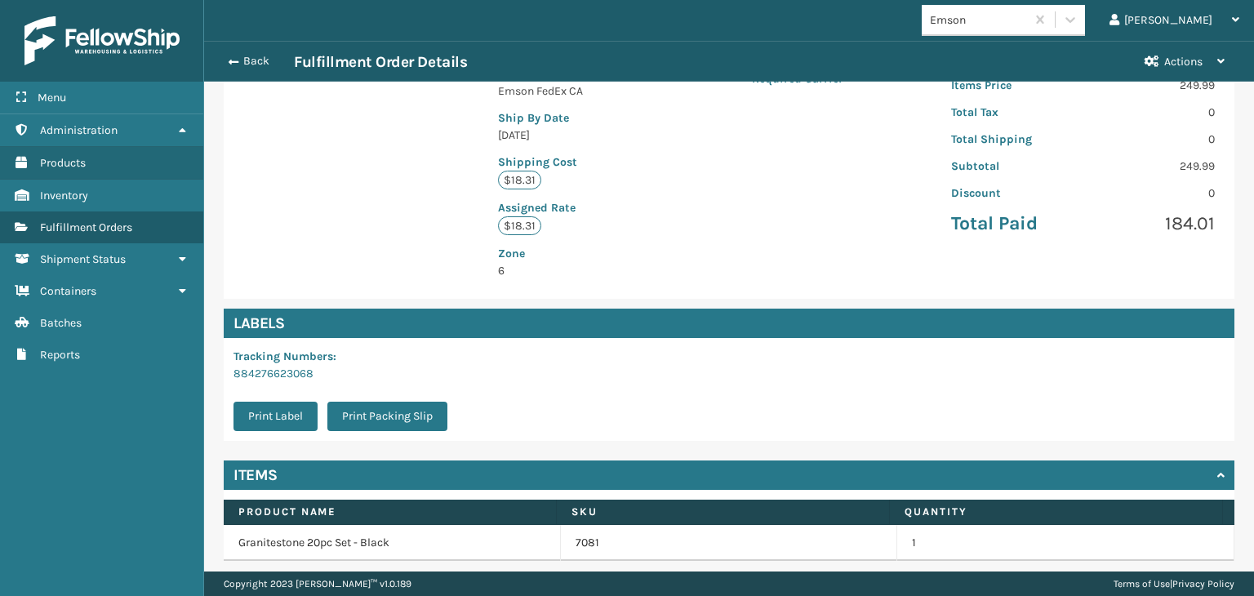
scroll to position [385, 0]
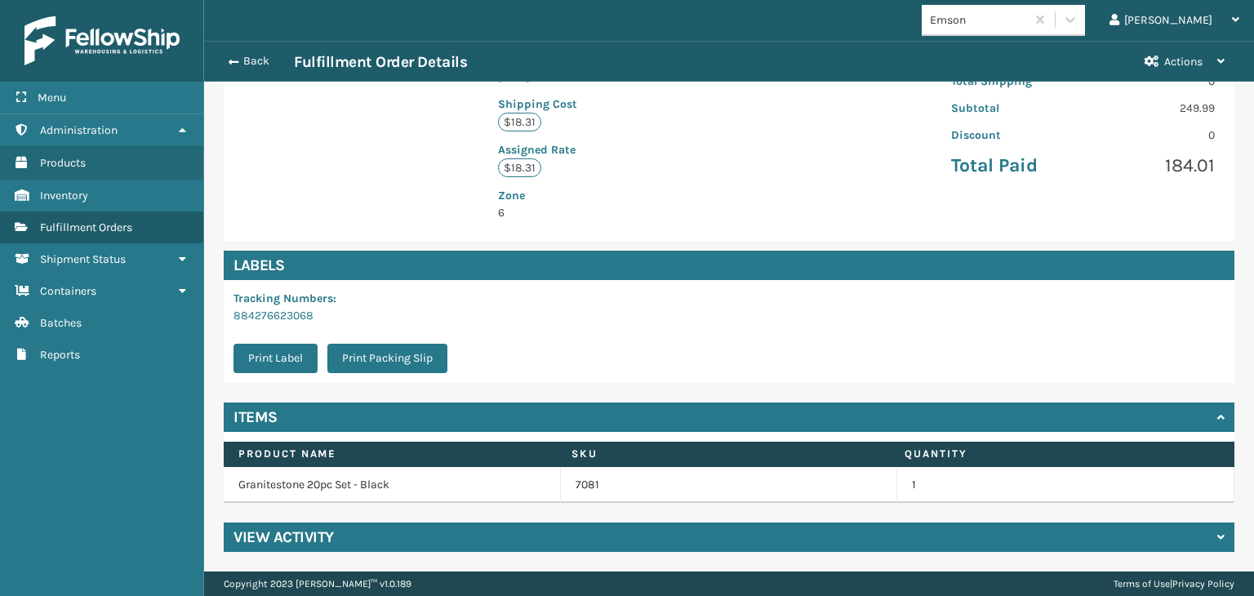
click at [562, 489] on td "7081" at bounding box center [729, 485] width 337 height 36
click at [575, 487] on link "7081" at bounding box center [587, 485] width 24 height 16
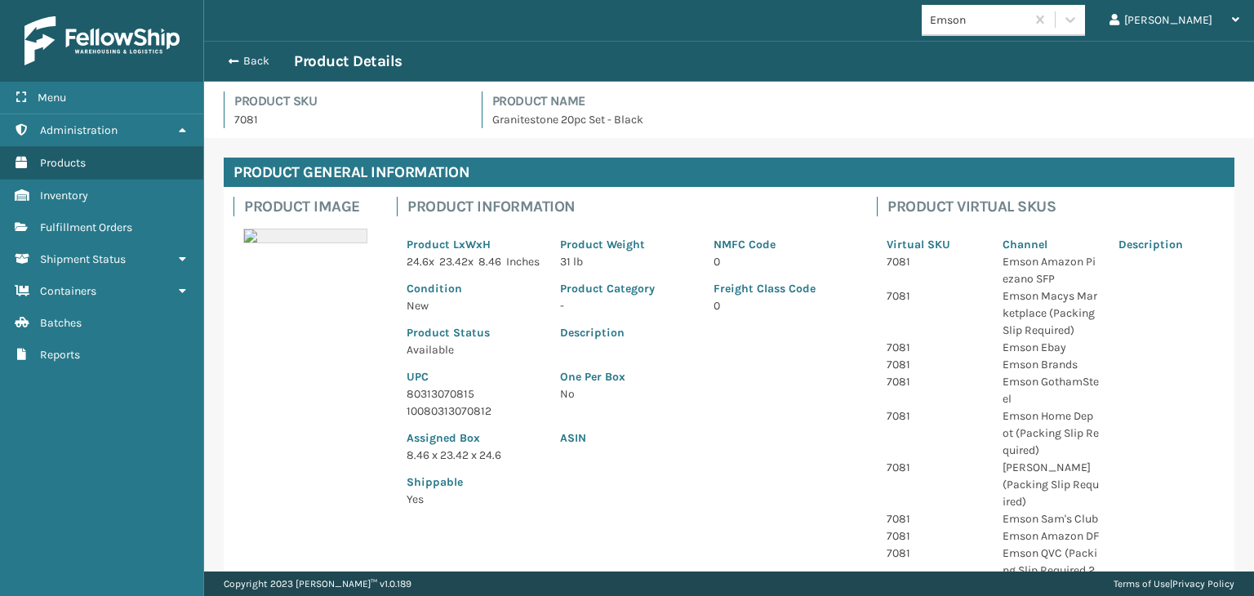
click at [447, 402] on p "80313070815" at bounding box center [473, 393] width 134 height 17
click at [446, 402] on p "80313070815" at bounding box center [473, 393] width 134 height 17
click at [242, 60] on button "Back" at bounding box center [256, 61] width 75 height 15
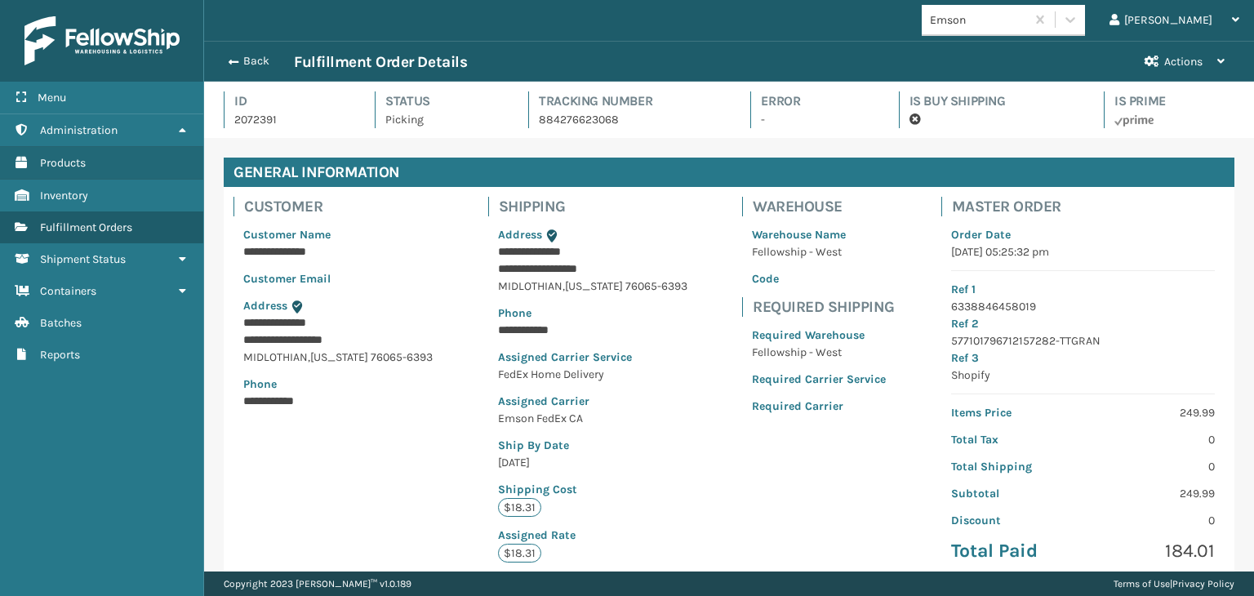
click at [242, 60] on button "Back" at bounding box center [256, 61] width 75 height 15
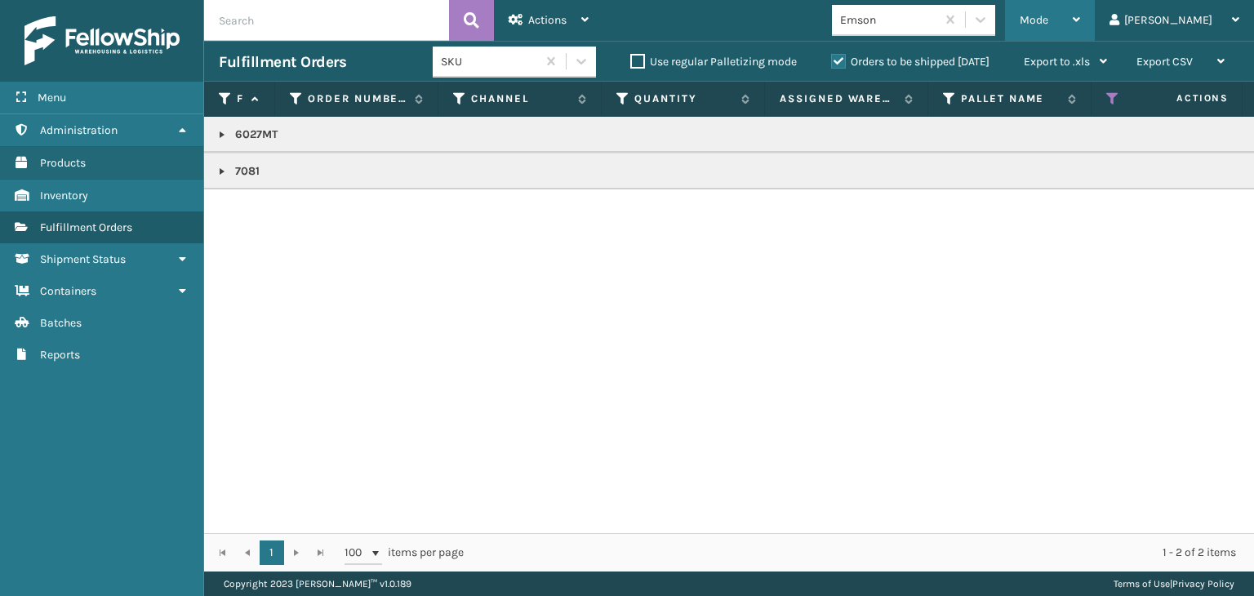
click at [1048, 15] on span "Mode" at bounding box center [1033, 20] width 29 height 14
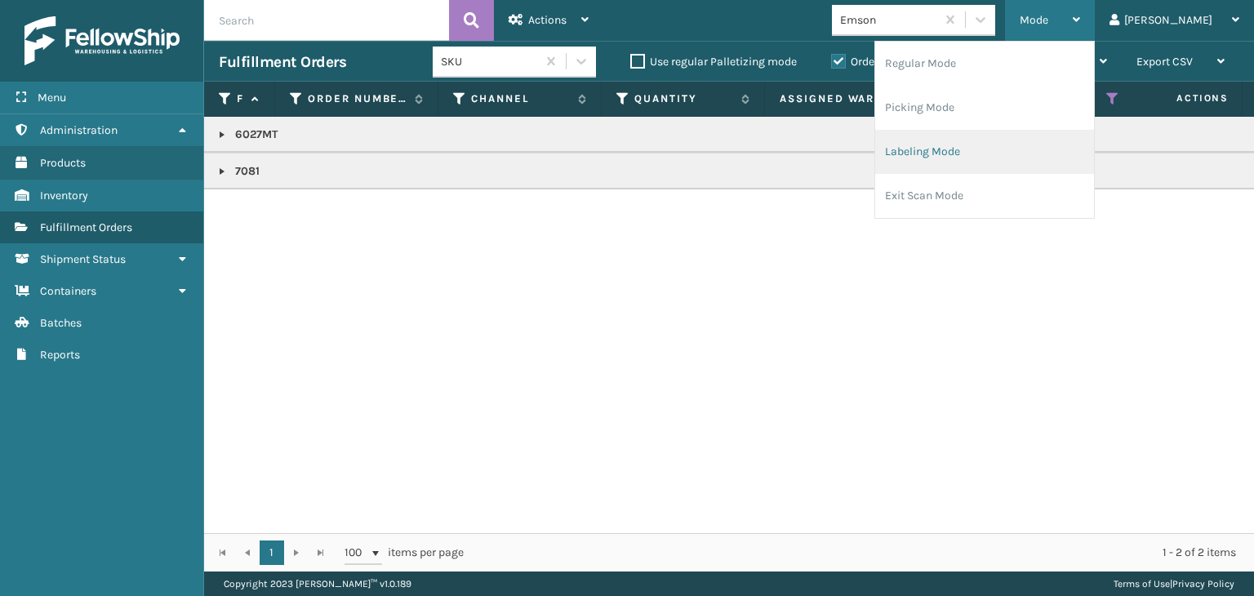
click at [1046, 152] on li "Labeling Mode" at bounding box center [984, 152] width 219 height 44
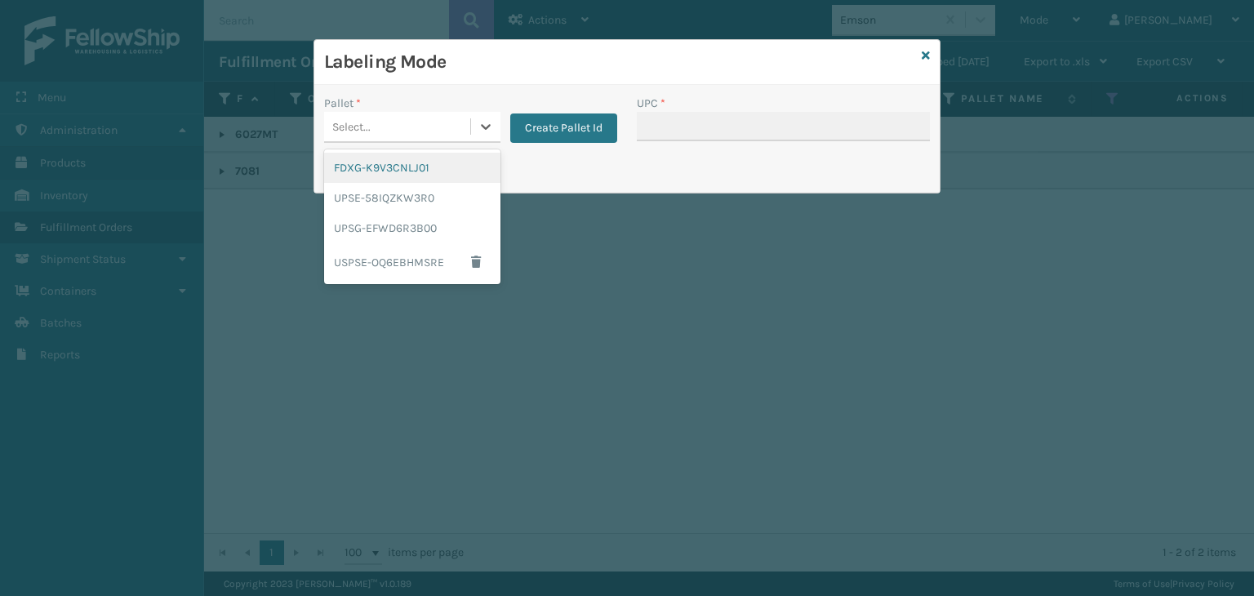
click at [364, 122] on div "Select..." at bounding box center [351, 126] width 38 height 17
click at [392, 168] on div "FDXG-K9V3CNLJ01" at bounding box center [412, 168] width 176 height 30
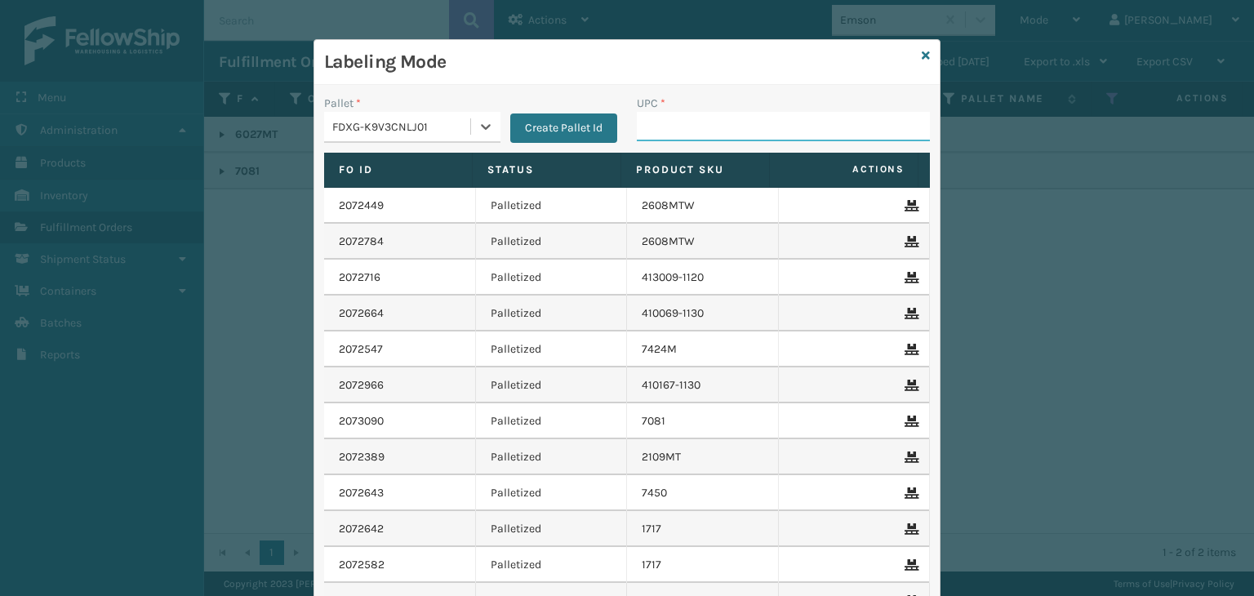
click at [710, 125] on input "UPC *" at bounding box center [783, 126] width 293 height 29
paste input "80313070815"
type input "80313070815"
click at [921, 54] on icon at bounding box center [925, 55] width 8 height 11
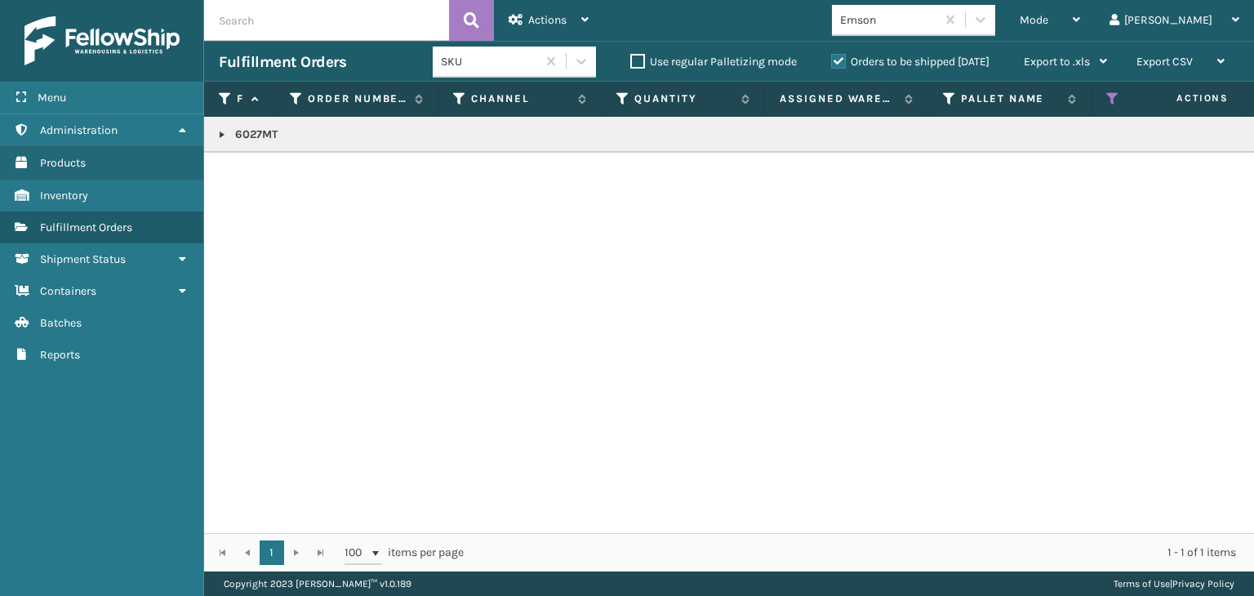
click at [250, 146] on td "6027MT" at bounding box center [1257, 135] width 2107 height 36
click at [244, 136] on p "6027MT" at bounding box center [1258, 135] width 2078 height 16
click at [243, 136] on p "6027MT" at bounding box center [1258, 135] width 2078 height 16
click at [226, 137] on link at bounding box center [221, 134] width 13 height 13
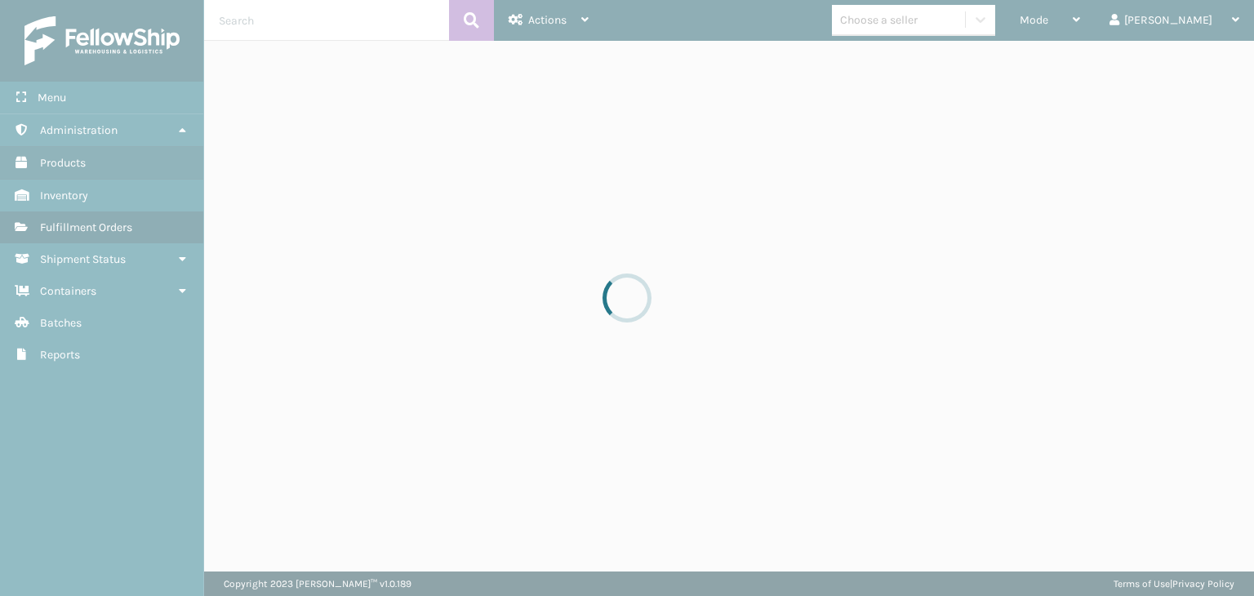
click at [1131, 7] on div at bounding box center [627, 298] width 1254 height 596
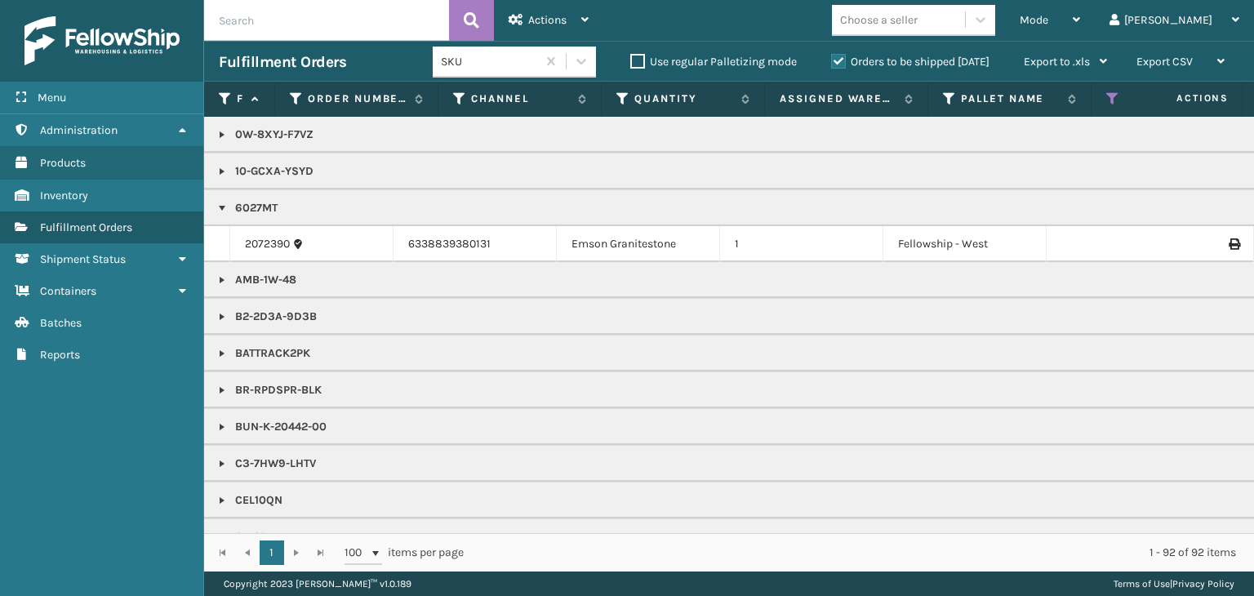
click at [1080, 7] on div "Mode" at bounding box center [1049, 20] width 60 height 41
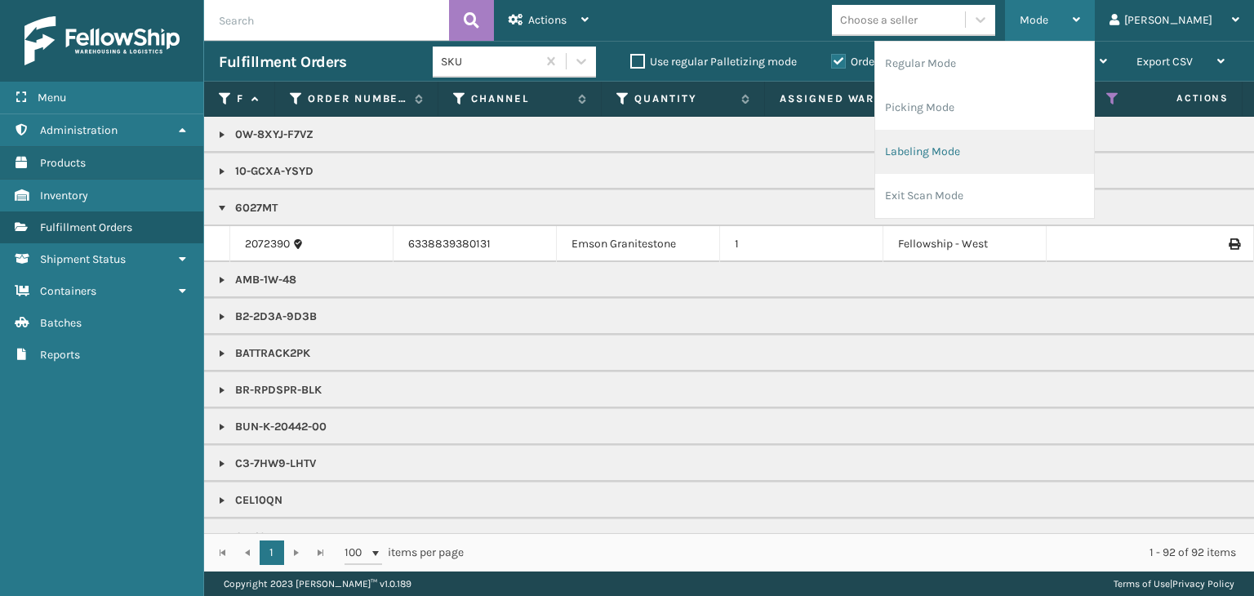
click at [1047, 146] on li "Labeling Mode" at bounding box center [984, 152] width 219 height 44
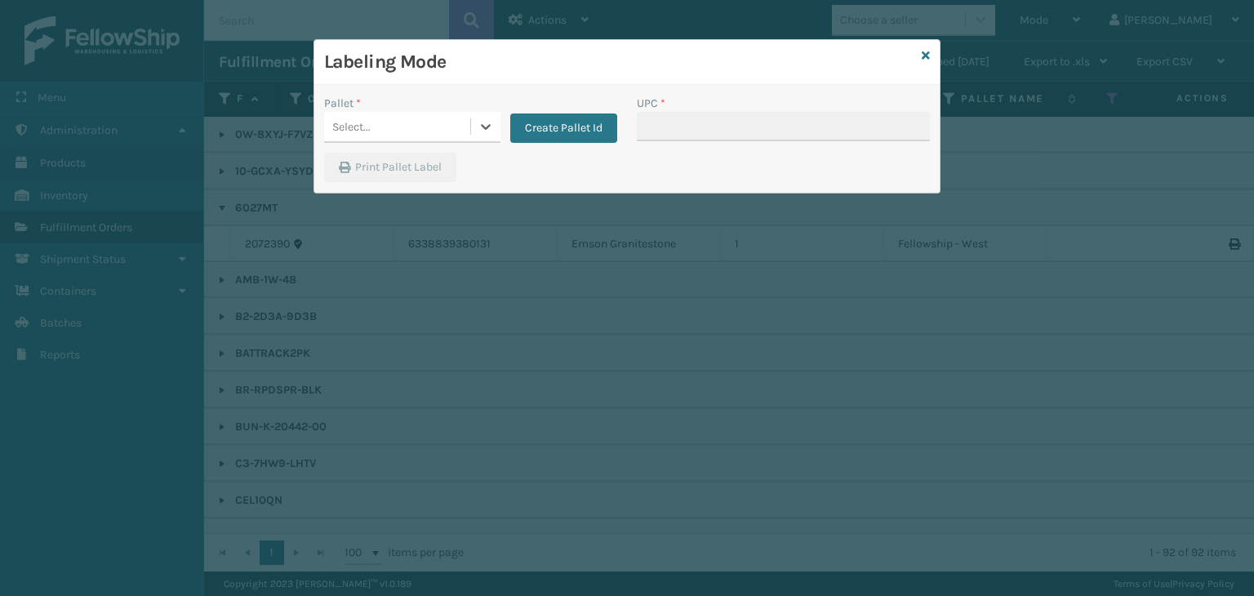
drag, startPoint x: 366, startPoint y: 125, endPoint x: 366, endPoint y: 137, distance: 12.2
click at [366, 137] on div "Select..." at bounding box center [397, 126] width 146 height 27
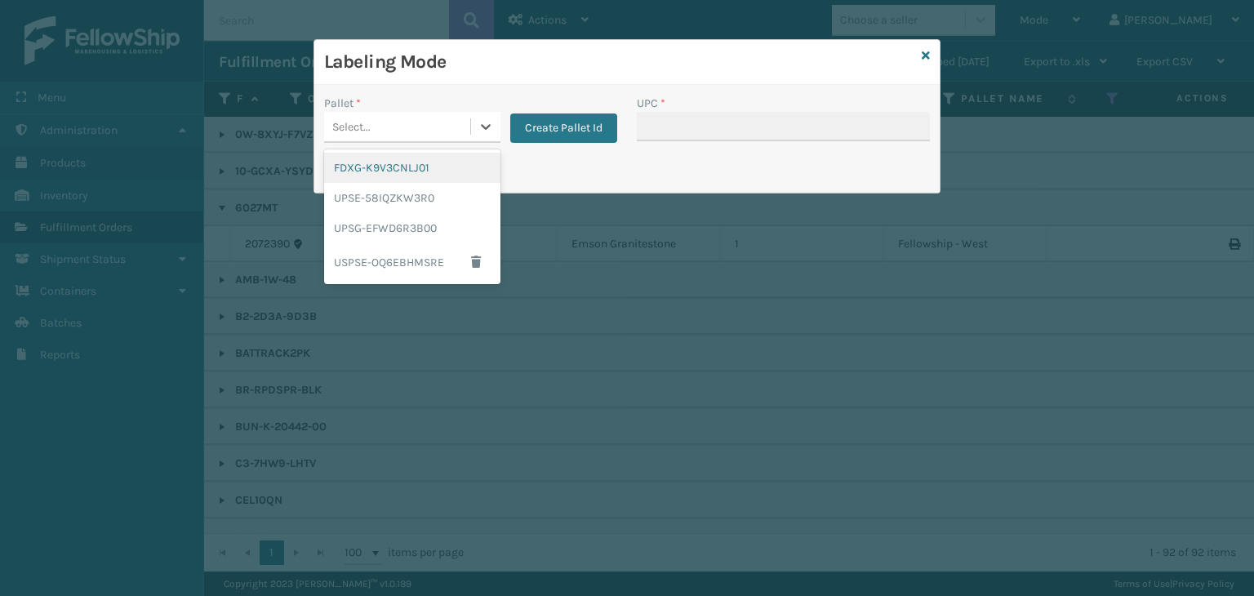
click at [376, 170] on div "FDXG-K9V3CNLJ01" at bounding box center [412, 168] width 176 height 30
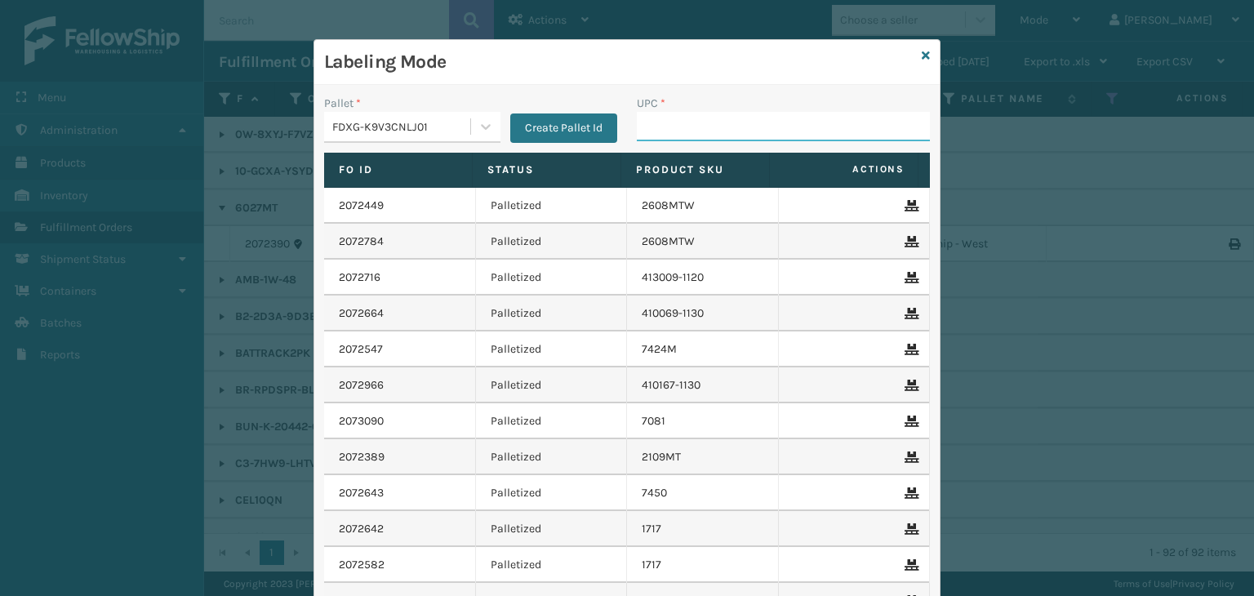
click at [651, 128] on input "UPC *" at bounding box center [783, 126] width 293 height 29
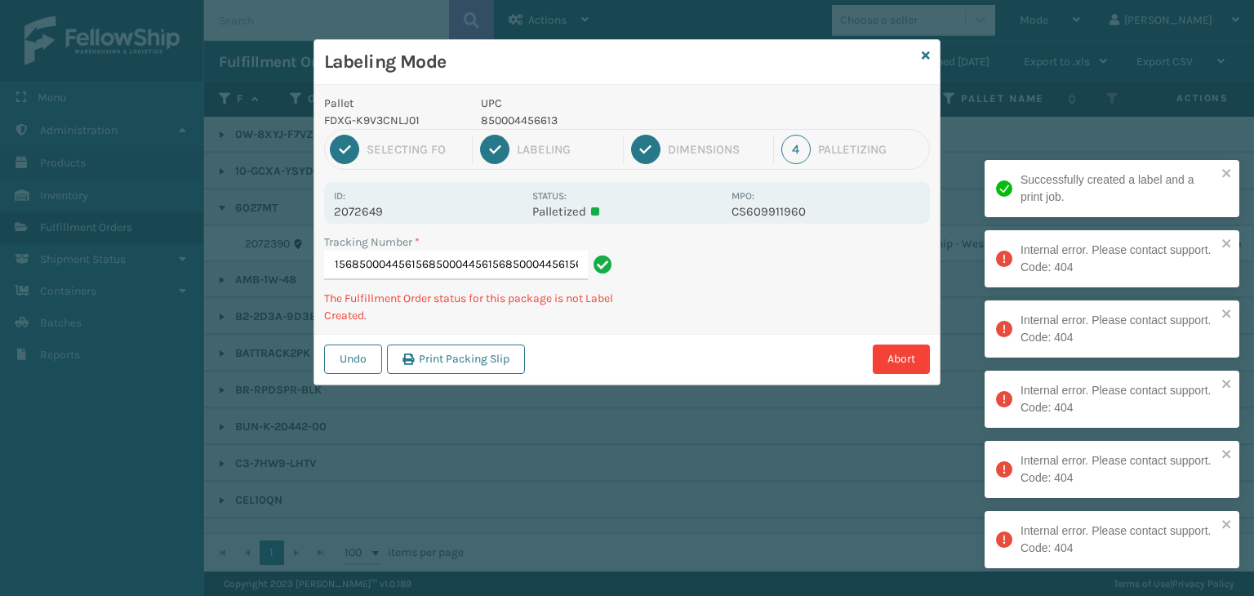
type input "8842789426498500044561568500044561568500044561568500044561568500044561568500044…"
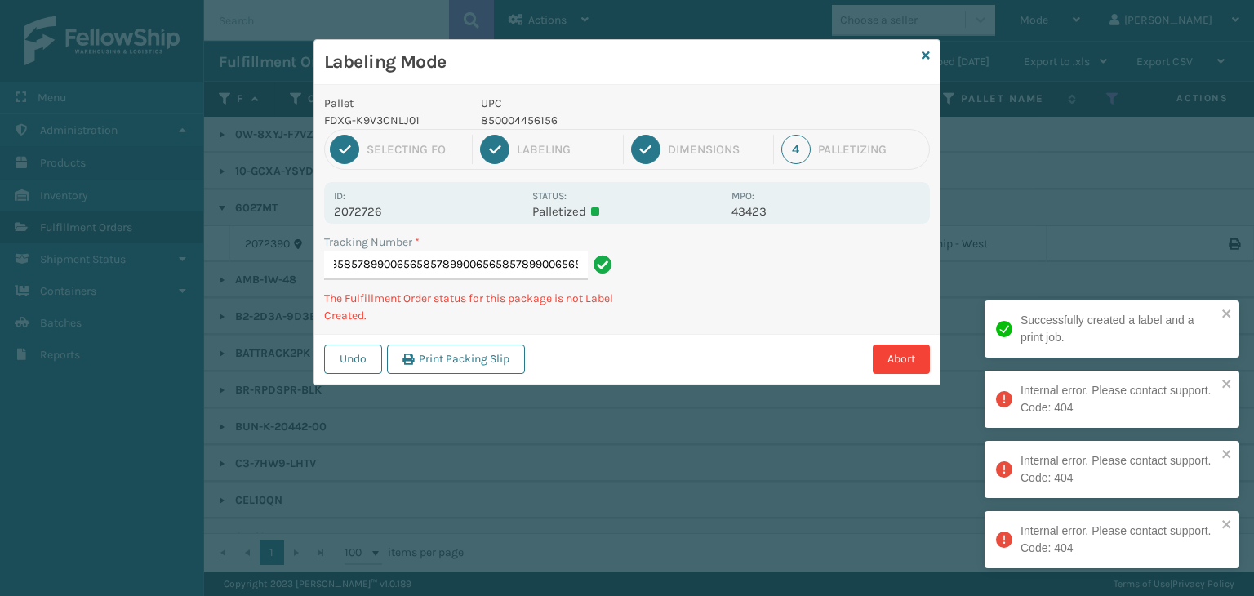
type input "884279407135857899006565857899006565857899006565857899006565"
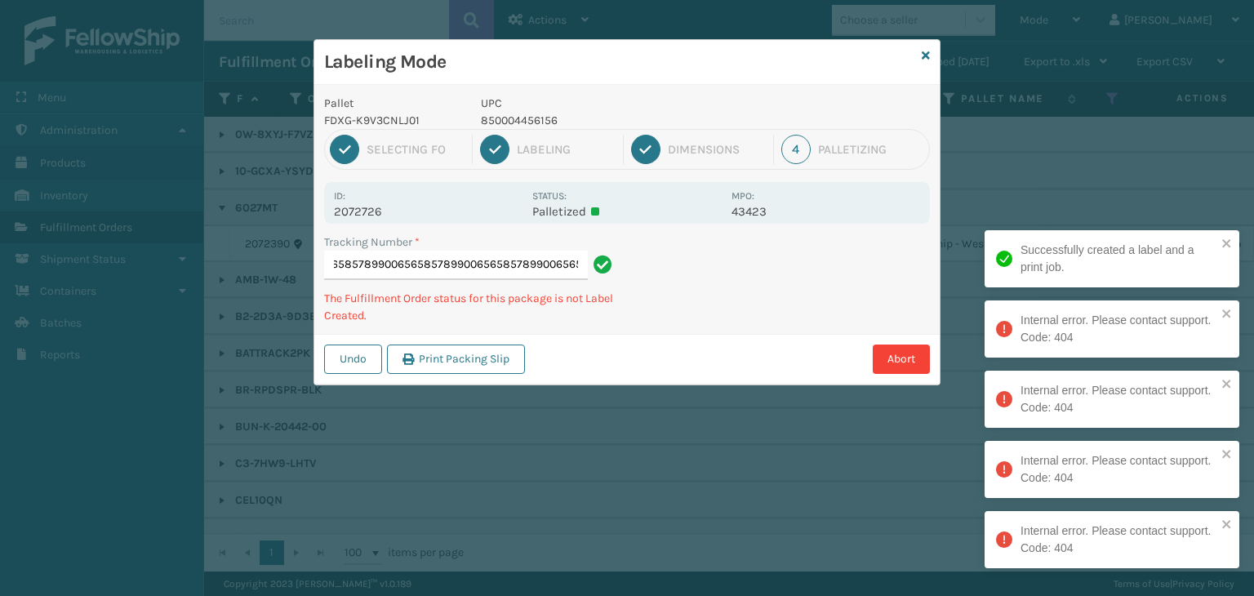
scroll to position [0, 0]
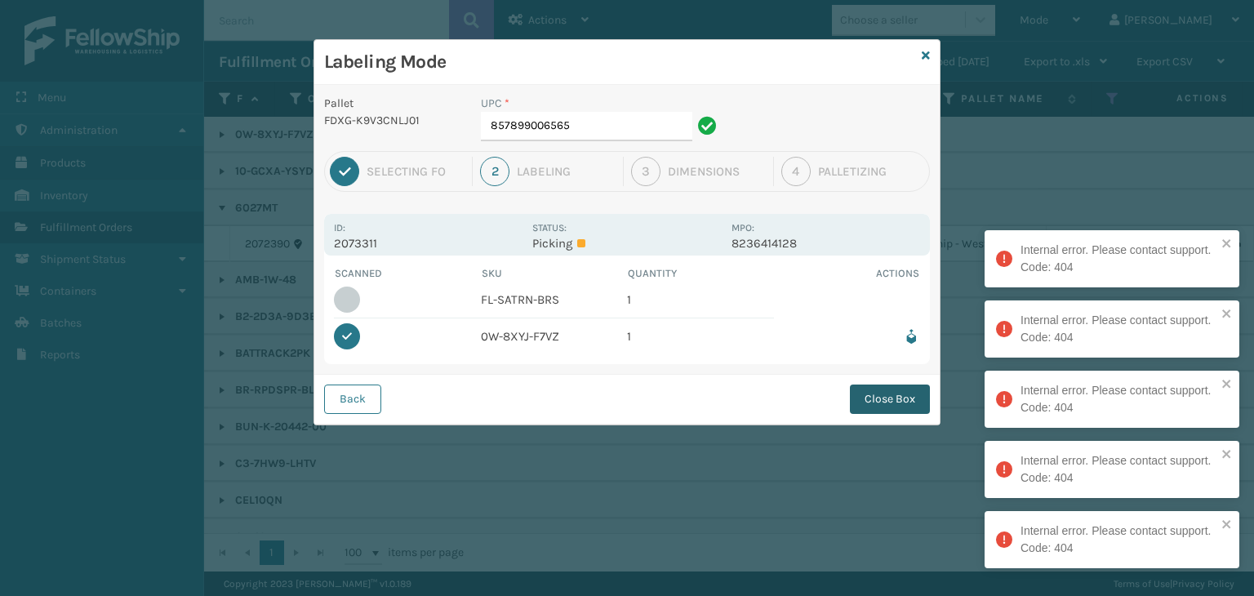
click at [872, 406] on button "Close Box" at bounding box center [890, 398] width 80 height 29
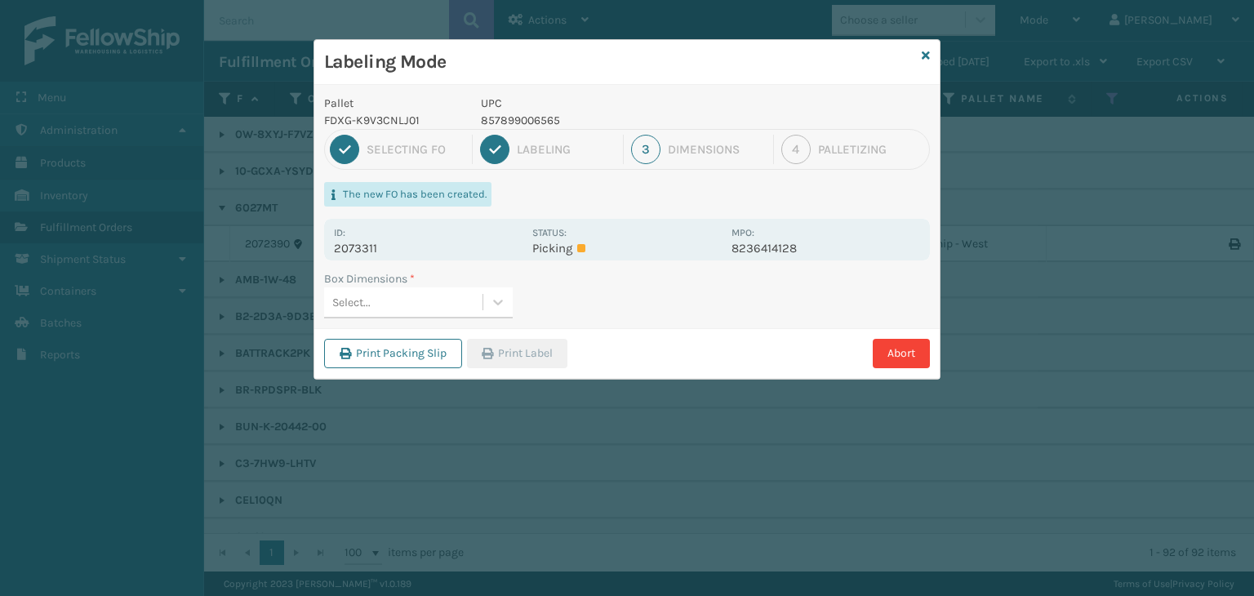
click at [446, 317] on div "Select..." at bounding box center [418, 302] width 189 height 31
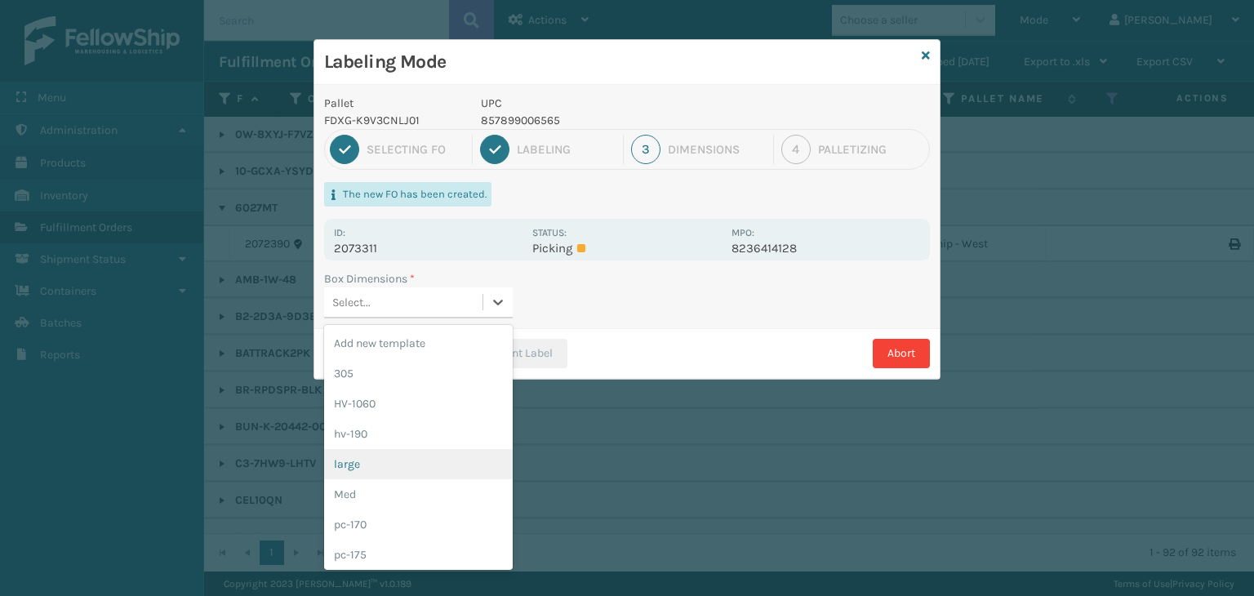
click at [437, 472] on div "large" at bounding box center [418, 464] width 189 height 30
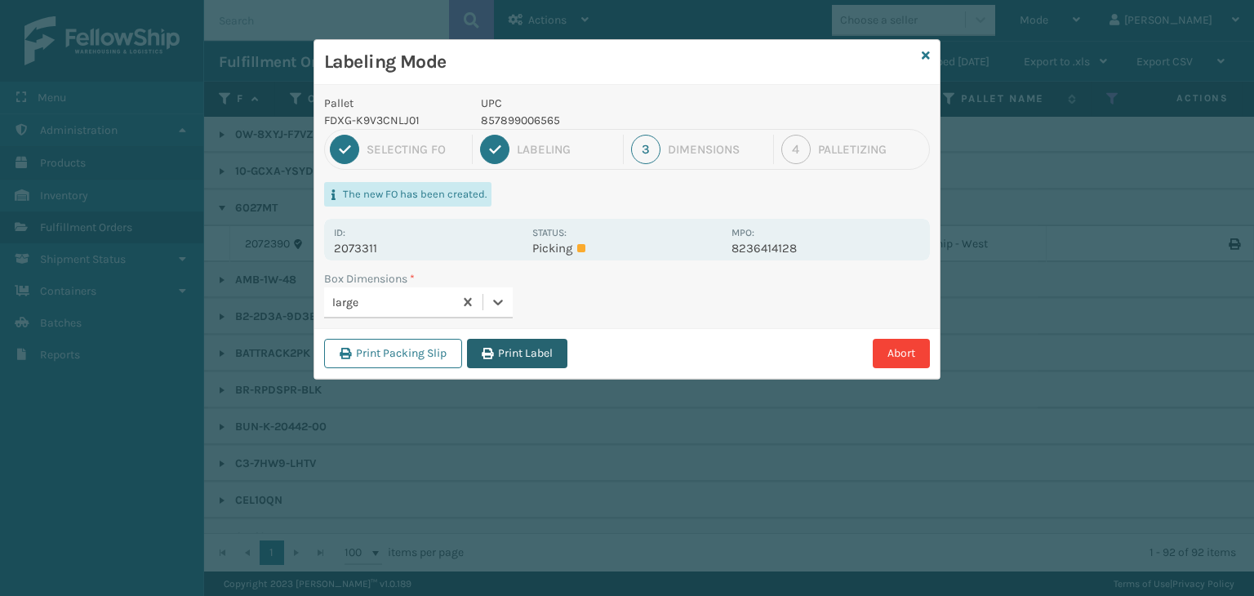
click at [520, 353] on button "Print Label" at bounding box center [517, 353] width 100 height 29
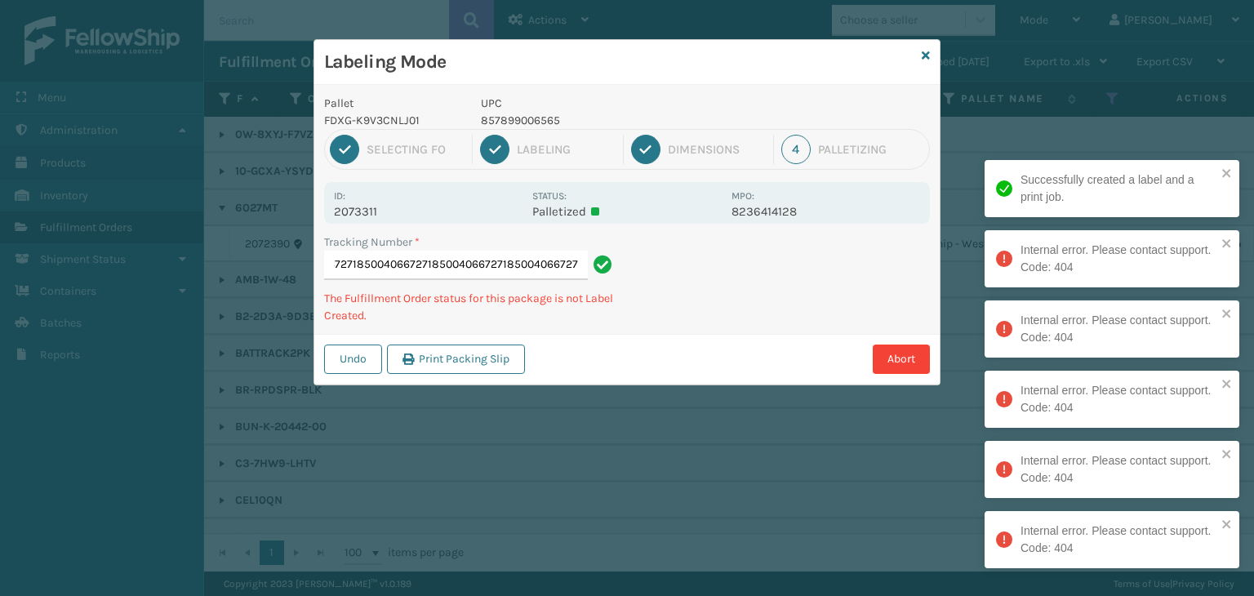
type input "8843000465648500406672718500406672718500406672718500406672718500406672718500406…"
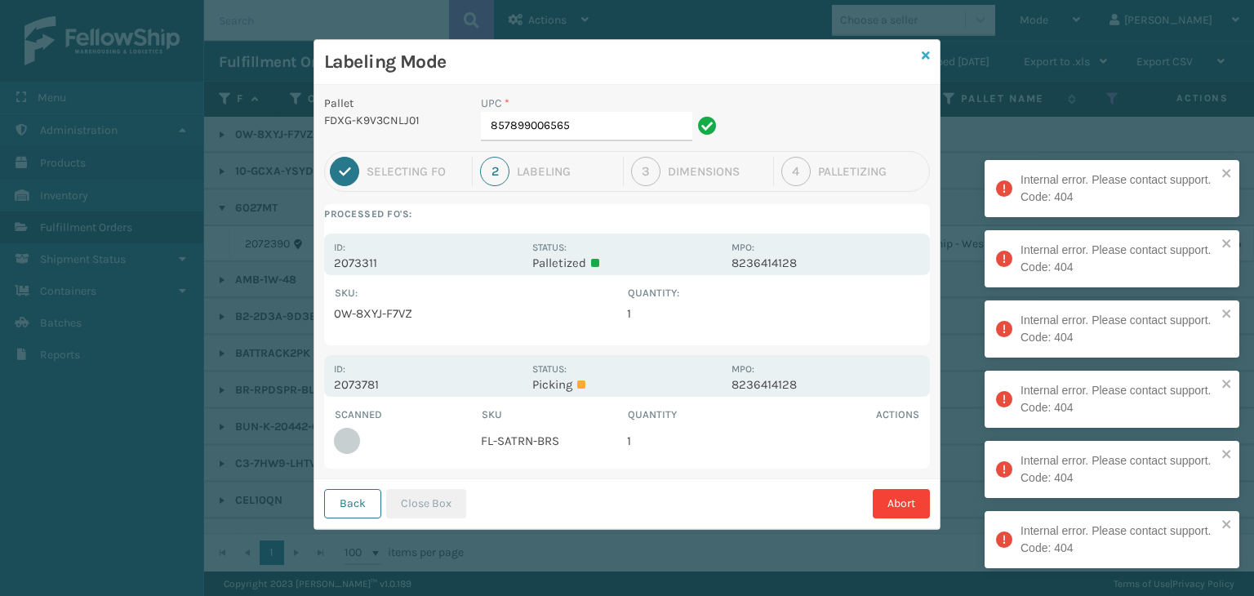
click at [924, 51] on icon at bounding box center [925, 55] width 8 height 11
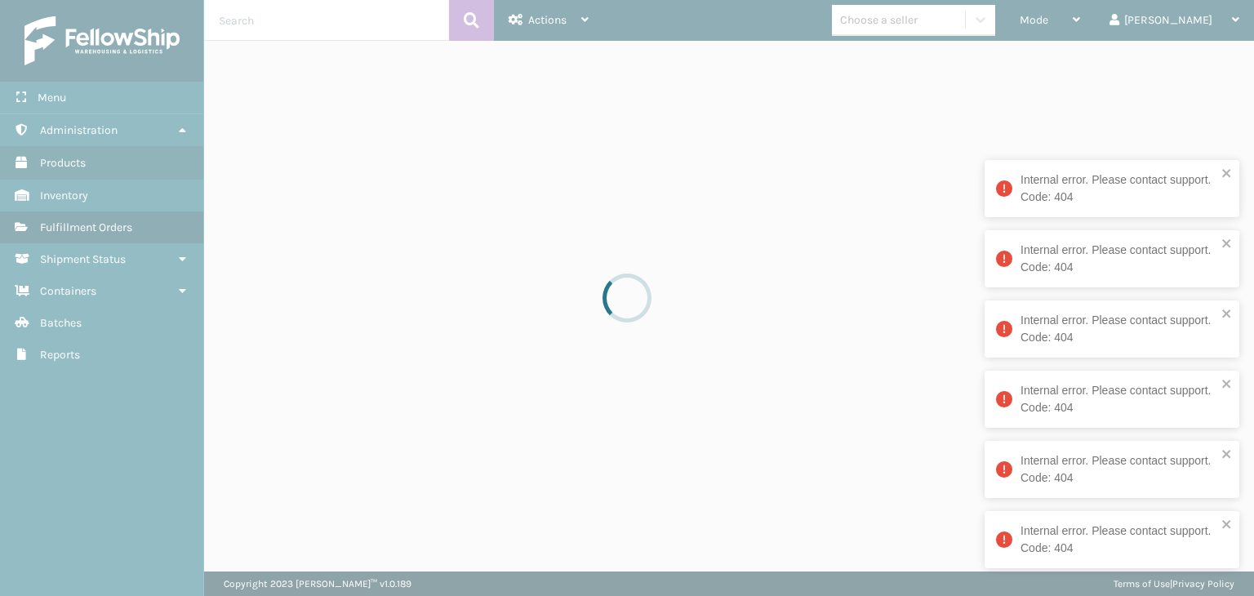
click at [1110, 7] on div at bounding box center [627, 298] width 1254 height 596
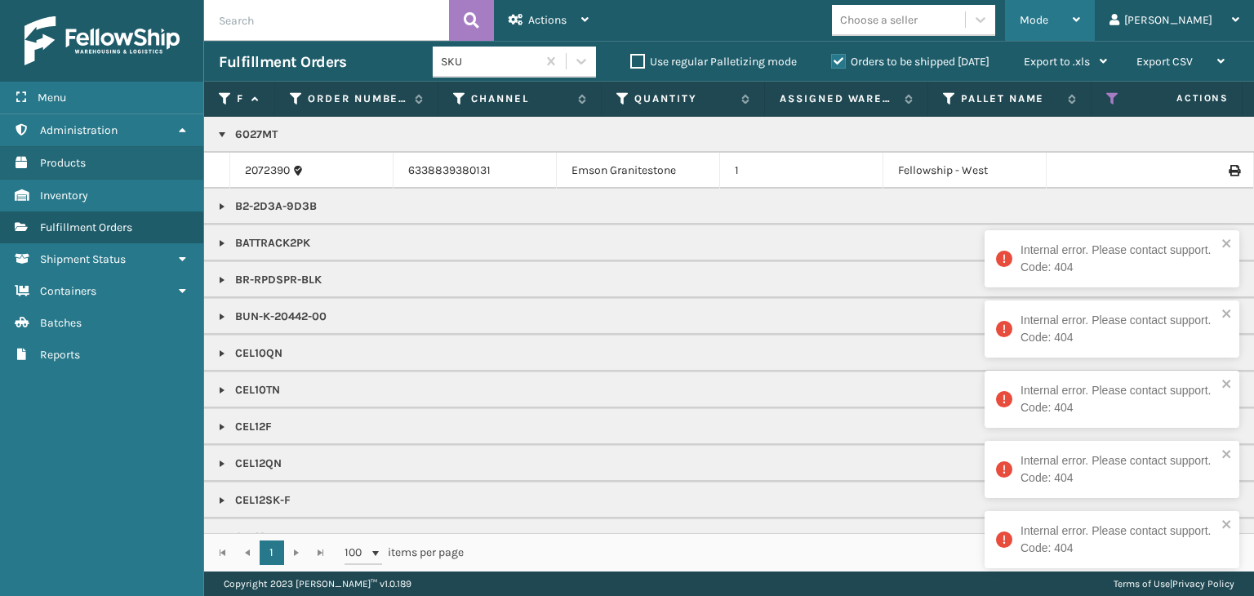
click at [1048, 20] on span "Mode" at bounding box center [1033, 20] width 29 height 14
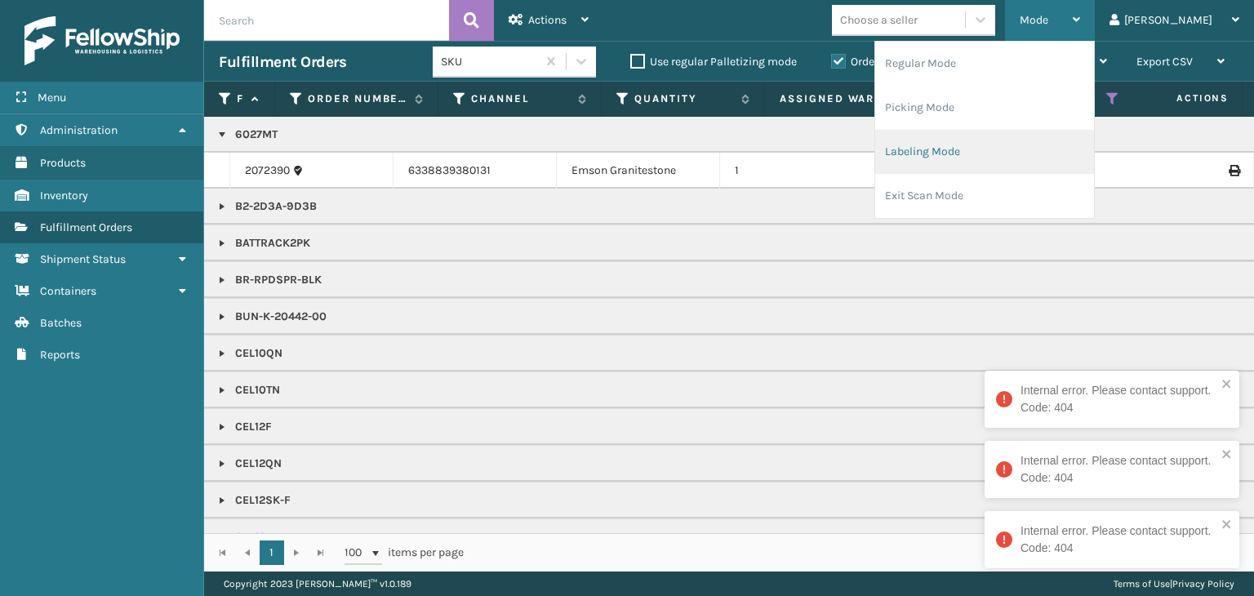
click at [1033, 142] on li "Labeling Mode" at bounding box center [984, 152] width 219 height 44
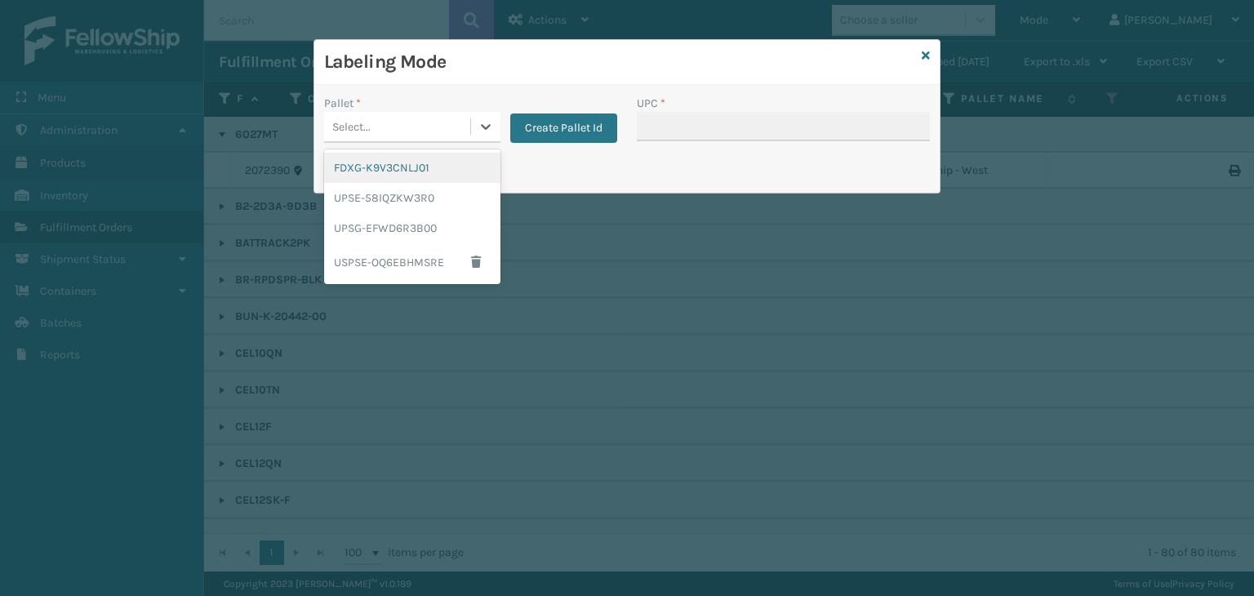
drag, startPoint x: 451, startPoint y: 132, endPoint x: 449, endPoint y: 143, distance: 10.7
click at [451, 131] on div "Select..." at bounding box center [397, 126] width 146 height 27
click at [430, 171] on div "FDXG-K9V3CNLJ01" at bounding box center [412, 168] width 176 height 30
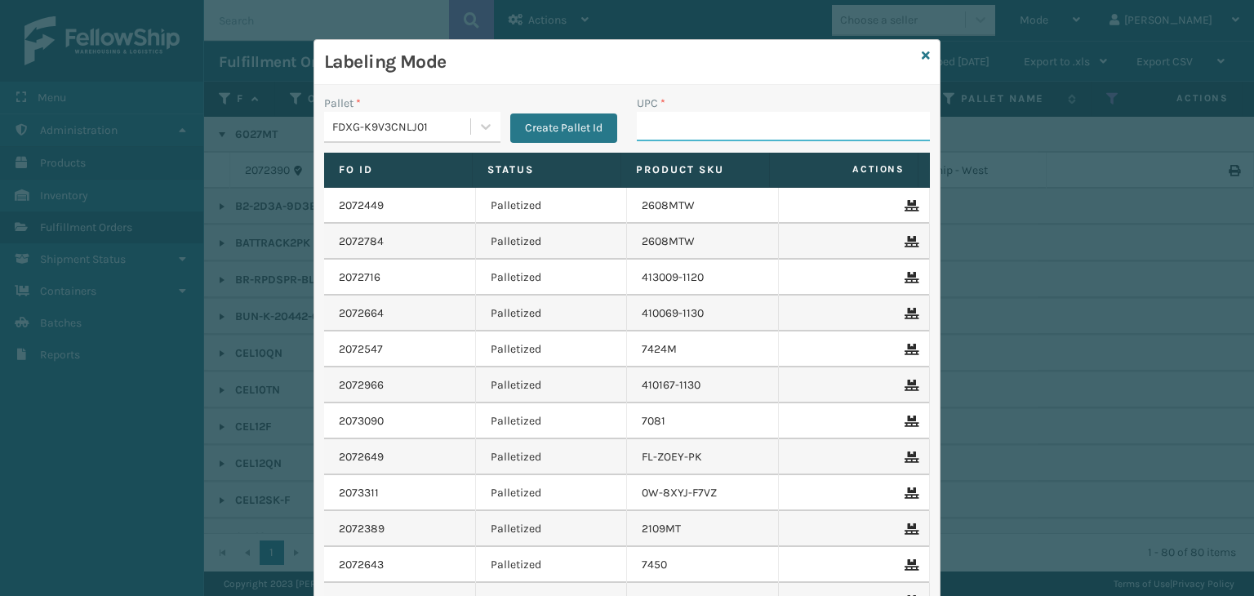
click at [669, 135] on input "UPC *" at bounding box center [783, 126] width 293 height 29
type input "850012486763"
click at [921, 52] on icon at bounding box center [925, 55] width 8 height 11
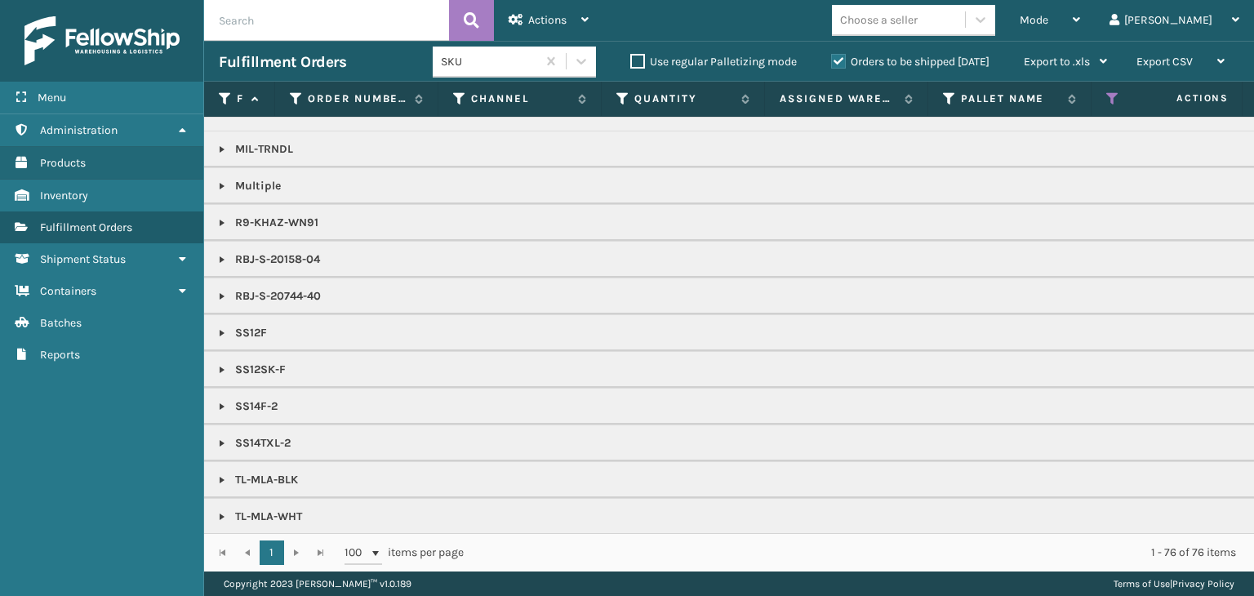
scroll to position [1459, 0]
drag, startPoint x: 1139, startPoint y: 14, endPoint x: 1062, endPoint y: 64, distance: 92.6
click at [1095, 11] on div "Mode Regular Mode Picking Mode Labeling Mode Exit Scan Mode" at bounding box center [1050, 20] width 90 height 41
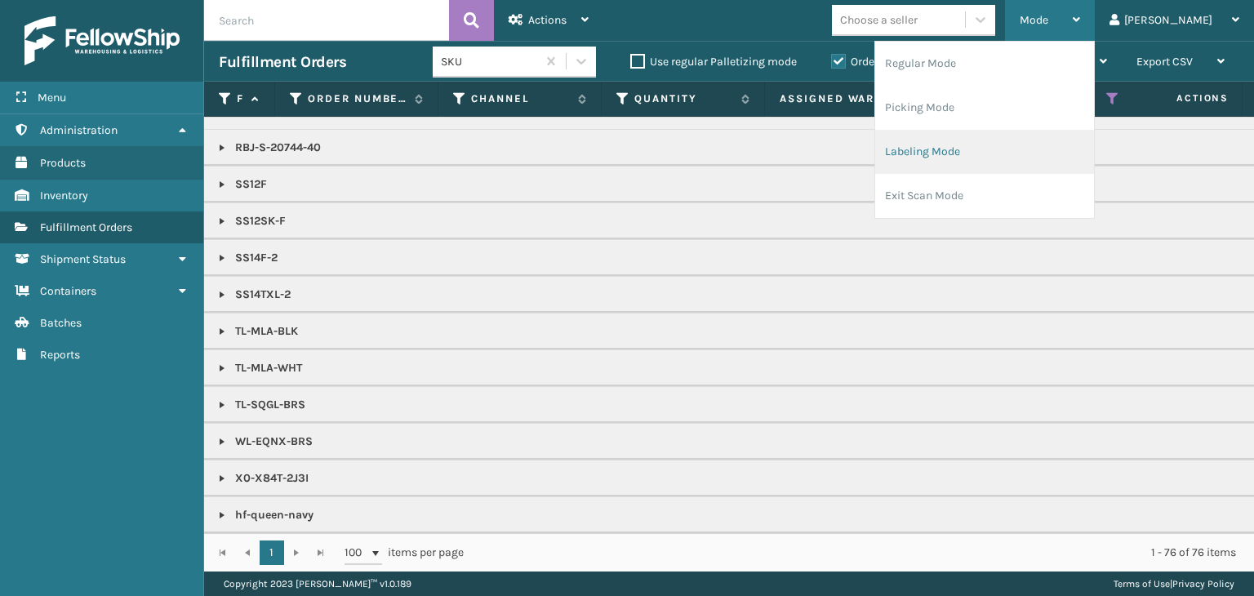
click at [1030, 144] on li "Labeling Mode" at bounding box center [984, 152] width 219 height 44
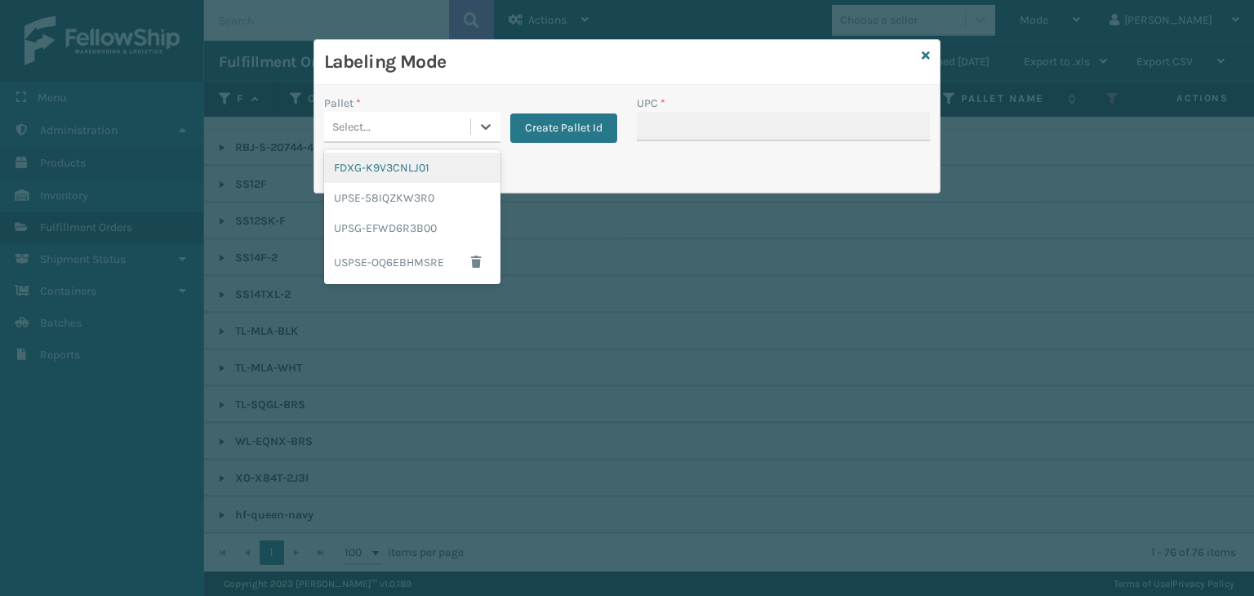
click at [384, 121] on div "Select..." at bounding box center [397, 126] width 146 height 27
click at [417, 165] on div "FDXG-K9V3CNLJ01" at bounding box center [412, 168] width 176 height 30
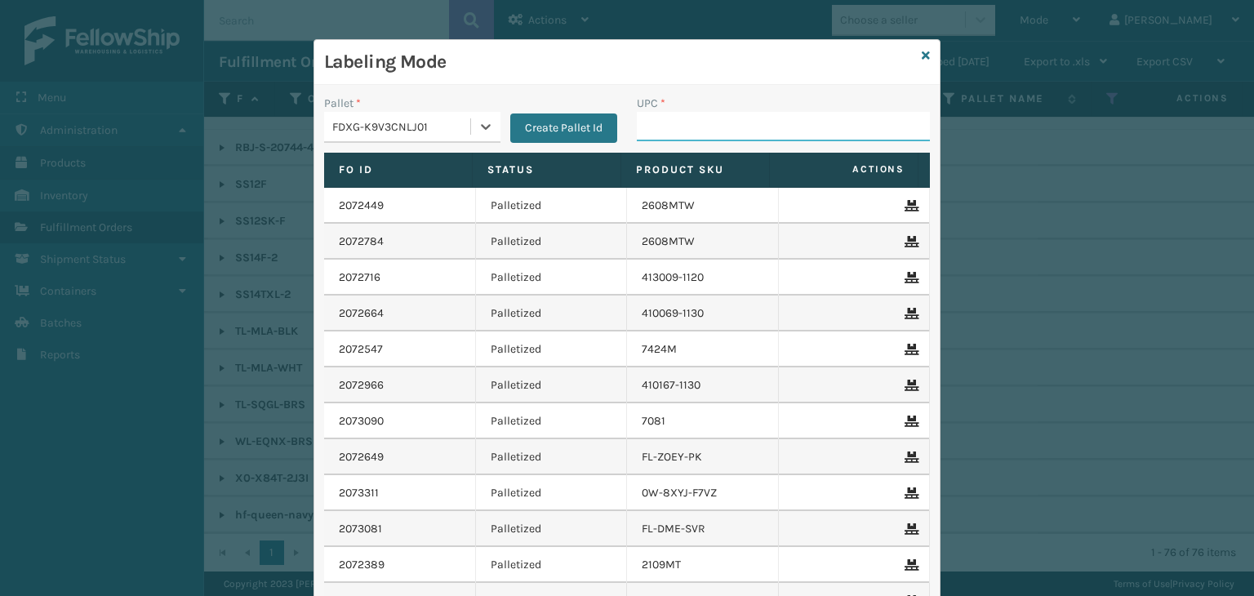
drag, startPoint x: 665, startPoint y: 135, endPoint x: 656, endPoint y: 135, distance: 9.0
click at [665, 135] on input "UPC *" at bounding box center [783, 126] width 293 height 29
type input "GEN-AB-E-F"
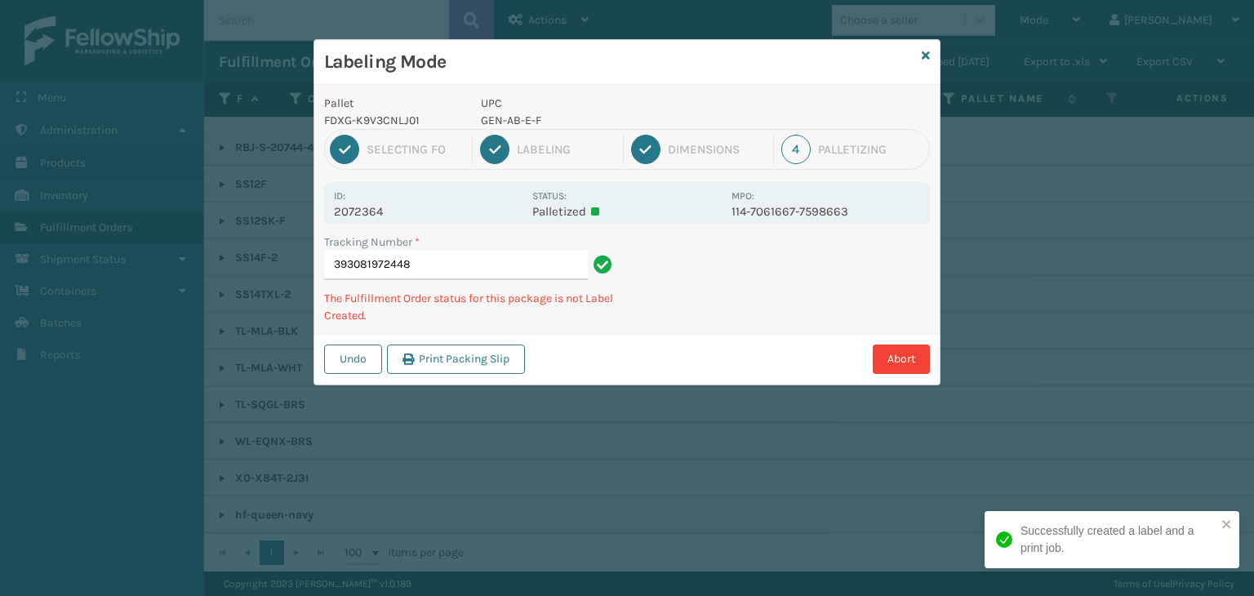
click at [501, 118] on p "GEN-AB-E-F" at bounding box center [601, 120] width 241 height 17
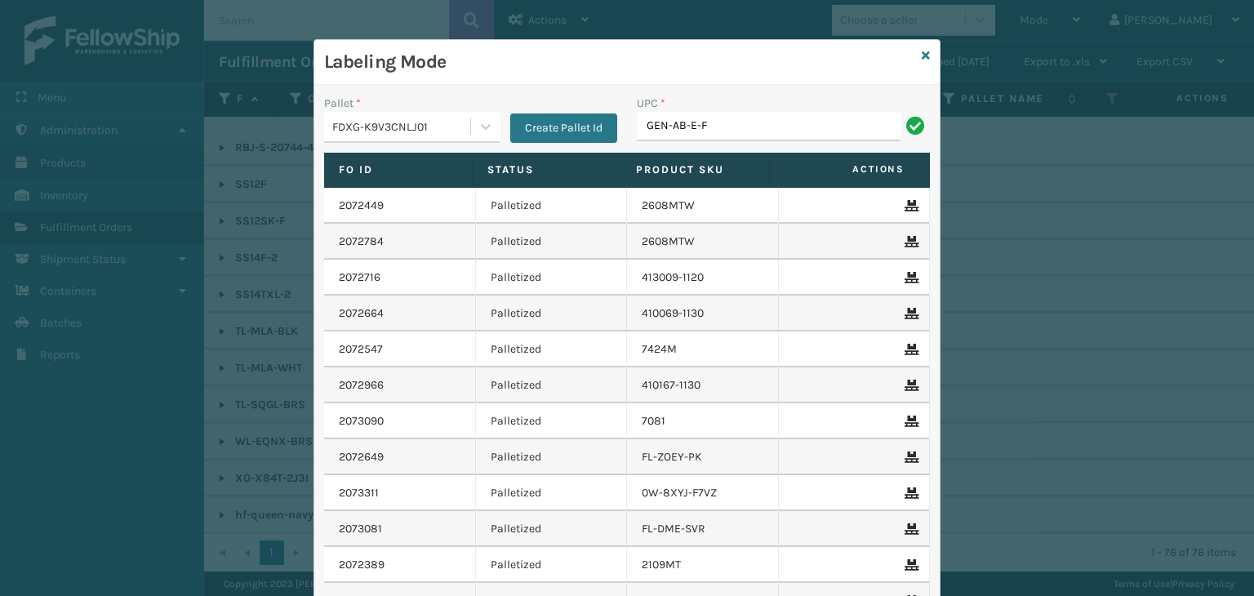
type input "GEN-AB-E-F"
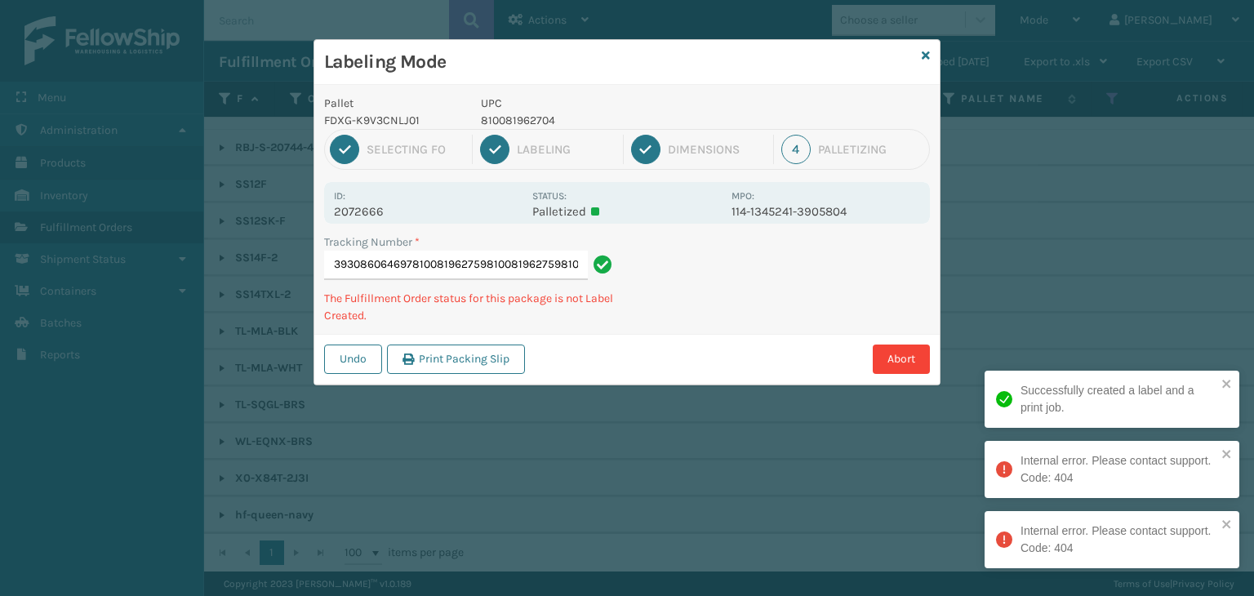
type input "393086064697810081962759810081962759810081962759"
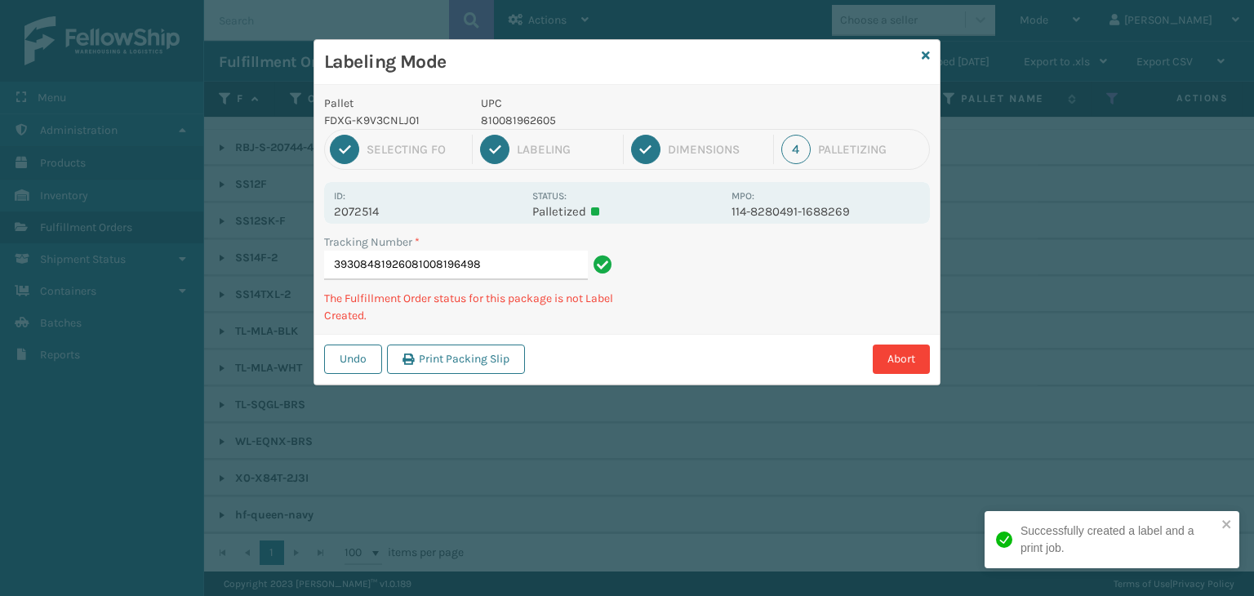
type input "393084819260810081964982"
click at [552, 115] on p "810081964982" at bounding box center [601, 120] width 241 height 17
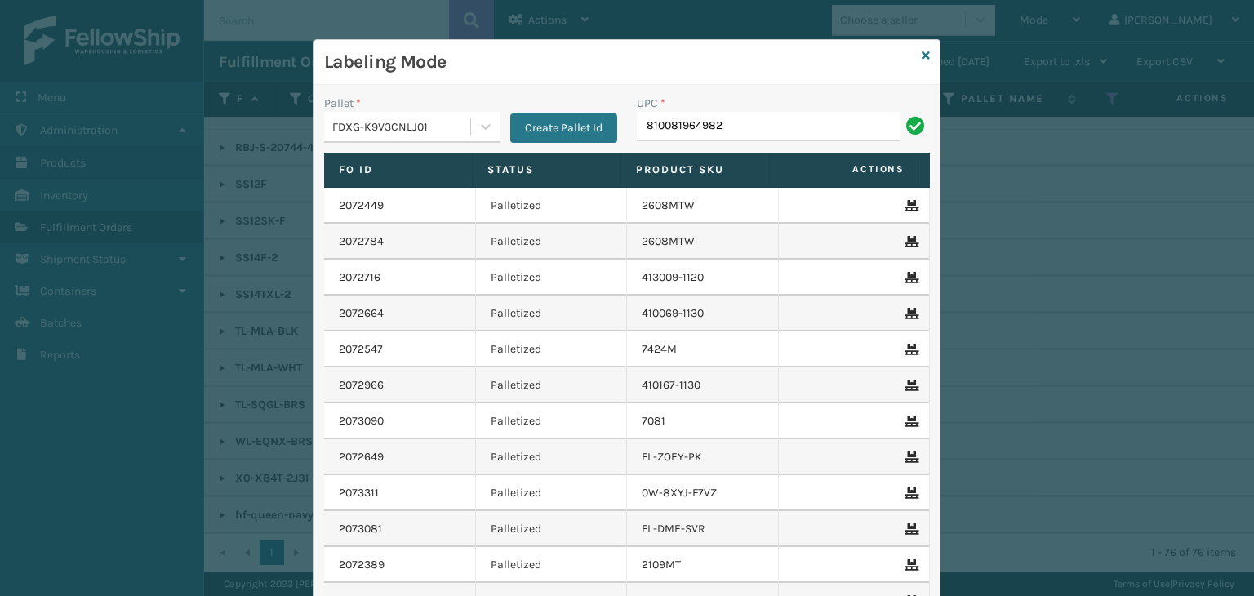
type input "810081964982"
click at [921, 50] on icon at bounding box center [925, 55] width 8 height 11
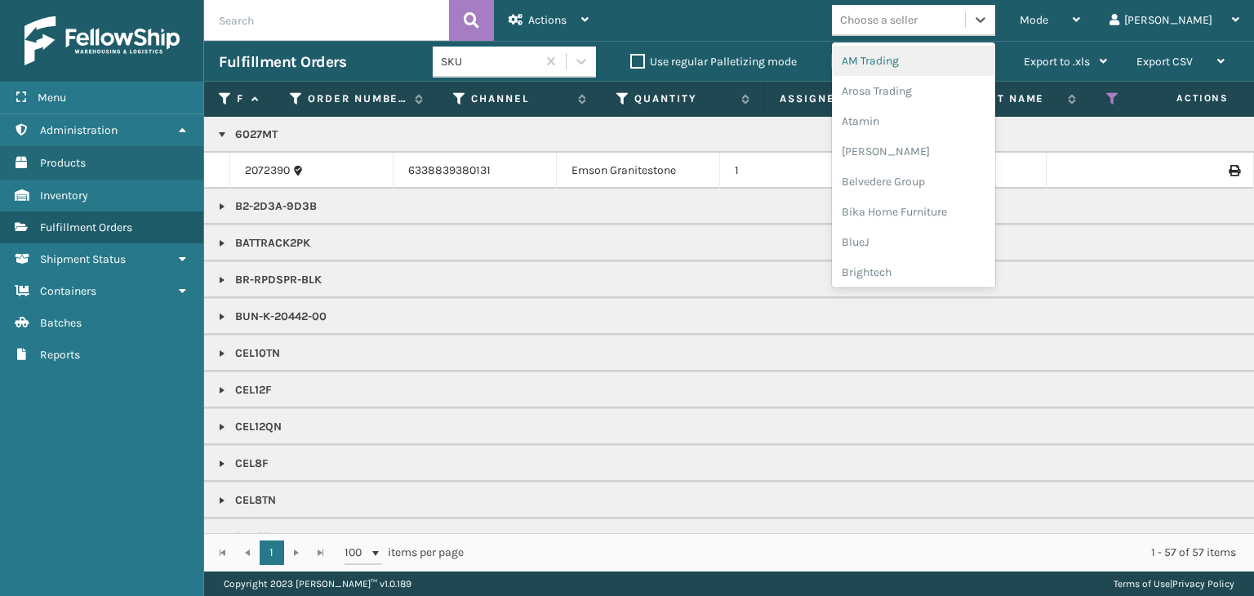
click at [924, 30] on div "Choose a seller" at bounding box center [898, 20] width 133 height 27
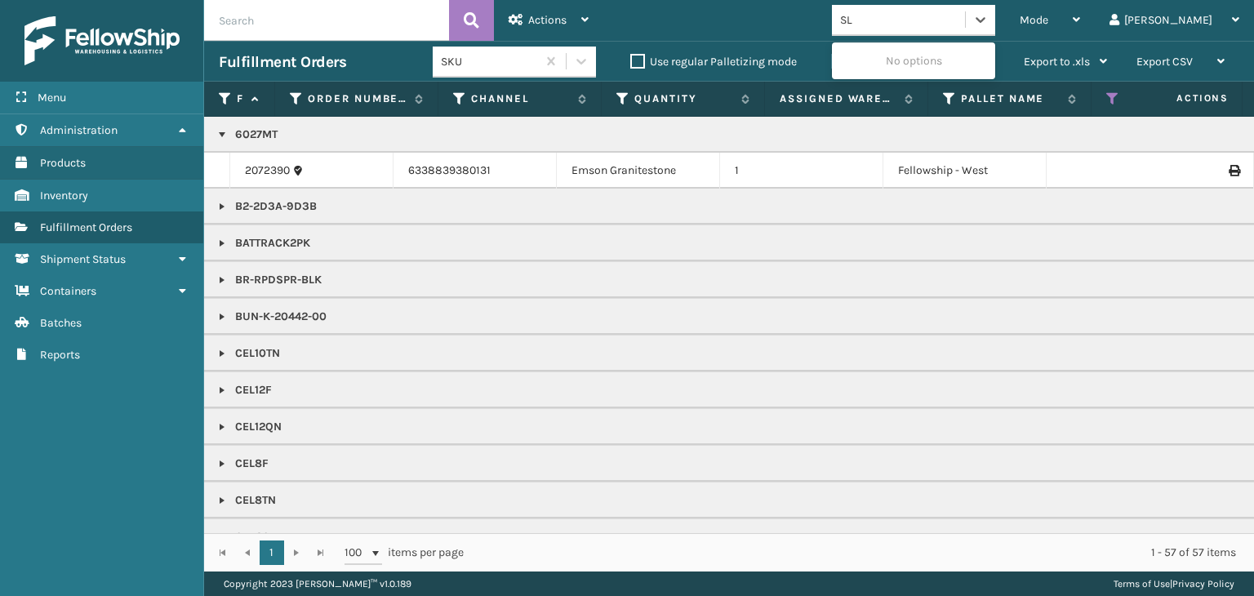
type input "SLE"
click at [946, 72] on div "SleepGeekz" at bounding box center [913, 61] width 163 height 30
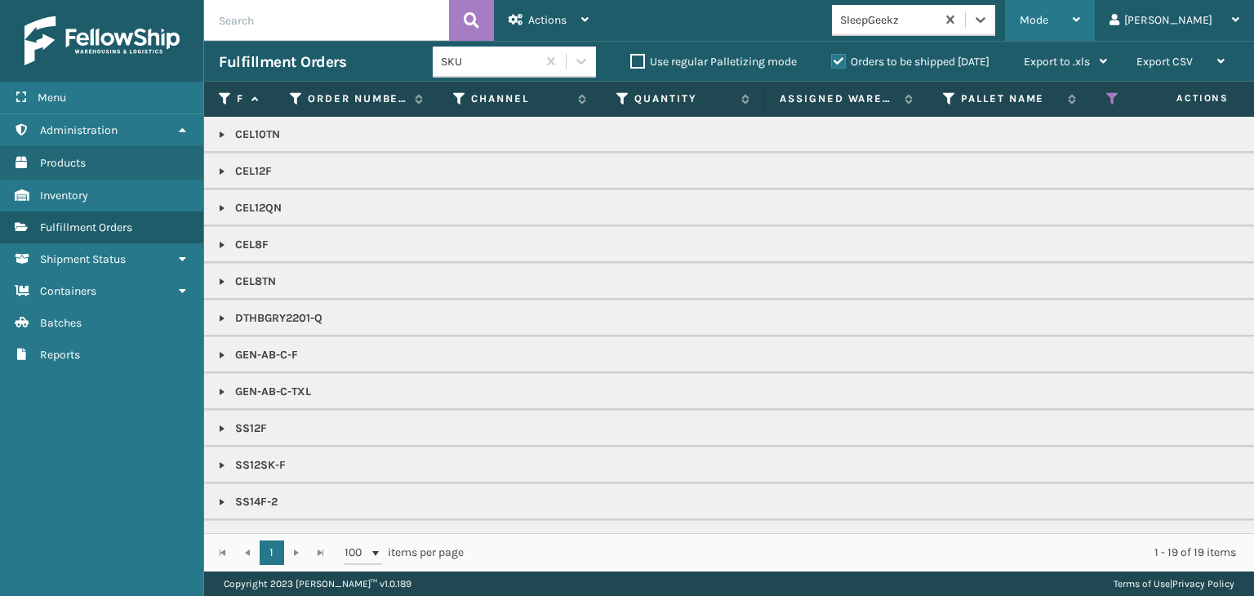
click at [1080, 23] on div "Mode" at bounding box center [1049, 20] width 60 height 41
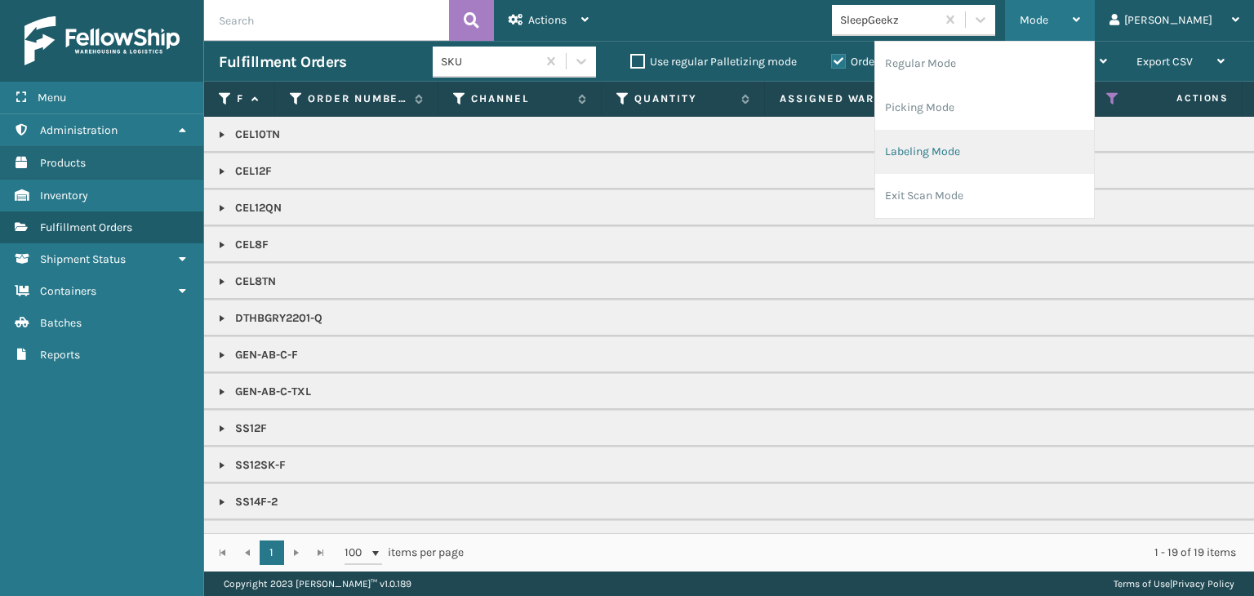
click at [996, 167] on li "Labeling Mode" at bounding box center [984, 152] width 219 height 44
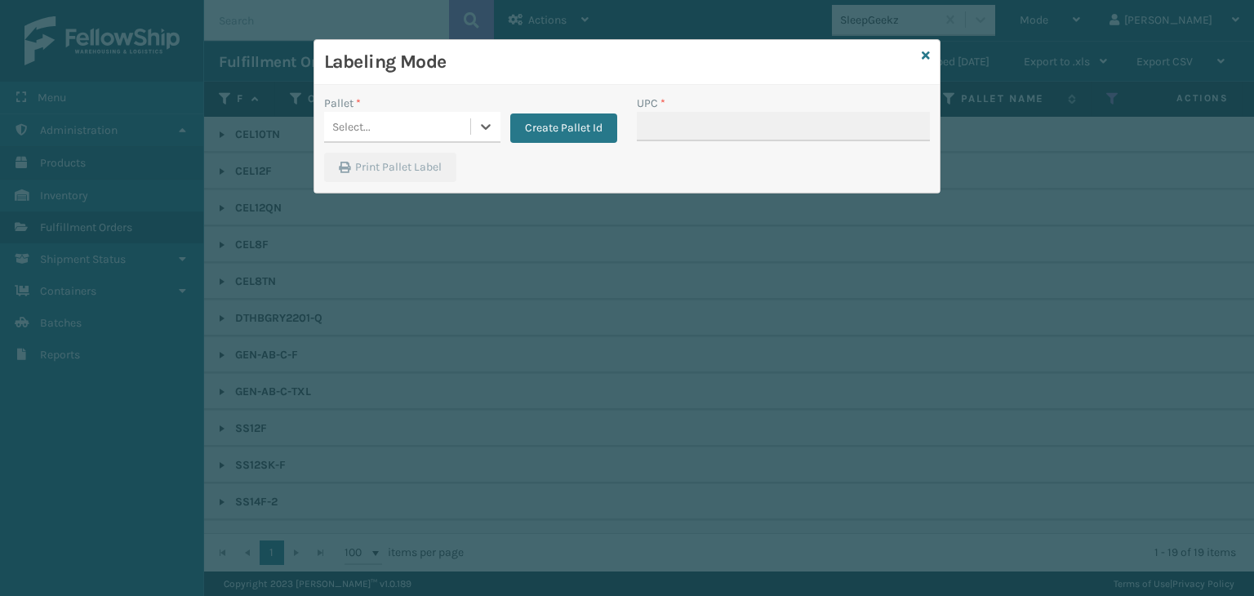
drag, startPoint x: 402, startPoint y: 121, endPoint x: 408, endPoint y: 141, distance: 21.2
click at [404, 121] on div "Select..." at bounding box center [397, 126] width 146 height 27
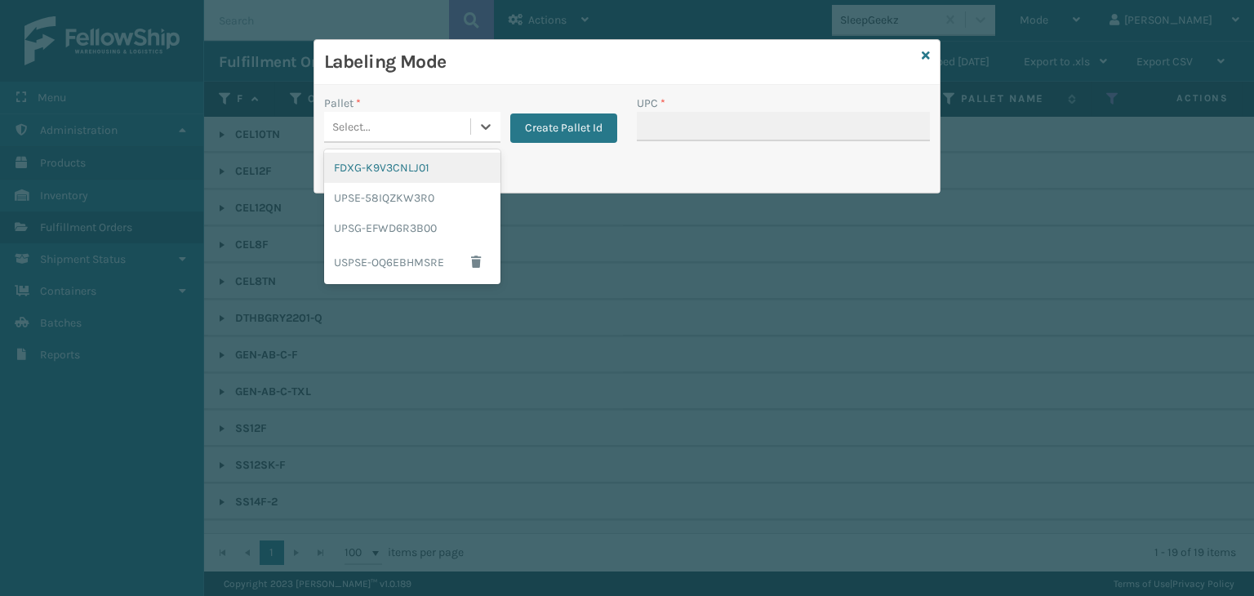
drag, startPoint x: 397, startPoint y: 168, endPoint x: 775, endPoint y: 112, distance: 382.9
click at [429, 177] on div "FDXG-K9V3CNLJ01" at bounding box center [412, 168] width 176 height 30
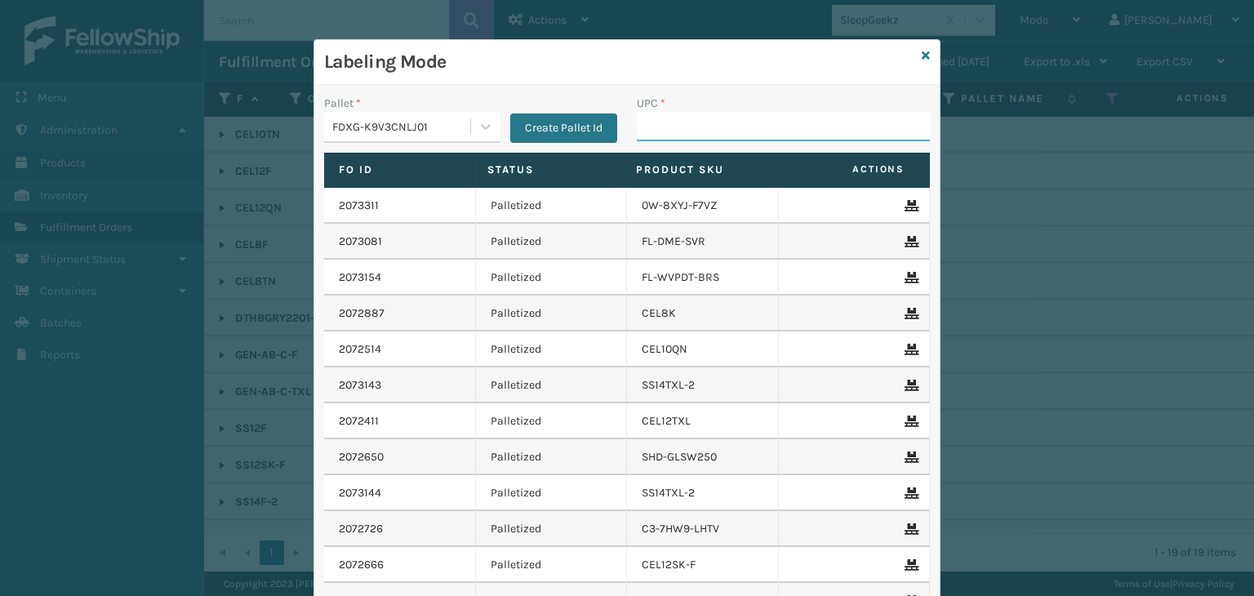
click at [777, 127] on input "UPC *" at bounding box center [783, 126] width 293 height 29
type input "DTH"
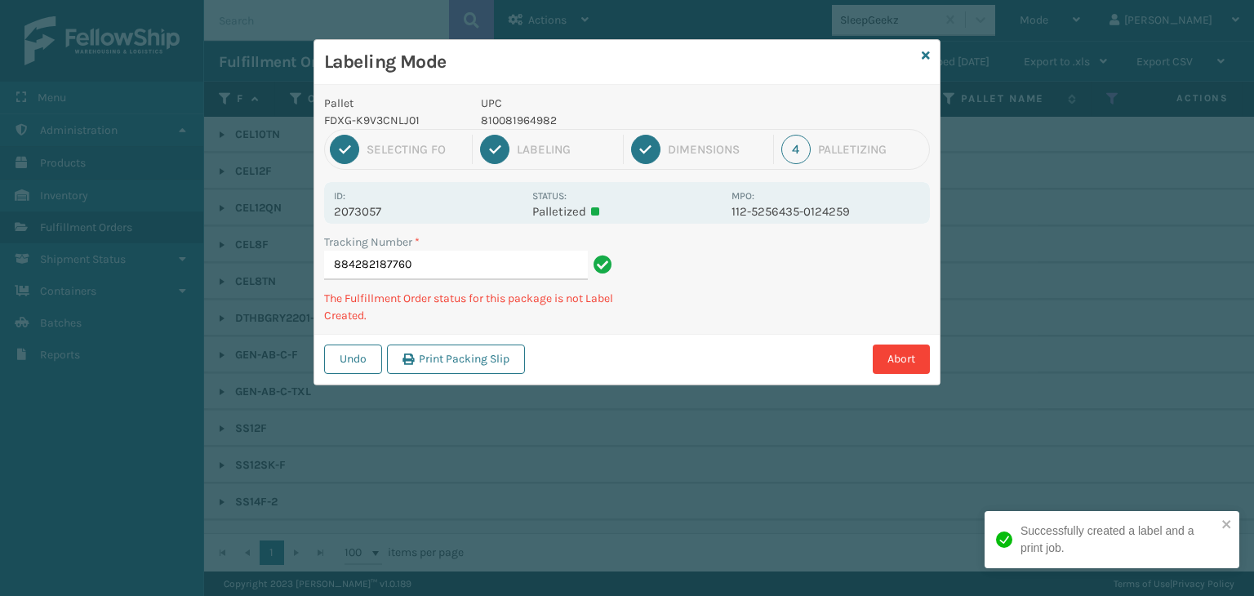
click at [511, 115] on p "810081964982" at bounding box center [601, 120] width 241 height 17
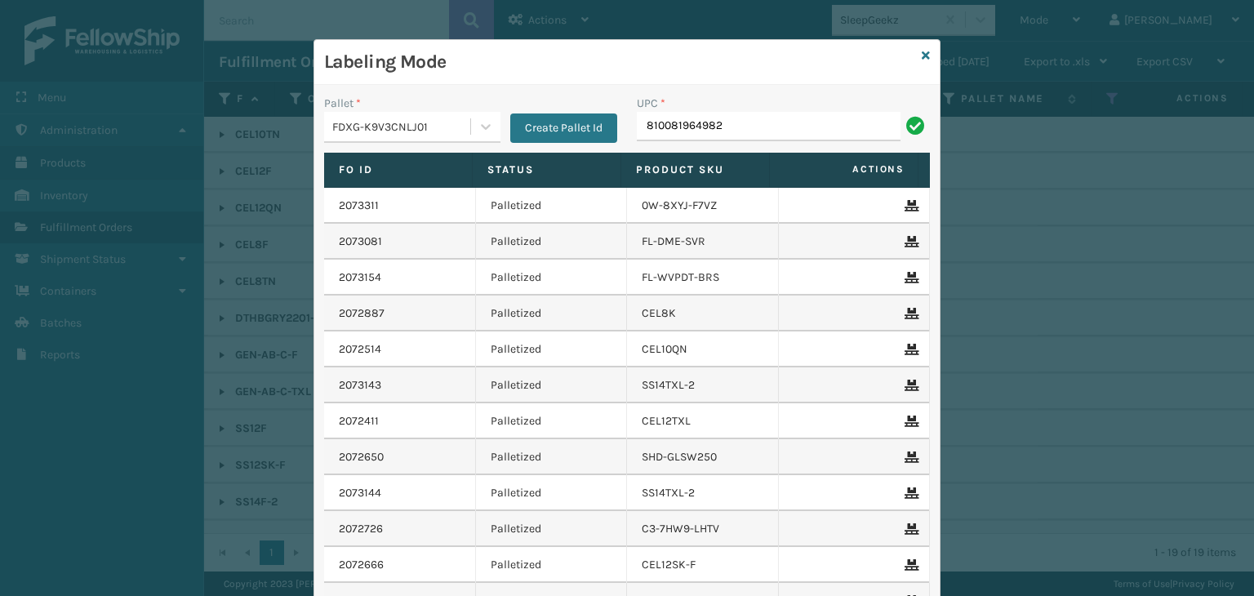
type input "810081964982"
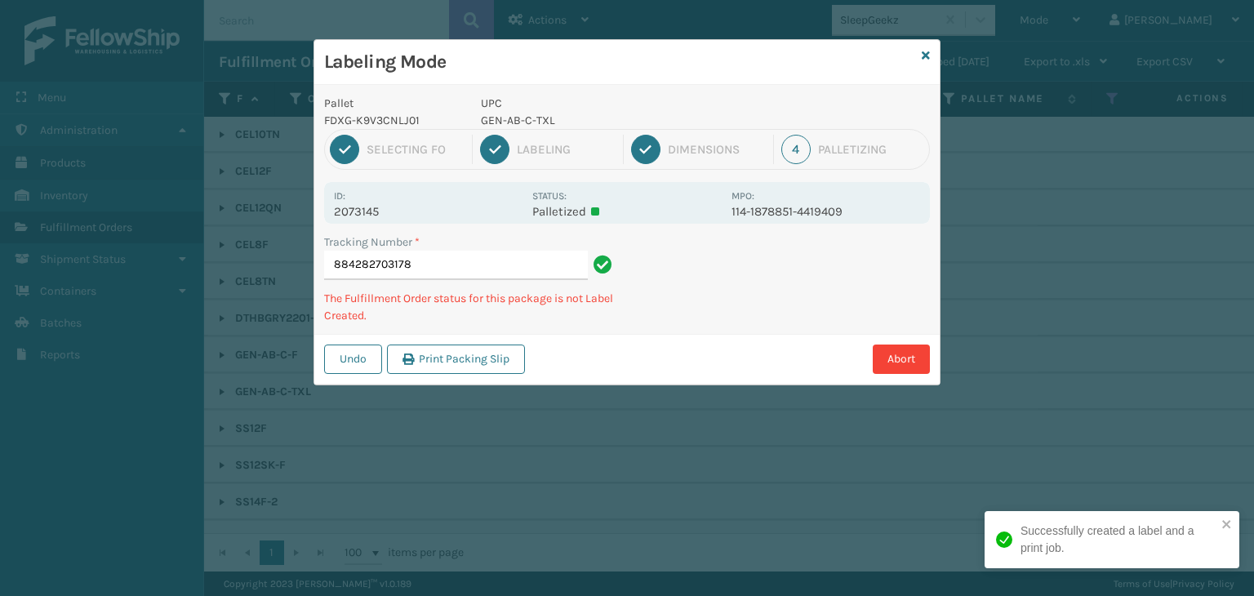
click at [517, 116] on p "GEN-AB-C-TXL" at bounding box center [601, 120] width 241 height 17
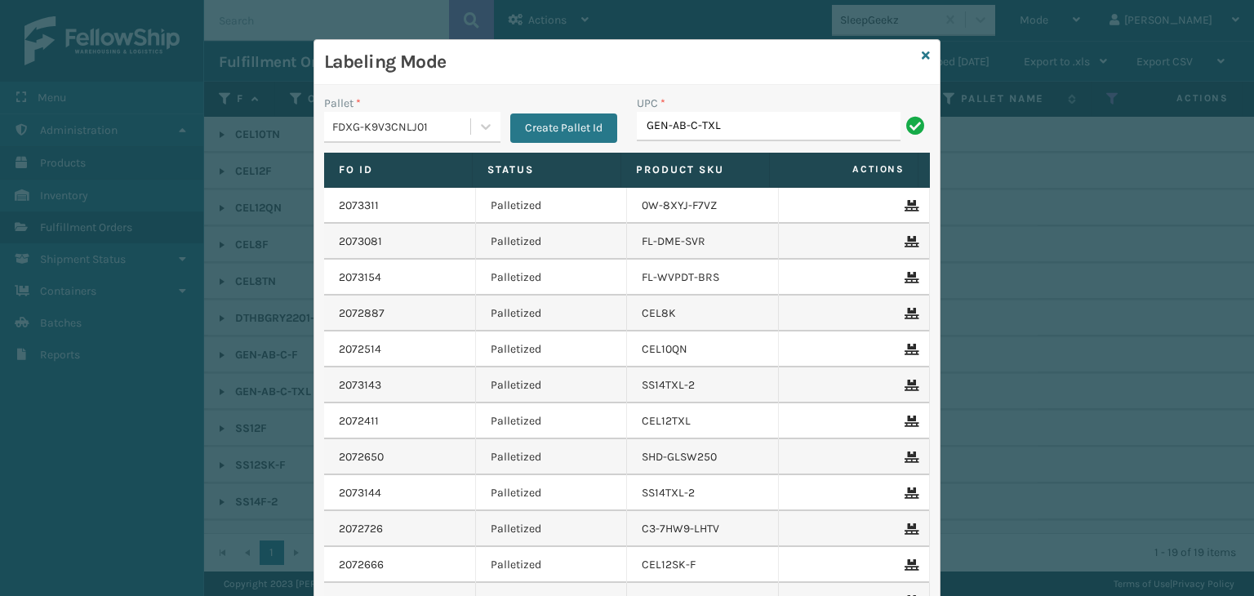
type input "GEN-AB-C-TXL"
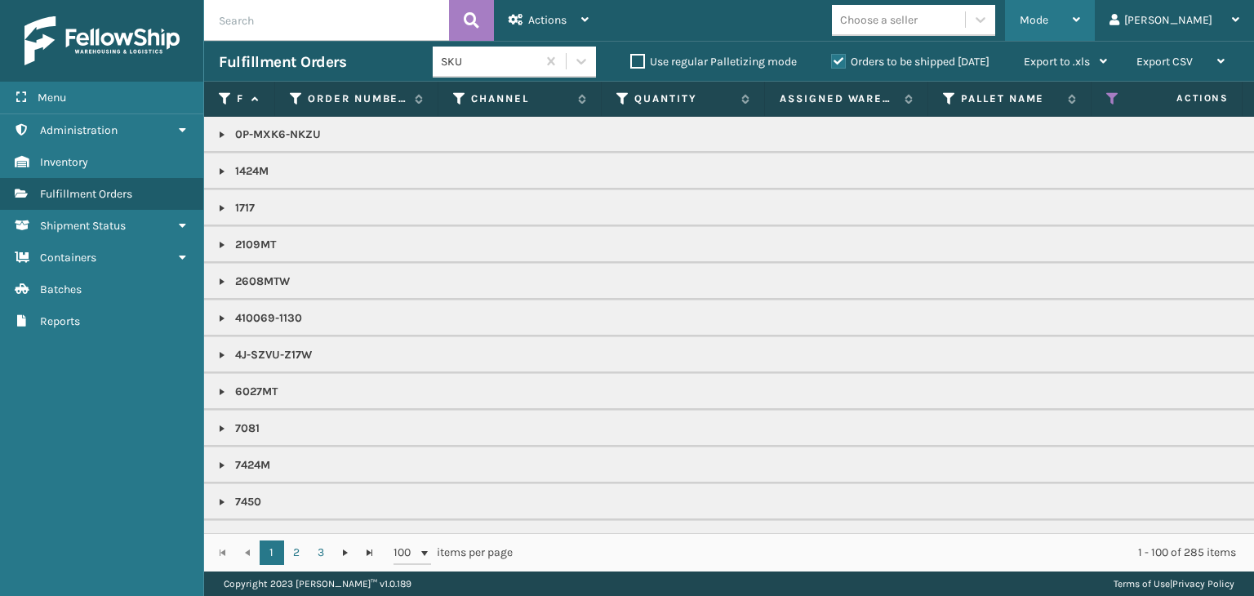
drag, startPoint x: 1123, startPoint y: 21, endPoint x: 1101, endPoint y: 58, distance: 42.8
click at [1080, 25] on div "Mode" at bounding box center [1049, 20] width 60 height 41
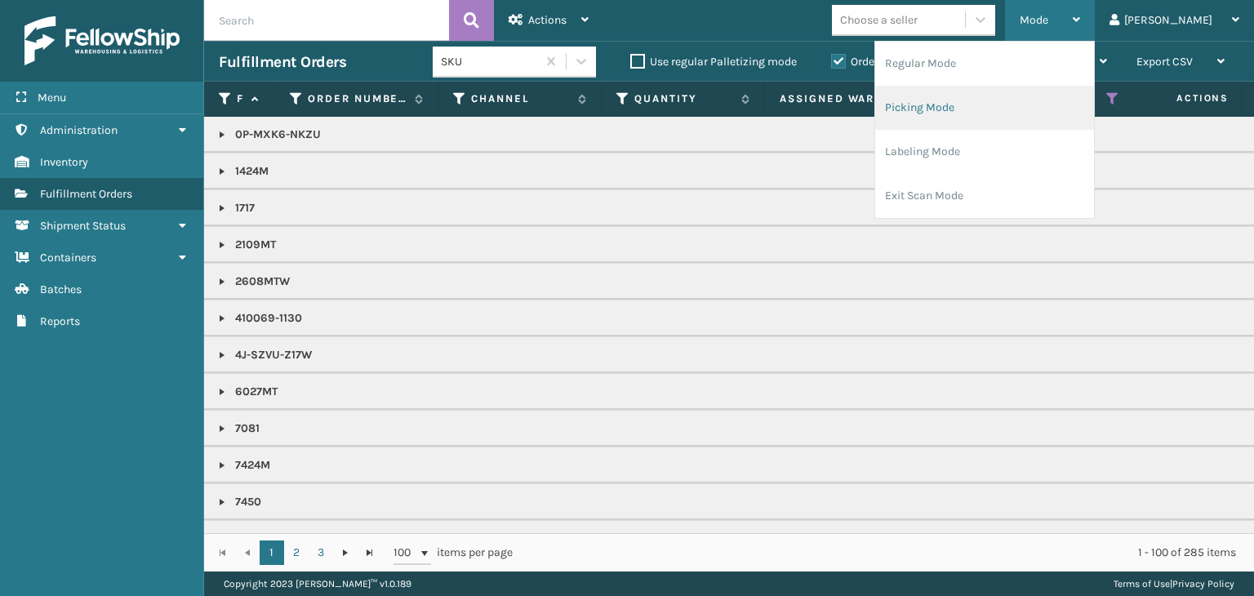
click at [1051, 101] on li "Picking Mode" at bounding box center [984, 108] width 219 height 44
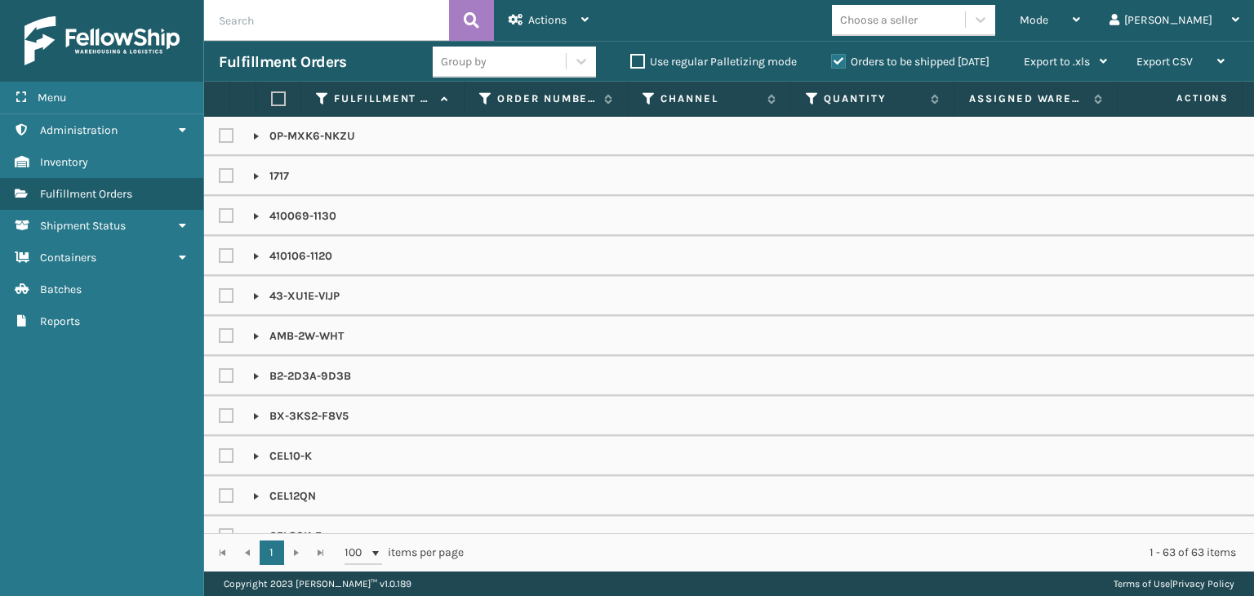
click at [906, 63] on label "Orders to be shipped [DATE]" at bounding box center [910, 62] width 158 height 14
click at [832, 63] on input "Orders to be shipped [DATE]" at bounding box center [831, 57] width 1 height 11
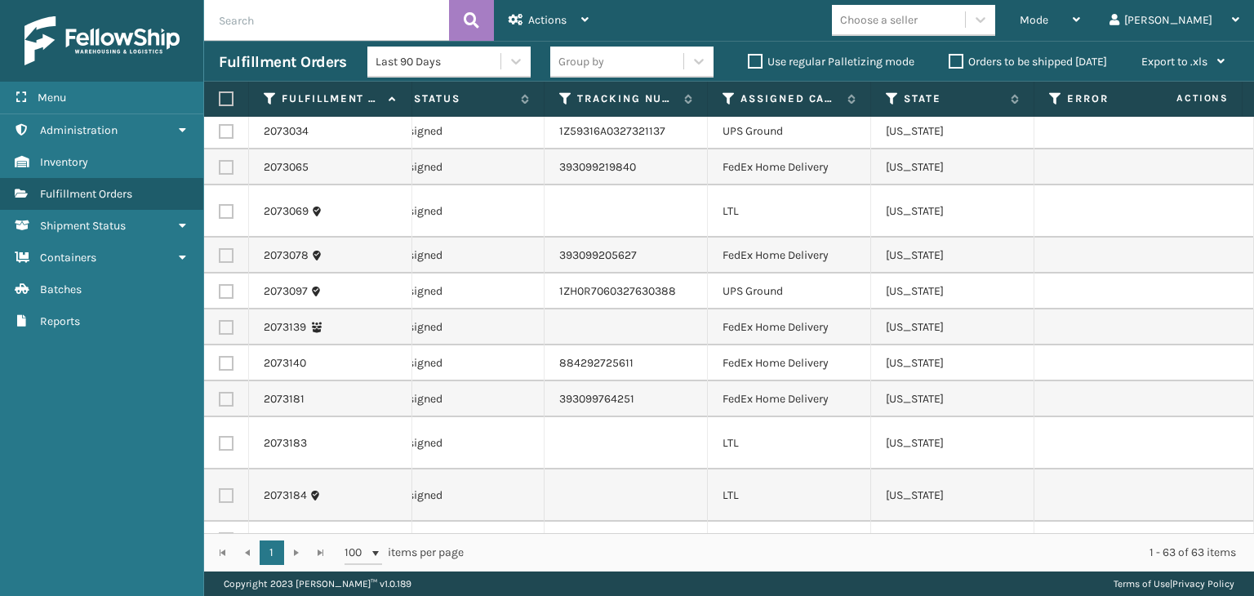
scroll to position [0, 876]
click at [724, 100] on icon at bounding box center [726, 98] width 13 height 15
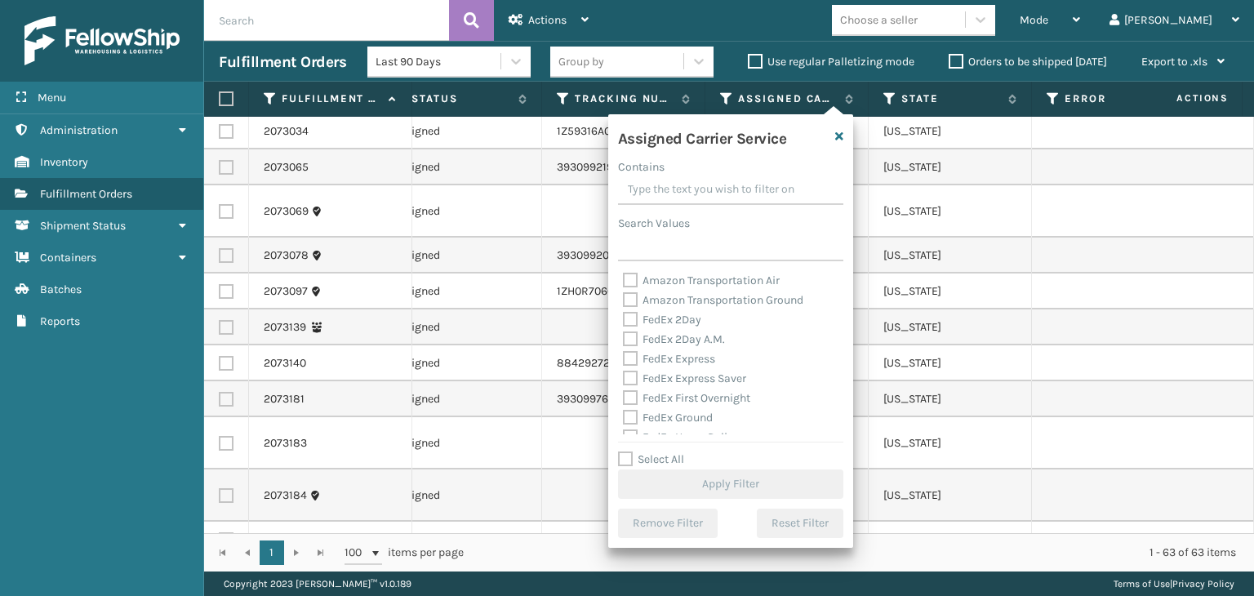
click at [677, 461] on label "Select All" at bounding box center [651, 459] width 66 height 14
click at [677, 451] on input "Select All" at bounding box center [740, 451] width 245 height 2
checkbox input "true"
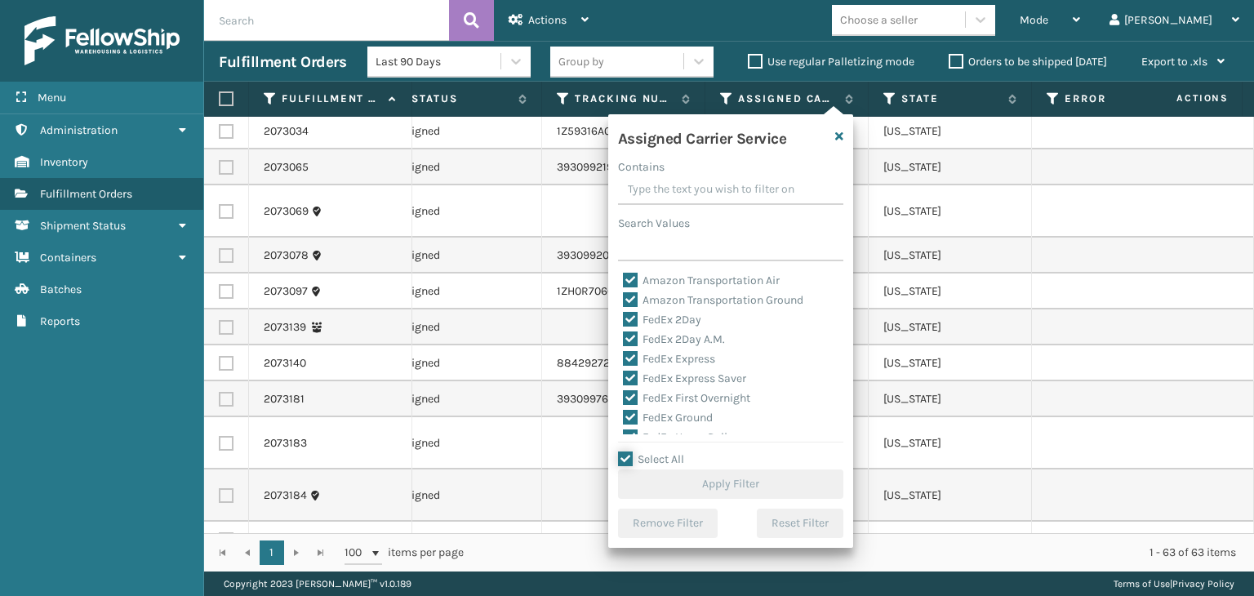
checkbox input "true"
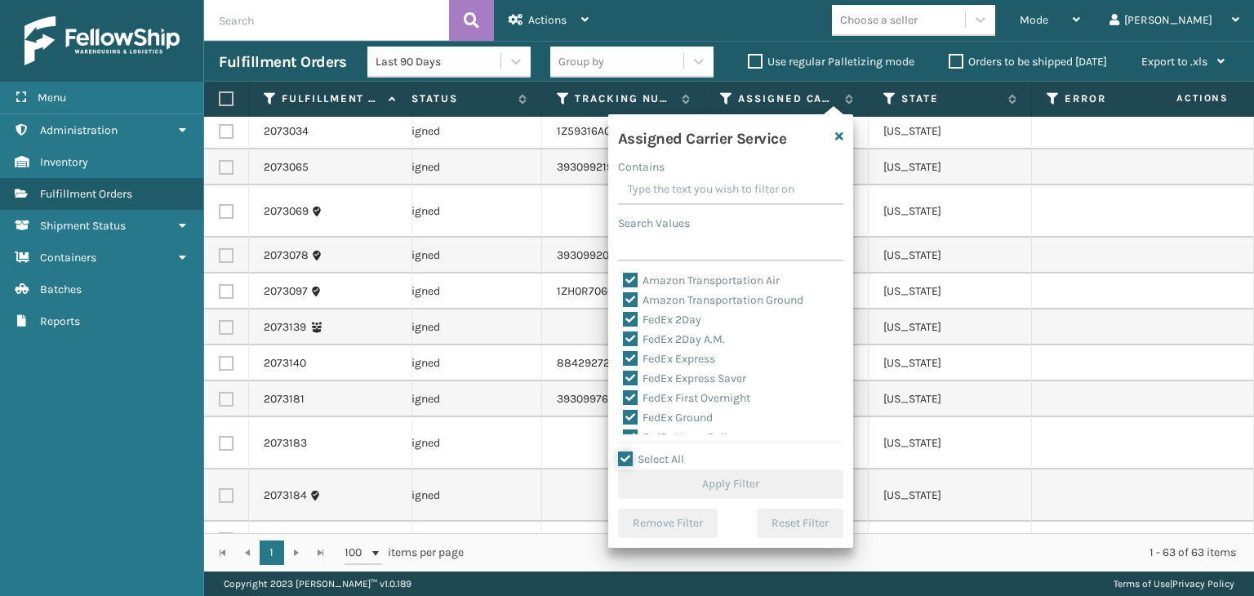
checkbox input "true"
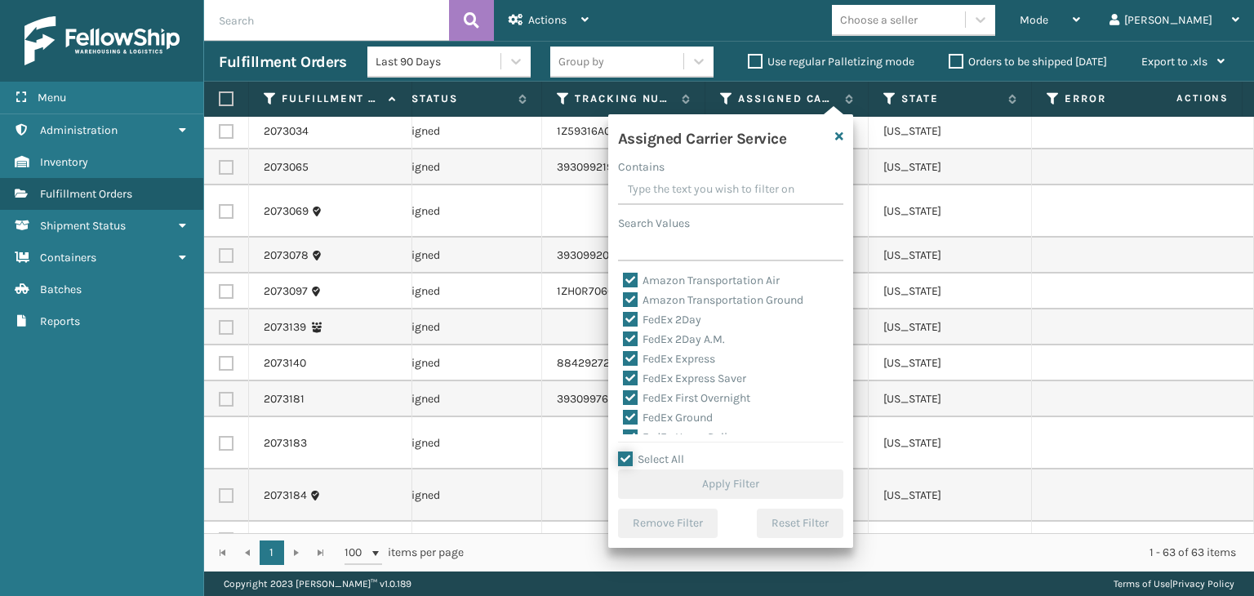
checkbox input "true"
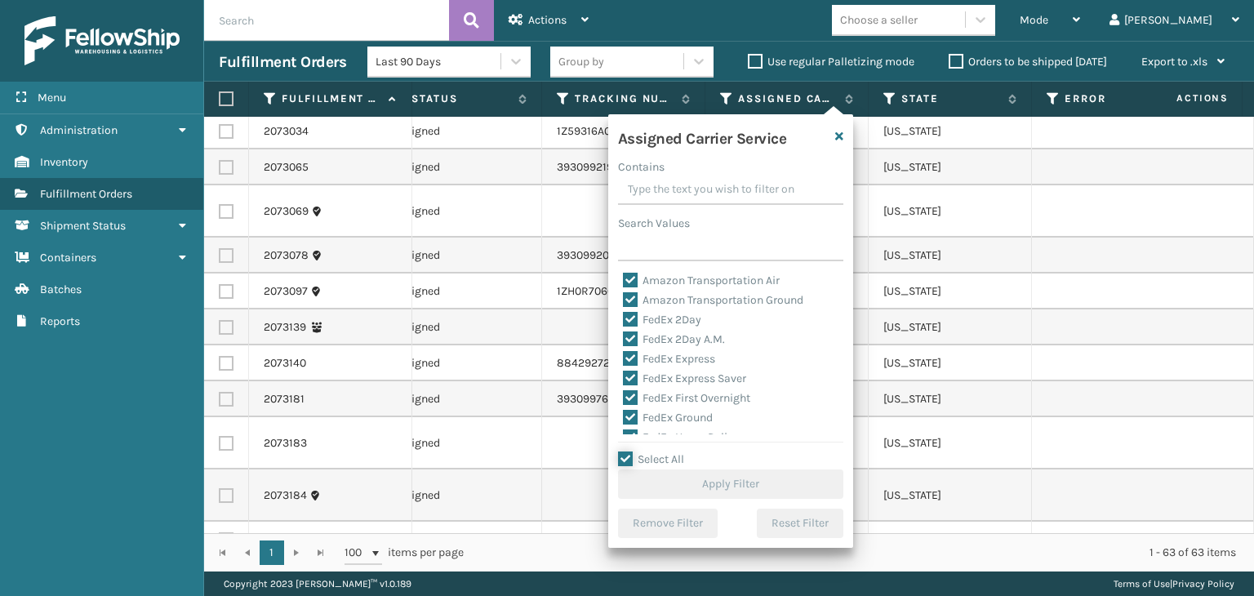
checkbox input "true"
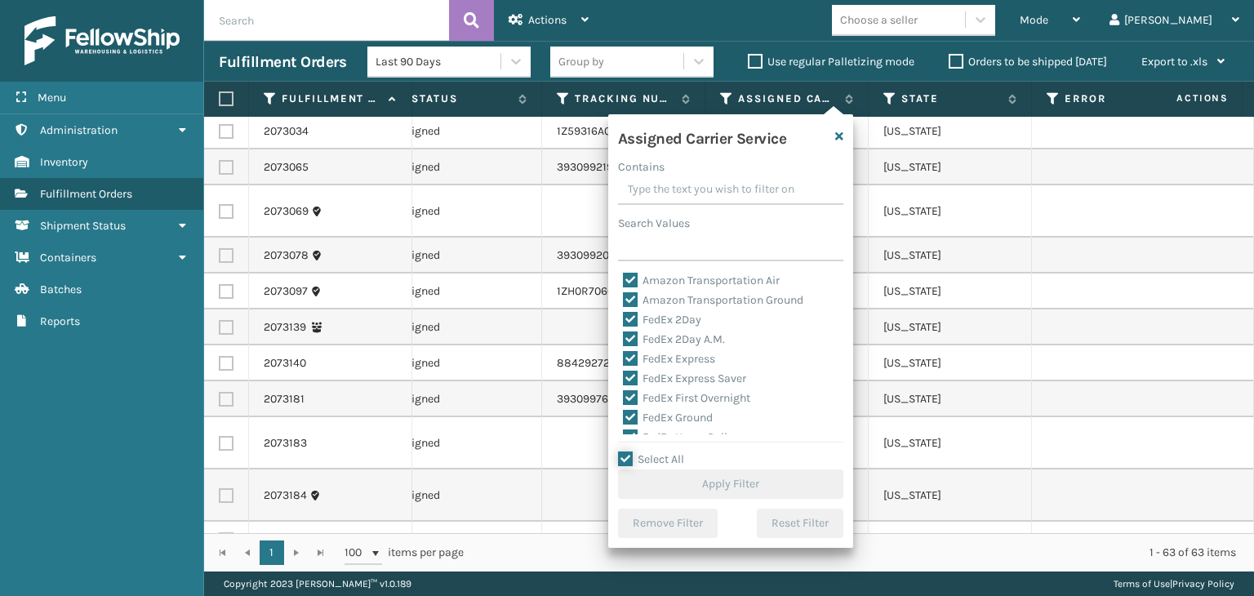
checkbox input "true"
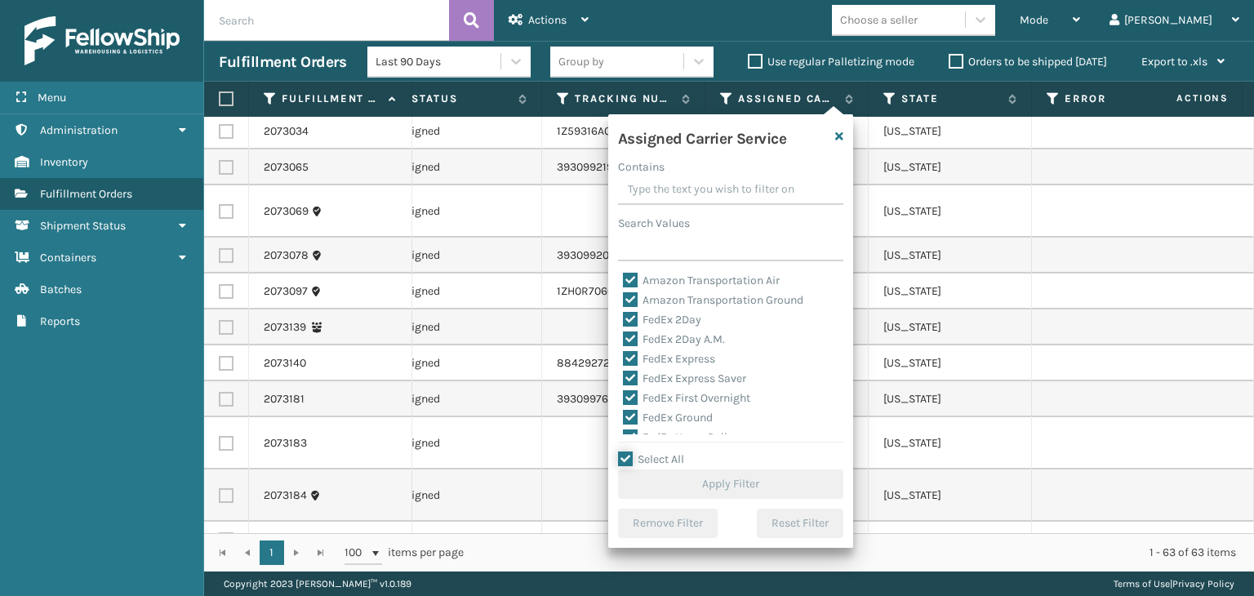
checkbox input "true"
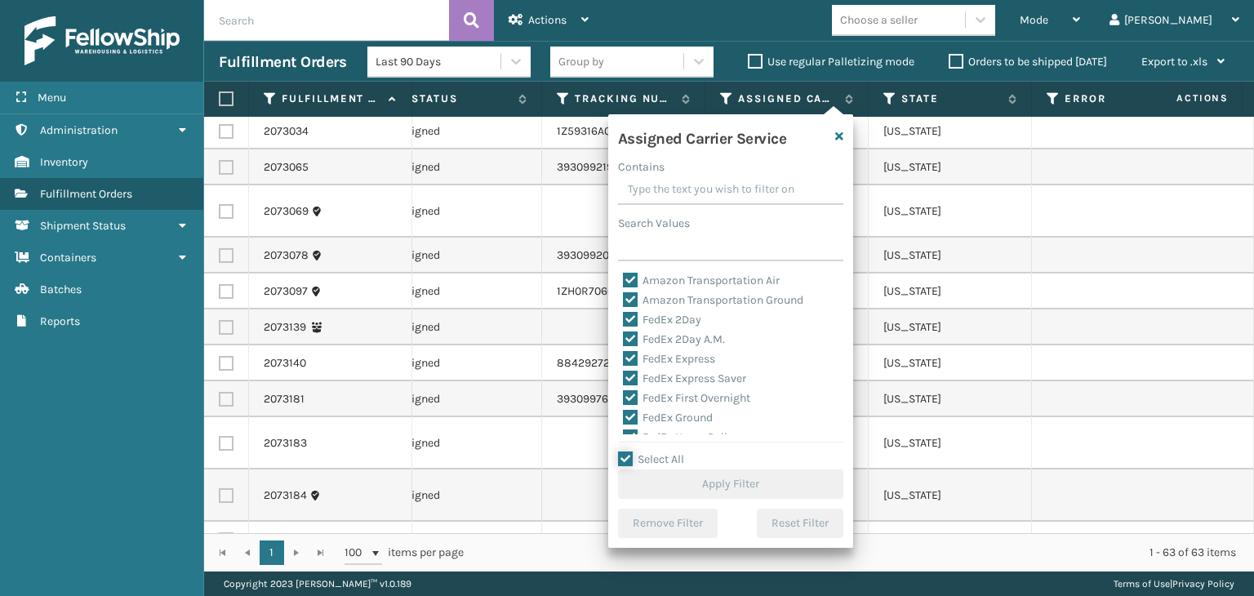
checkbox input "true"
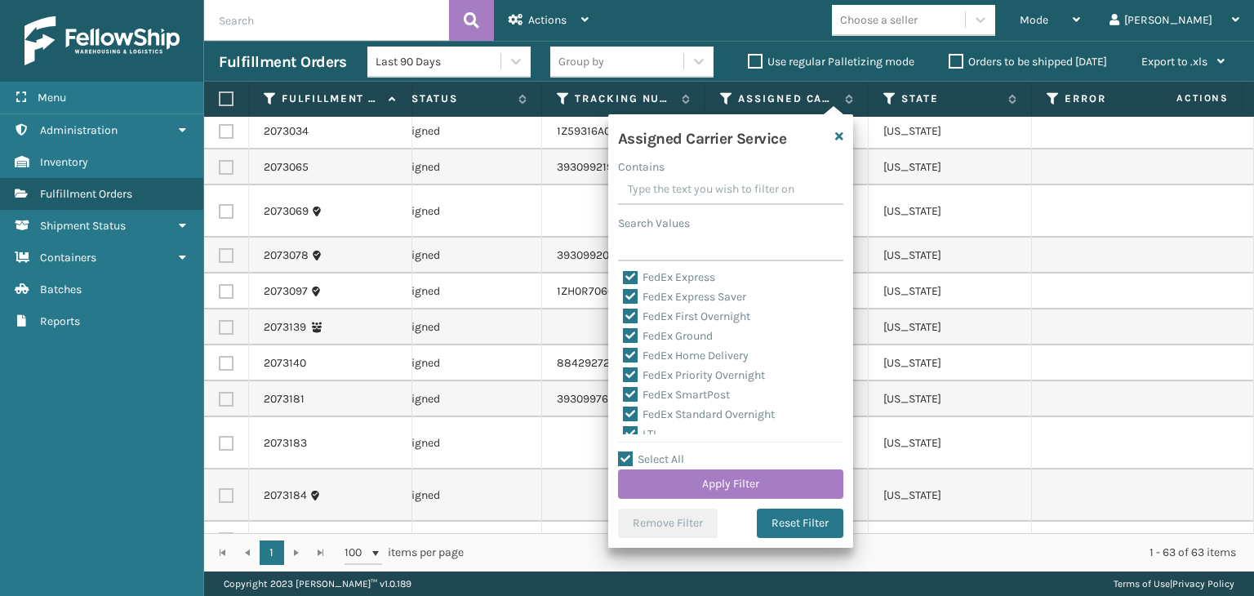
click at [646, 431] on div "Amazon Transportation Air Amazon Transportation Ground FedEx 2Day FedEx 2Day A.…" at bounding box center [730, 352] width 225 height 163
click at [647, 396] on label "LTL" at bounding box center [641, 403] width 36 height 14
click at [624, 396] on input "LTL" at bounding box center [623, 398] width 1 height 11
checkbox input "false"
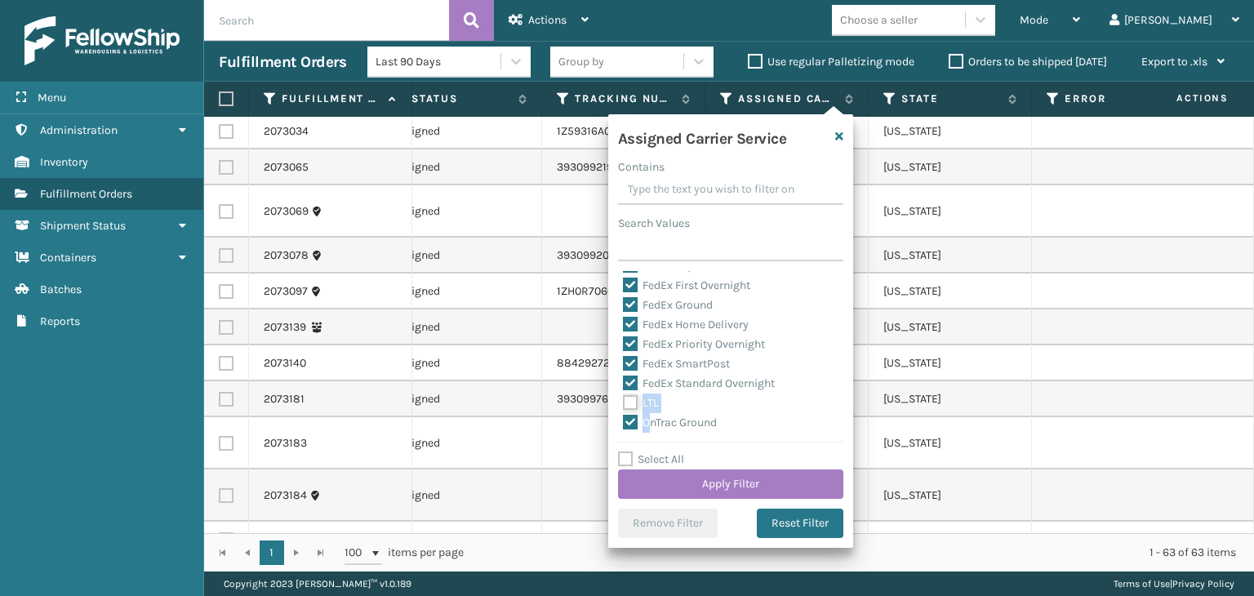
checkbox input "false"
click at [712, 474] on button "Apply Filter" at bounding box center [730, 483] width 225 height 29
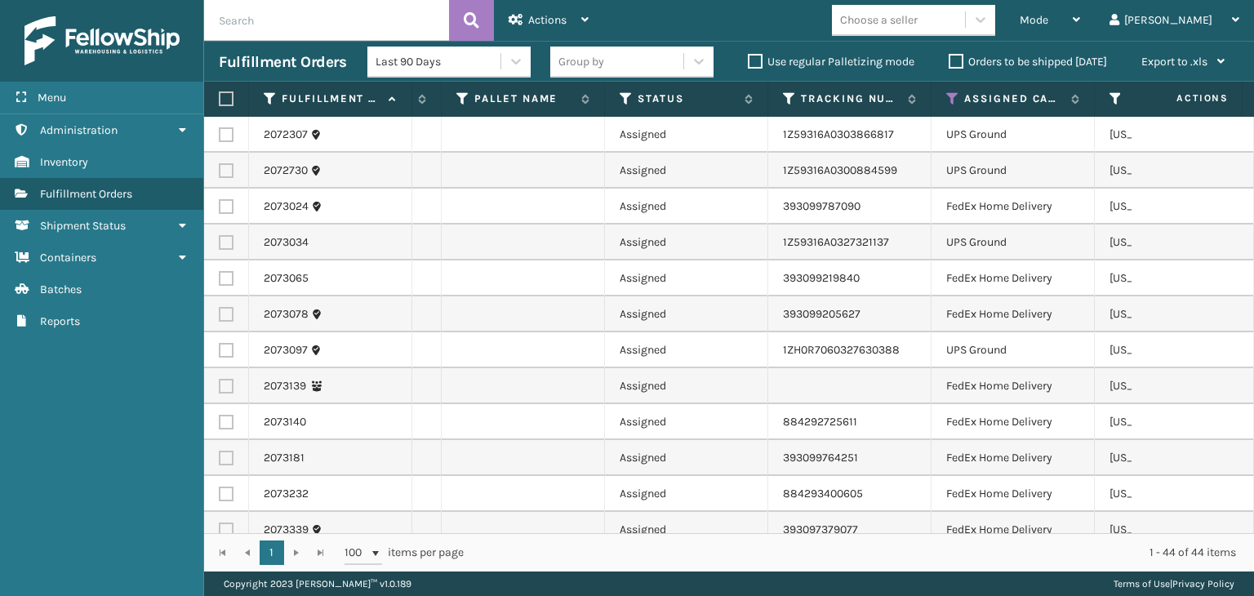
scroll to position [0, 661]
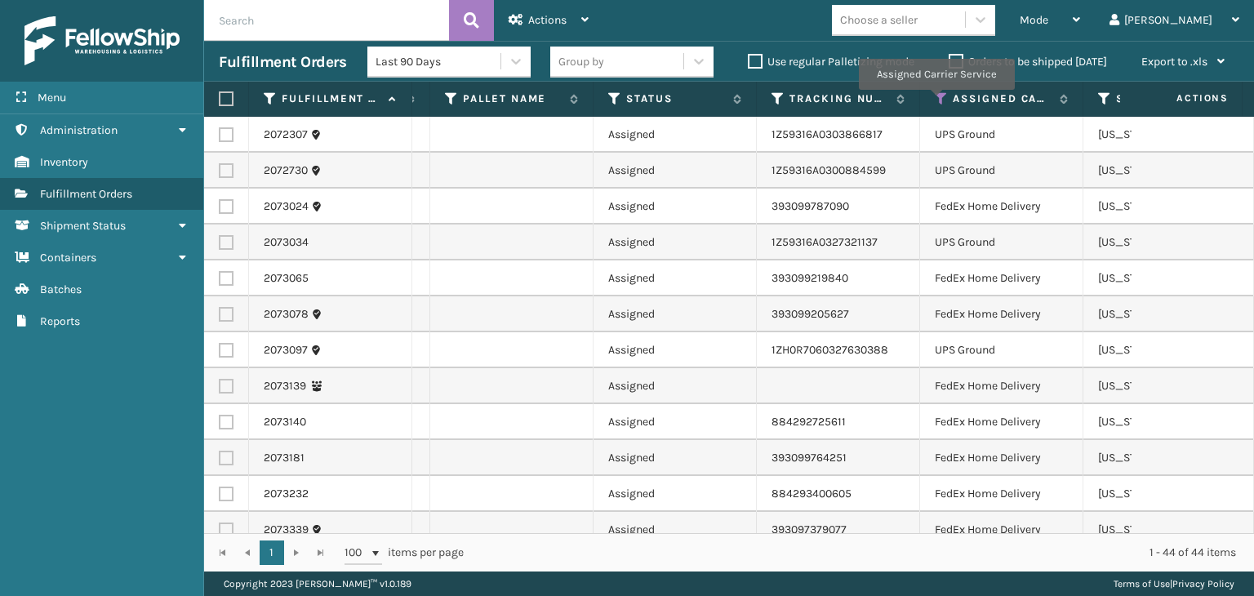
click at [937, 101] on icon at bounding box center [941, 98] width 13 height 15
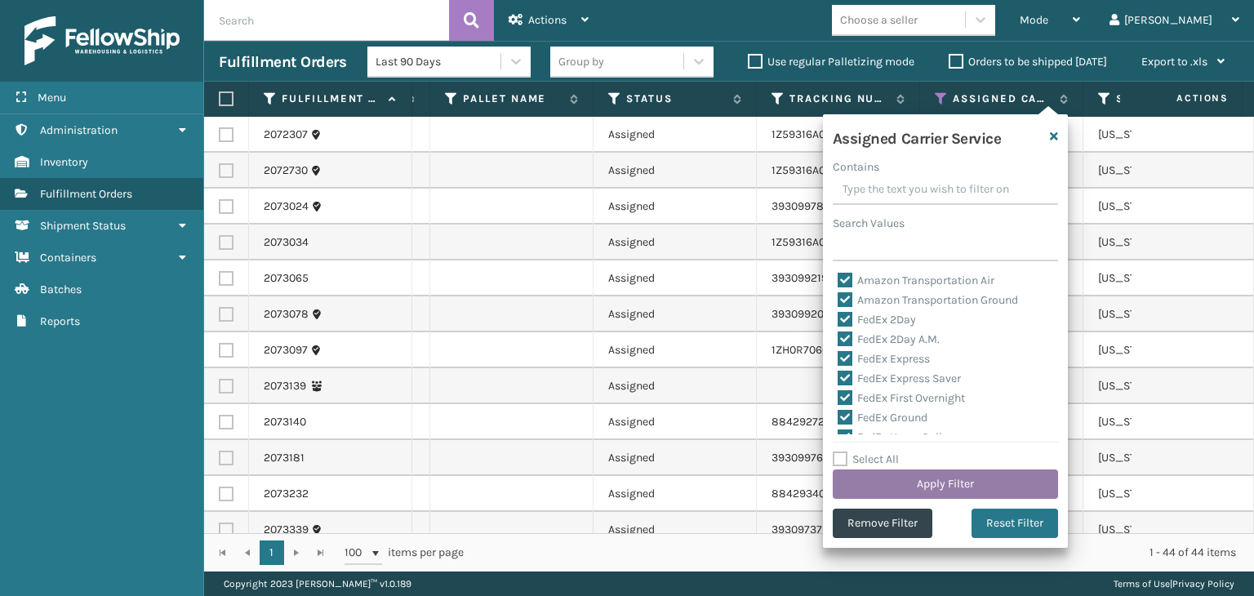
click at [894, 486] on button "Apply Filter" at bounding box center [945, 483] width 225 height 29
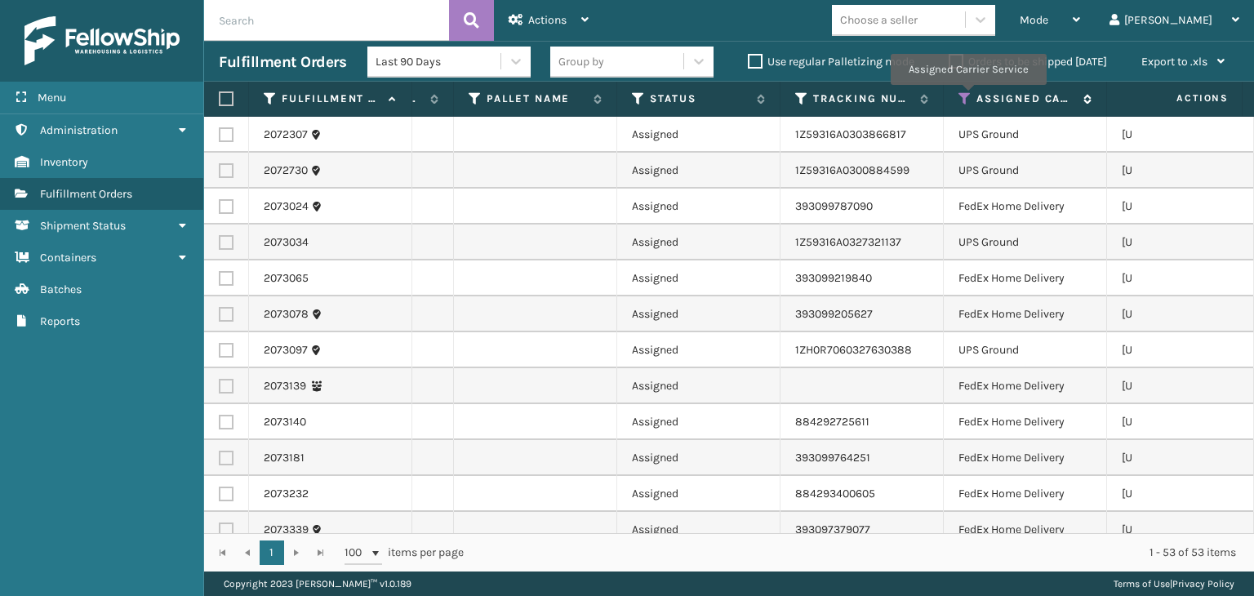
click at [966, 97] on icon at bounding box center [964, 98] width 13 height 15
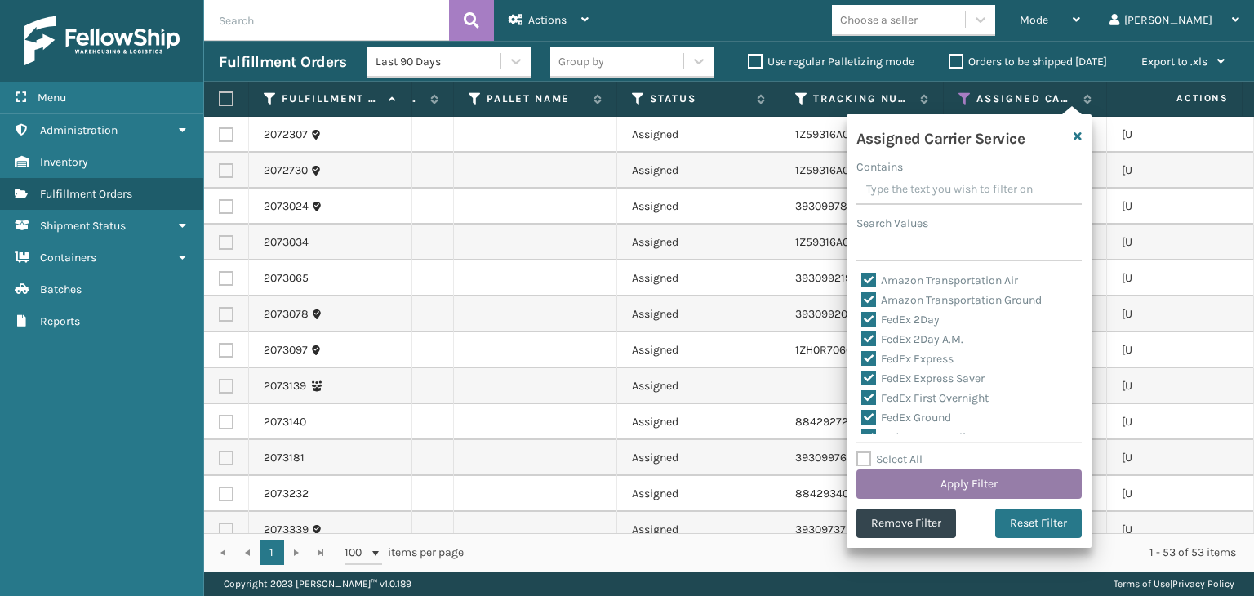
click at [935, 488] on button "Apply Filter" at bounding box center [968, 483] width 225 height 29
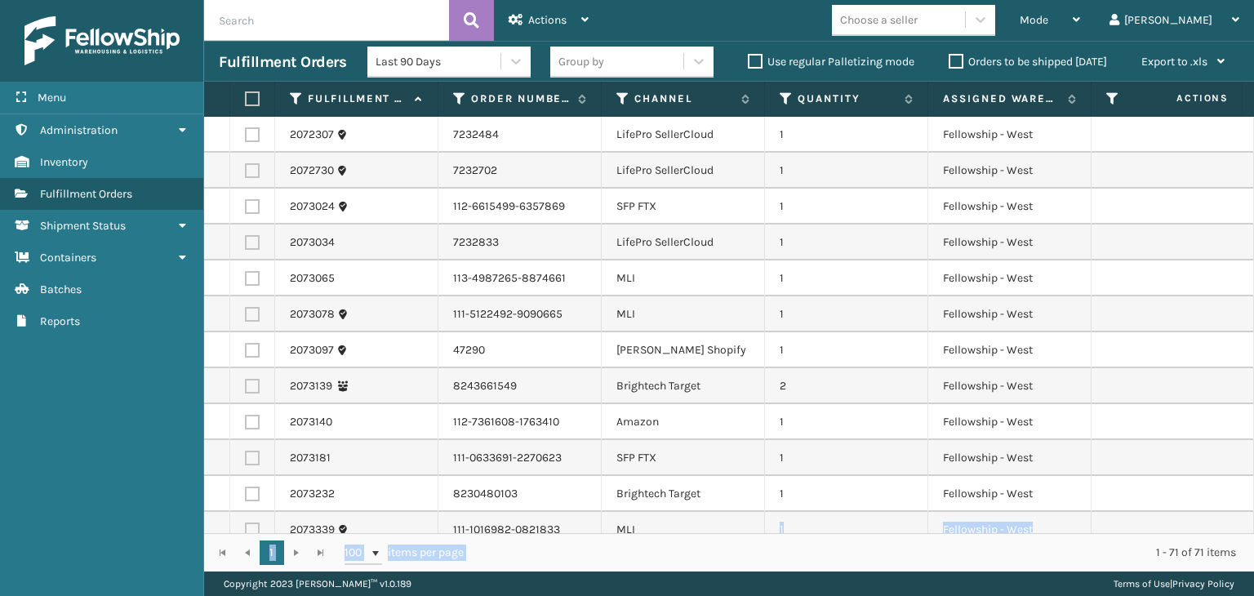
drag, startPoint x: 684, startPoint y: 520, endPoint x: 784, endPoint y: 532, distance: 100.3
click at [807, 544] on div "Fulfillment Order Id Order Number Channel Quantity Assigned Warehouse Pallet Na…" at bounding box center [729, 327] width 1050 height 490
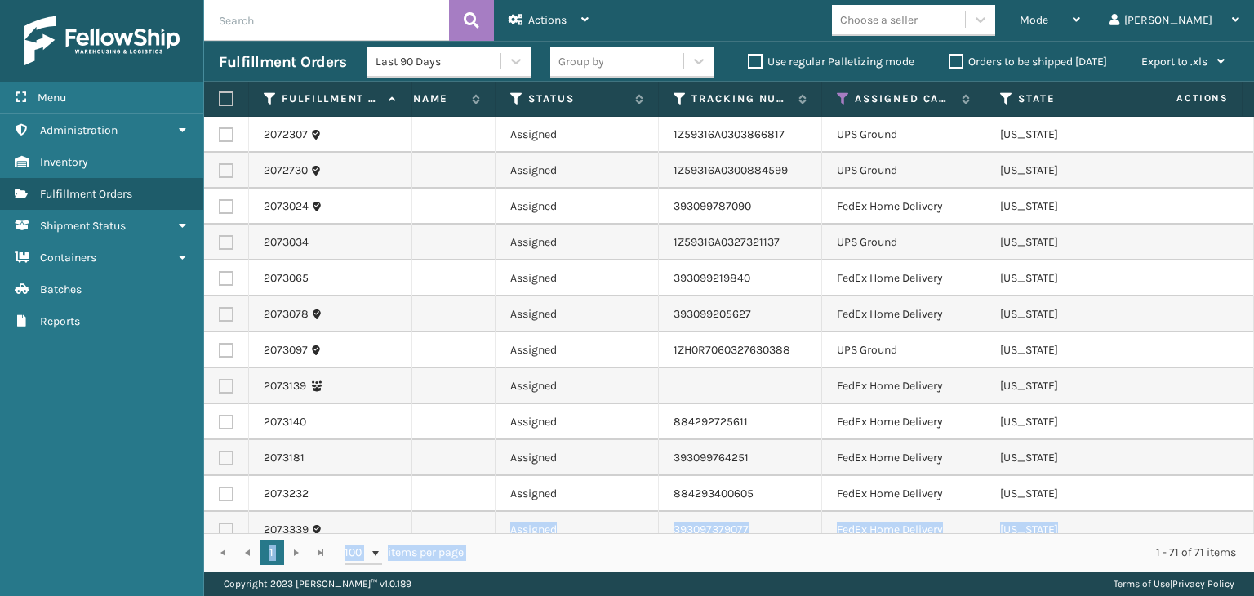
scroll to position [0, 763]
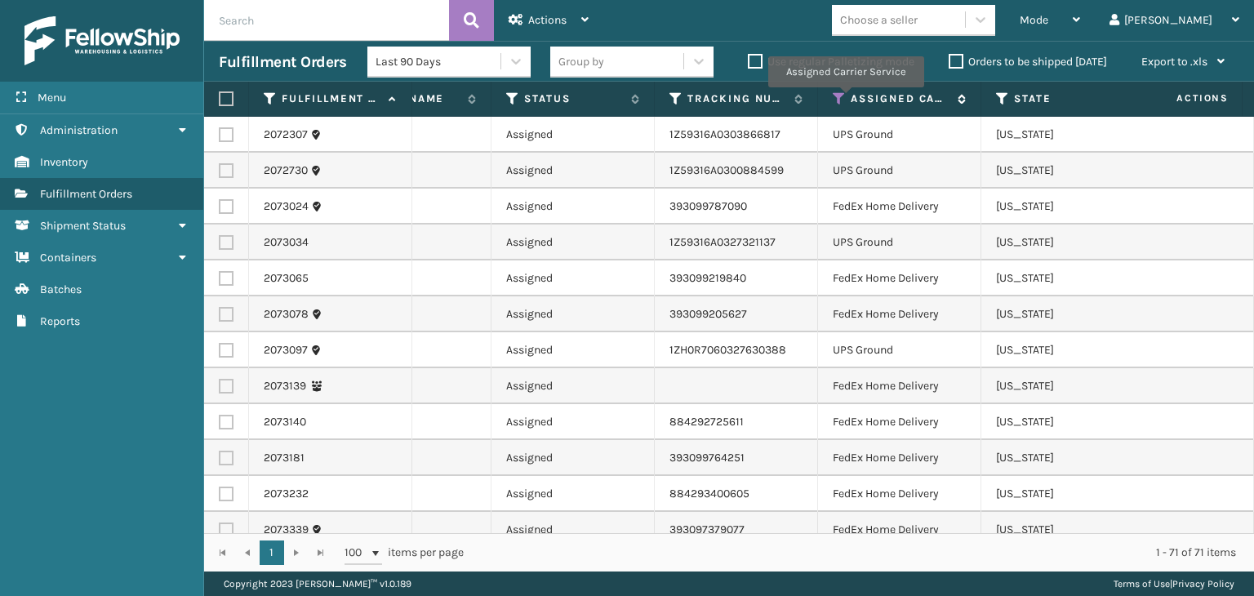
click at [845, 101] on icon at bounding box center [839, 98] width 13 height 15
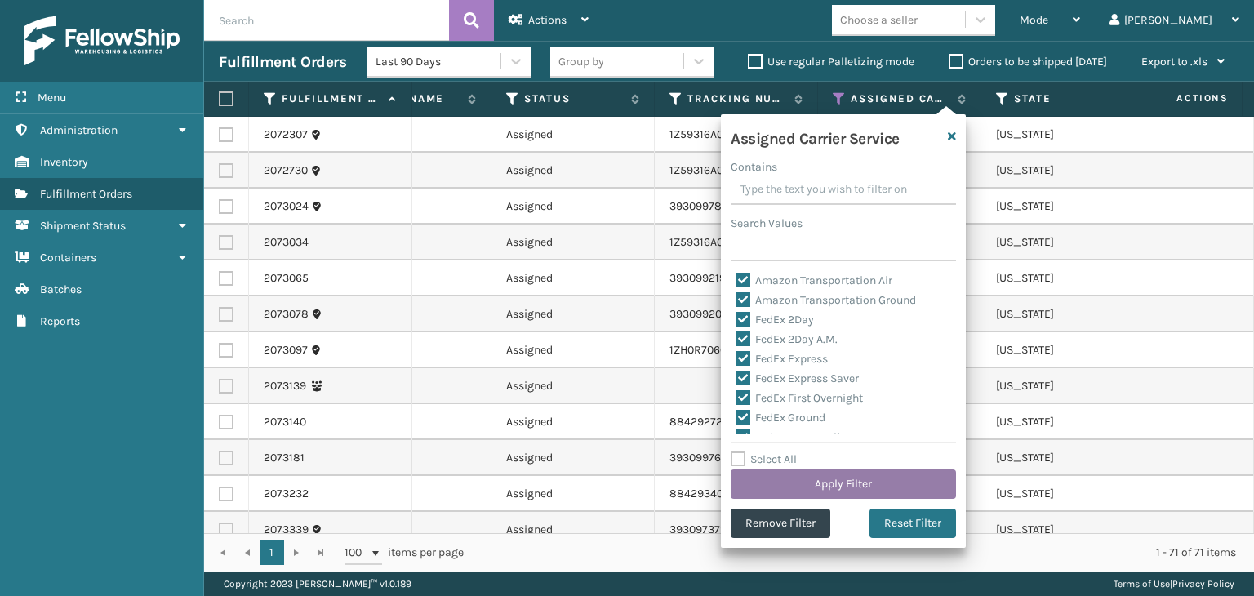
click at [842, 483] on button "Apply Filter" at bounding box center [842, 483] width 225 height 29
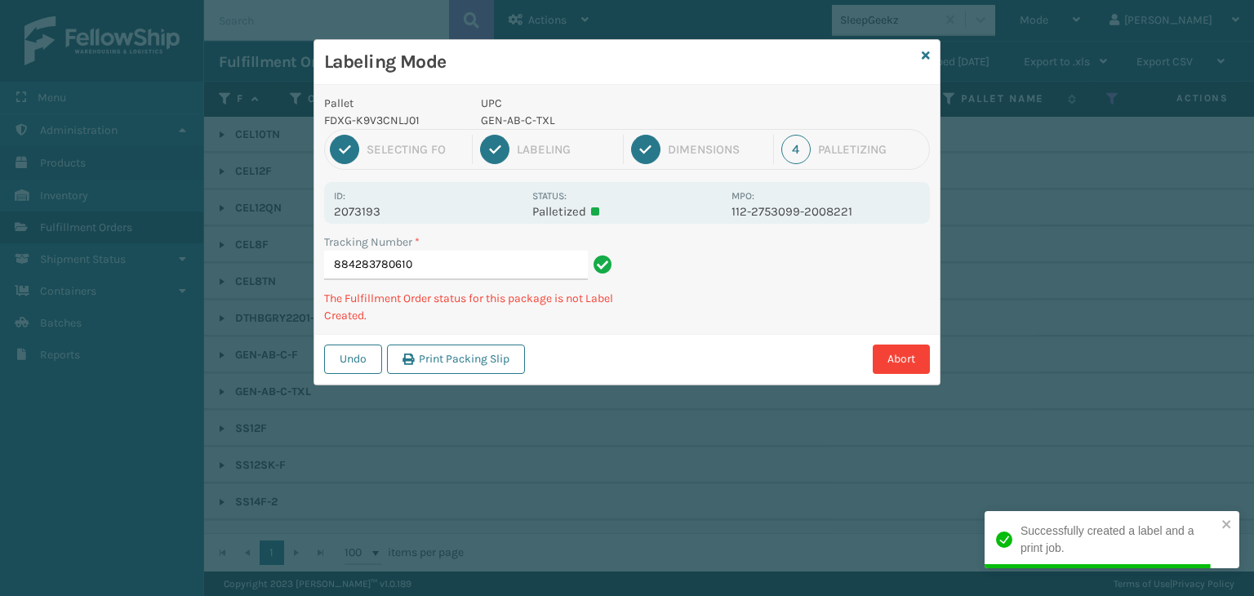
type input "884283780610GEN-AB-C-TXL"
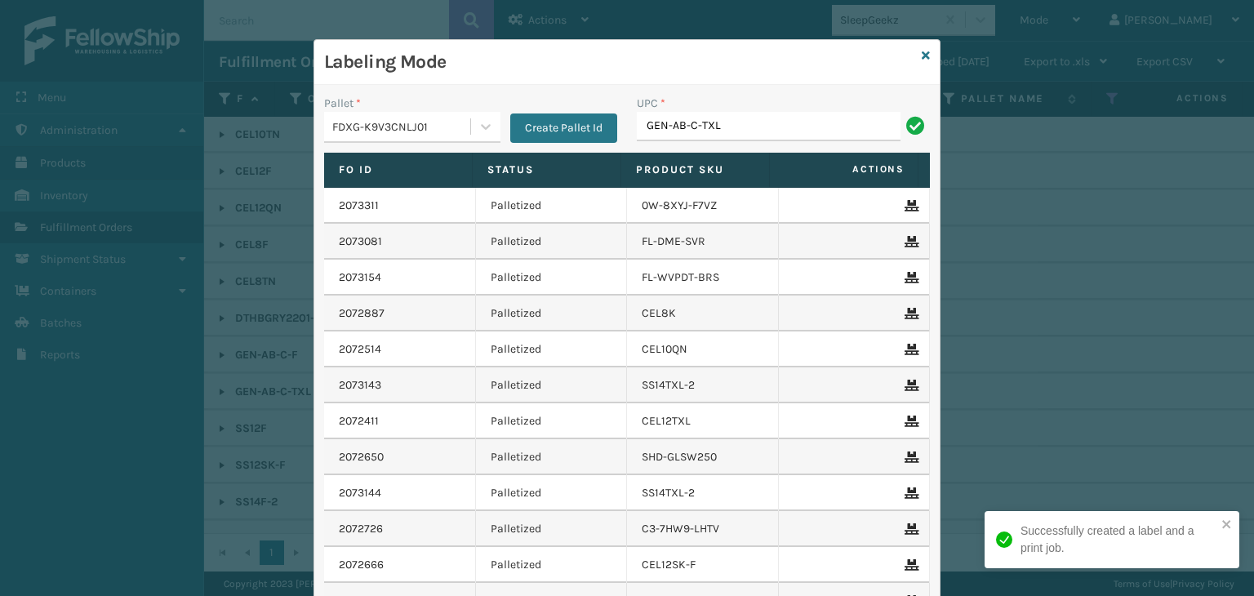
type input "GEN-AB-C-TXL"
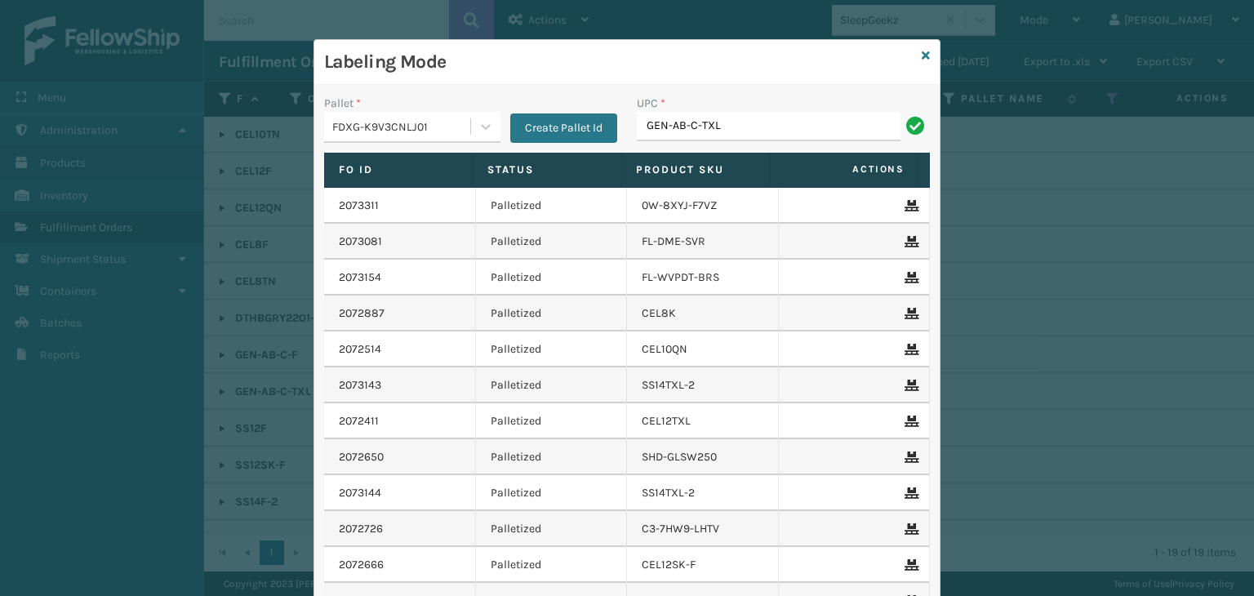
type input "GEN-AB-C-TXL"
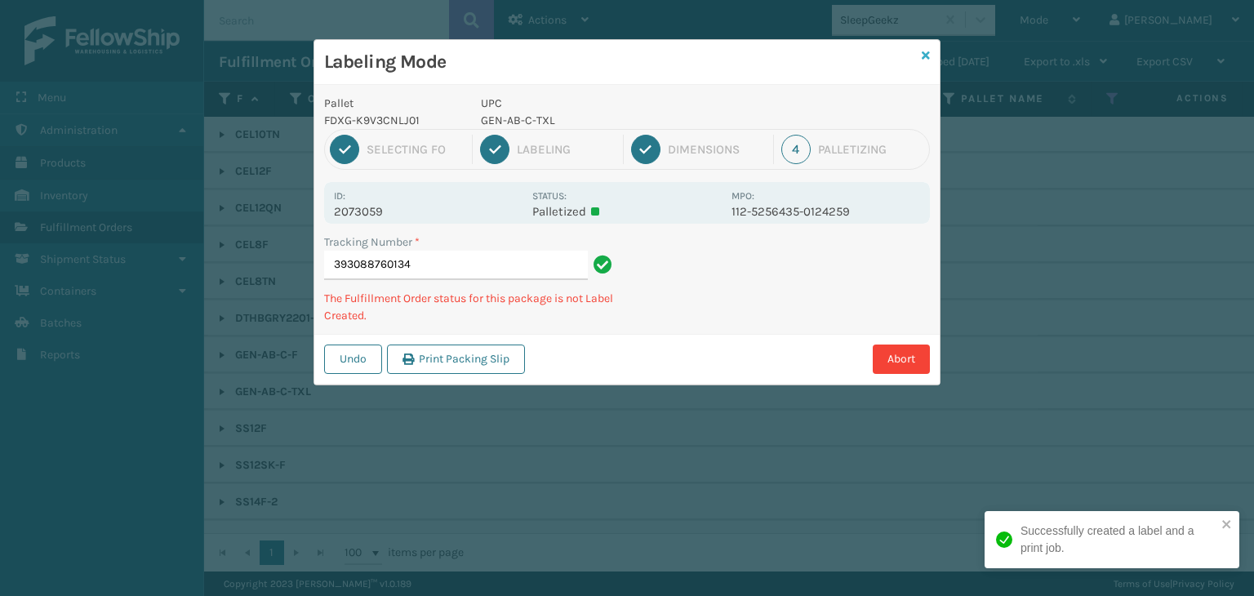
click at [924, 56] on icon at bounding box center [925, 55] width 8 height 11
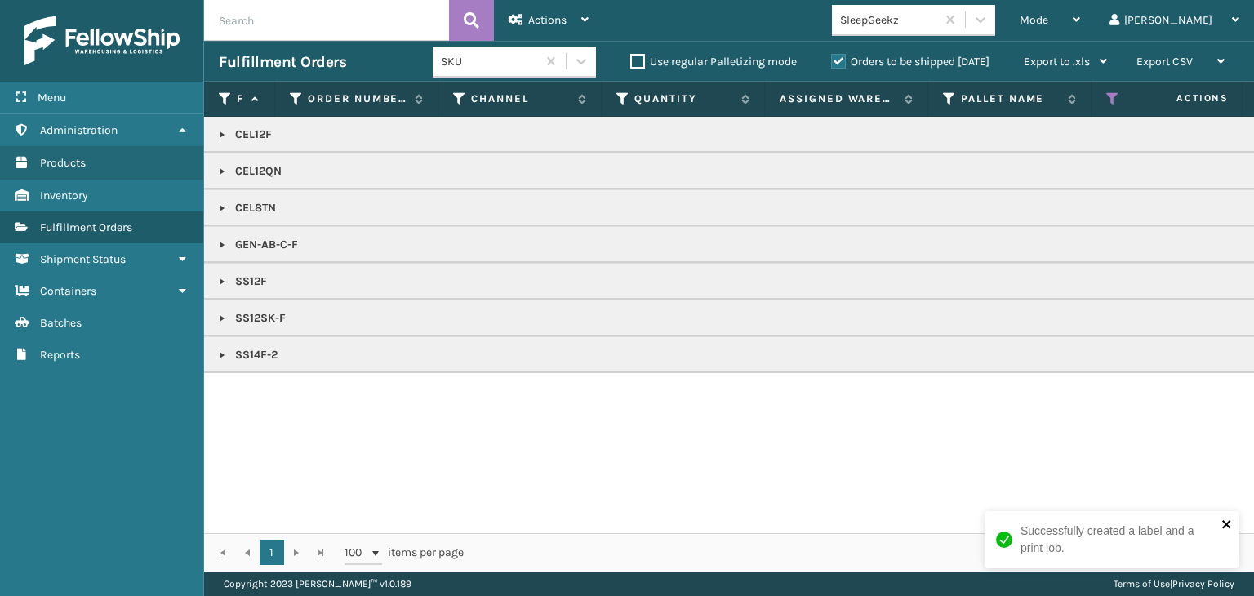
click at [1231, 517] on icon "close" at bounding box center [1226, 523] width 11 height 13
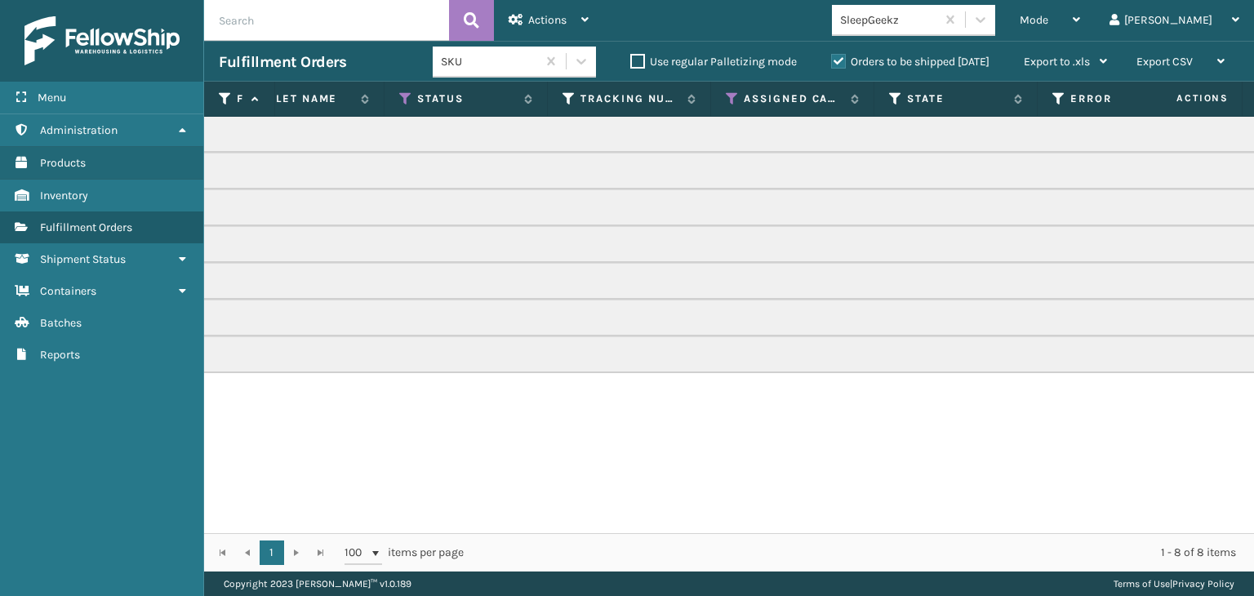
scroll to position [0, 757]
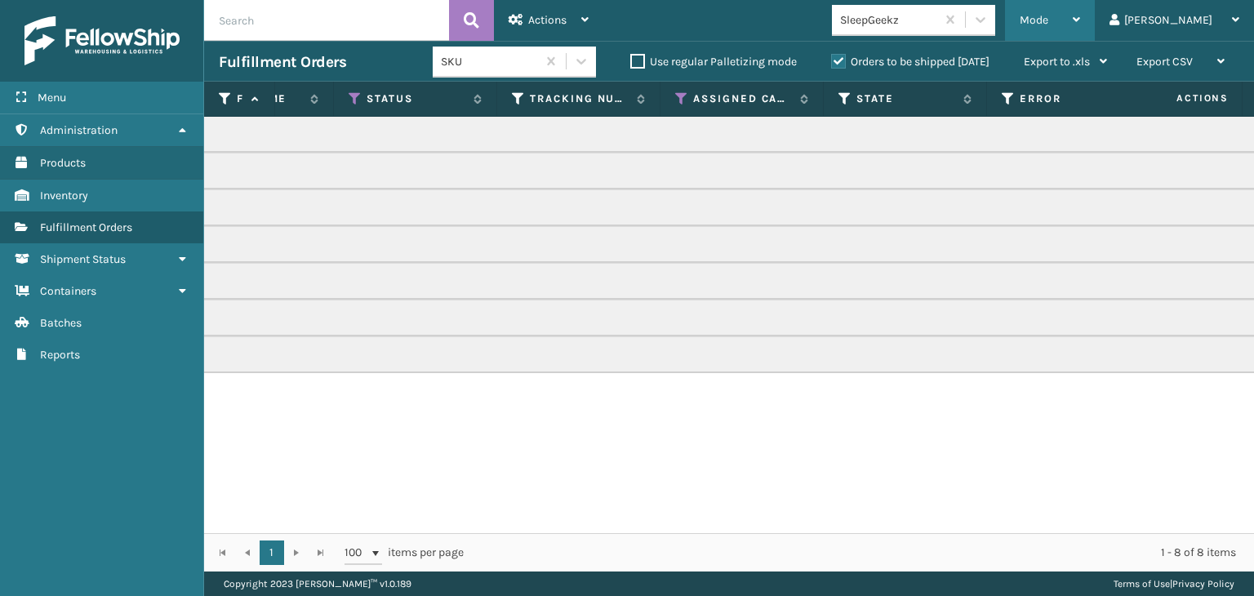
click at [1080, 29] on div "Mode" at bounding box center [1049, 20] width 60 height 41
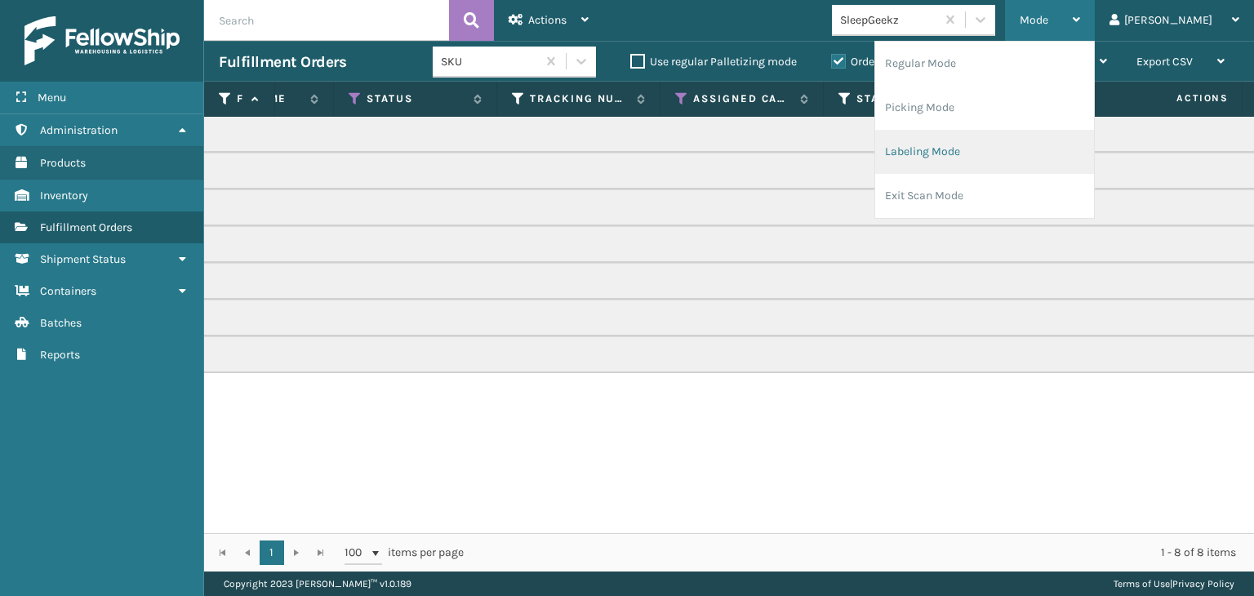
click at [1032, 148] on li "Labeling Mode" at bounding box center [984, 152] width 219 height 44
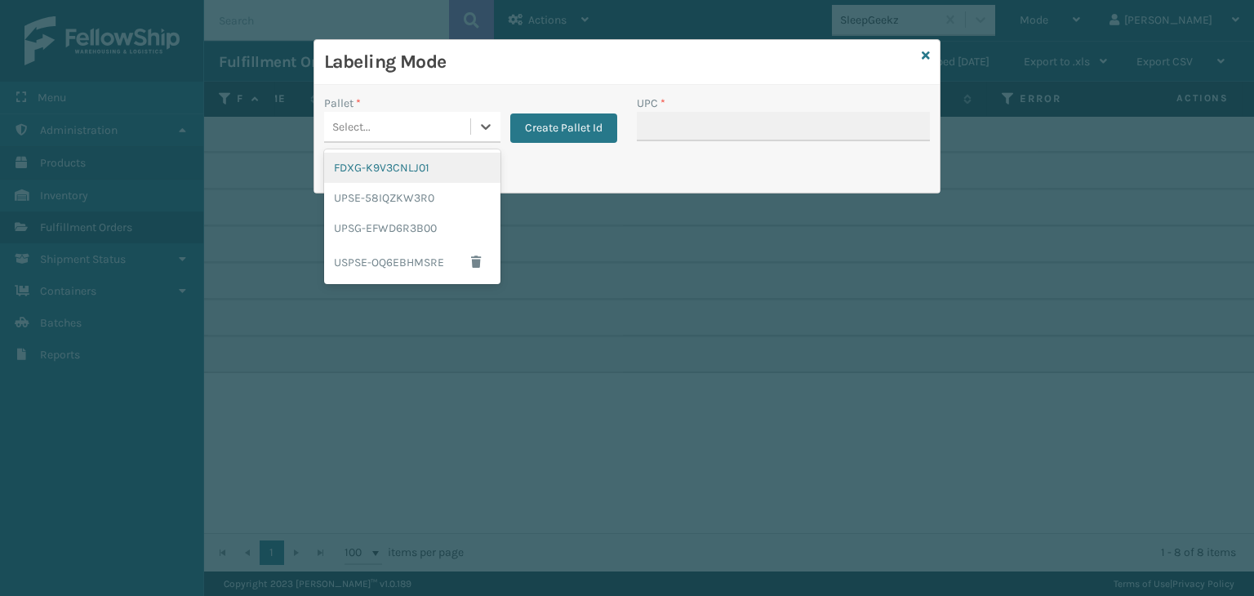
click at [384, 119] on div "Select..." at bounding box center [397, 126] width 146 height 27
click at [389, 161] on div "FDXG-K9V3CNLJ01" at bounding box center [412, 168] width 176 height 30
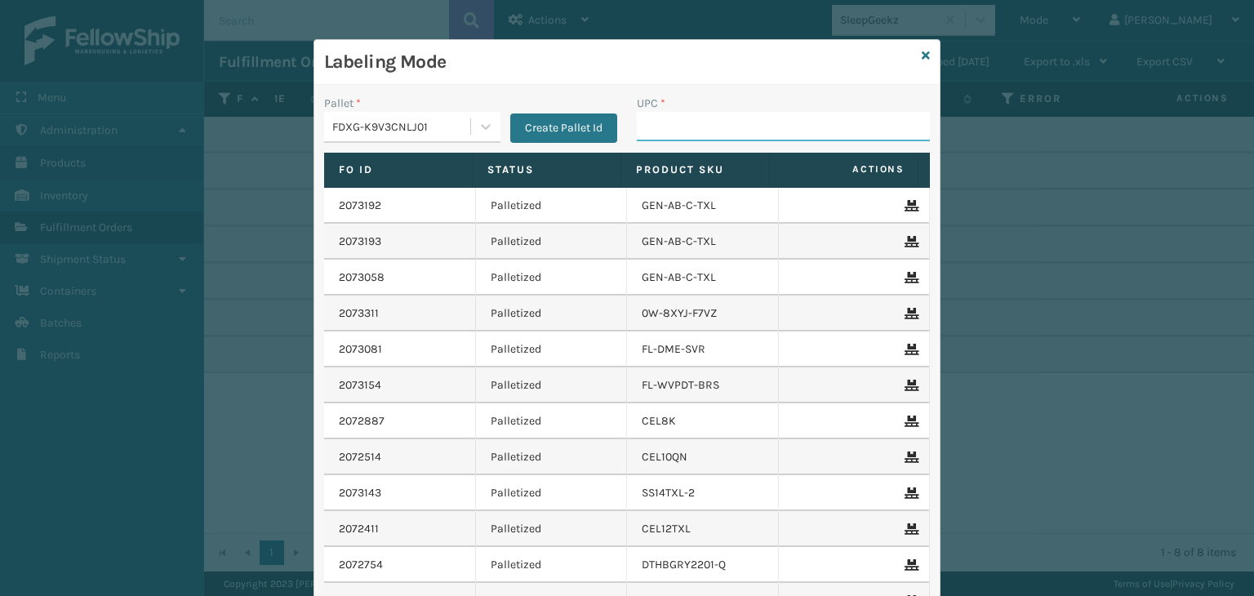
click at [713, 131] on input "UPC *" at bounding box center [783, 126] width 293 height 29
type input "840985118181"
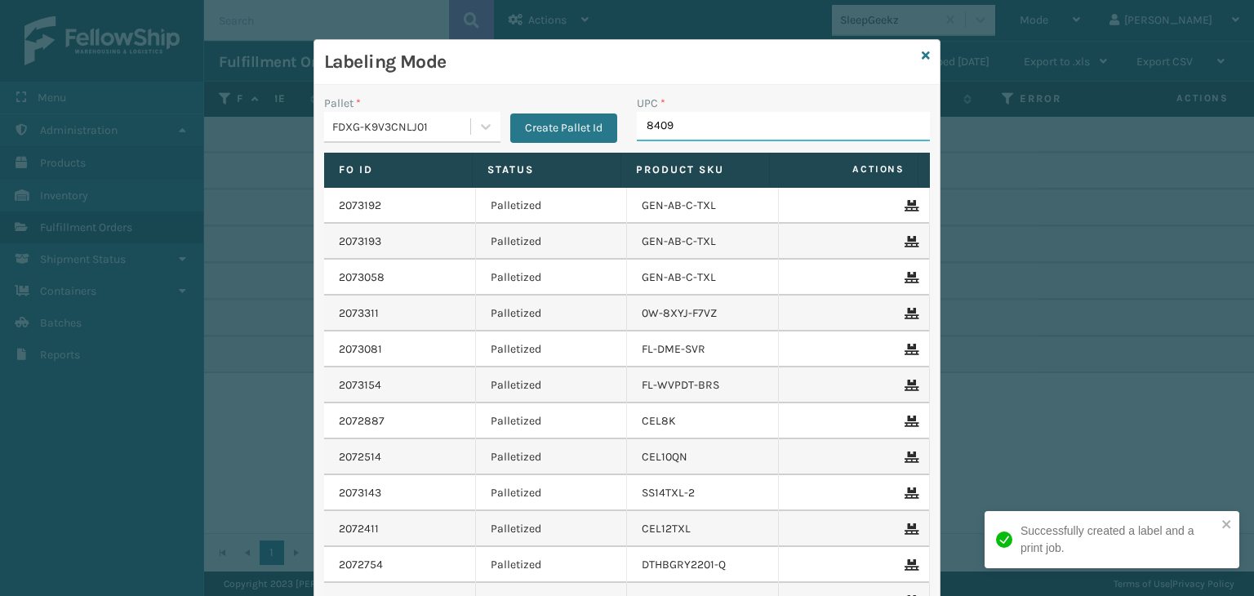
type input "84098"
click at [921, 58] on icon at bounding box center [925, 55] width 8 height 11
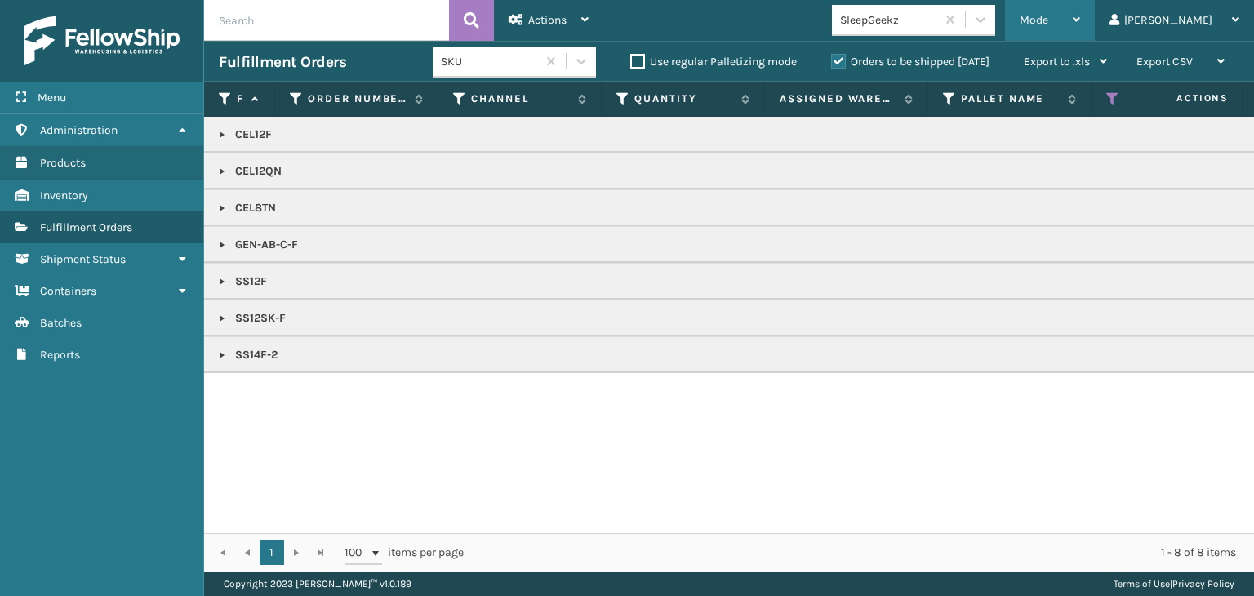
click at [1080, 11] on div "Mode" at bounding box center [1049, 20] width 60 height 41
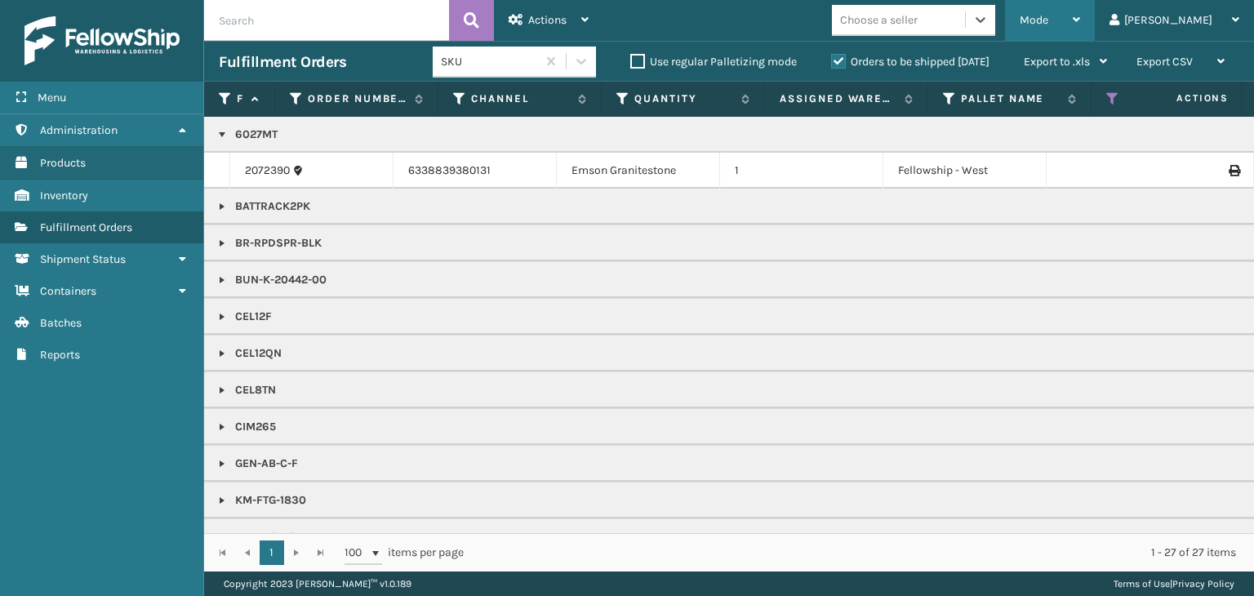
click at [1080, 6] on div "Mode" at bounding box center [1049, 20] width 60 height 41
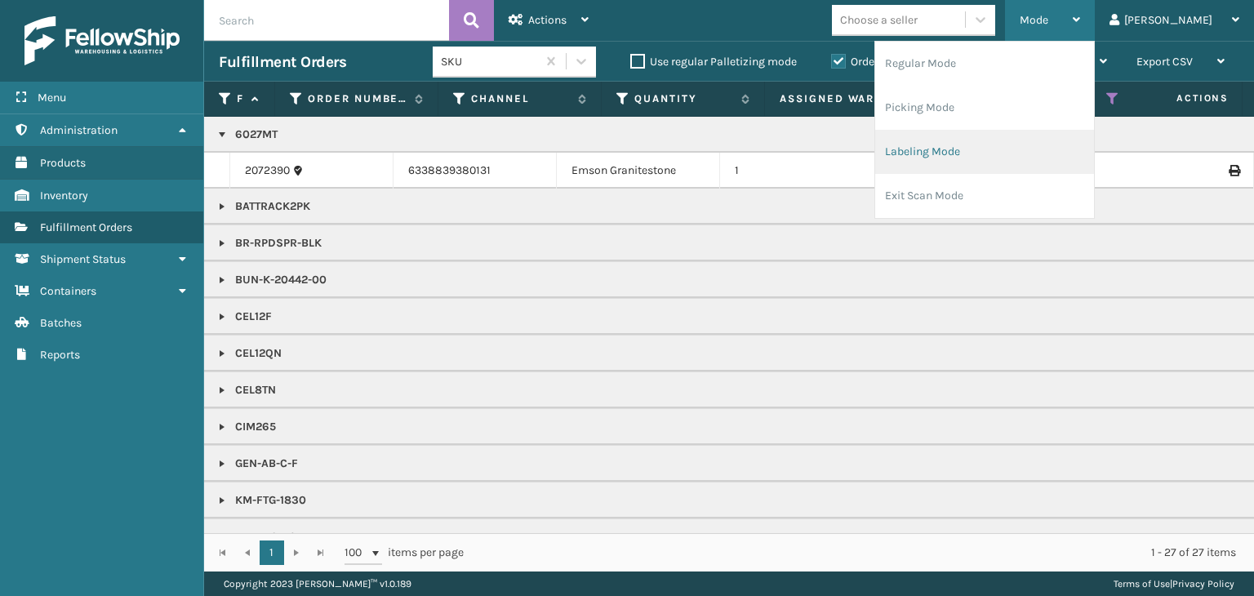
click at [1012, 161] on li "Labeling Mode" at bounding box center [984, 152] width 219 height 44
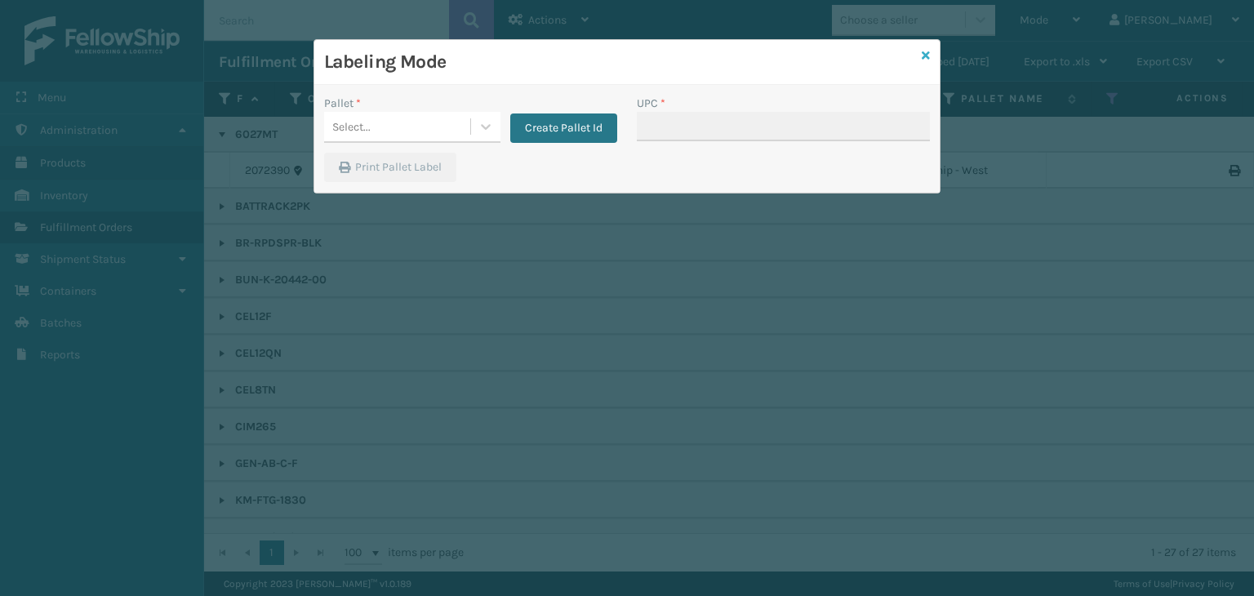
click at [921, 50] on icon at bounding box center [925, 55] width 8 height 11
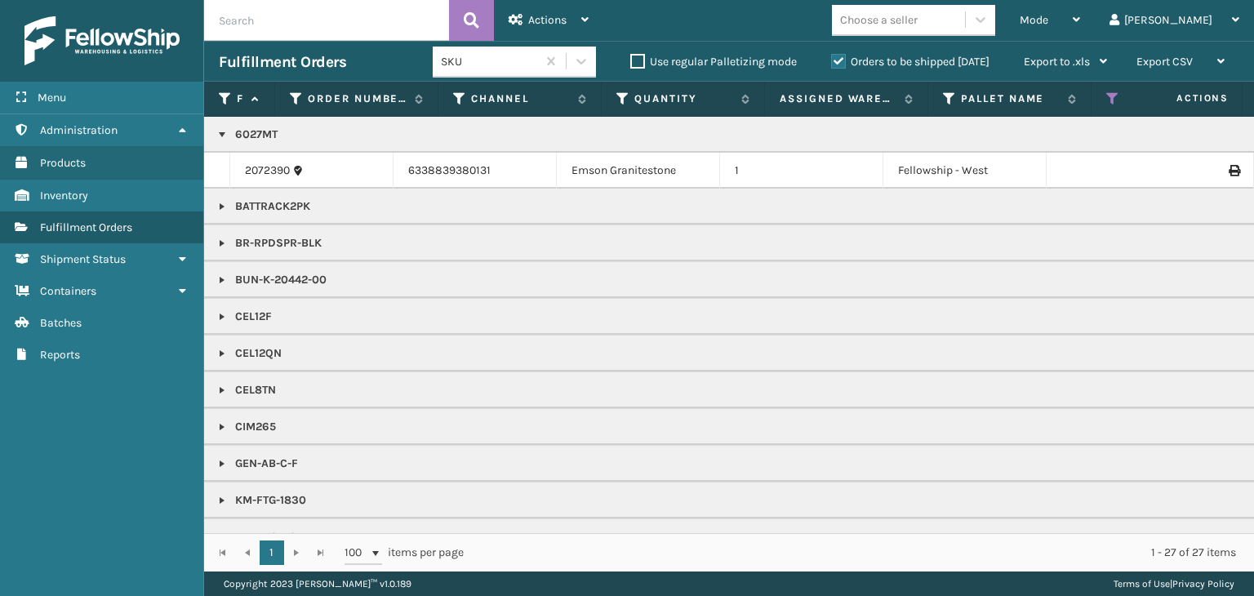
click at [917, 16] on div "Choose a seller" at bounding box center [879, 19] width 78 height 17
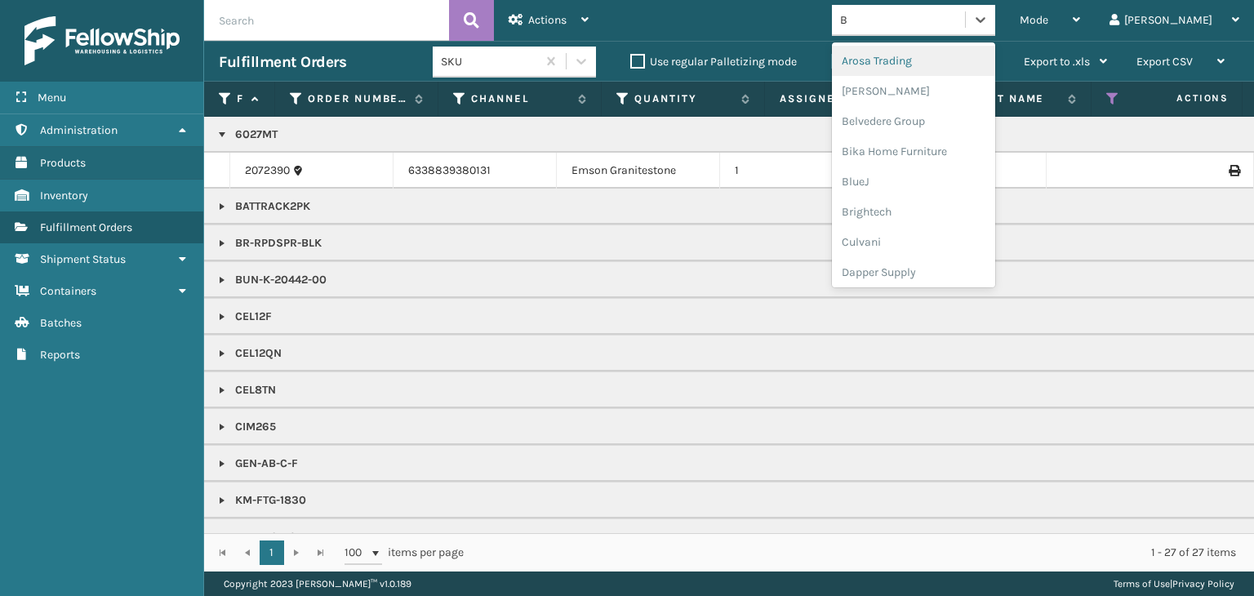
type input "BR"
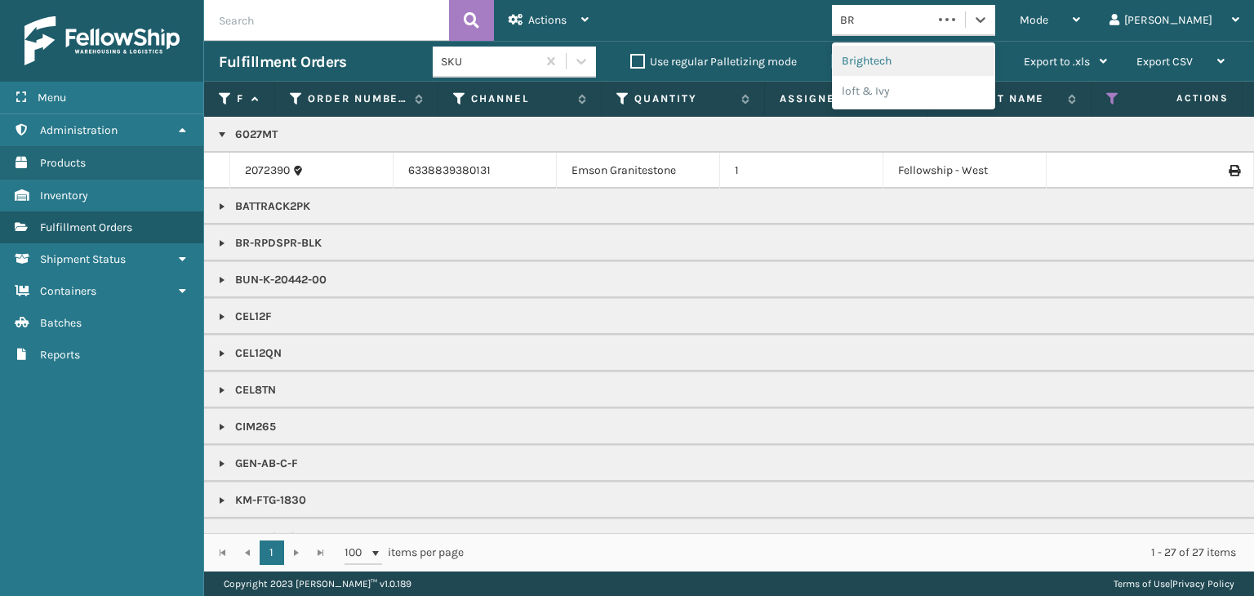
click at [912, 56] on div "Brightech" at bounding box center [913, 61] width 163 height 30
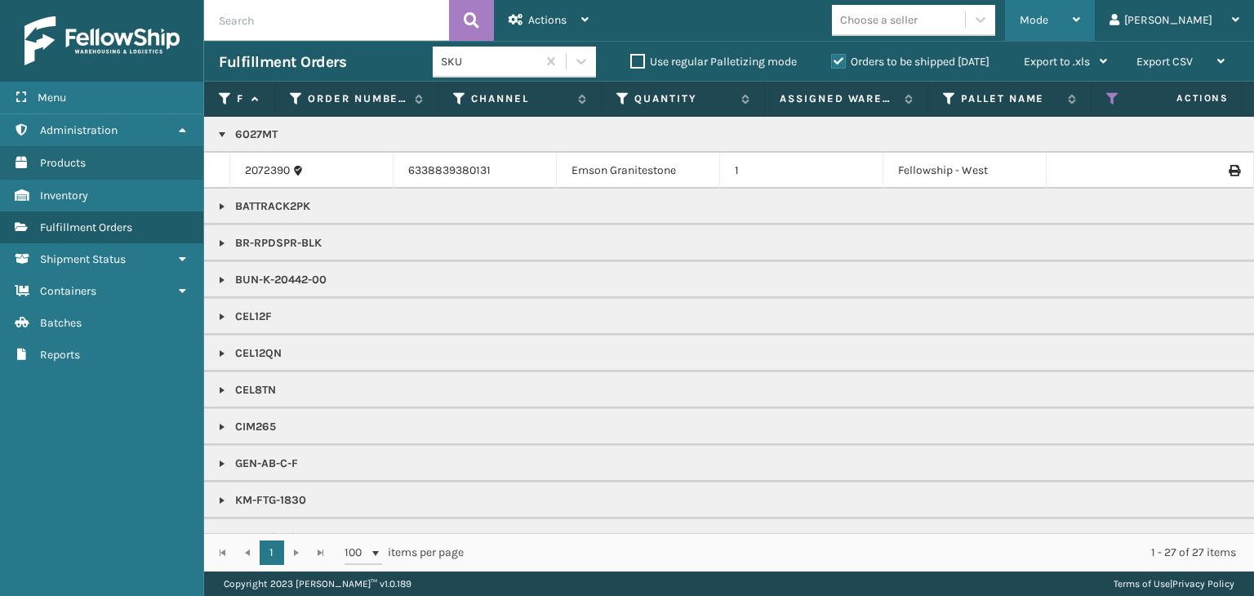
click at [1080, 28] on div "Mode" at bounding box center [1049, 20] width 60 height 41
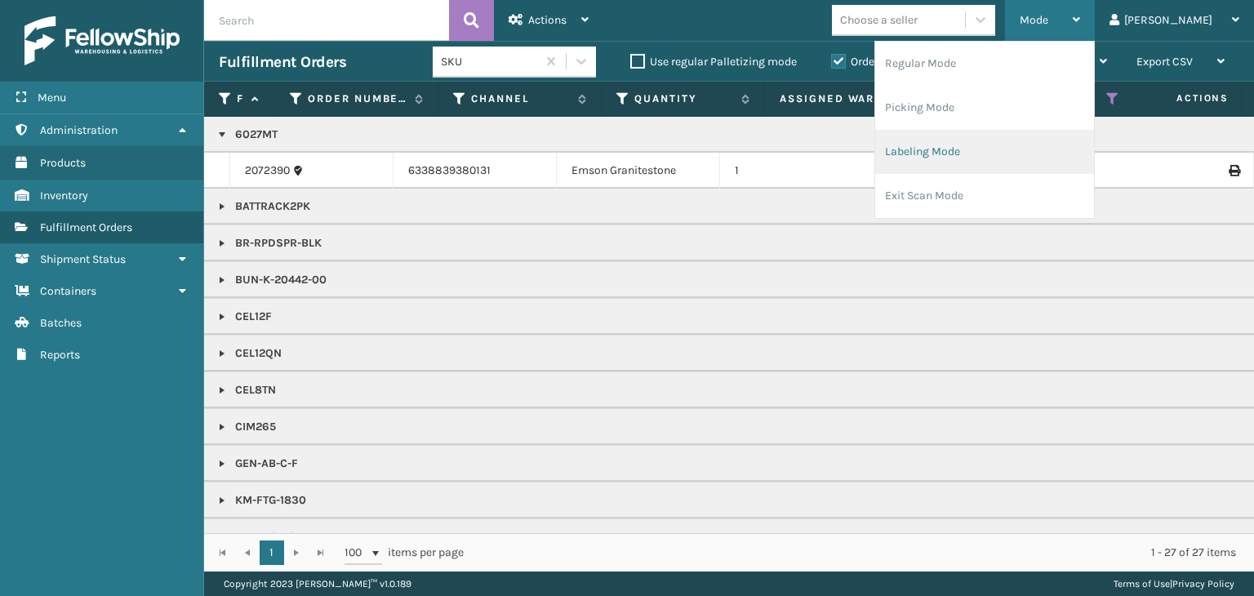
click at [1019, 155] on li "Labeling Mode" at bounding box center [984, 152] width 219 height 44
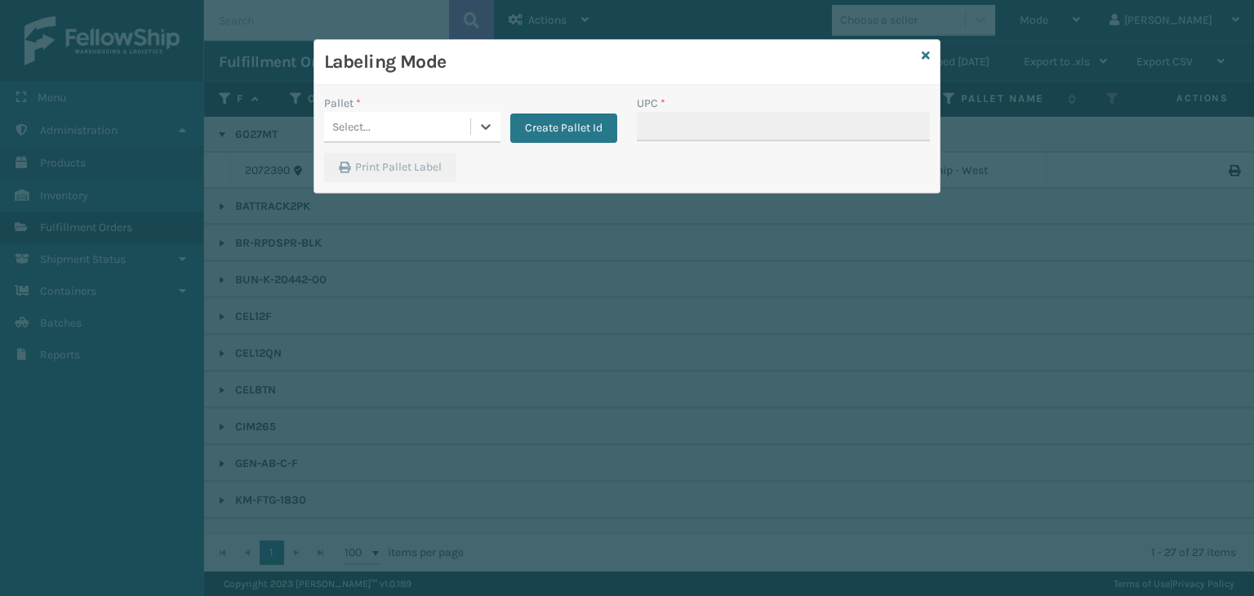
click at [409, 126] on div "Select..." at bounding box center [397, 126] width 146 height 27
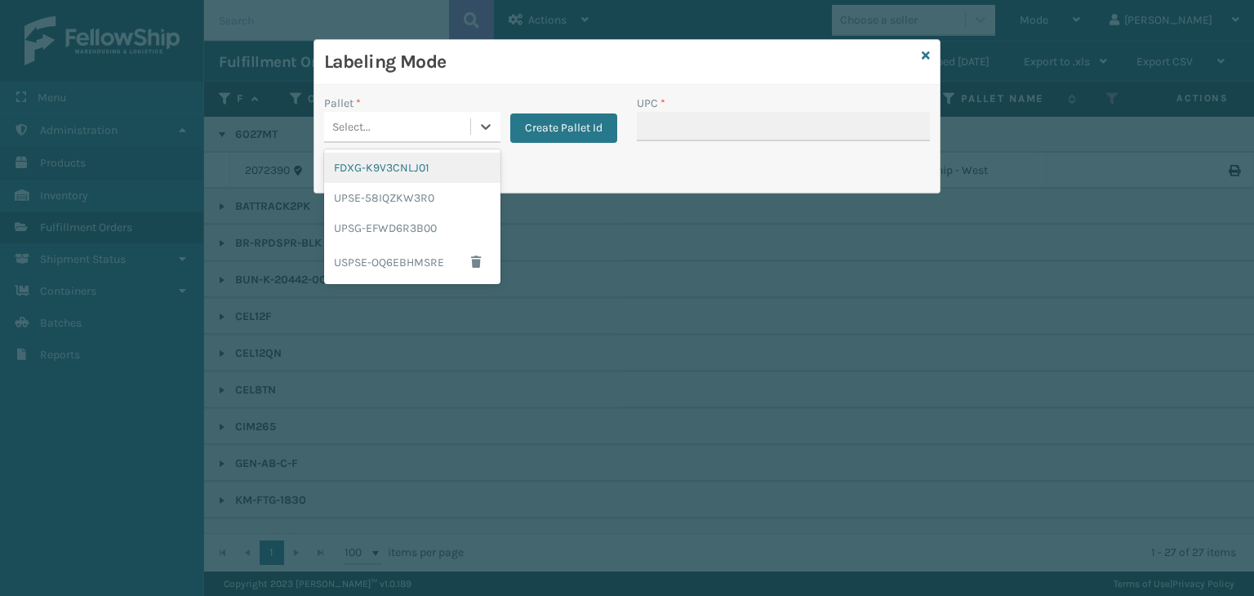
click at [387, 164] on div "FDXG-K9V3CNLJ01" at bounding box center [412, 168] width 176 height 30
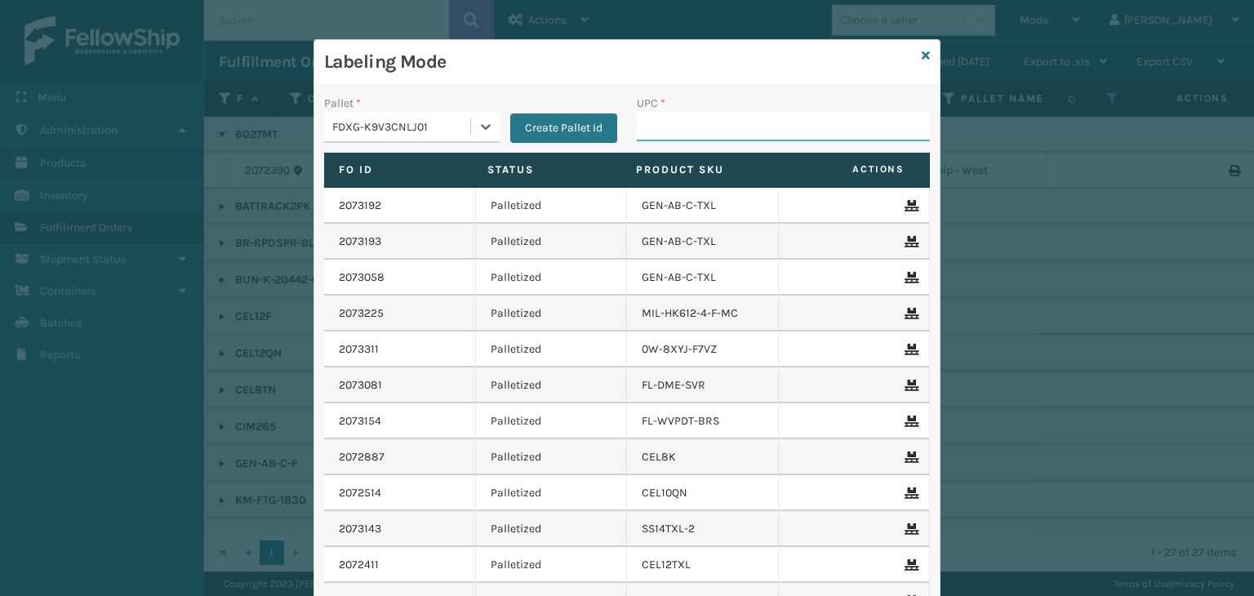
click at [662, 130] on input "UPC *" at bounding box center [783, 126] width 293 height 29
click at [927, 59] on div "Labeling Mode Pallet * FDXG-K9V3CNLJ01 Create Pallet Id UPC * Fo Id Status Prod…" at bounding box center [626, 371] width 627 height 664
click at [921, 54] on icon at bounding box center [925, 55] width 8 height 11
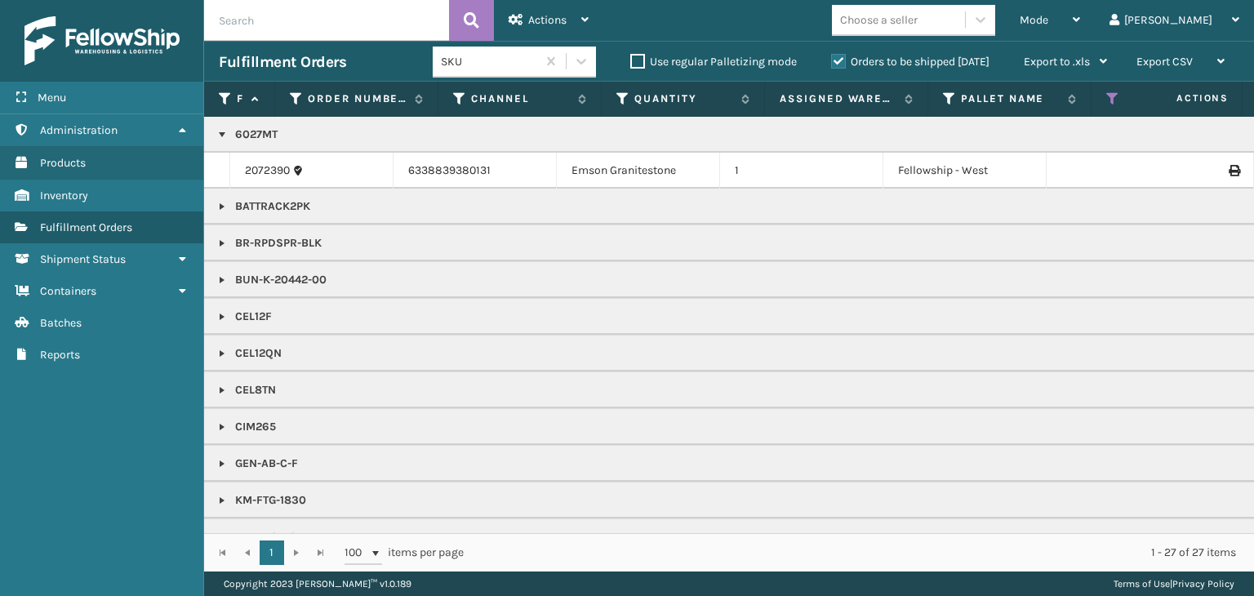
click at [917, 18] on div "Choose a seller" at bounding box center [879, 19] width 78 height 17
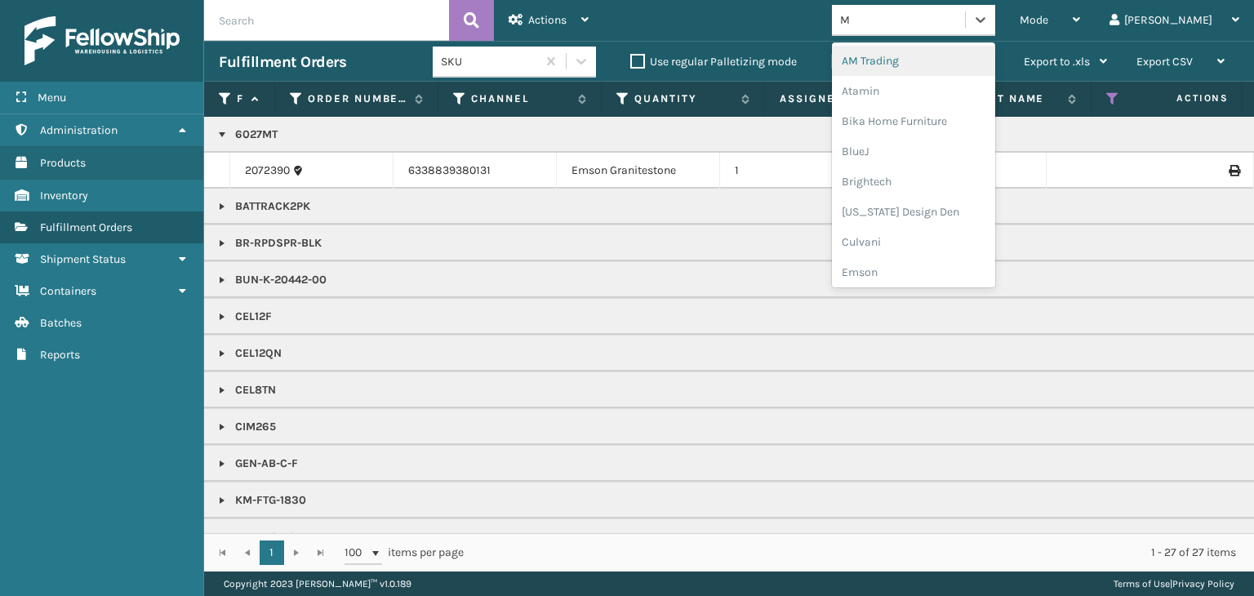
type input "MI"
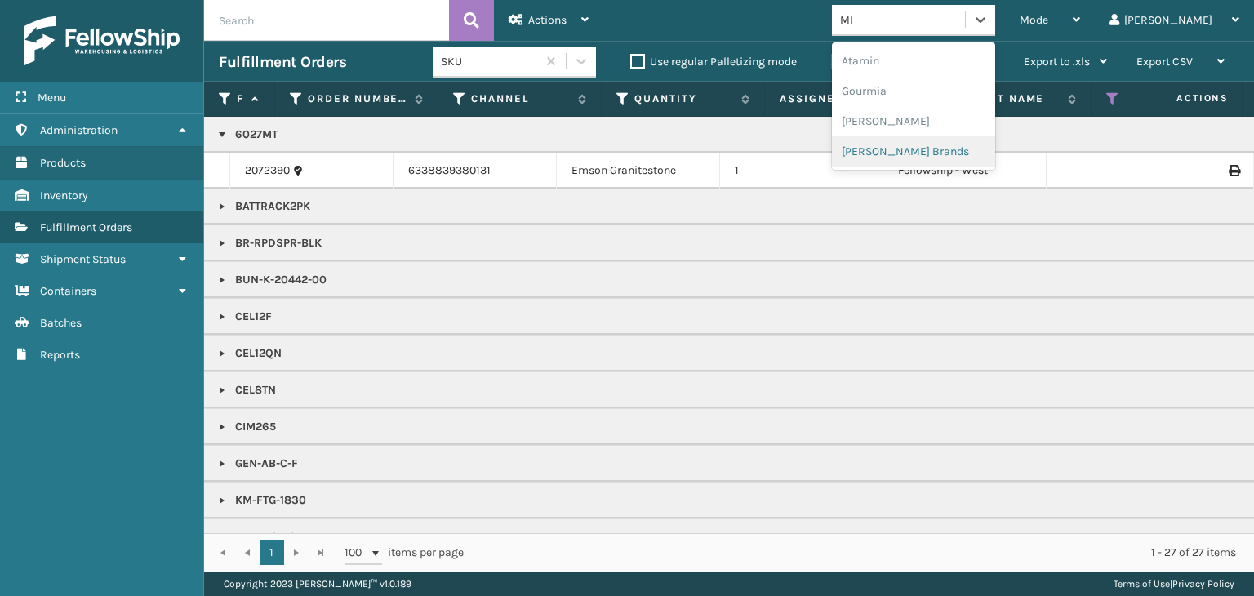
click at [944, 148] on div "[PERSON_NAME] Brands" at bounding box center [913, 151] width 163 height 30
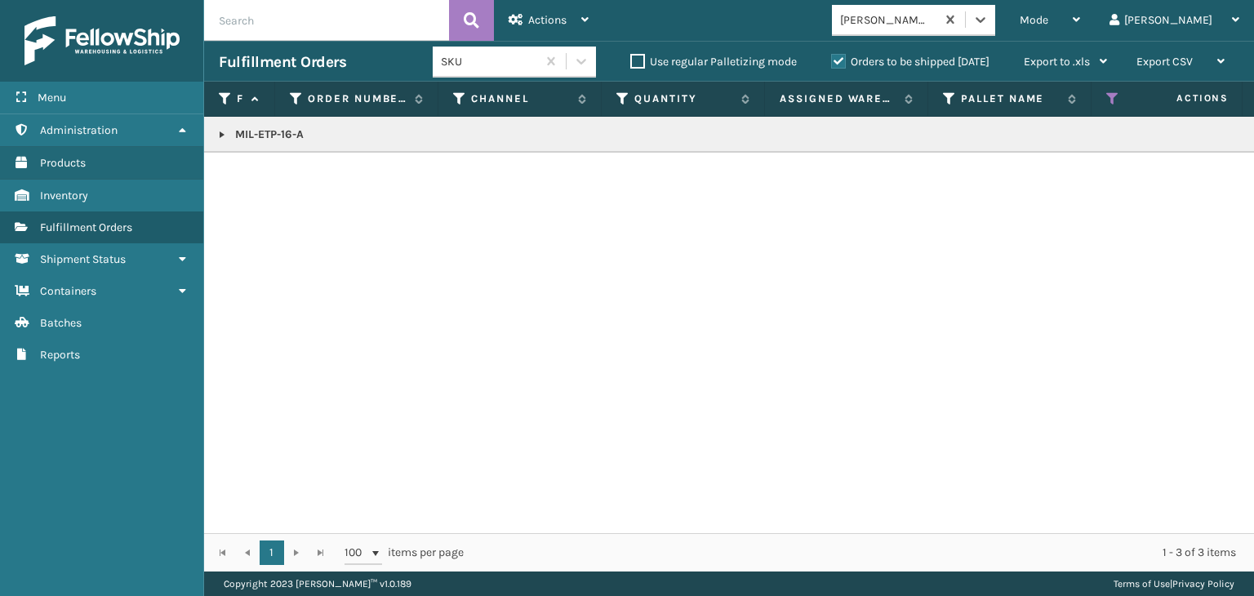
click at [215, 132] on link at bounding box center [221, 134] width 13 height 13
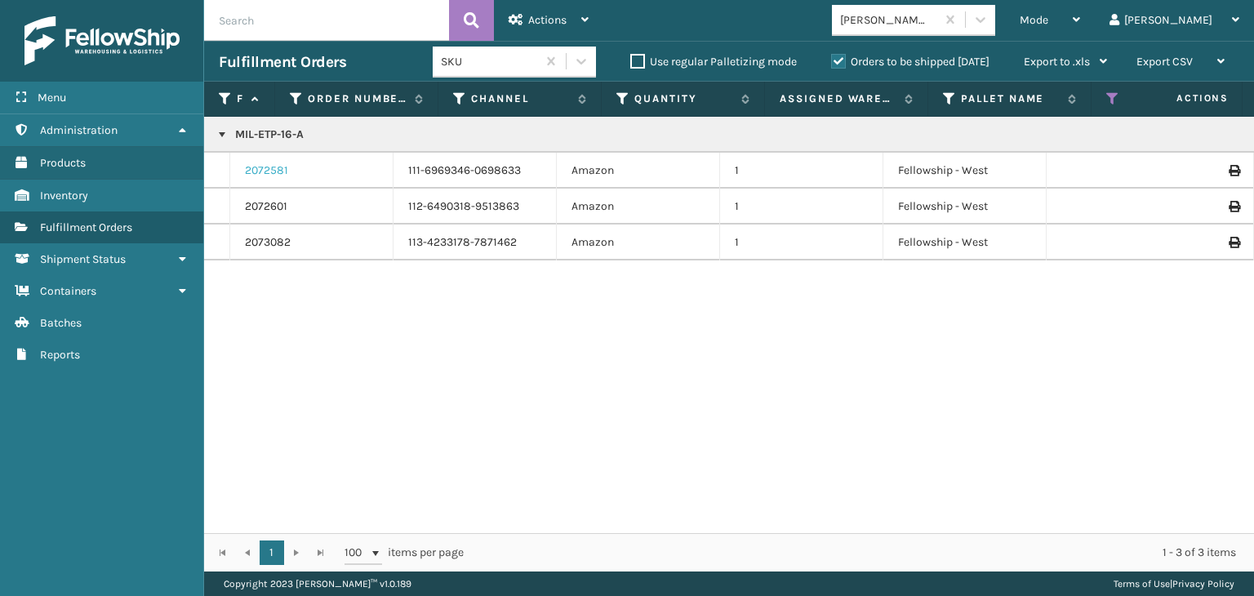
click at [251, 167] on link "2072581" at bounding box center [266, 170] width 43 height 16
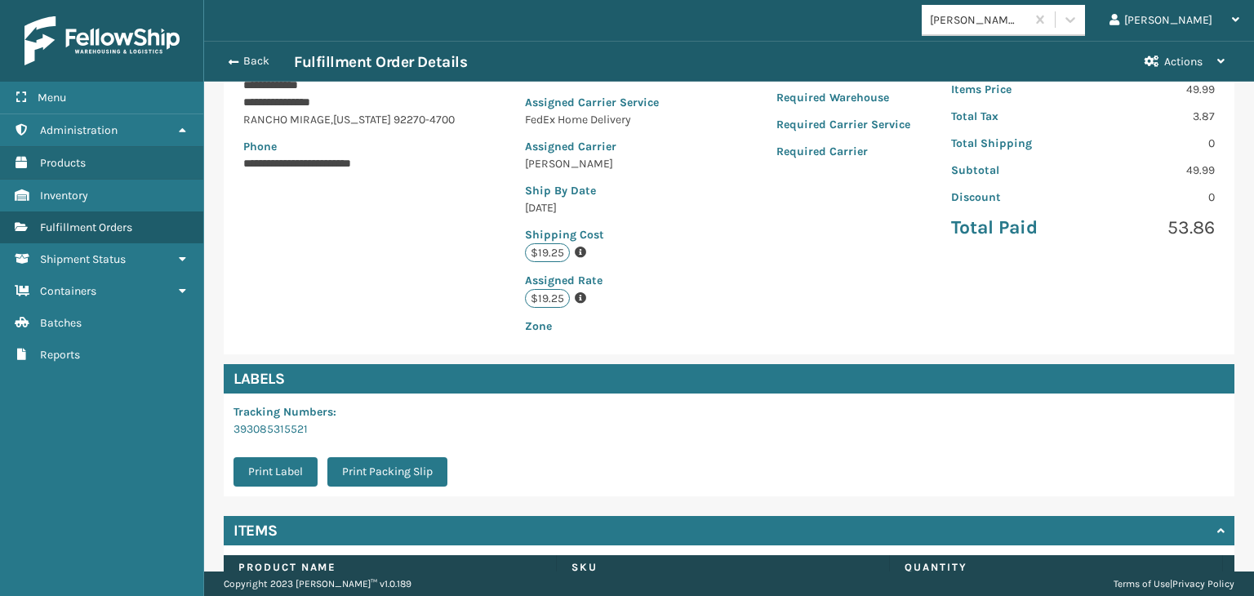
scroll to position [367, 0]
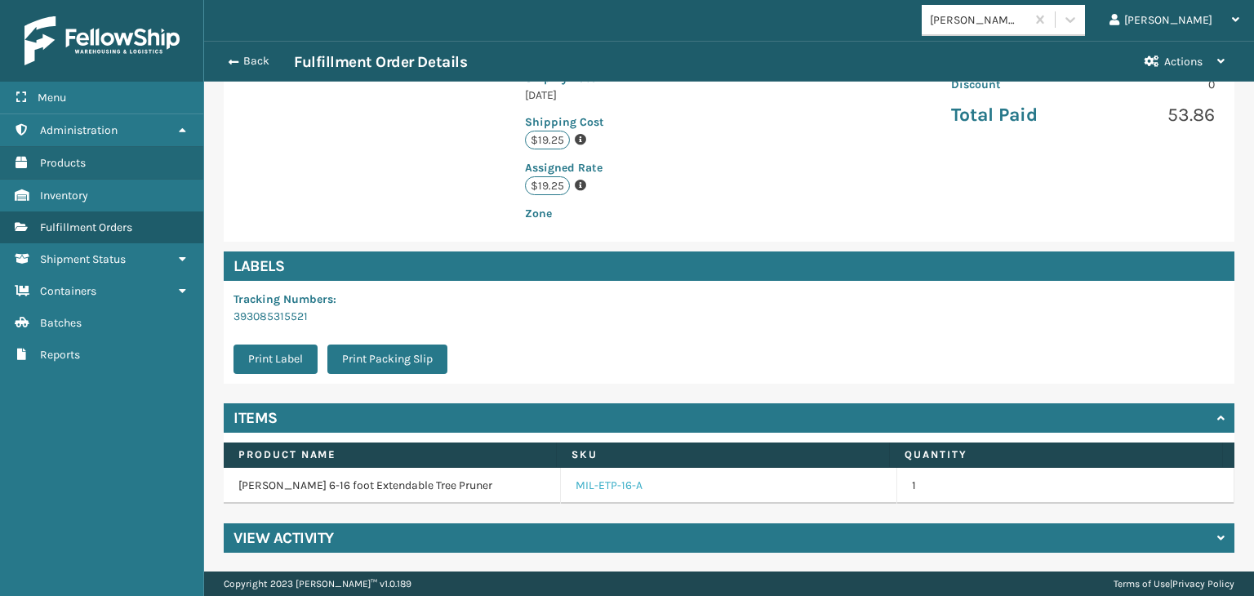
click at [602, 482] on link "MIL-ETP-16-A" at bounding box center [608, 485] width 67 height 16
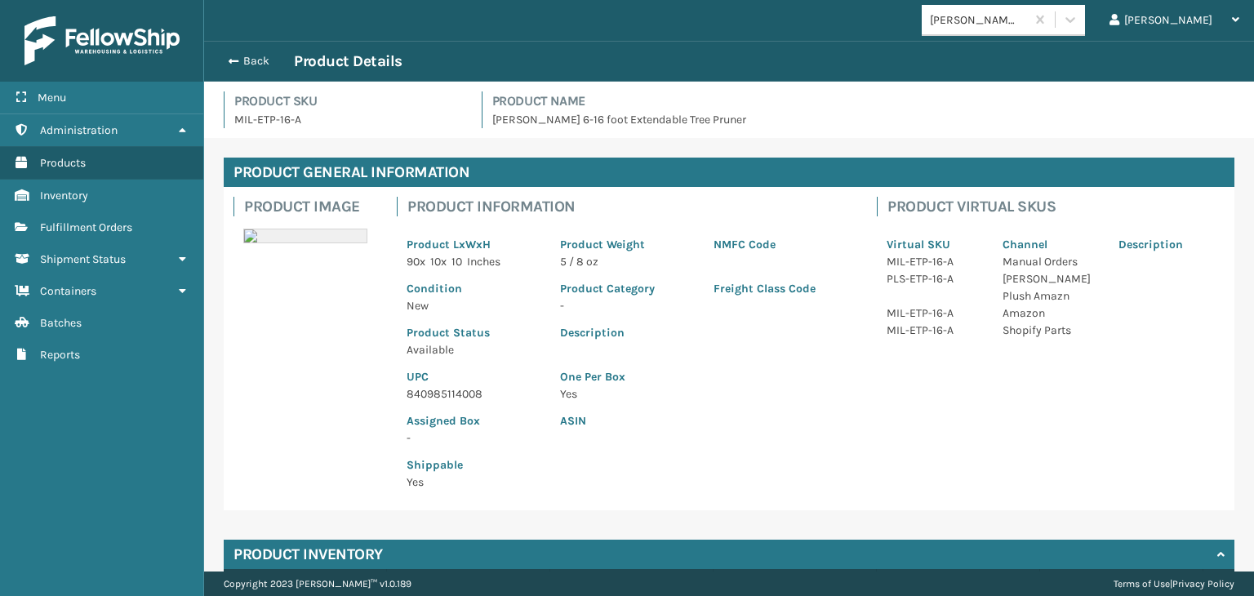
click at [475, 388] on p "840985114008" at bounding box center [473, 393] width 134 height 17
click at [474, 388] on p "840985114008" at bounding box center [473, 393] width 134 height 17
copy p "840985114008"
click at [245, 56] on button "Back" at bounding box center [256, 61] width 75 height 15
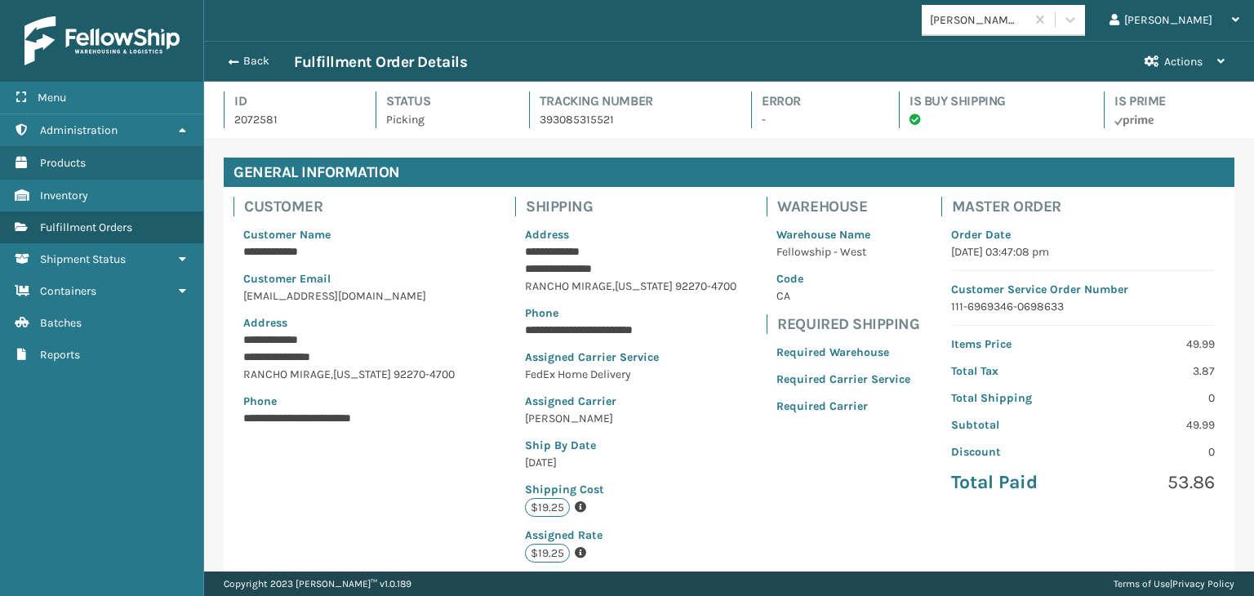
click at [245, 56] on button "Back" at bounding box center [256, 61] width 75 height 15
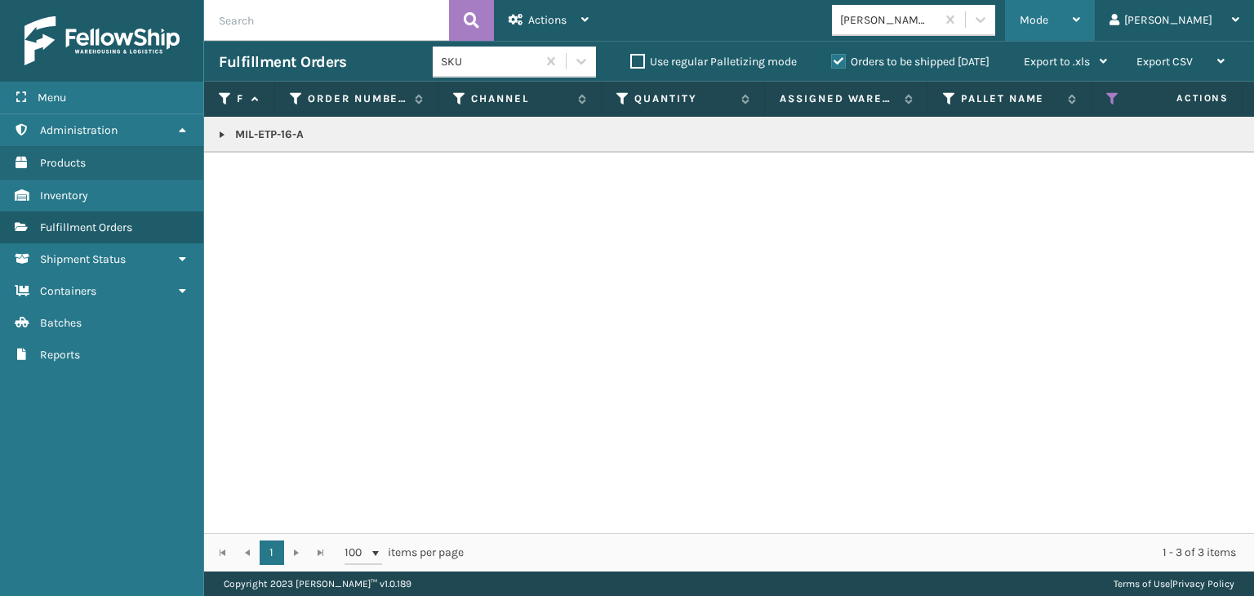
click at [1048, 20] on span "Mode" at bounding box center [1033, 20] width 29 height 14
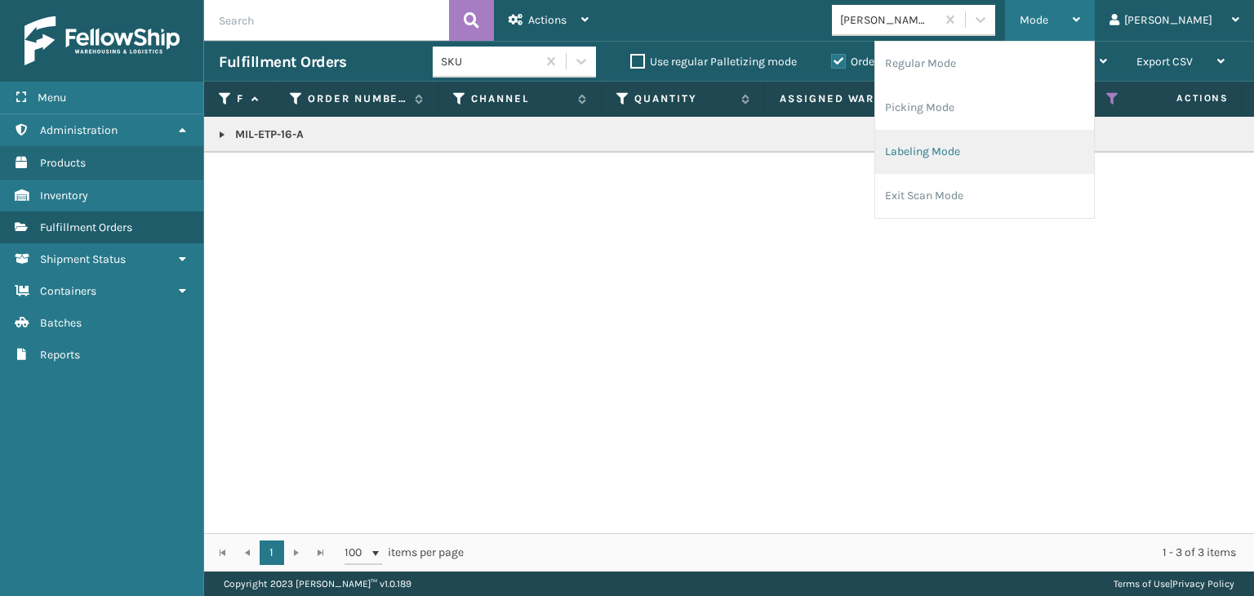
click at [1051, 158] on li "Labeling Mode" at bounding box center [984, 152] width 219 height 44
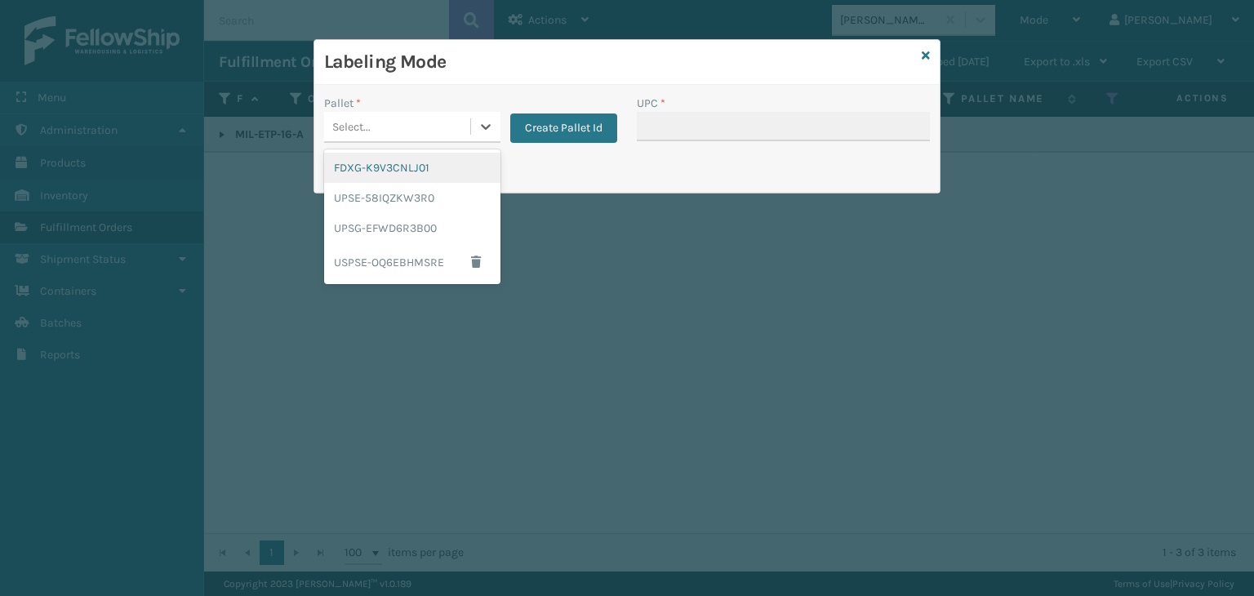
click at [341, 122] on div "Select..." at bounding box center [351, 126] width 38 height 17
click at [366, 171] on div "FDXG-K9V3CNLJ01" at bounding box center [412, 168] width 176 height 30
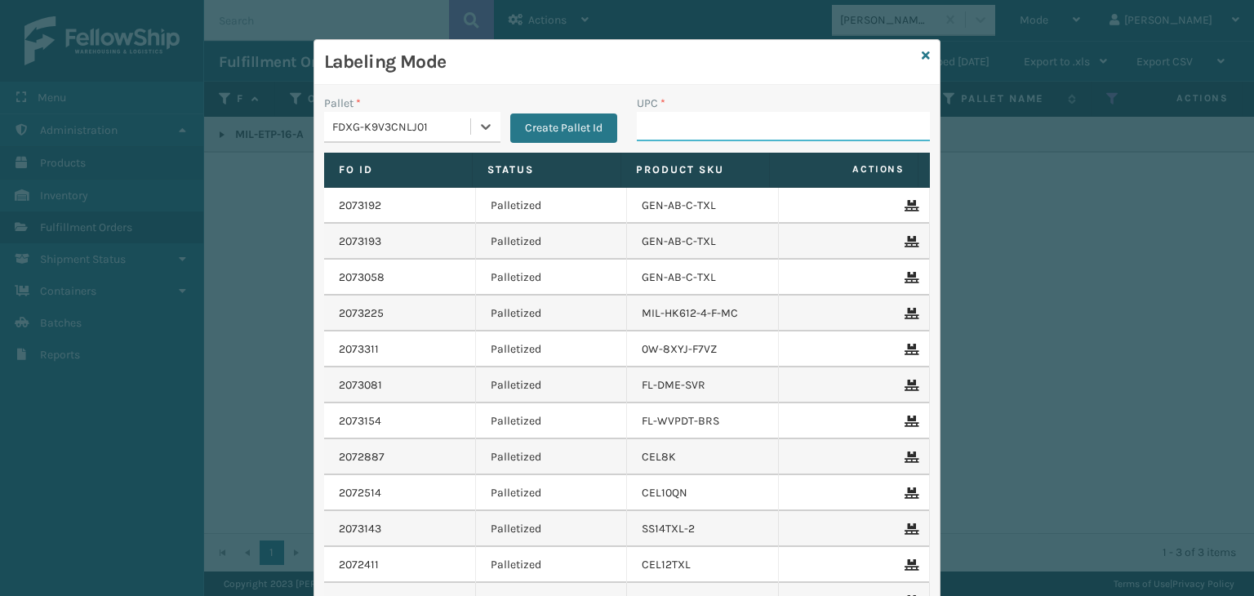
click at [749, 119] on input "UPC *" at bounding box center [783, 126] width 293 height 29
paste input "840985114008"
type input "840985114008"
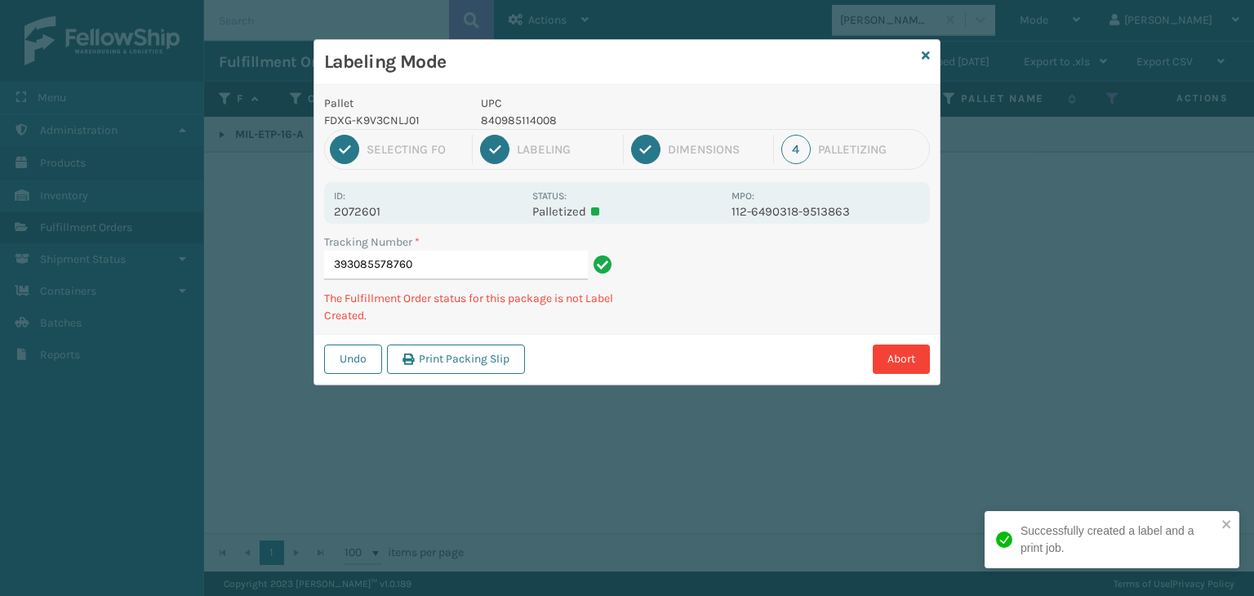
type input "393085578760840985114008"
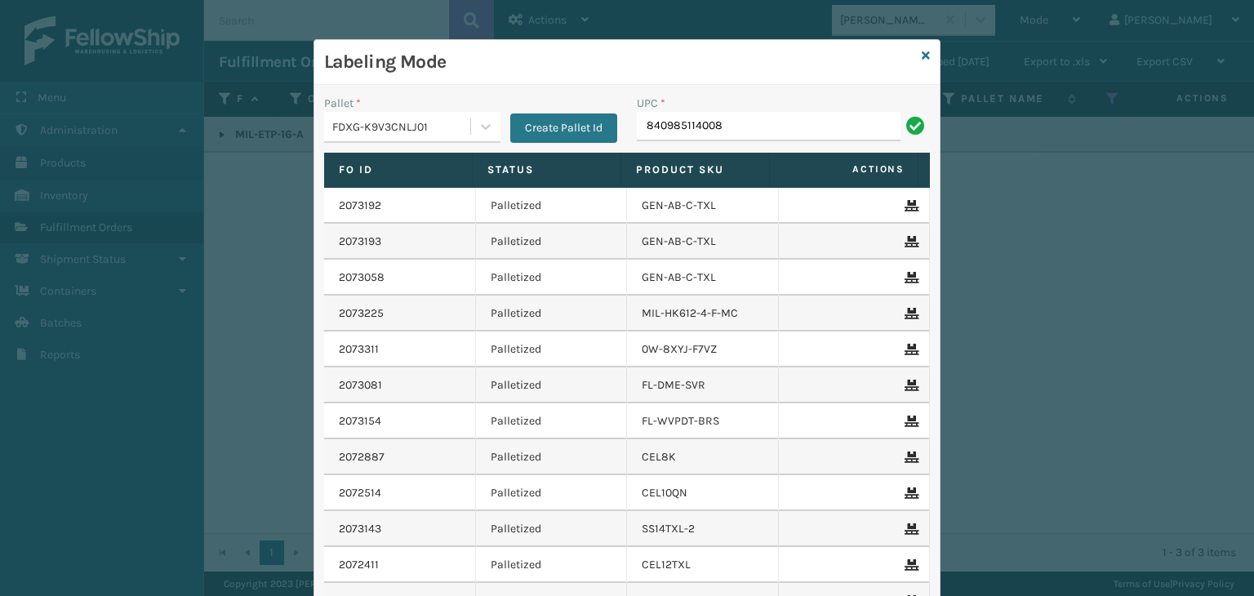
type input "840985114008"
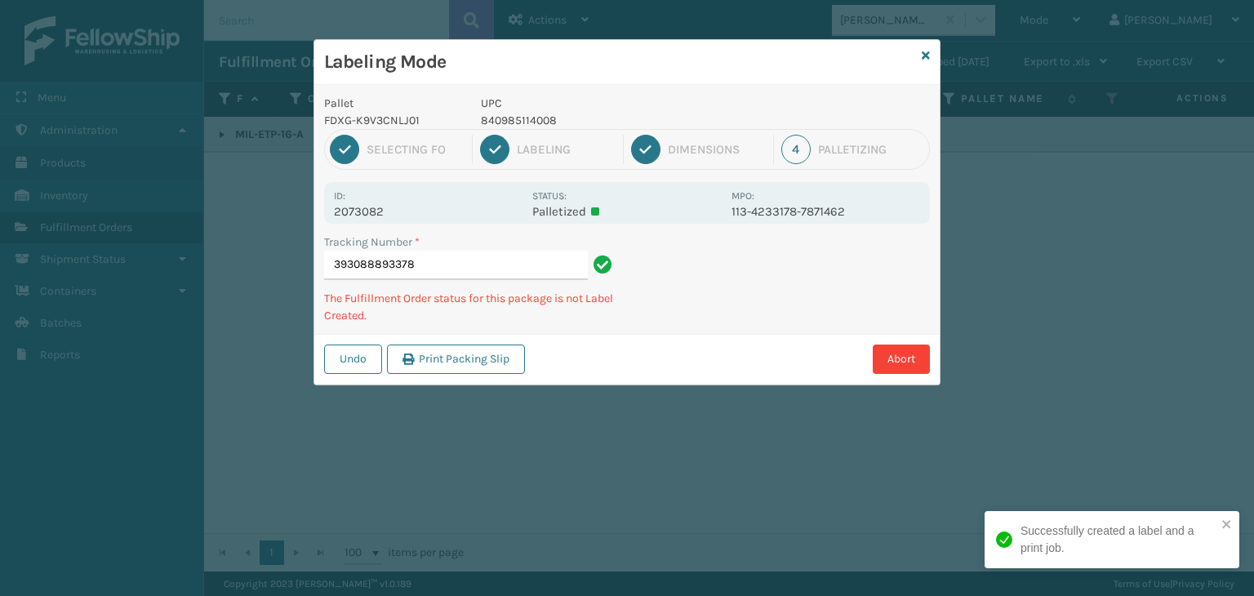
click at [749, 119] on div "Pallet FDXG-K9V3CNLJ01 UPC 840985114008" at bounding box center [626, 112] width 625 height 34
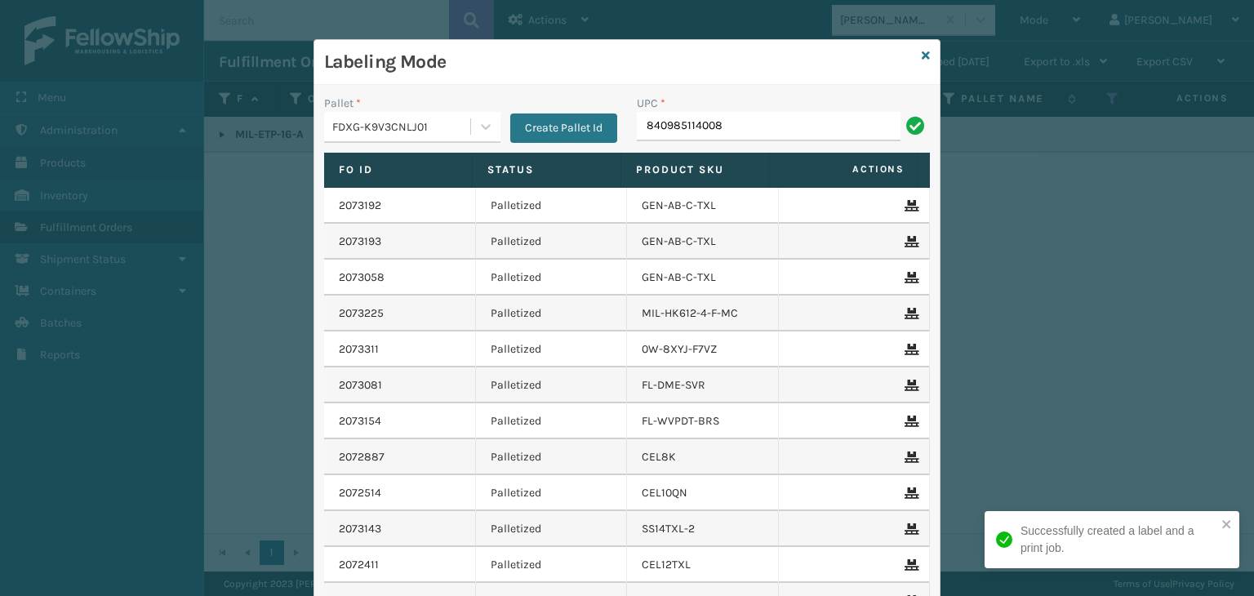
type input "840985114008"
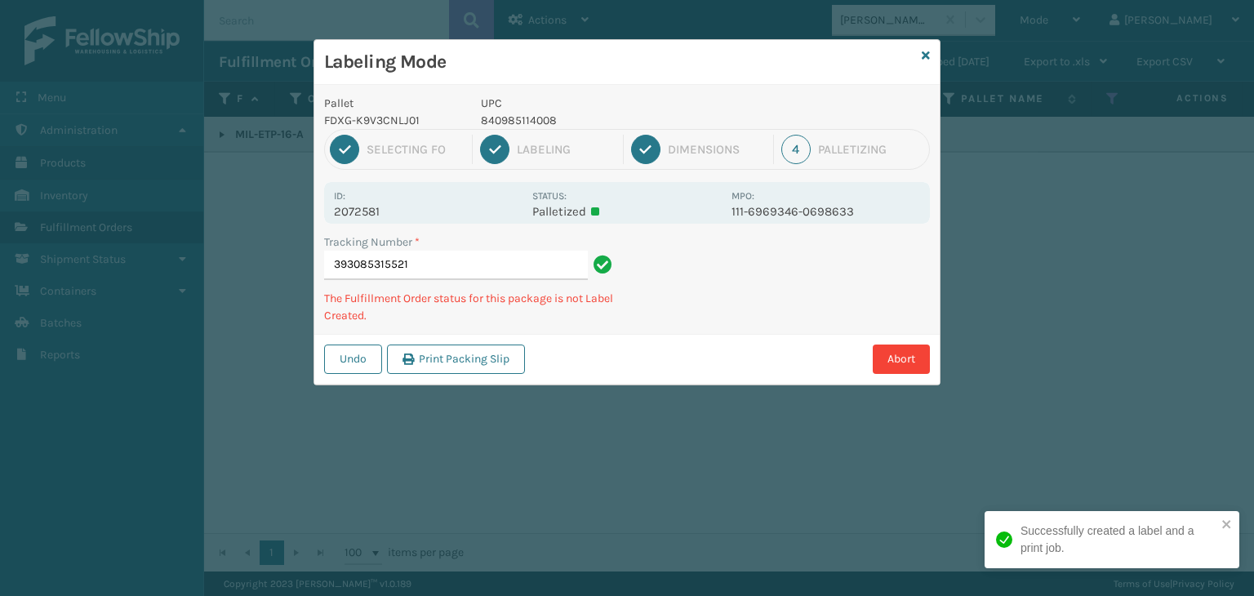
click at [920, 56] on div "Labeling Mode" at bounding box center [626, 62] width 625 height 45
click at [921, 56] on div "Labeling Mode" at bounding box center [626, 62] width 625 height 45
click at [924, 56] on icon at bounding box center [925, 55] width 8 height 11
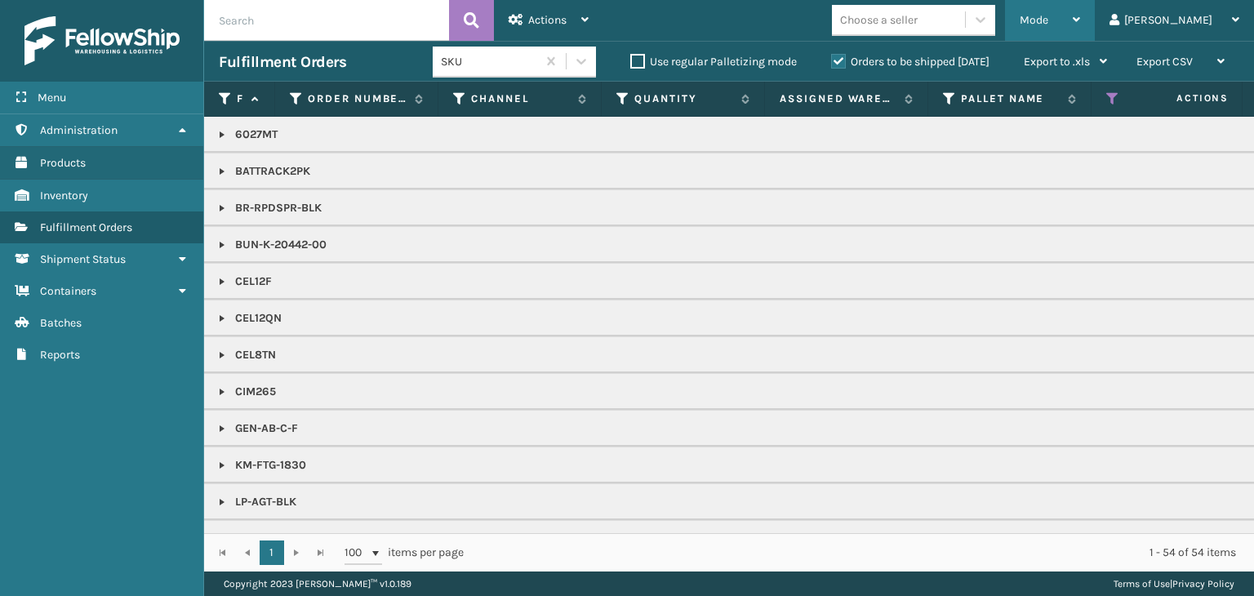
click at [1080, 30] on div "Mode" at bounding box center [1049, 20] width 60 height 41
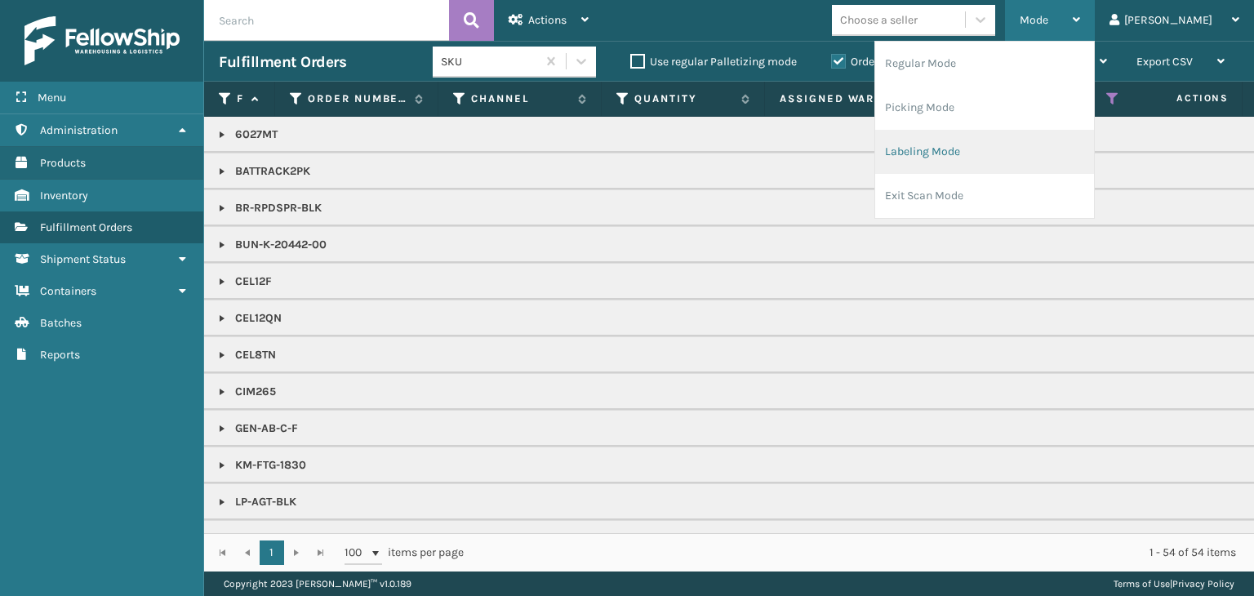
click at [1019, 133] on li "Labeling Mode" at bounding box center [984, 152] width 219 height 44
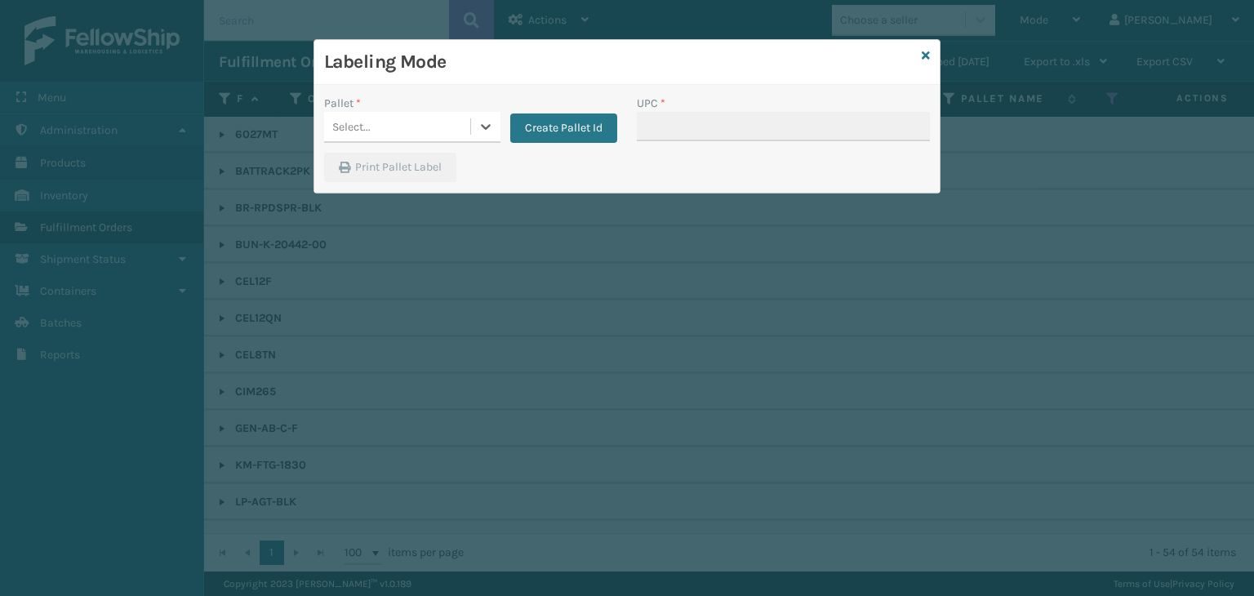
click at [392, 131] on div "Select..." at bounding box center [397, 126] width 146 height 27
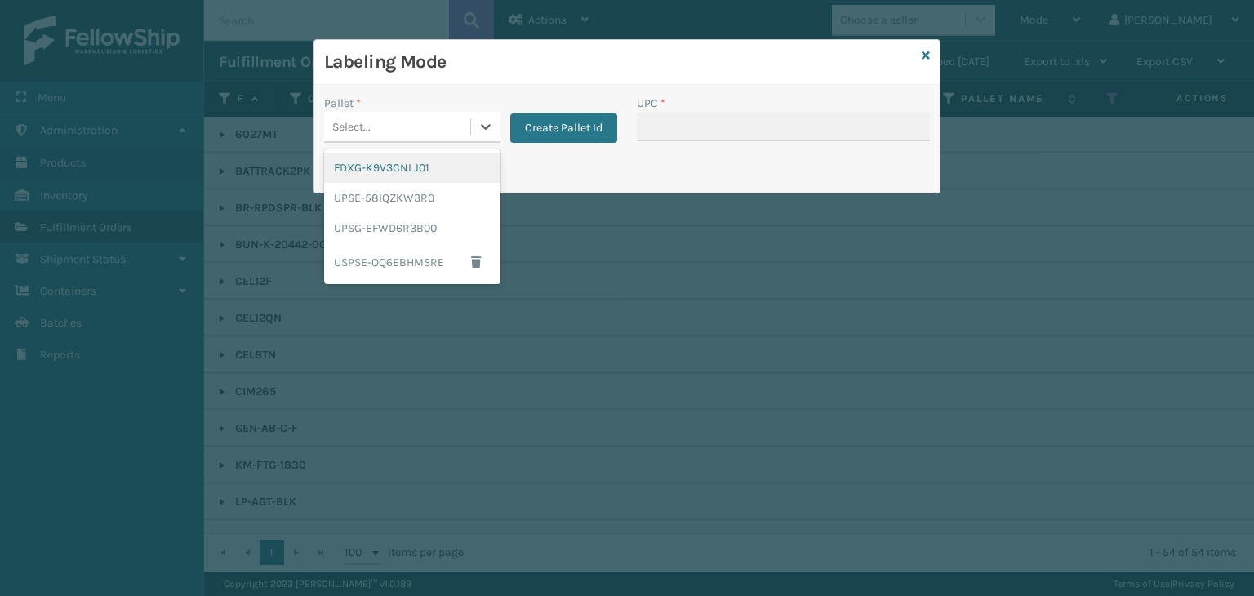
click at [393, 162] on div "FDXG-K9V3CNLJ01" at bounding box center [412, 168] width 176 height 30
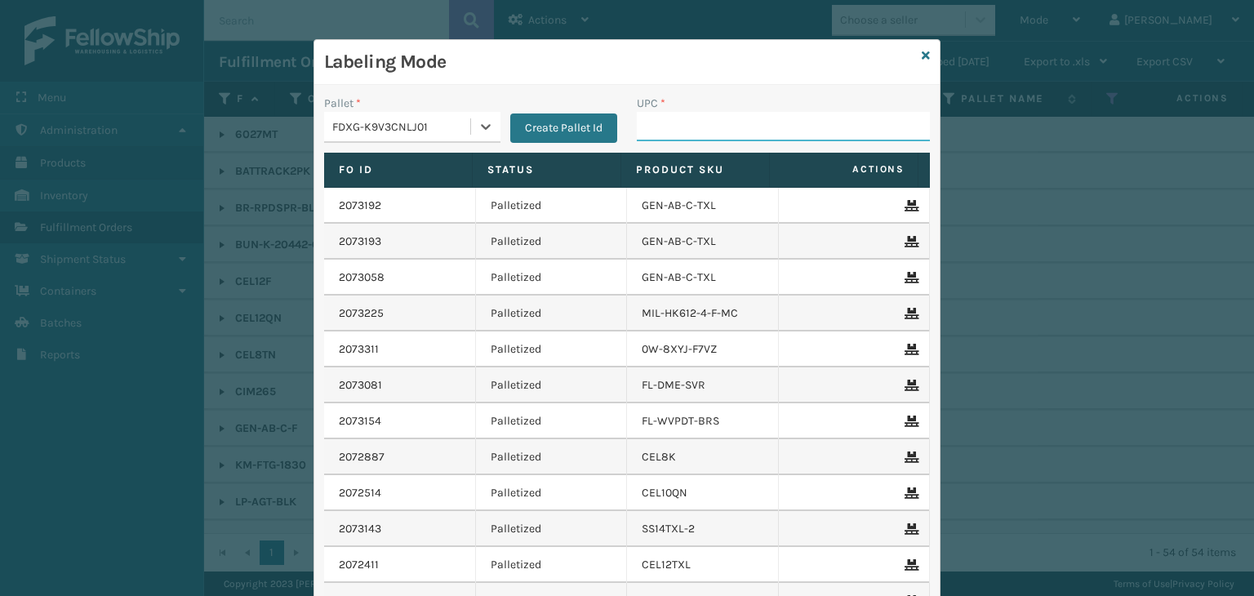
click at [659, 117] on input "UPC *" at bounding box center [783, 126] width 293 height 29
type input "SS12F"
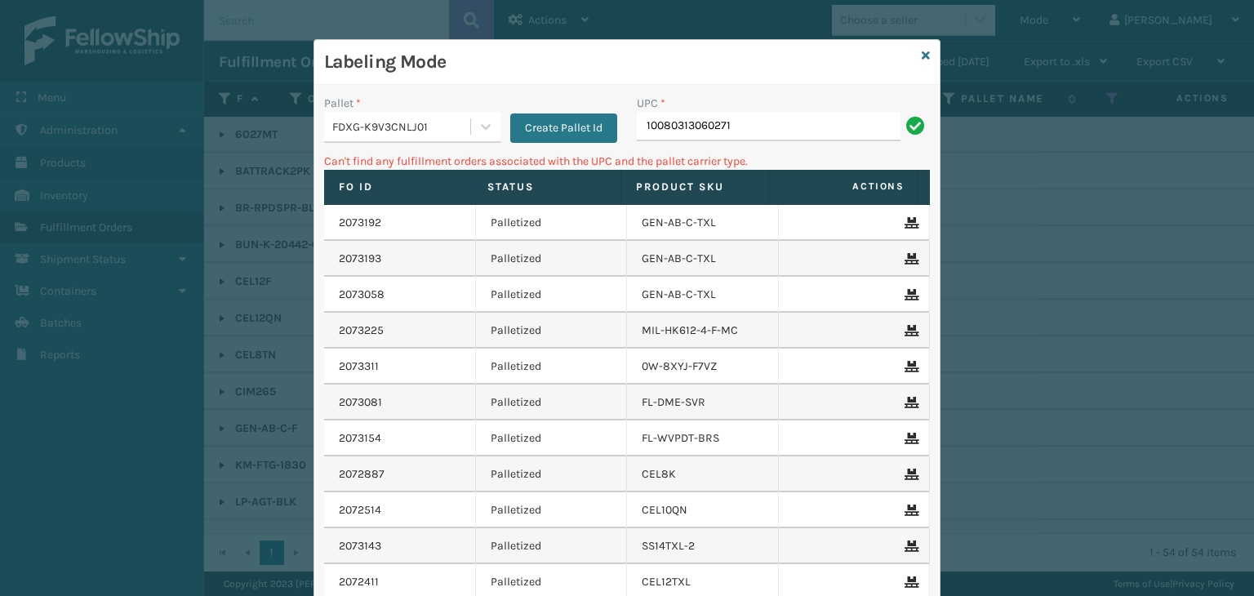
drag, startPoint x: 752, startPoint y: 128, endPoint x: 0, endPoint y: 183, distance: 753.7
click at [0, 183] on div "Labeling Mode Pallet * FDXG-K9V3CNLJ01 Create Pallet Id UPC * 10080313060271 Ca…" at bounding box center [627, 298] width 1254 height 596
click at [924, 54] on div "Labeling Mode" at bounding box center [626, 62] width 625 height 45
click at [921, 56] on icon at bounding box center [925, 55] width 8 height 11
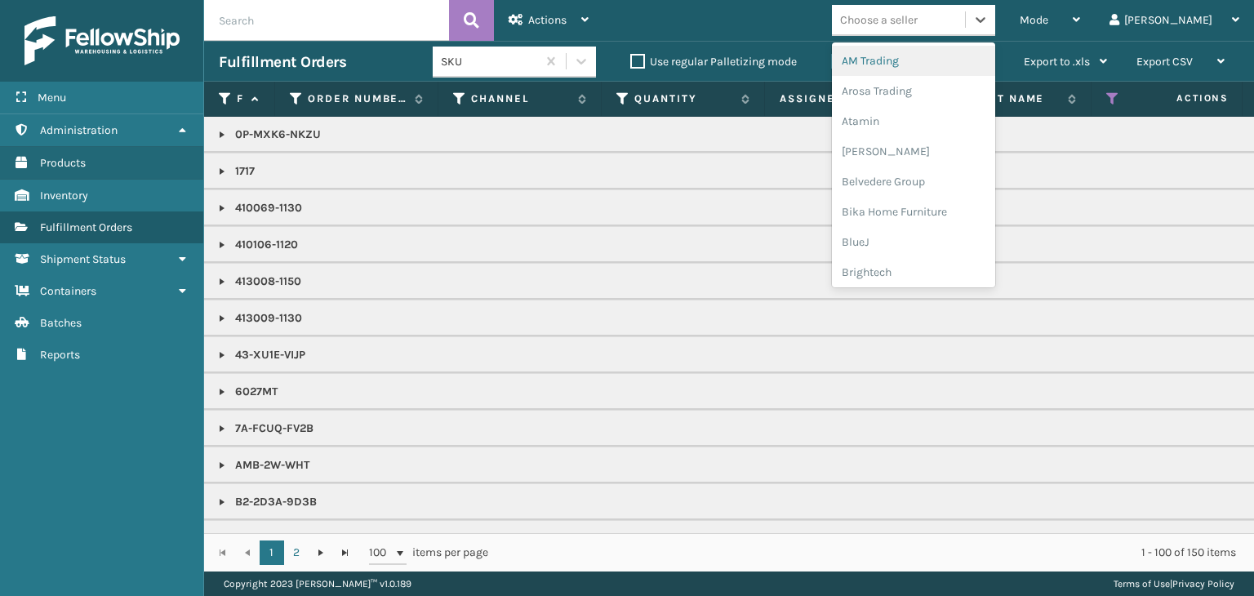
click at [917, 11] on div "Choose a seller" at bounding box center [879, 19] width 78 height 17
type input "M"
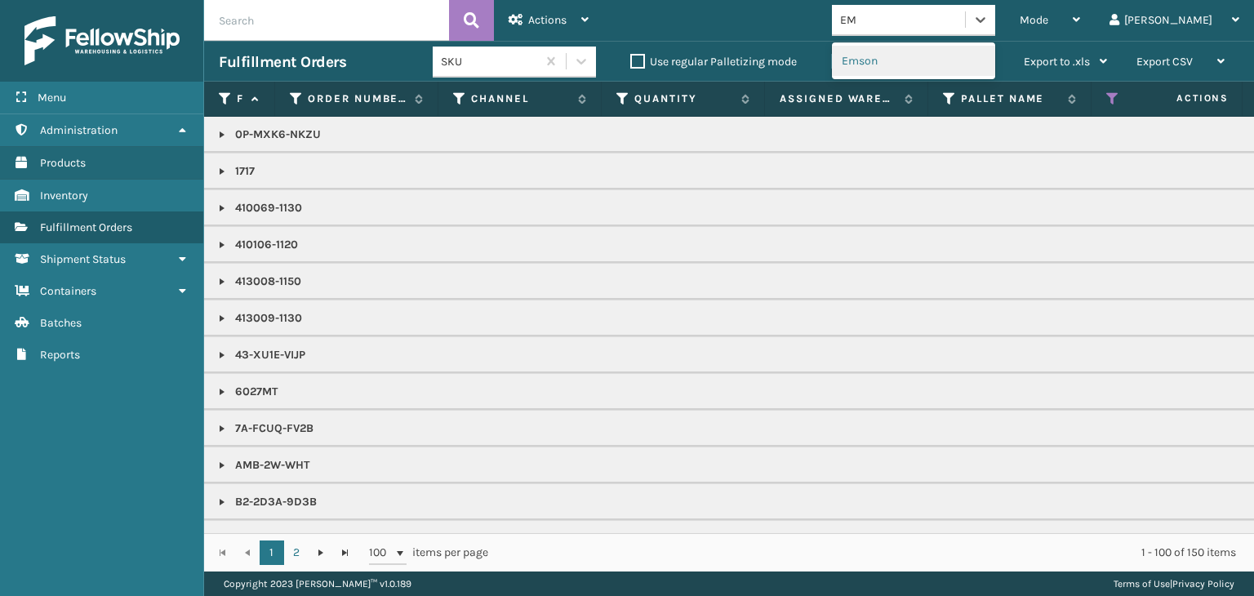
type input "EMS"
click at [917, 48] on div "Emson" at bounding box center [913, 61] width 163 height 30
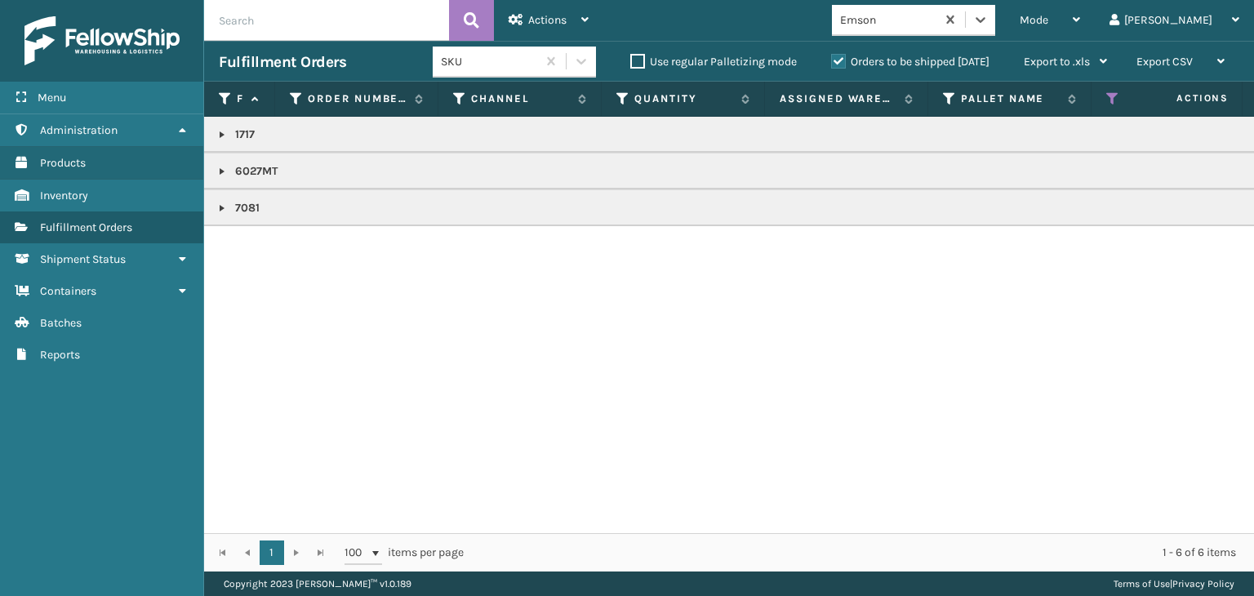
click at [225, 174] on link at bounding box center [221, 171] width 13 height 13
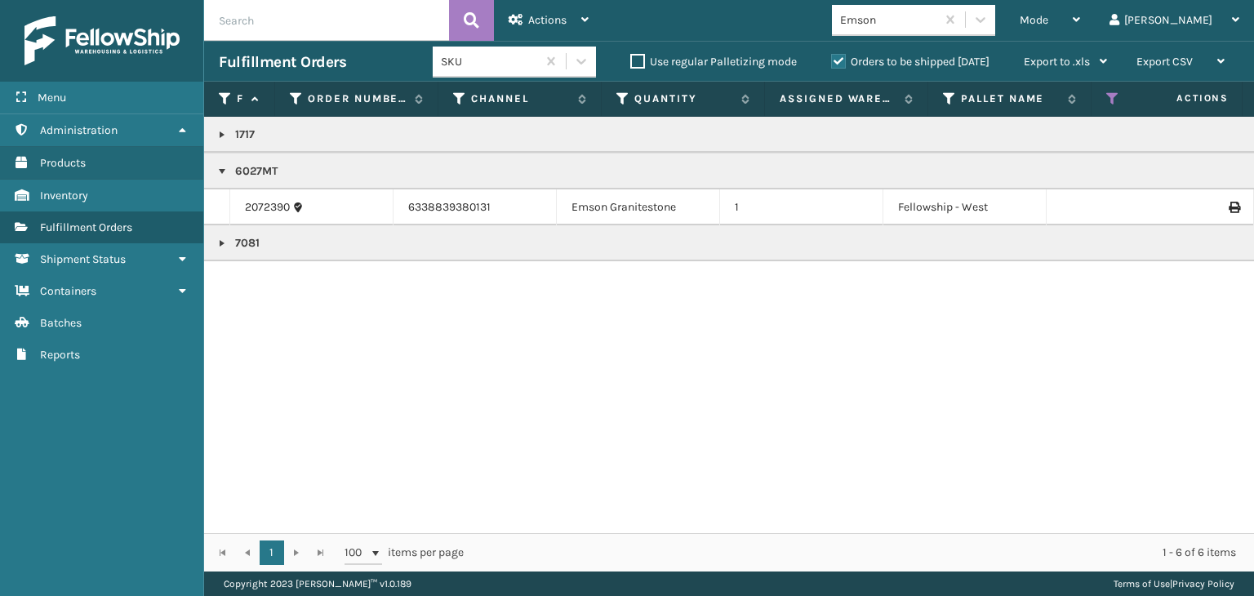
click at [243, 200] on td "2072390" at bounding box center [311, 207] width 163 height 36
click at [260, 207] on link "2072390" at bounding box center [267, 207] width 45 height 16
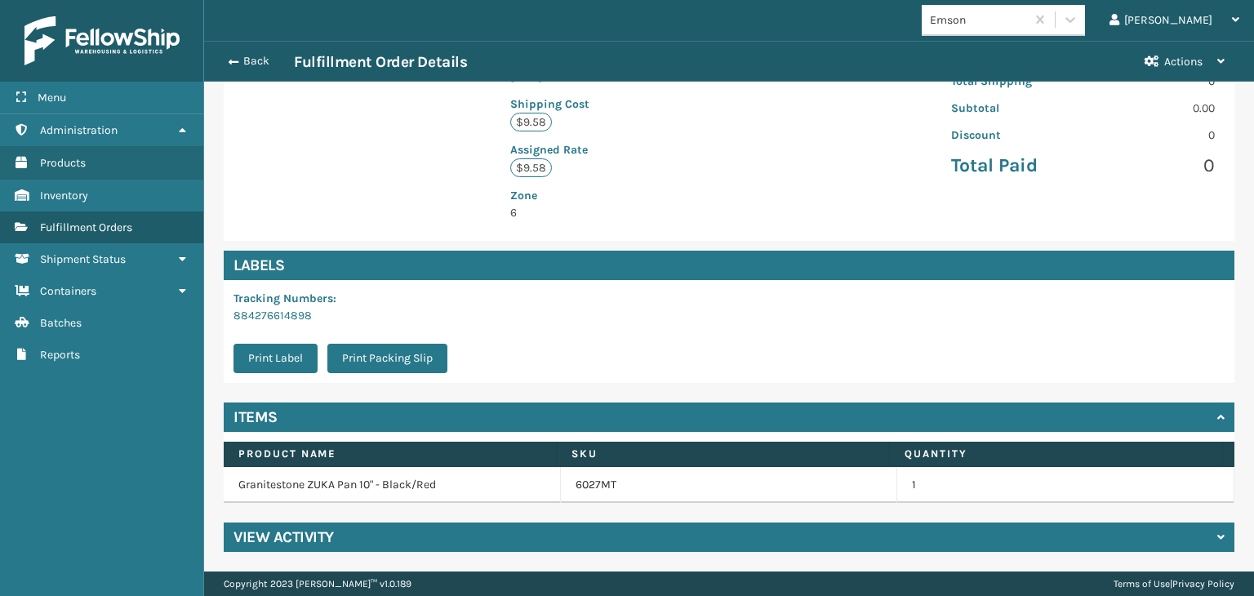
scroll to position [39, 1049]
click at [597, 484] on link "6027MT" at bounding box center [595, 485] width 41 height 16
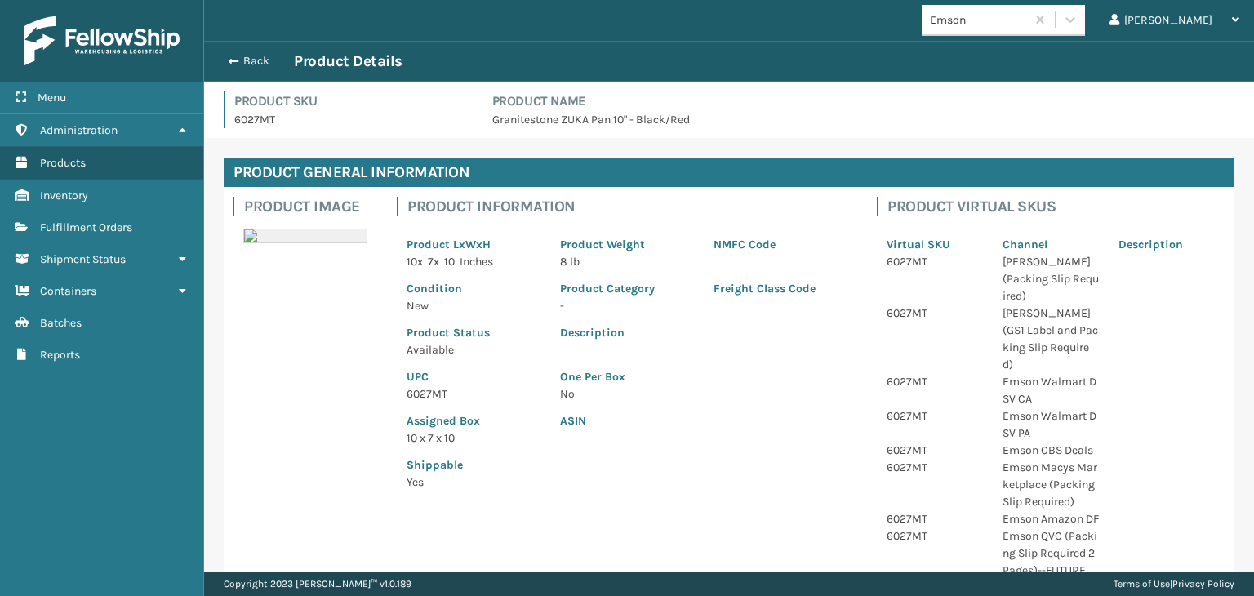
click at [429, 396] on p "6027MT" at bounding box center [473, 393] width 134 height 17
copy p "6027MT"
click at [250, 54] on button "Back" at bounding box center [256, 61] width 75 height 15
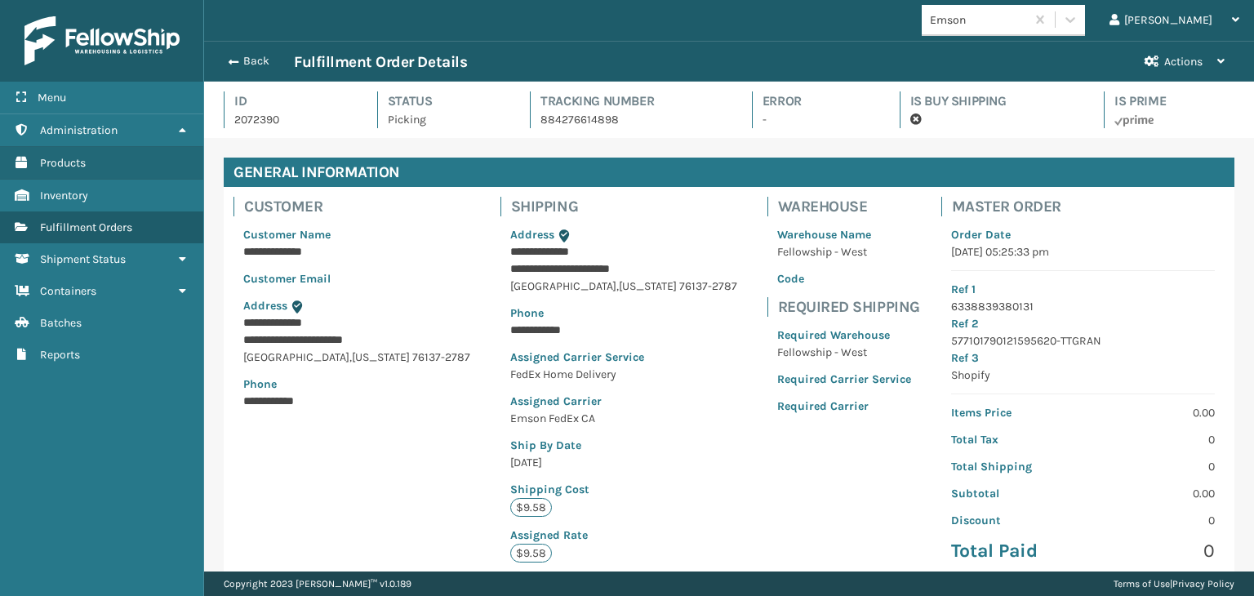
scroll to position [39, 1049]
click at [255, 62] on button "Back" at bounding box center [256, 61] width 75 height 15
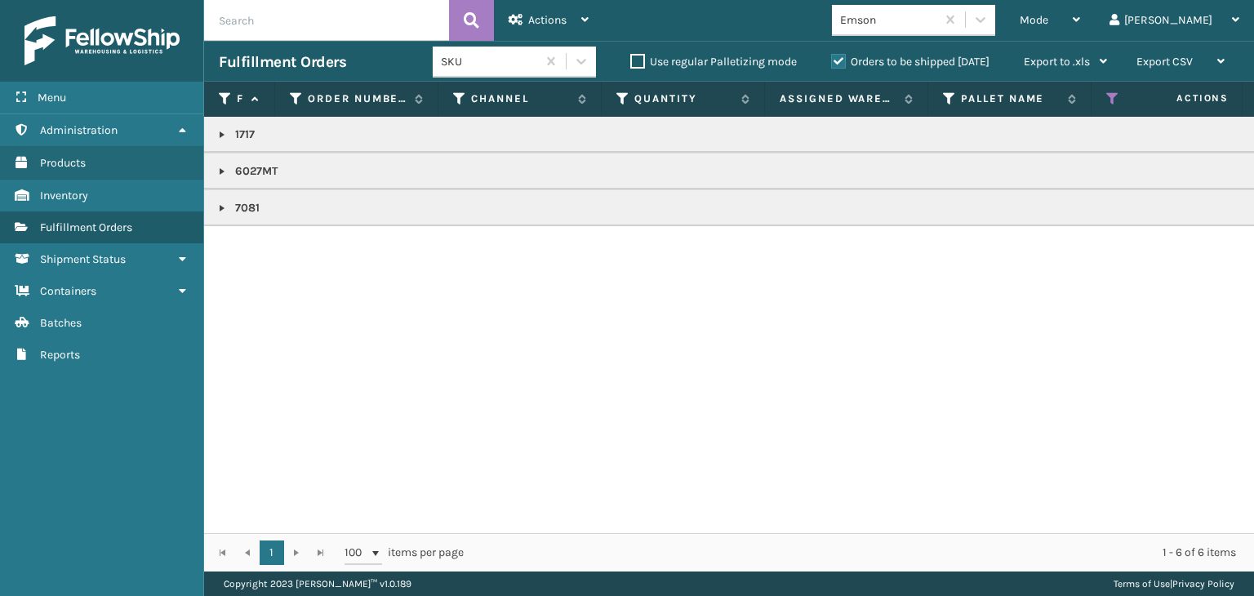
click at [252, 62] on h3 "Fulfillment Orders" at bounding box center [282, 62] width 127 height 20
click at [1048, 24] on span "Mode" at bounding box center [1033, 20] width 29 height 14
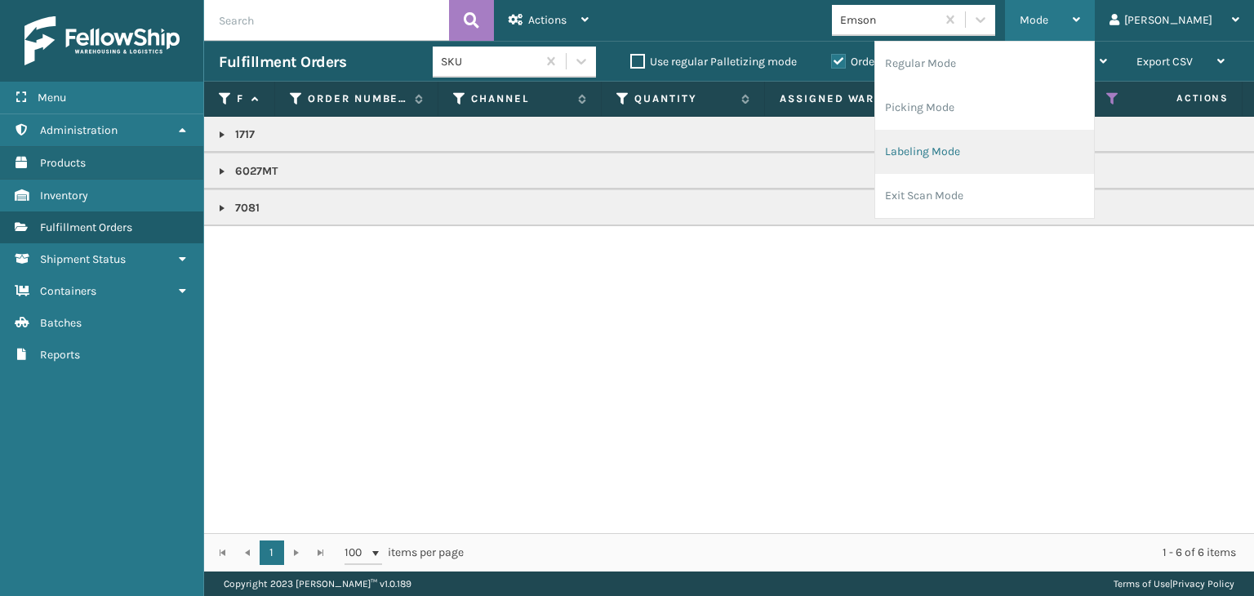
click at [1038, 146] on li "Labeling Mode" at bounding box center [984, 152] width 219 height 44
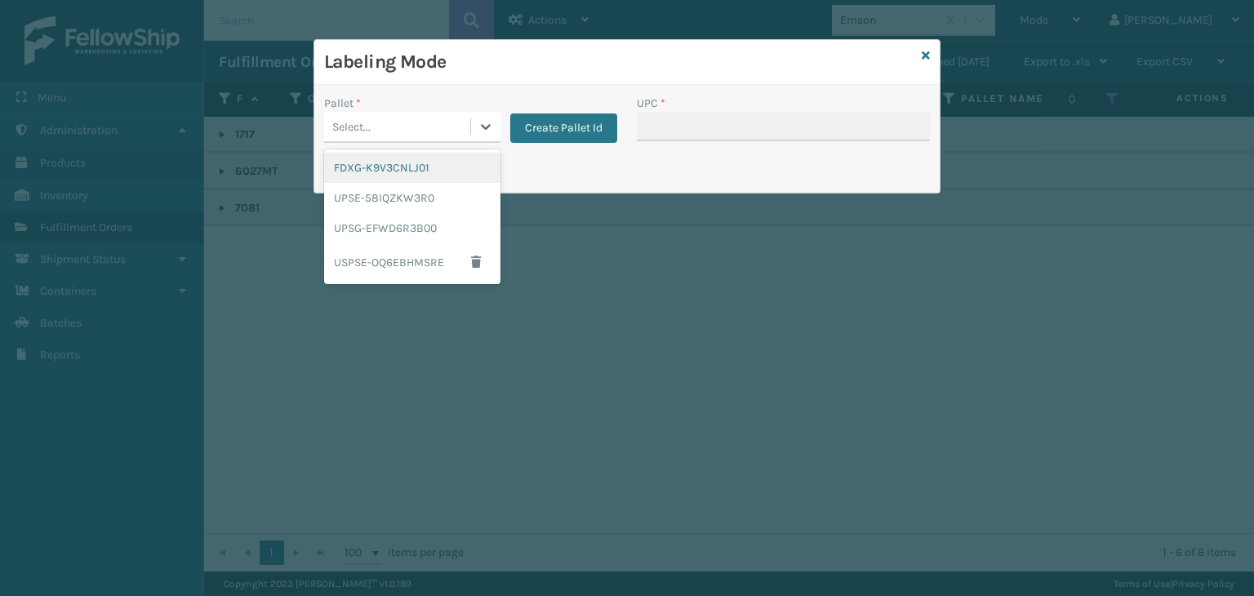
click at [390, 120] on div "Select..." at bounding box center [397, 126] width 146 height 27
click at [380, 165] on div "FDXG-K9V3CNLJ01" at bounding box center [412, 168] width 176 height 30
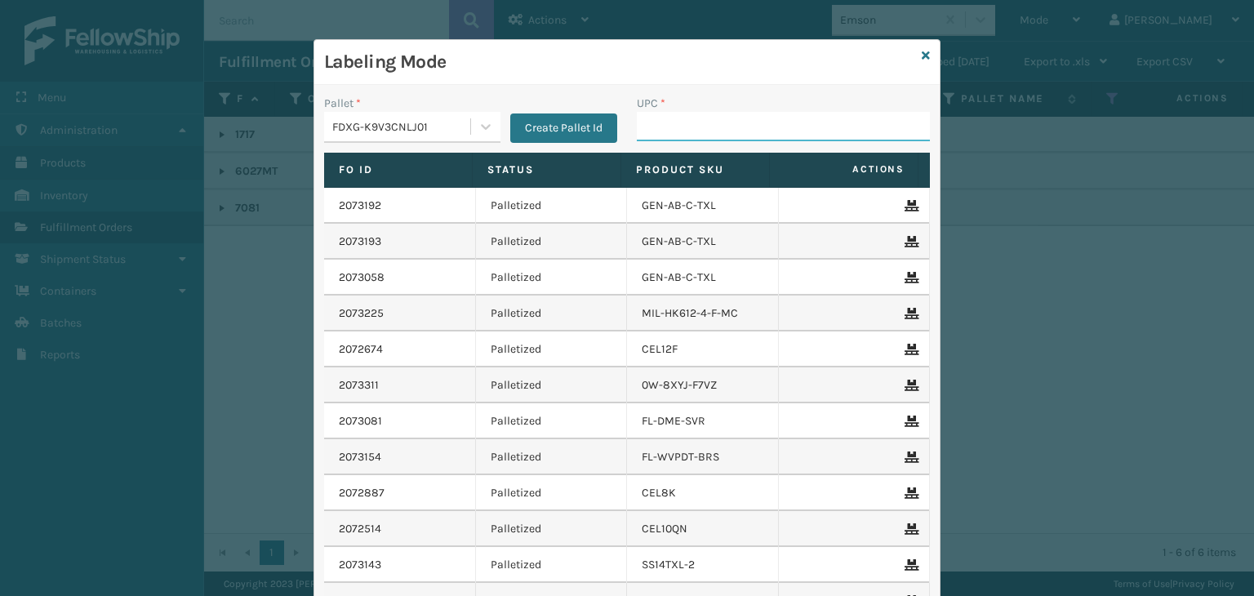
click at [639, 115] on input "UPC *" at bounding box center [783, 126] width 293 height 29
paste input "6027MT"
type input "6027MT"
click at [921, 56] on icon at bounding box center [925, 55] width 8 height 11
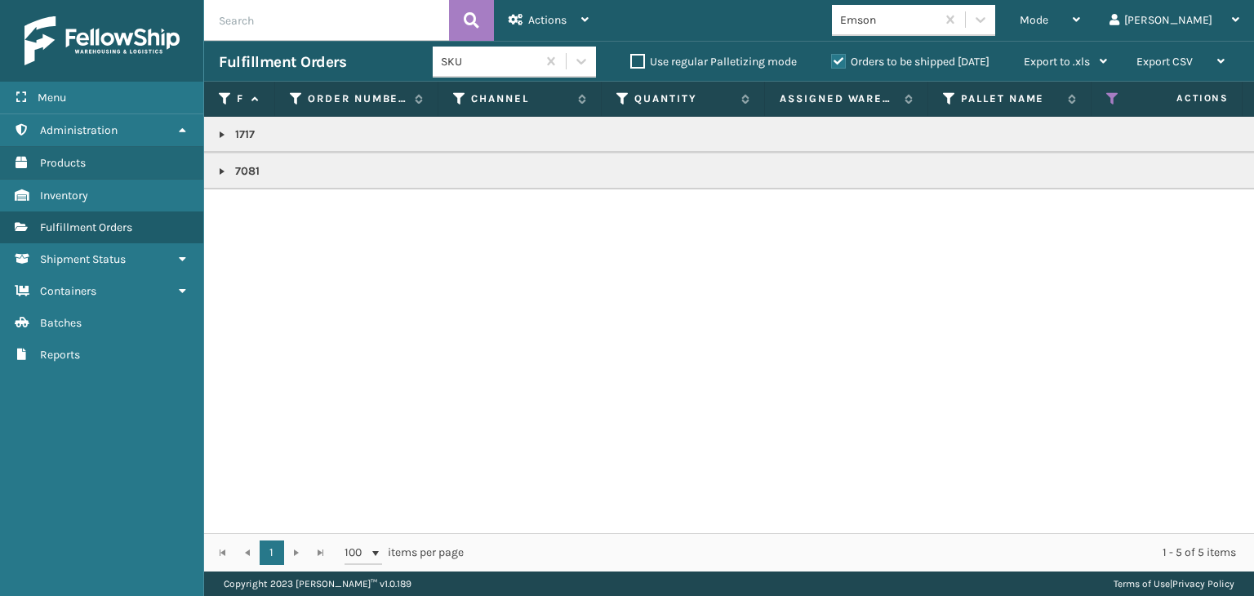
click at [937, 20] on div "Emson" at bounding box center [888, 19] width 97 height 17
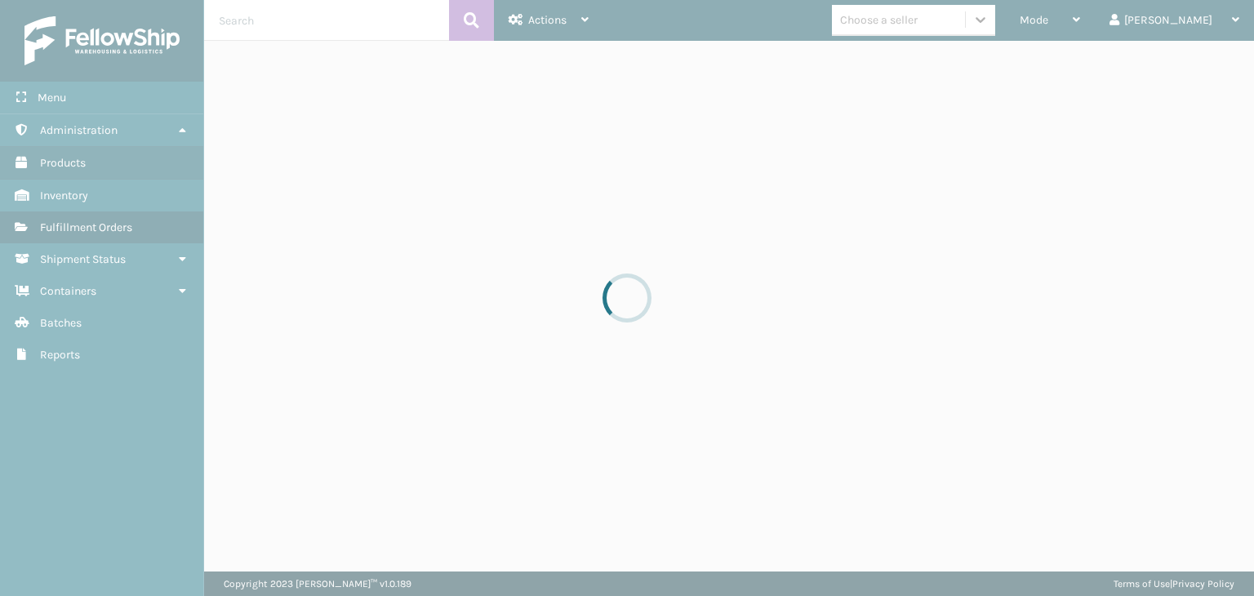
click at [914, 26] on div "Choose a seller" at bounding box center [879, 19] width 78 height 17
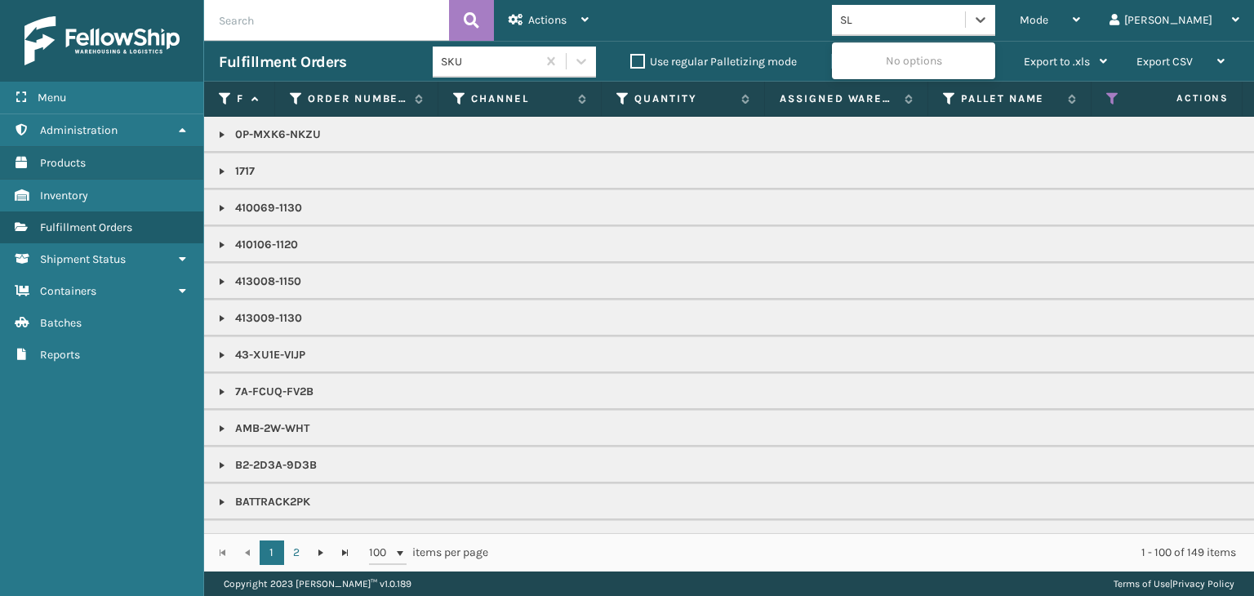
type input "SLE"
click at [929, 60] on div "SleepGeekz" at bounding box center [913, 61] width 163 height 30
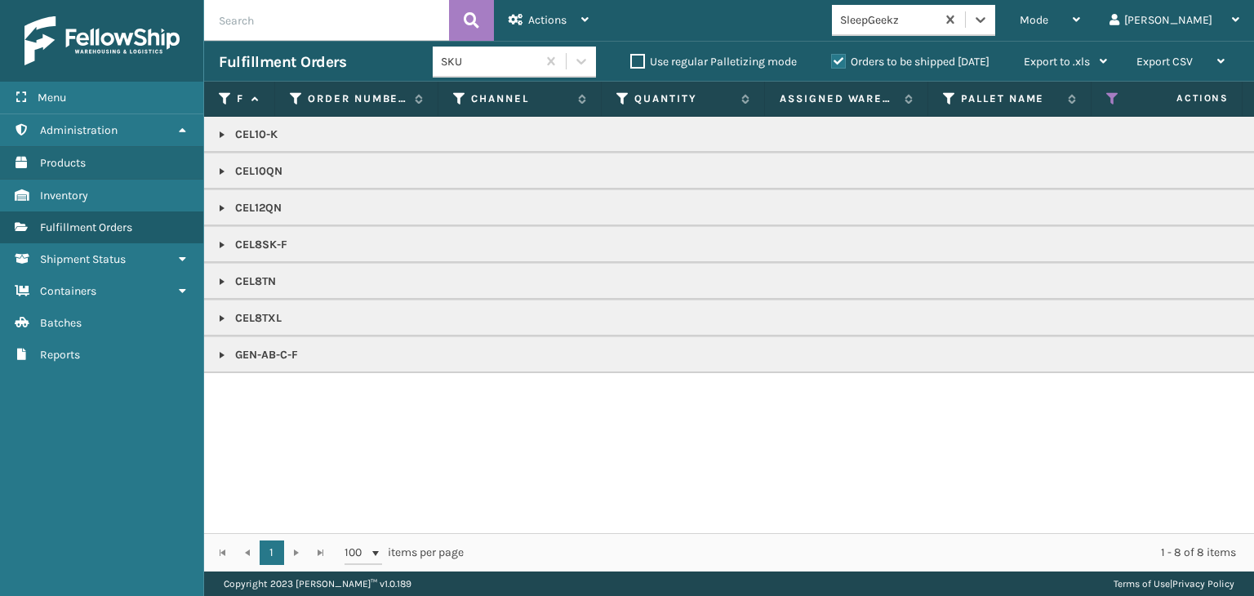
click at [937, 15] on div "SleepGeekz" at bounding box center [888, 19] width 97 height 17
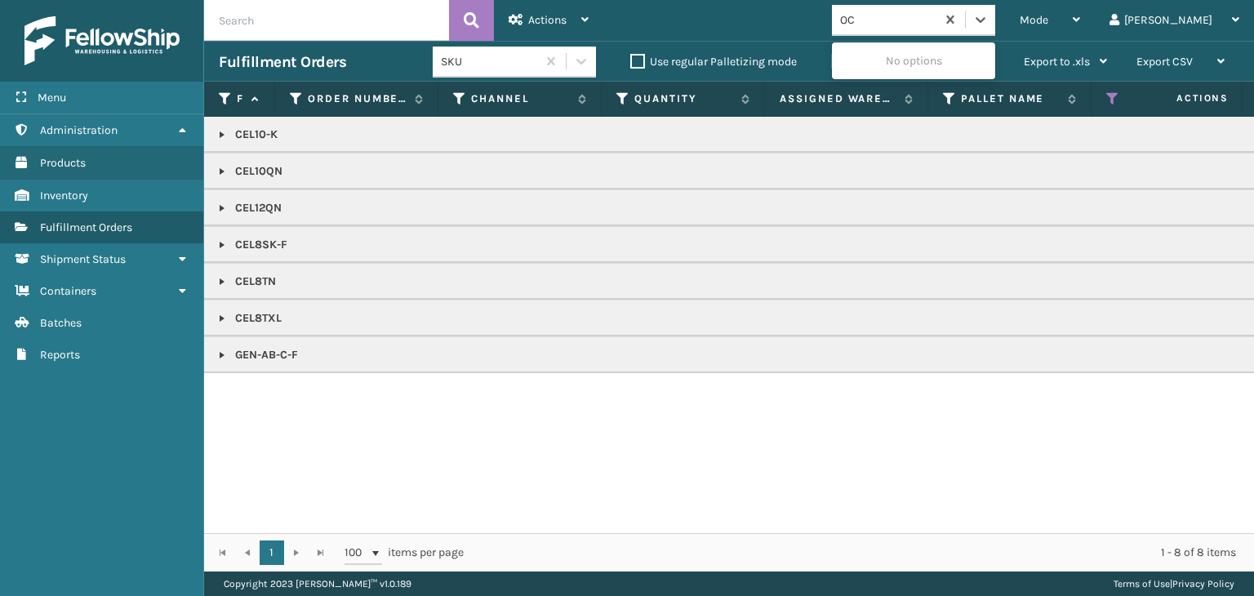
type input "OCE"
click at [911, 65] on div "Oceanside" at bounding box center [913, 61] width 163 height 30
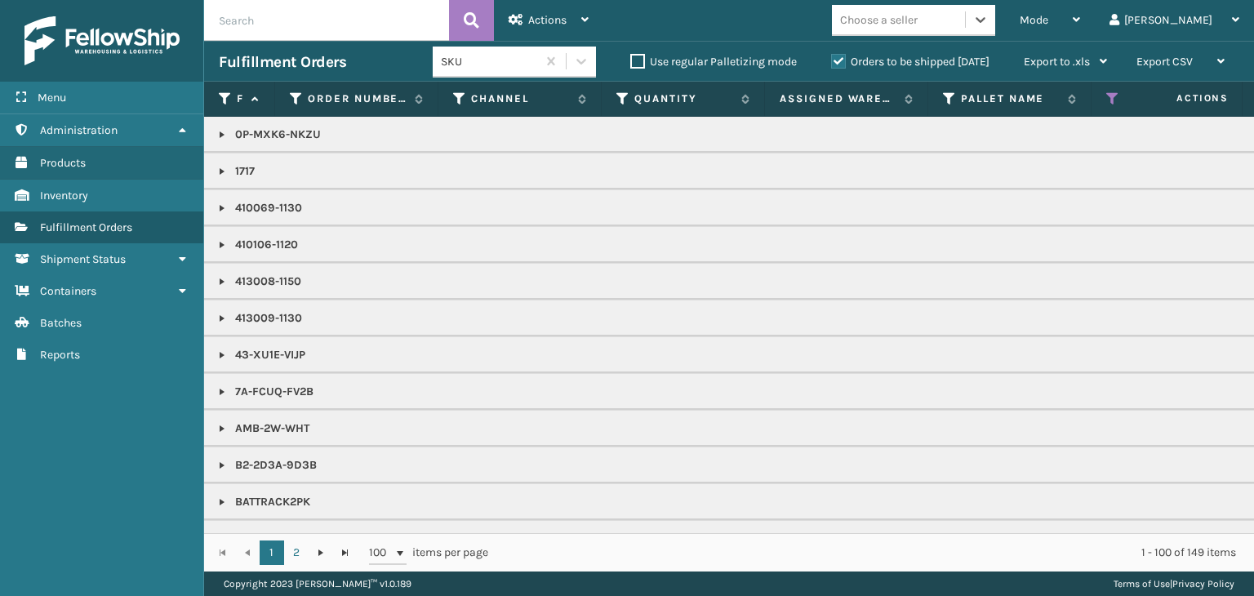
click at [917, 23] on div "Choose a seller" at bounding box center [879, 19] width 78 height 17
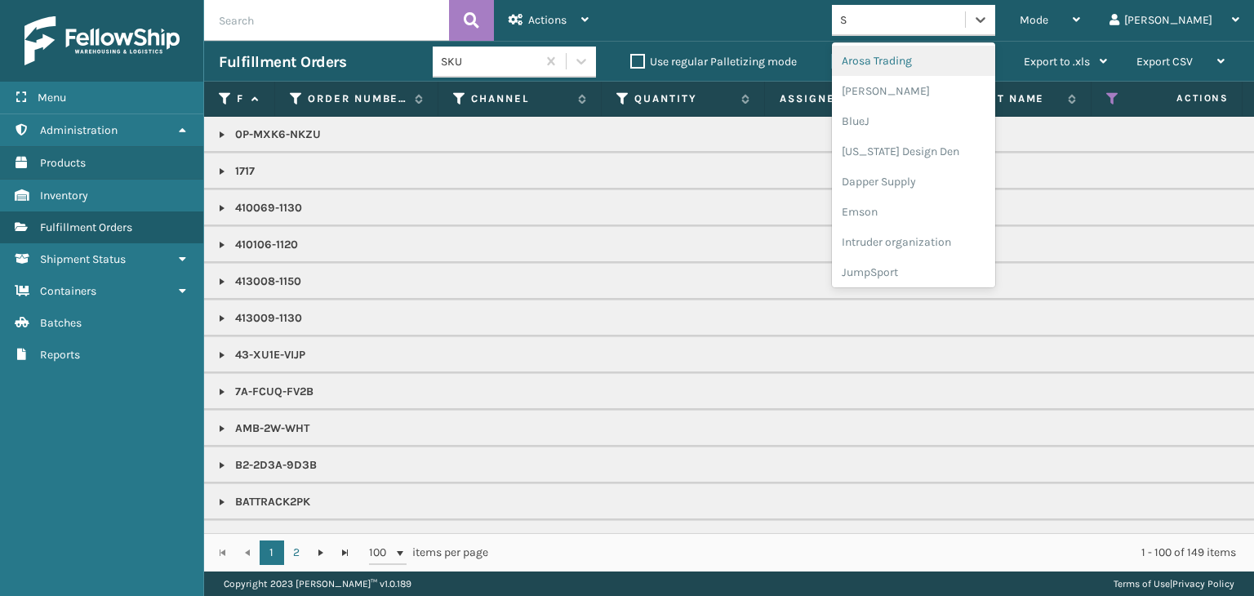
type input "SL"
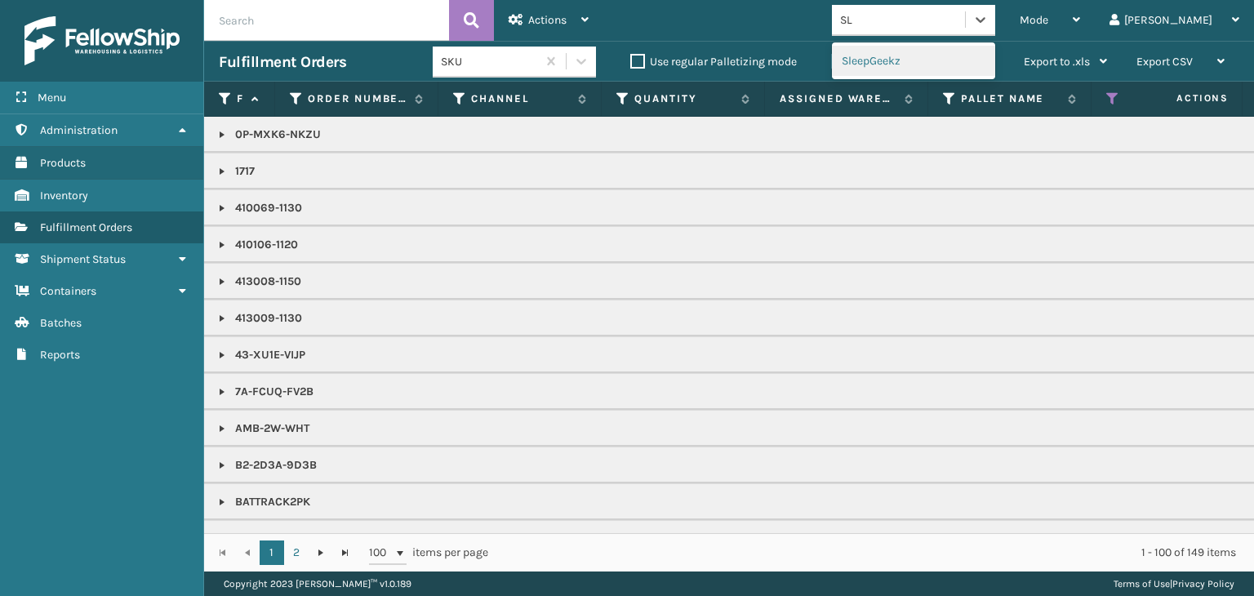
click at [939, 53] on div "SleepGeekz" at bounding box center [913, 61] width 163 height 30
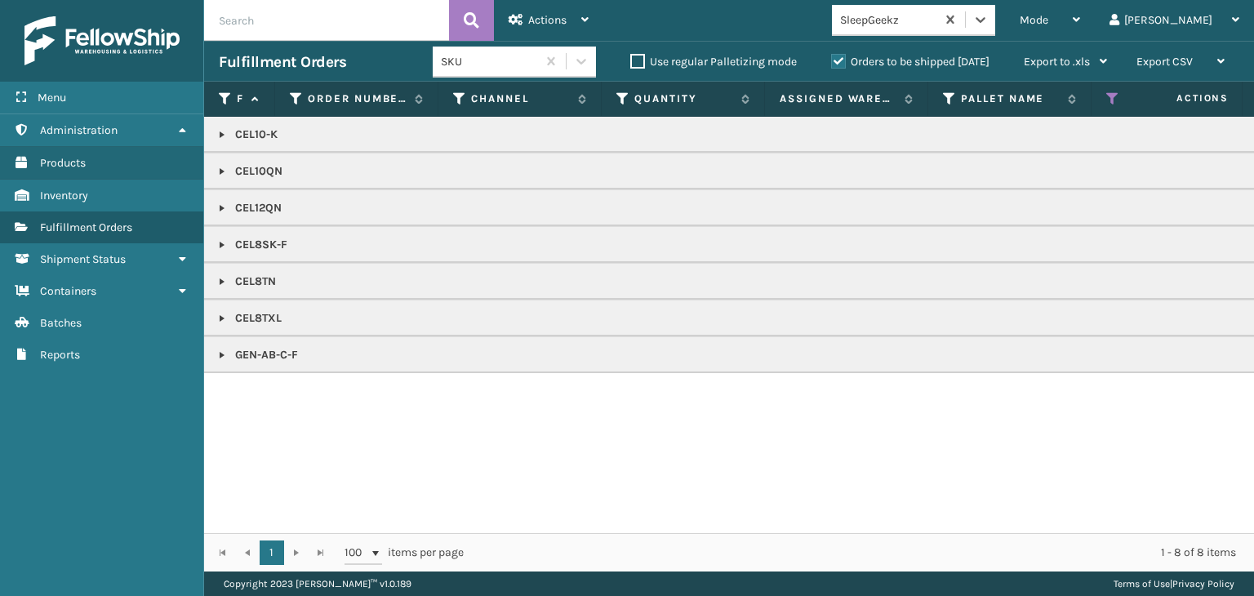
click at [262, 357] on p "GEN-AB-C-F" at bounding box center [1258, 355] width 2078 height 16
click at [261, 357] on p "GEN-AB-C-F" at bounding box center [1258, 355] width 2078 height 16
copy p "GEN-AB-C-F"
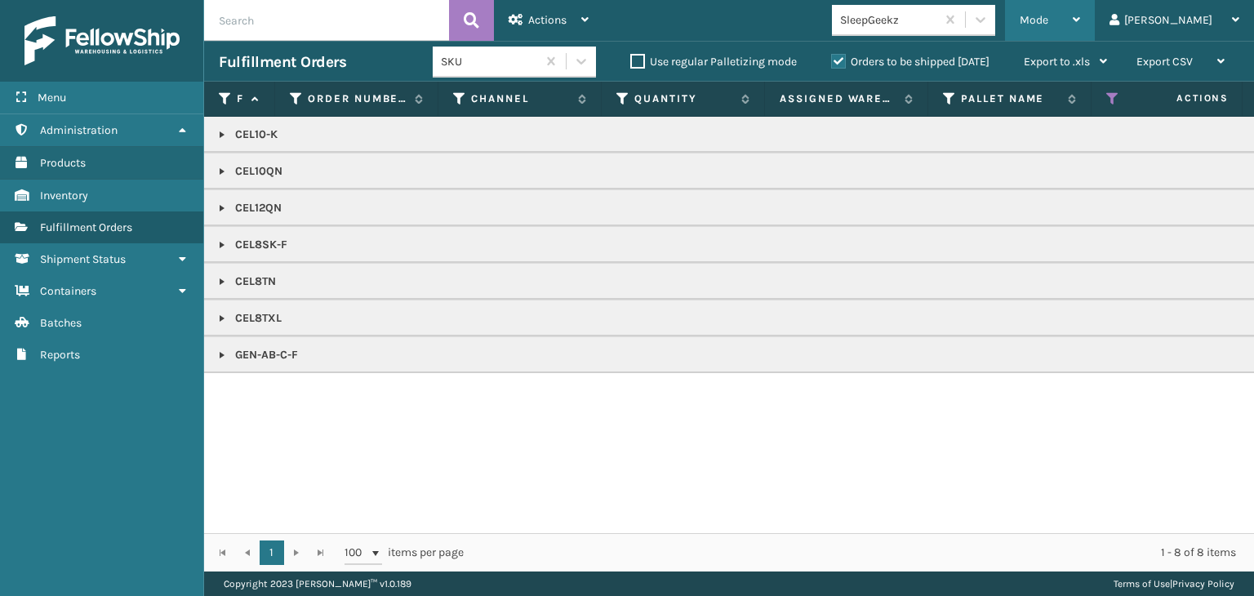
click at [1080, 6] on div "Mode" at bounding box center [1049, 20] width 60 height 41
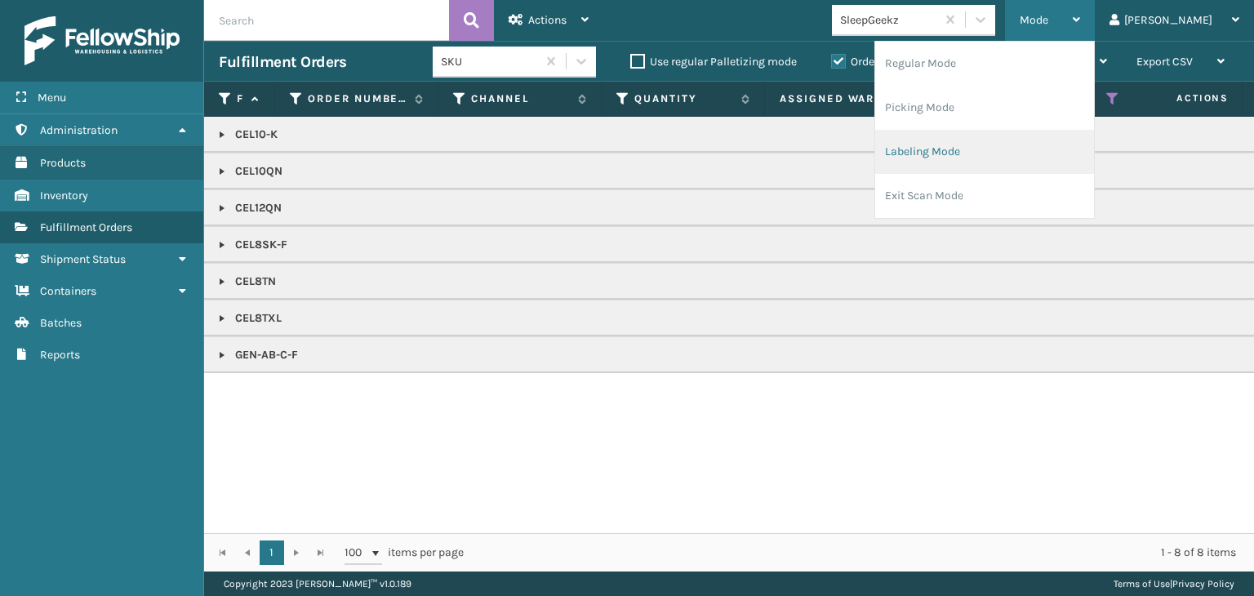
click at [1023, 144] on li "Labeling Mode" at bounding box center [984, 152] width 219 height 44
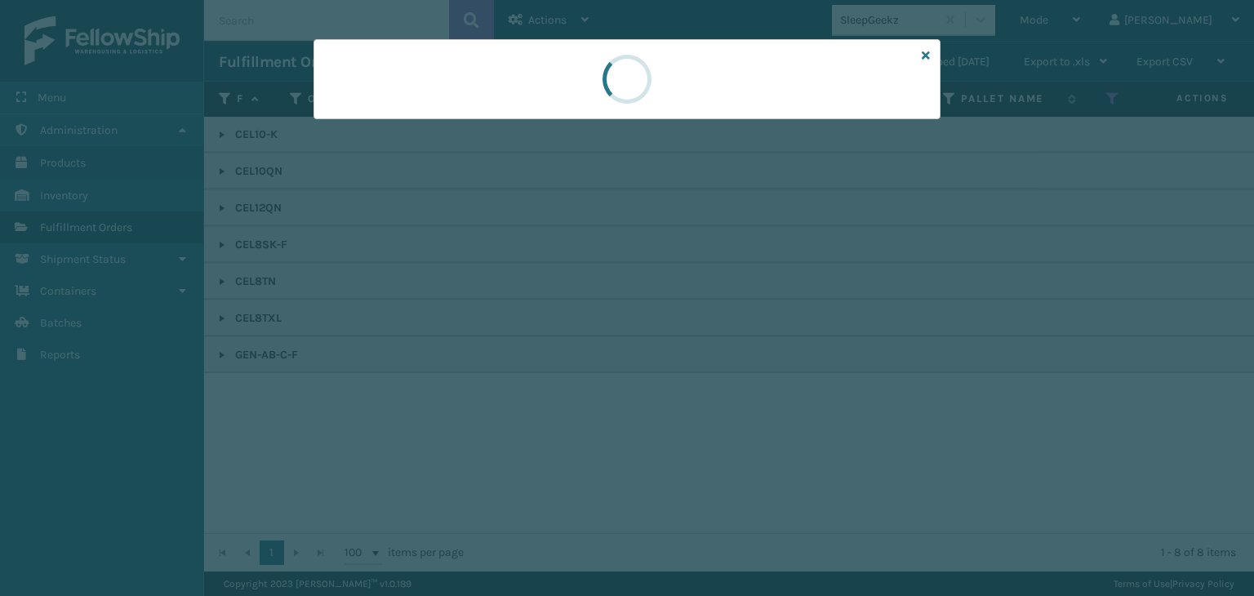
click at [366, 121] on div at bounding box center [627, 298] width 1254 height 596
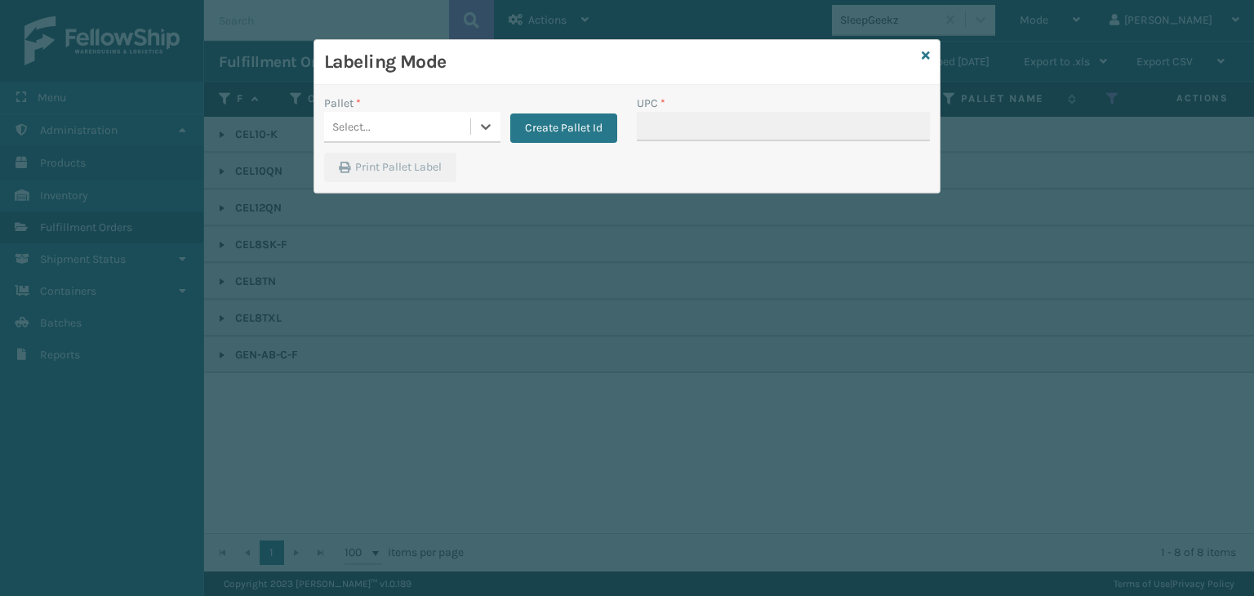
click at [362, 122] on div "Select..." at bounding box center [351, 126] width 38 height 17
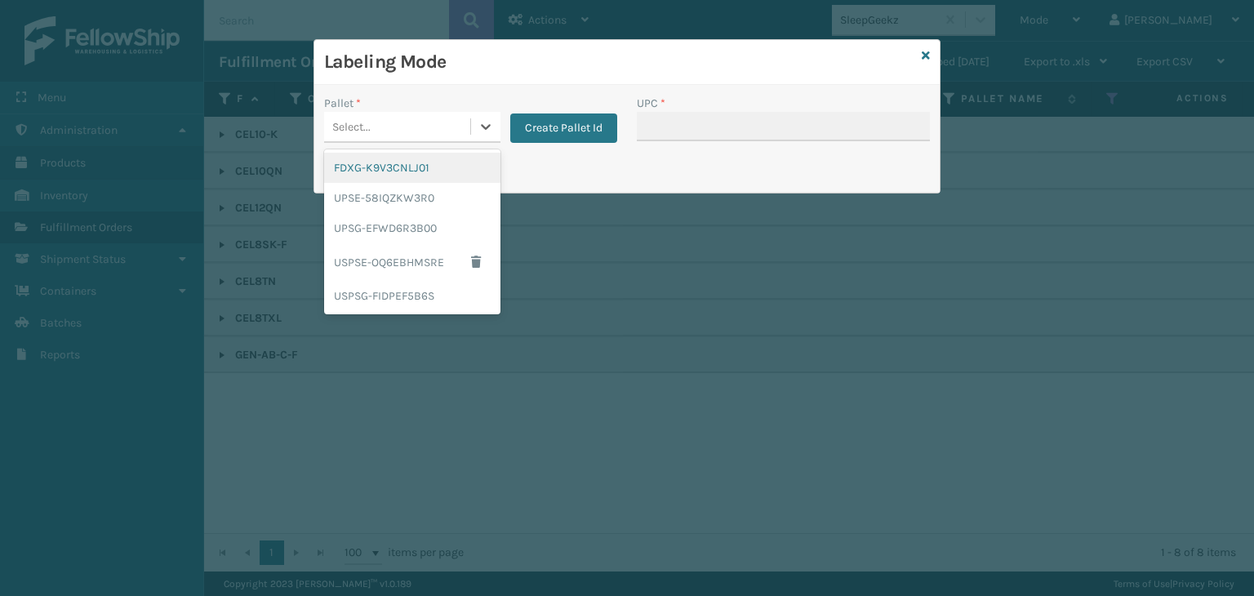
click at [359, 158] on div "FDXG-K9V3CNLJ01" at bounding box center [412, 168] width 176 height 30
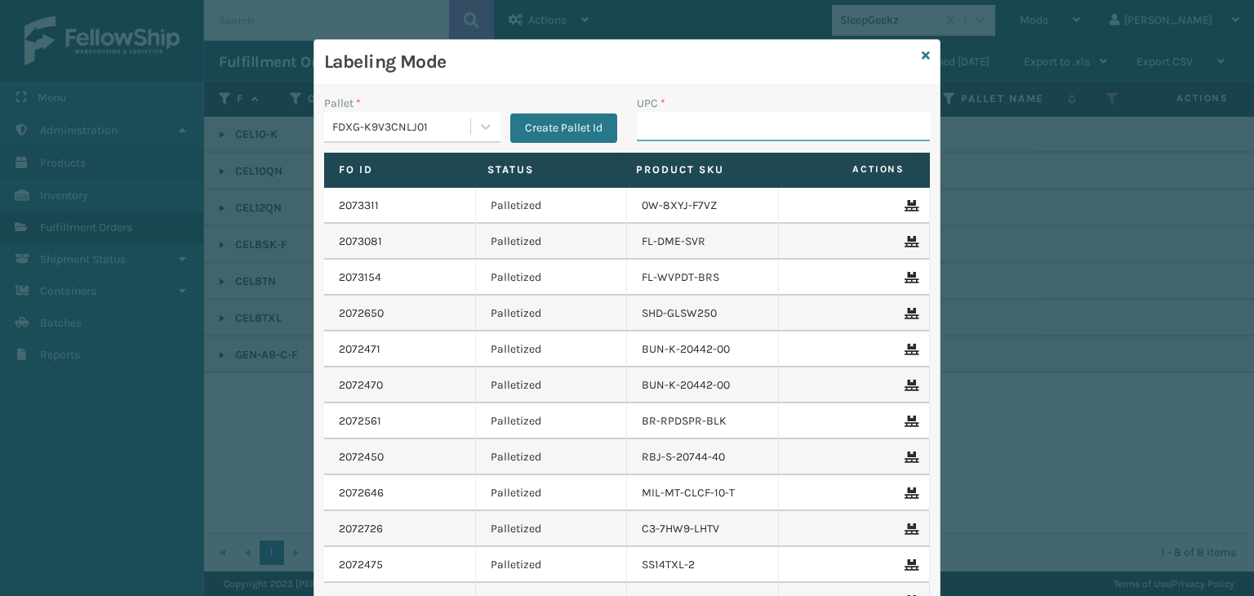
click at [713, 138] on input "UPC *" at bounding box center [783, 126] width 293 height 29
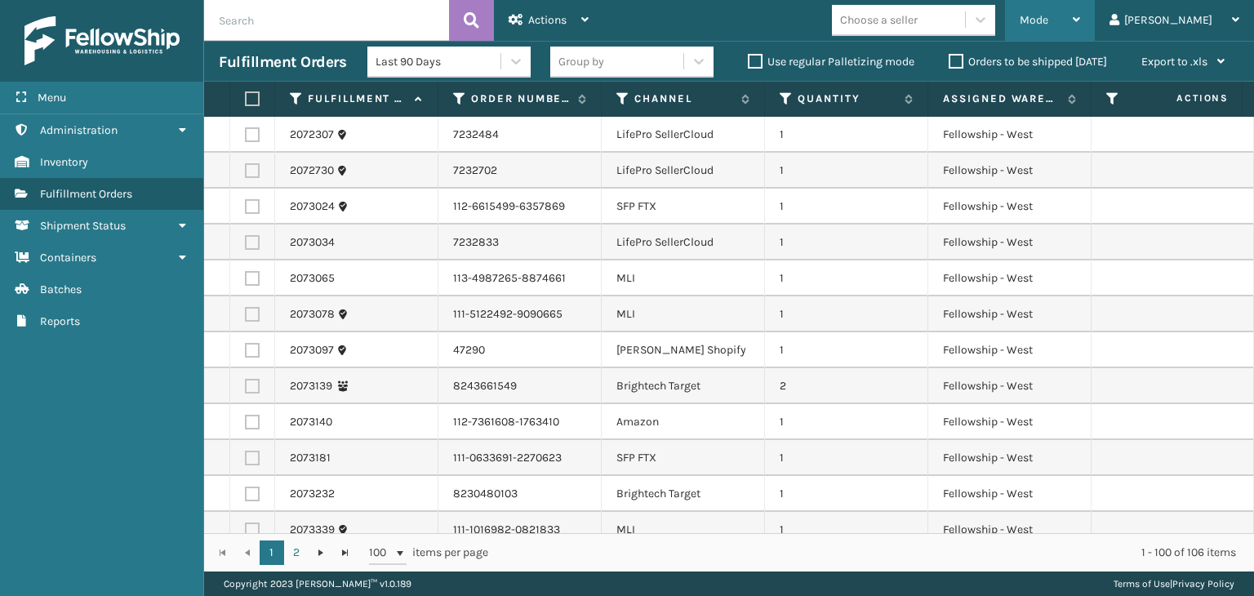
click at [1080, 10] on div "Mode" at bounding box center [1049, 20] width 60 height 41
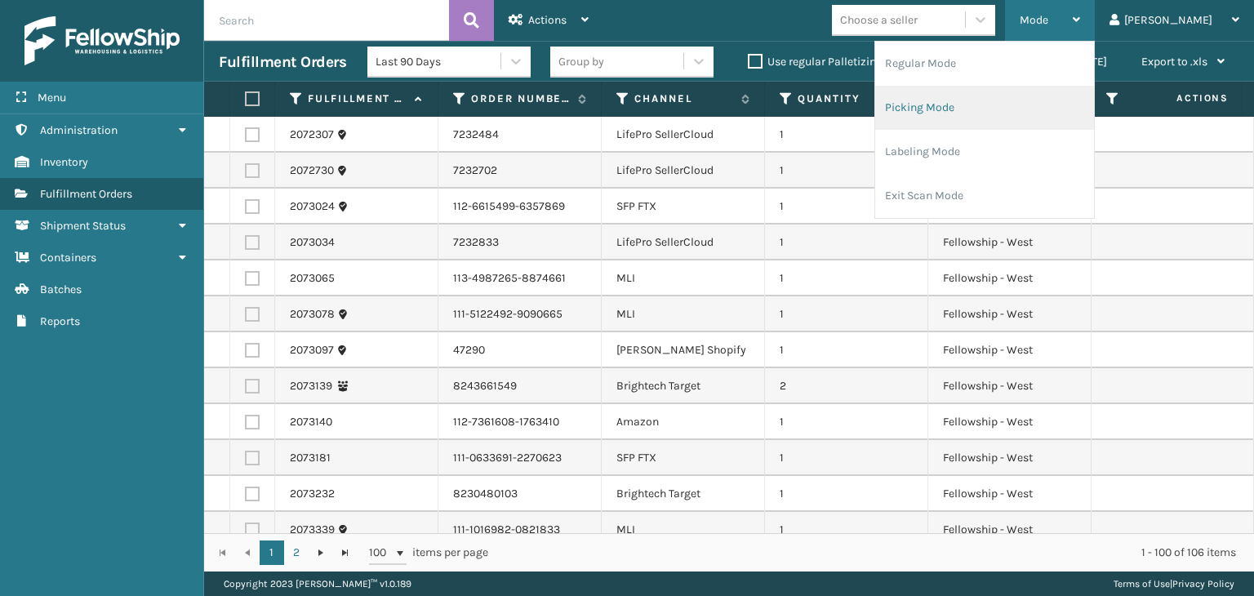
click at [1045, 101] on li "Picking Mode" at bounding box center [984, 108] width 219 height 44
